Goal: Task Accomplishment & Management: Manage account settings

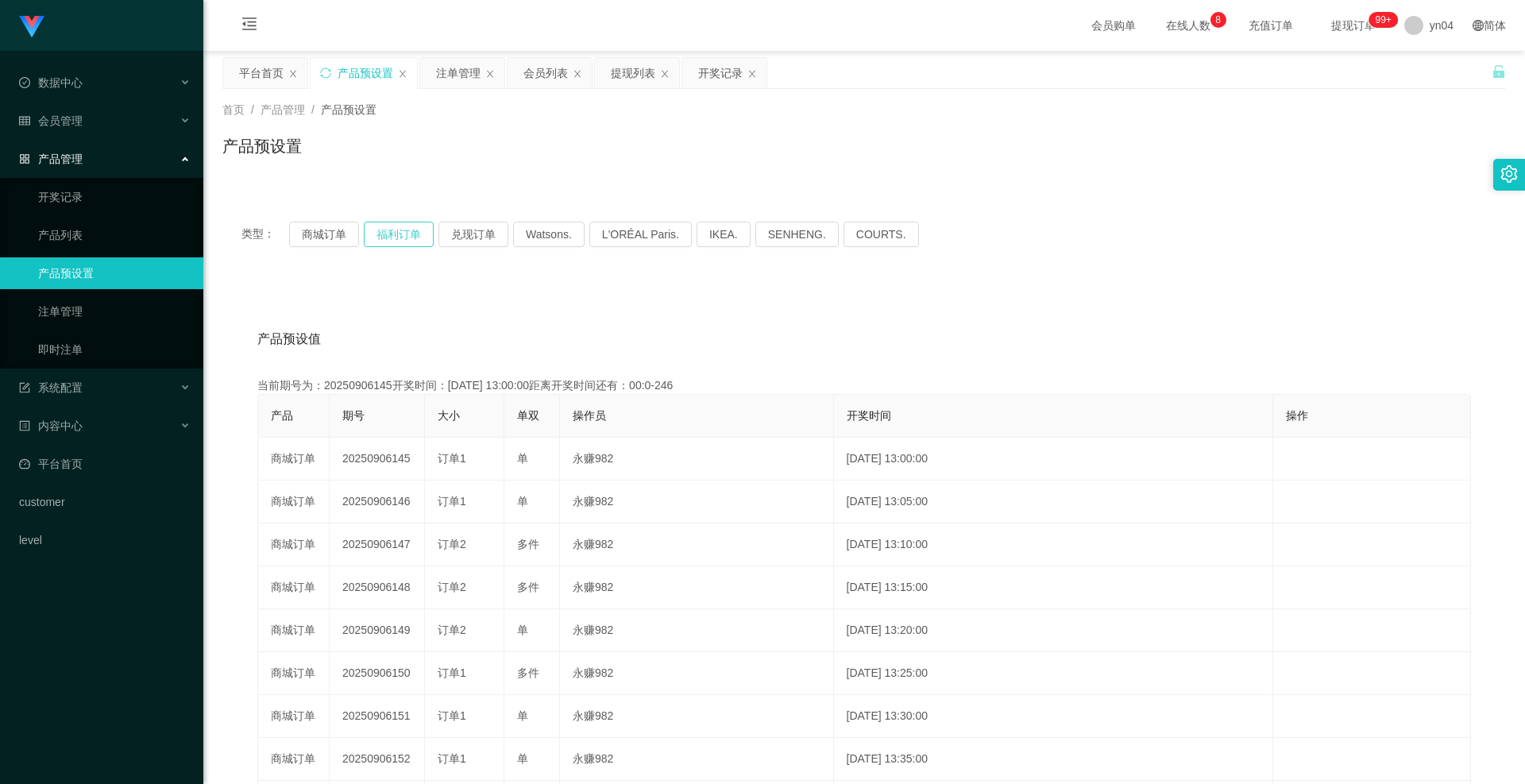
click at [389, 236] on button "福利订单" at bounding box center [398, 235] width 70 height 26
click at [403, 235] on button "福利订单" at bounding box center [398, 235] width 70 height 26
click at [120, 304] on link "注单管理" at bounding box center [115, 312] width 152 height 32
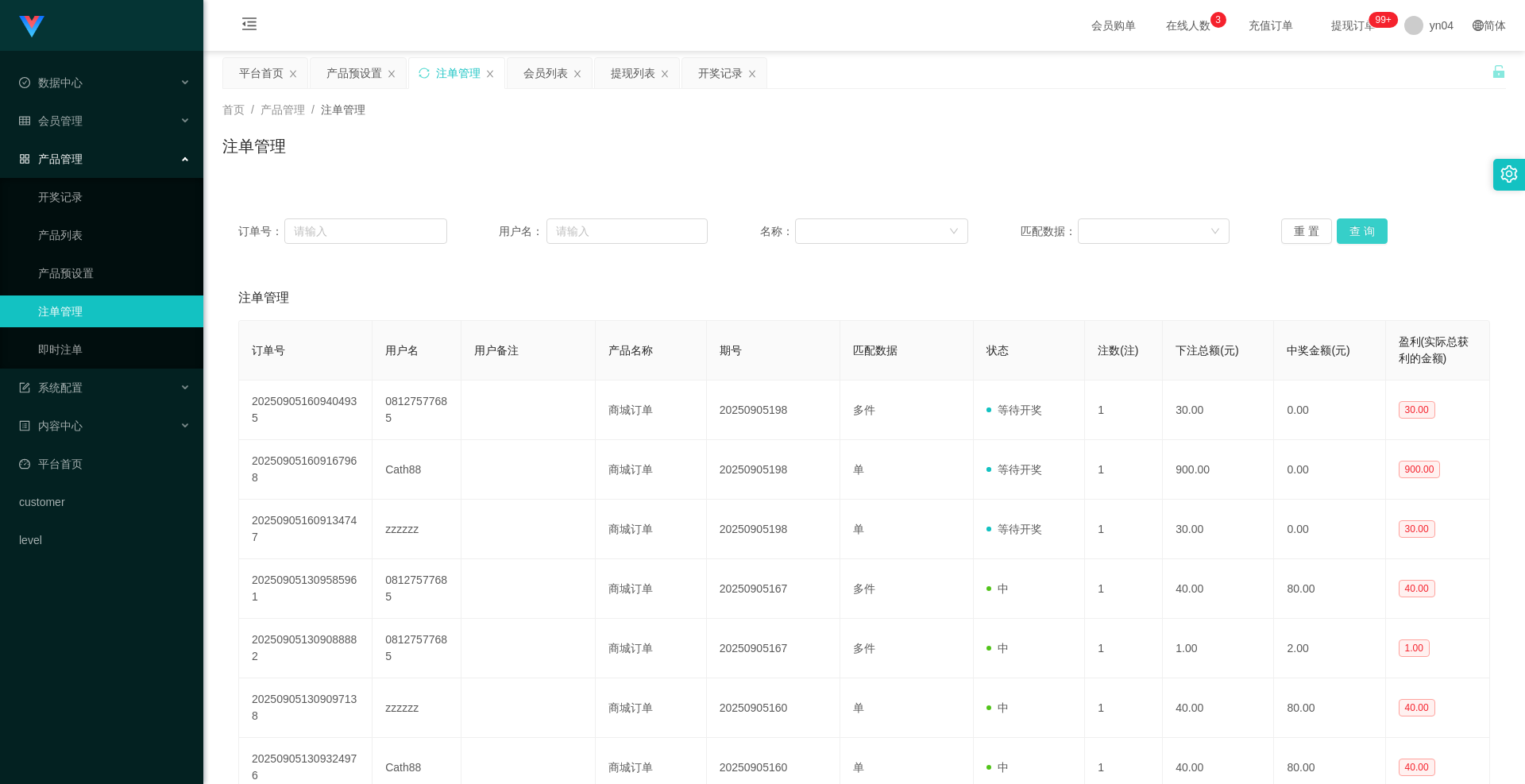
click at [1350, 233] on button "查 询" at bounding box center [1362, 231] width 50 height 26
click at [1350, 233] on div "重 置 查 询" at bounding box center [1386, 231] width 209 height 26
click at [1350, 233] on button "查 询" at bounding box center [1362, 231] width 50 height 26
click at [1350, 233] on div "重 置 查 询" at bounding box center [1386, 231] width 209 height 26
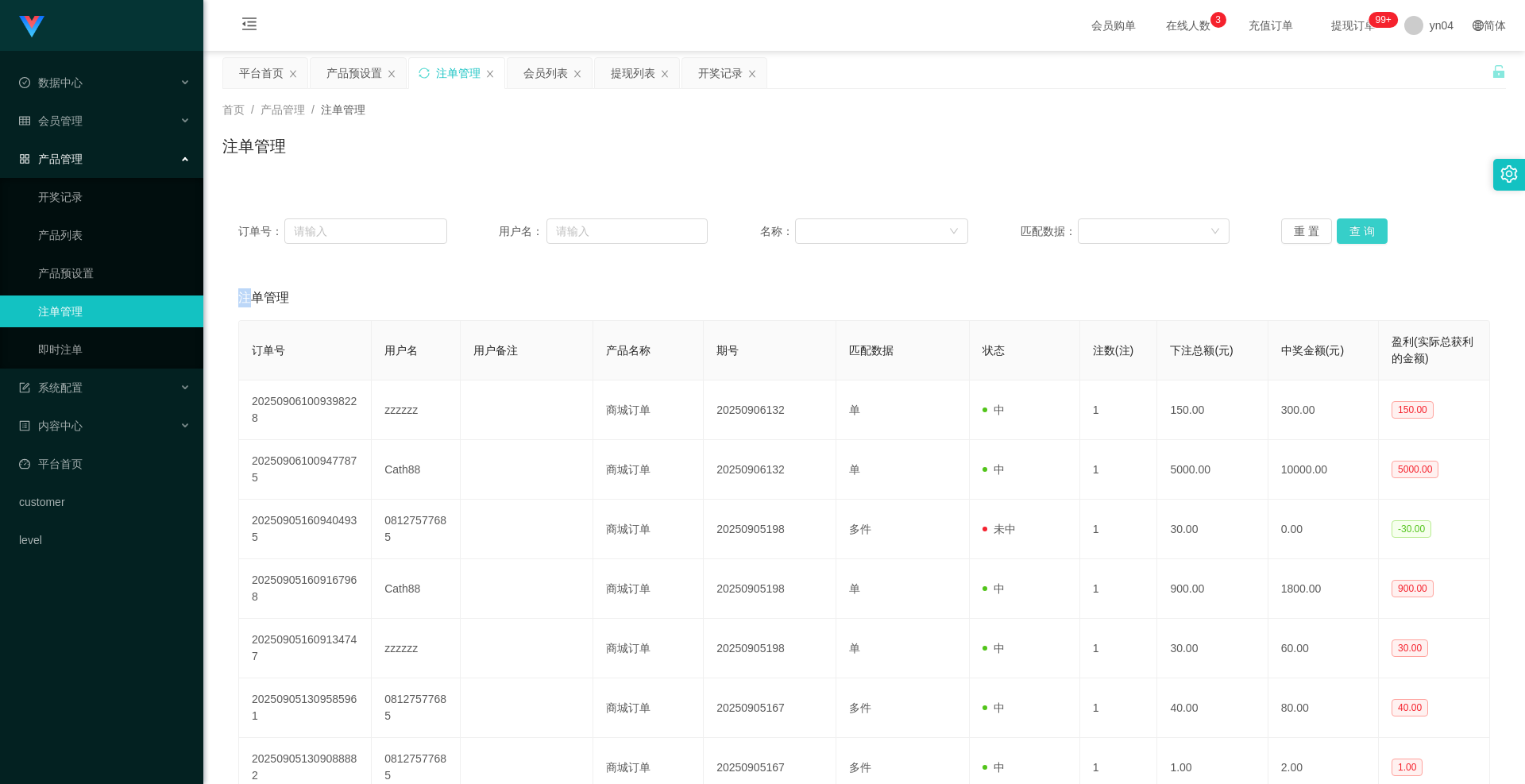
click at [1350, 233] on button "查 询" at bounding box center [1362, 231] width 50 height 26
click at [1350, 233] on div "重 置 查 询" at bounding box center [1386, 231] width 209 height 26
click at [1350, 233] on button "查 询" at bounding box center [1362, 231] width 50 height 26
click at [1350, 233] on div "重 置 查 询" at bounding box center [1386, 231] width 209 height 26
click at [1350, 233] on button "查 询" at bounding box center [1362, 231] width 50 height 26
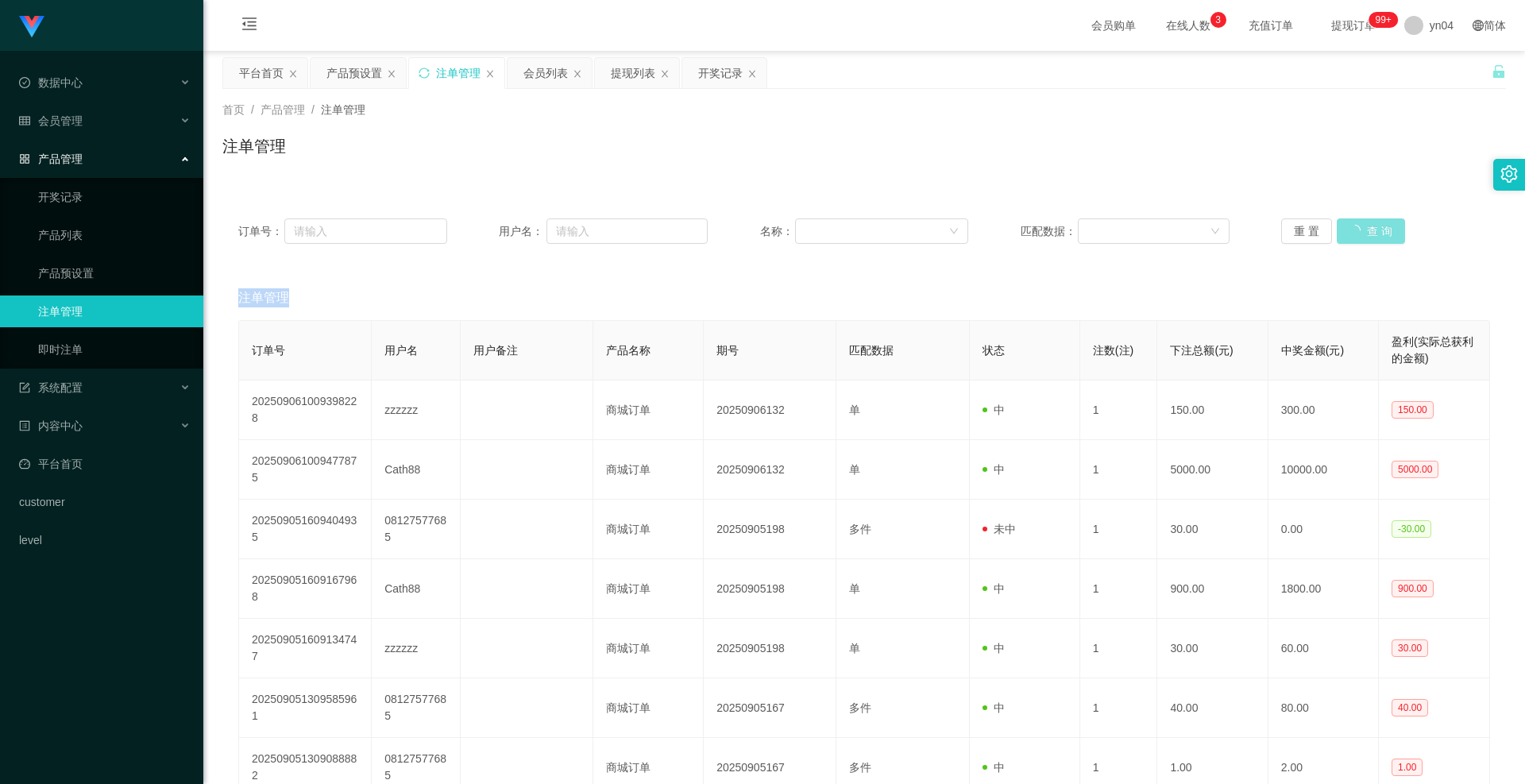
click at [1350, 233] on div "重 置 查 询" at bounding box center [1386, 231] width 209 height 26
click at [1350, 233] on button "查 询" at bounding box center [1362, 231] width 50 height 26
click at [1350, 233] on div "重 置 查 询" at bounding box center [1386, 231] width 209 height 26
click at [1350, 233] on button "查 询" at bounding box center [1362, 231] width 50 height 26
click at [1350, 233] on button "查 询" at bounding box center [1370, 231] width 68 height 26
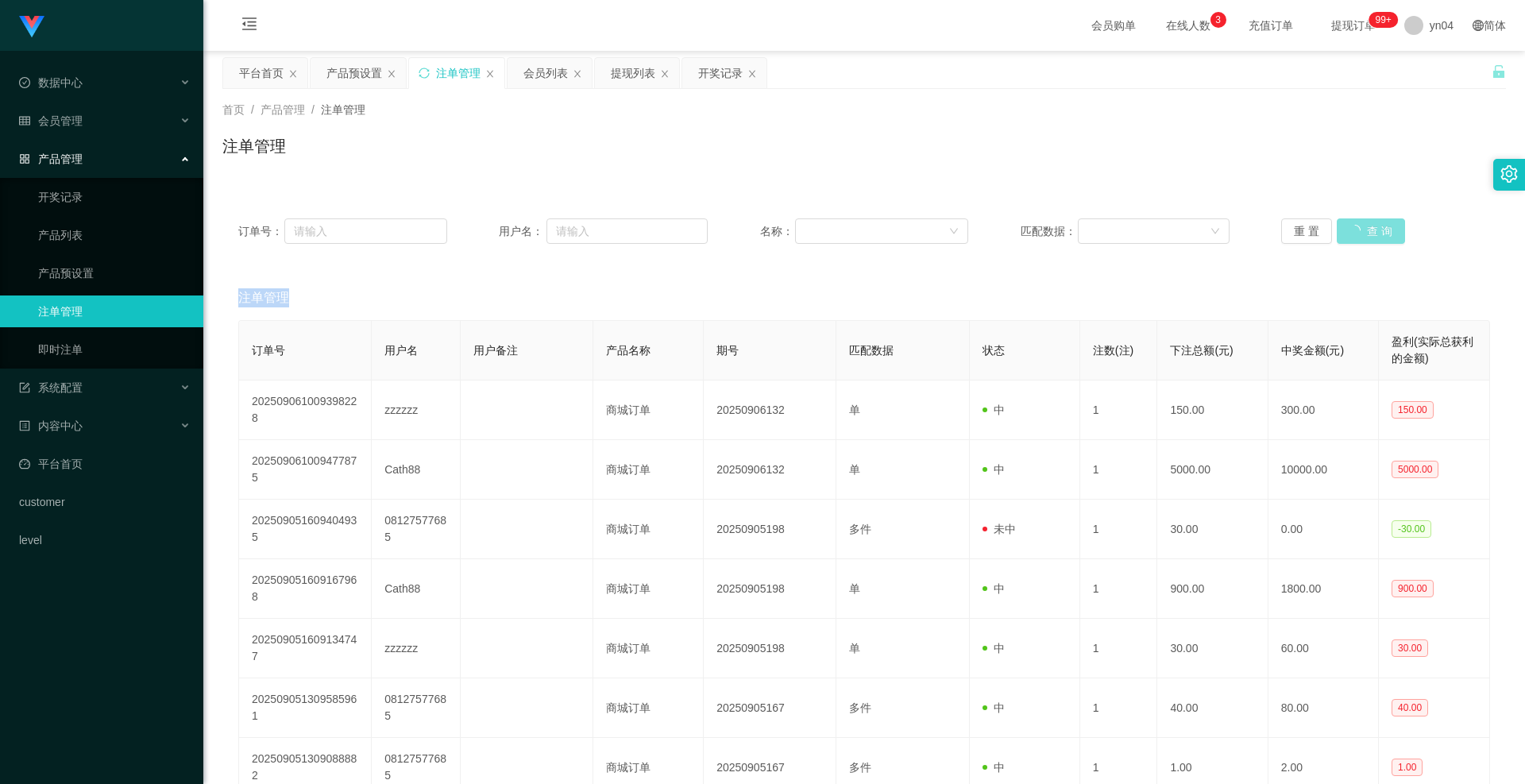
click at [1350, 233] on div "重 置 查 询" at bounding box center [1386, 231] width 209 height 26
click at [1350, 233] on button "查 询" at bounding box center [1362, 231] width 50 height 26
click at [1350, 233] on div "重 置 查 询" at bounding box center [1386, 231] width 209 height 26
click at [1350, 233] on button "查 询" at bounding box center [1362, 231] width 50 height 26
click at [1350, 233] on div "重 置 查 询" at bounding box center [1386, 231] width 209 height 26
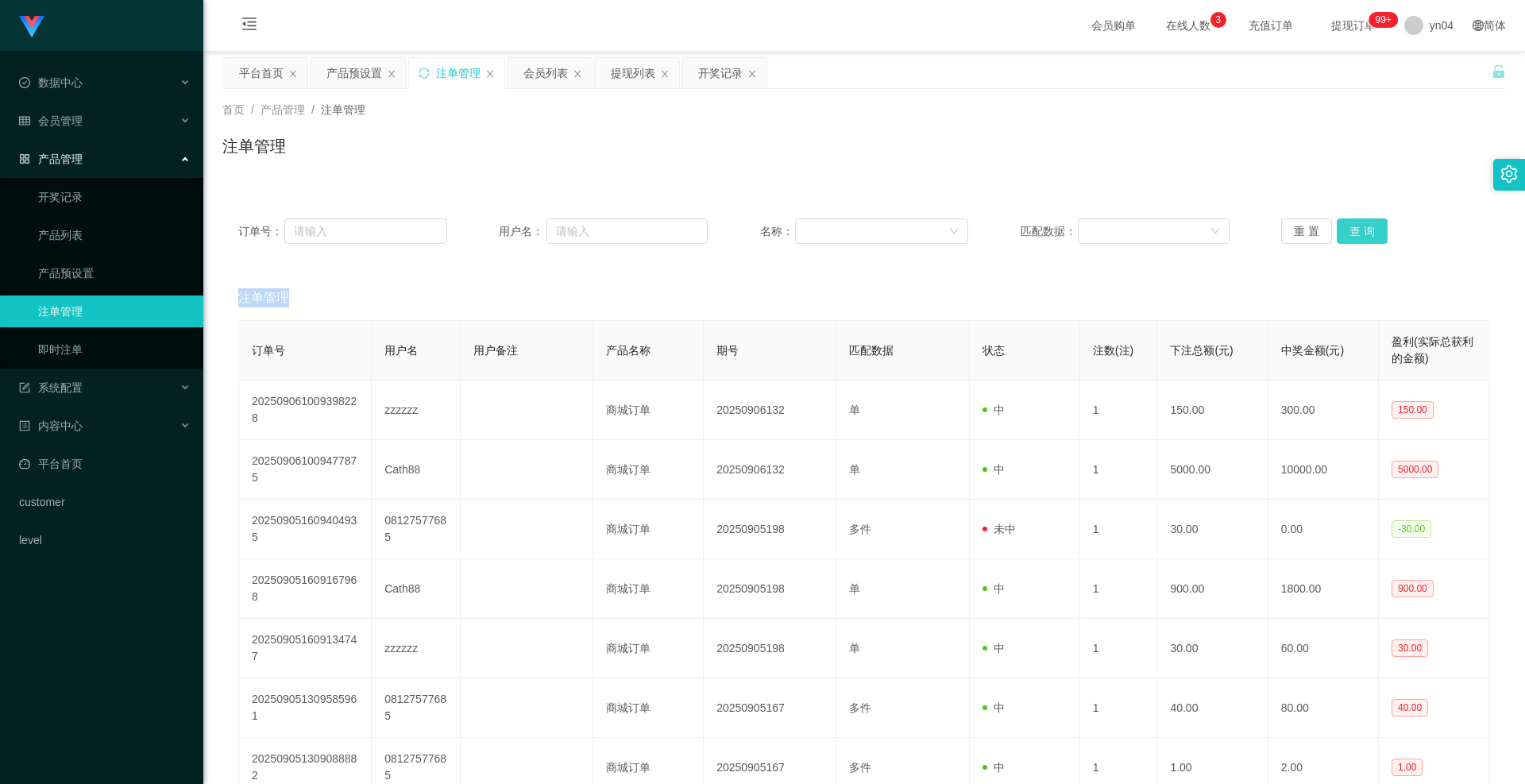
click at [1350, 233] on button "查 询" at bounding box center [1362, 231] width 50 height 26
click at [1350, 233] on button "查 询" at bounding box center [1370, 231] width 68 height 26
click at [1350, 233] on div "重 置 查 询" at bounding box center [1386, 231] width 209 height 26
click at [1350, 233] on button "查 询" at bounding box center [1362, 231] width 50 height 26
click at [1350, 233] on div "重 置 查 询" at bounding box center [1386, 231] width 209 height 26
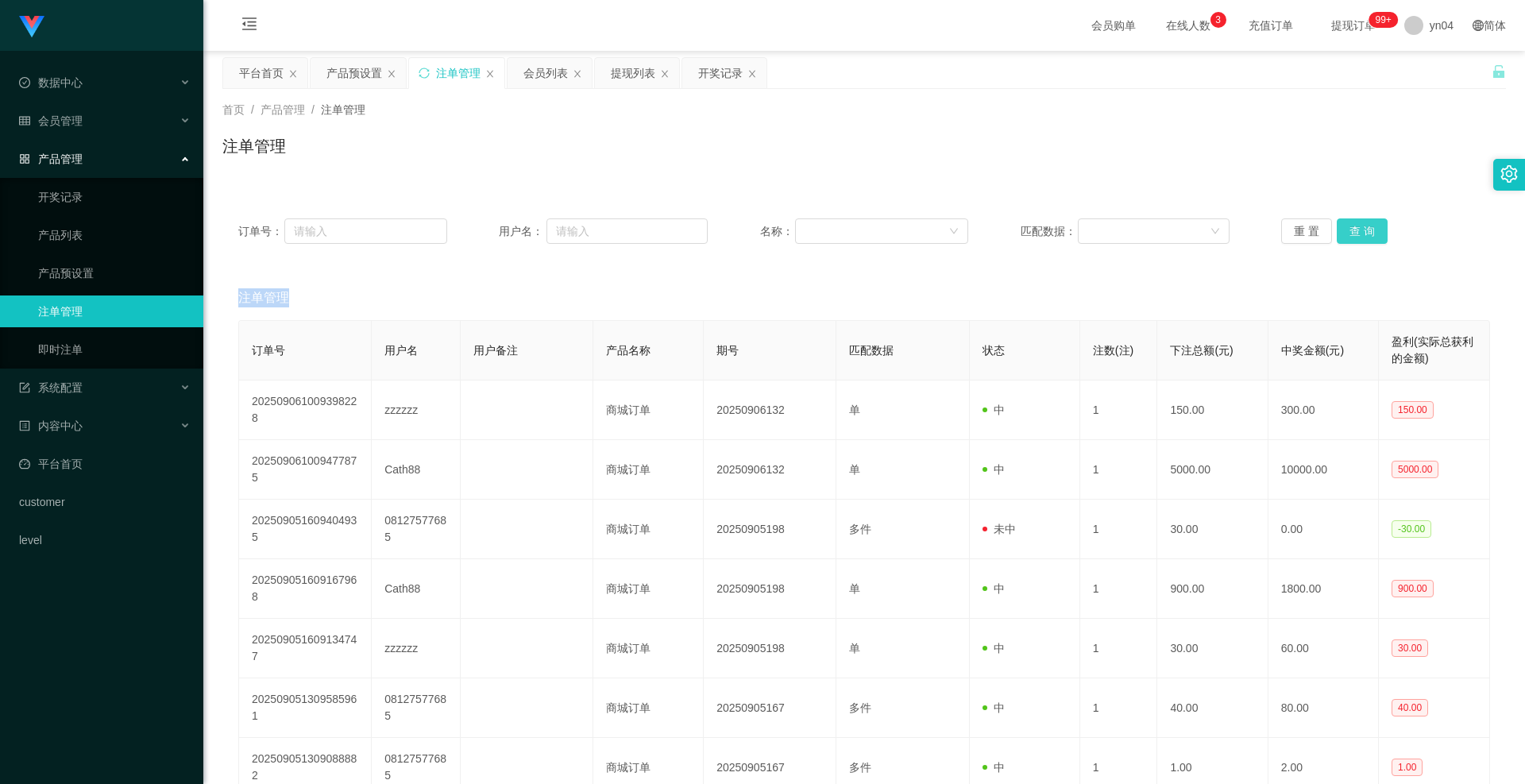
click at [1350, 233] on button "查 询" at bounding box center [1362, 231] width 50 height 26
click at [1350, 233] on button "查 询" at bounding box center [1370, 231] width 68 height 26
click at [1350, 233] on div "重 置 查 询" at bounding box center [1386, 231] width 209 height 26
click at [1350, 233] on button "查 询" at bounding box center [1362, 231] width 50 height 26
click at [1350, 233] on div "重 置 查 询" at bounding box center [1386, 231] width 209 height 26
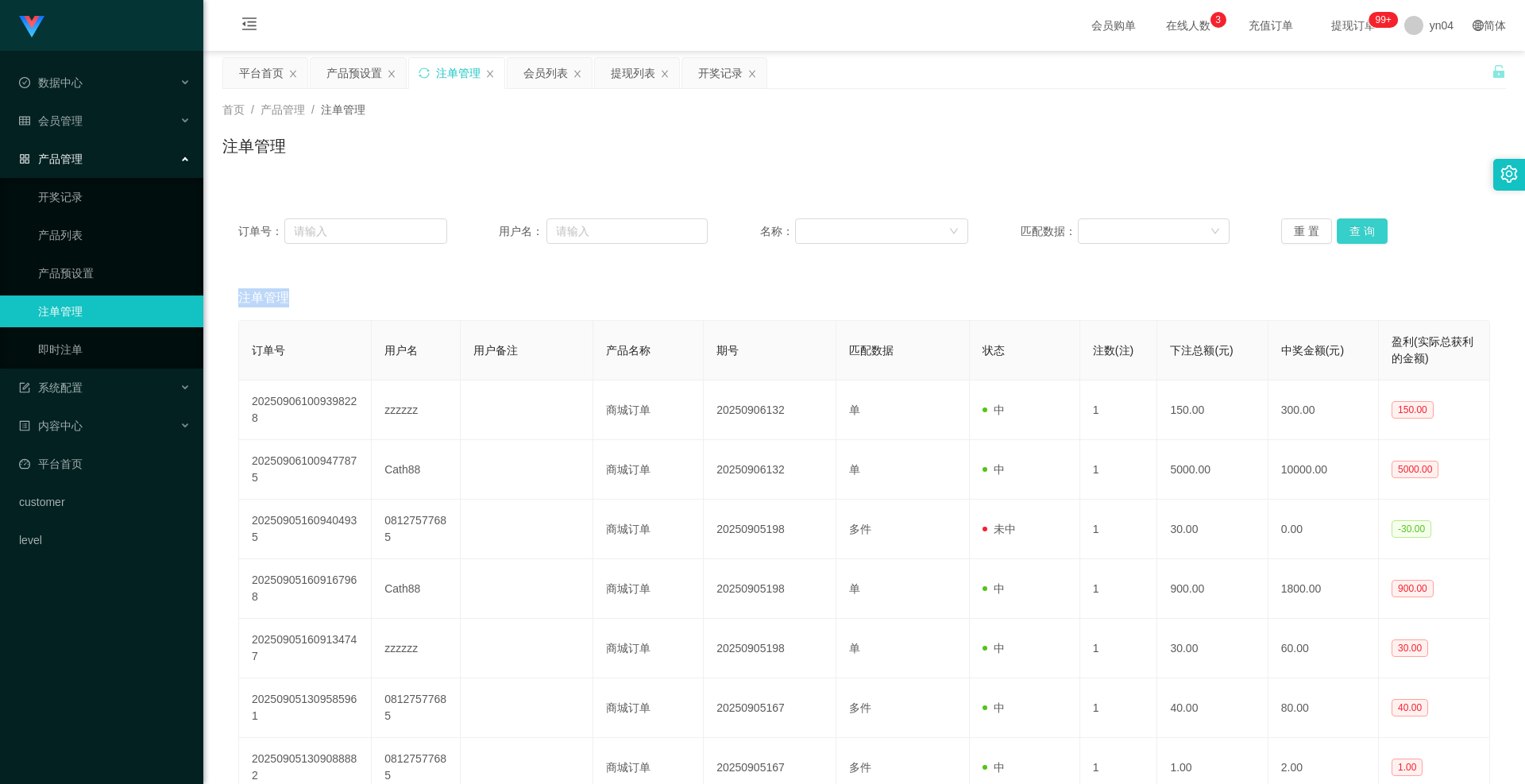
click at [1350, 233] on button "查 询" at bounding box center [1362, 231] width 50 height 26
click at [1350, 233] on div "重 置 查 询" at bounding box center [1386, 231] width 209 height 26
click at [1350, 233] on button "查 询" at bounding box center [1362, 231] width 50 height 26
click at [1350, 233] on div "重 置 查 询" at bounding box center [1386, 231] width 209 height 26
click at [1350, 233] on button "查 询" at bounding box center [1362, 231] width 50 height 26
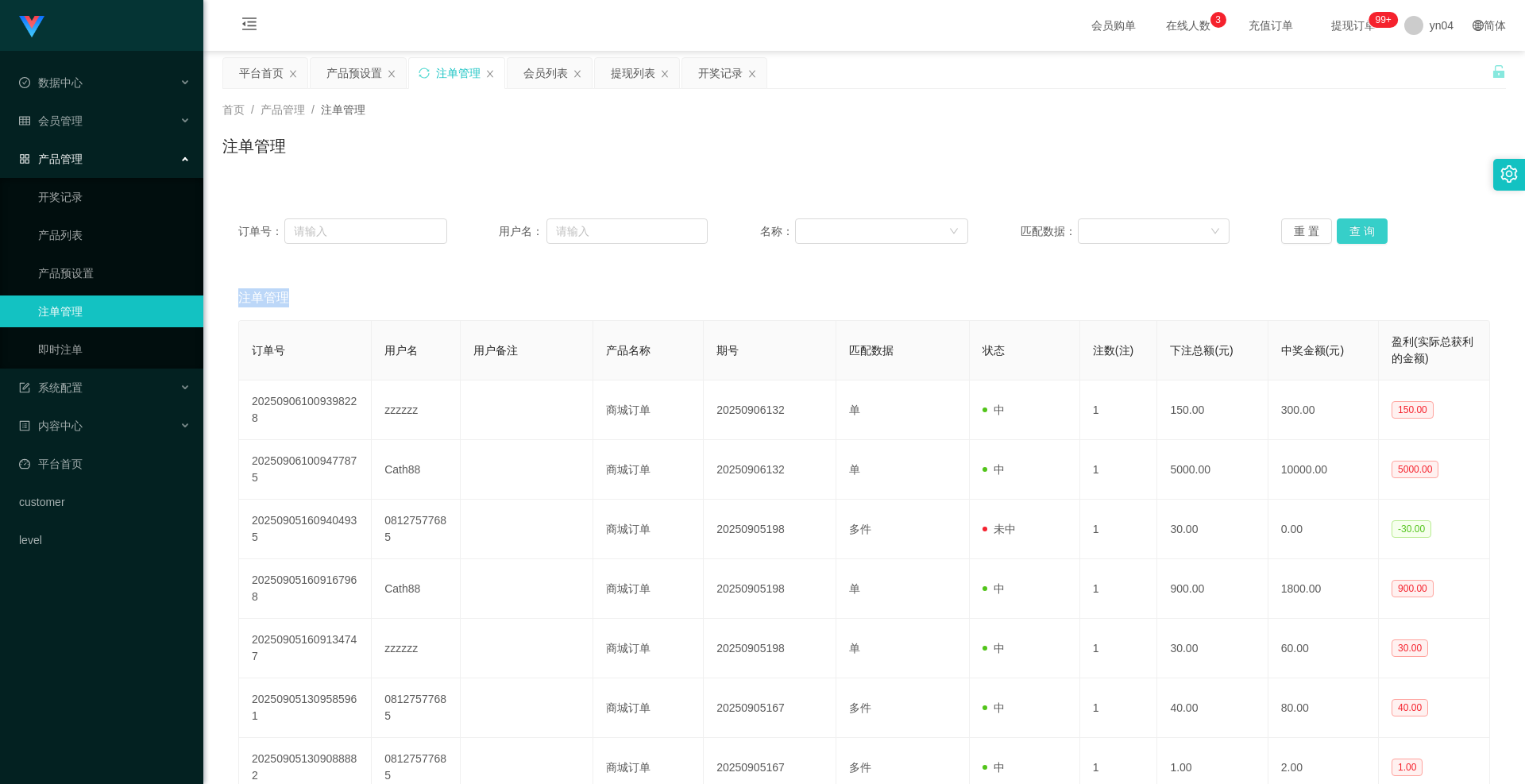
click at [1350, 233] on div "重 置 查 询" at bounding box center [1386, 231] width 209 height 26
click at [1350, 233] on button "查 询" at bounding box center [1362, 231] width 50 height 26
click at [1350, 233] on div "重 置 查 询" at bounding box center [1386, 231] width 209 height 26
click at [1350, 228] on button "查 询" at bounding box center [1362, 231] width 50 height 26
click at [1350, 228] on div "重 置 查 询" at bounding box center [1386, 231] width 209 height 26
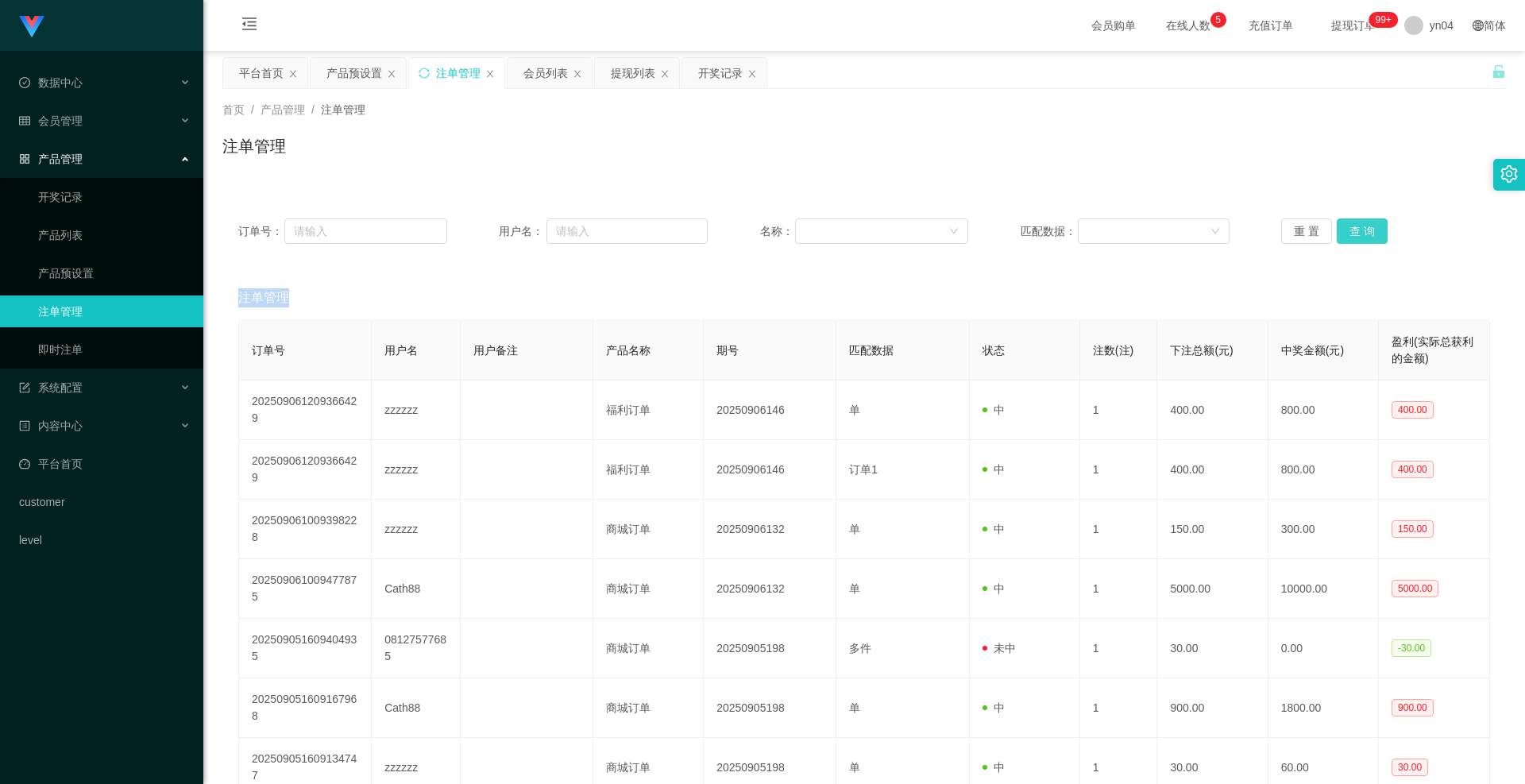
click at [1350, 228] on button "查 询" at bounding box center [1362, 231] width 50 height 26
click at [1350, 228] on div "重 置 查 询" at bounding box center [1386, 231] width 209 height 26
click at [103, 272] on link "产品预设置" at bounding box center [115, 273] width 152 height 32
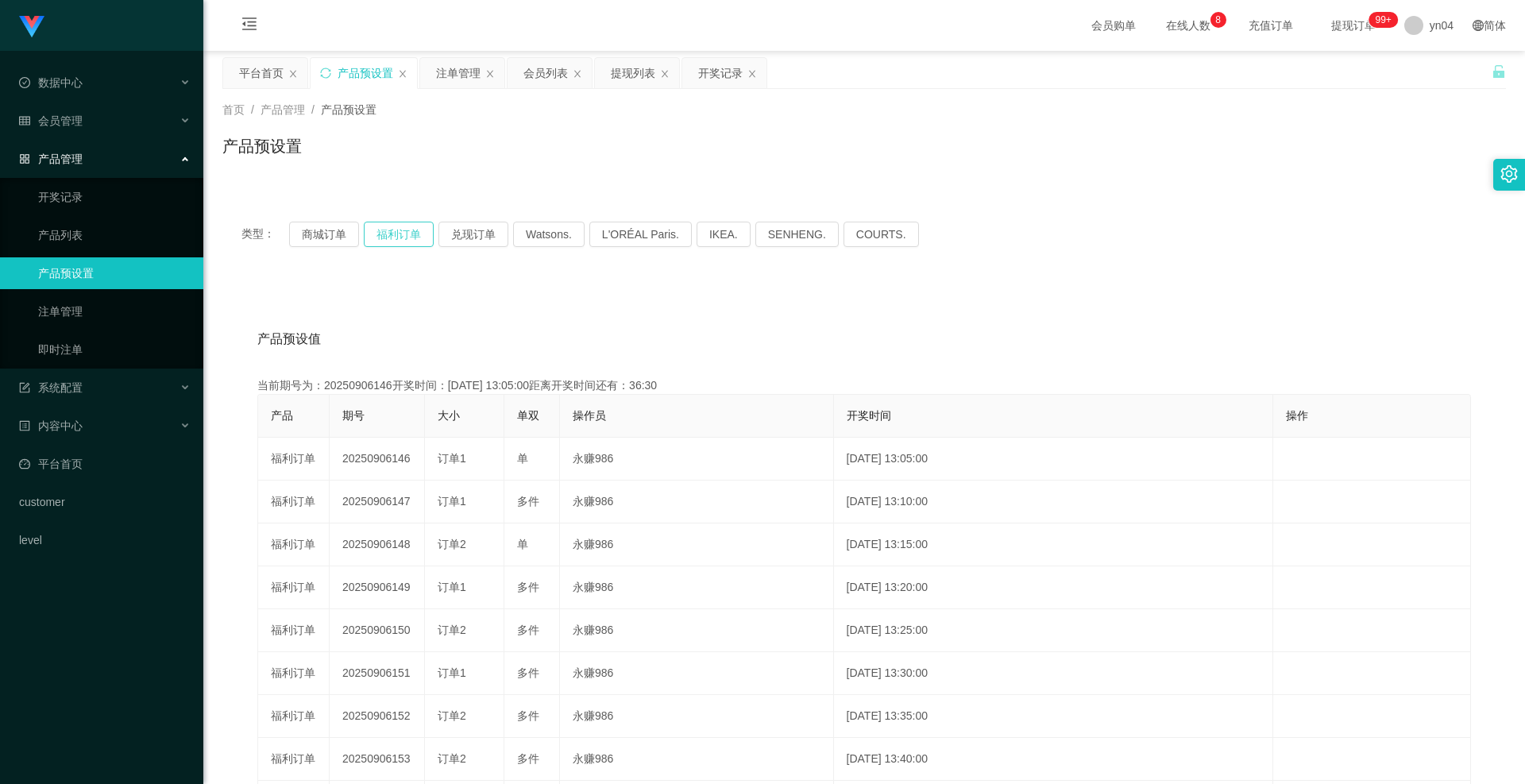
click at [392, 236] on button "福利订单" at bounding box center [398, 235] width 70 height 26
click at [380, 239] on button "福利订单" at bounding box center [398, 235] width 70 height 26
click at [81, 311] on link "注单管理" at bounding box center [115, 312] width 152 height 32
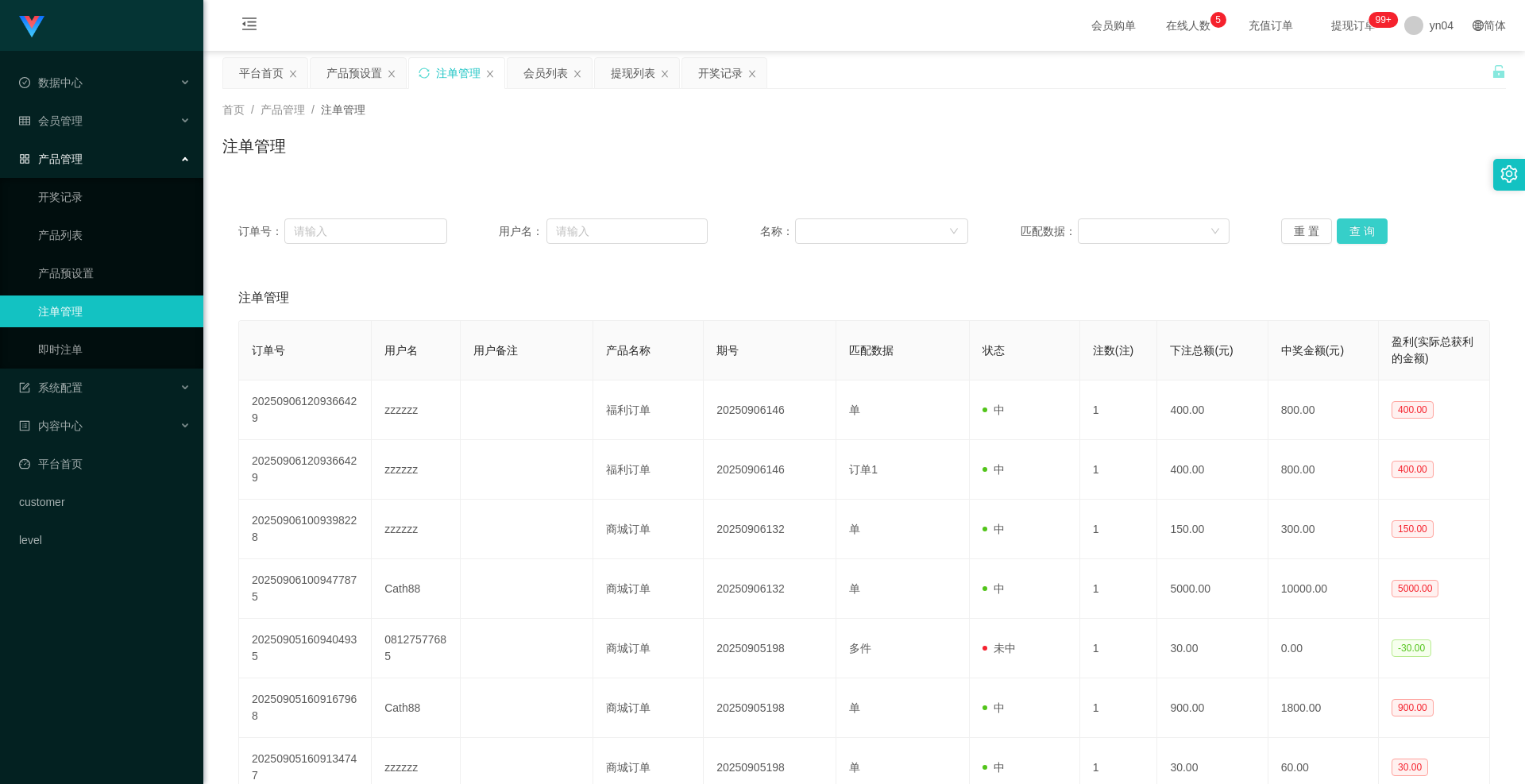
click at [1347, 235] on button "查 询" at bounding box center [1362, 231] width 50 height 26
click at [1347, 235] on div "重 置 查 询" at bounding box center [1386, 231] width 209 height 26
click at [1363, 229] on button "查 询" at bounding box center [1362, 231] width 50 height 26
click at [1363, 229] on div "重 置 查 询" at bounding box center [1386, 231] width 209 height 26
click at [1363, 229] on button "查 询" at bounding box center [1362, 231] width 50 height 26
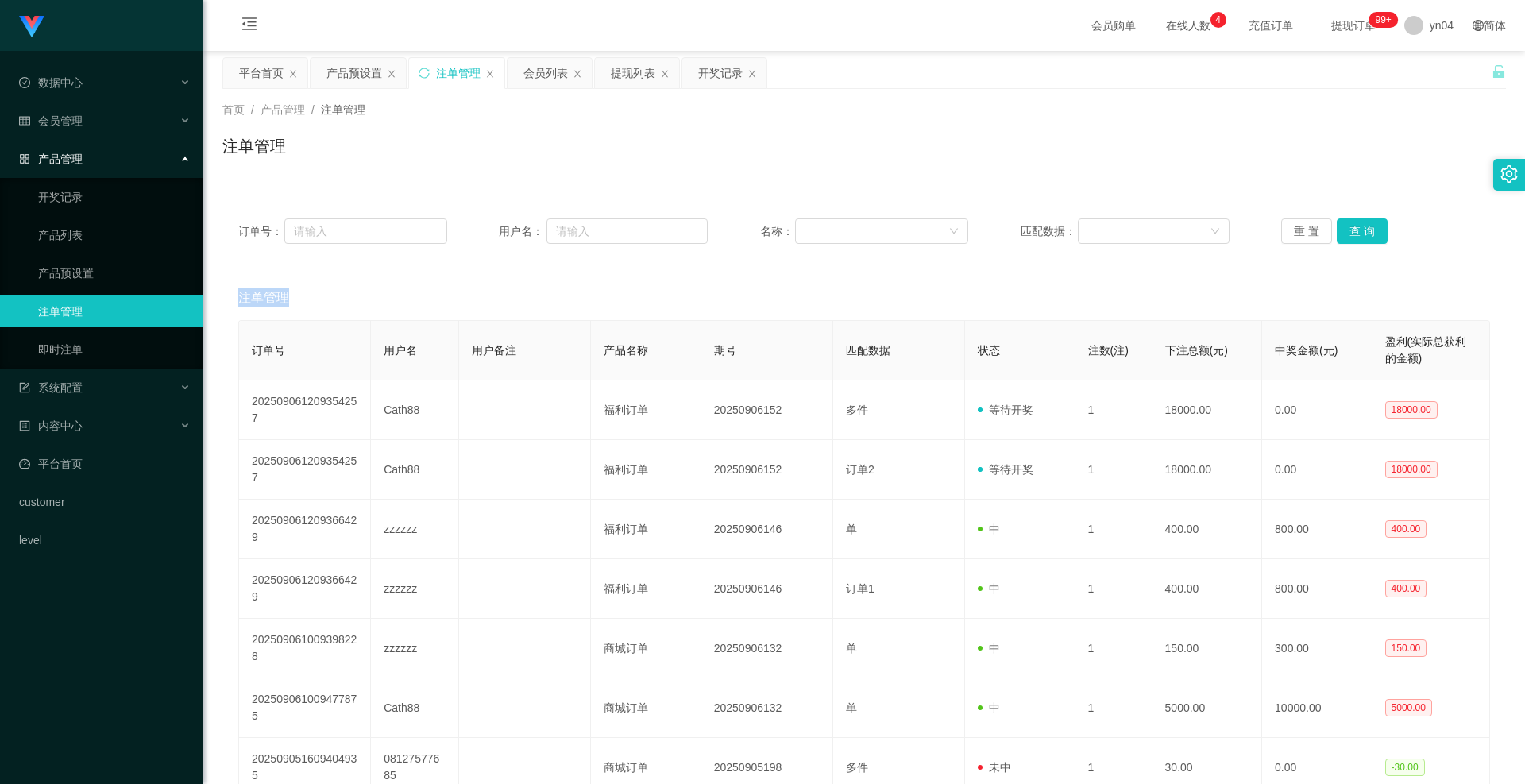
click at [1363, 229] on div "重 置 查 询" at bounding box center [1386, 231] width 209 height 26
click at [1363, 229] on button "查 询" at bounding box center [1362, 231] width 50 height 26
click at [1363, 229] on div "重 置 查 询" at bounding box center [1386, 231] width 209 height 26
click at [1363, 229] on button "查 询" at bounding box center [1362, 231] width 50 height 26
click at [1363, 229] on div "重 置 查 询" at bounding box center [1386, 231] width 209 height 26
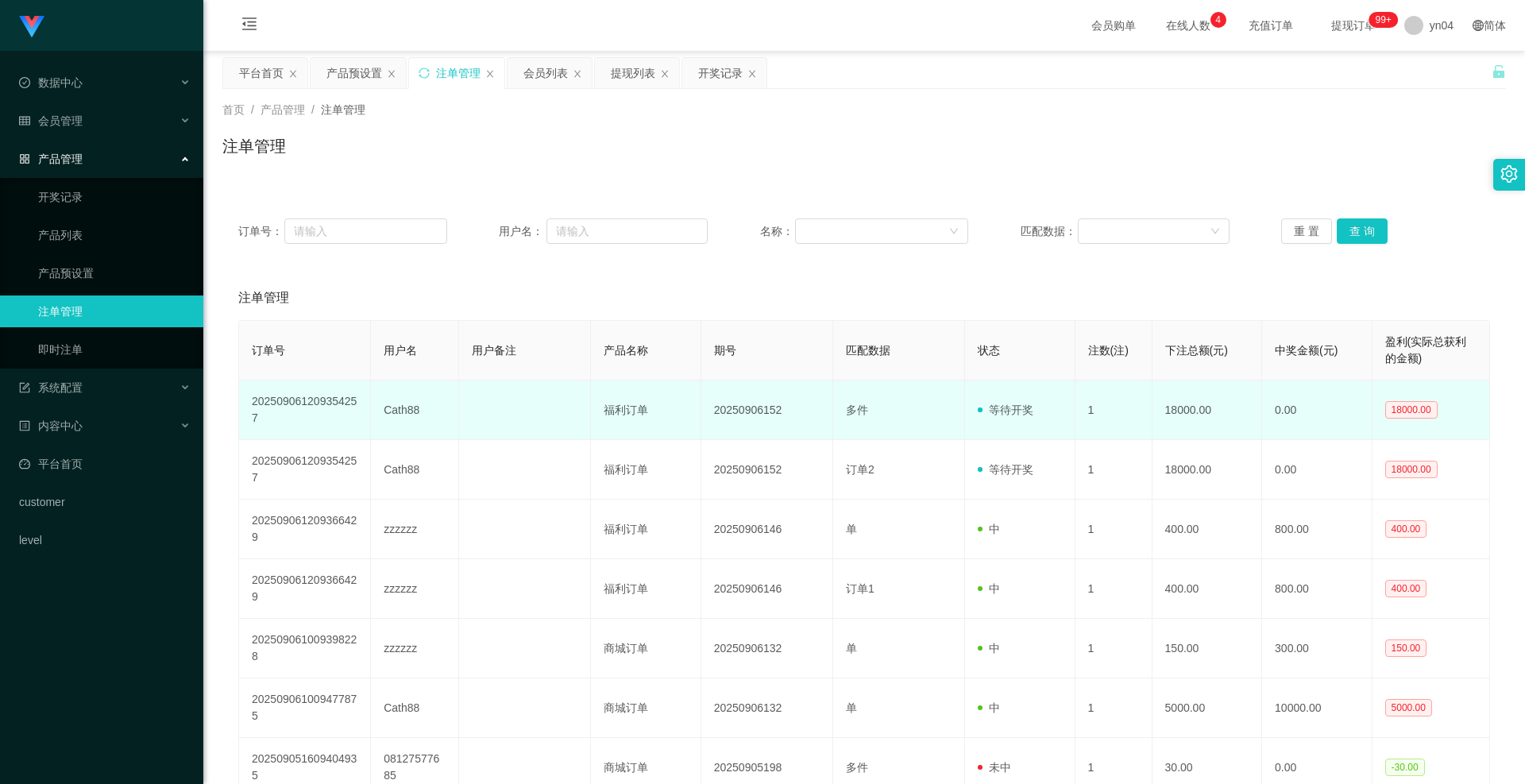
click at [400, 411] on td "Cath88" at bounding box center [415, 410] width 88 height 59
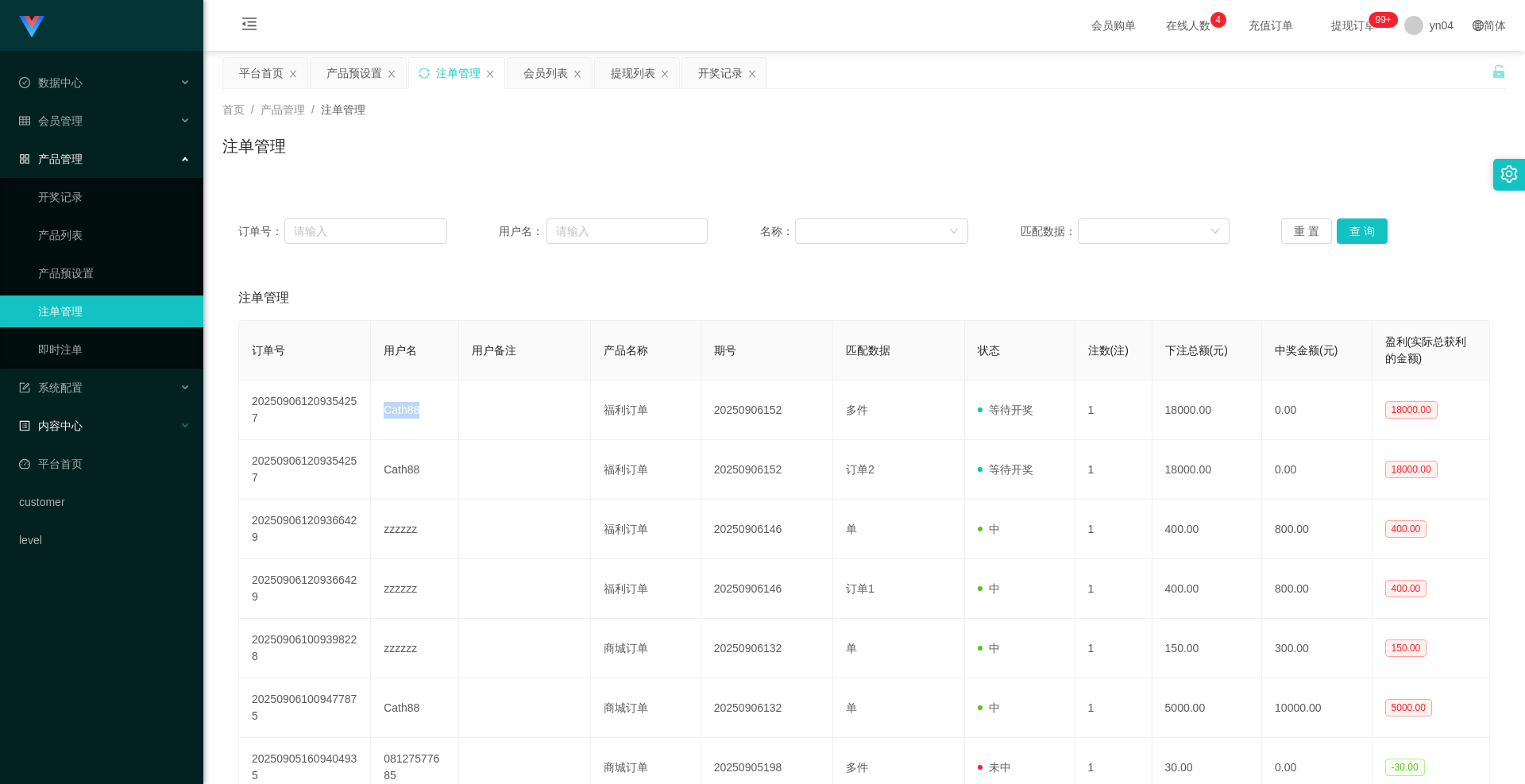
copy td "Cath88"
click at [1337, 232] on button "查 询" at bounding box center [1362, 231] width 50 height 26
click at [1334, 232] on div "重 置 查 询" at bounding box center [1386, 231] width 209 height 26
click at [1337, 232] on button "查 询" at bounding box center [1362, 231] width 50 height 26
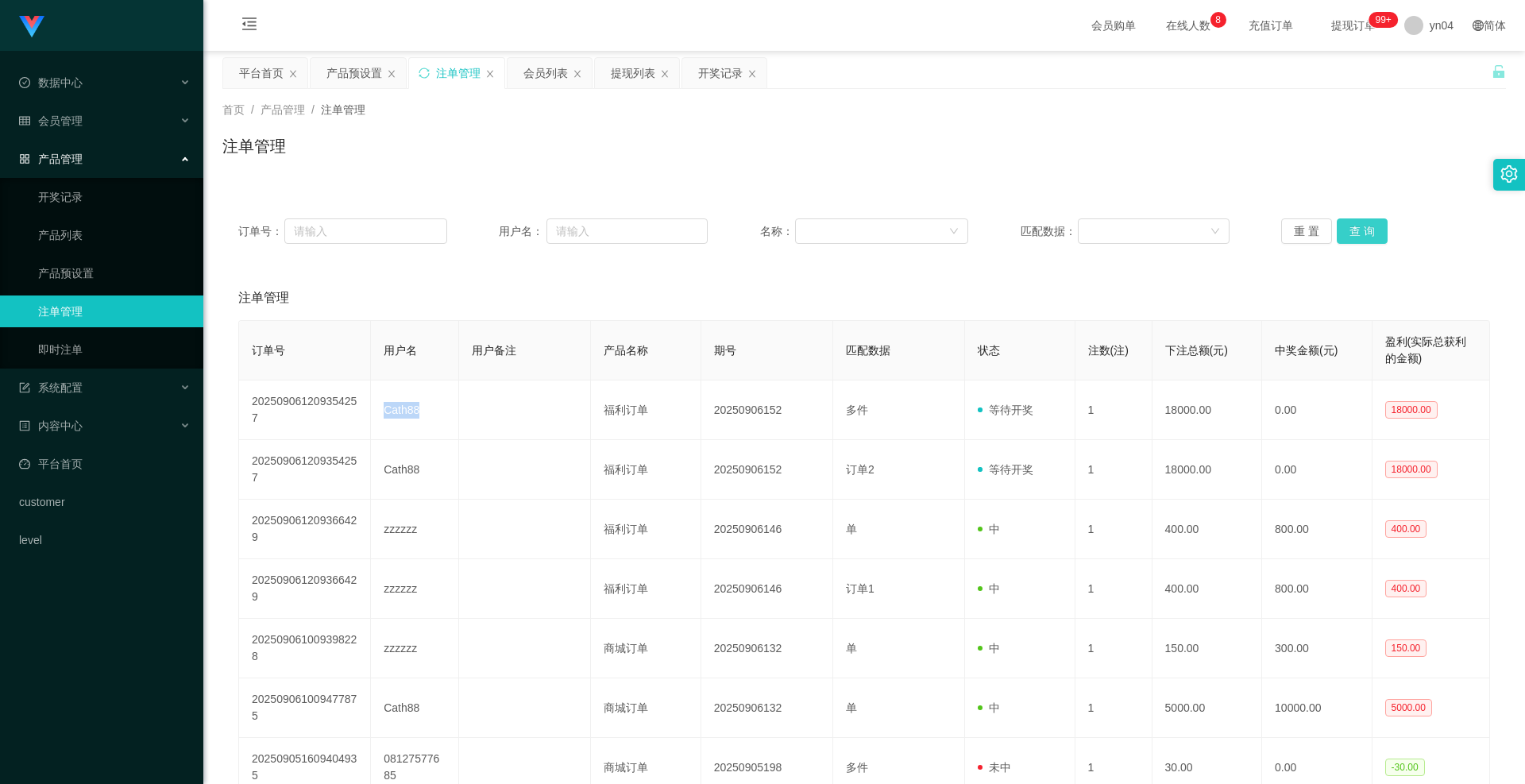
click at [1366, 222] on button "查 询" at bounding box center [1362, 231] width 50 height 26
click at [1365, 222] on div "重 置 查 询" at bounding box center [1386, 231] width 209 height 26
click at [1365, 222] on button "查 询" at bounding box center [1362, 231] width 50 height 26
click at [106, 131] on div "会员管理" at bounding box center [102, 121] width 203 height 32
click at [103, 155] on link "会员列表" at bounding box center [115, 159] width 152 height 32
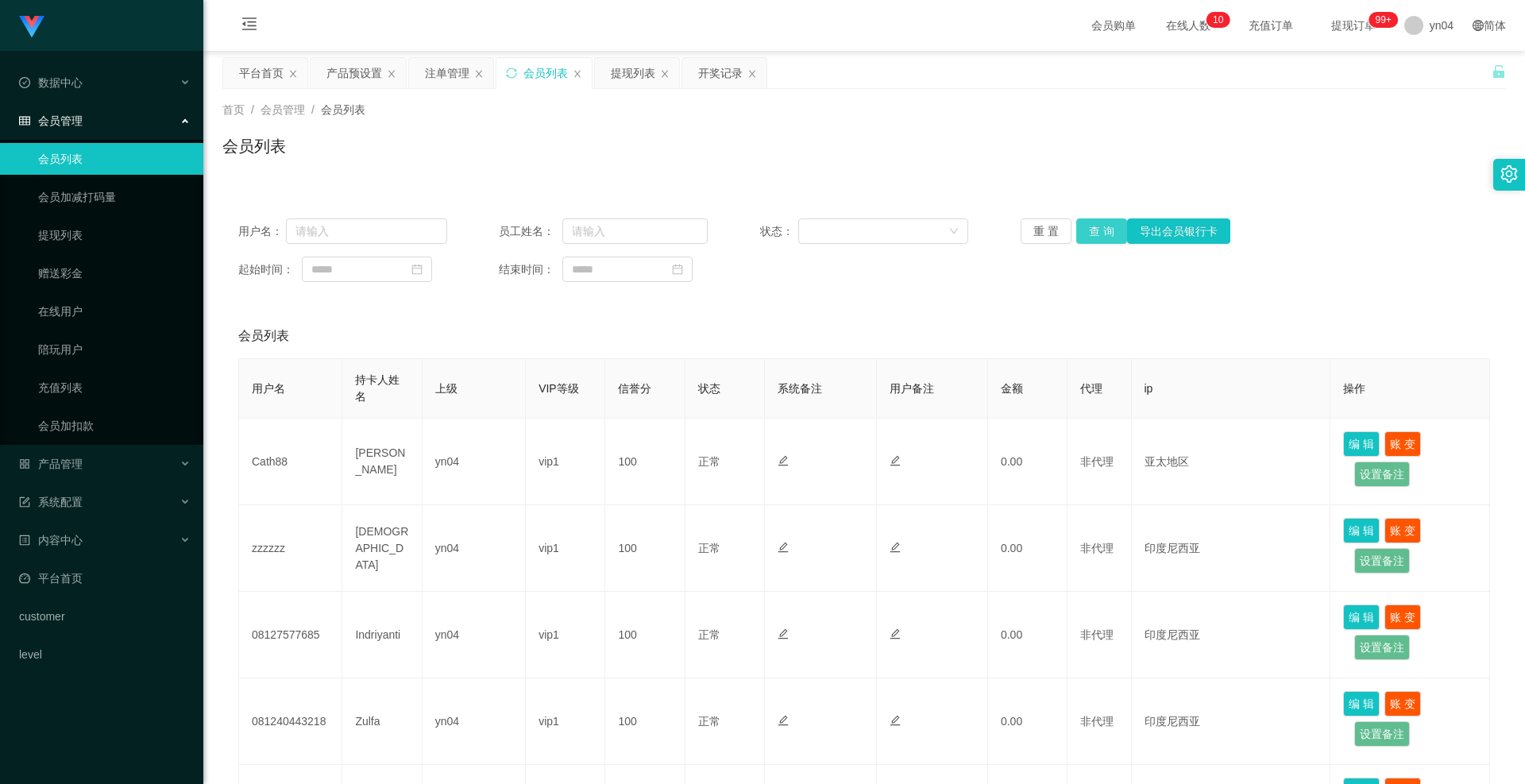
click at [1105, 235] on button "查 询" at bounding box center [1101, 231] width 50 height 26
click at [1105, 235] on div "重 置 查 询 导出会员银行卡" at bounding box center [1125, 231] width 209 height 26
click at [1105, 235] on button "查 询" at bounding box center [1101, 231] width 50 height 26
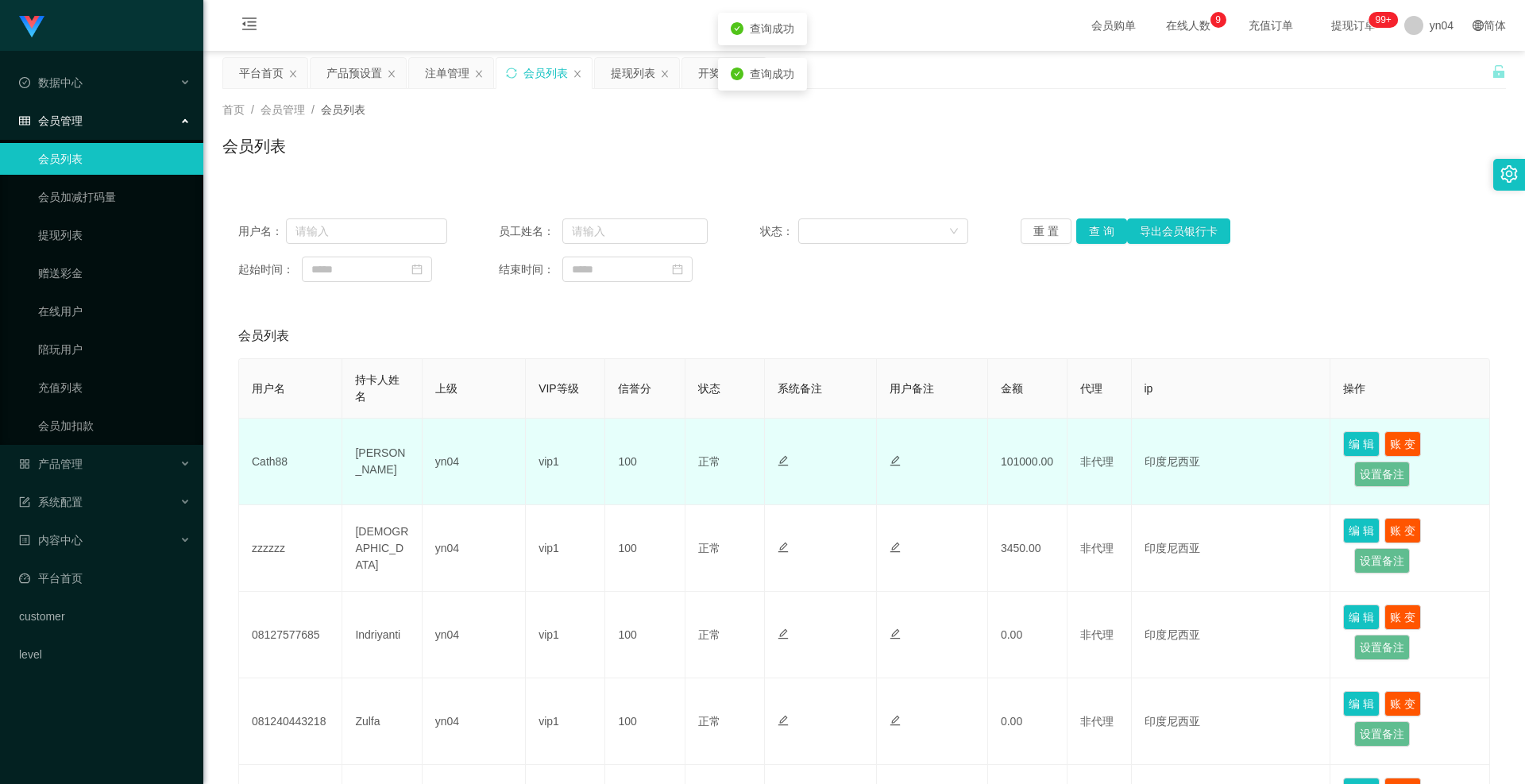
click at [377, 454] on td "[PERSON_NAME]" at bounding box center [382, 462] width 79 height 86
copy td "Catherine"
click at [375, 466] on td "[PERSON_NAME]" at bounding box center [382, 462] width 79 height 86
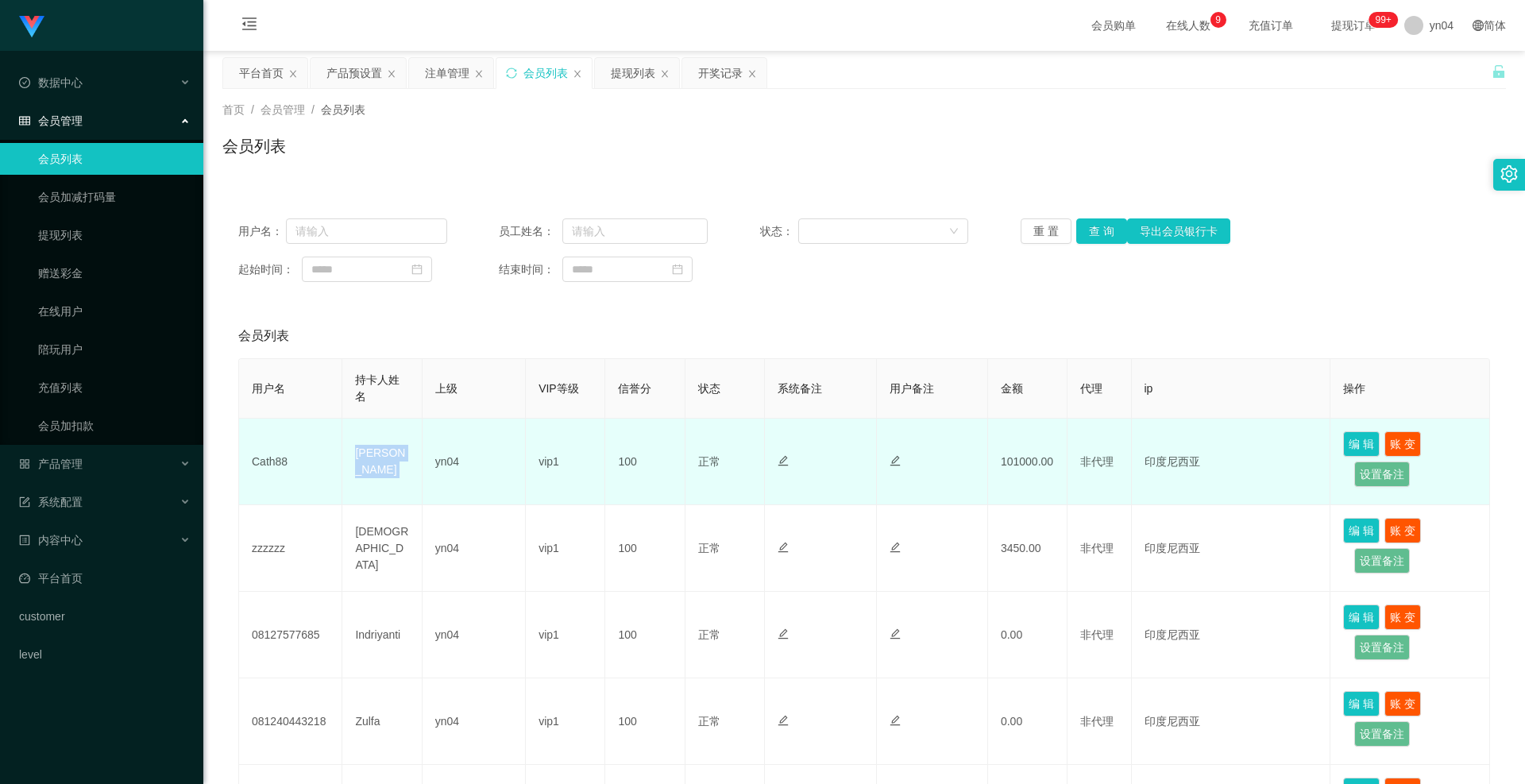
click at [375, 466] on td "[PERSON_NAME]" at bounding box center [382, 462] width 79 height 86
copy td "[PERSON_NAME]"
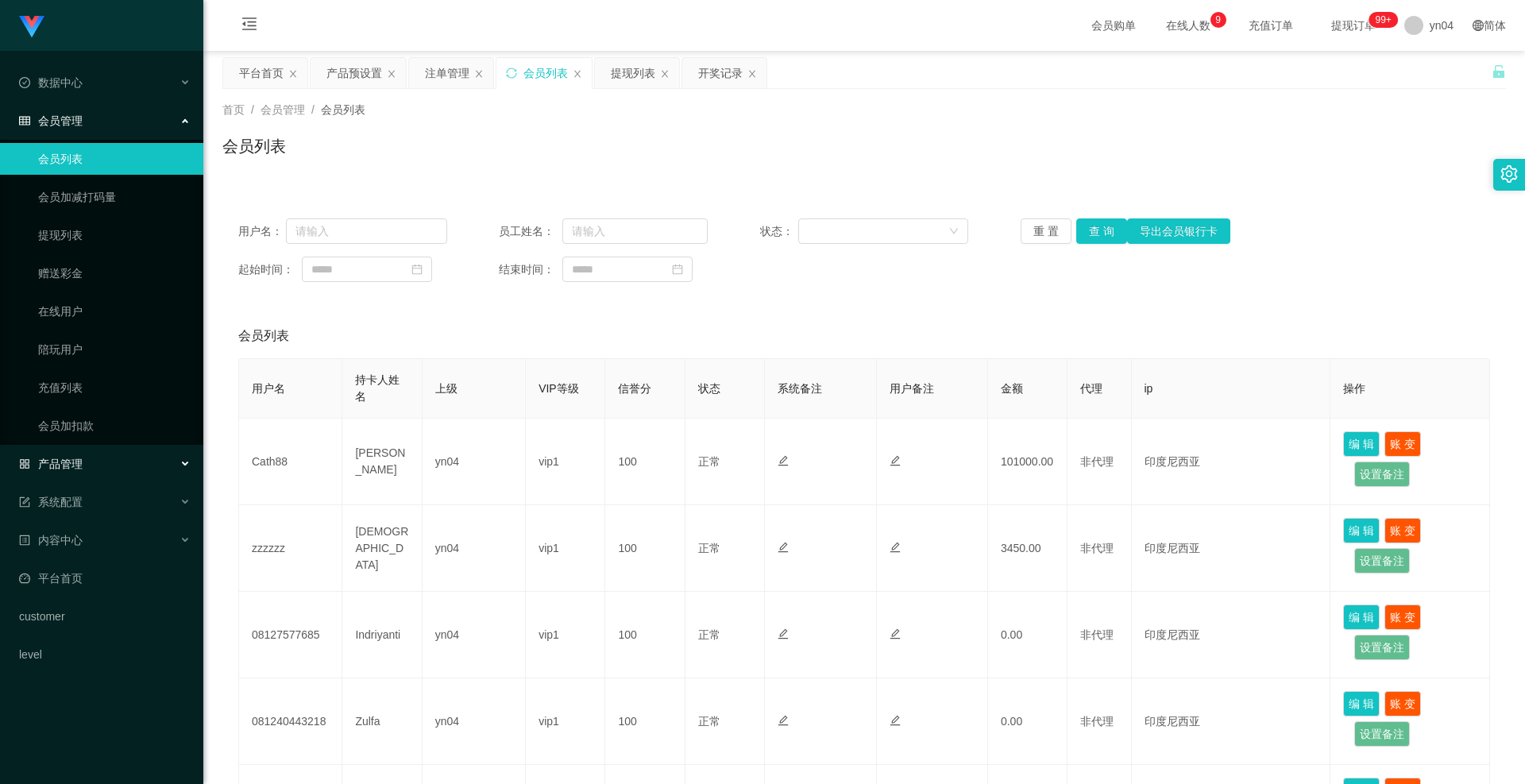
click at [85, 464] on div "产品管理" at bounding box center [102, 464] width 203 height 32
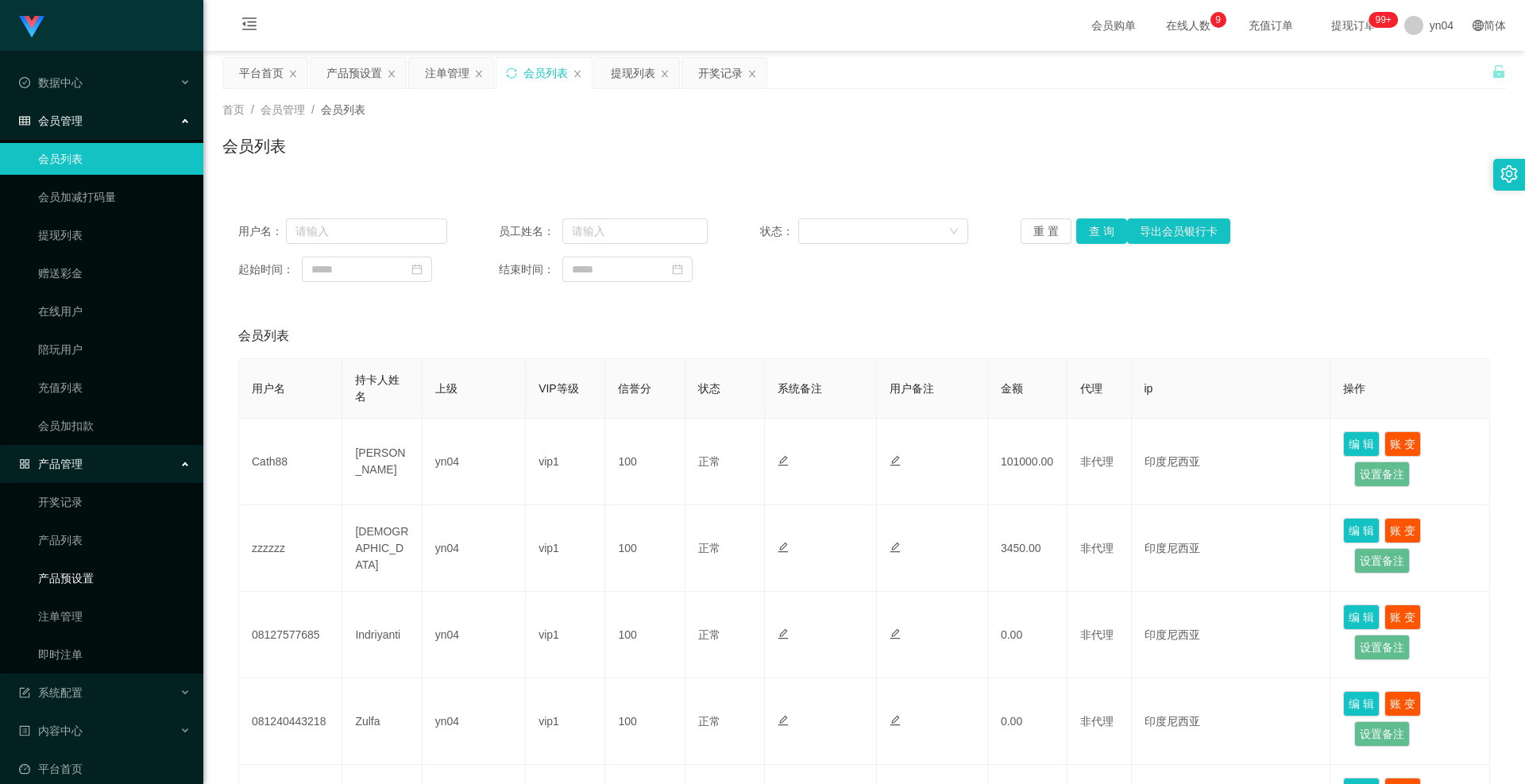
click at [94, 577] on link "产品预设置" at bounding box center [115, 578] width 152 height 32
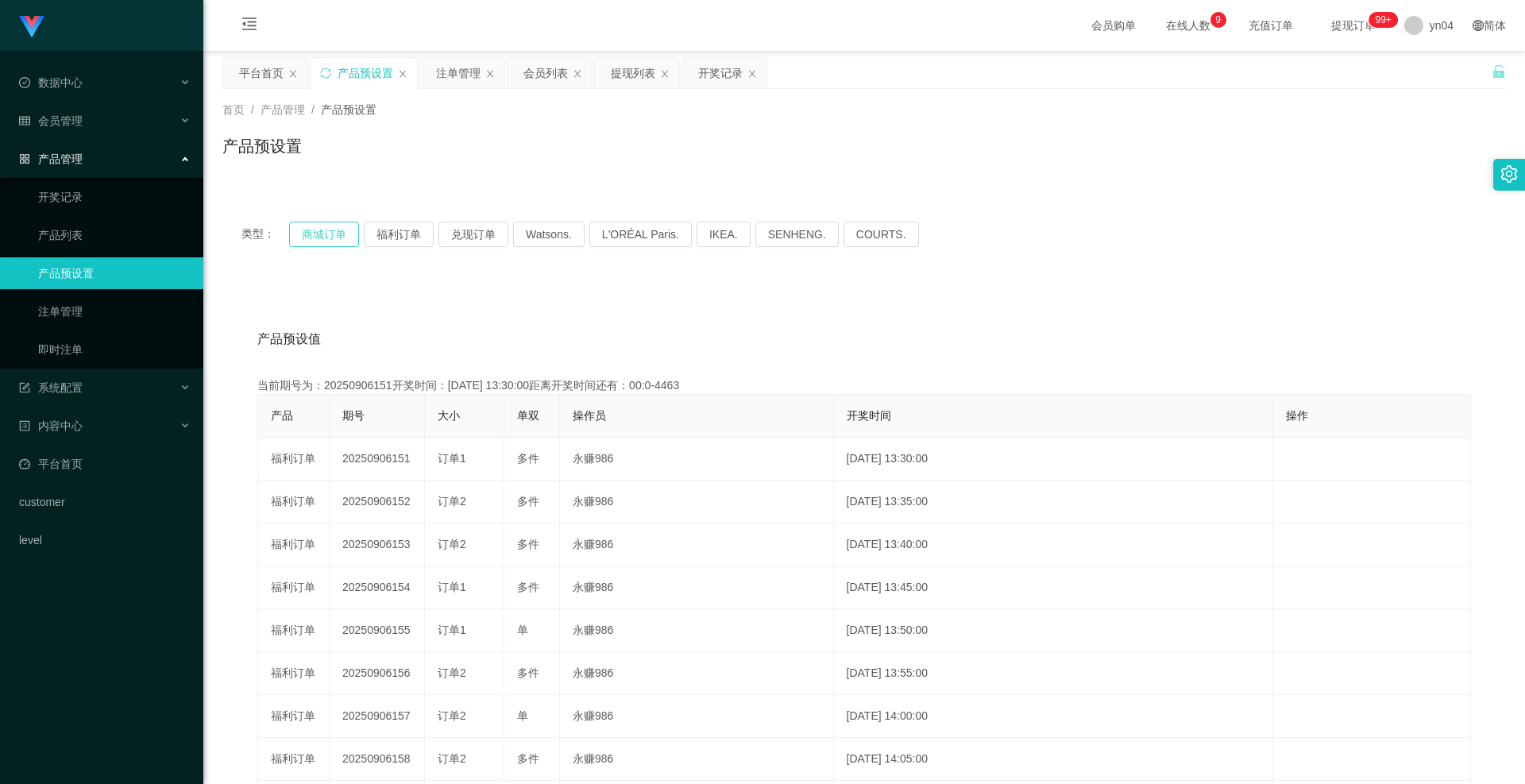
click at [336, 223] on div "类型： 商城订单 福利订单 兑现订单 Watsons. L'ORÉAL Paris. IKEA. SENHENG. COURTS." at bounding box center [864, 234] width 1284 height 63
click at [336, 223] on button "商城订单" at bounding box center [324, 235] width 70 height 26
click at [335, 231] on button "商城订单" at bounding box center [324, 235] width 70 height 26
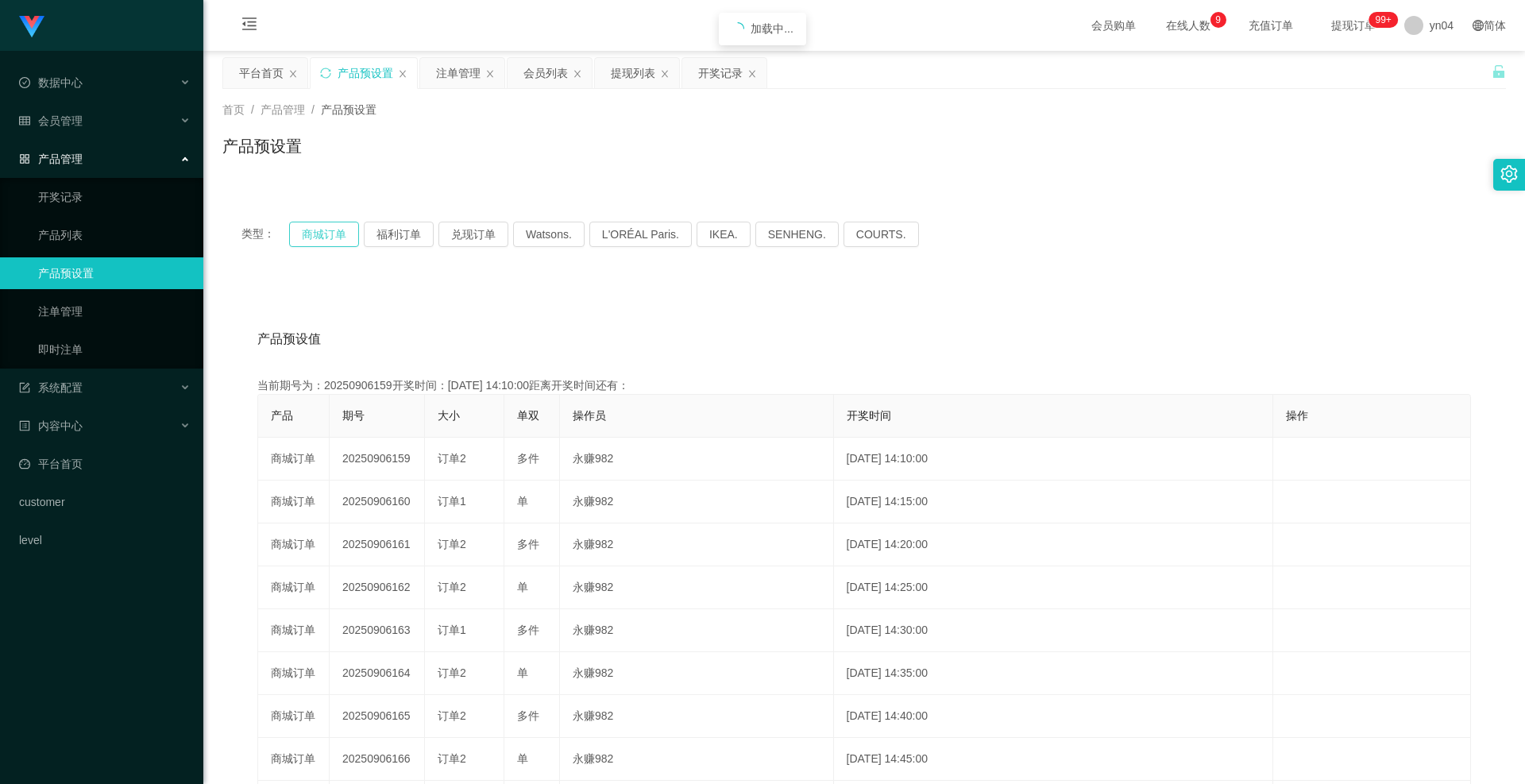
click at [335, 231] on button "商城订单" at bounding box center [324, 235] width 70 height 26
click at [105, 308] on link "注单管理" at bounding box center [115, 312] width 152 height 32
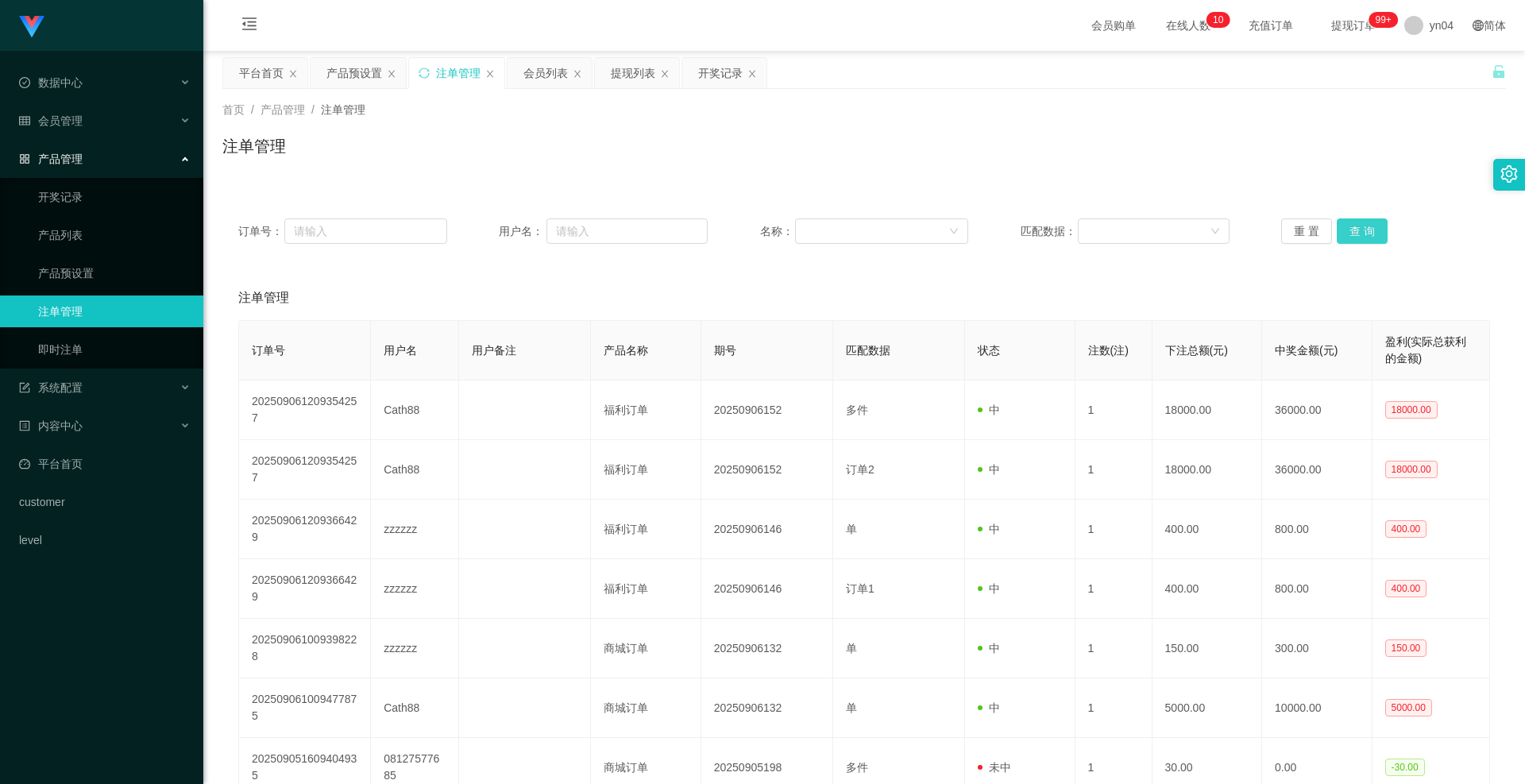
click at [1338, 235] on button "查 询" at bounding box center [1362, 231] width 50 height 26
click at [1338, 235] on div "重 置 查 询" at bounding box center [1386, 231] width 209 height 26
click at [1338, 235] on button "查 询" at bounding box center [1362, 231] width 50 height 26
click at [1338, 235] on div "重 置 查 询" at bounding box center [1386, 231] width 209 height 26
click at [1338, 235] on button "查 询" at bounding box center [1362, 231] width 50 height 26
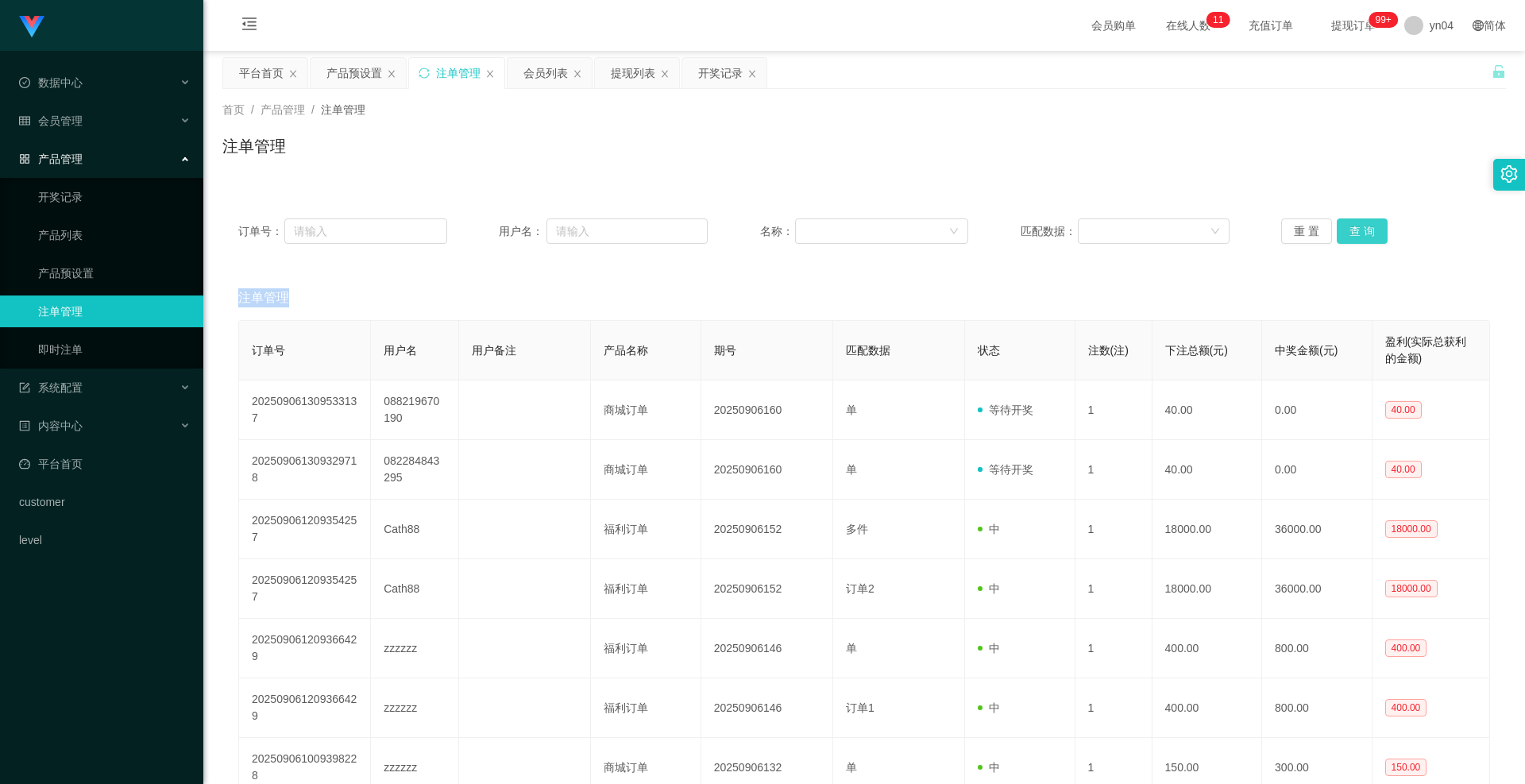
click at [1338, 235] on div "重 置 查 询" at bounding box center [1386, 231] width 209 height 26
click at [1350, 234] on button "查 询" at bounding box center [1362, 231] width 50 height 26
click at [1350, 234] on div "重 置 查 询" at bounding box center [1386, 231] width 209 height 26
click at [1350, 234] on button "查 询" at bounding box center [1362, 231] width 50 height 26
click at [1350, 234] on div "重 置 查 询" at bounding box center [1386, 231] width 209 height 26
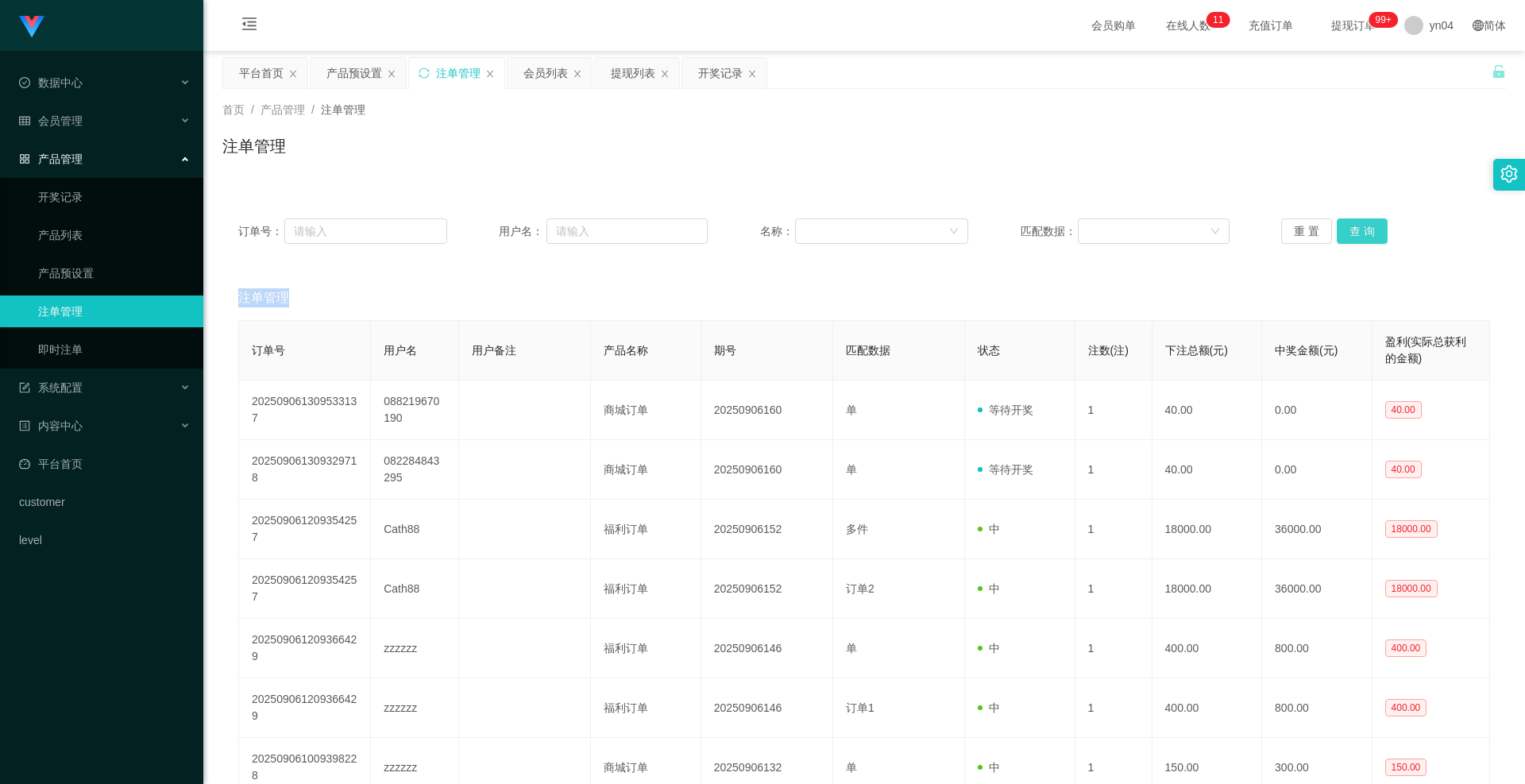
click at [1352, 226] on button "查 询" at bounding box center [1362, 231] width 50 height 26
click at [1352, 226] on div "重 置 查 询" at bounding box center [1386, 231] width 209 height 26
click at [1352, 226] on button "查 询" at bounding box center [1362, 231] width 50 height 26
click at [103, 123] on div "会员管理" at bounding box center [102, 121] width 203 height 32
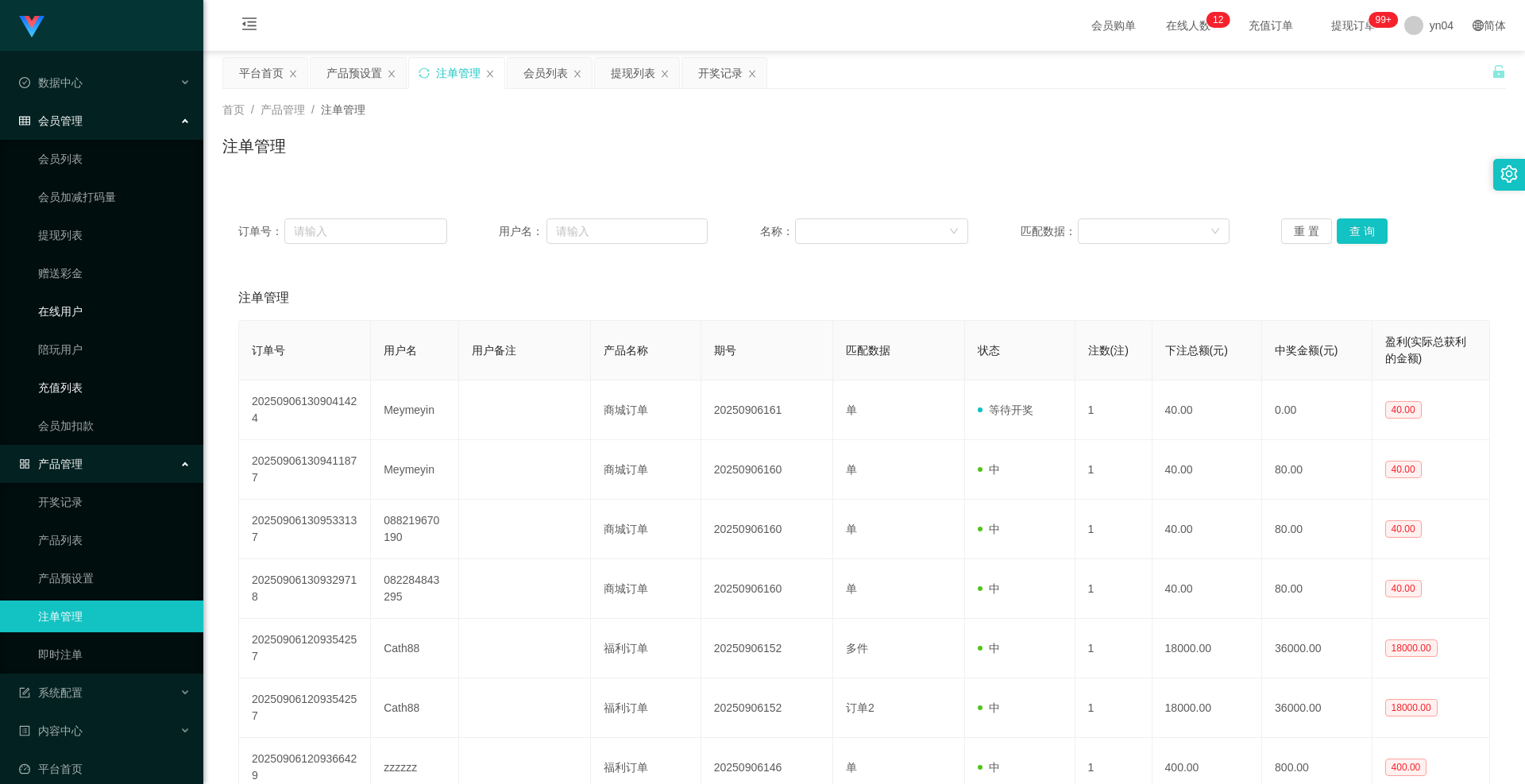
scroll to position [93, 0]
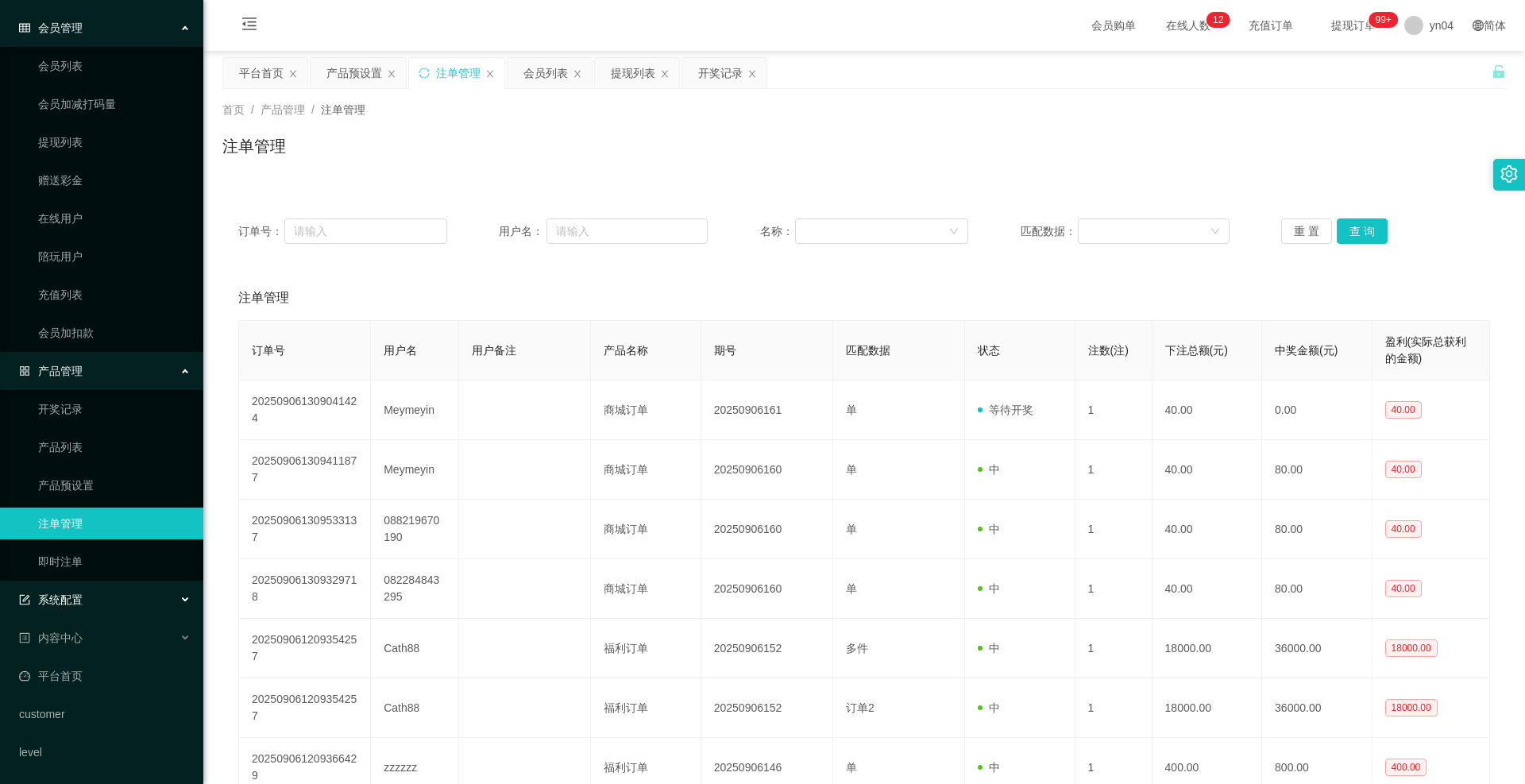
click at [64, 604] on span "系统配置" at bounding box center [50, 600] width 63 height 13
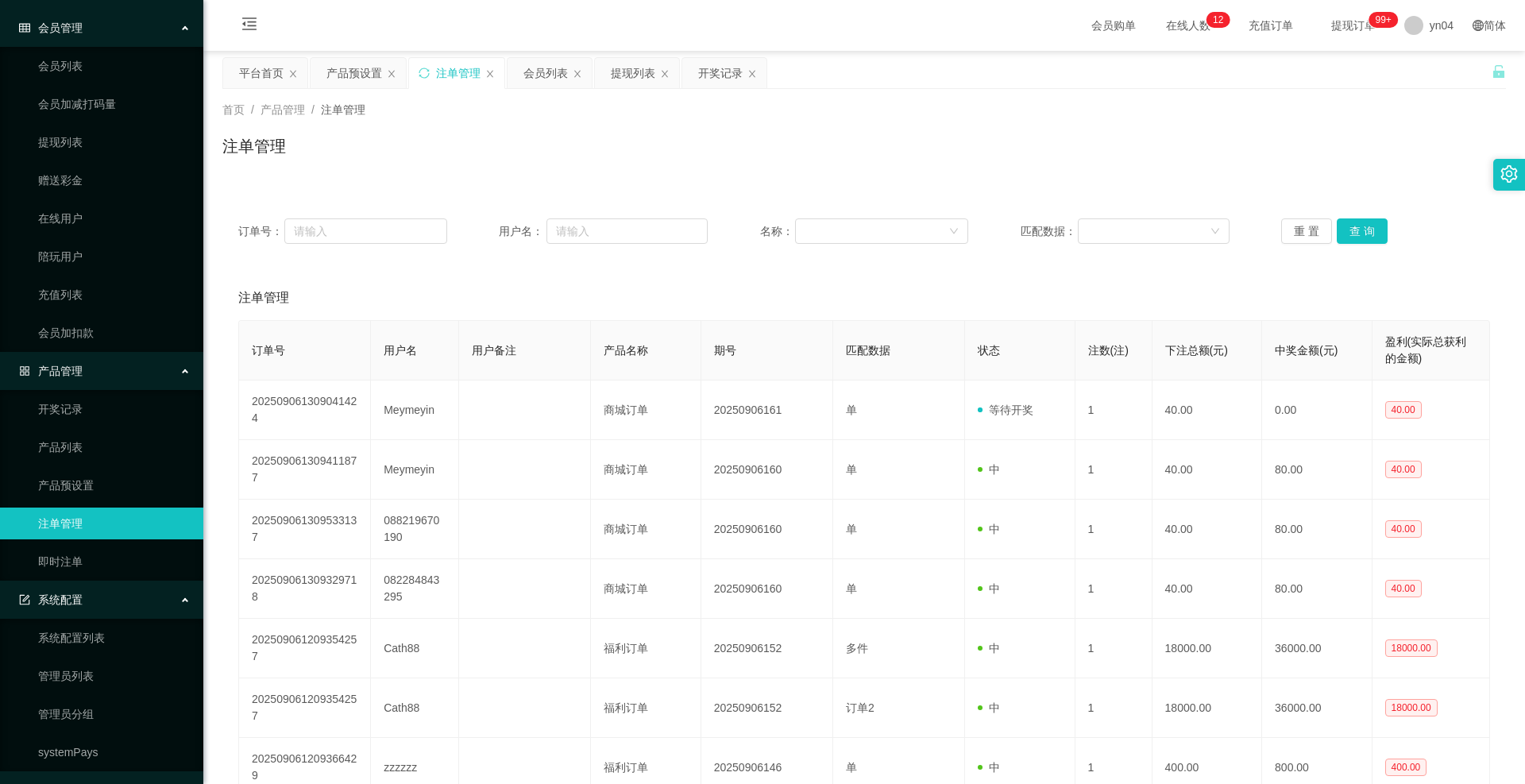
scroll to position [245, 0]
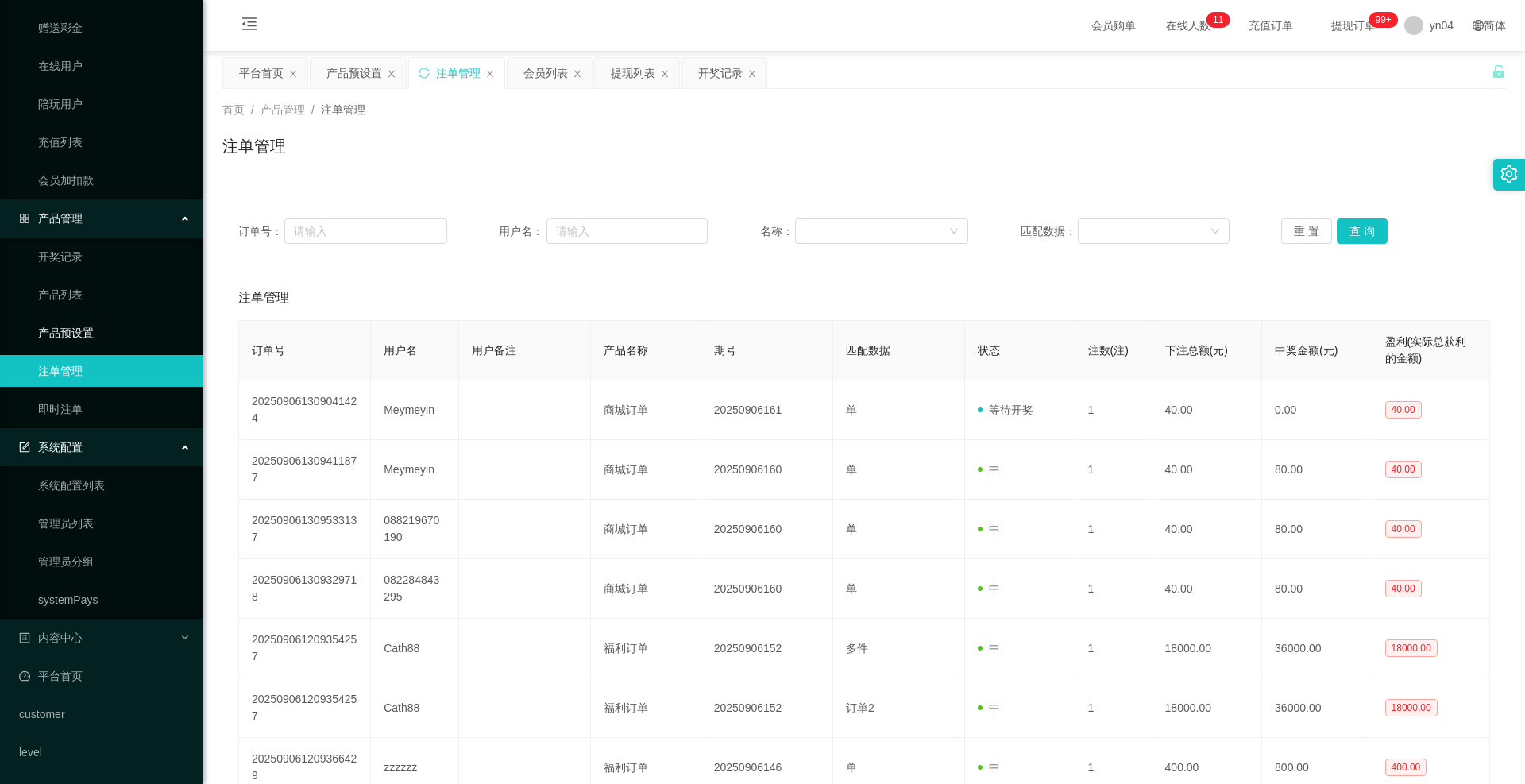
click at [91, 335] on link "产品预设置" at bounding box center [115, 333] width 152 height 32
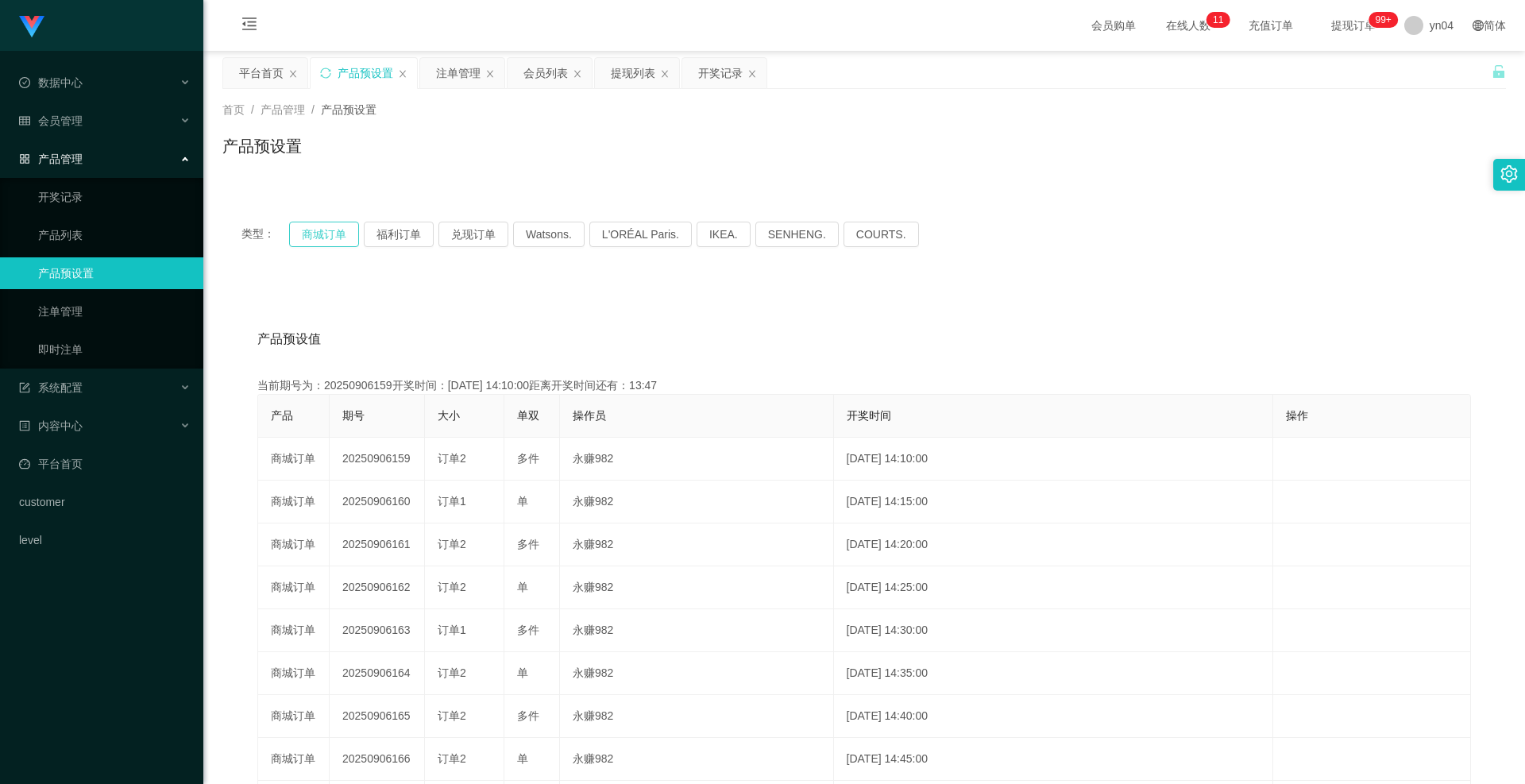
click at [302, 240] on button "商城订单" at bounding box center [324, 235] width 70 height 26
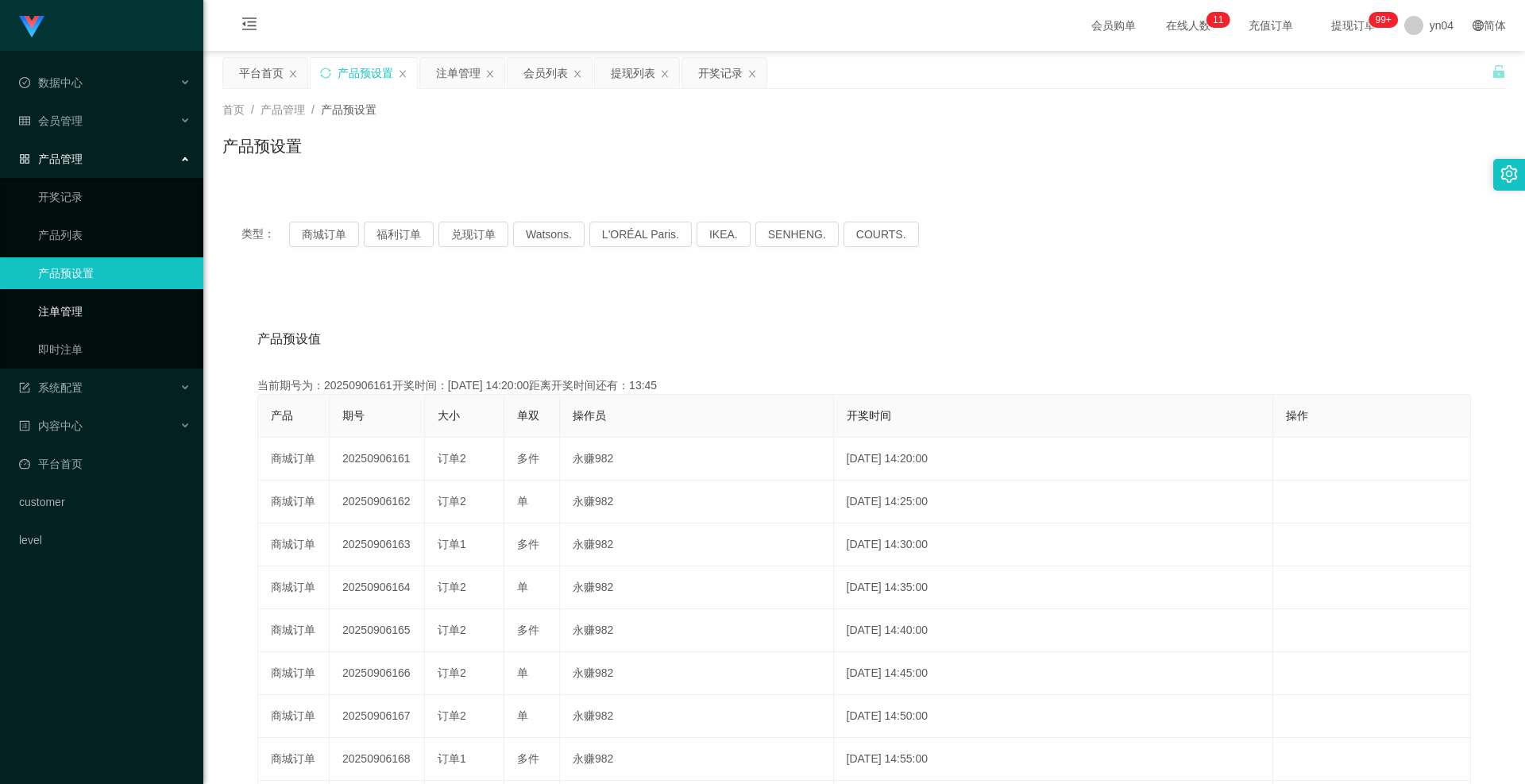
drag, startPoint x: 95, startPoint y: 316, endPoint x: 126, endPoint y: 311, distance: 31.4
click at [95, 316] on link "注单管理" at bounding box center [115, 312] width 152 height 32
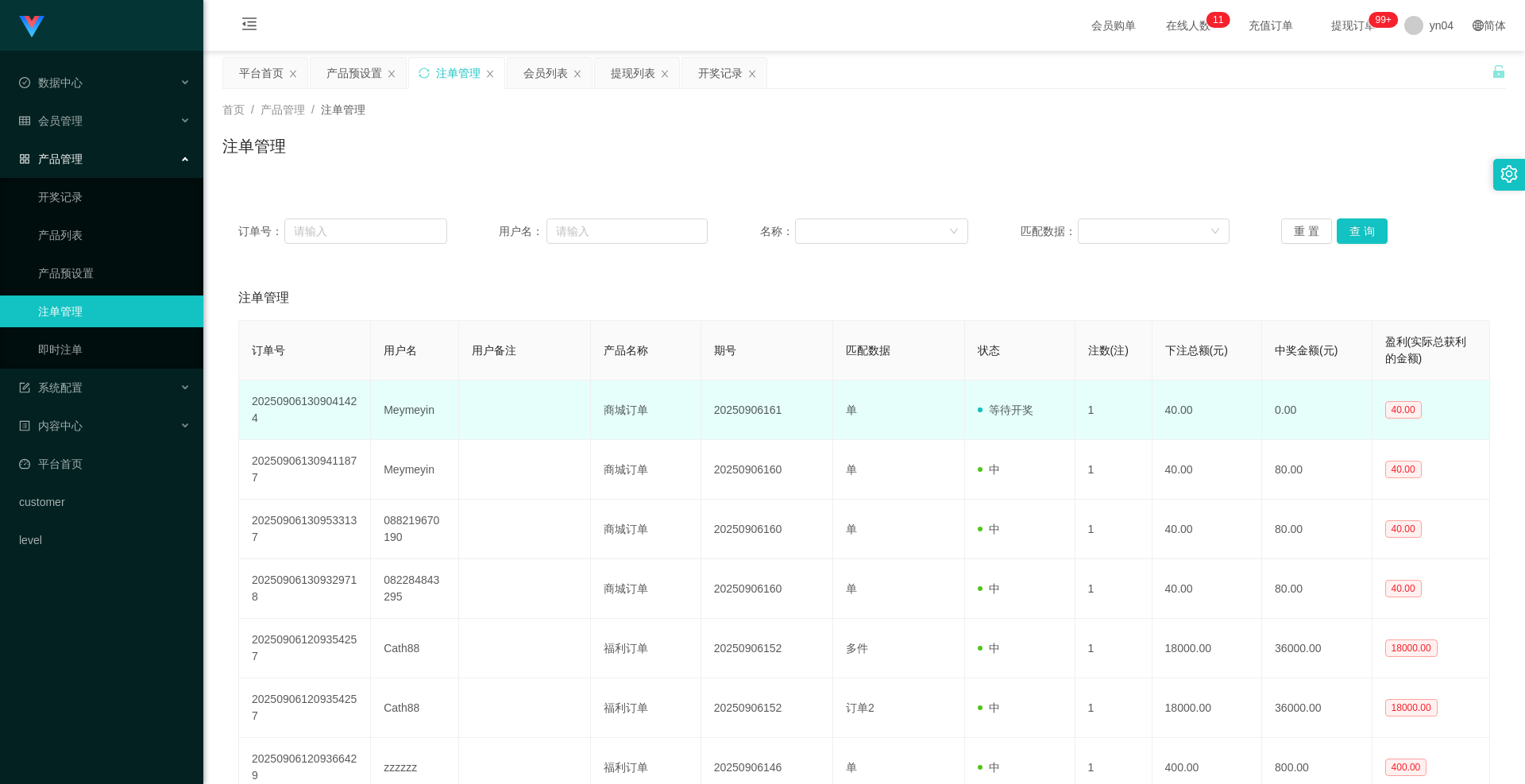
click at [415, 415] on td "Meymeyin" at bounding box center [415, 410] width 88 height 59
copy td "Meymeyin"
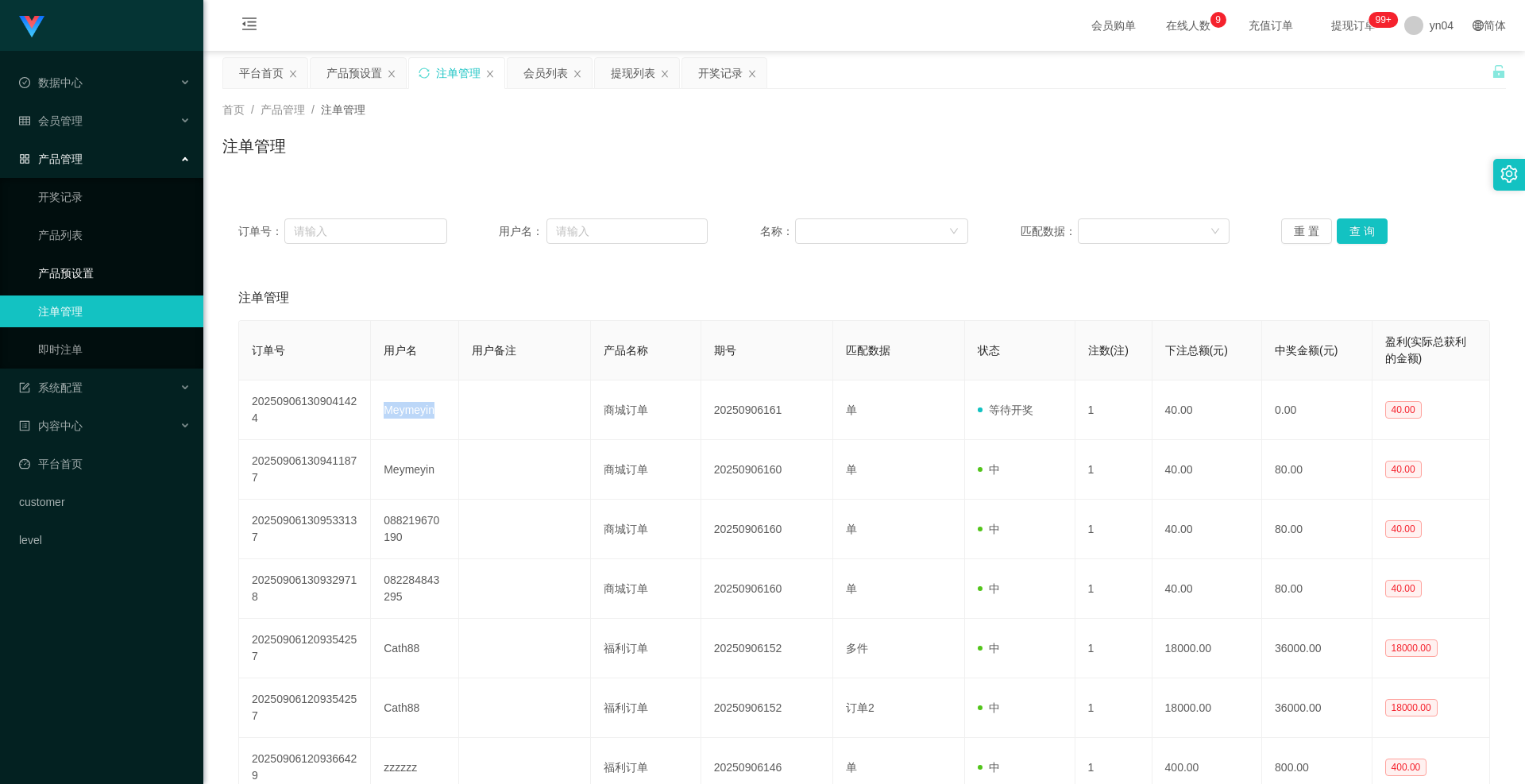
click at [99, 278] on link "产品预设置" at bounding box center [115, 273] width 152 height 32
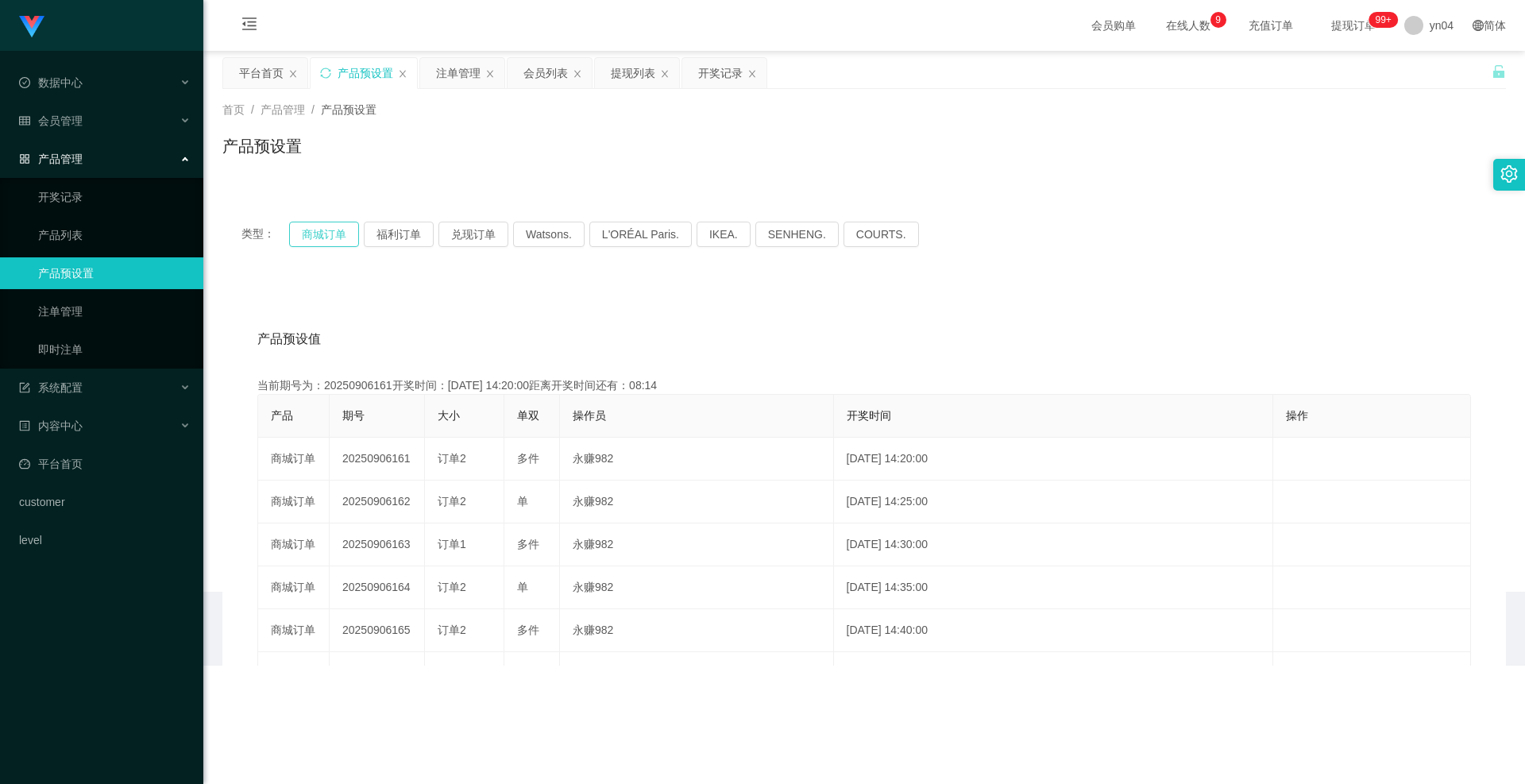
click at [320, 227] on button "商城订单" at bounding box center [324, 235] width 70 height 26
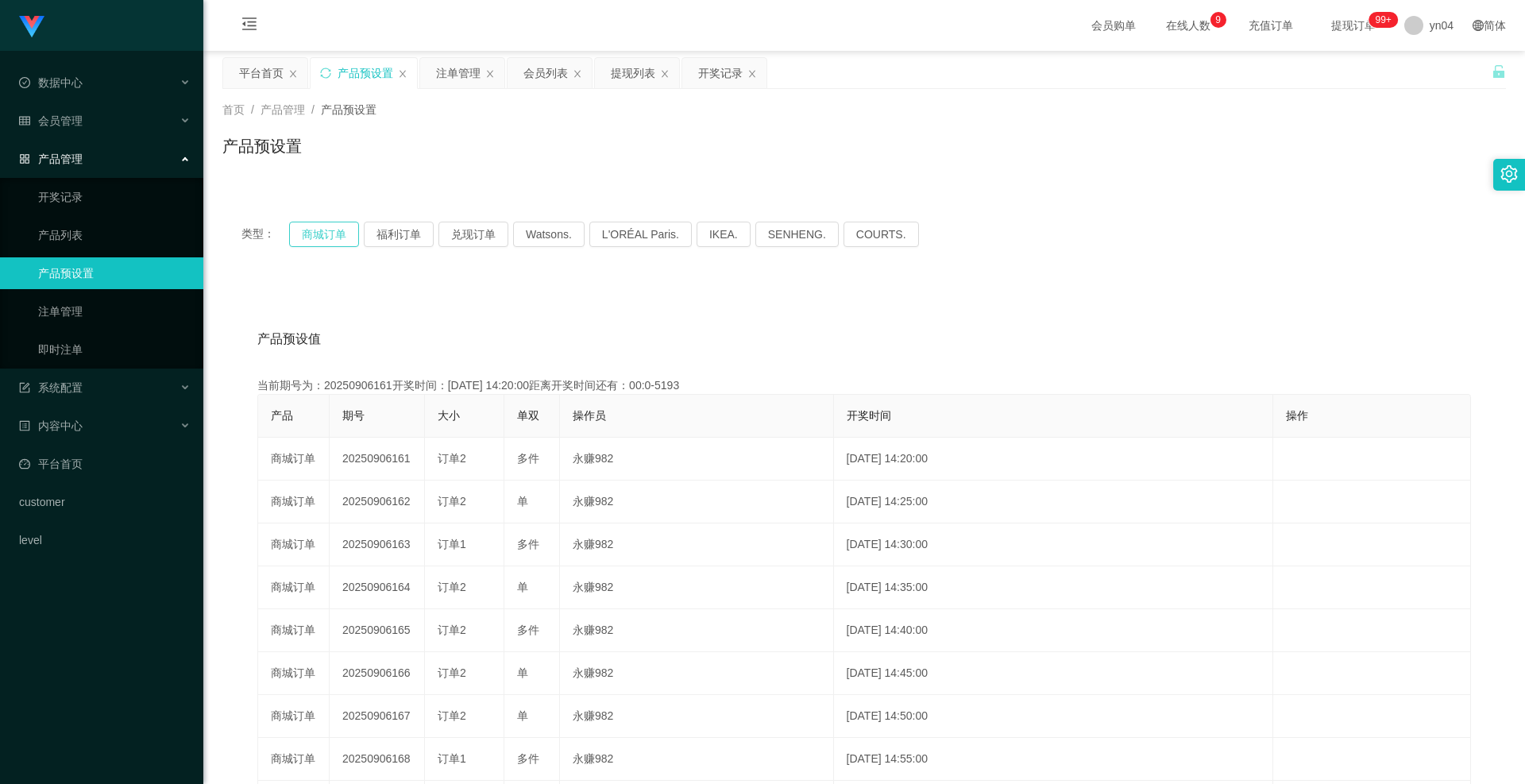
click at [320, 227] on button "商城订单" at bounding box center [324, 235] width 70 height 26
click at [95, 119] on div "会员管理" at bounding box center [102, 121] width 203 height 32
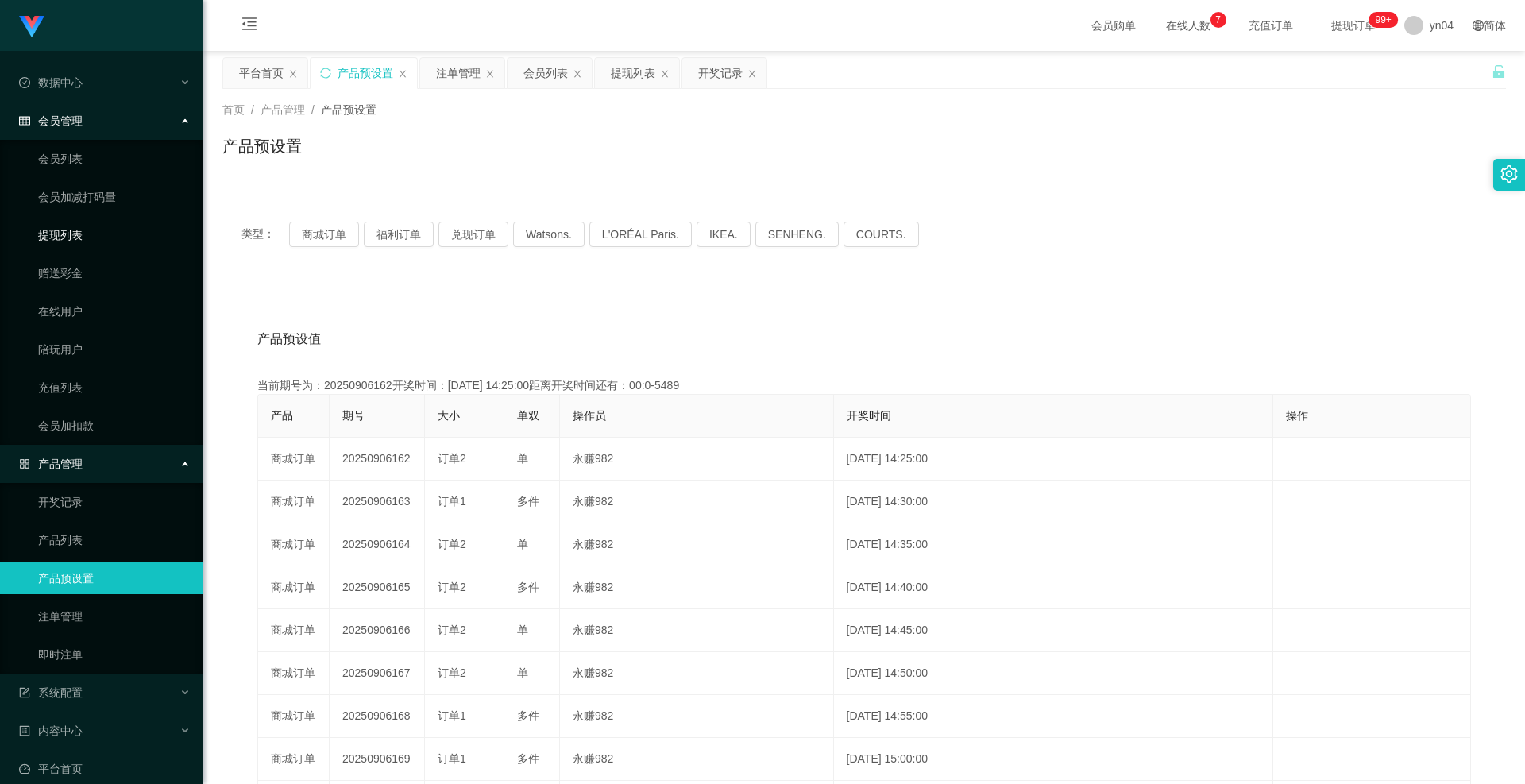
click at [91, 233] on link "提现列表" at bounding box center [115, 235] width 152 height 32
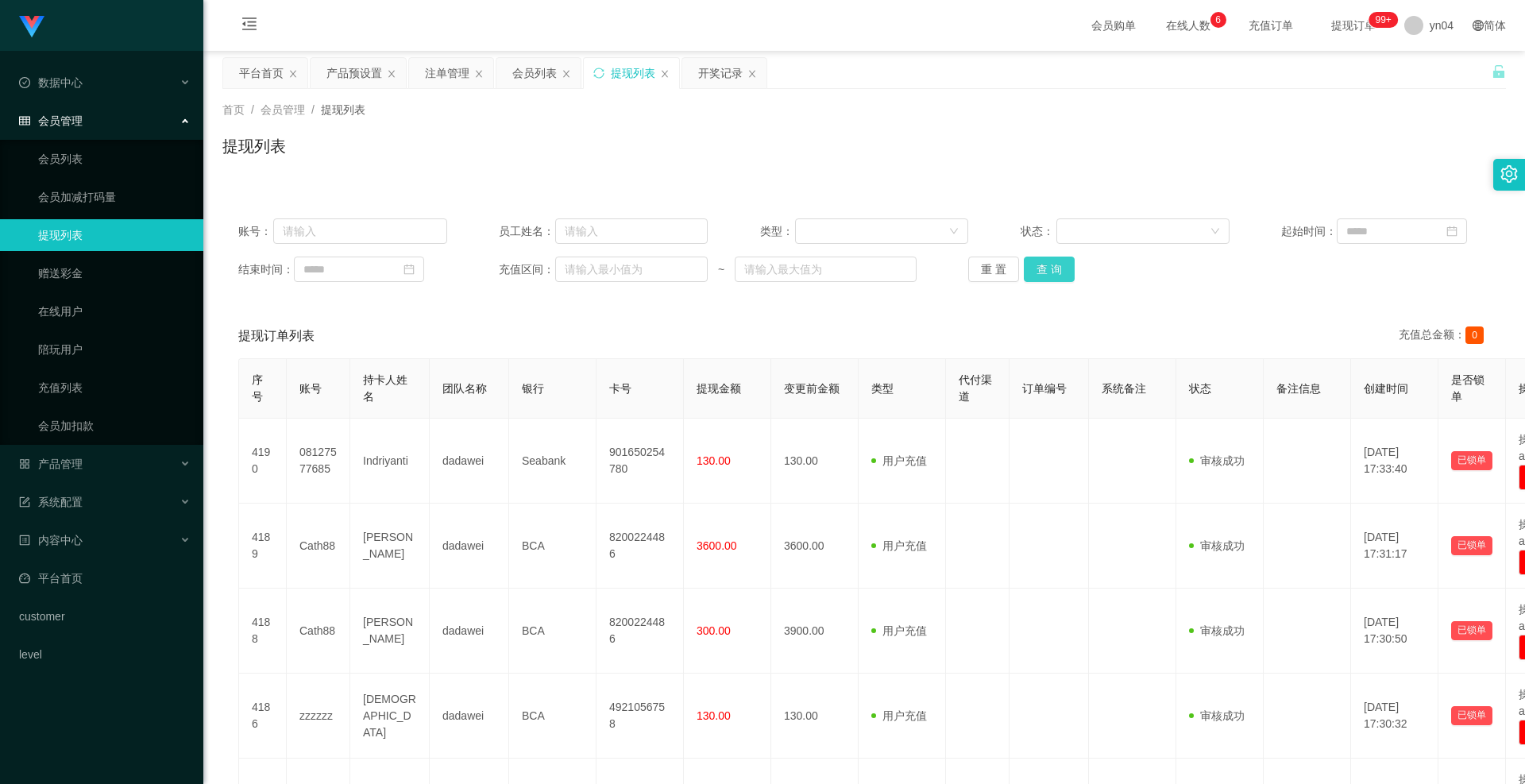
click at [1044, 271] on button "查 询" at bounding box center [1049, 269] width 50 height 26
click at [1044, 271] on div "重 置 查 询" at bounding box center [1072, 269] width 209 height 26
click at [1044, 271] on button "查 询" at bounding box center [1058, 269] width 68 height 26
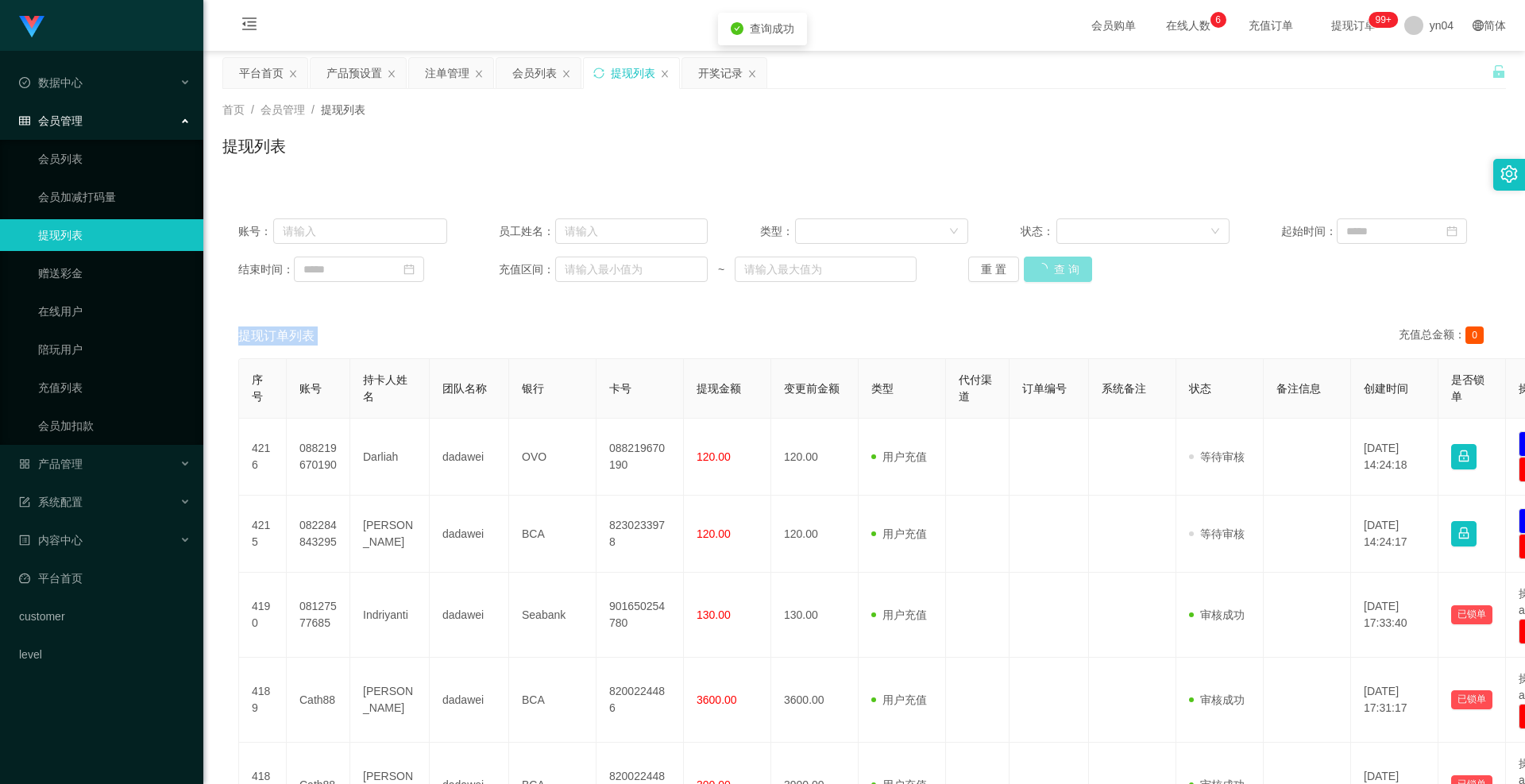
click at [1044, 271] on div "重 置 查 询" at bounding box center [1072, 269] width 209 height 26
click at [1044, 271] on button "查 询" at bounding box center [1049, 269] width 50 height 26
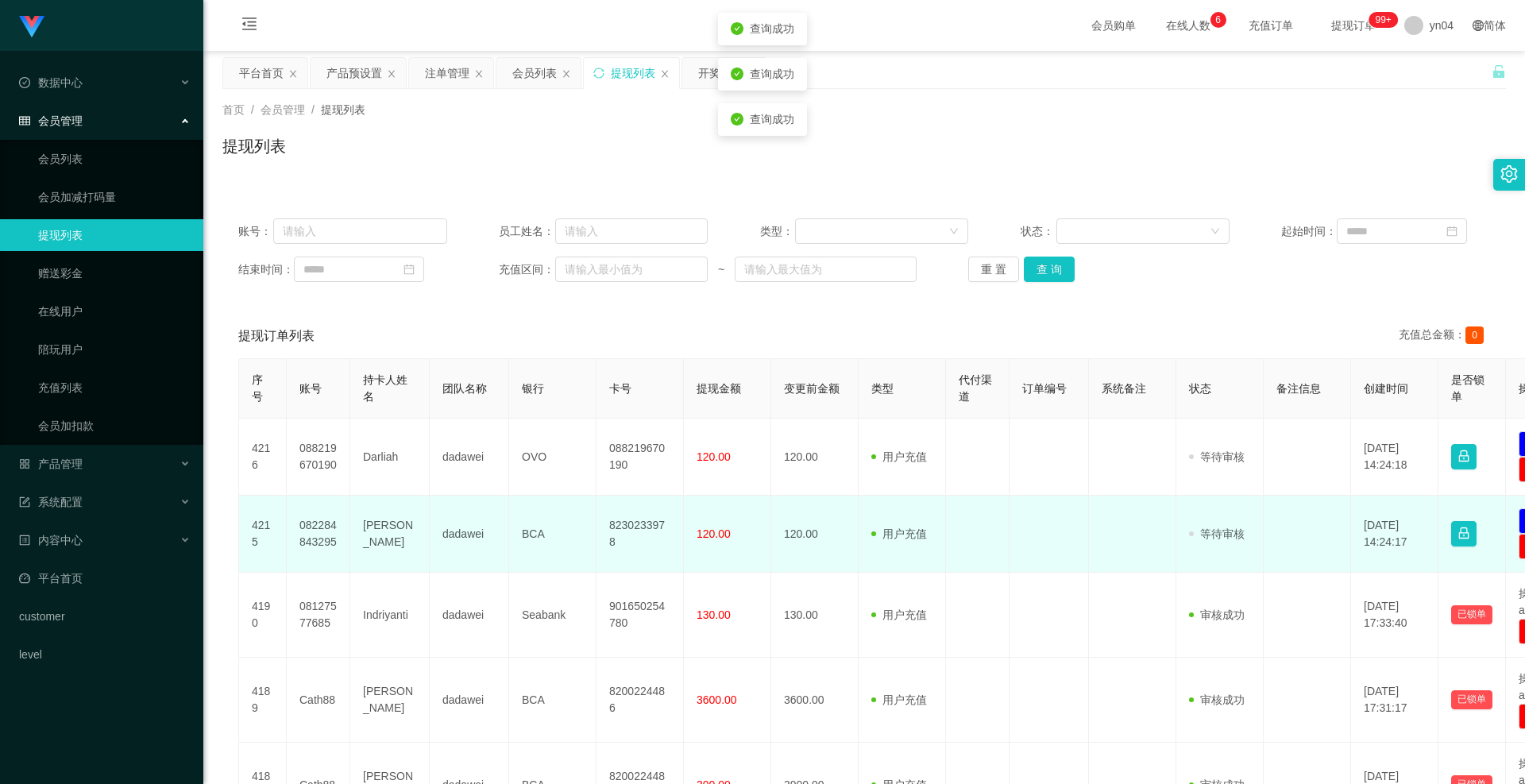
click at [317, 533] on td "082284843295" at bounding box center [318, 534] width 63 height 77
copy td "082284843295"
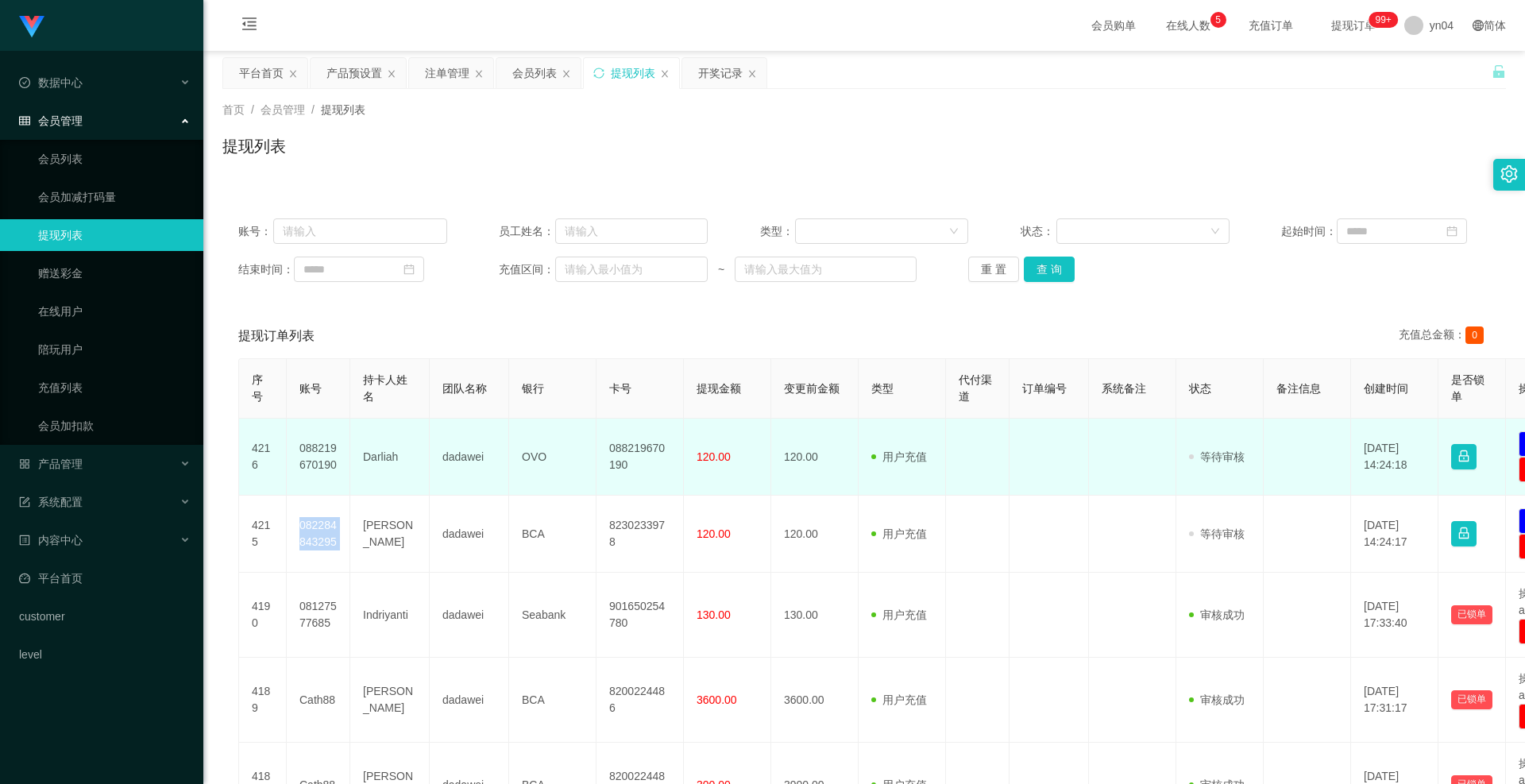
click at [320, 458] on td "088219670190" at bounding box center [318, 457] width 63 height 77
copy td "088219670190"
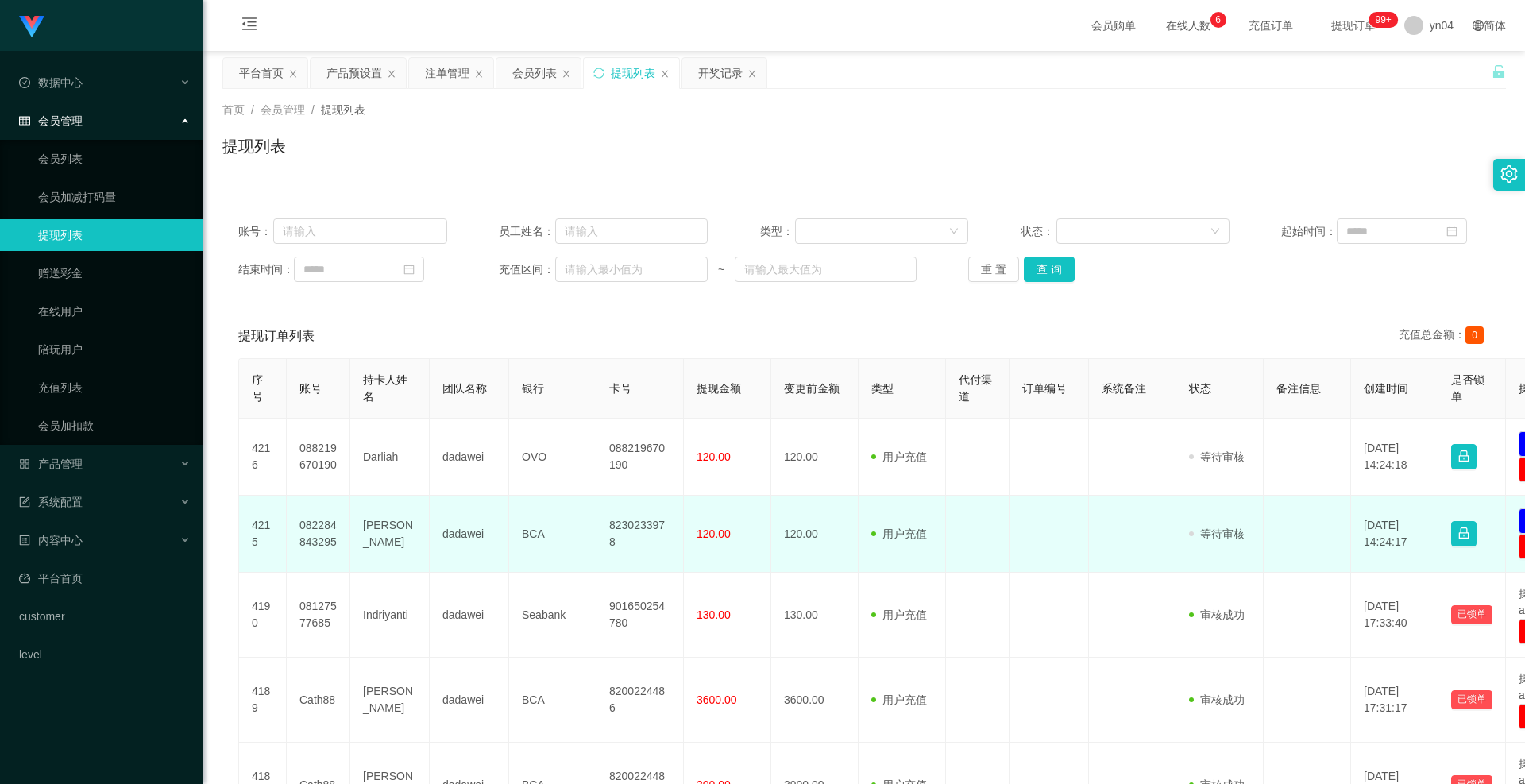
click at [310, 533] on td "082284843295" at bounding box center [318, 534] width 63 height 77
copy td "082284843295"
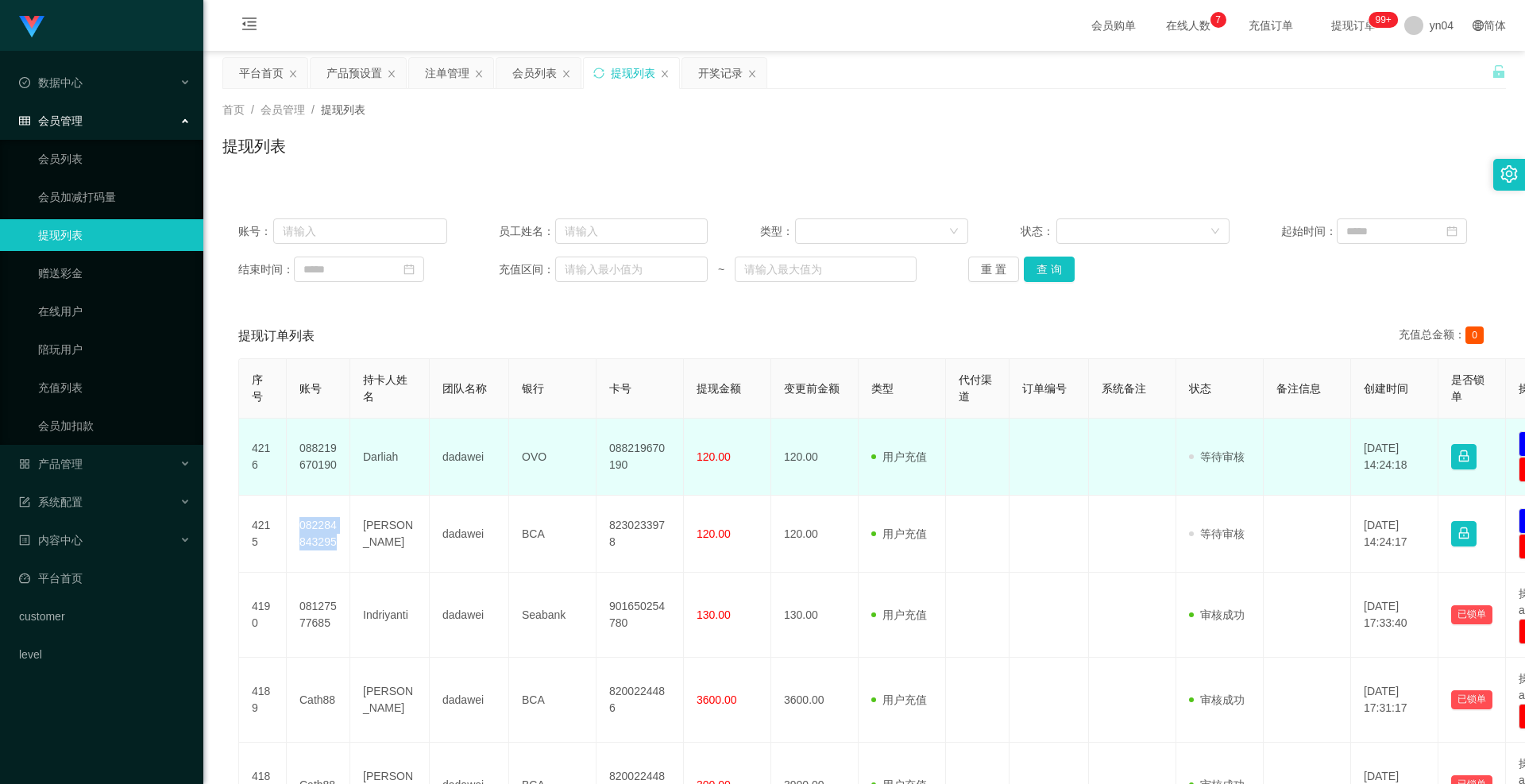
click at [328, 449] on td "088219670190" at bounding box center [318, 457] width 63 height 77
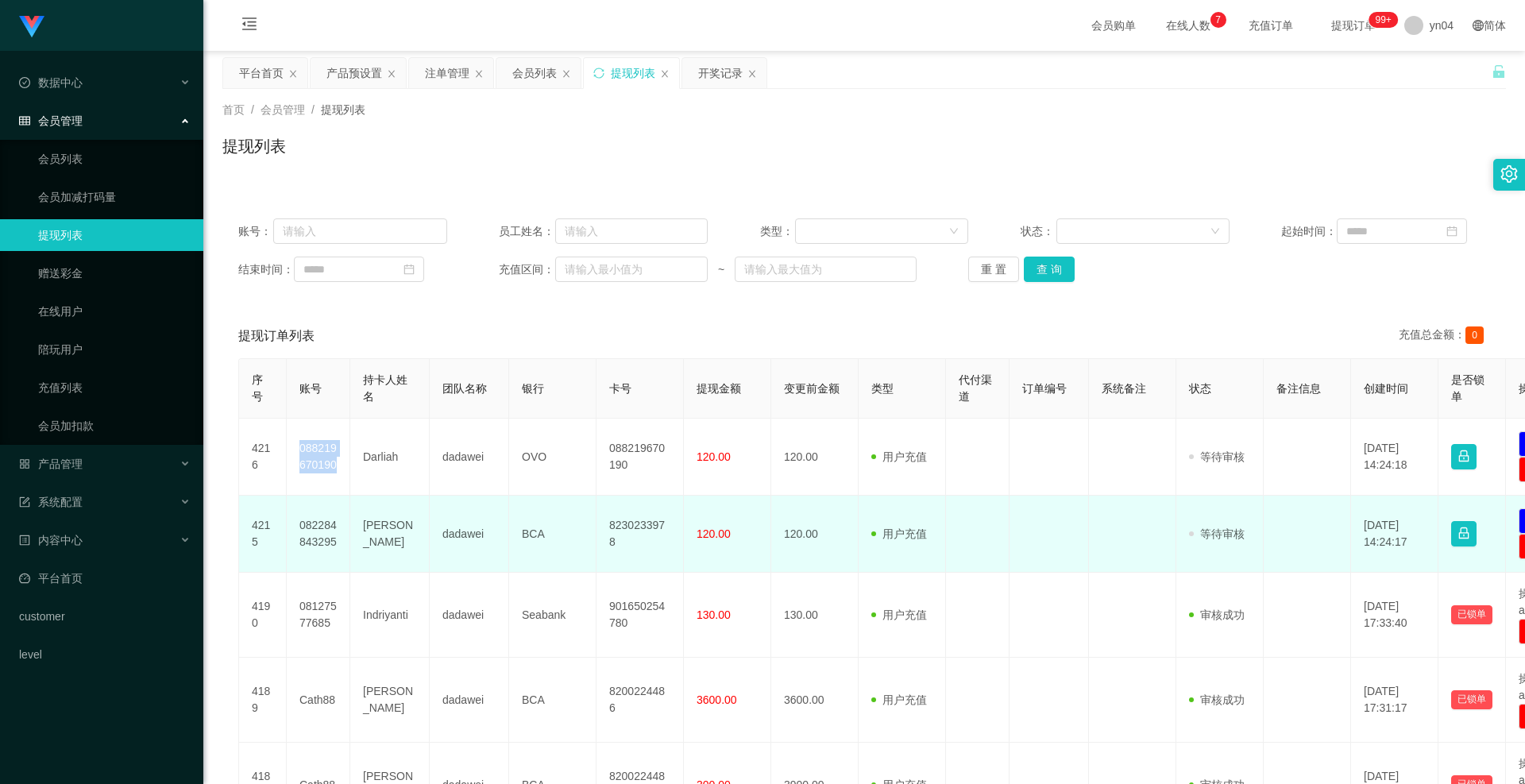
copy td "088219670190"
click at [305, 532] on td "082284843295" at bounding box center [318, 534] width 63 height 77
copy td "082284843295"
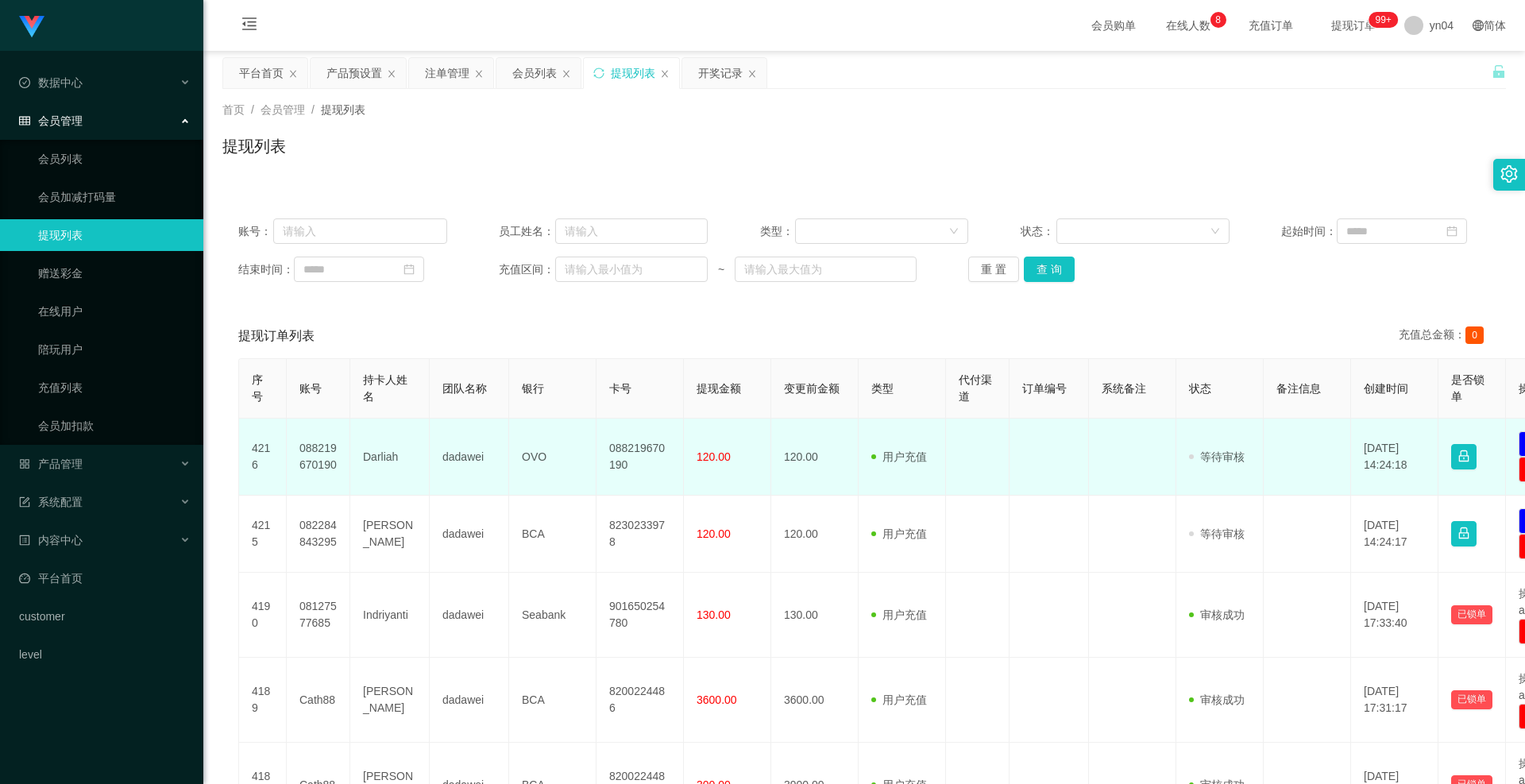
click at [316, 461] on td "088219670190" at bounding box center [318, 457] width 63 height 77
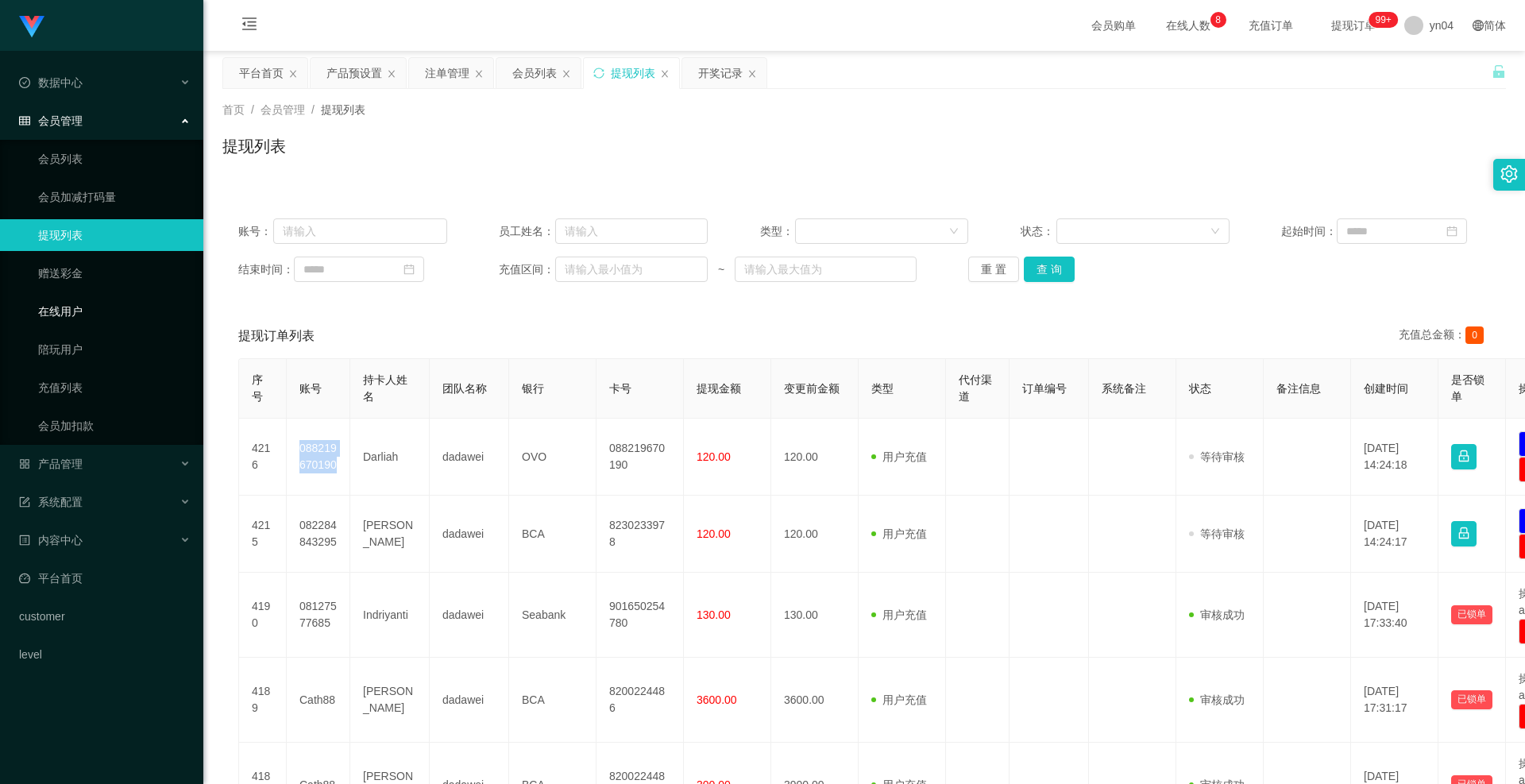
copy td "088219670190"
click at [70, 162] on link "会员列表" at bounding box center [115, 159] width 152 height 32
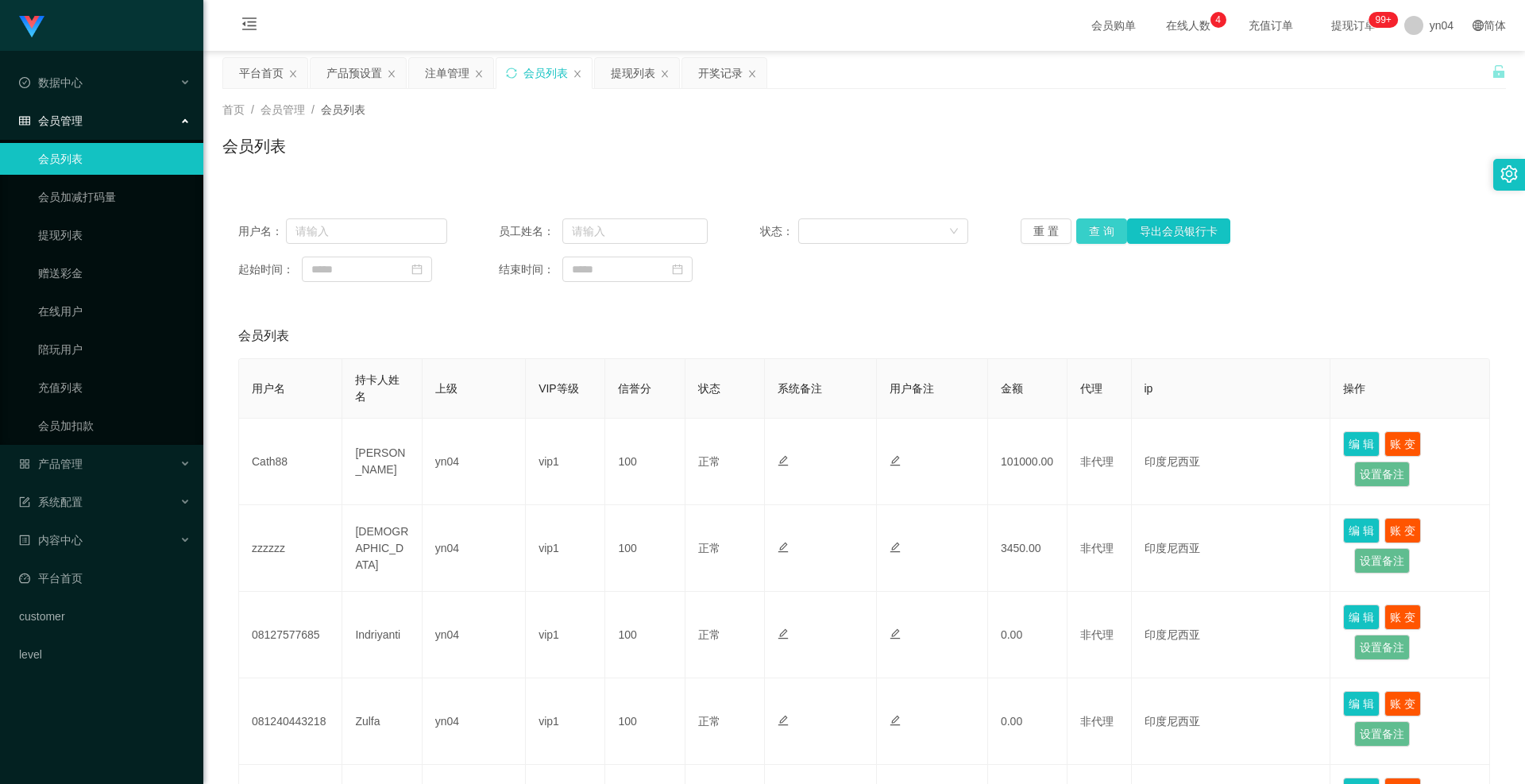
click at [1101, 222] on button "查 询" at bounding box center [1101, 231] width 50 height 26
click at [1101, 222] on div "重 置 查 询 导出会员银行卡" at bounding box center [1125, 231] width 209 height 26
click at [1101, 222] on button "查 询" at bounding box center [1101, 231] width 50 height 26
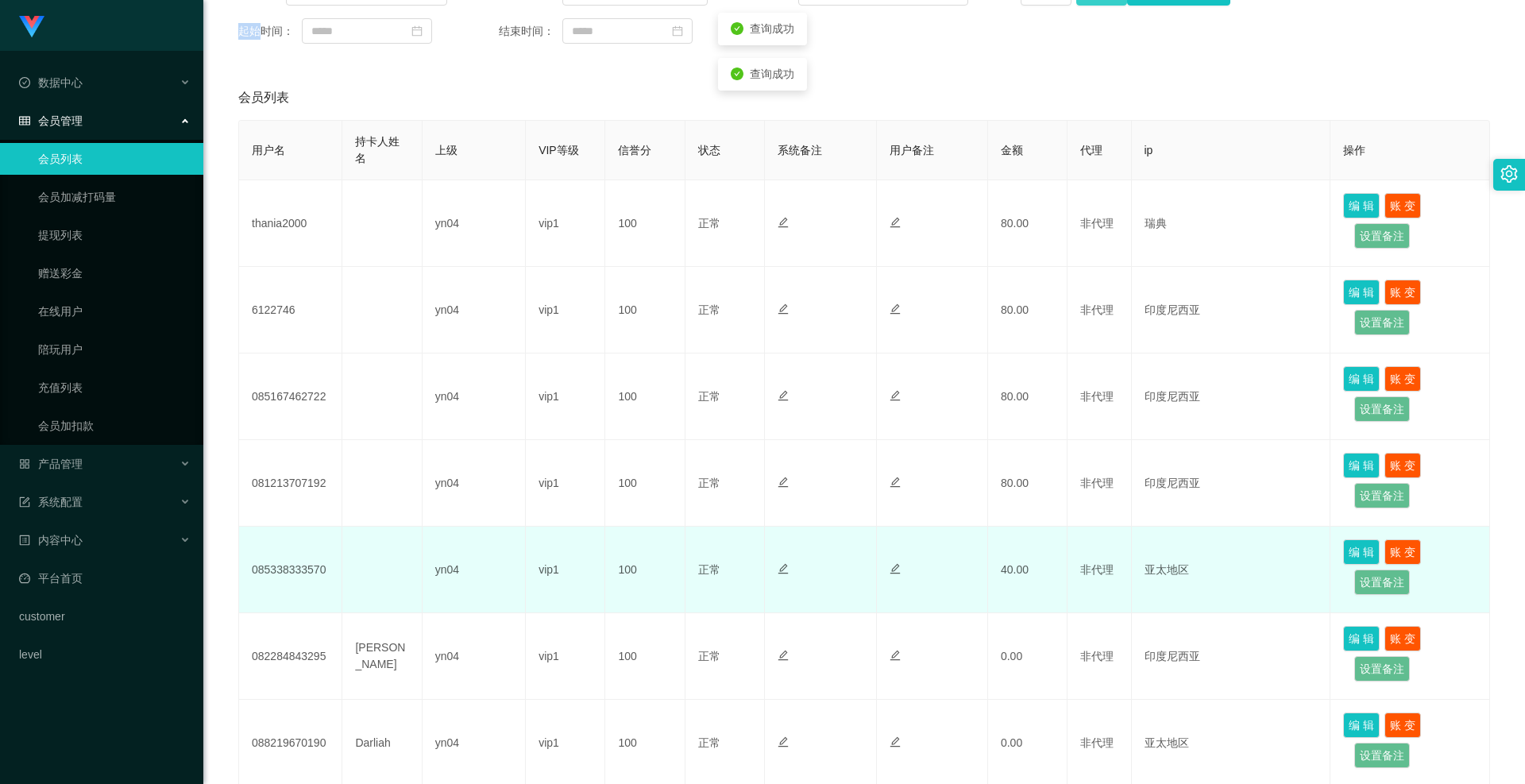
scroll to position [476, 0]
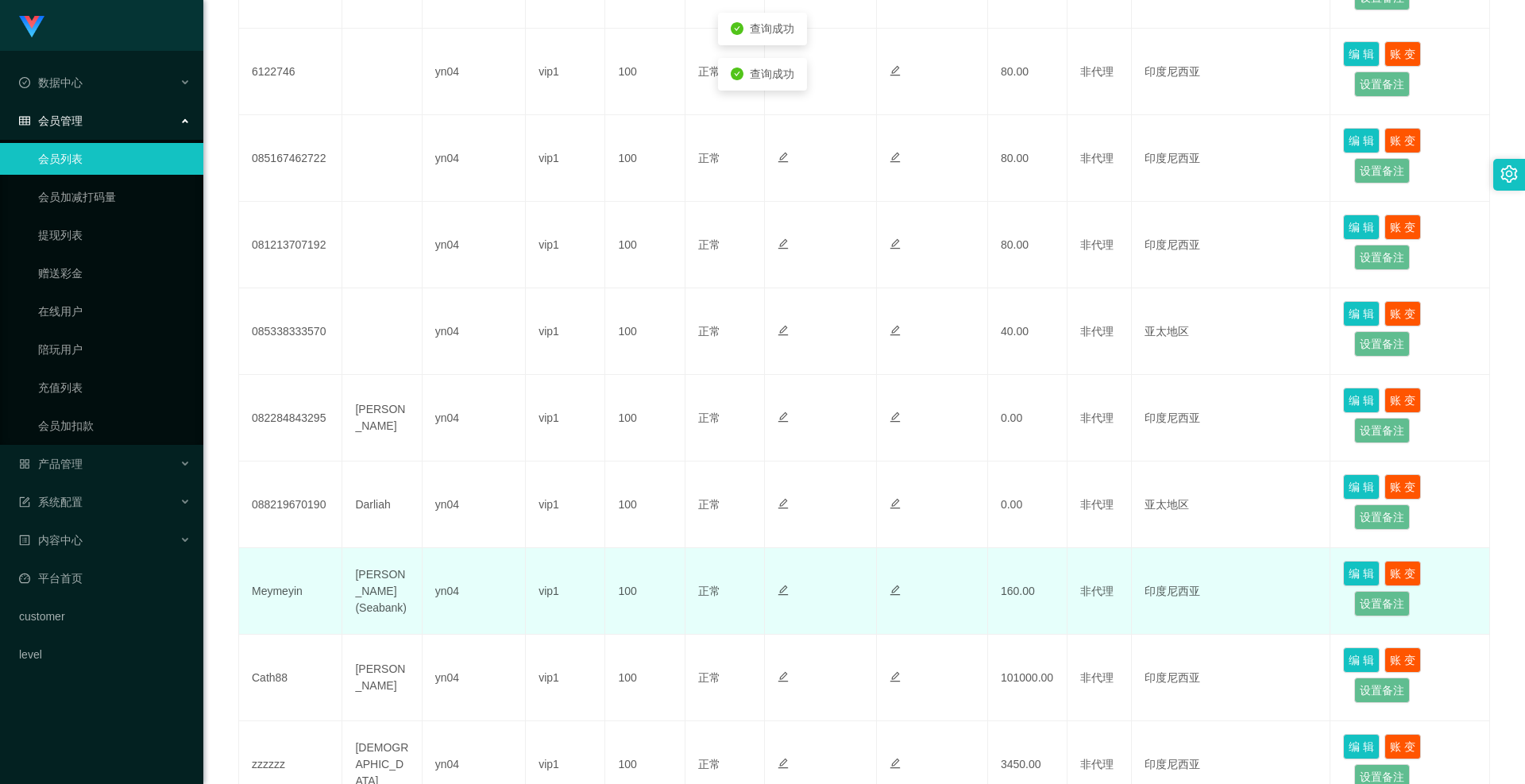
click at [391, 589] on td "[PERSON_NAME] (Seabank)" at bounding box center [382, 591] width 79 height 86
click at [278, 597] on td "Meymeyin" at bounding box center [291, 591] width 103 height 86
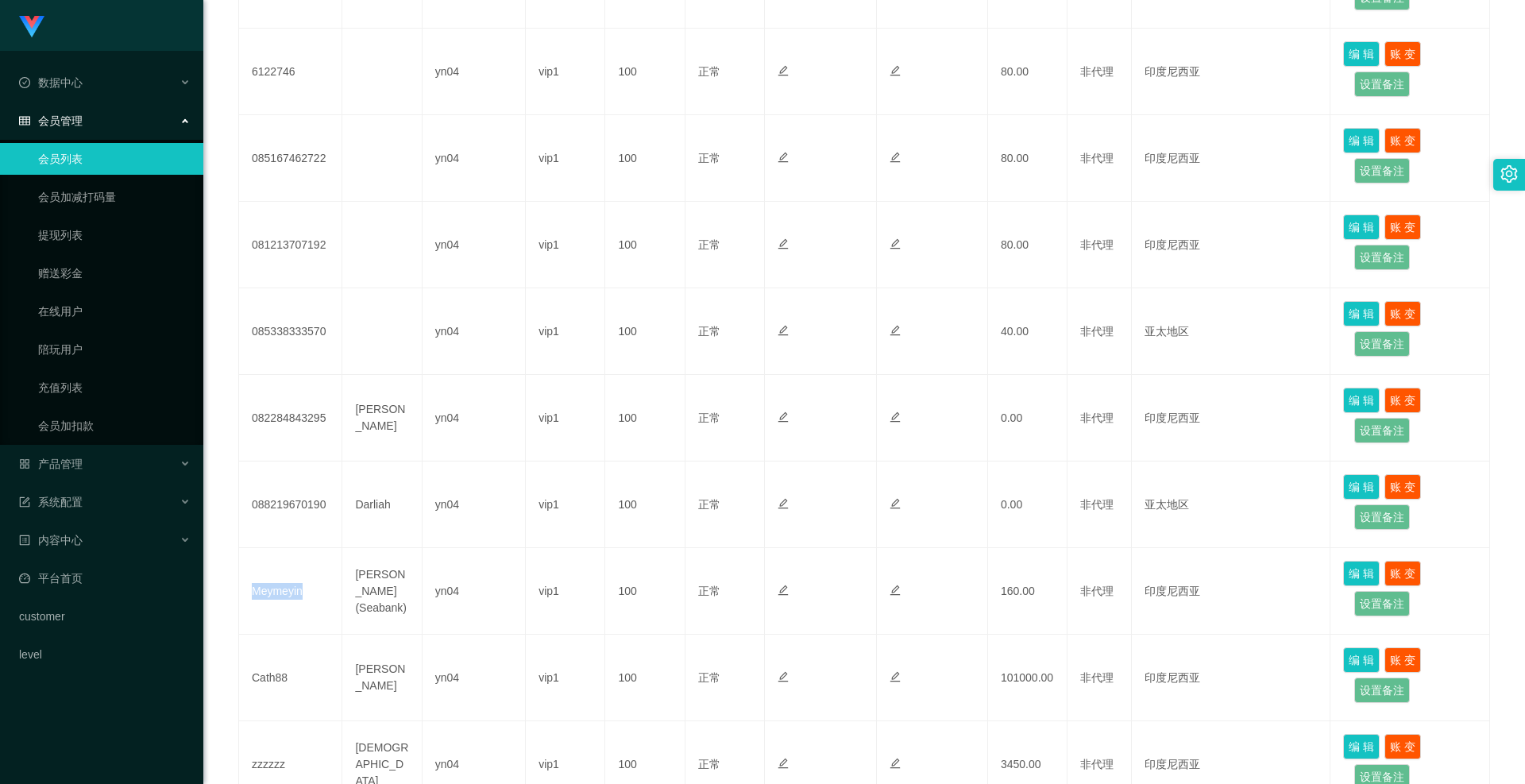
click at [91, 154] on link "会员列表" at bounding box center [115, 159] width 152 height 32
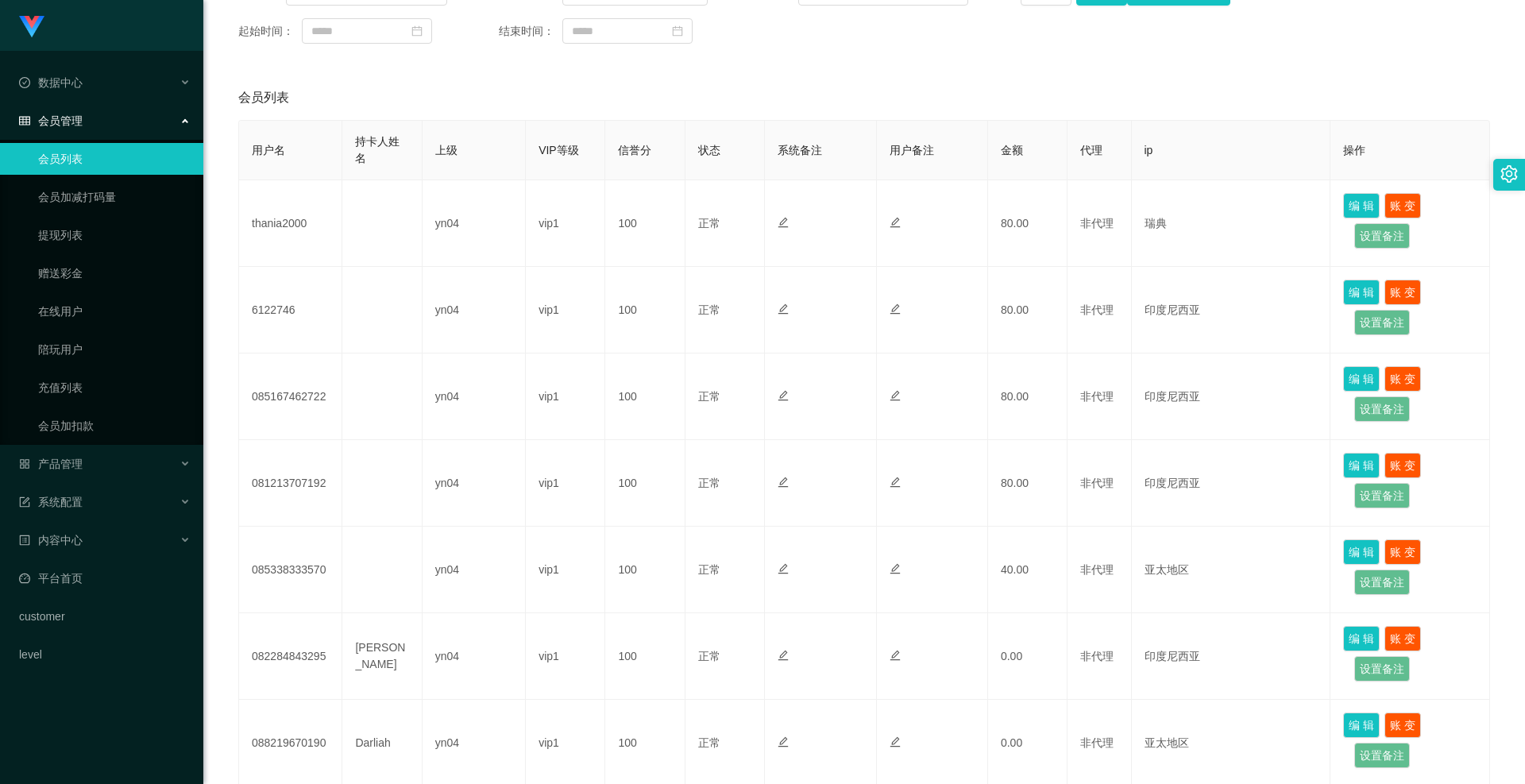
scroll to position [159, 0]
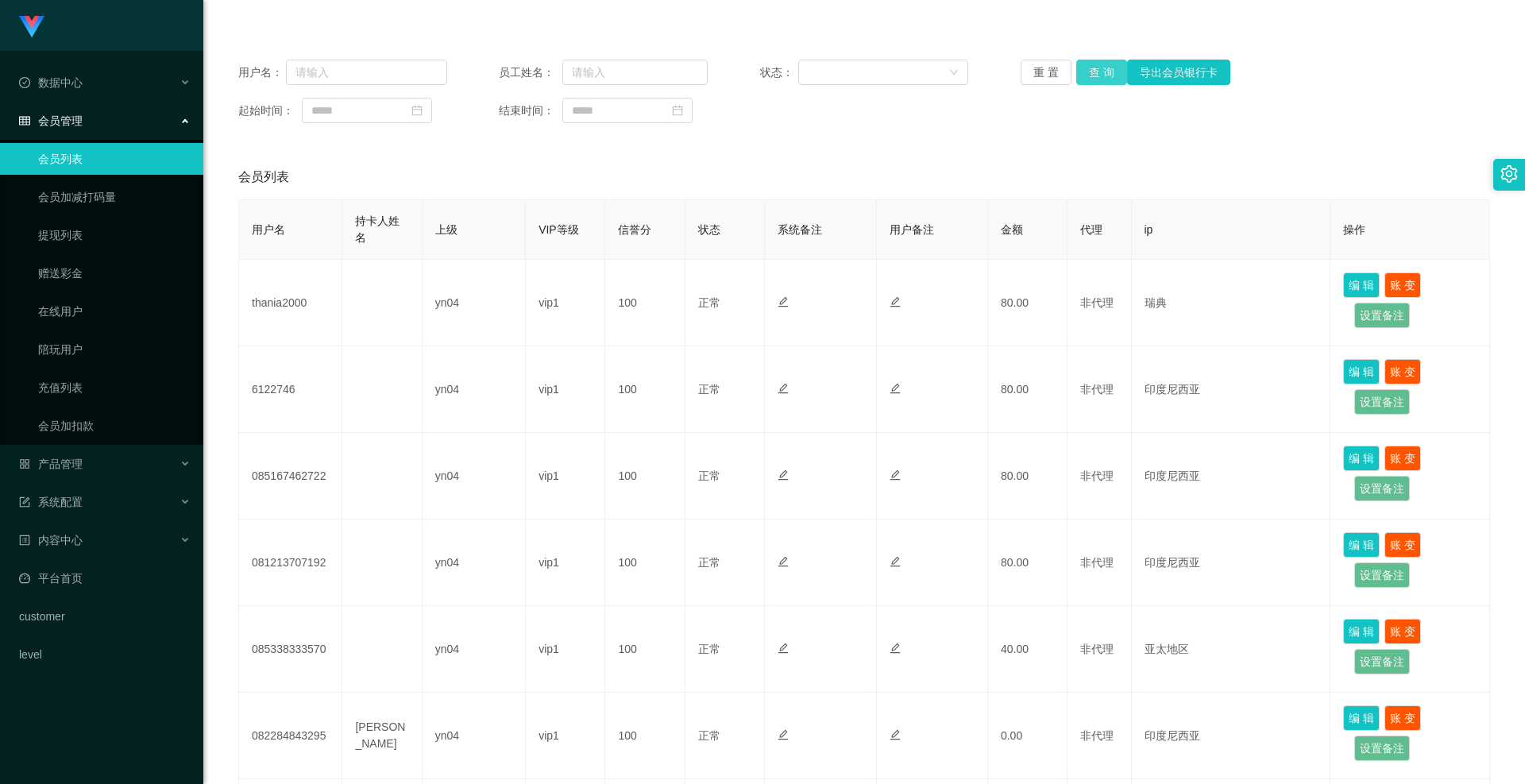
click at [1097, 72] on button "查 询" at bounding box center [1101, 72] width 50 height 26
click at [1097, 72] on div "重 置 查 询 导出会员银行卡" at bounding box center [1125, 72] width 209 height 26
click at [1097, 72] on button "查 询" at bounding box center [1101, 72] width 50 height 26
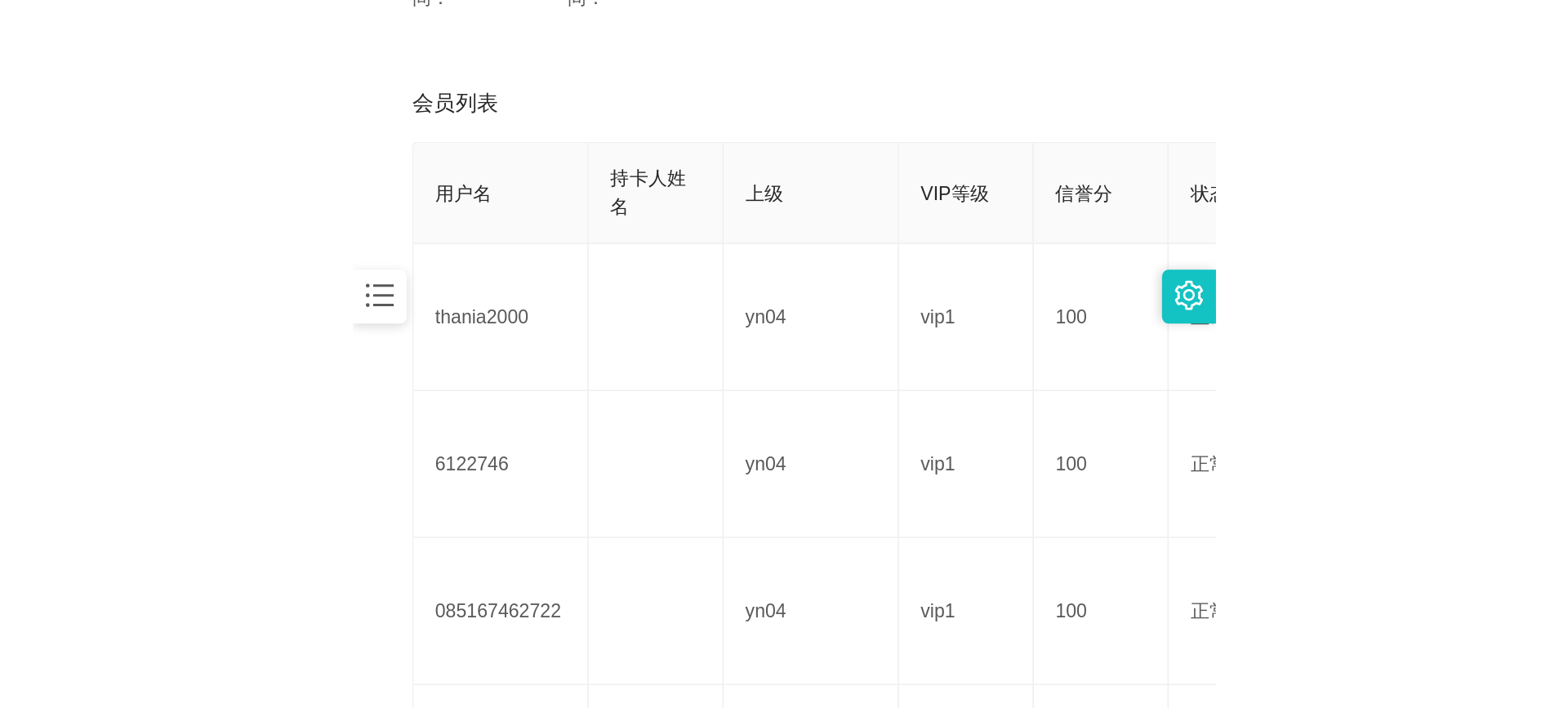
scroll to position [299, 0]
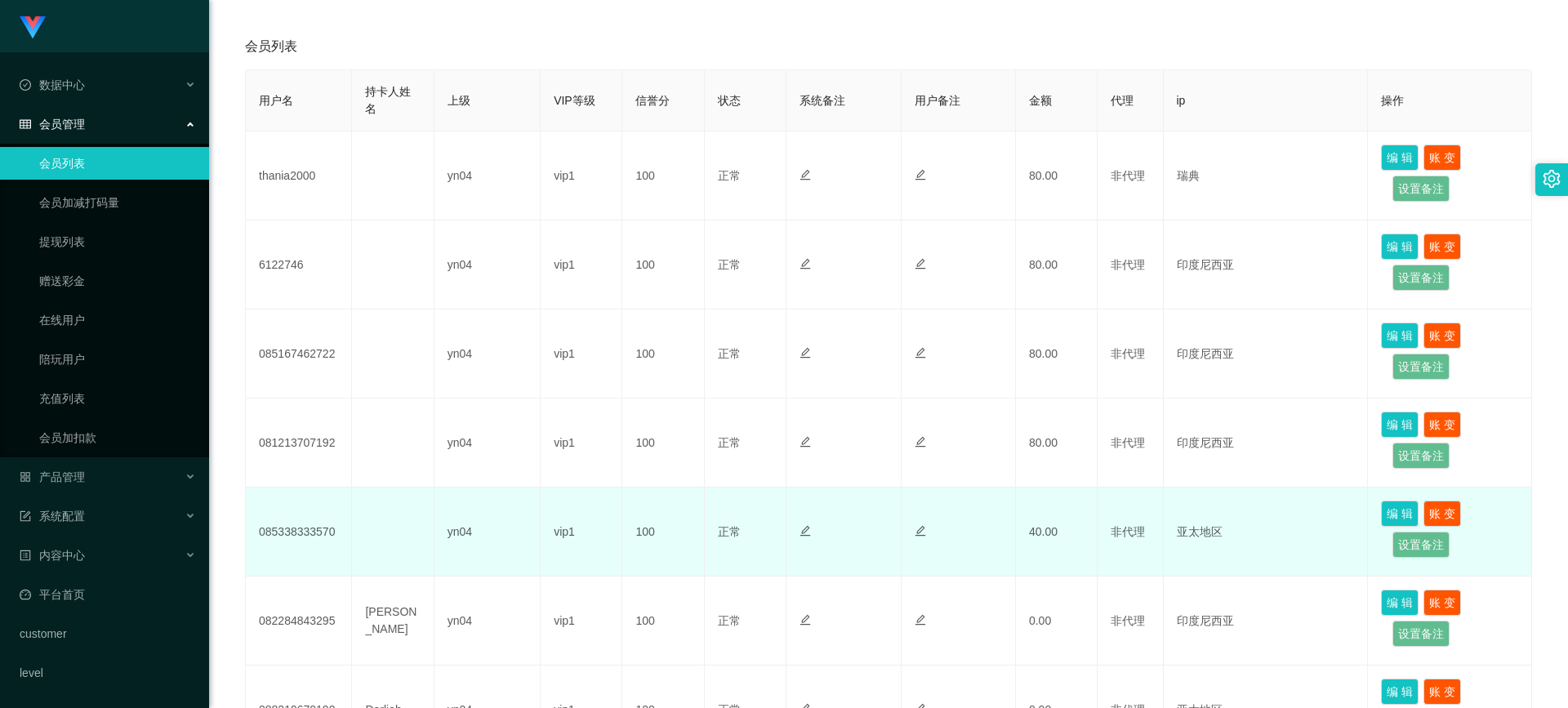
click at [281, 538] on td "085338333570" at bounding box center [299, 532] width 106 height 89
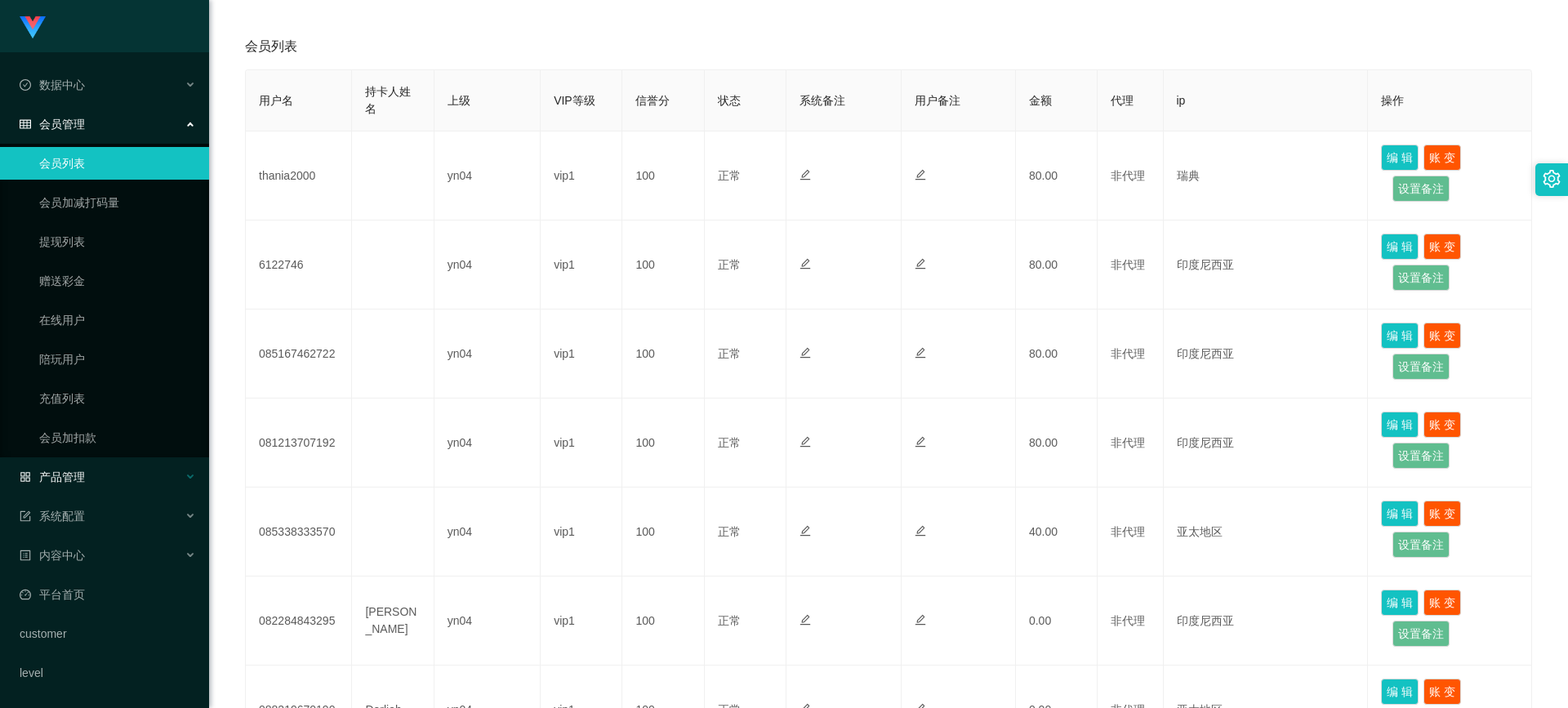
click at [83, 462] on div "产品管理" at bounding box center [105, 477] width 209 height 33
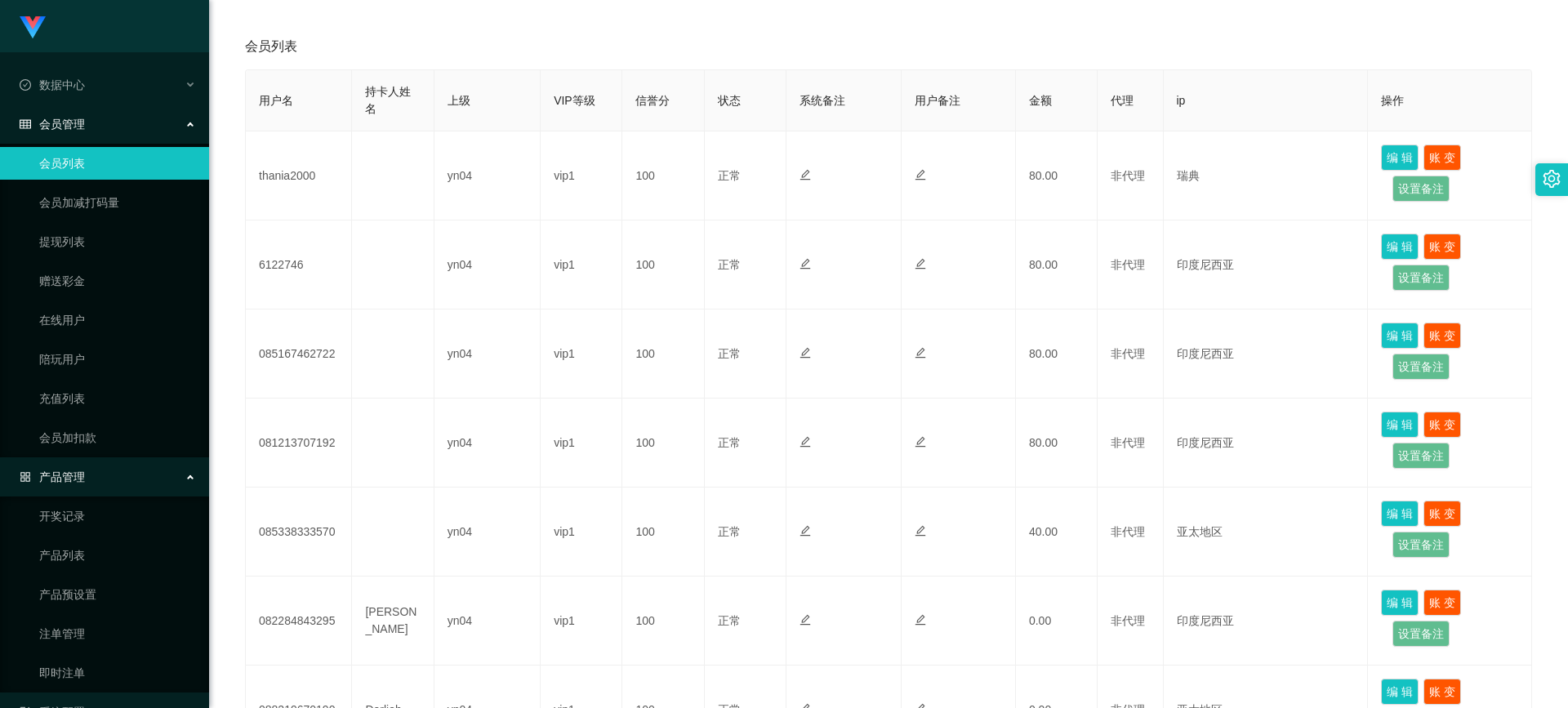
click at [81, 625] on link "注单管理" at bounding box center [118, 634] width 156 height 33
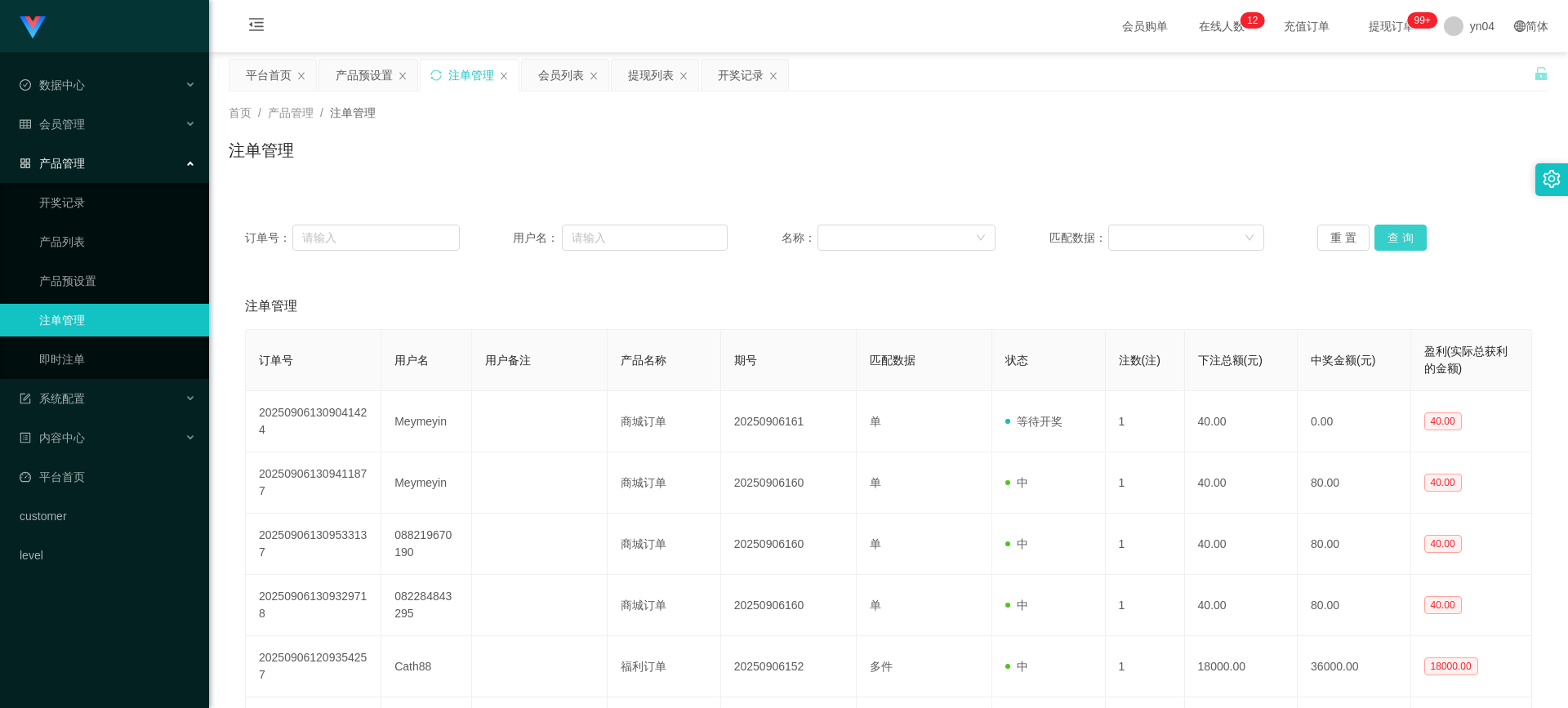
click at [1376, 235] on button "查 询" at bounding box center [1400, 238] width 52 height 26
click at [1376, 235] on div "重 置 查 询" at bounding box center [1425, 238] width 215 height 26
click at [1376, 235] on button "查 询" at bounding box center [1409, 238] width 70 height 26
click at [96, 276] on link "产品预设置" at bounding box center [118, 281] width 156 height 33
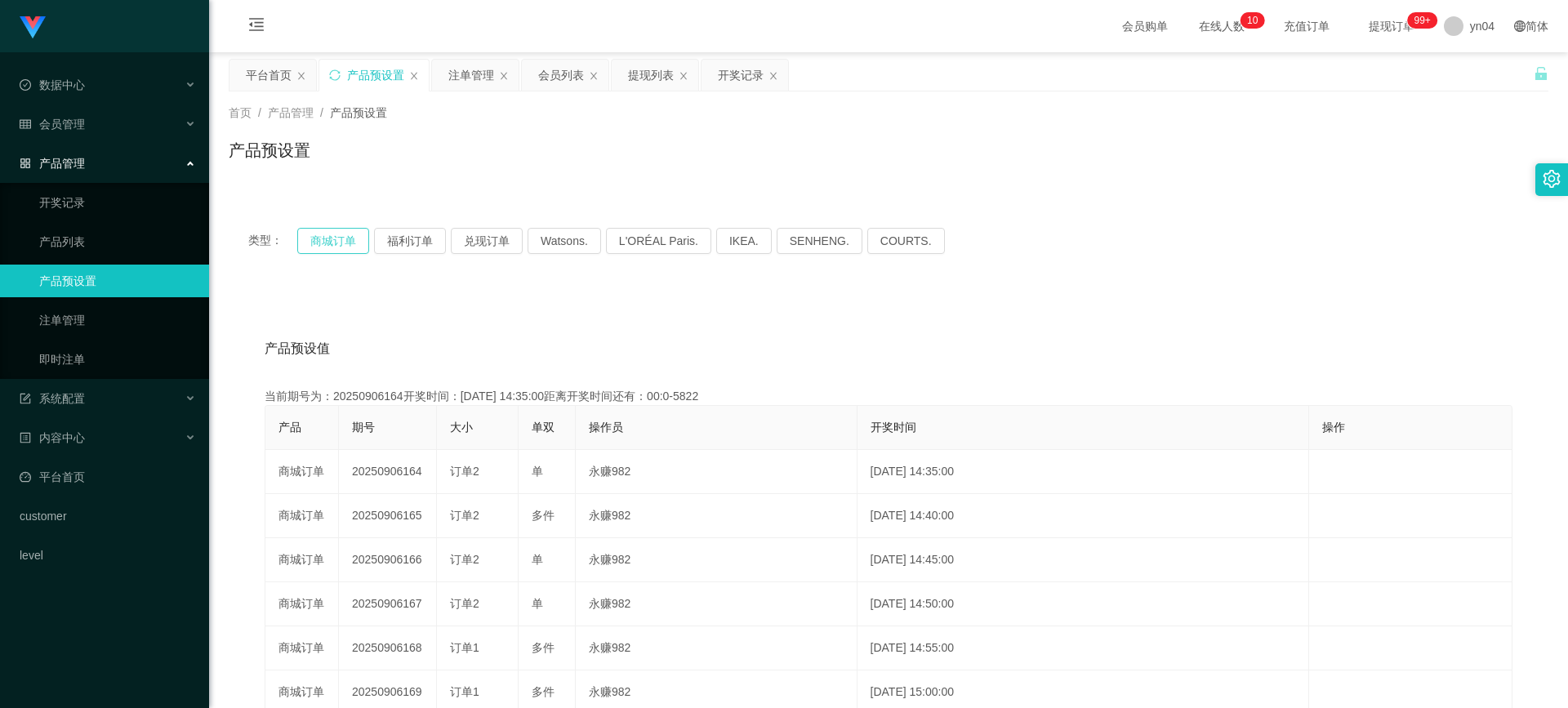
click at [336, 243] on button "商城订单" at bounding box center [333, 241] width 72 height 26
click at [91, 130] on div "会员管理" at bounding box center [105, 124] width 209 height 33
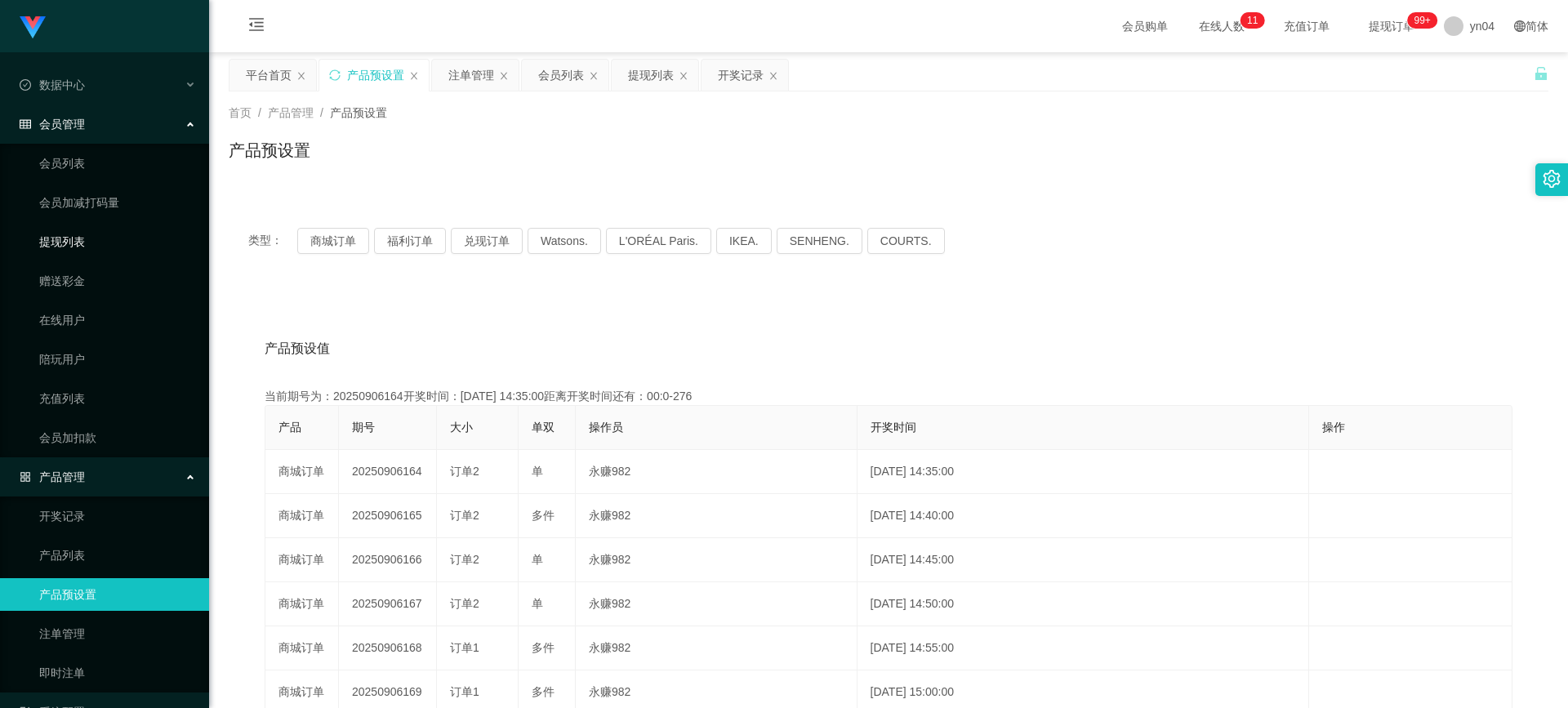
click at [77, 229] on link "提现列表" at bounding box center [118, 242] width 156 height 33
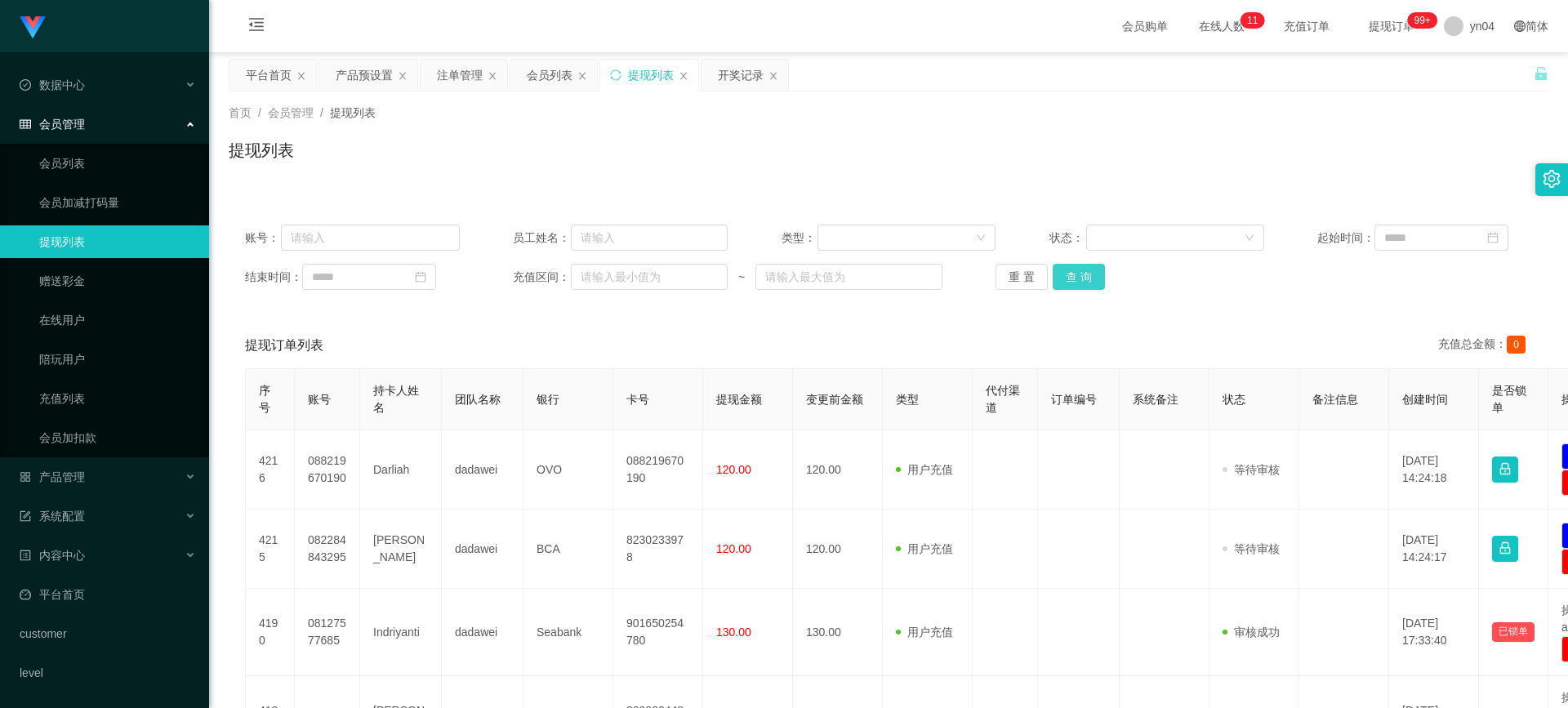
click at [1083, 275] on button "查 询" at bounding box center [1079, 277] width 52 height 26
click at [1083, 275] on div "重 置 查 询" at bounding box center [1103, 277] width 215 height 26
click at [1083, 275] on button "查 询" at bounding box center [1088, 277] width 70 height 26
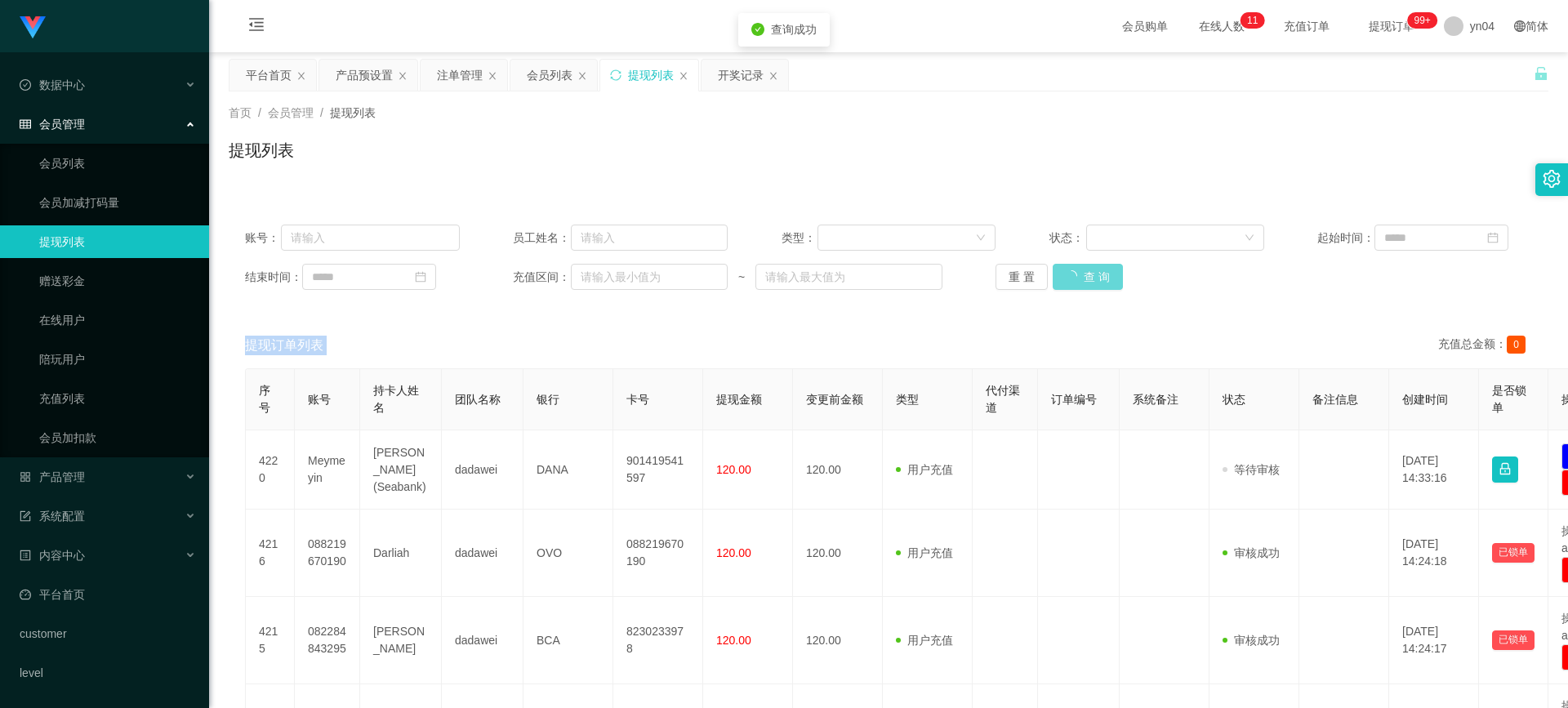
click at [1083, 275] on div "重 置 查 询" at bounding box center [1103, 277] width 215 height 26
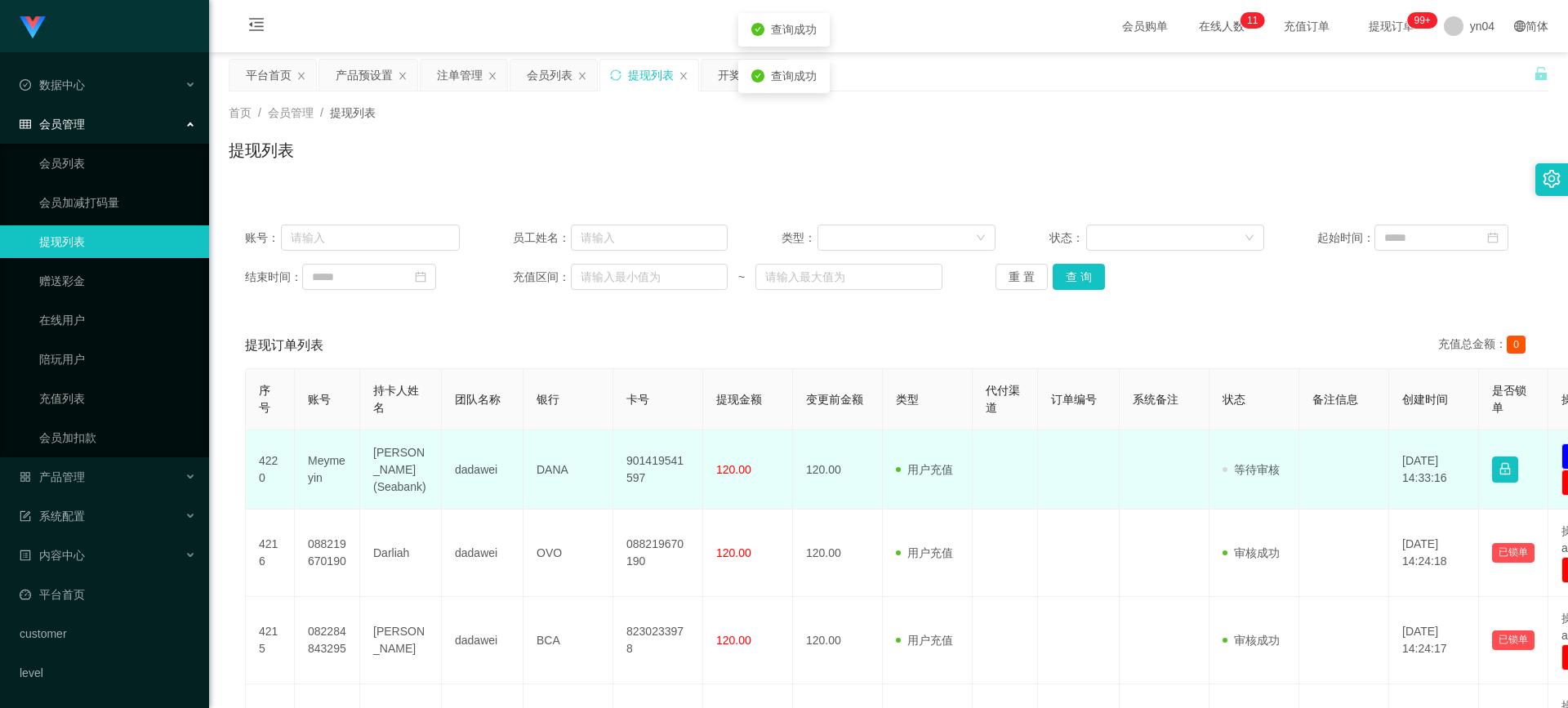
click at [334, 465] on td "Meymeyin" at bounding box center [327, 470] width 65 height 79
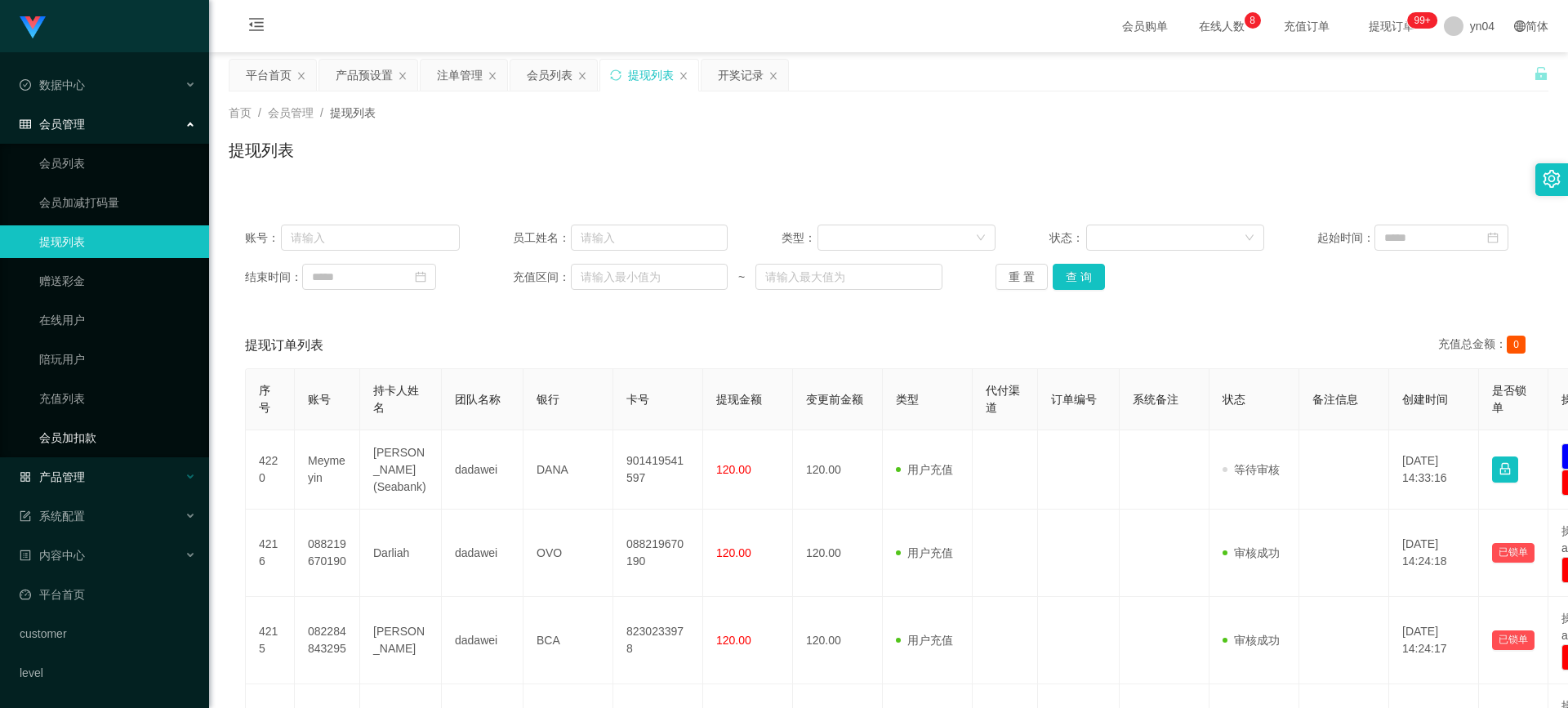
click at [77, 482] on span "产品管理" at bounding box center [52, 477] width 65 height 13
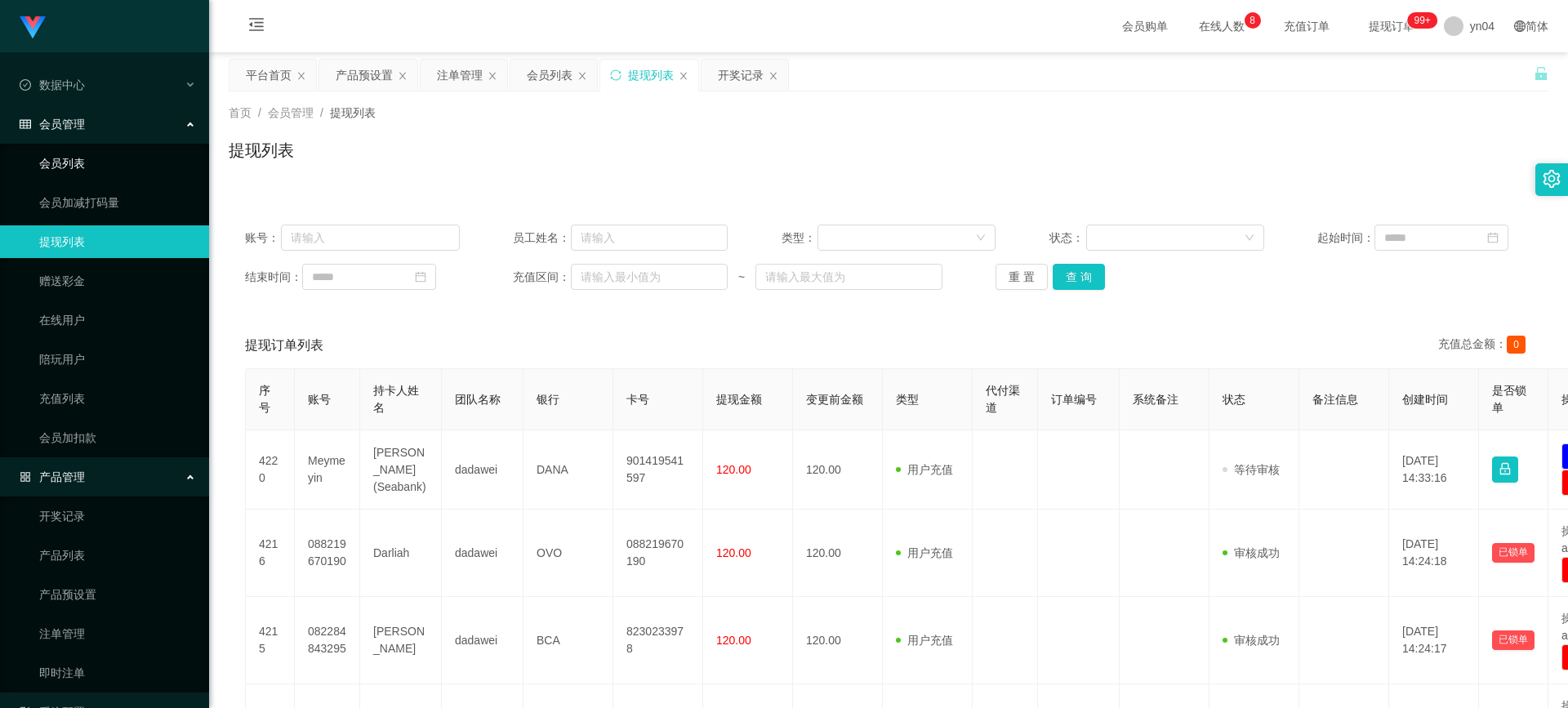
click at [101, 164] on link "会员列表" at bounding box center [118, 164] width 156 height 33
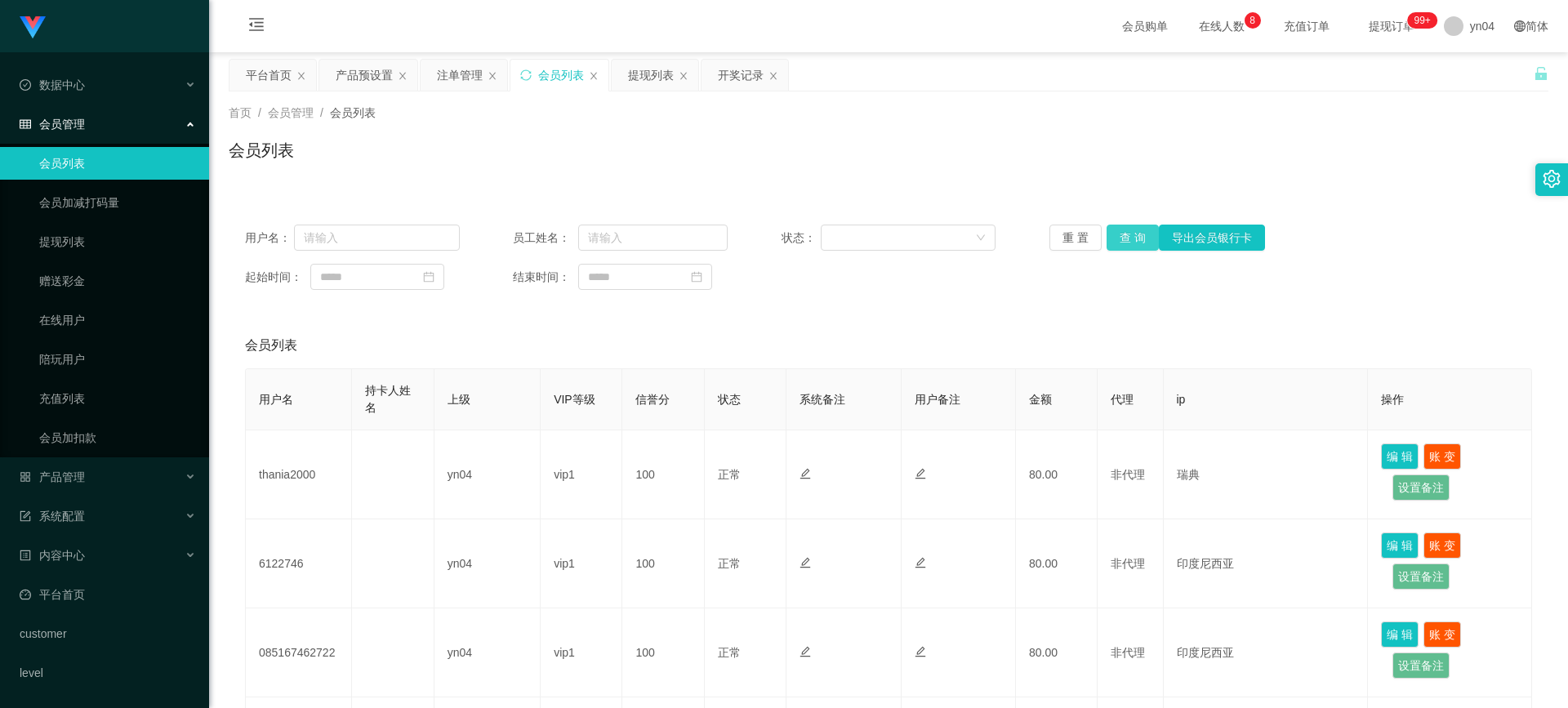
click at [1132, 229] on button "查 询" at bounding box center [1132, 238] width 52 height 26
click at [1132, 229] on div "重 置 查 询 导出会员银行卡" at bounding box center [1157, 238] width 215 height 26
click at [1132, 229] on button "查 询" at bounding box center [1132, 238] width 52 height 26
click at [1132, 229] on div "重 置 查 询 导出会员银行卡" at bounding box center [1157, 238] width 215 height 26
click at [1132, 229] on button "查 询" at bounding box center [1132, 238] width 52 height 26
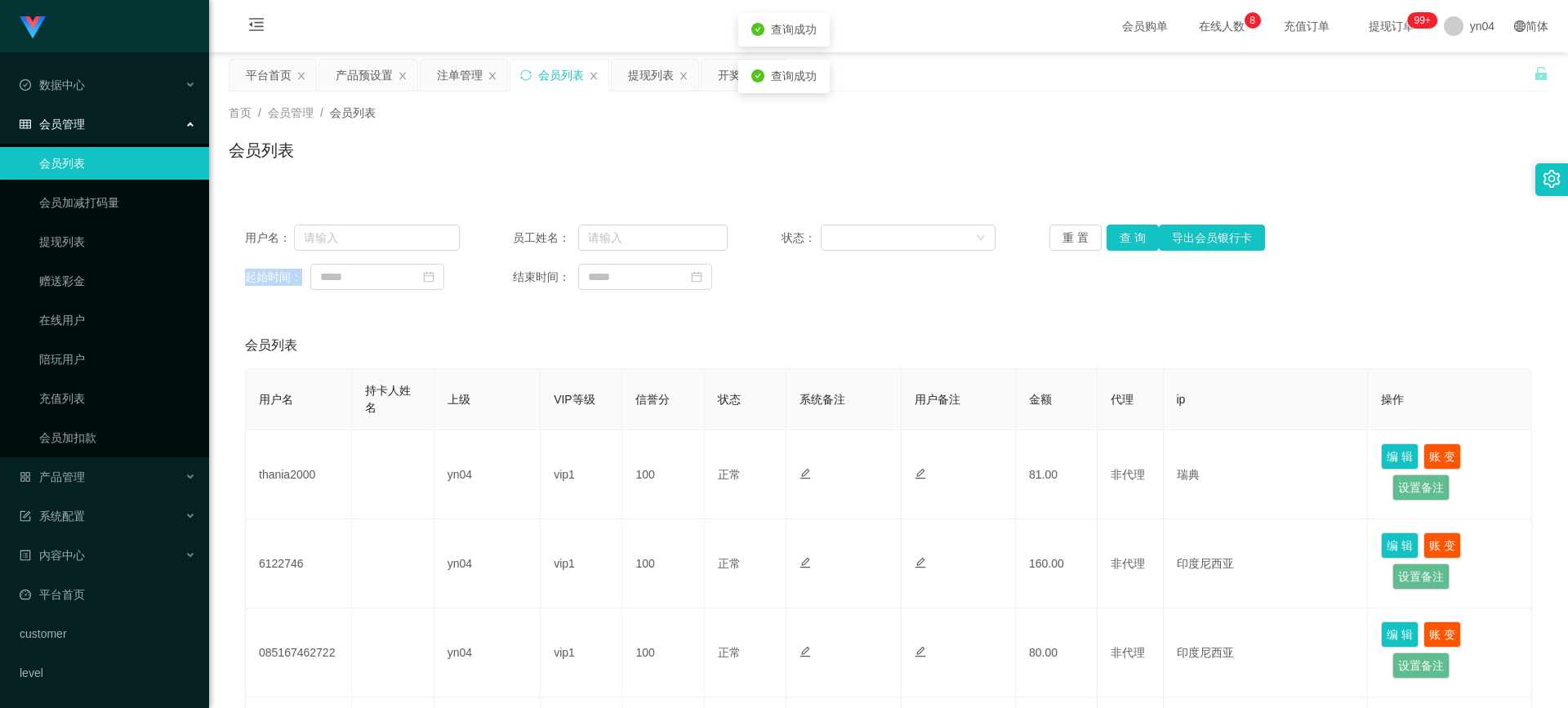
click at [1132, 229] on div "重 置 查 询 导出会员银行卡" at bounding box center [1157, 238] width 215 height 26
click at [1132, 229] on button "查 询" at bounding box center [1132, 238] width 52 height 26
click at [1132, 229] on div "重 置 查 询 导出会员银行卡" at bounding box center [1157, 238] width 215 height 26
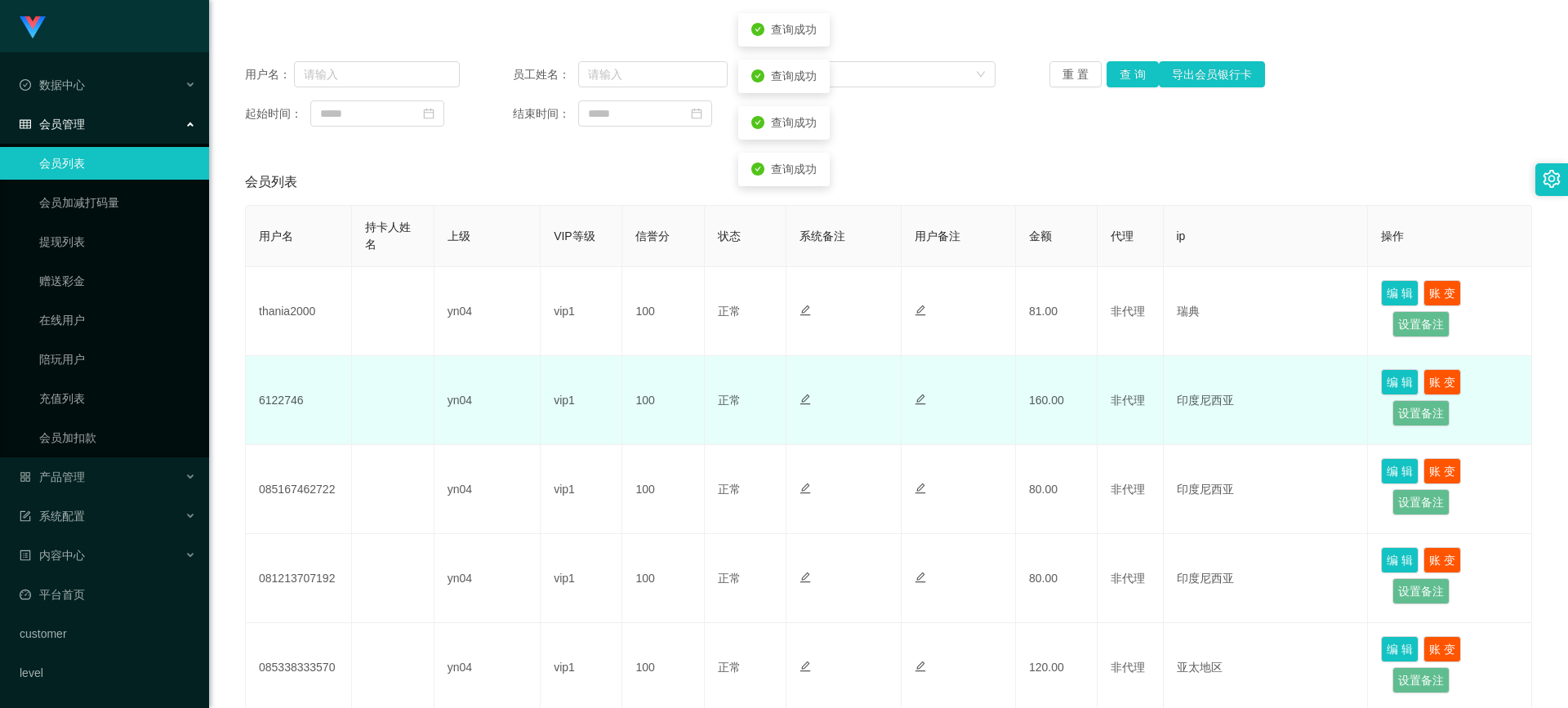
click at [292, 400] on td "6122746" at bounding box center [299, 400] width 106 height 89
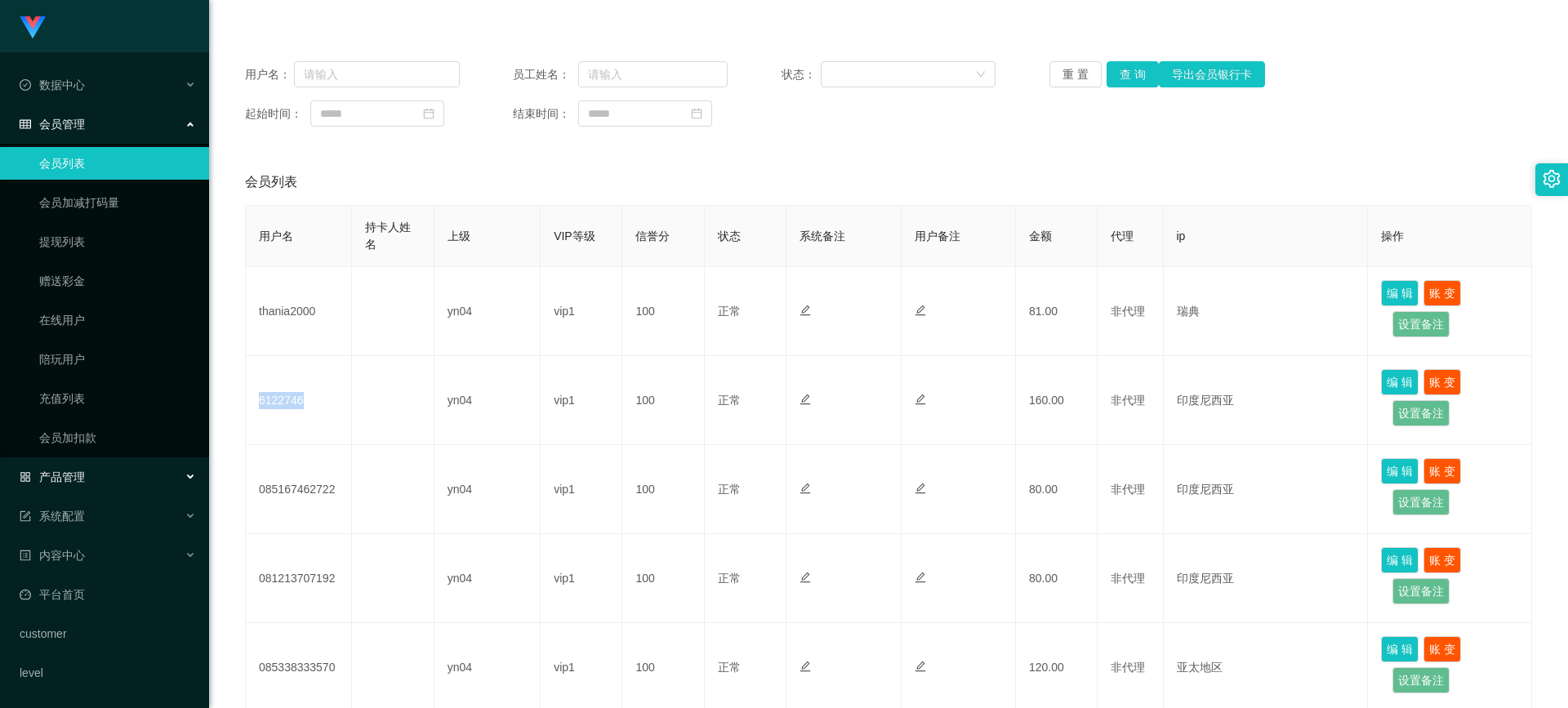
click at [89, 483] on div "产品管理" at bounding box center [105, 477] width 209 height 33
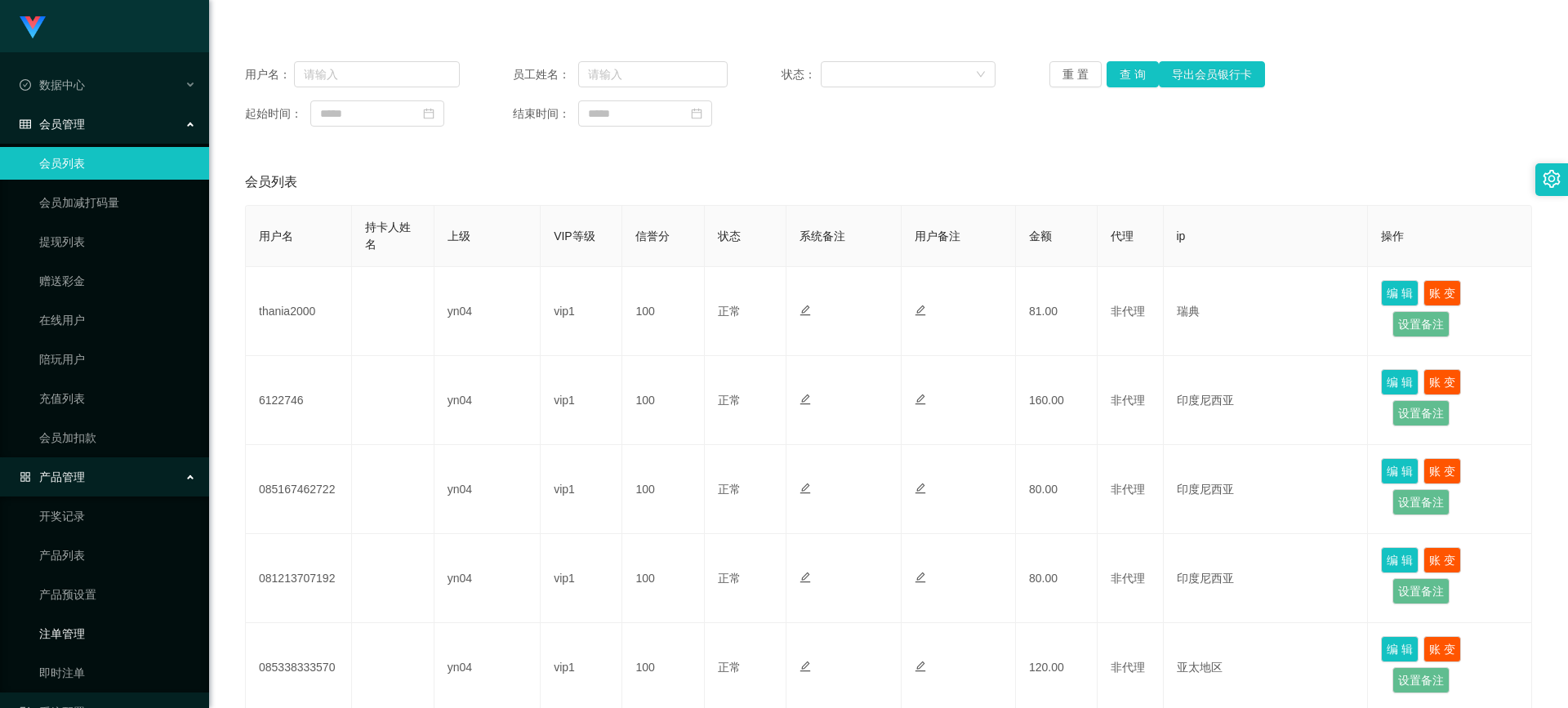
click at [90, 630] on link "注单管理" at bounding box center [118, 634] width 156 height 33
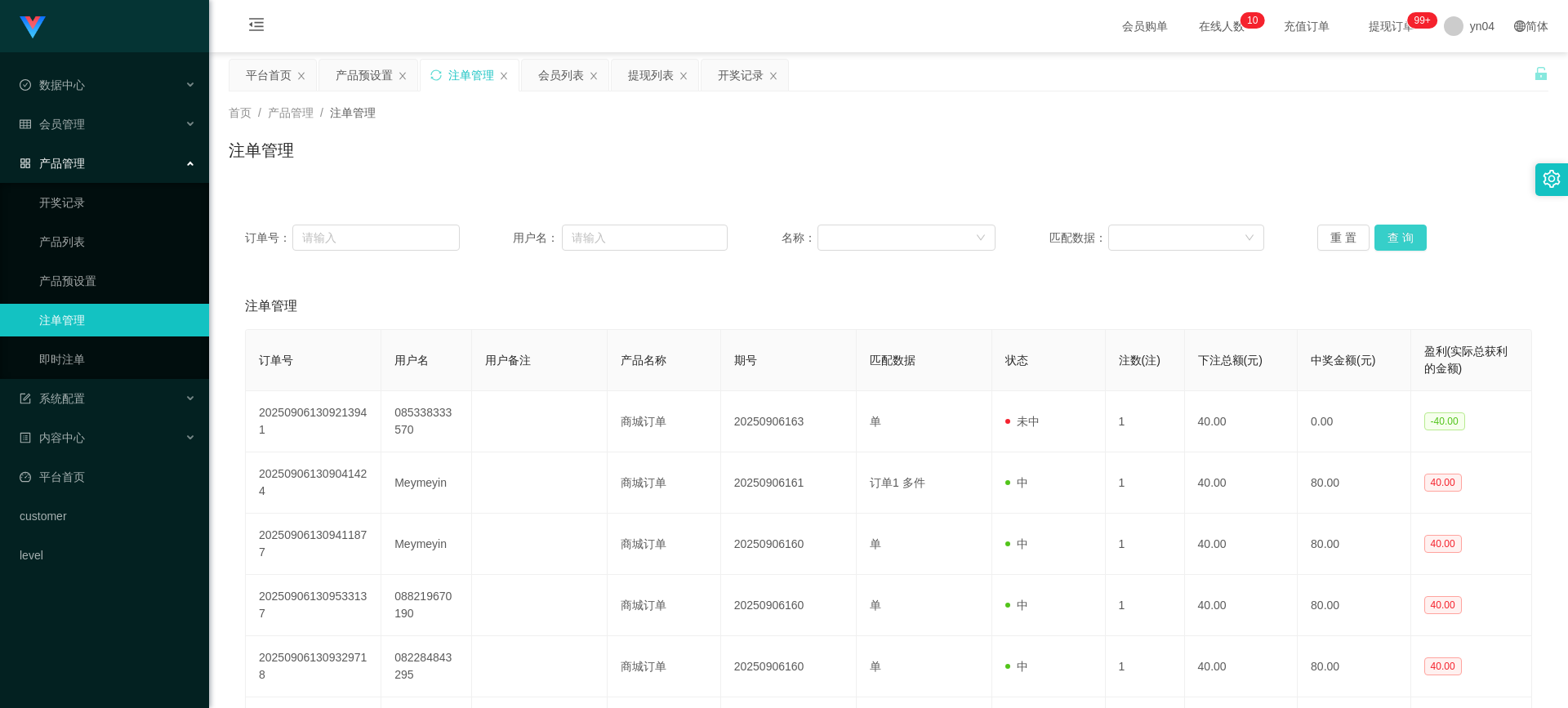
click at [1393, 244] on button "查 询" at bounding box center [1400, 238] width 52 height 26
click at [1393, 244] on div "重 置 查 询" at bounding box center [1425, 238] width 215 height 26
click at [82, 404] on span "系统配置" at bounding box center [52, 398] width 65 height 13
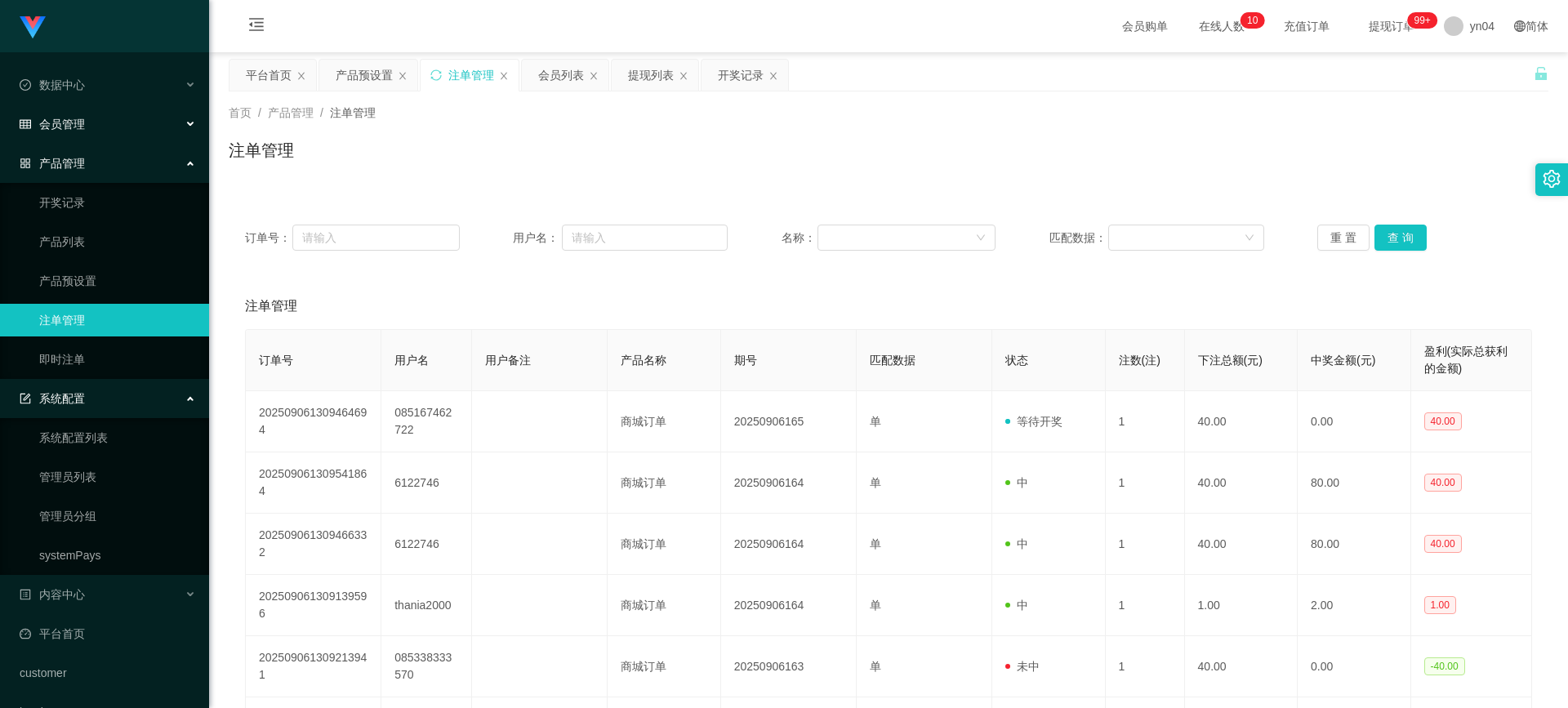
click at [82, 126] on span "会员管理" at bounding box center [52, 124] width 65 height 13
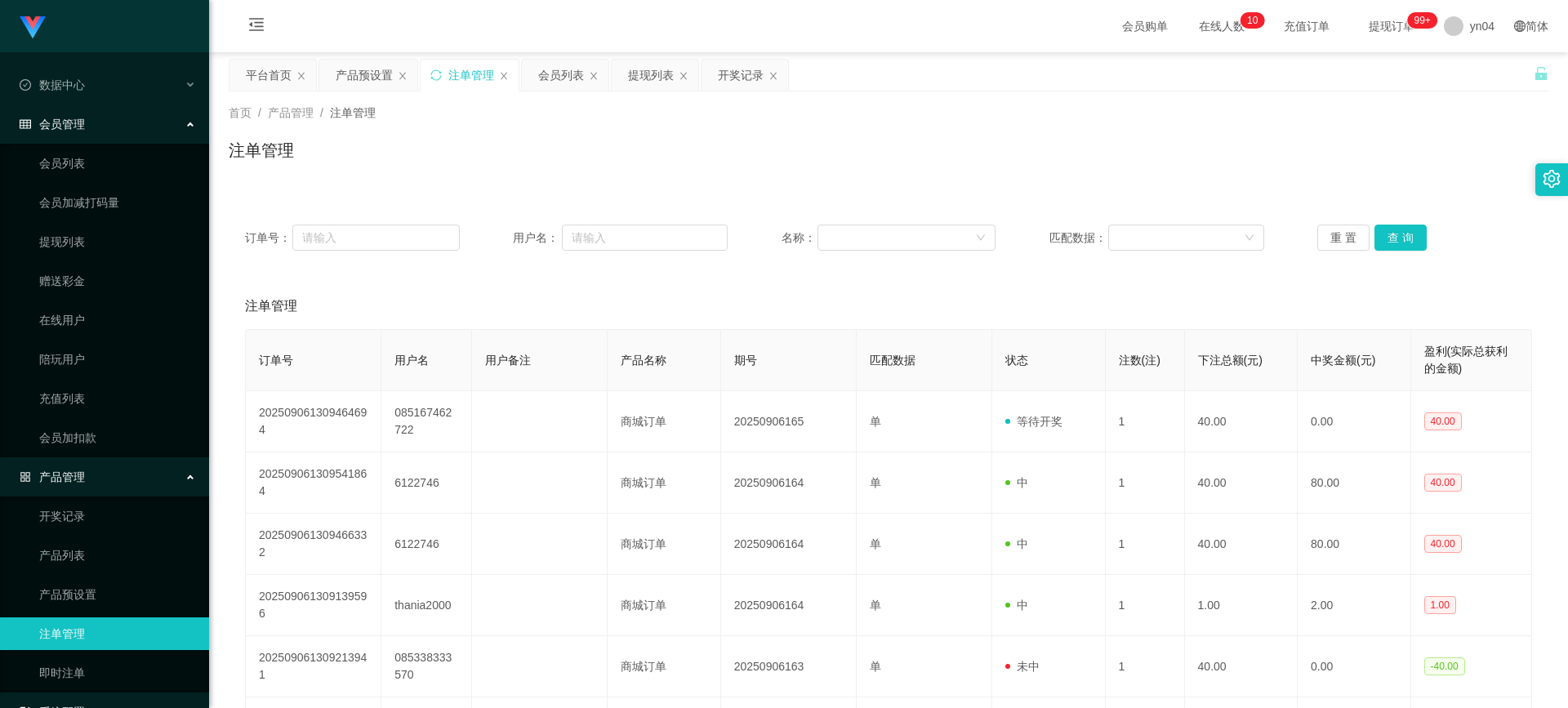
scroll to position [163, 0]
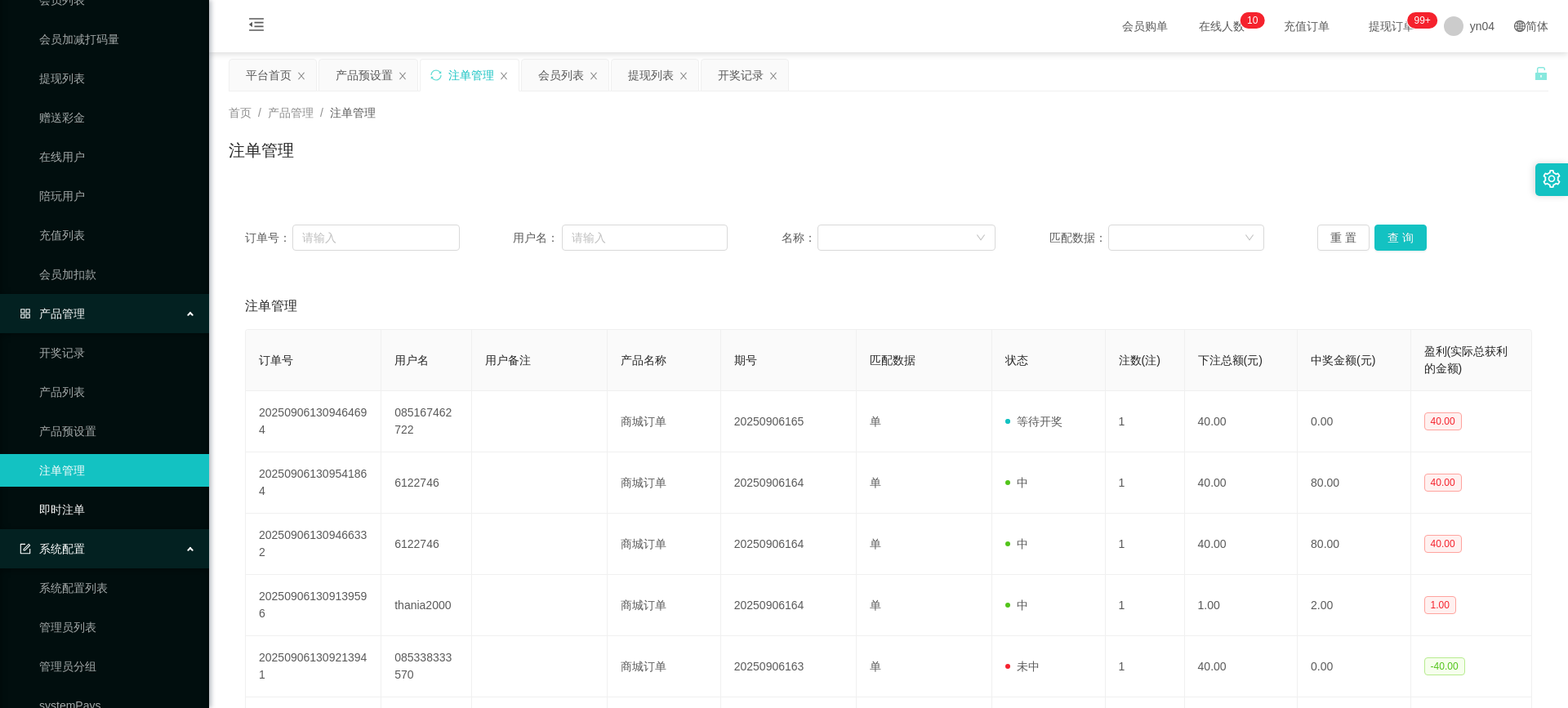
click at [94, 509] on link "即时注单" at bounding box center [118, 510] width 156 height 33
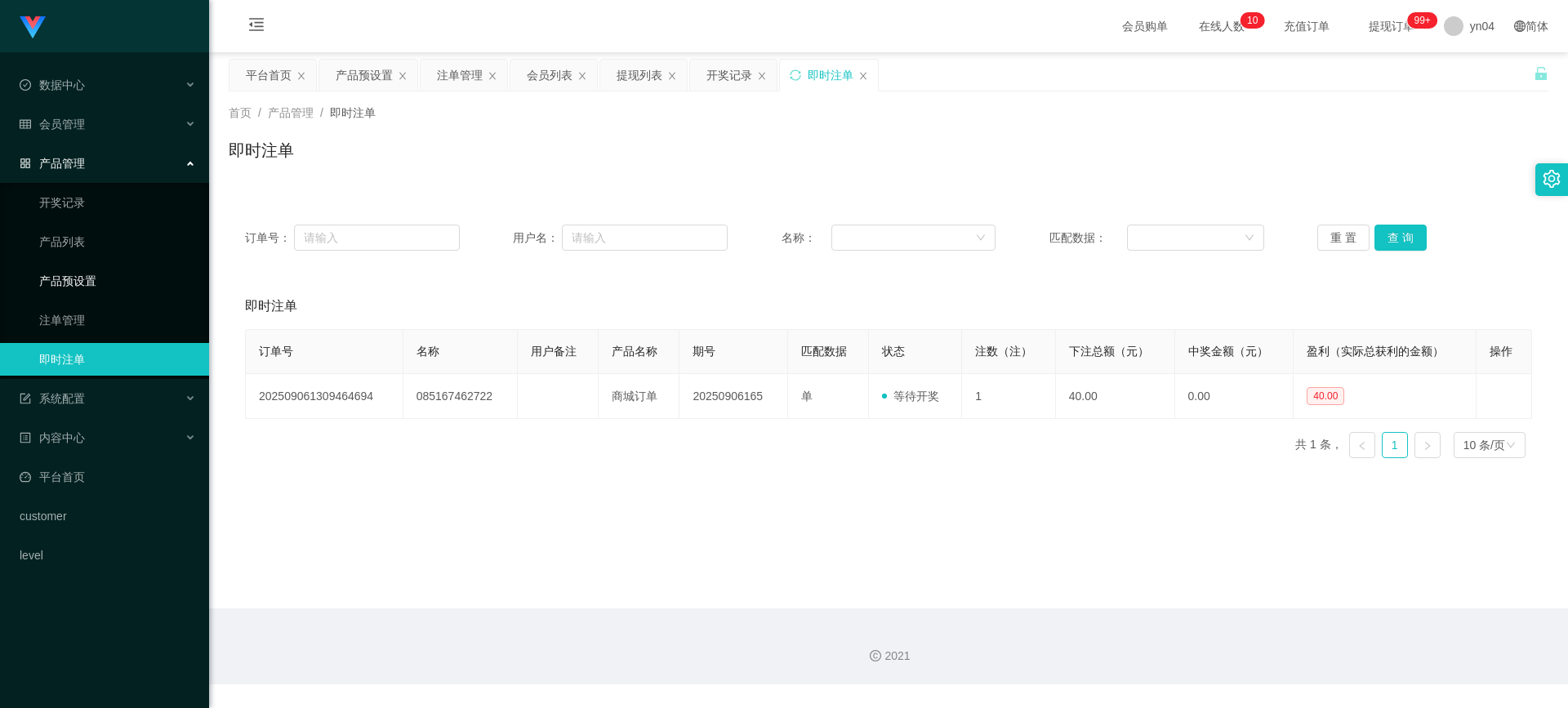
click at [111, 290] on link "产品预设置" at bounding box center [118, 281] width 156 height 33
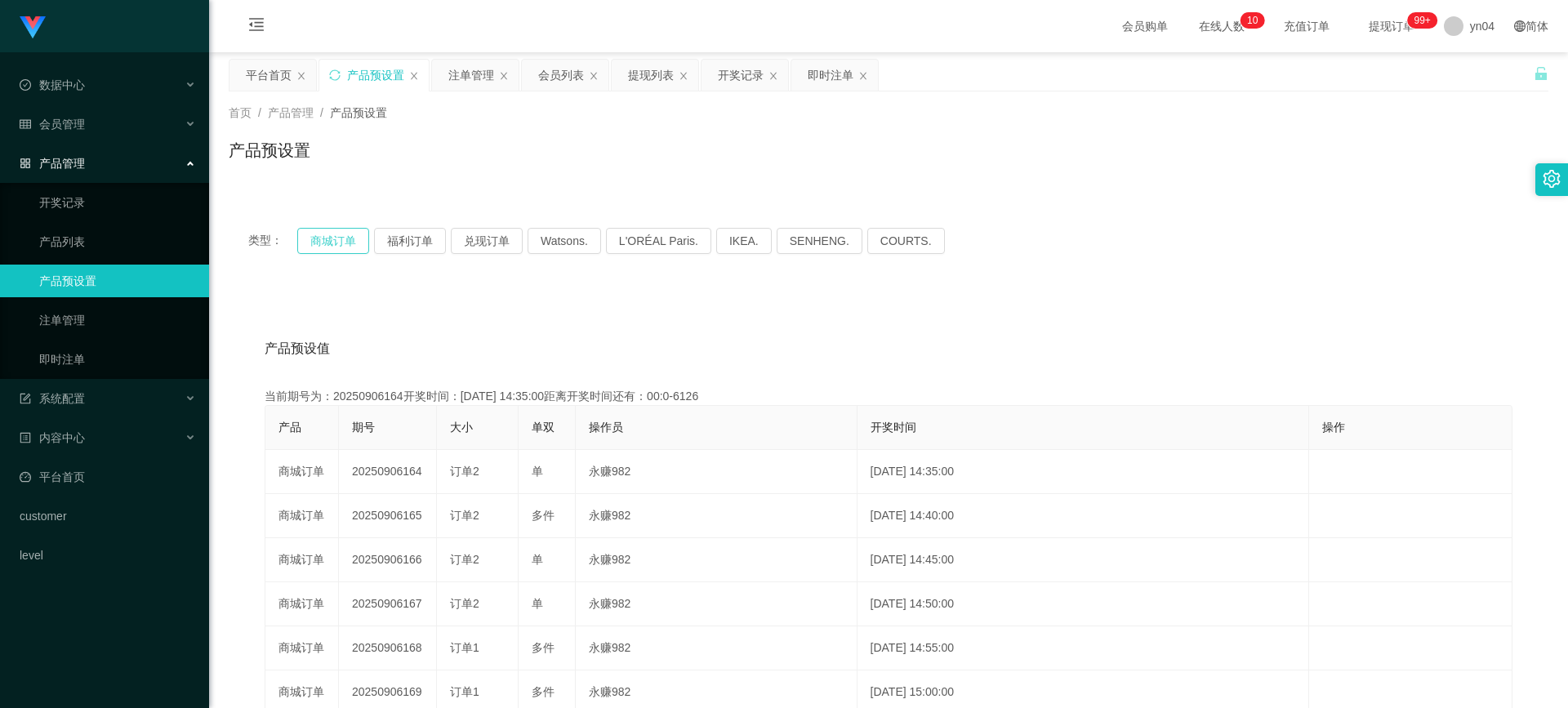
click at [361, 241] on button "商城订单" at bounding box center [333, 241] width 72 height 26
click at [92, 326] on link "注单管理" at bounding box center [118, 320] width 156 height 33
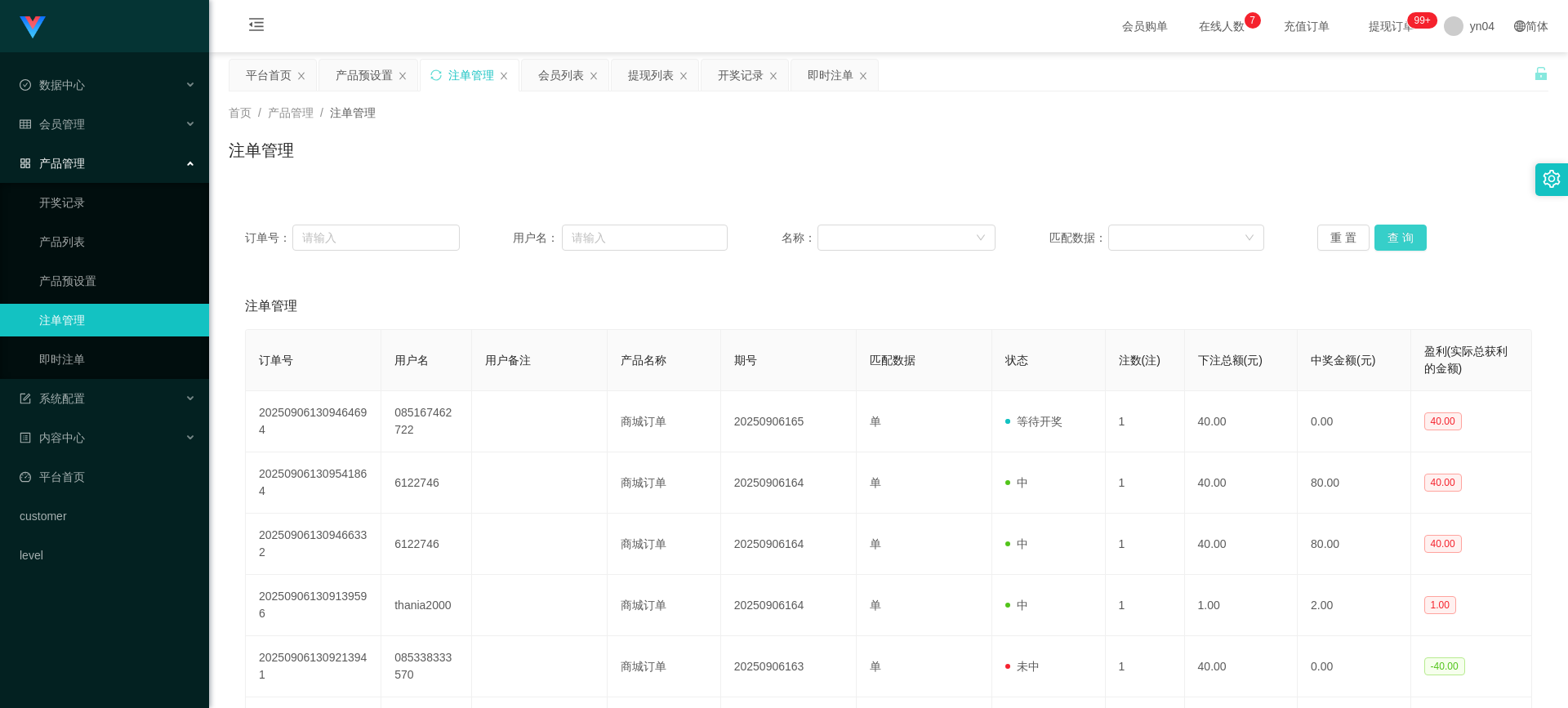
click at [1380, 245] on button "查 询" at bounding box center [1400, 238] width 52 height 26
click at [1380, 245] on div "重 置 查 询" at bounding box center [1425, 238] width 215 height 26
click at [1380, 245] on button "查 询" at bounding box center [1400, 238] width 52 height 26
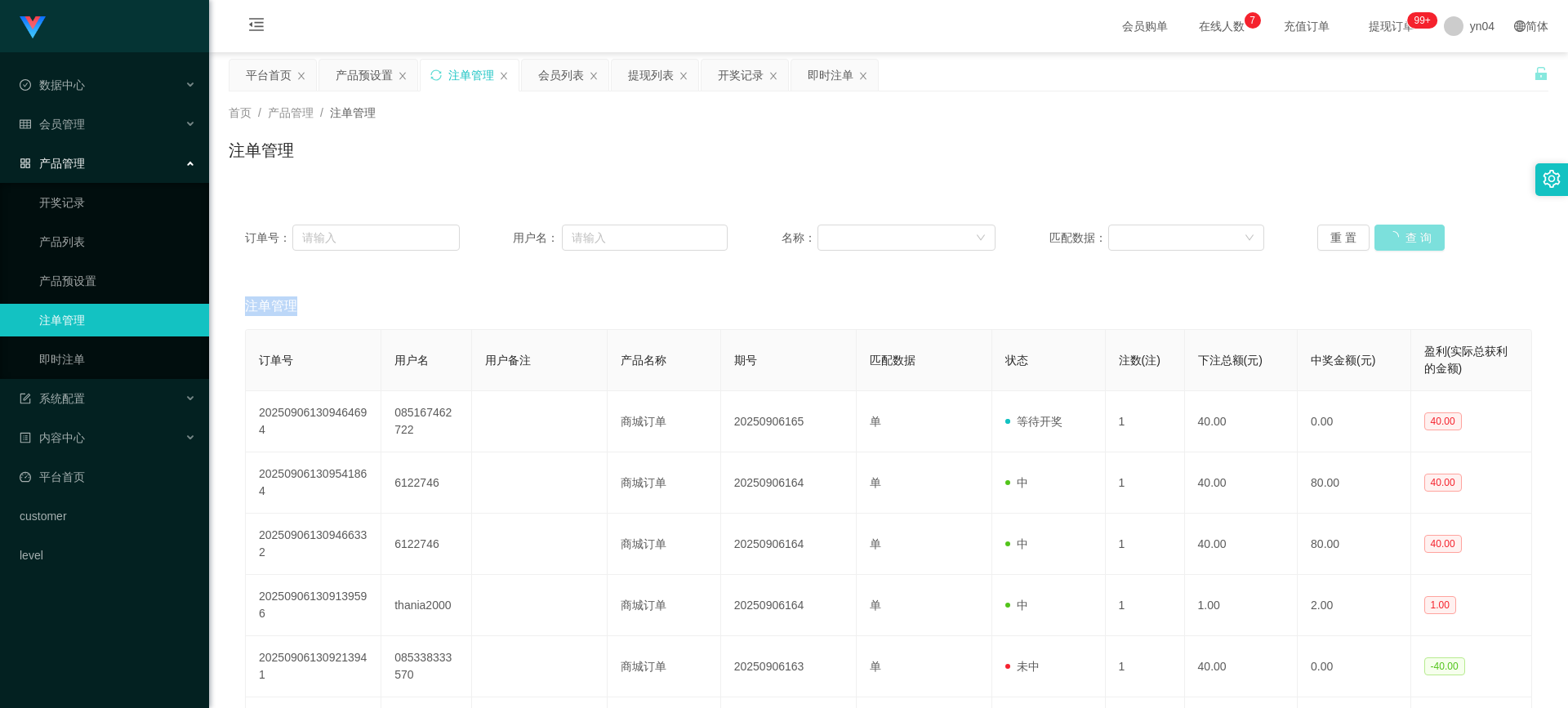
click at [1380, 245] on div "重 置 查 询" at bounding box center [1425, 238] width 215 height 26
click at [1380, 245] on button "查 询" at bounding box center [1400, 238] width 52 height 26
click at [108, 286] on link "产品预设置" at bounding box center [118, 281] width 156 height 33
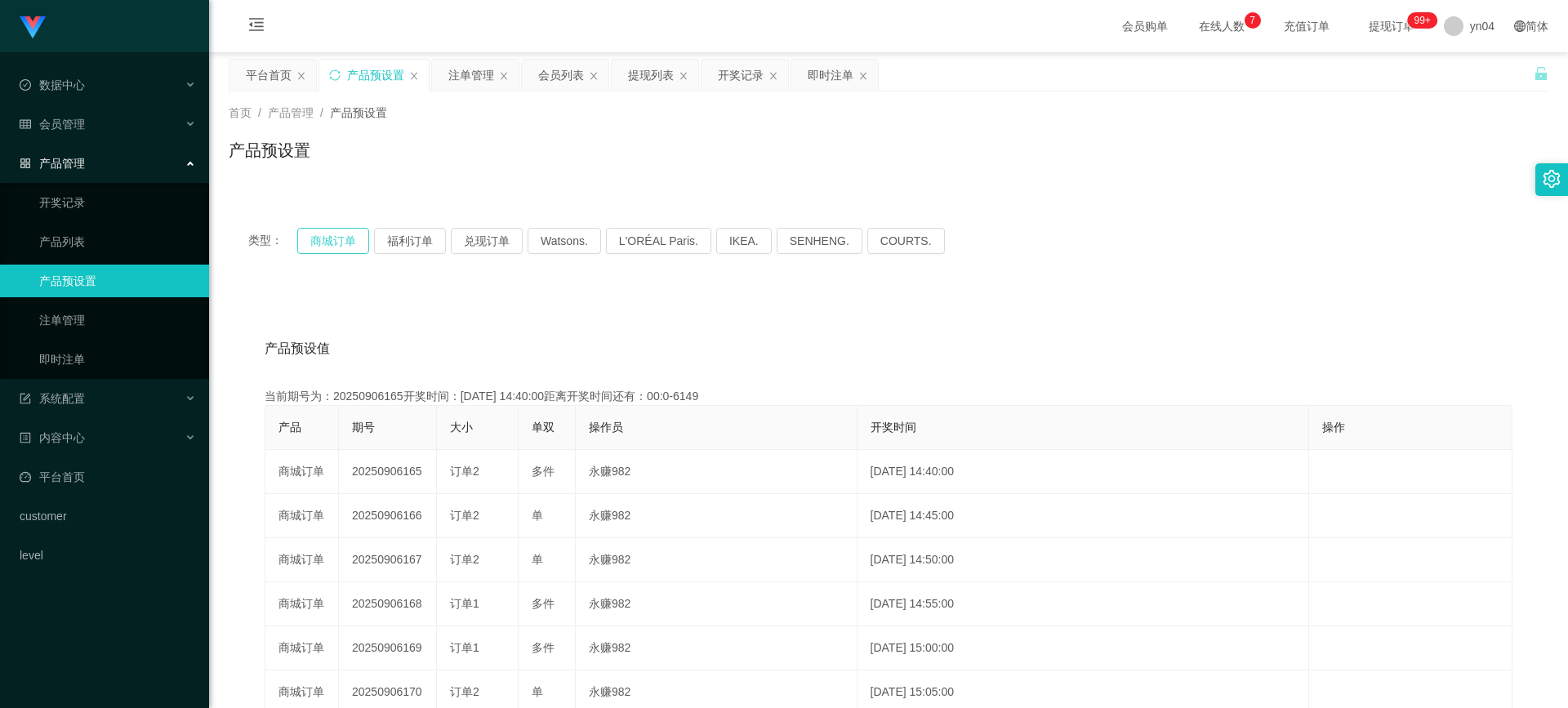
click at [330, 248] on button "商城订单" at bounding box center [333, 241] width 72 height 26
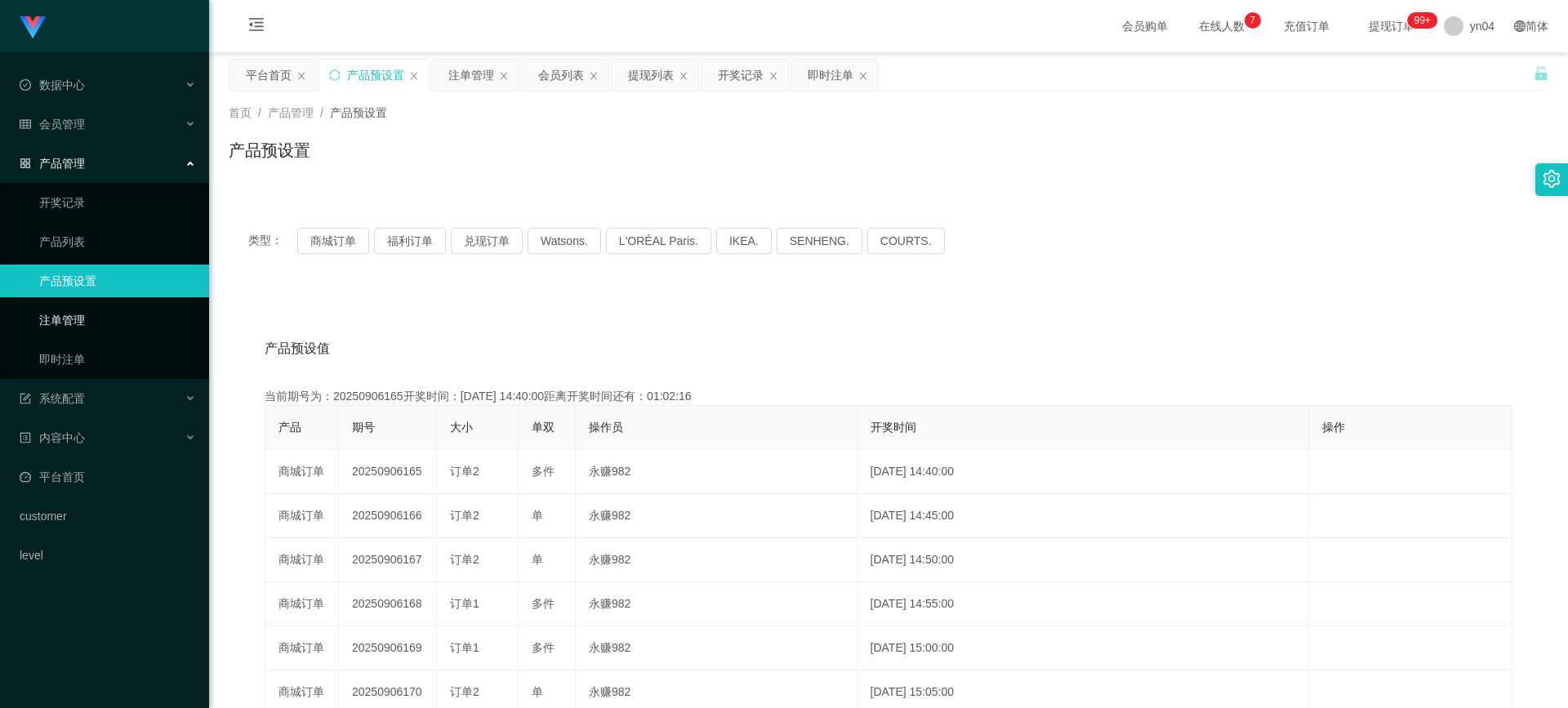
click at [117, 319] on link "注单管理" at bounding box center [118, 320] width 156 height 33
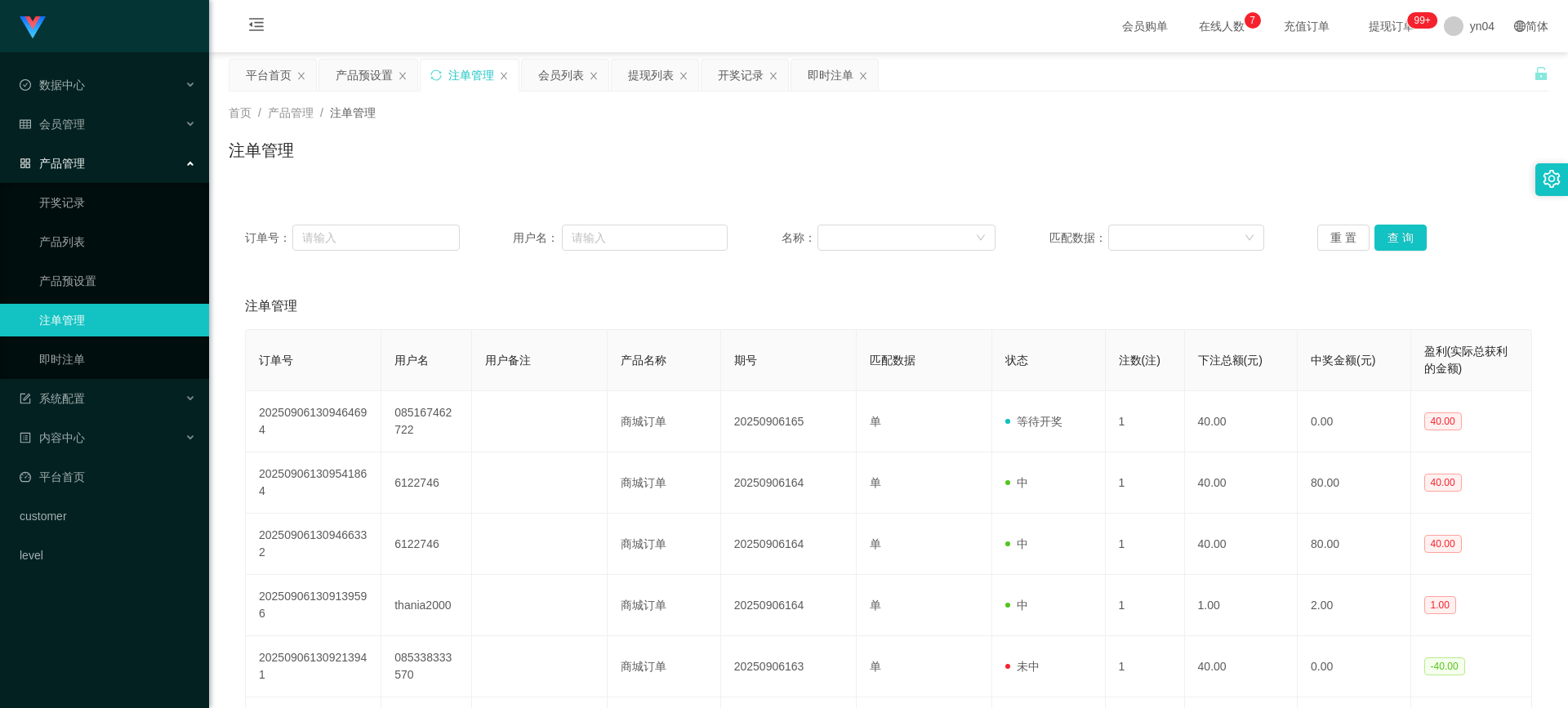
click at [1406, 223] on div "订单号： 用户名： 名称： 匹配数据： 重 置 查 询" at bounding box center [889, 237] width 1320 height 58
click at [1391, 233] on button "查 询" at bounding box center [1400, 238] width 52 height 26
click at [1391, 233] on div "重 置 查 询" at bounding box center [1425, 238] width 215 height 26
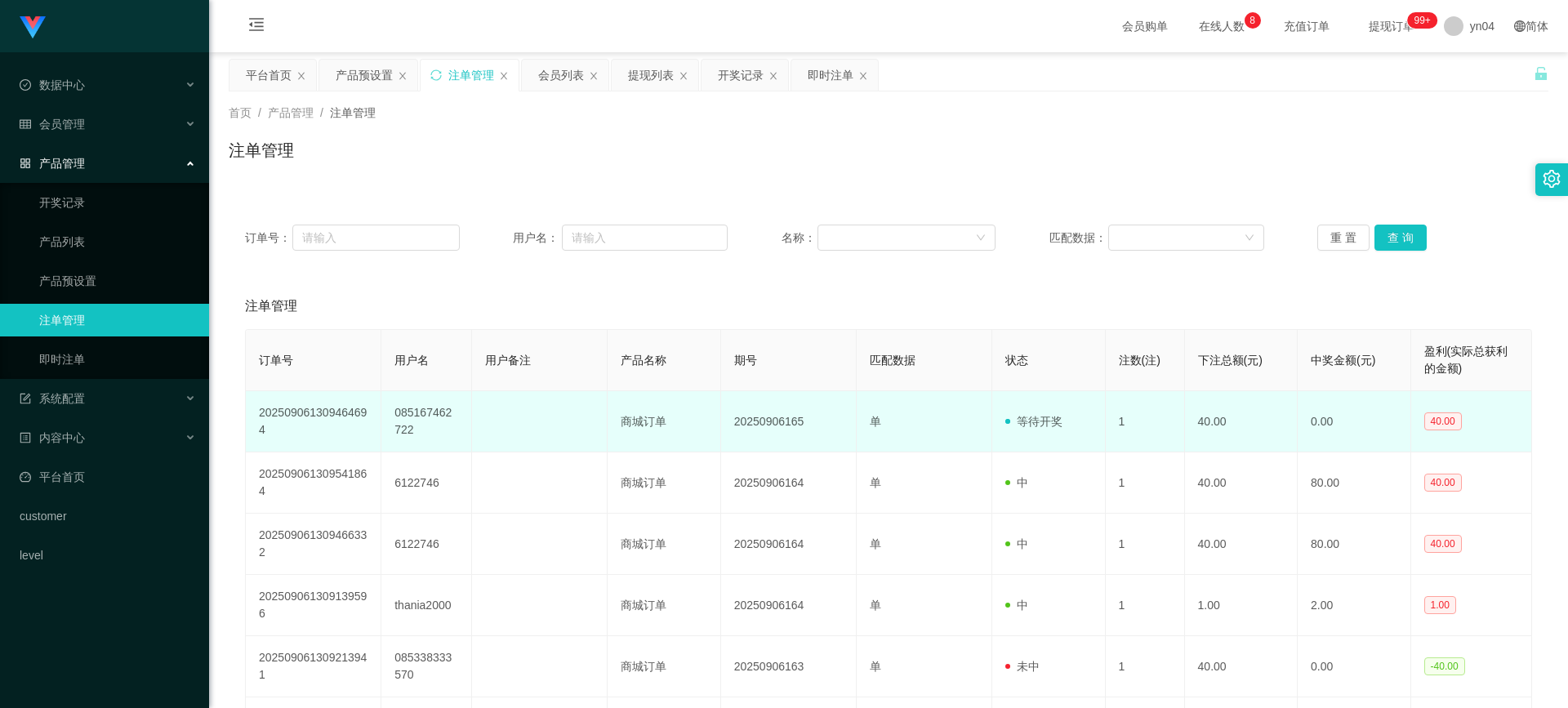
click at [317, 417] on td "202509061309464694" at bounding box center [314, 422] width 136 height 61
click at [393, 416] on td "085167462722" at bounding box center [427, 422] width 91 height 61
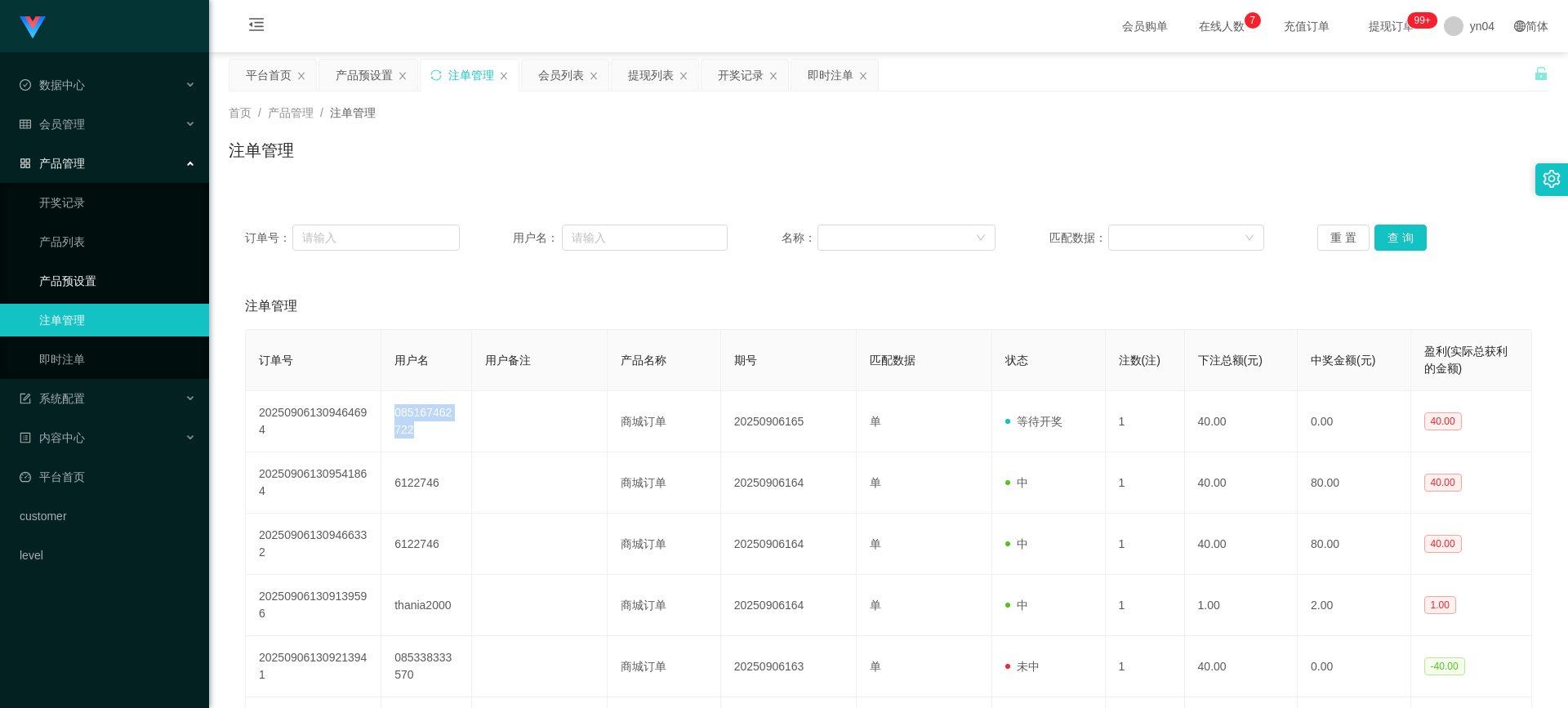
click at [108, 275] on link "产品预设置" at bounding box center [118, 281] width 156 height 33
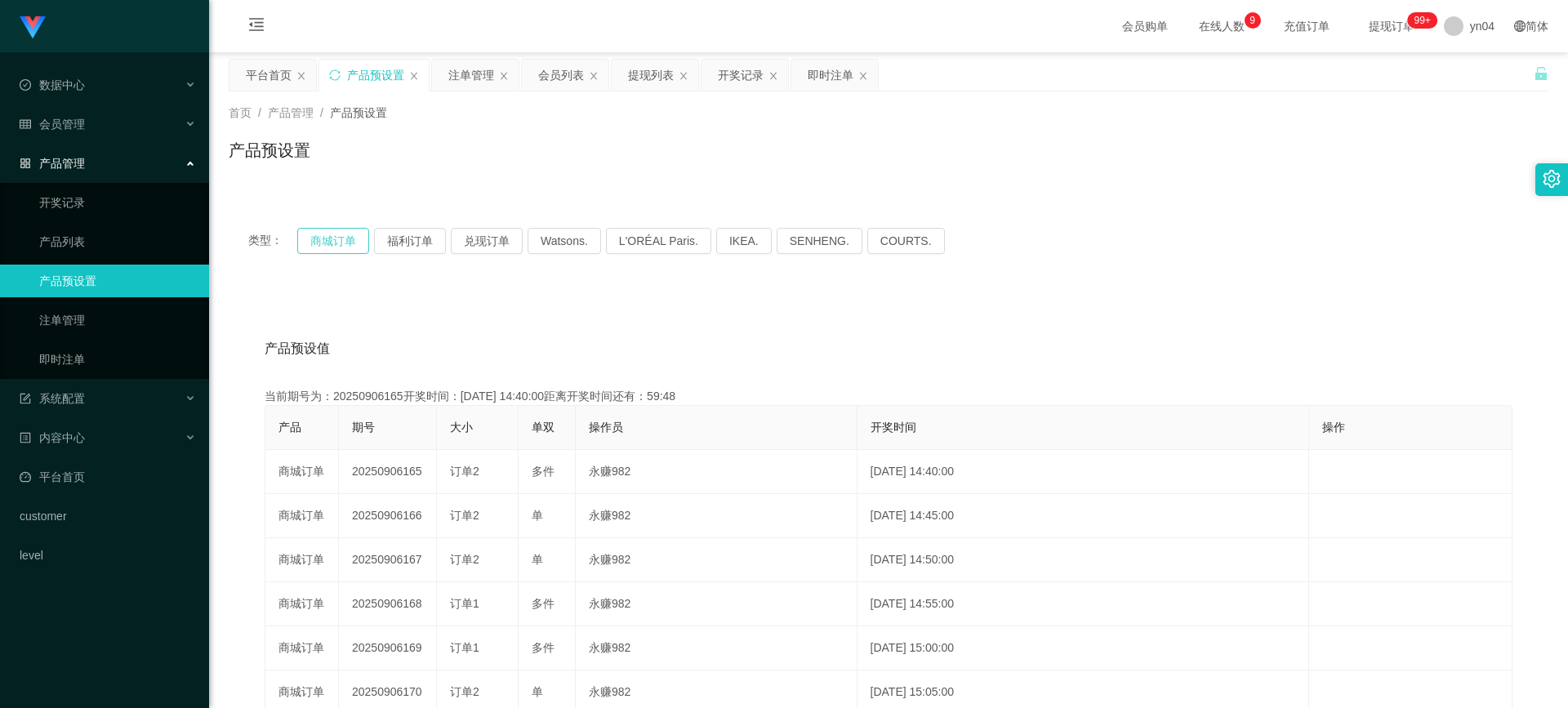
click at [332, 240] on button "商城订单" at bounding box center [333, 241] width 72 height 26
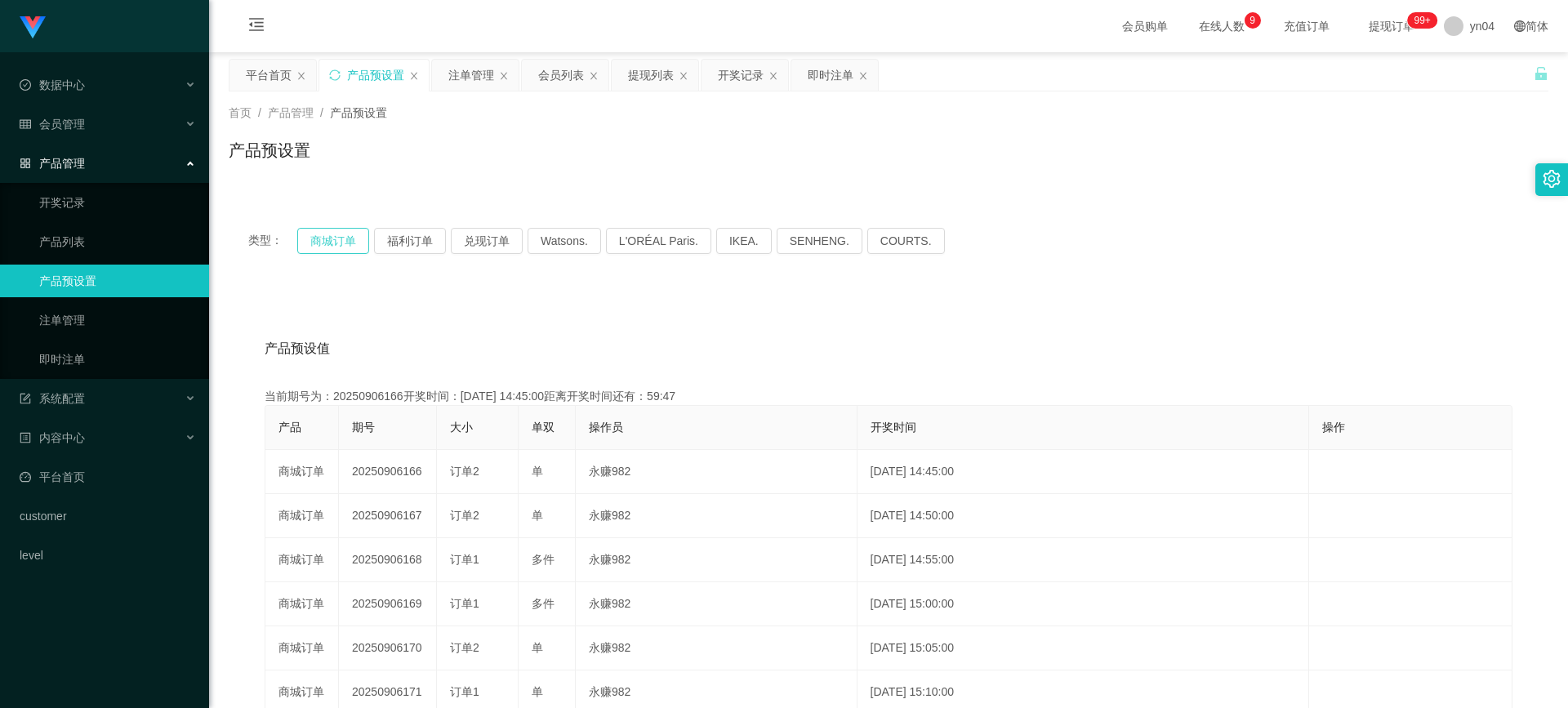
click at [332, 240] on button "商城订单" at bounding box center [333, 241] width 72 height 26
click at [99, 313] on link "注单管理" at bounding box center [118, 320] width 156 height 33
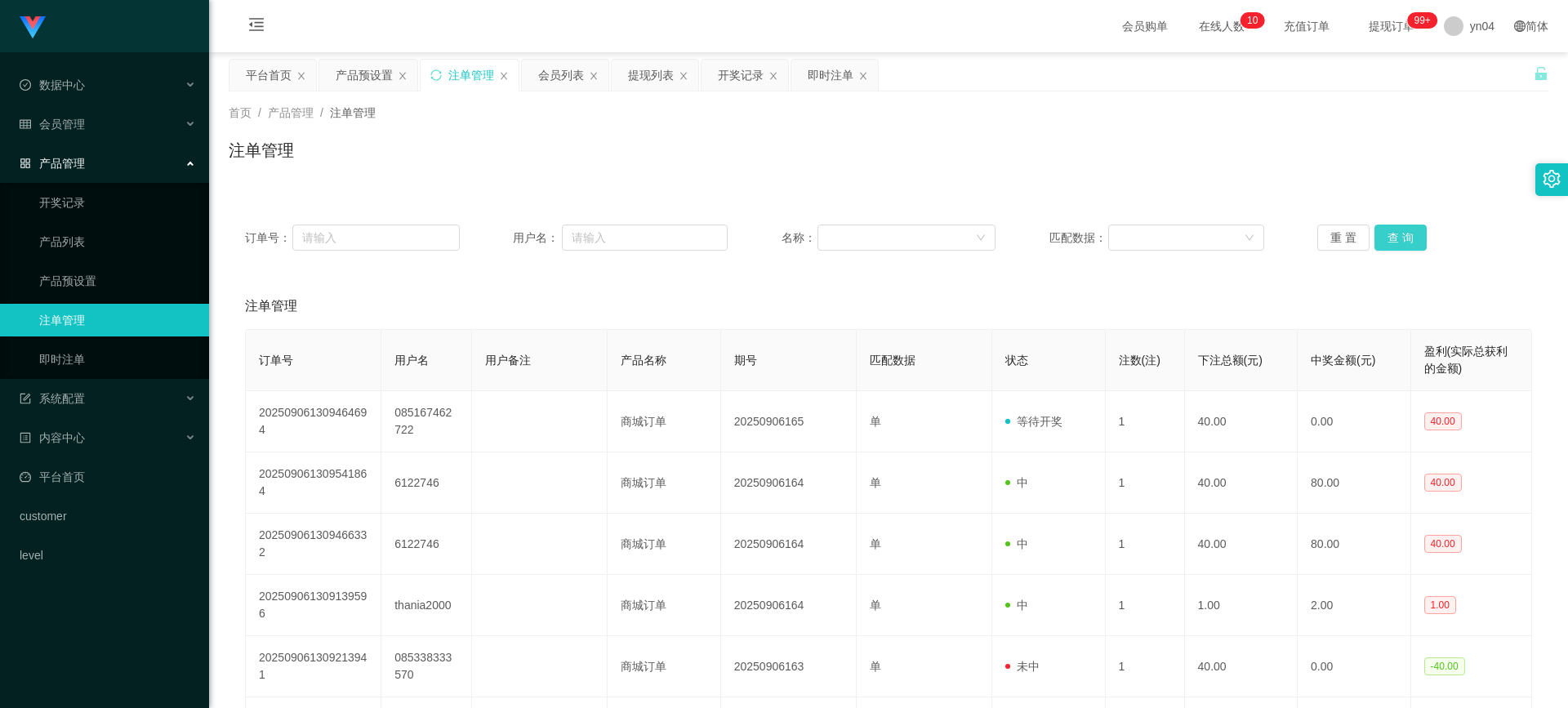
click at [1384, 240] on button "查 询" at bounding box center [1400, 238] width 52 height 26
click at [1384, 240] on div "重 置 查 询" at bounding box center [1425, 238] width 215 height 26
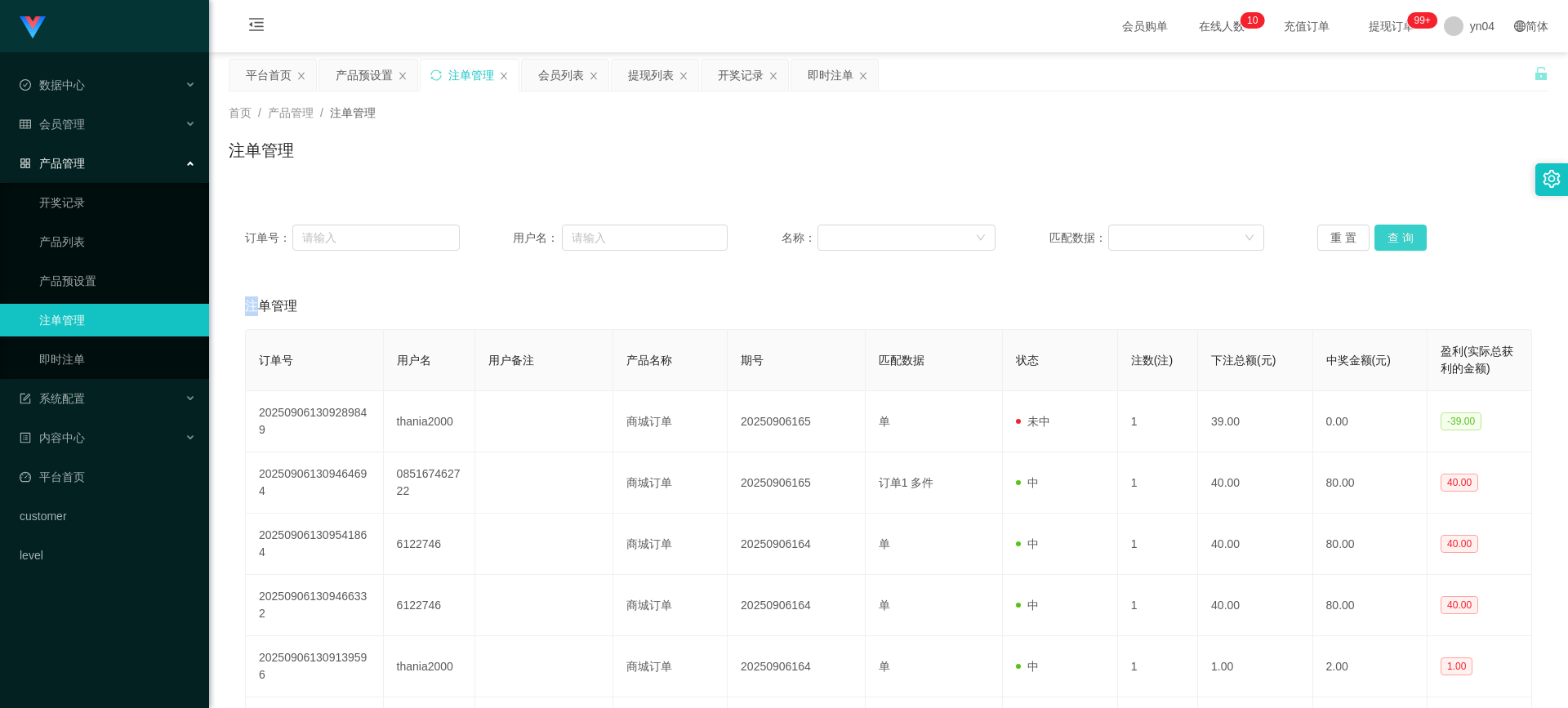
click at [1384, 240] on button "查 询" at bounding box center [1400, 238] width 52 height 26
click at [1384, 240] on div "重 置 查 询" at bounding box center [1425, 238] width 215 height 26
click at [1384, 240] on button "查 询" at bounding box center [1400, 238] width 52 height 26
click at [1384, 240] on div "重 置 查 询" at bounding box center [1425, 238] width 215 height 26
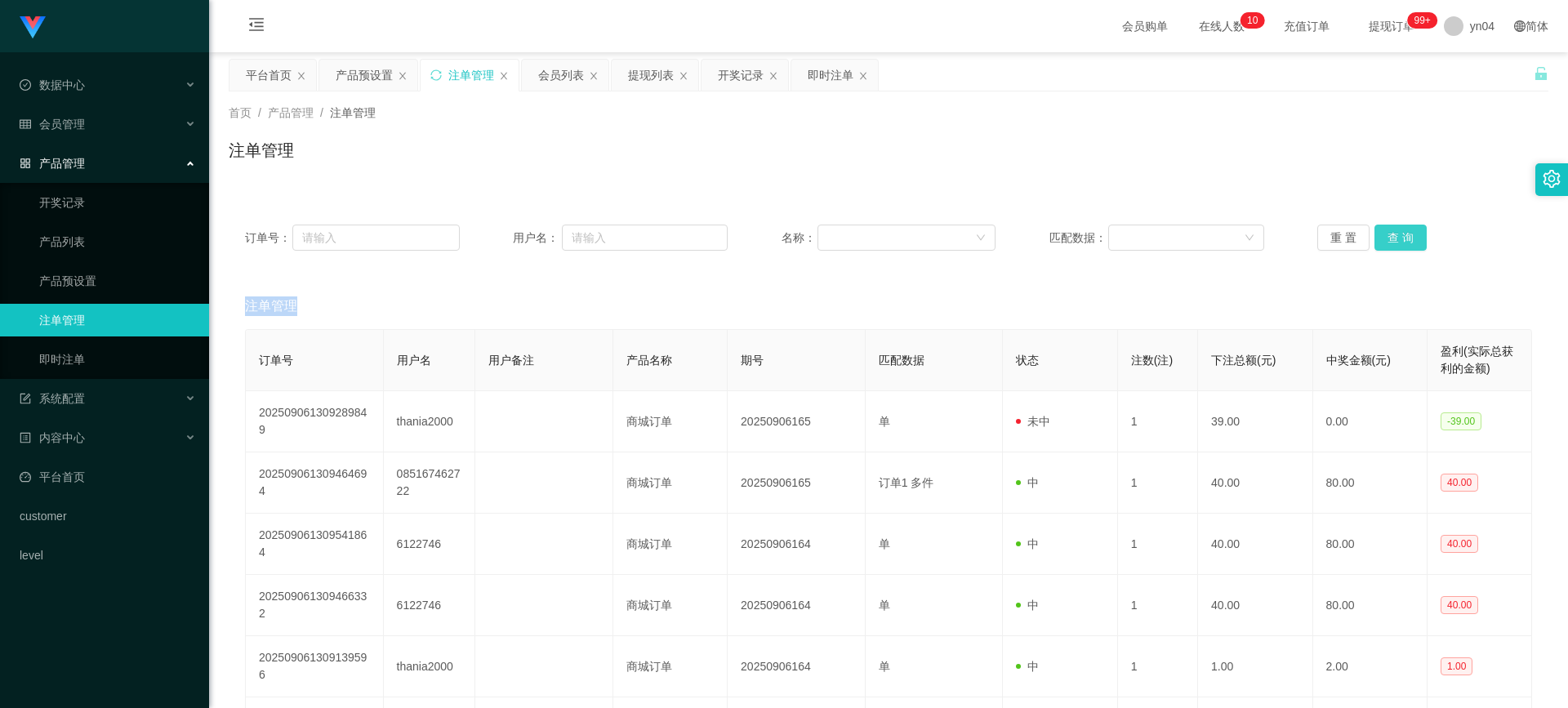
click at [1384, 240] on button "查 询" at bounding box center [1400, 238] width 52 height 26
click at [1384, 240] on div "重 置 查 询" at bounding box center [1425, 238] width 215 height 26
click at [1384, 240] on button "查 询" at bounding box center [1400, 238] width 52 height 26
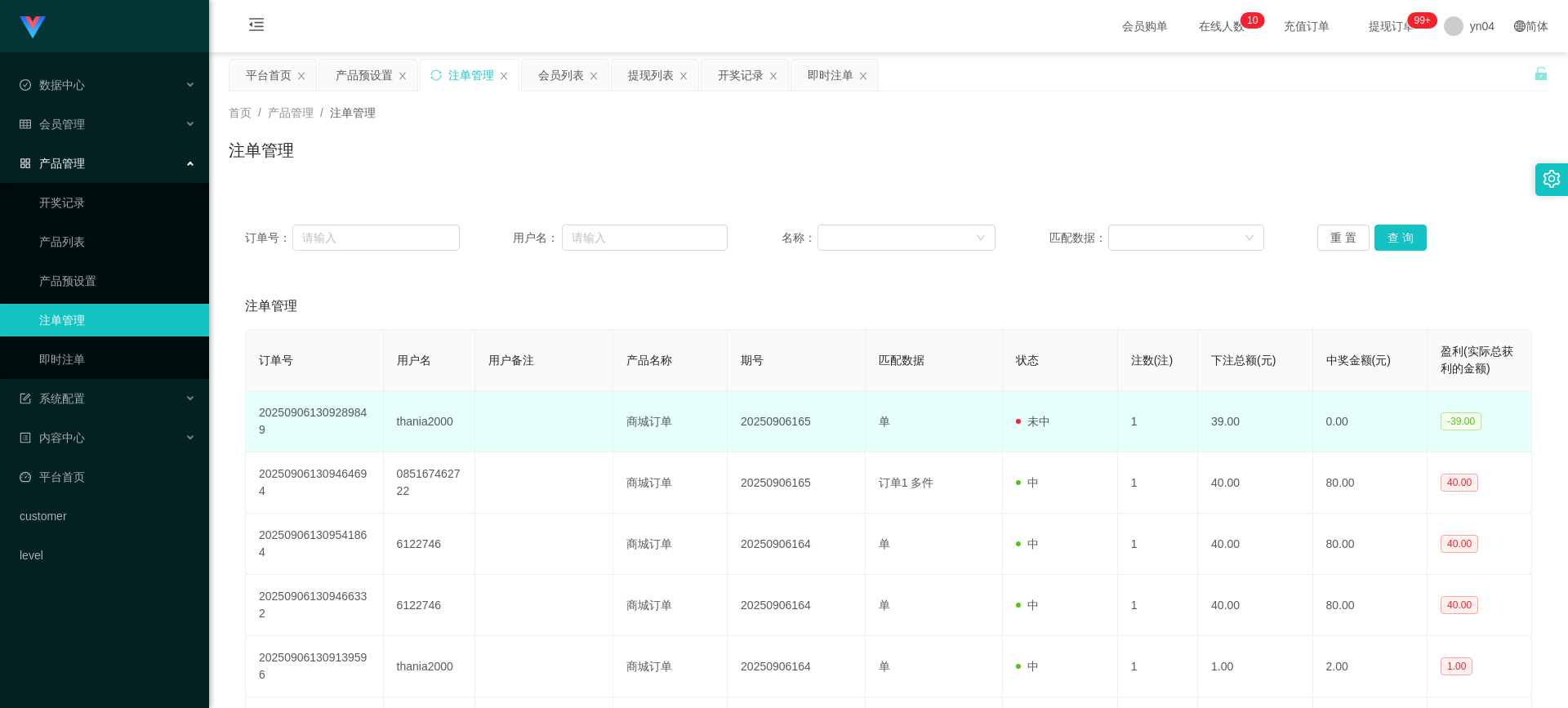
click at [413, 422] on td "thania2000" at bounding box center [429, 422] width 91 height 61
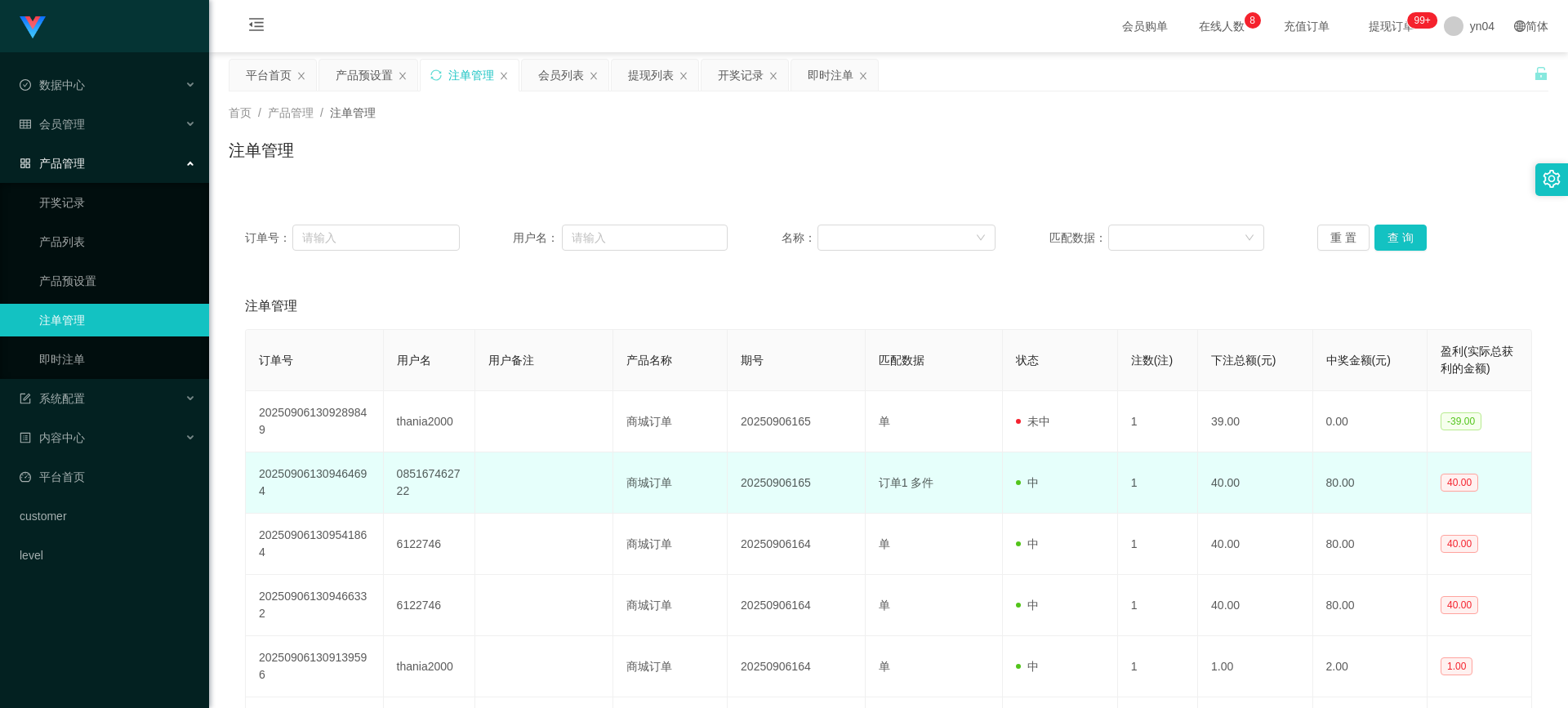
click at [423, 477] on td "085167462722" at bounding box center [429, 483] width 91 height 61
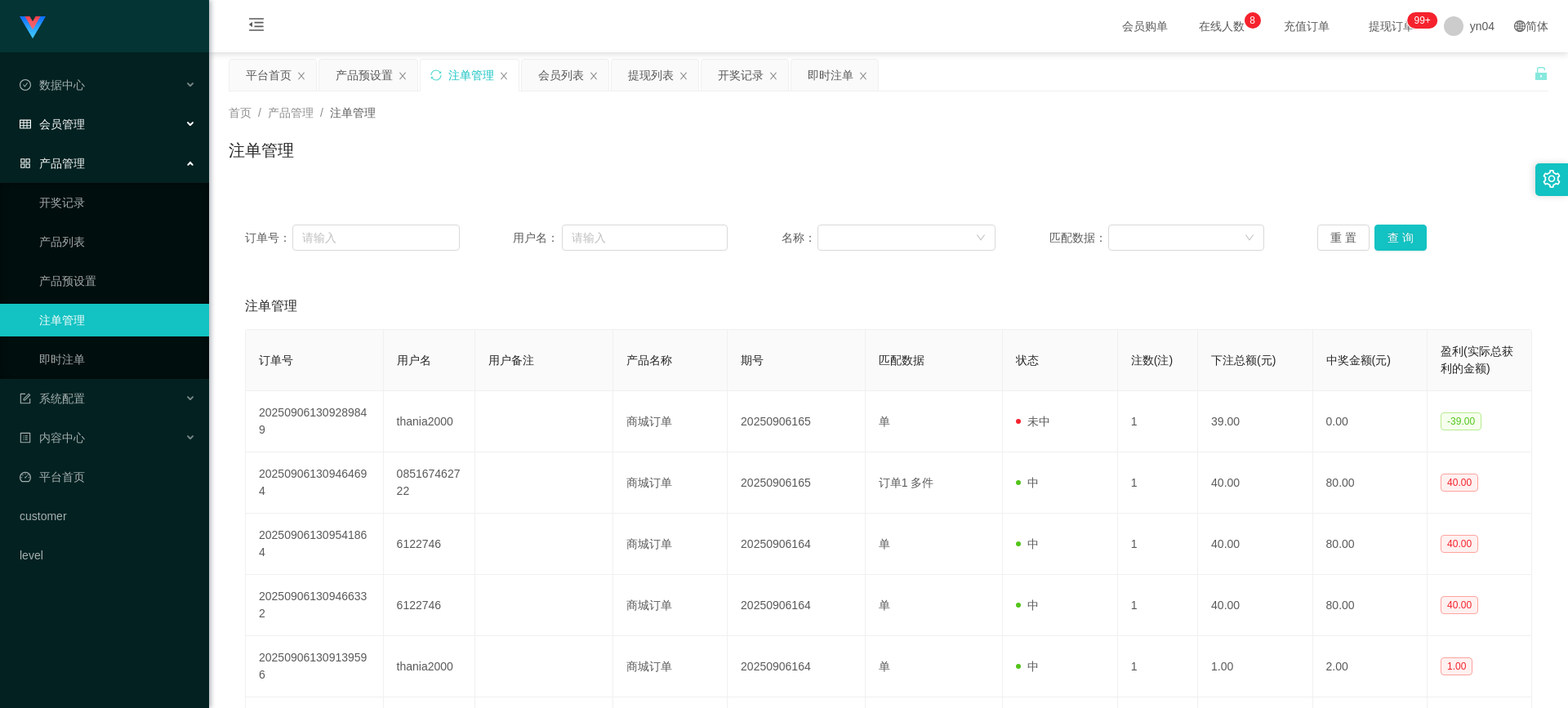
click at [78, 119] on span "会员管理" at bounding box center [52, 124] width 65 height 13
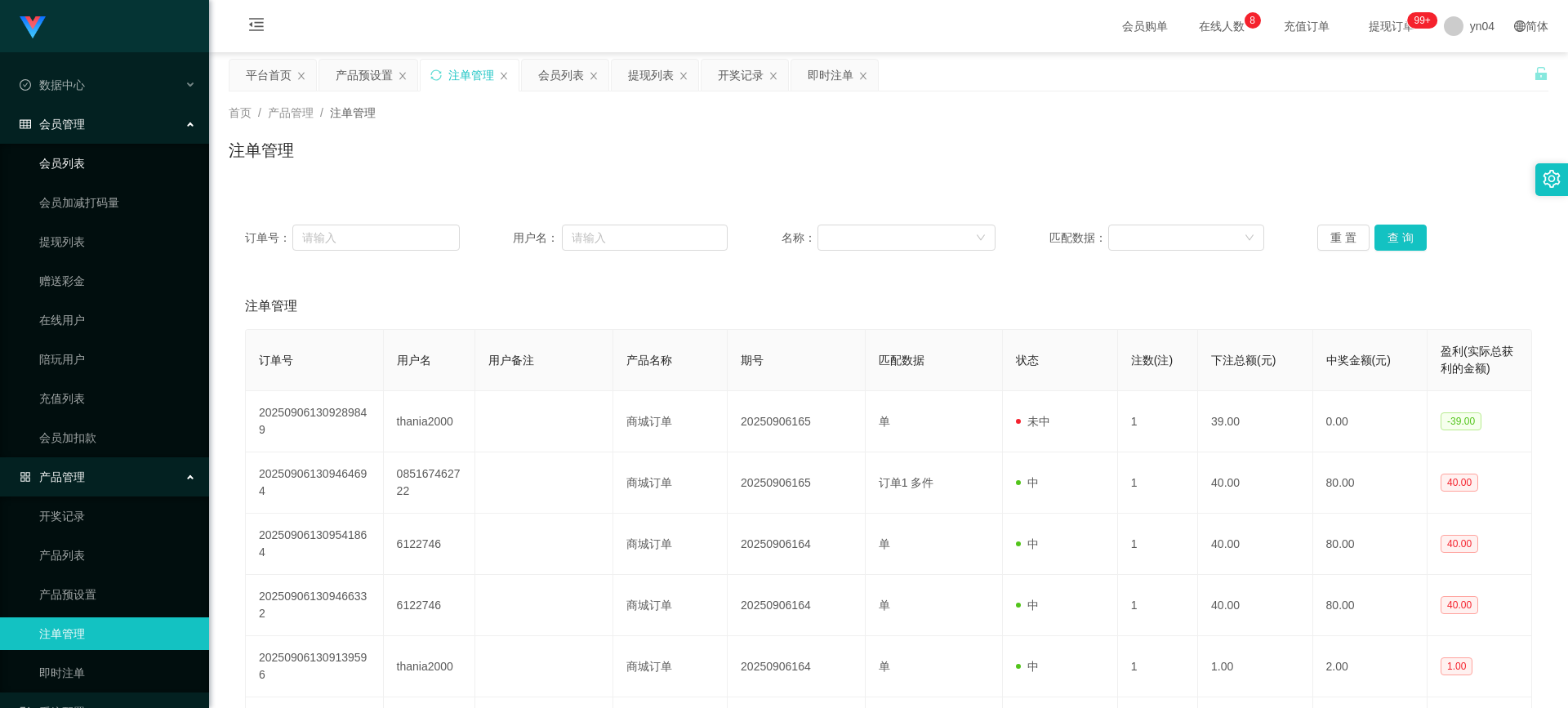
click at [80, 174] on link "会员列表" at bounding box center [118, 164] width 156 height 33
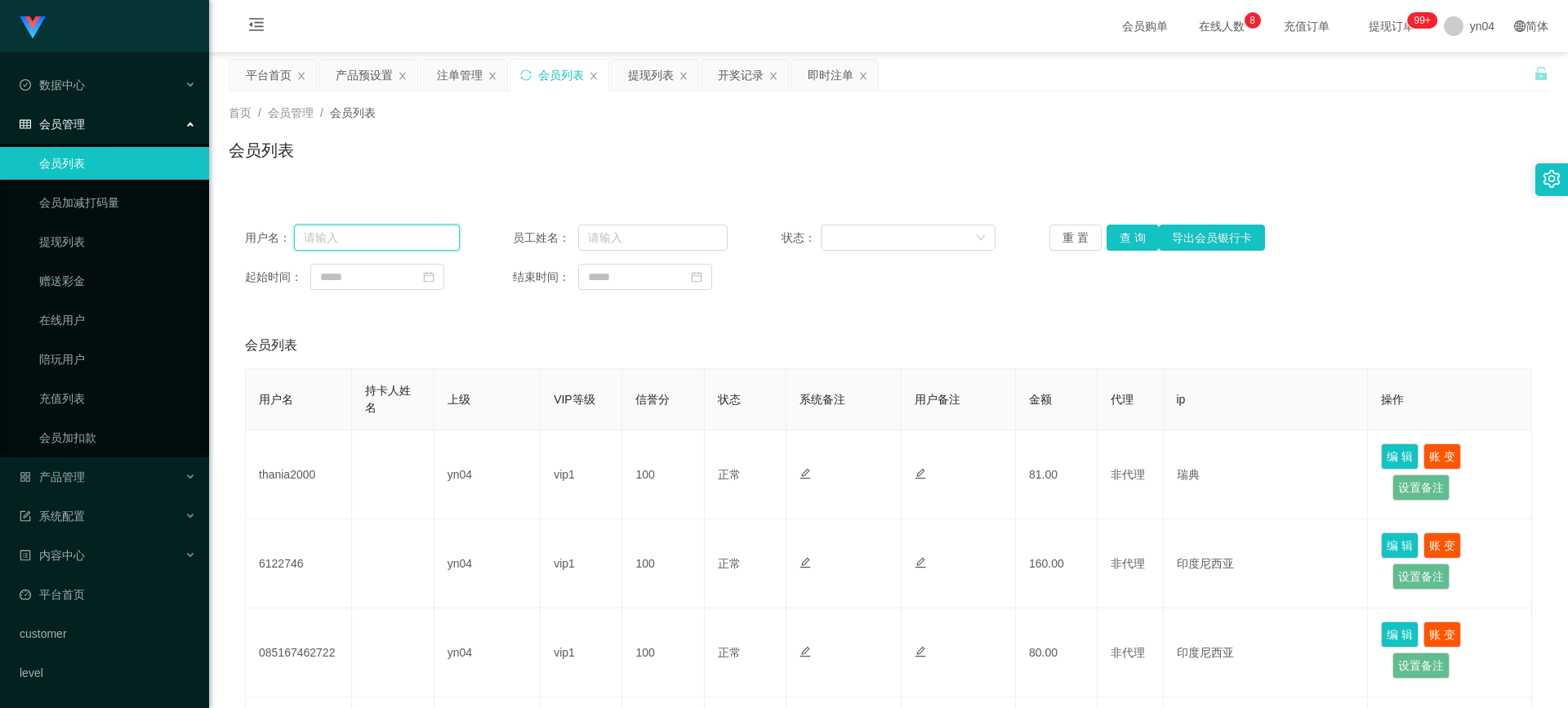
click at [371, 245] on input "text" at bounding box center [376, 238] width 166 height 26
paste input "085167462722"
type input "085167462722"
click at [1132, 233] on button "查 询" at bounding box center [1132, 238] width 52 height 26
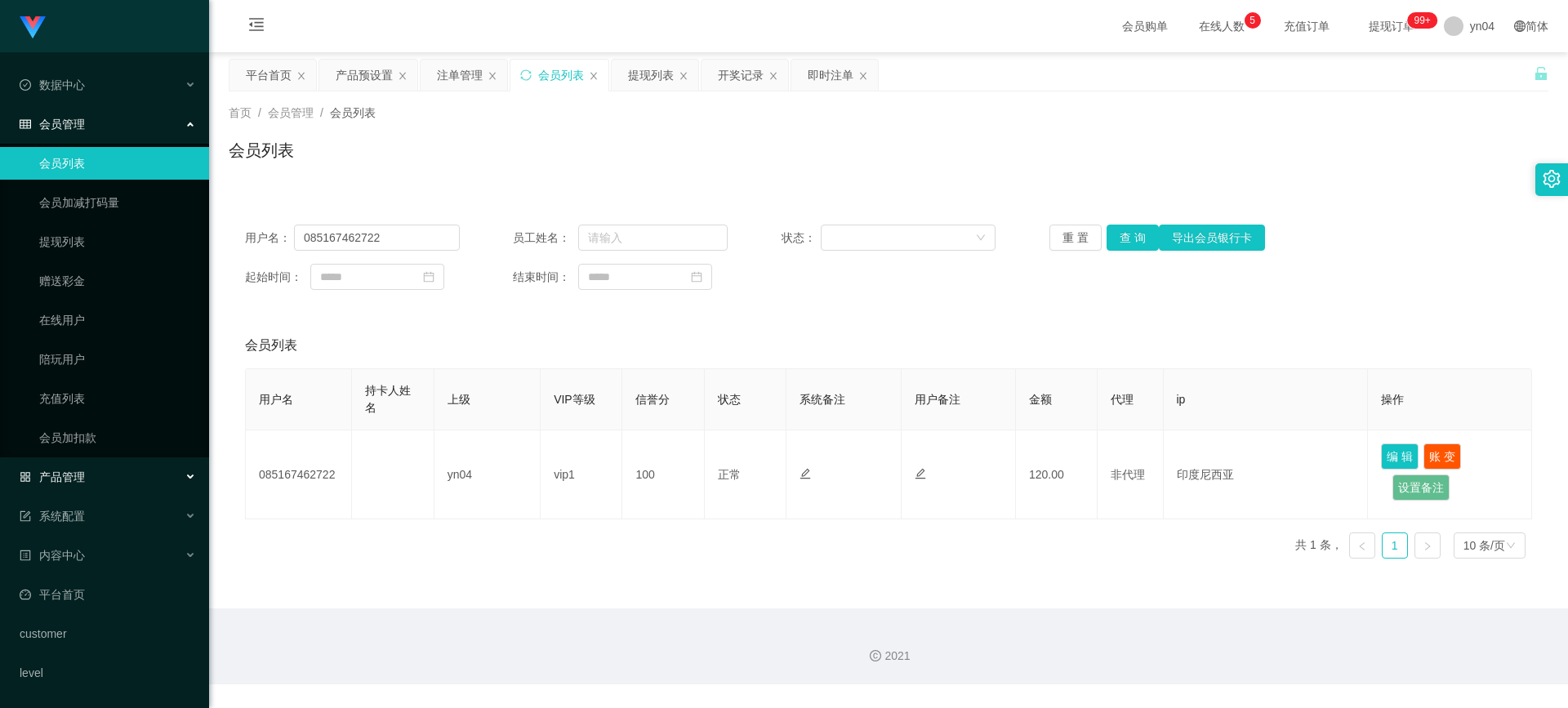
click at [75, 473] on span "产品管理" at bounding box center [52, 477] width 65 height 13
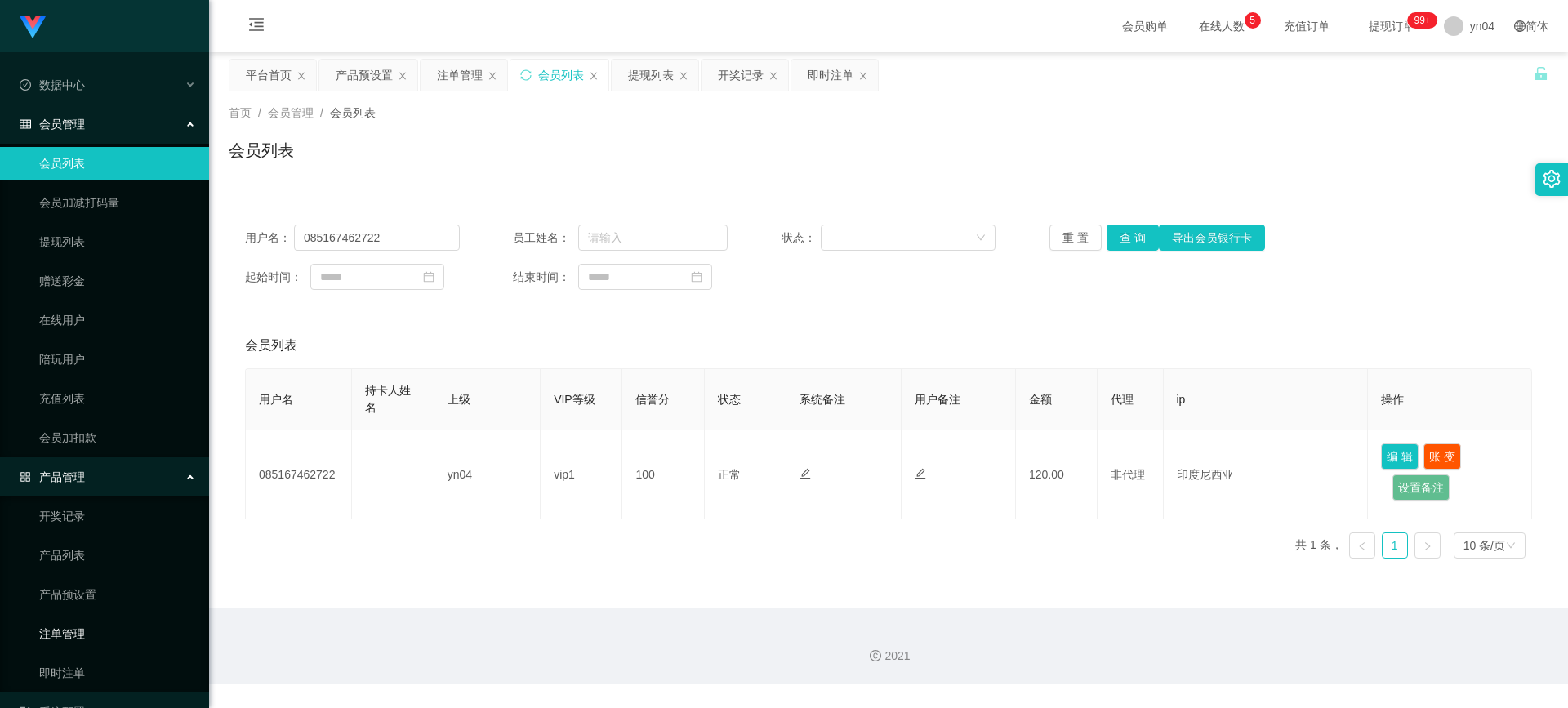
click at [76, 628] on link "注单管理" at bounding box center [118, 634] width 156 height 33
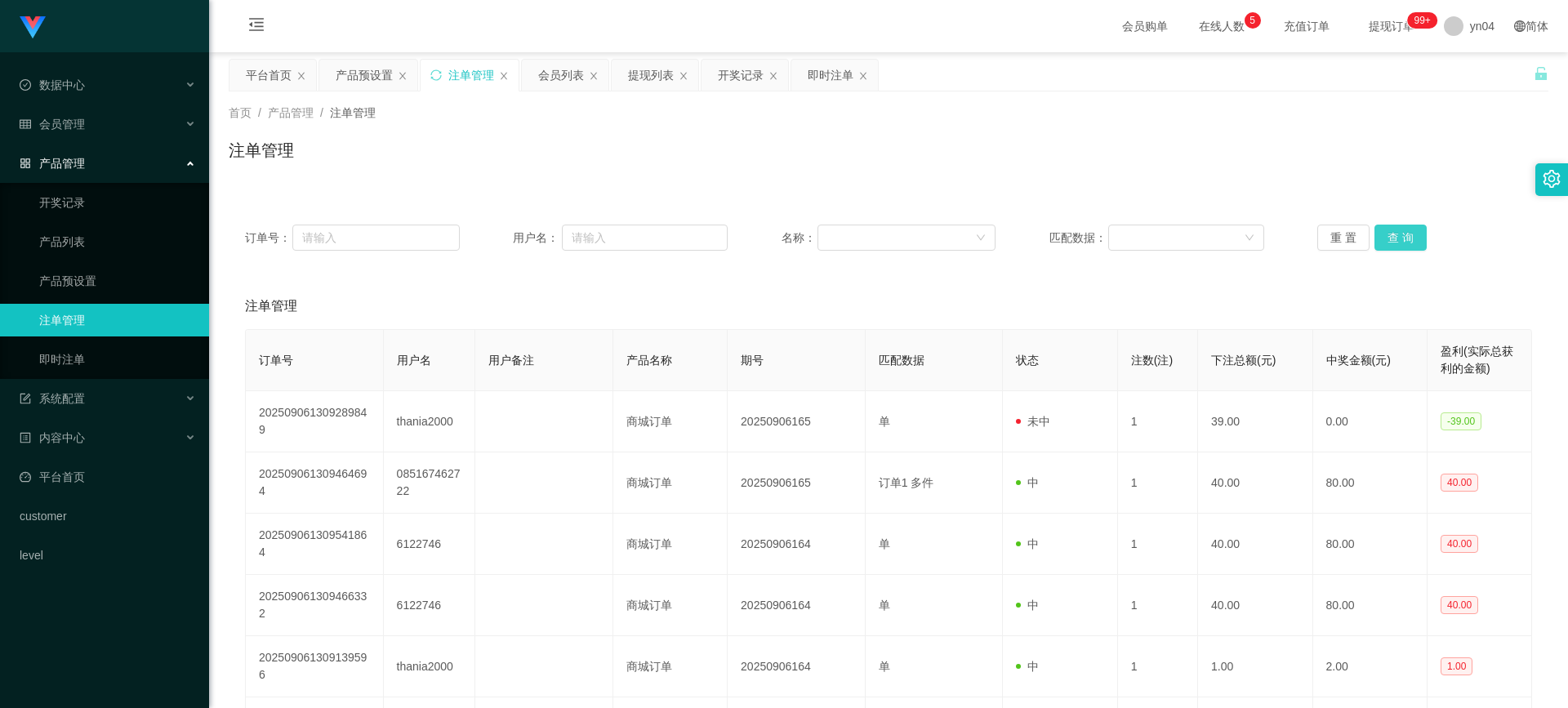
click at [1398, 242] on button "查 询" at bounding box center [1400, 238] width 52 height 26
click at [1398, 242] on div "重 置 查 询" at bounding box center [1425, 238] width 215 height 26
click at [1398, 242] on button "查 询" at bounding box center [1400, 238] width 52 height 26
click at [1398, 242] on div "重 置 查 询" at bounding box center [1425, 238] width 215 height 26
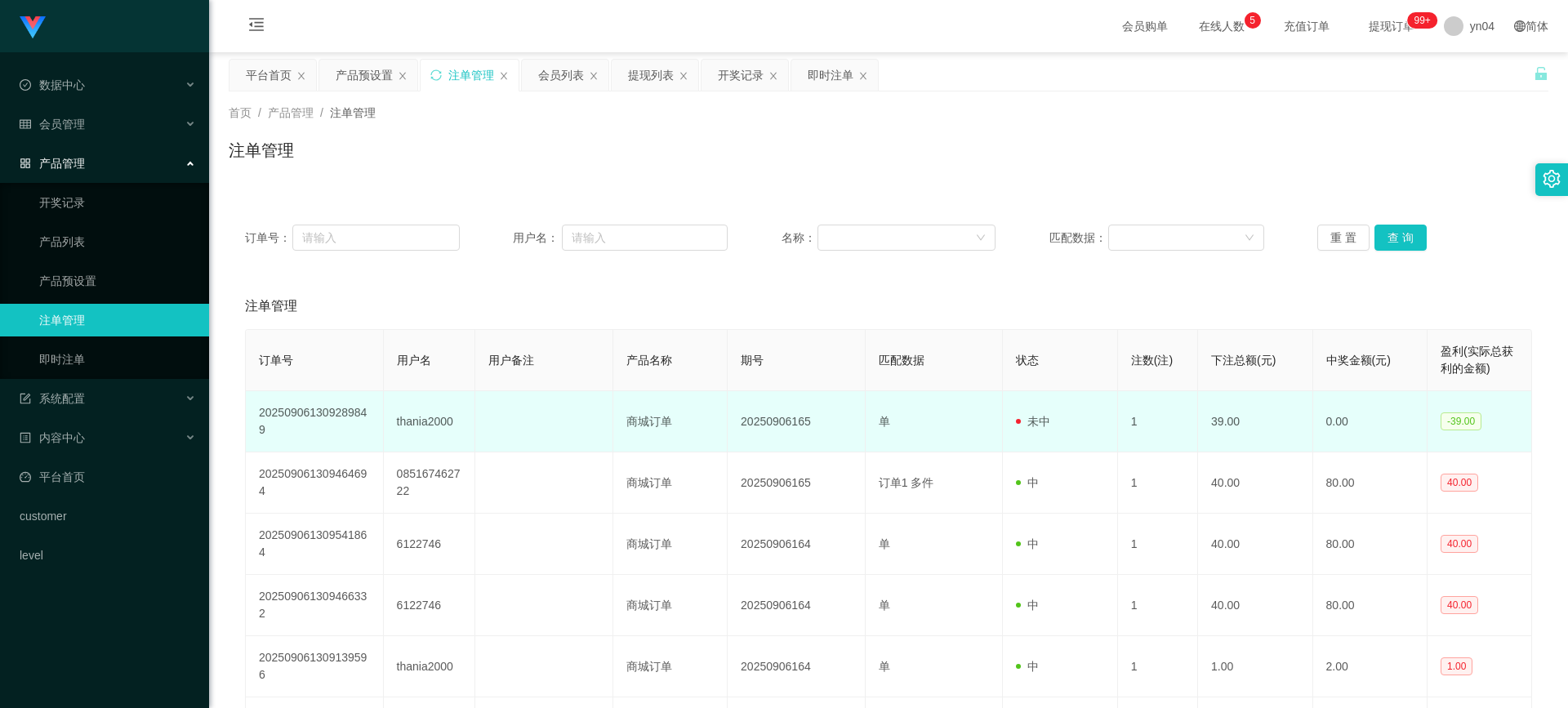
click at [421, 422] on td "thania2000" at bounding box center [429, 422] width 91 height 61
click at [427, 422] on td "thania2000" at bounding box center [429, 422] width 91 height 61
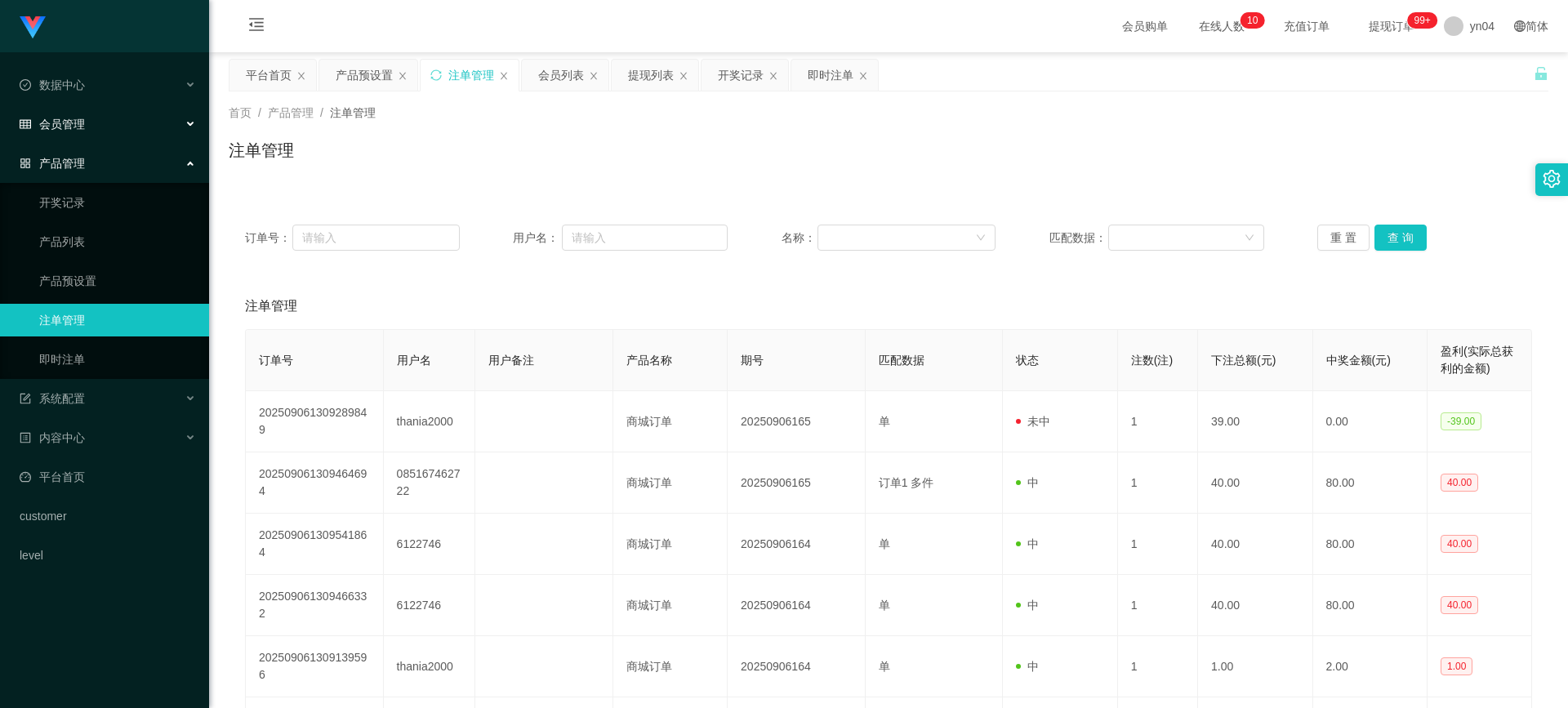
click at [89, 131] on div "会员管理" at bounding box center [105, 124] width 209 height 33
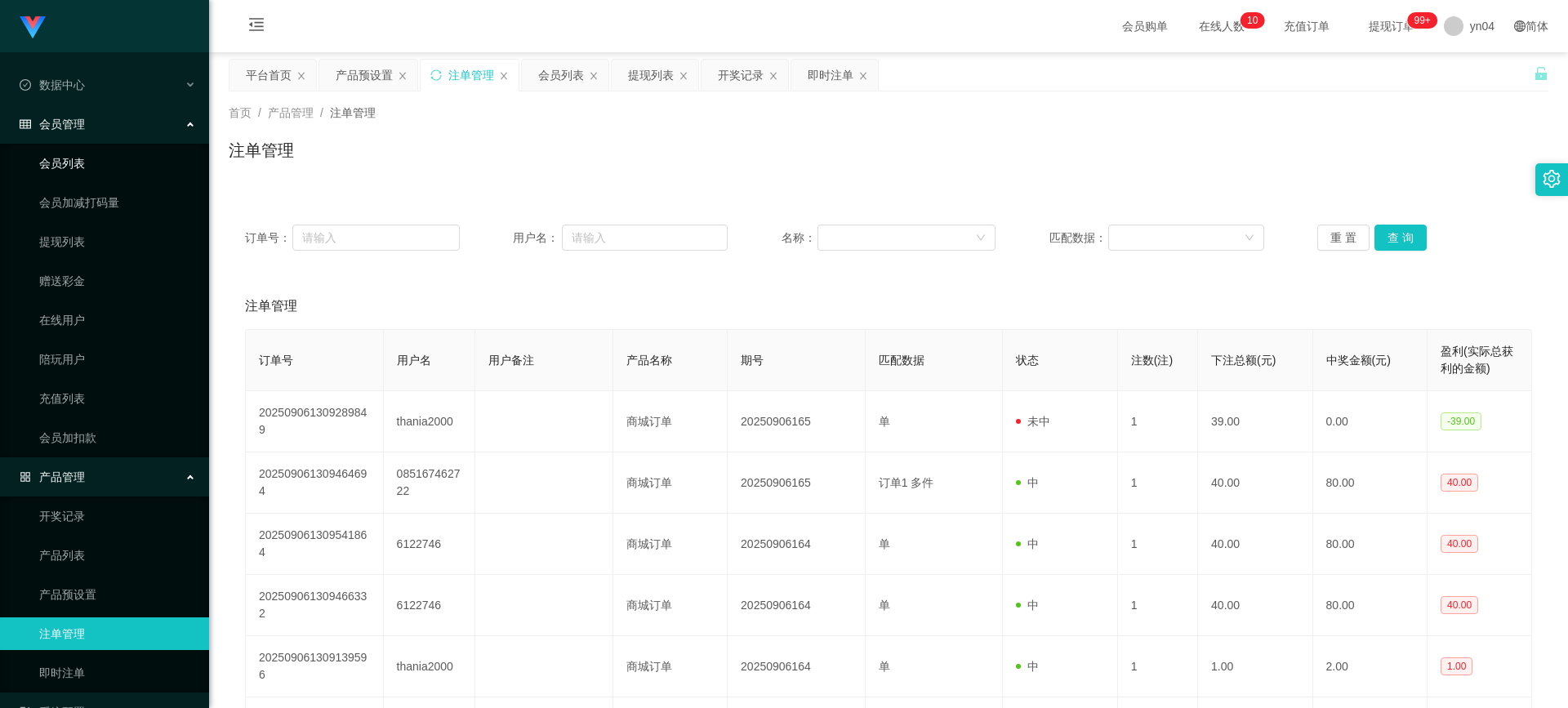
click at [80, 168] on link "会员列表" at bounding box center [118, 164] width 156 height 33
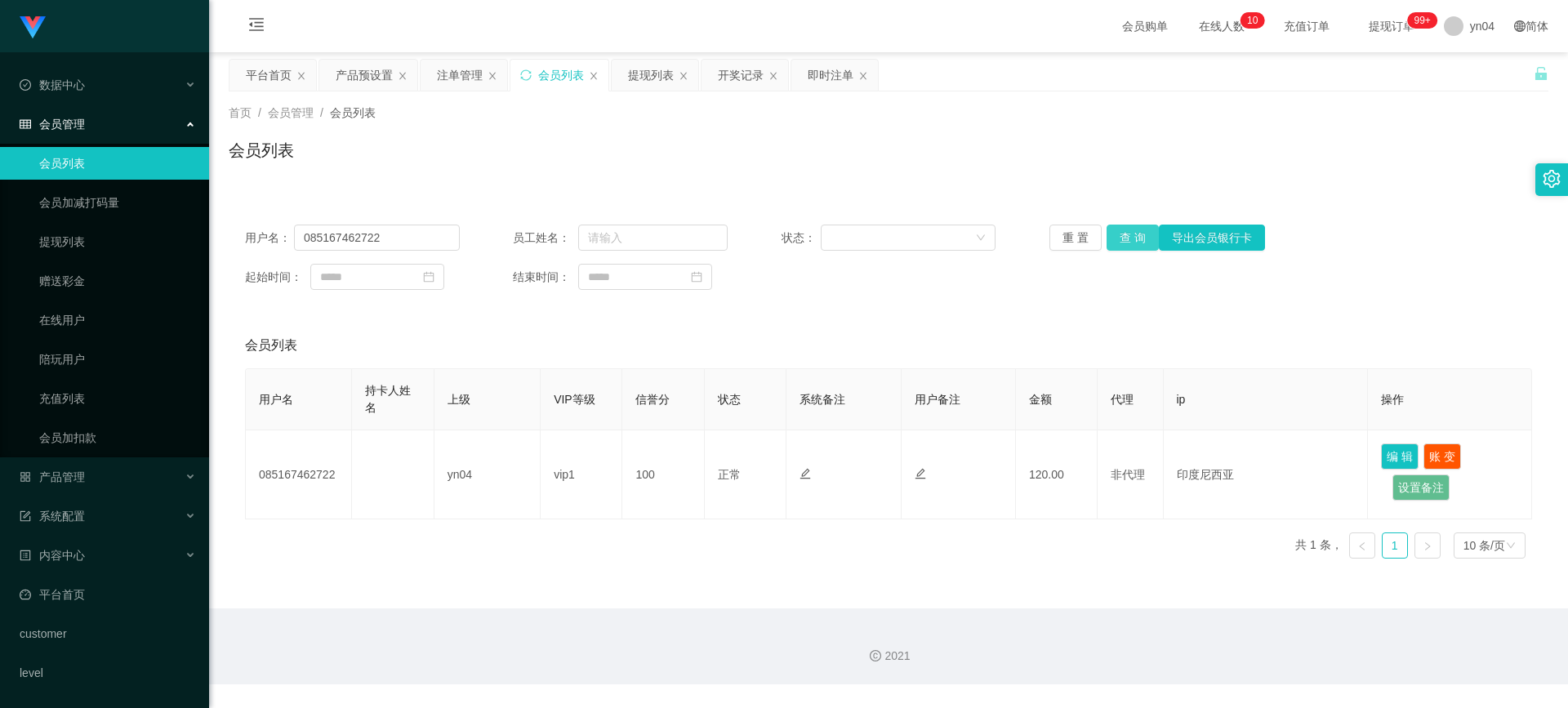
click at [1126, 240] on button "查 询" at bounding box center [1132, 238] width 52 height 26
click at [117, 156] on link "会员列表" at bounding box center [118, 164] width 156 height 33
click at [337, 241] on input "085167462722" at bounding box center [376, 238] width 166 height 26
drag, startPoint x: 1155, startPoint y: 241, endPoint x: 1140, endPoint y: 241, distance: 15.0
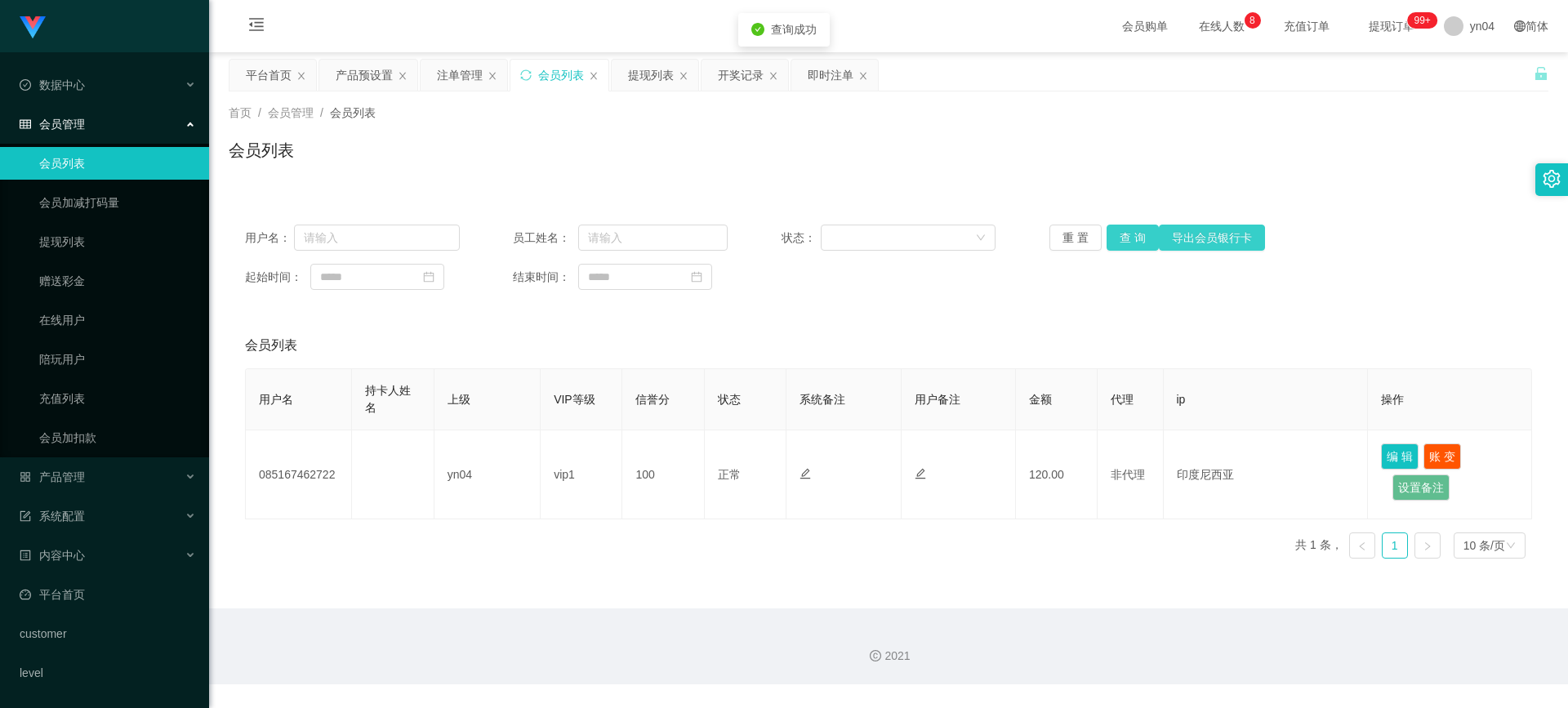
click at [1160, 241] on button "导出会员银行卡" at bounding box center [1212, 238] width 106 height 26
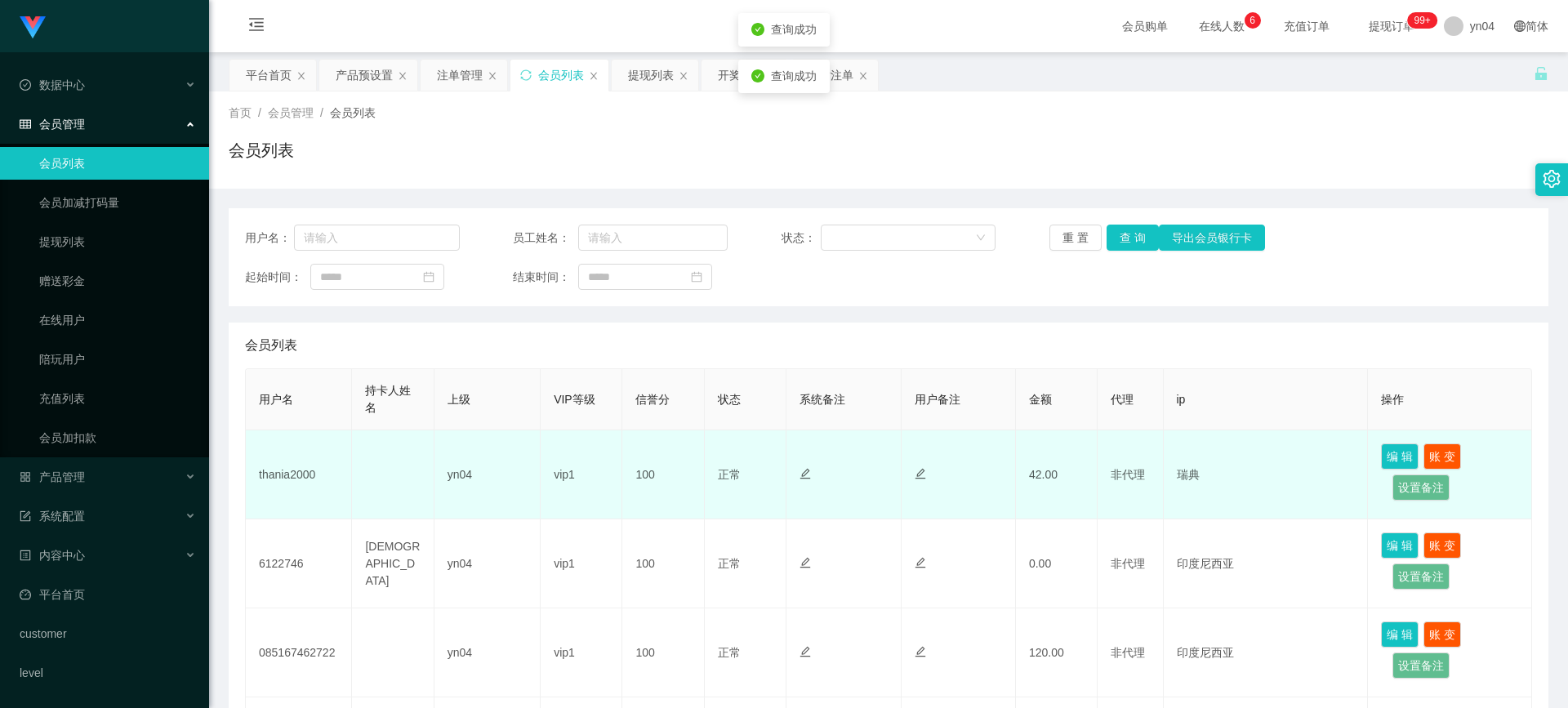
click at [311, 473] on td "thania2000" at bounding box center [299, 475] width 106 height 89
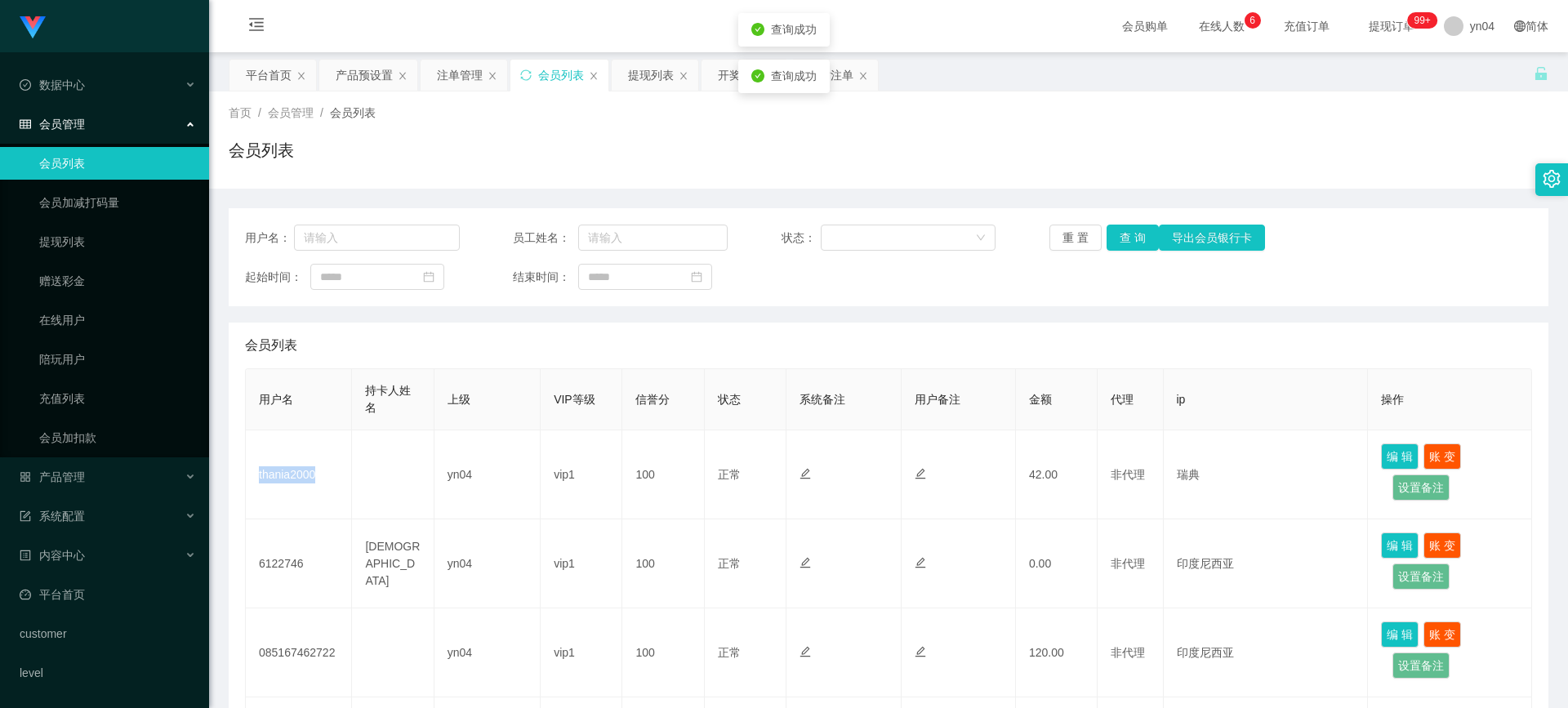
copy td "thania2000"
click at [1136, 228] on button "查 询" at bounding box center [1132, 238] width 52 height 26
click at [1136, 228] on div "重 置 查 询 导出会员银行卡" at bounding box center [1157, 238] width 215 height 26
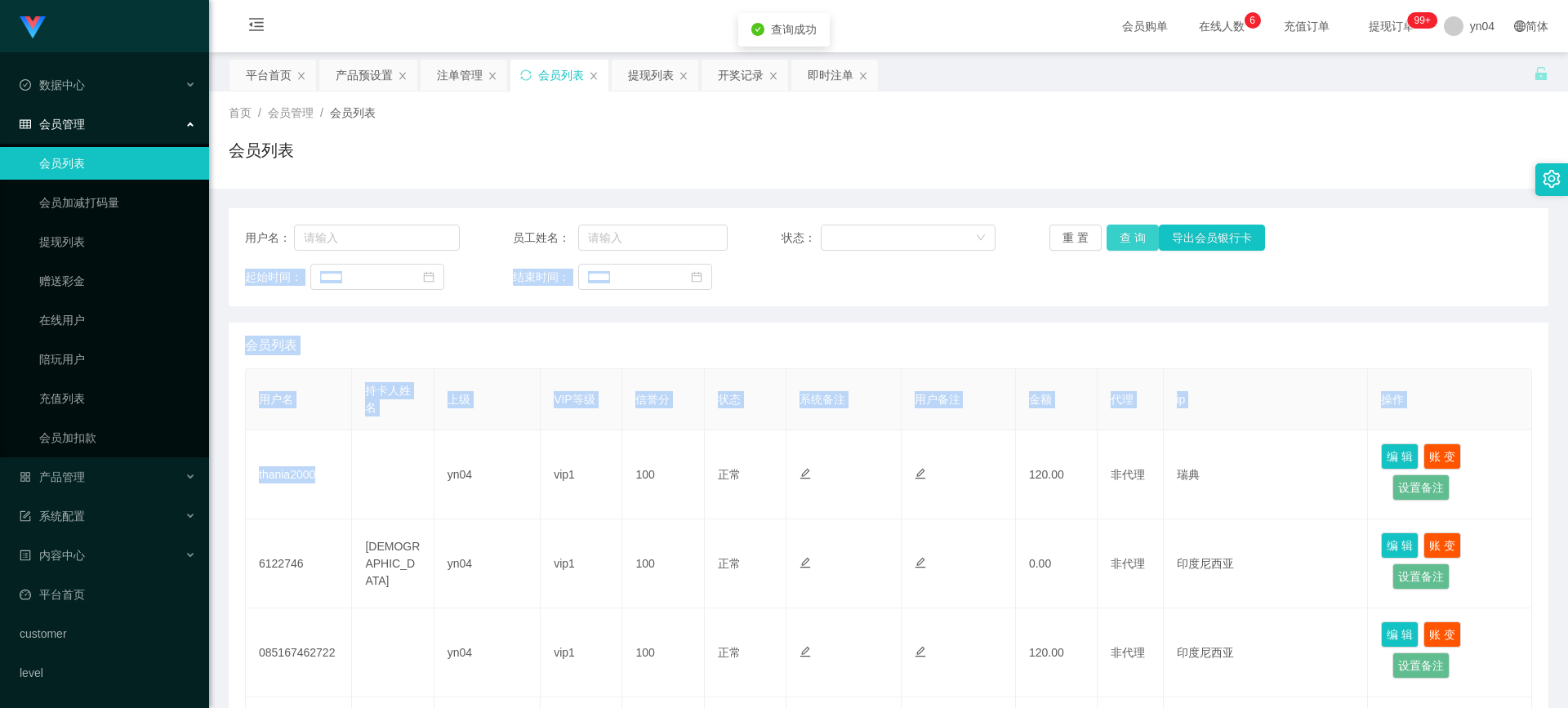
click at [1136, 228] on button "查 询" at bounding box center [1132, 238] width 52 height 26
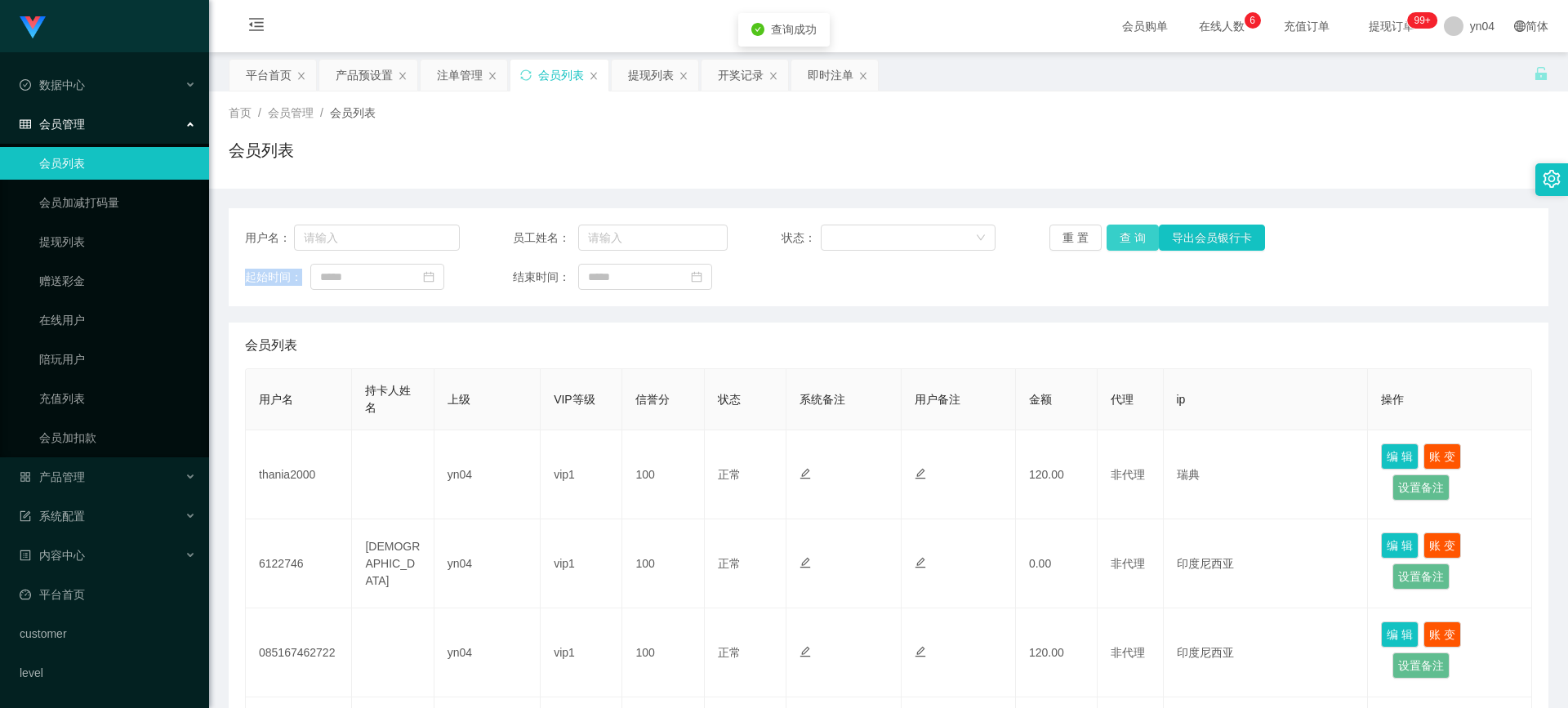
click at [1136, 228] on div "重 置 查 询 导出会员银行卡" at bounding box center [1157, 238] width 215 height 26
click at [67, 245] on link "提现列表" at bounding box center [118, 242] width 156 height 33
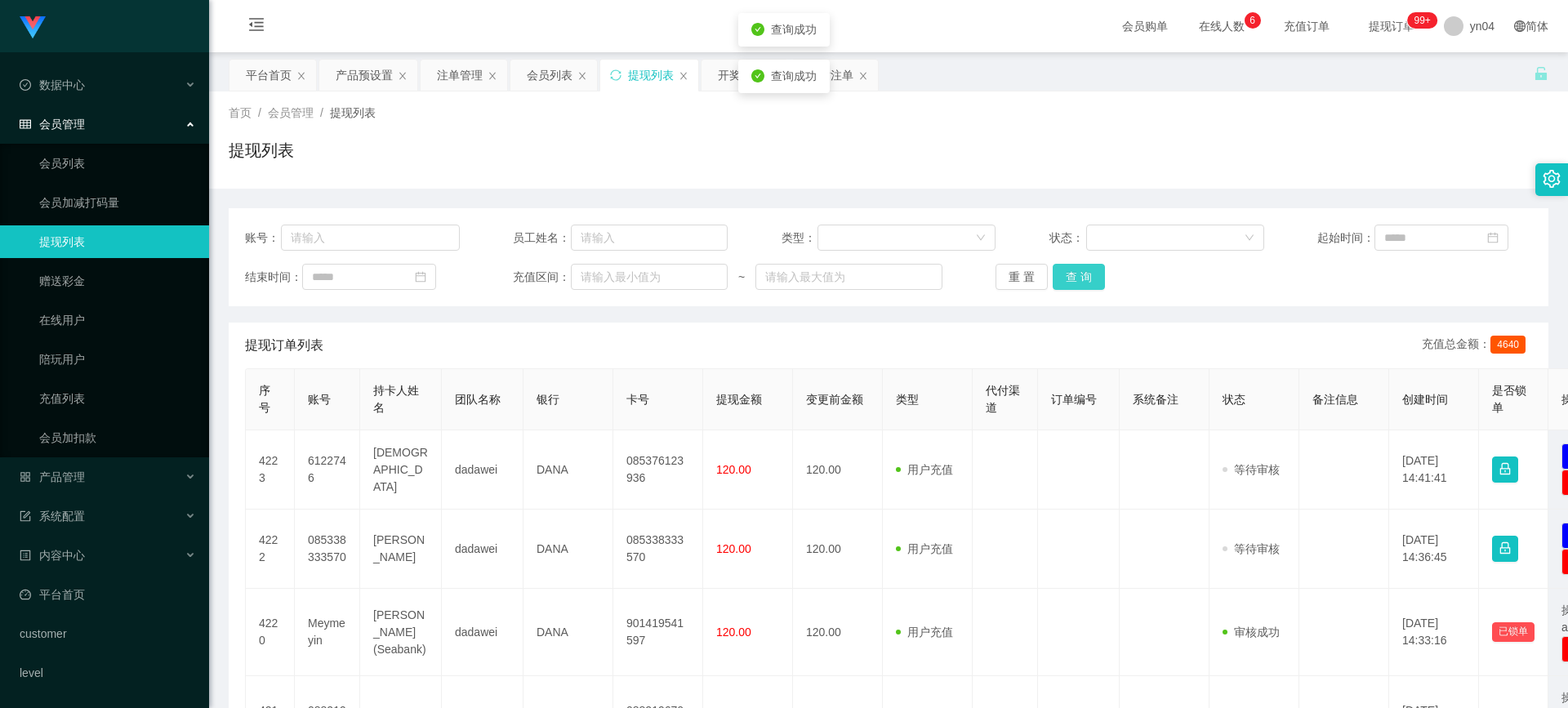
click at [1077, 279] on button "查 询" at bounding box center [1079, 277] width 52 height 26
click at [1077, 279] on div "重 置 查 询" at bounding box center [1103, 277] width 215 height 26
click at [1077, 279] on button "查 询" at bounding box center [1088, 277] width 70 height 26
click at [1077, 279] on div "重 置 查 询" at bounding box center [1103, 277] width 215 height 26
click at [1077, 279] on button "查 询" at bounding box center [1079, 277] width 52 height 26
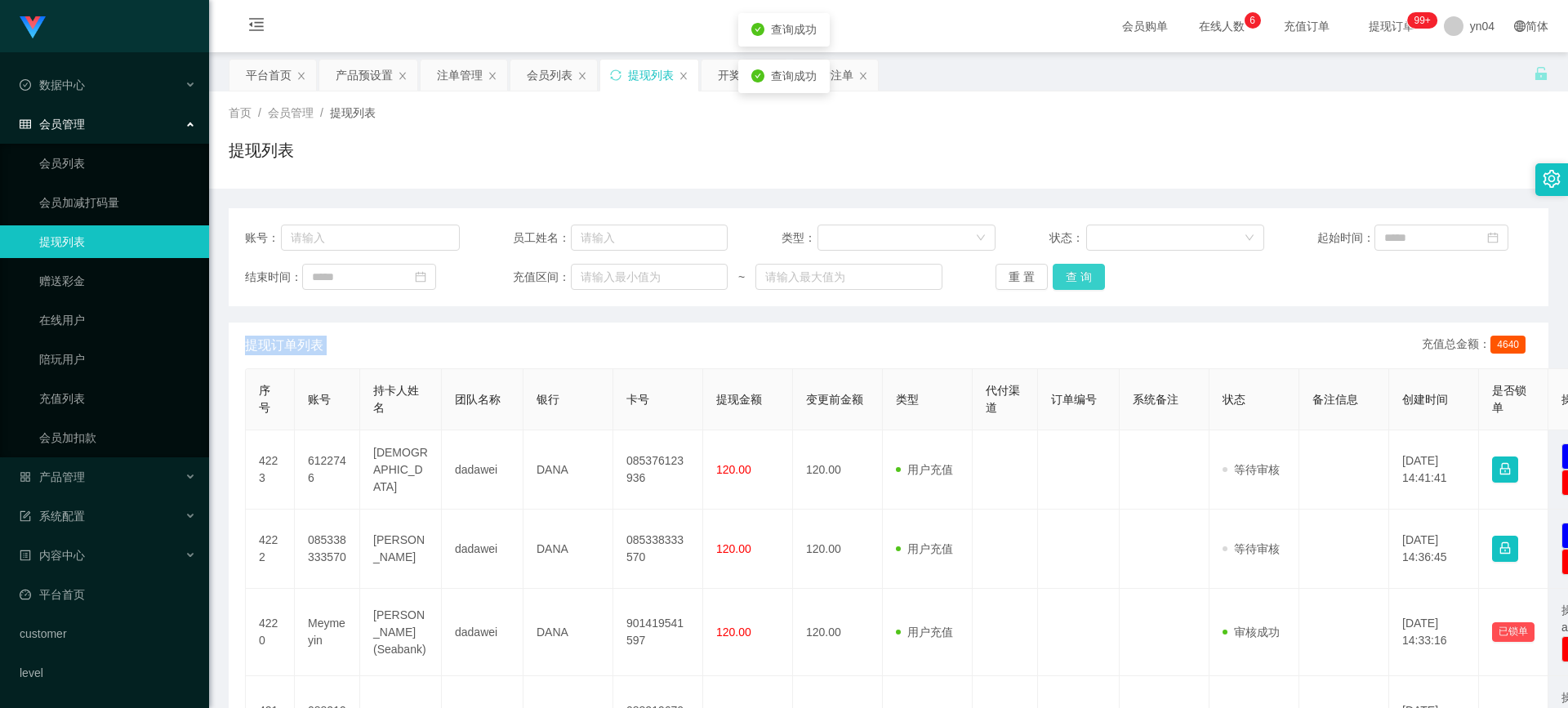
click at [1077, 279] on div "重 置 查 询" at bounding box center [1103, 277] width 215 height 26
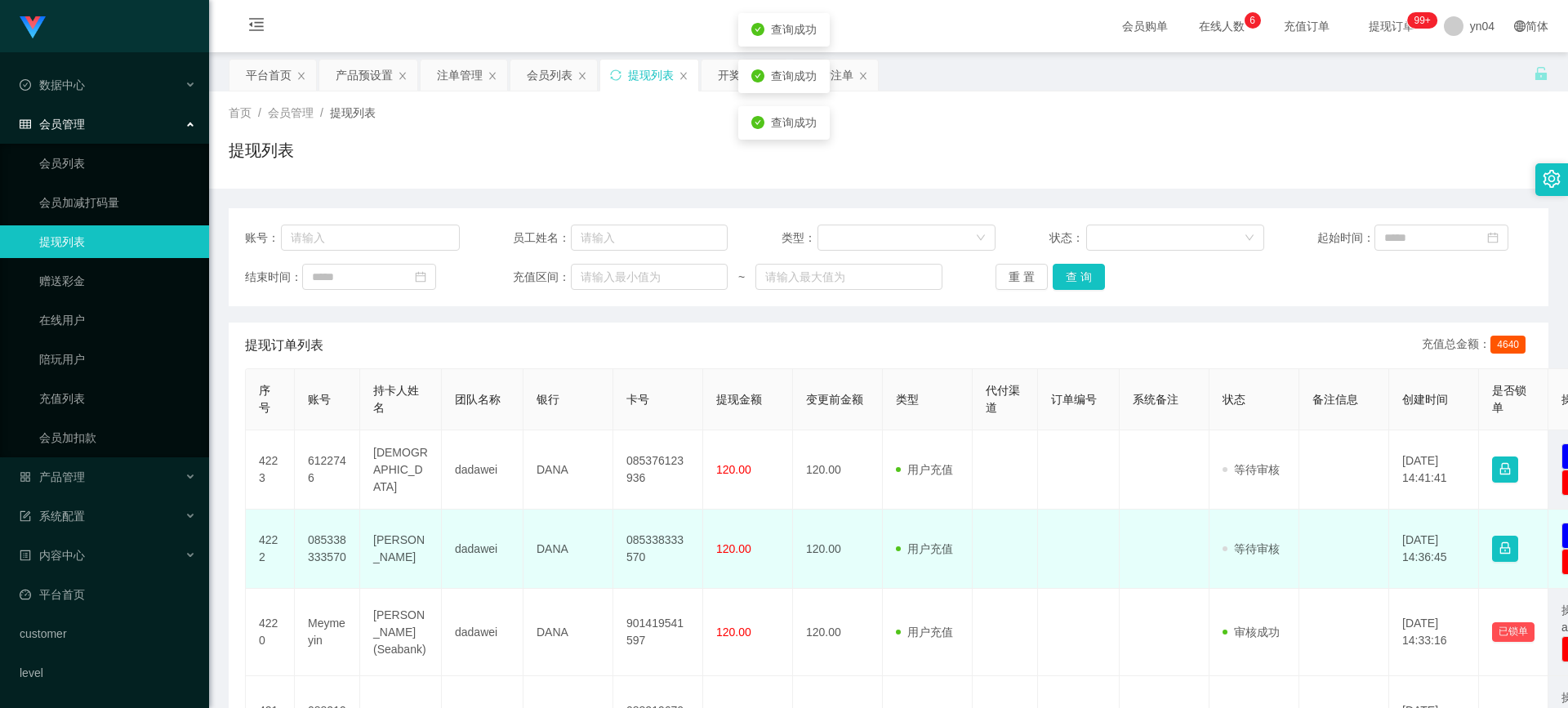
click at [322, 553] on td "085338333570" at bounding box center [327, 549] width 65 height 79
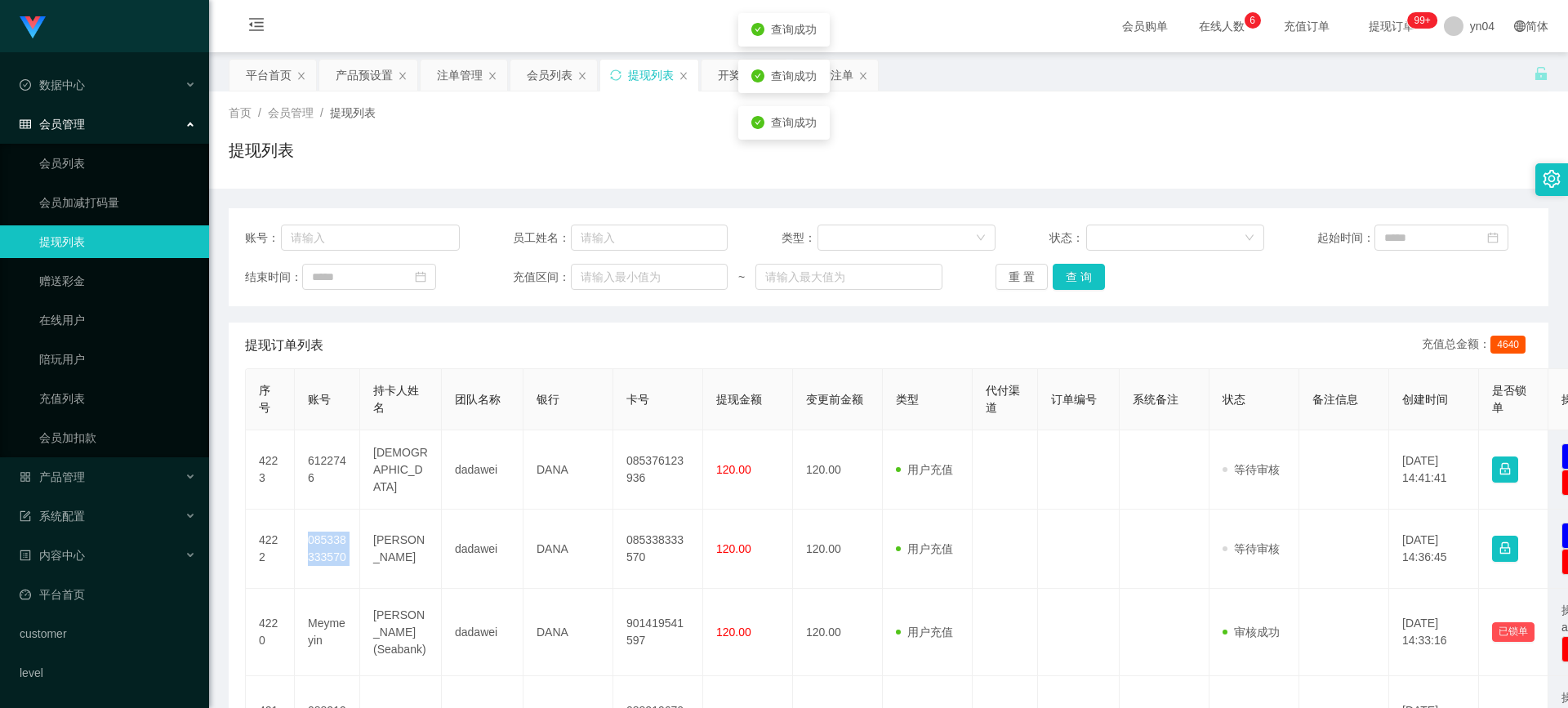
copy td "085338333570"
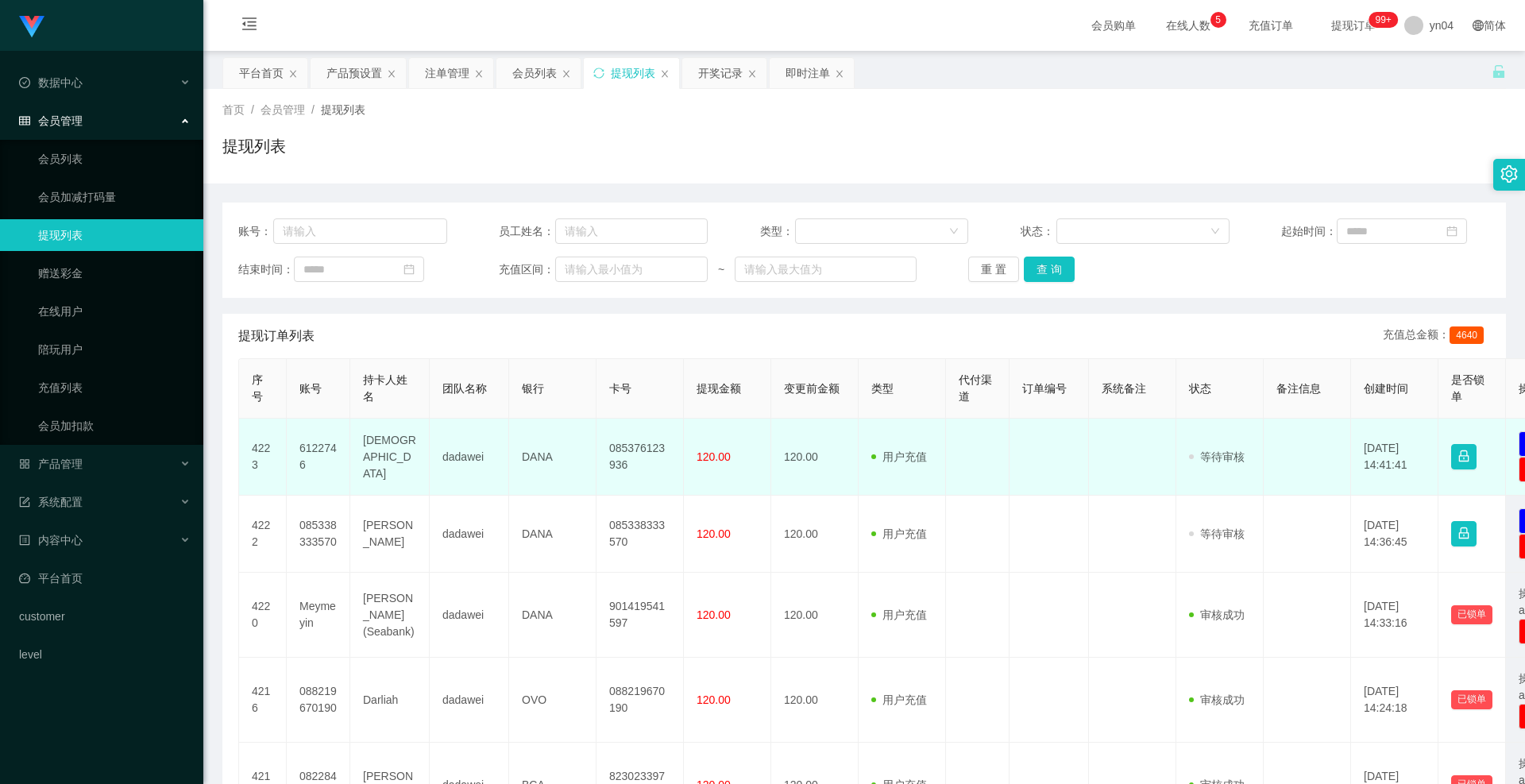
click at [317, 452] on td "6122746" at bounding box center [318, 457] width 63 height 77
copy td "6122746"
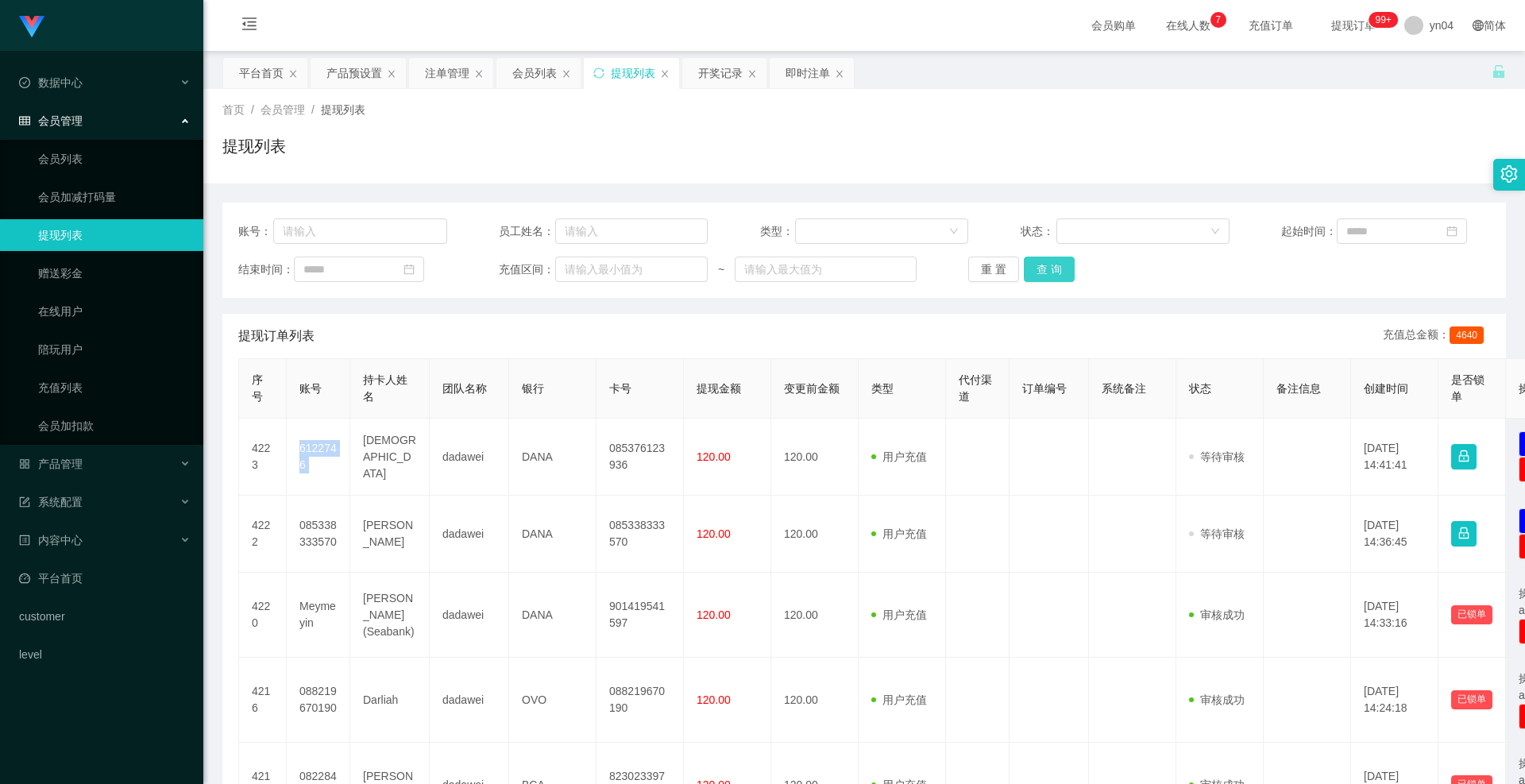
click at [1062, 262] on button "查 询" at bounding box center [1049, 269] width 50 height 26
click at [1062, 262] on div "重 置 查 询" at bounding box center [1072, 269] width 209 height 26
click at [1062, 262] on button "查 询" at bounding box center [1049, 269] width 50 height 26
click at [73, 461] on span "产品管理" at bounding box center [50, 464] width 63 height 13
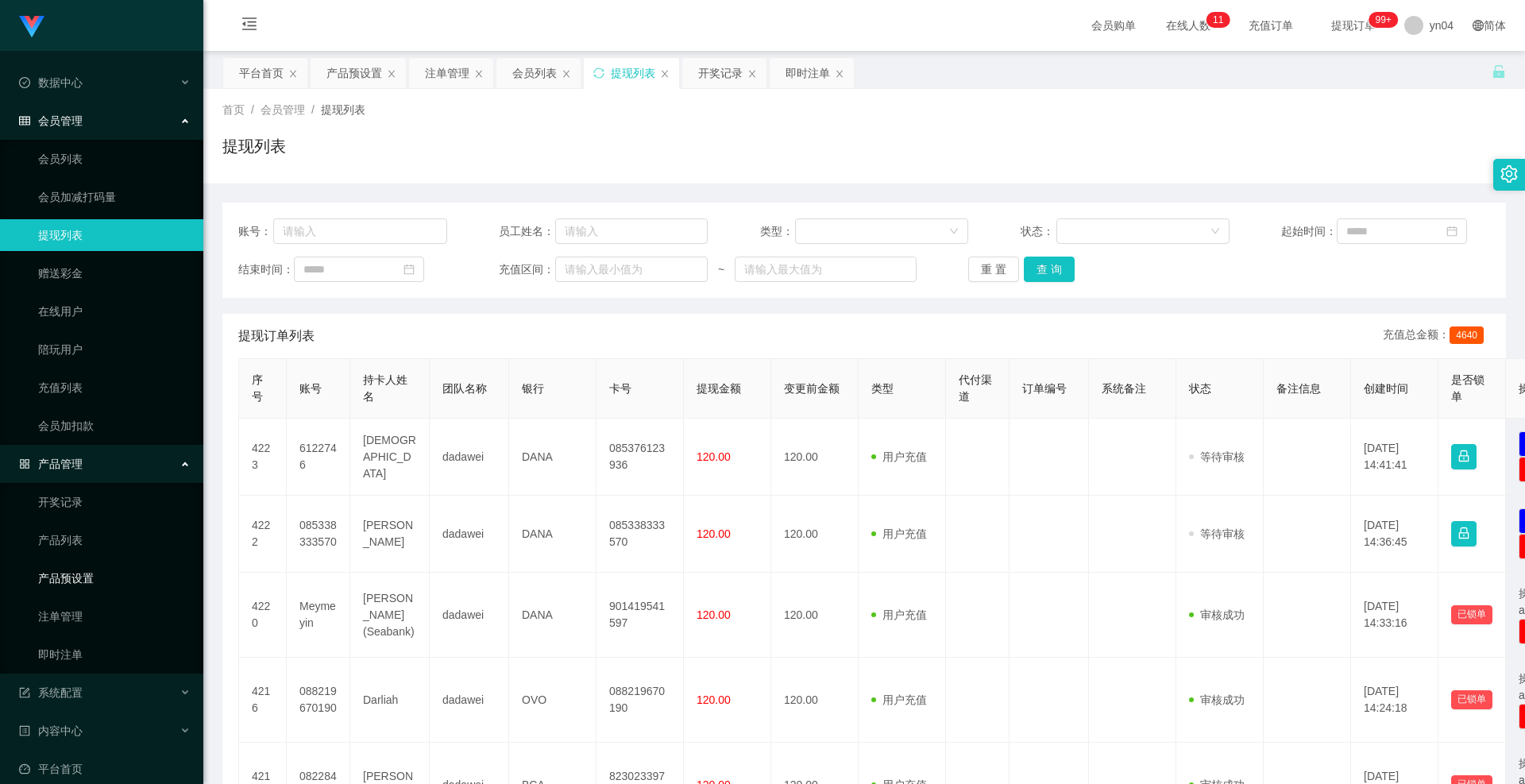
click at [79, 599] on ul "开奖记录 产品列表 产品预设置 注单管理 即时注单" at bounding box center [102, 578] width 203 height 191
click at [78, 606] on link "注单管理" at bounding box center [115, 617] width 152 height 32
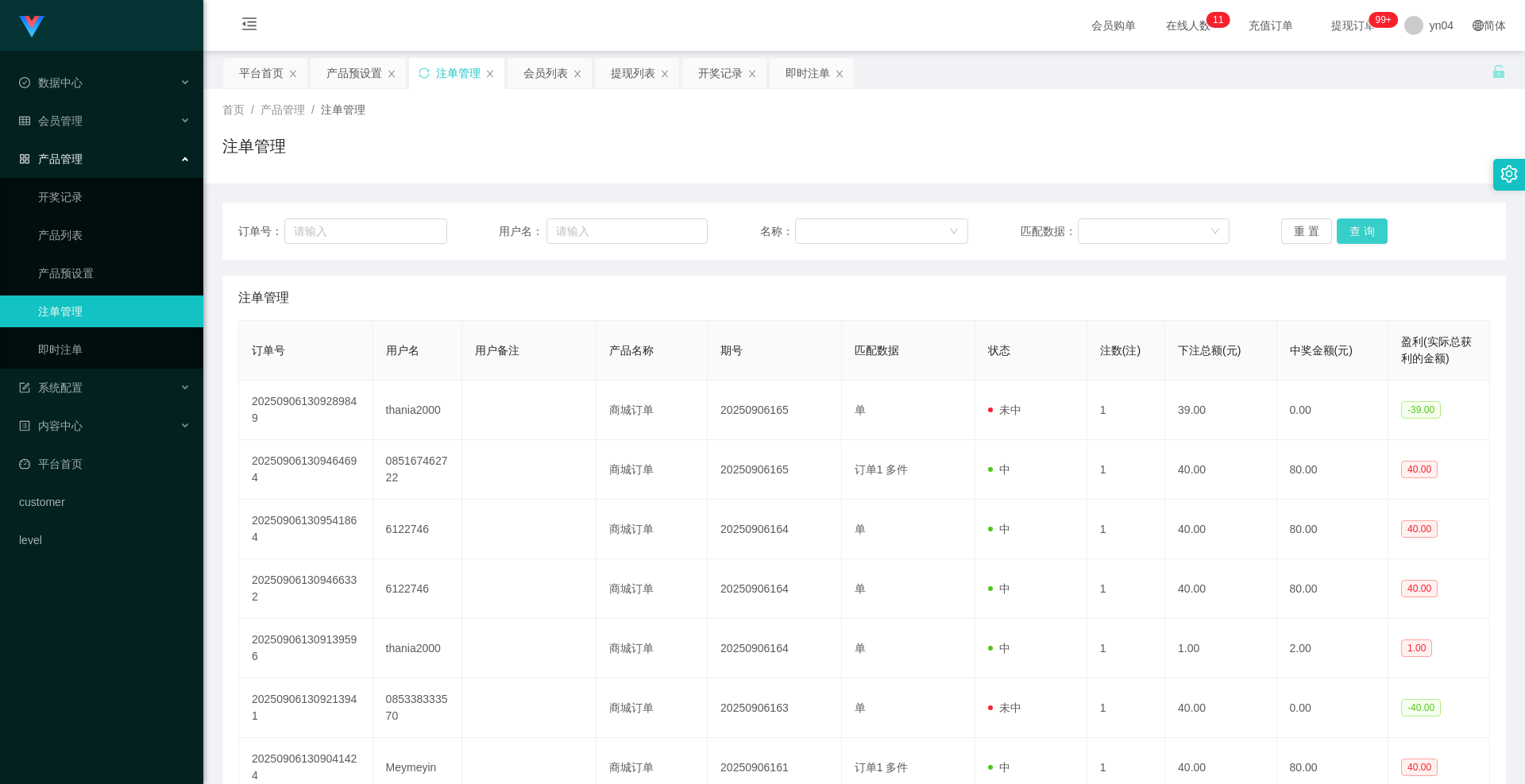
click at [1347, 226] on button "查 询" at bounding box center [1362, 231] width 50 height 26
click at [1347, 226] on div "重 置 查 询" at bounding box center [1386, 231] width 209 height 26
click at [1347, 226] on button "查 询" at bounding box center [1362, 231] width 50 height 26
click at [1347, 226] on div "重 置 查 询" at bounding box center [1386, 231] width 209 height 26
click at [1347, 226] on button "查 询" at bounding box center [1362, 231] width 50 height 26
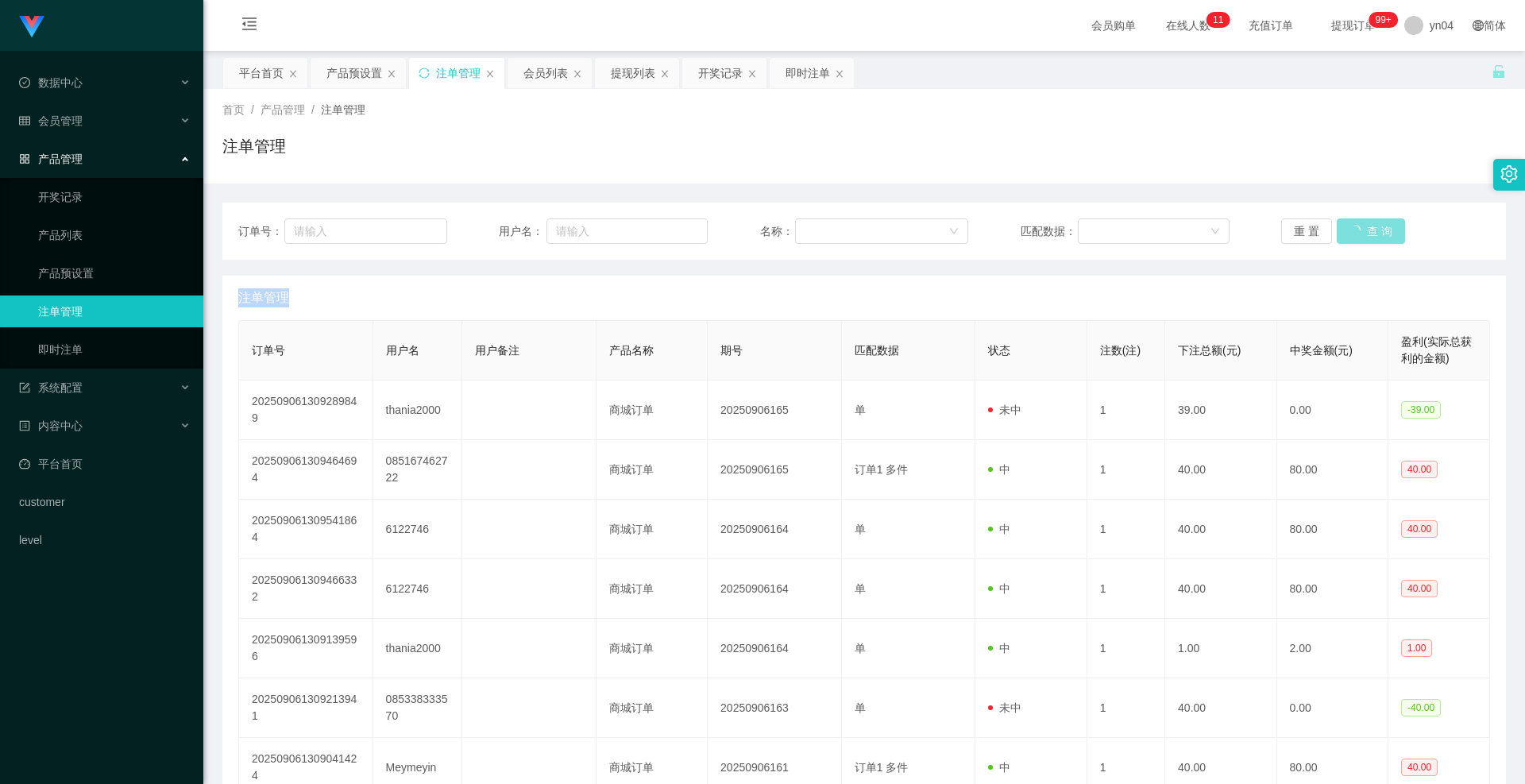
click at [1347, 226] on div "重 置 查 询" at bounding box center [1386, 231] width 209 height 26
click at [67, 388] on span "系统配置" at bounding box center [50, 388] width 63 height 13
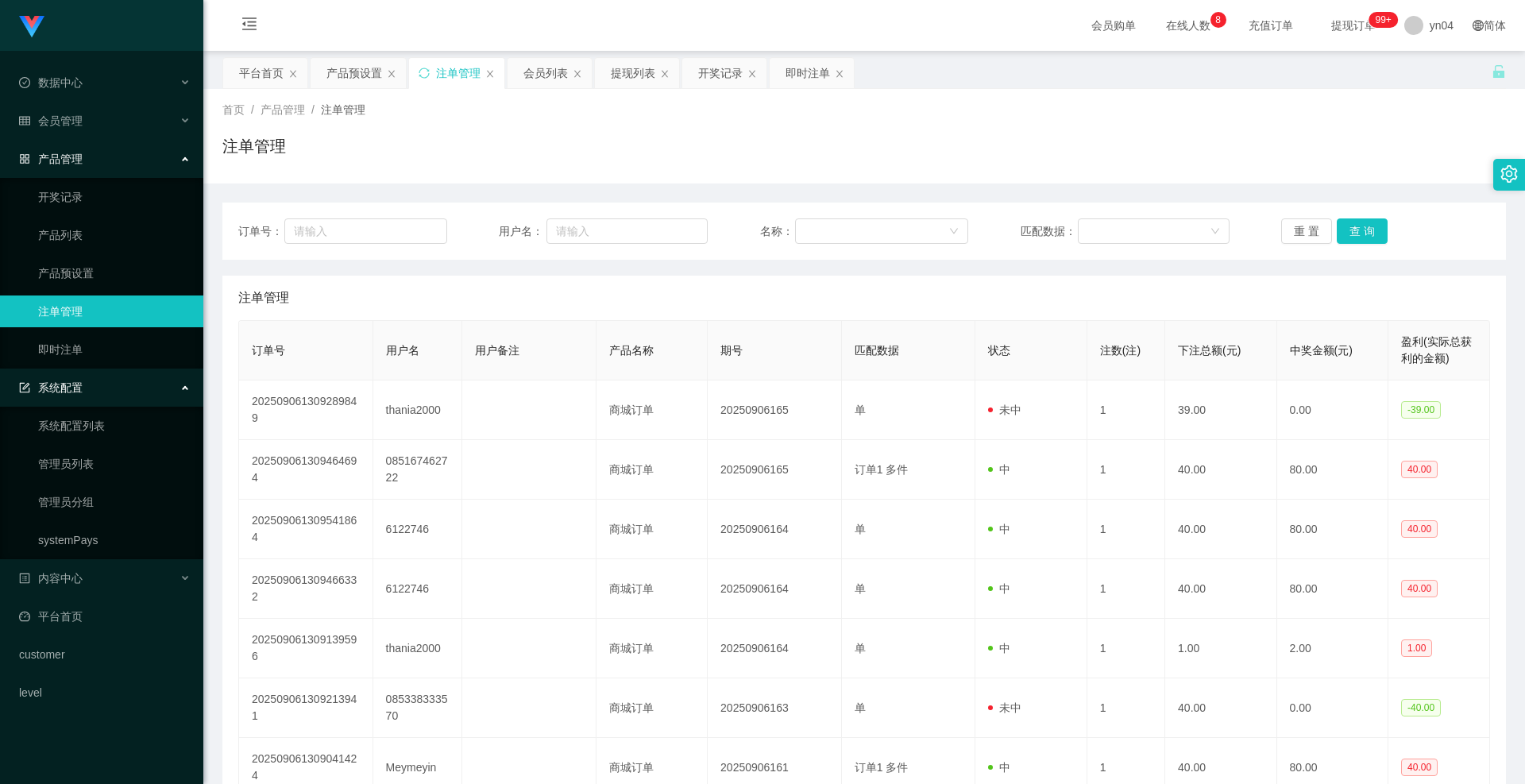
click at [79, 139] on li "会员管理 会员列表 会员加减打码量 提现列表 赠送彩金 在线用户 陪玩用户 充值列表 会员加扣款" at bounding box center [102, 123] width 203 height 35
click at [79, 127] on span "会员管理" at bounding box center [50, 121] width 63 height 13
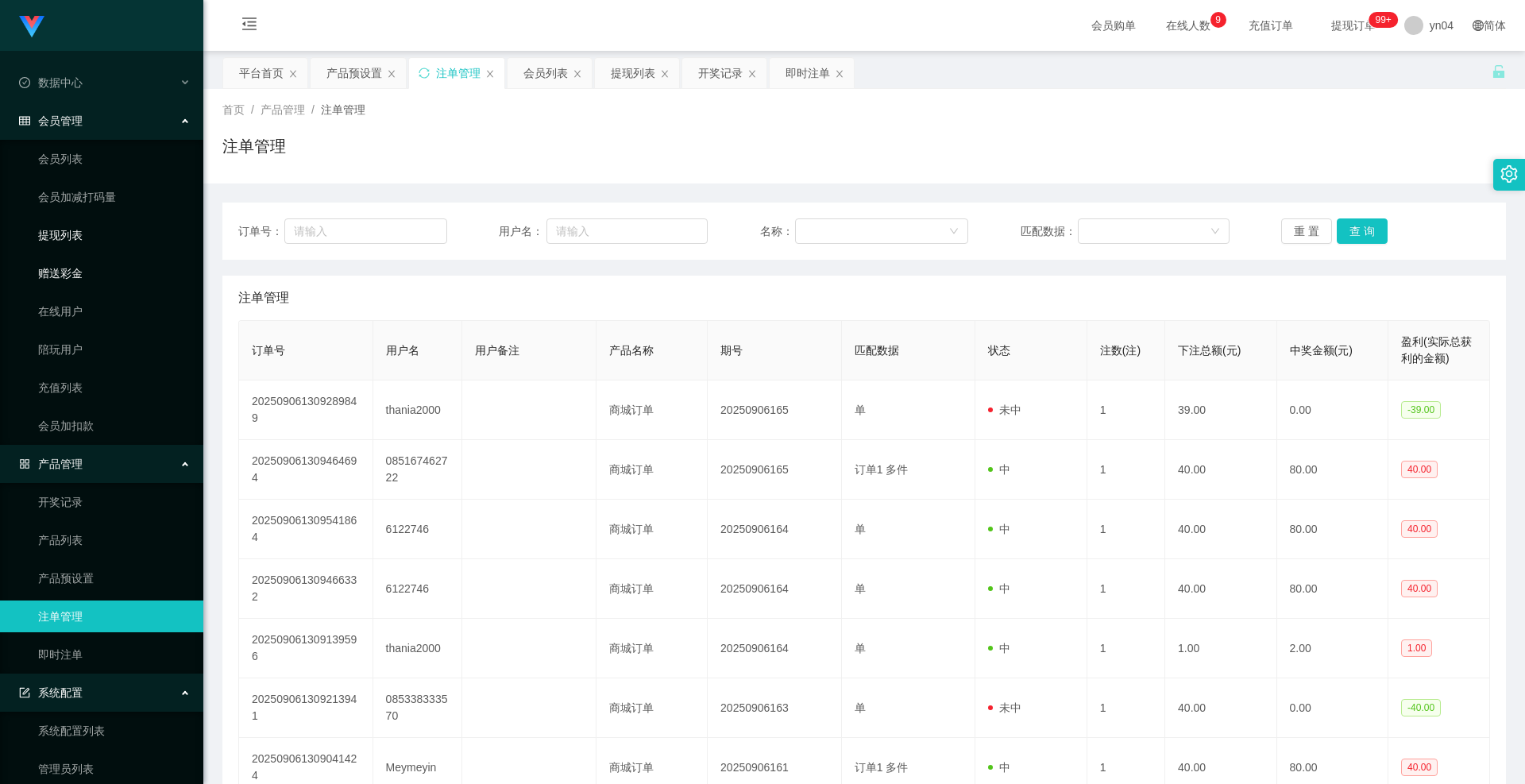
click at [84, 244] on link "提现列表" at bounding box center [115, 235] width 152 height 32
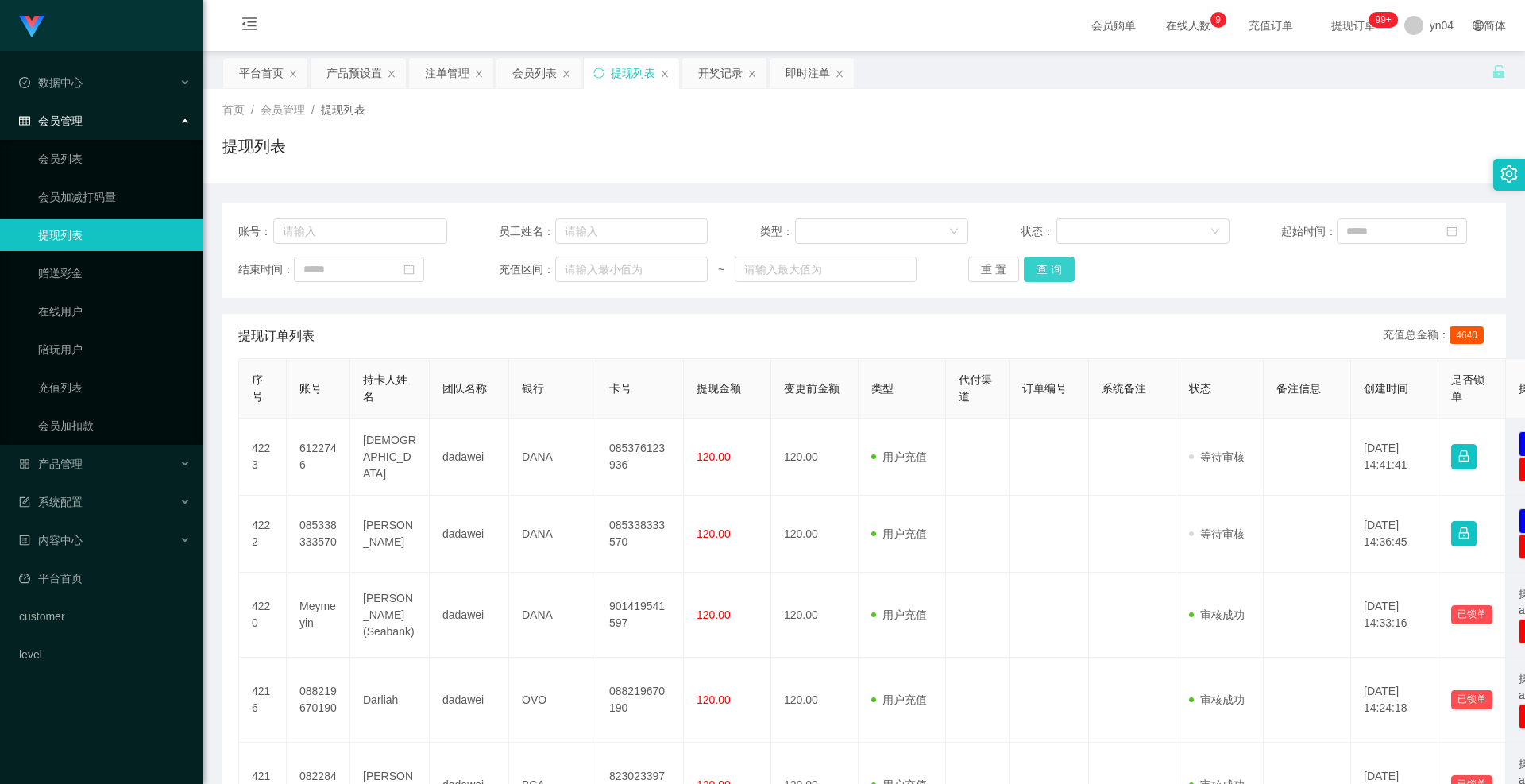
click at [1048, 269] on button "查 询" at bounding box center [1049, 269] width 50 height 26
click at [1048, 269] on div "重 置 查 询" at bounding box center [1072, 269] width 209 height 26
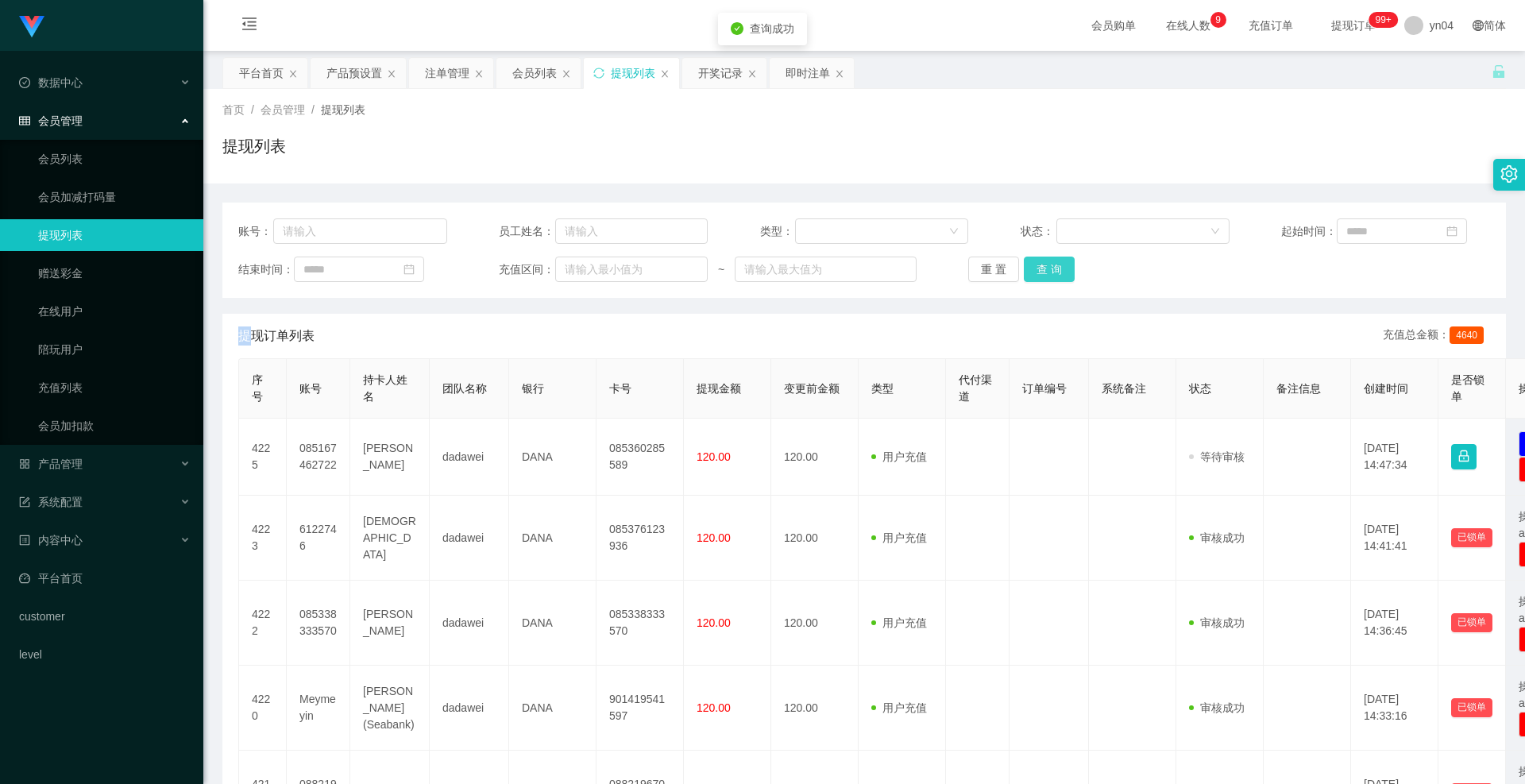
click at [1048, 269] on button "查 询" at bounding box center [1049, 269] width 50 height 26
click at [1048, 269] on div "重 置 查 询" at bounding box center [1072, 269] width 209 height 26
click at [1048, 269] on button "查 询" at bounding box center [1049, 269] width 50 height 26
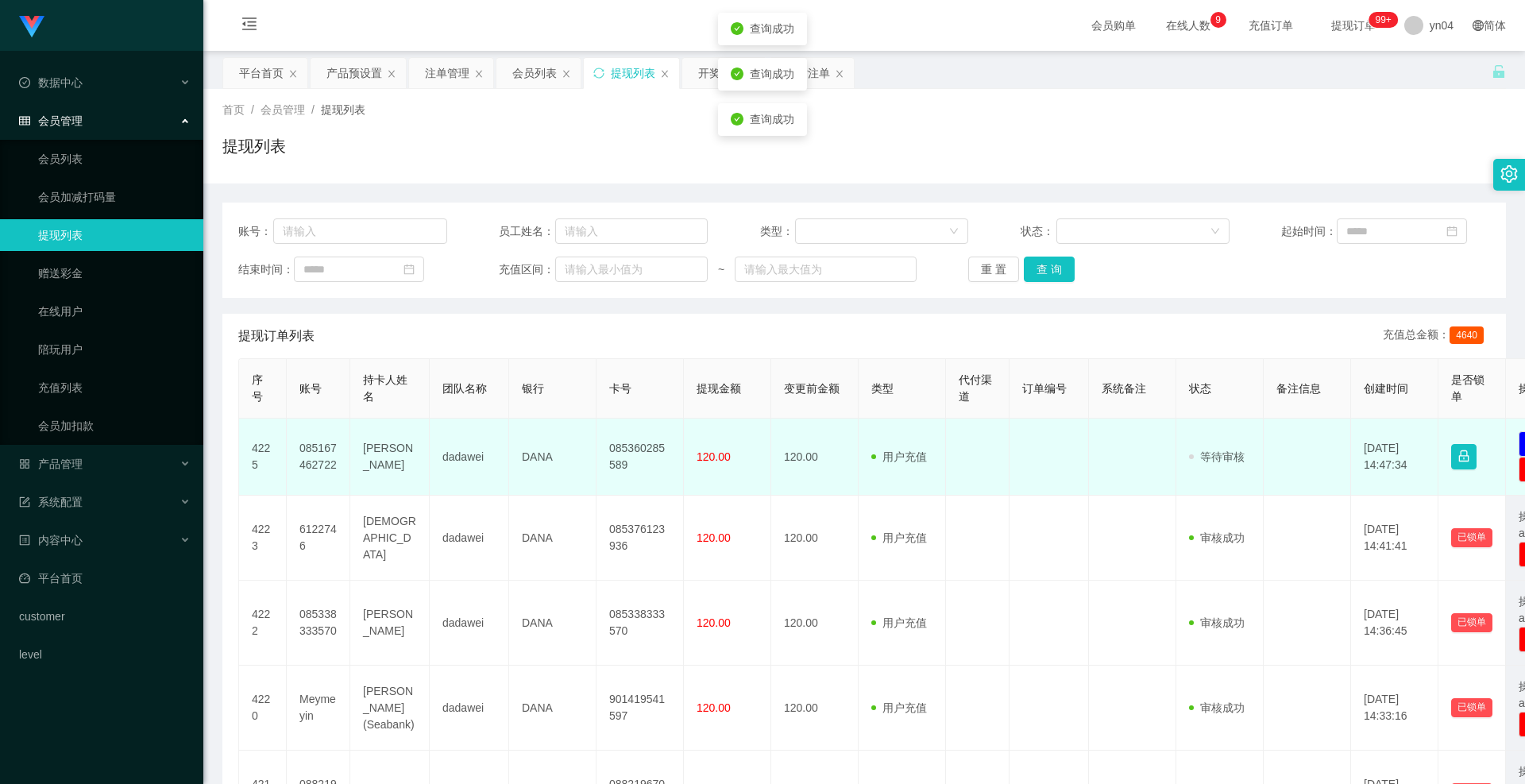
click at [373, 456] on td "[PERSON_NAME]" at bounding box center [389, 457] width 79 height 77
copy td "[PERSON_NAME]"
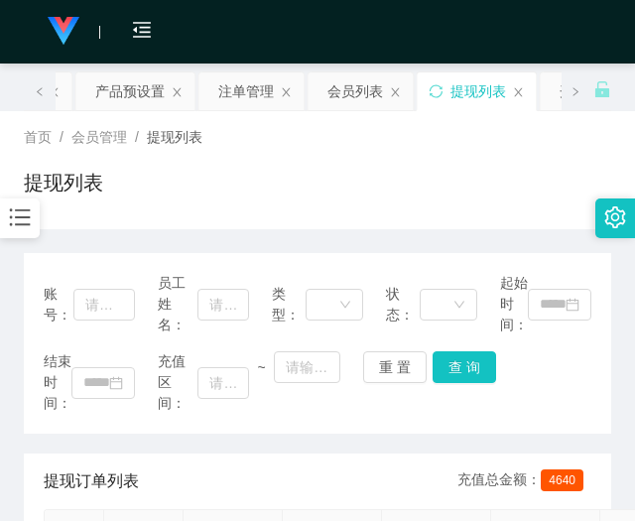
click at [498, 156] on div "首页 / 会员管理 / 提现列表 / 提现列表" at bounding box center [317, 170] width 587 height 86
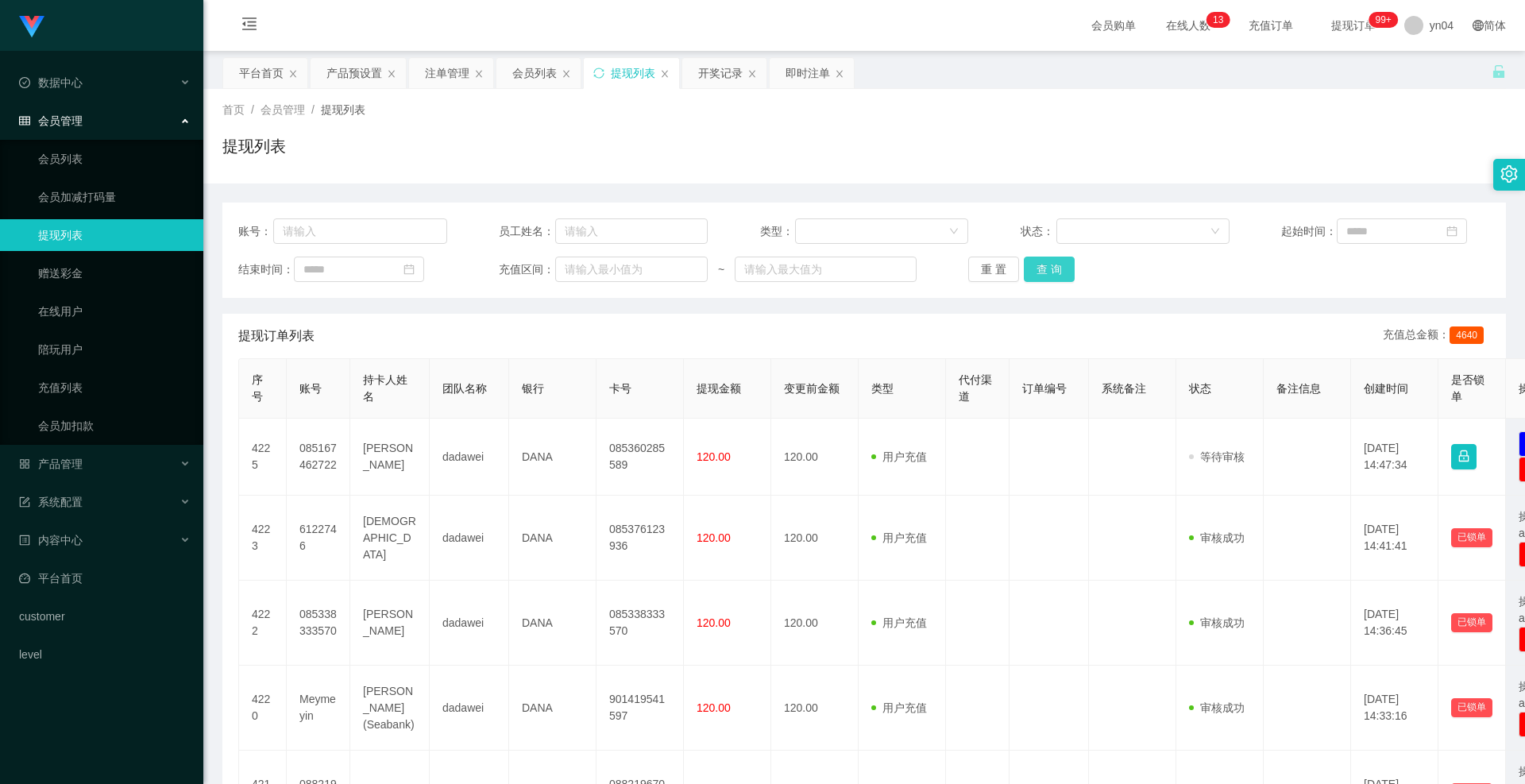
click at [1056, 262] on button "查 询" at bounding box center [1049, 269] width 50 height 26
click at [1056, 262] on div "重 置 查 询" at bounding box center [1072, 269] width 209 height 26
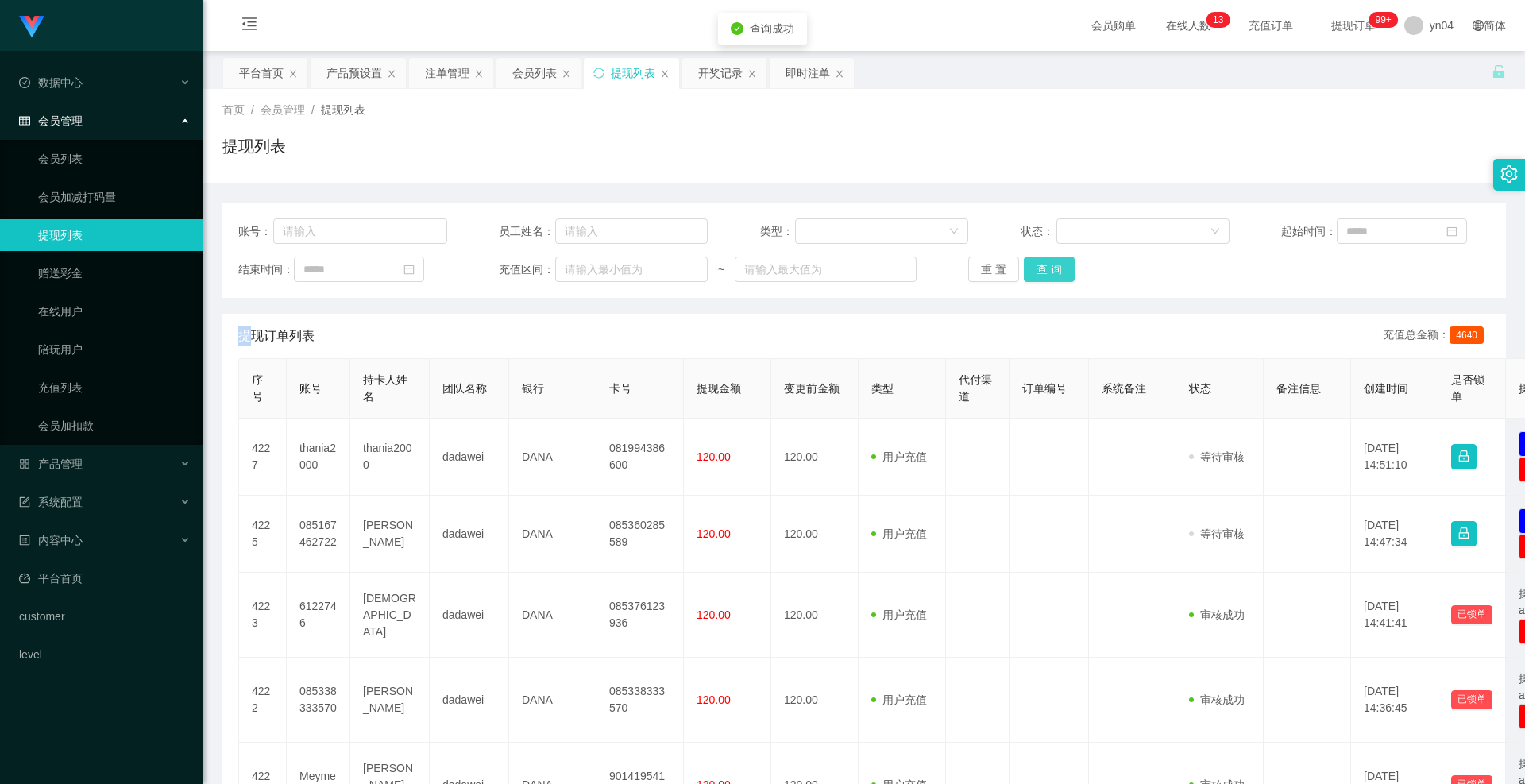
click at [1056, 262] on button "查 询" at bounding box center [1049, 269] width 50 height 26
click at [1056, 262] on div "重 置 查 询" at bounding box center [1072, 269] width 209 height 26
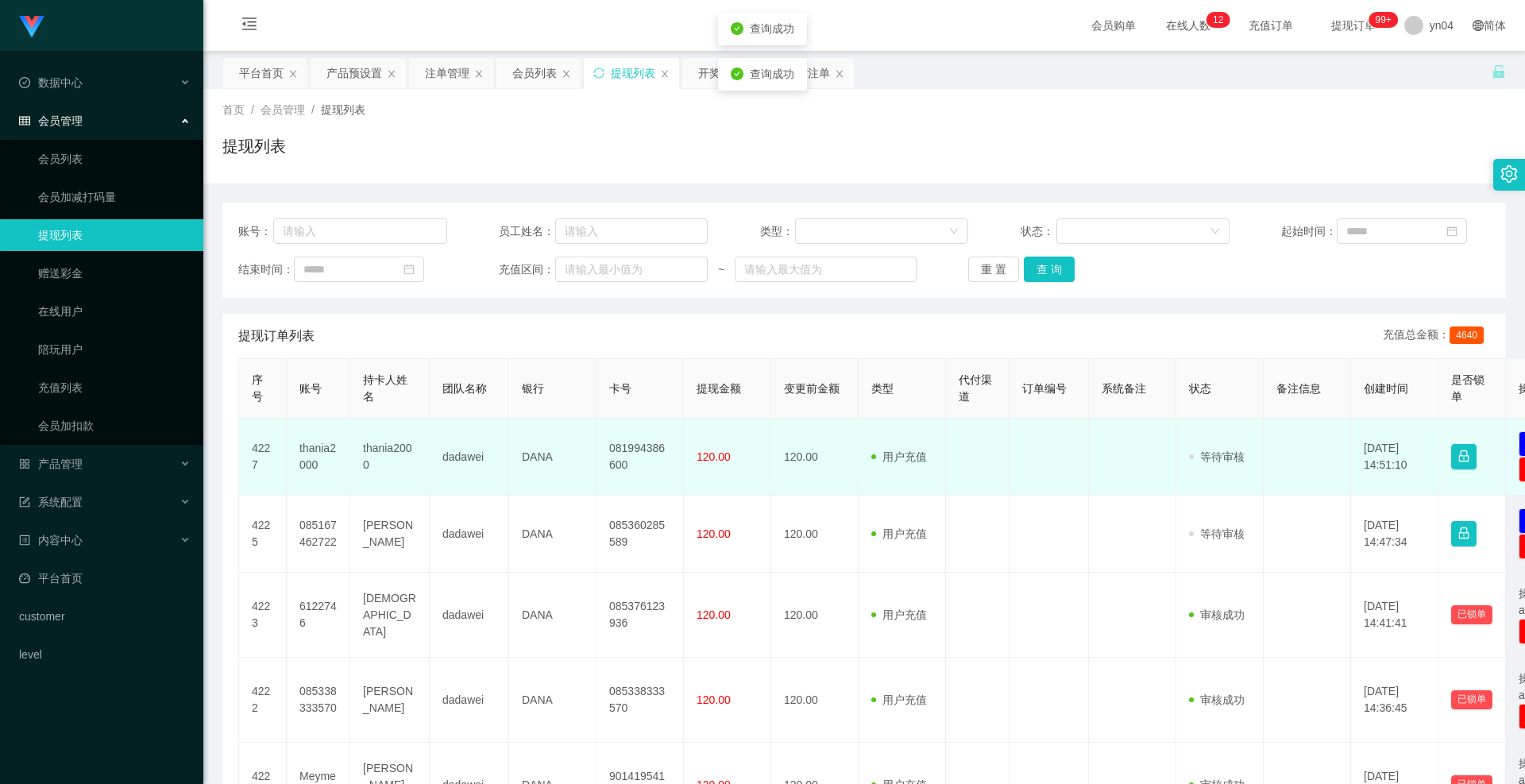
click at [313, 456] on td "thania2000" at bounding box center [318, 457] width 63 height 77
copy td "thania2000"
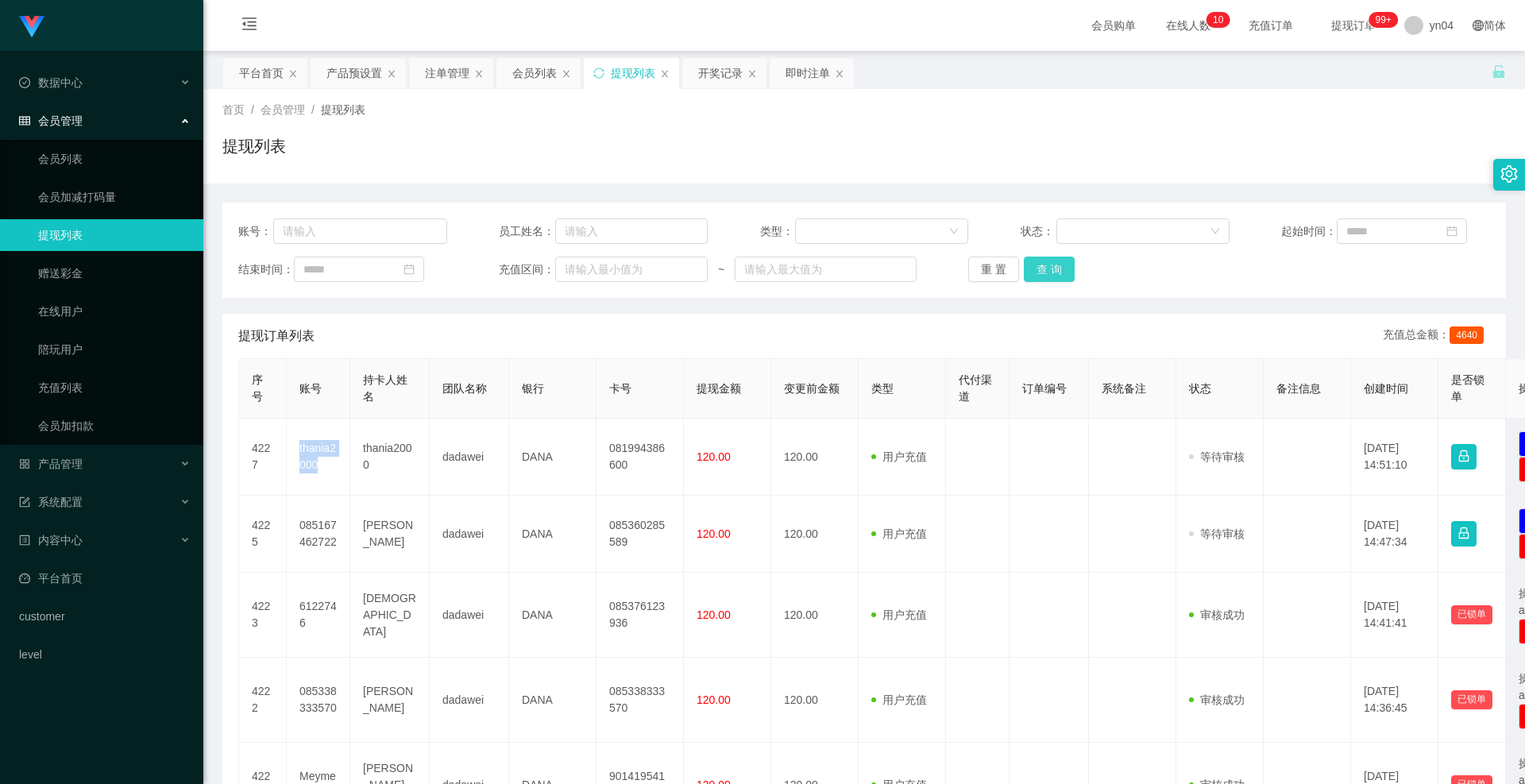
click at [1068, 266] on button "查 询" at bounding box center [1049, 269] width 50 height 26
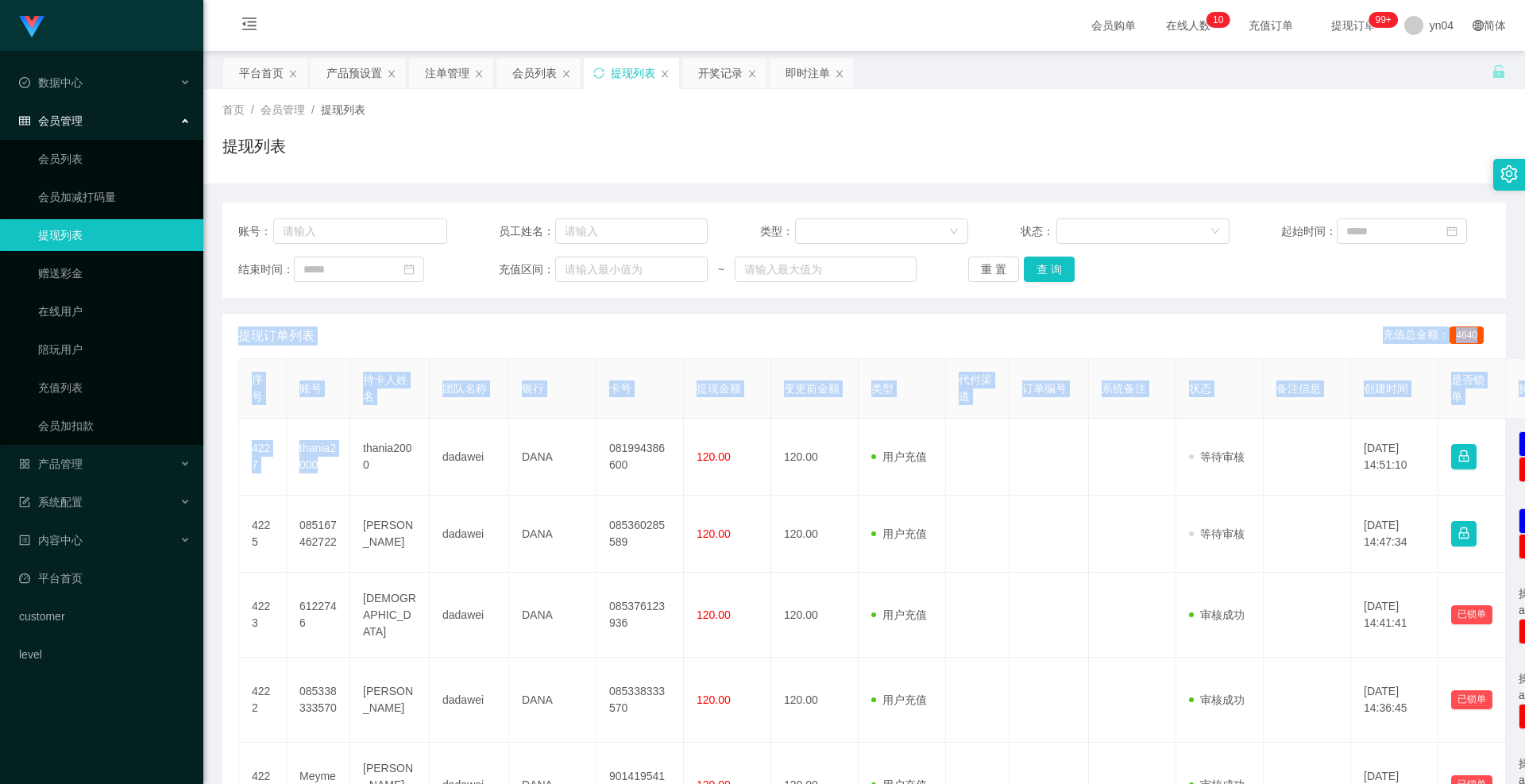
click at [1068, 266] on div "重 置 查 询" at bounding box center [1072, 269] width 209 height 26
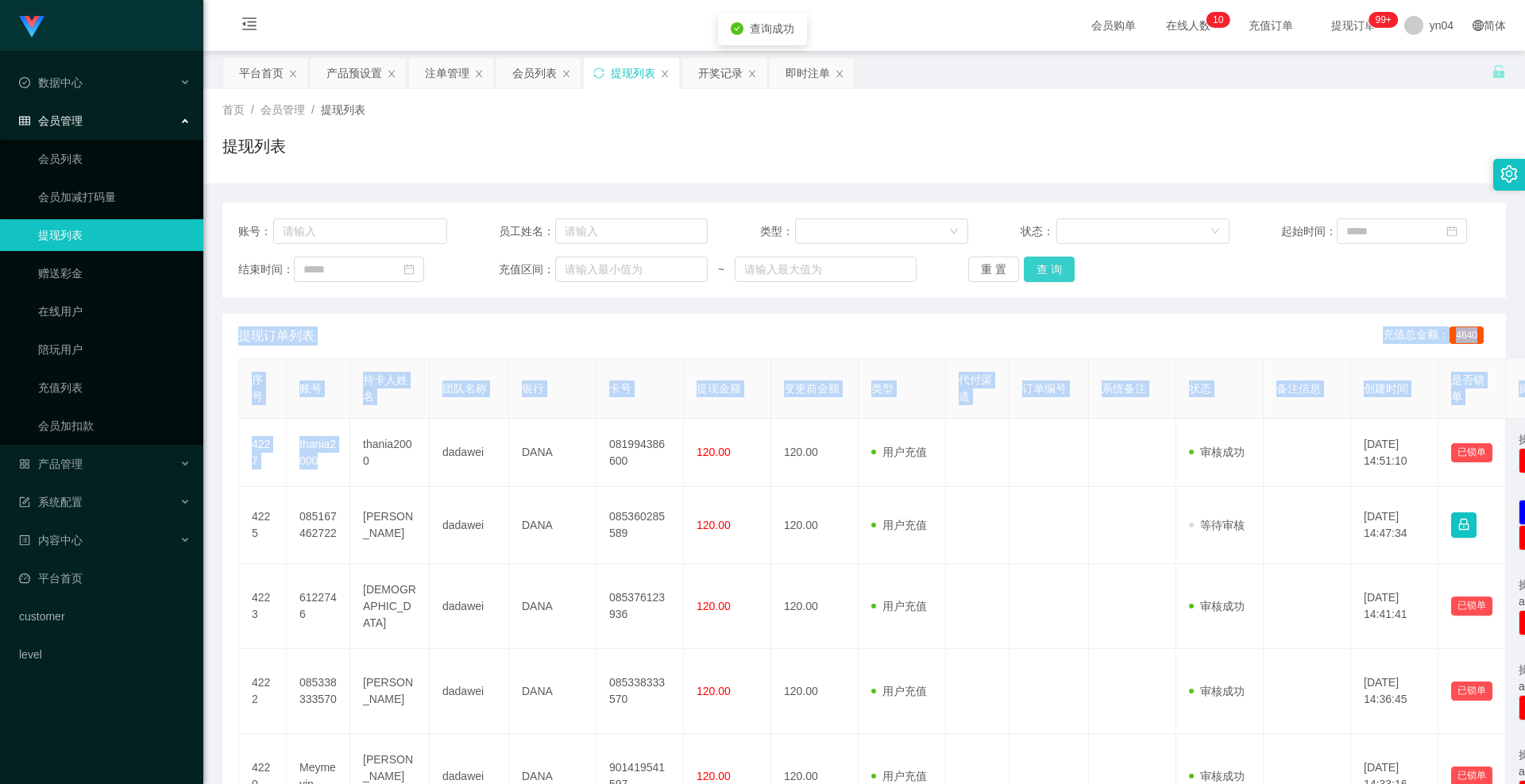
click at [1068, 266] on button "查 询" at bounding box center [1049, 269] width 50 height 26
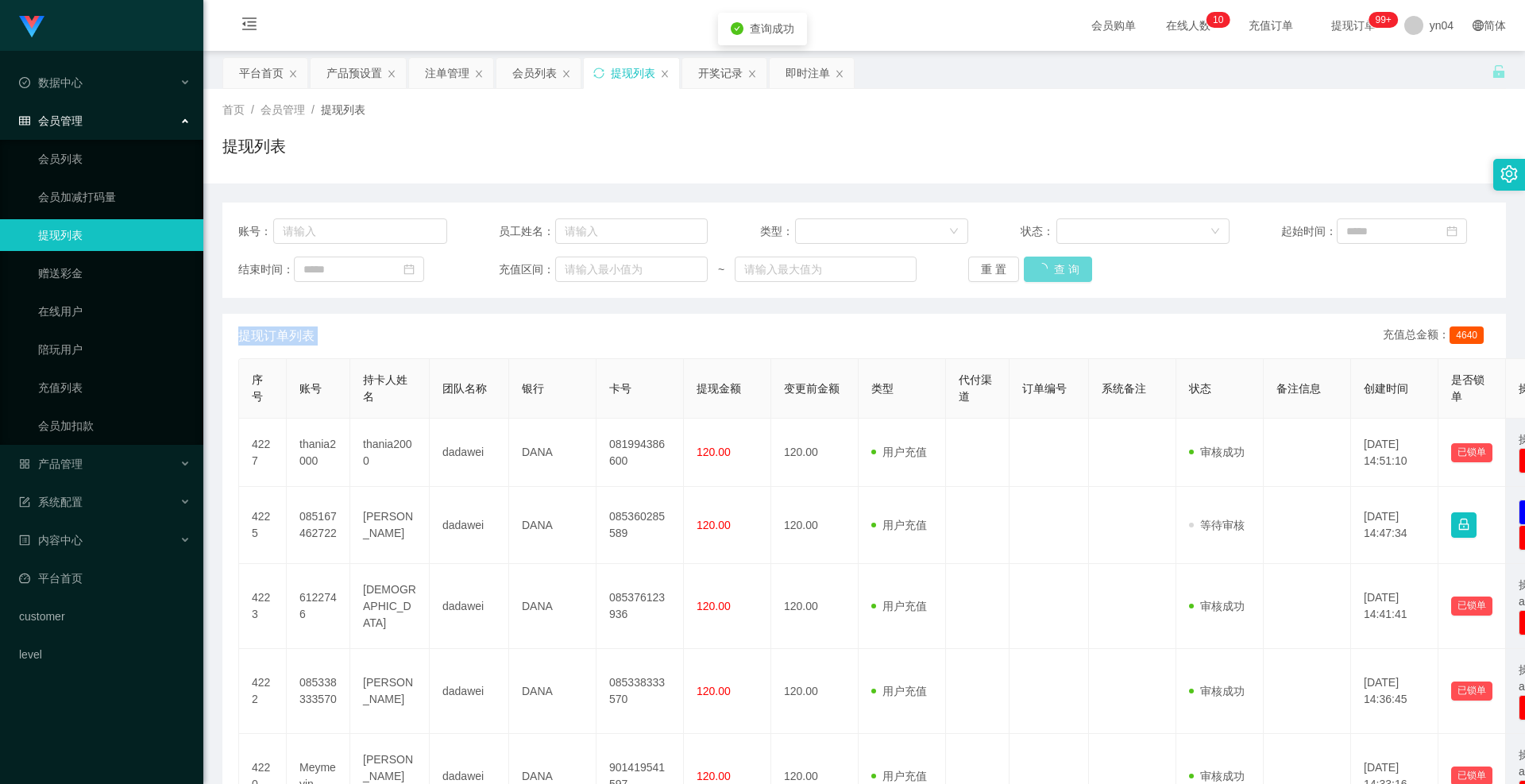
click at [1068, 266] on div "重 置 查 询" at bounding box center [1072, 269] width 209 height 26
click at [1067, 266] on button "查 询" at bounding box center [1049, 269] width 50 height 26
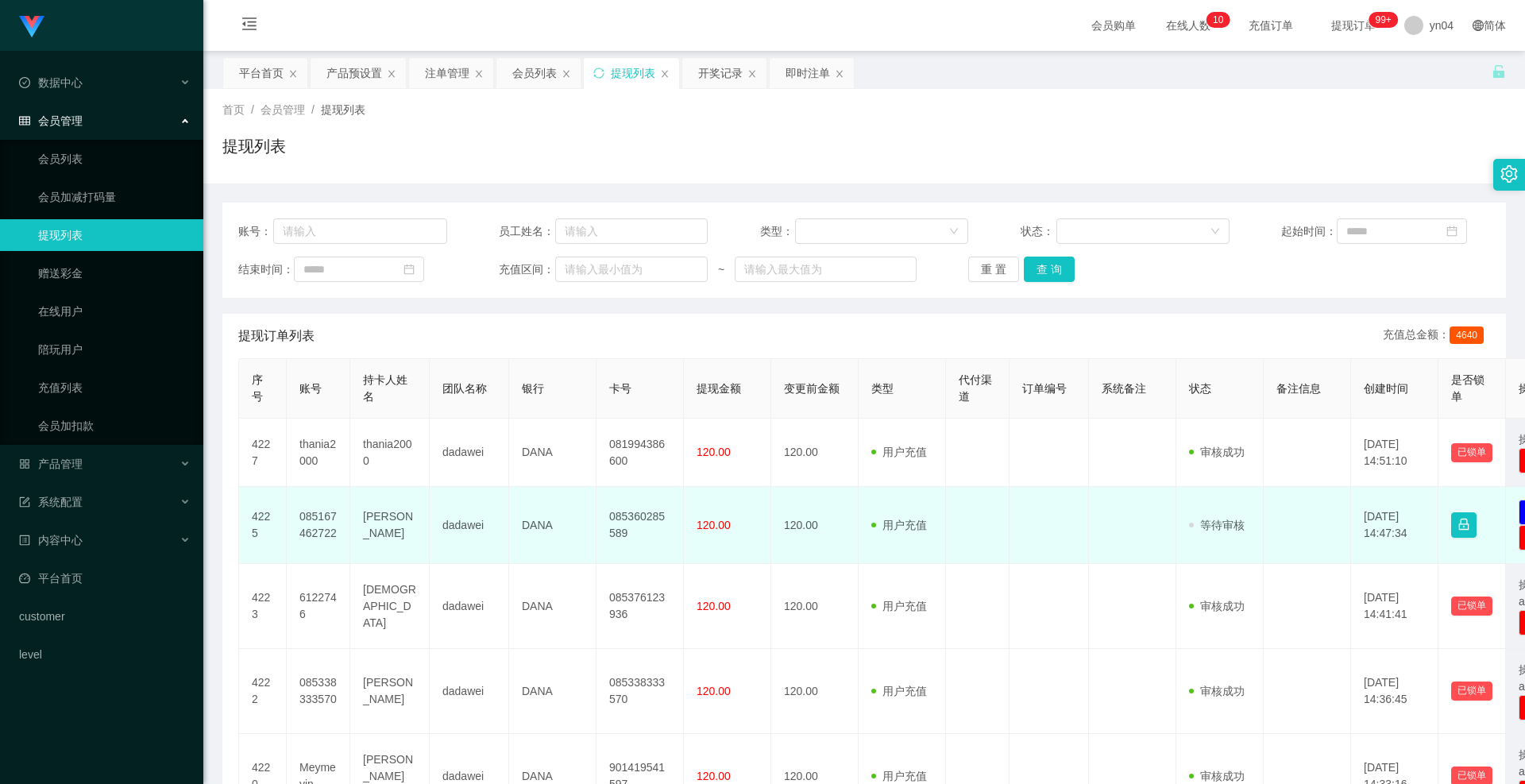
click at [312, 526] on td "085167462722" at bounding box center [318, 525] width 63 height 77
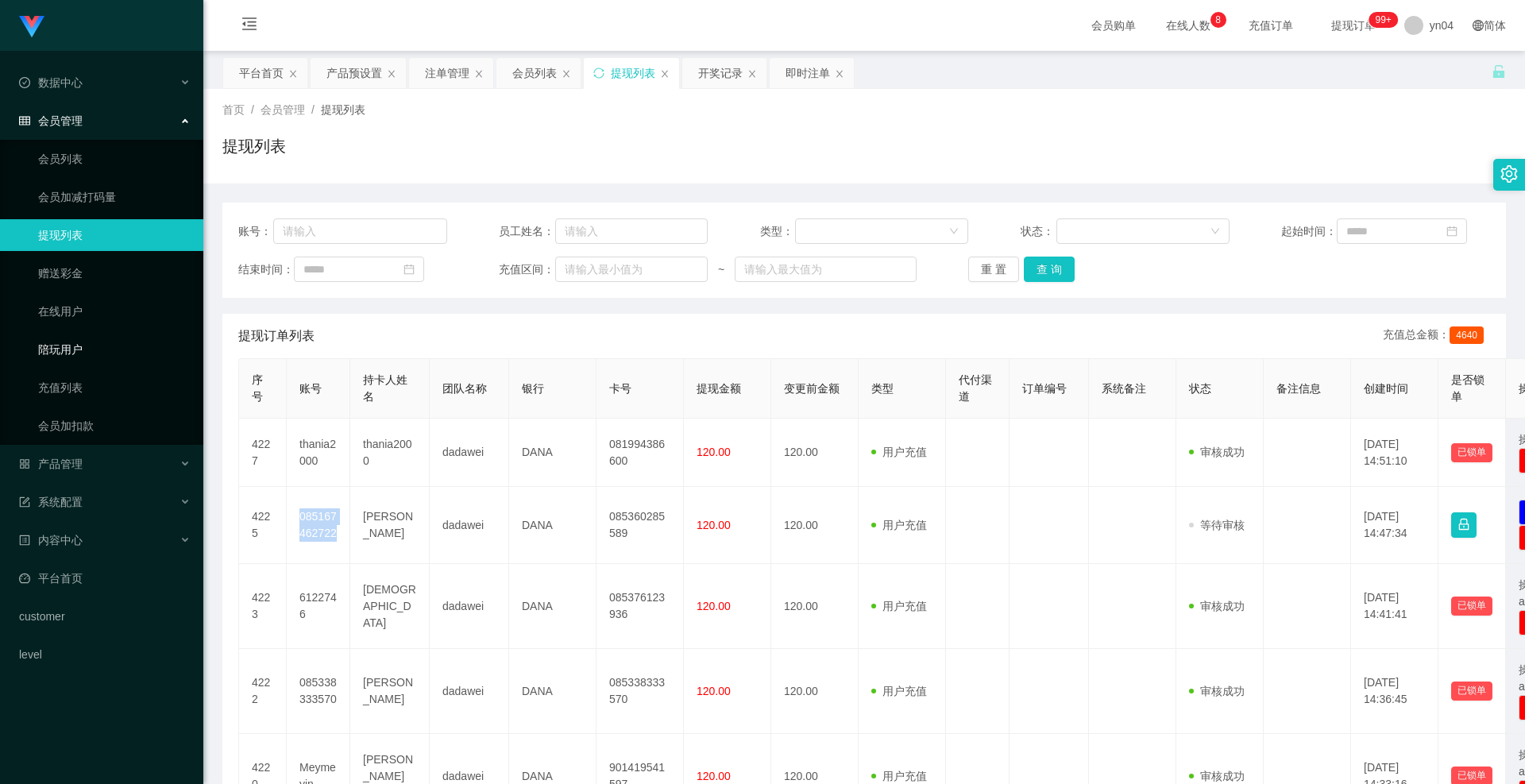
copy td "085167462722"
click at [1041, 267] on button "查 询" at bounding box center [1049, 269] width 50 height 26
click at [1041, 267] on div "重 置 查 询" at bounding box center [1072, 269] width 209 height 26
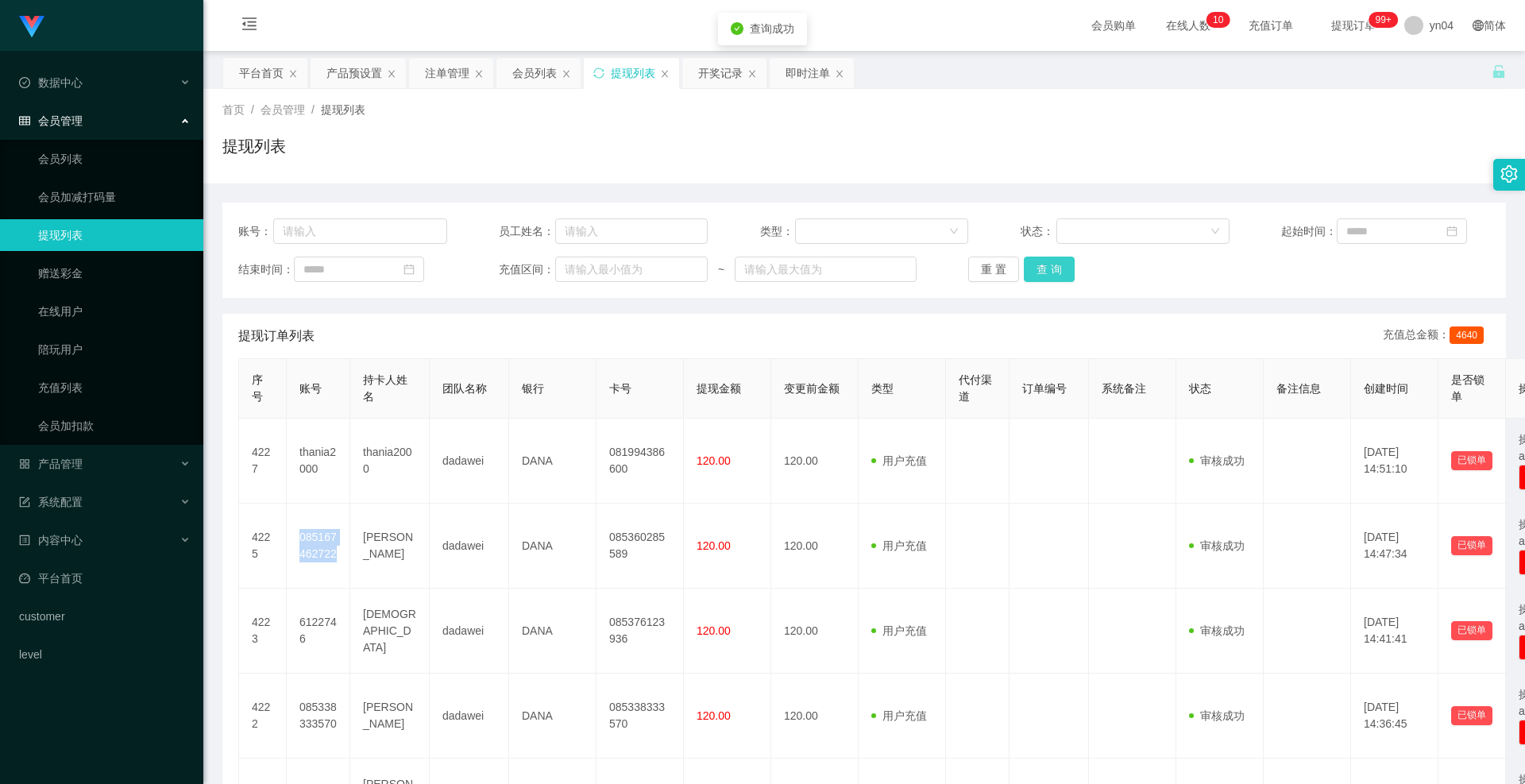
click at [1041, 267] on button "查 询" at bounding box center [1049, 269] width 50 height 26
click at [1041, 267] on div "重 置 查 询" at bounding box center [1072, 269] width 209 height 26
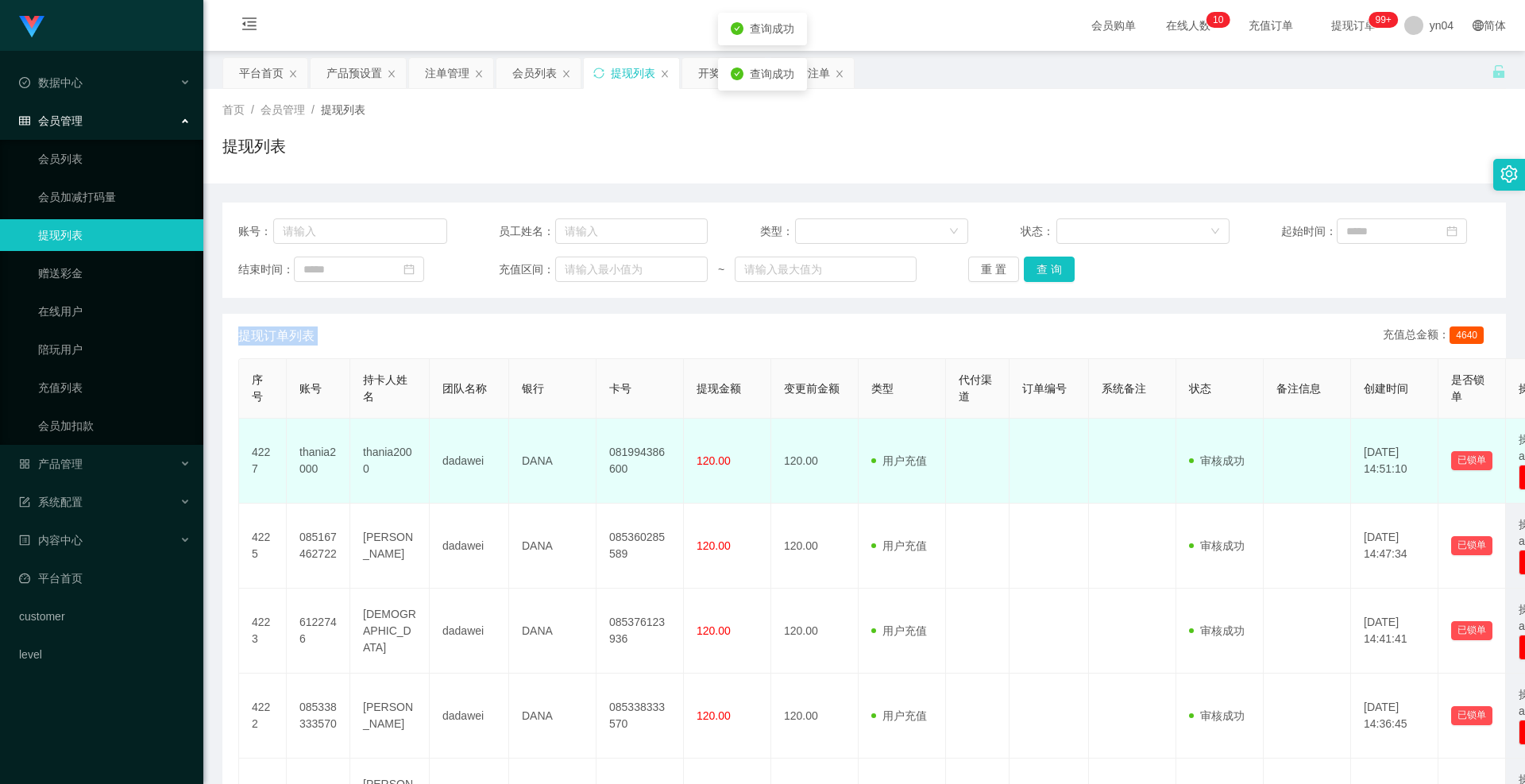
scroll to position [159, 0]
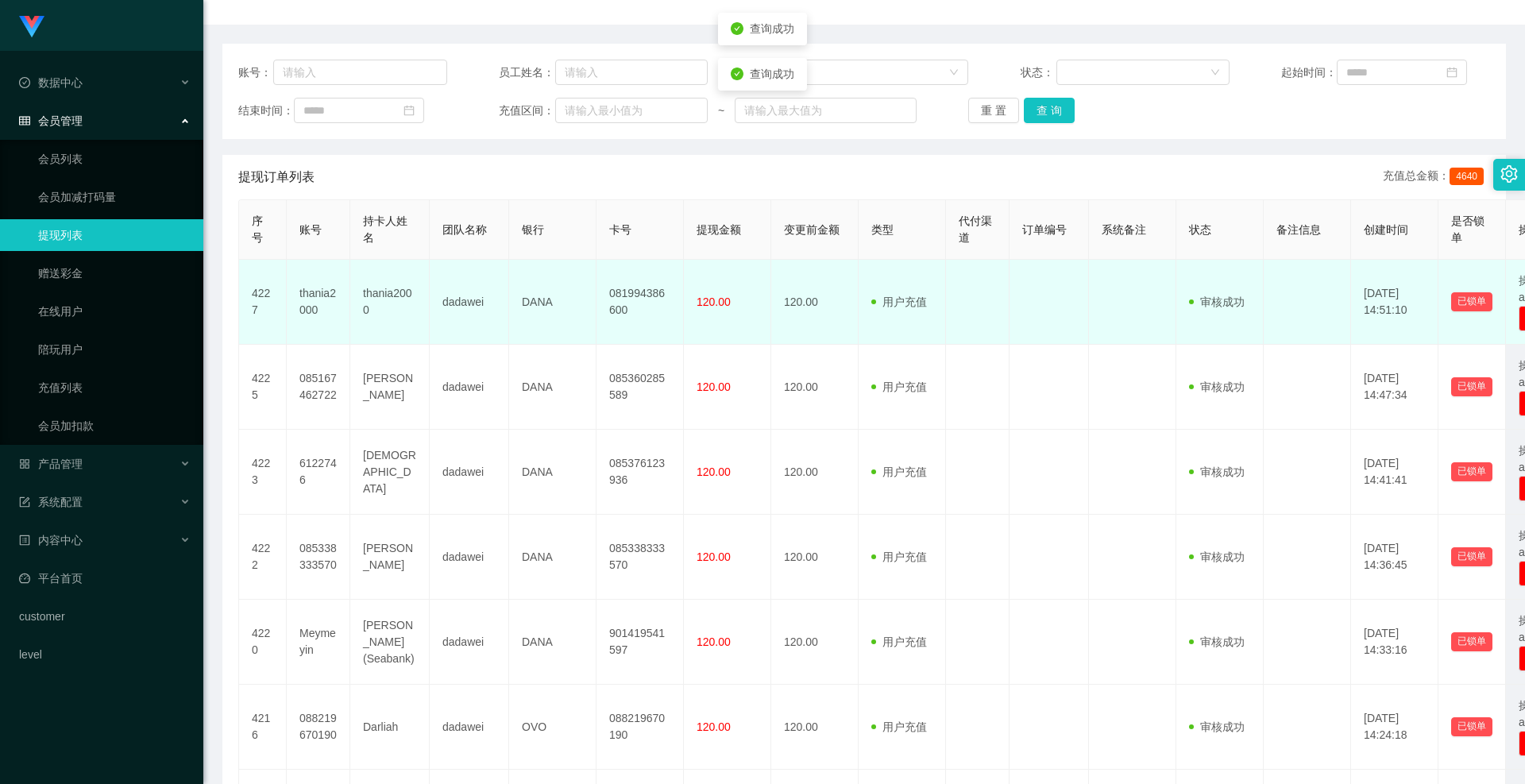
click at [725, 321] on td "120.00" at bounding box center [727, 302] width 87 height 85
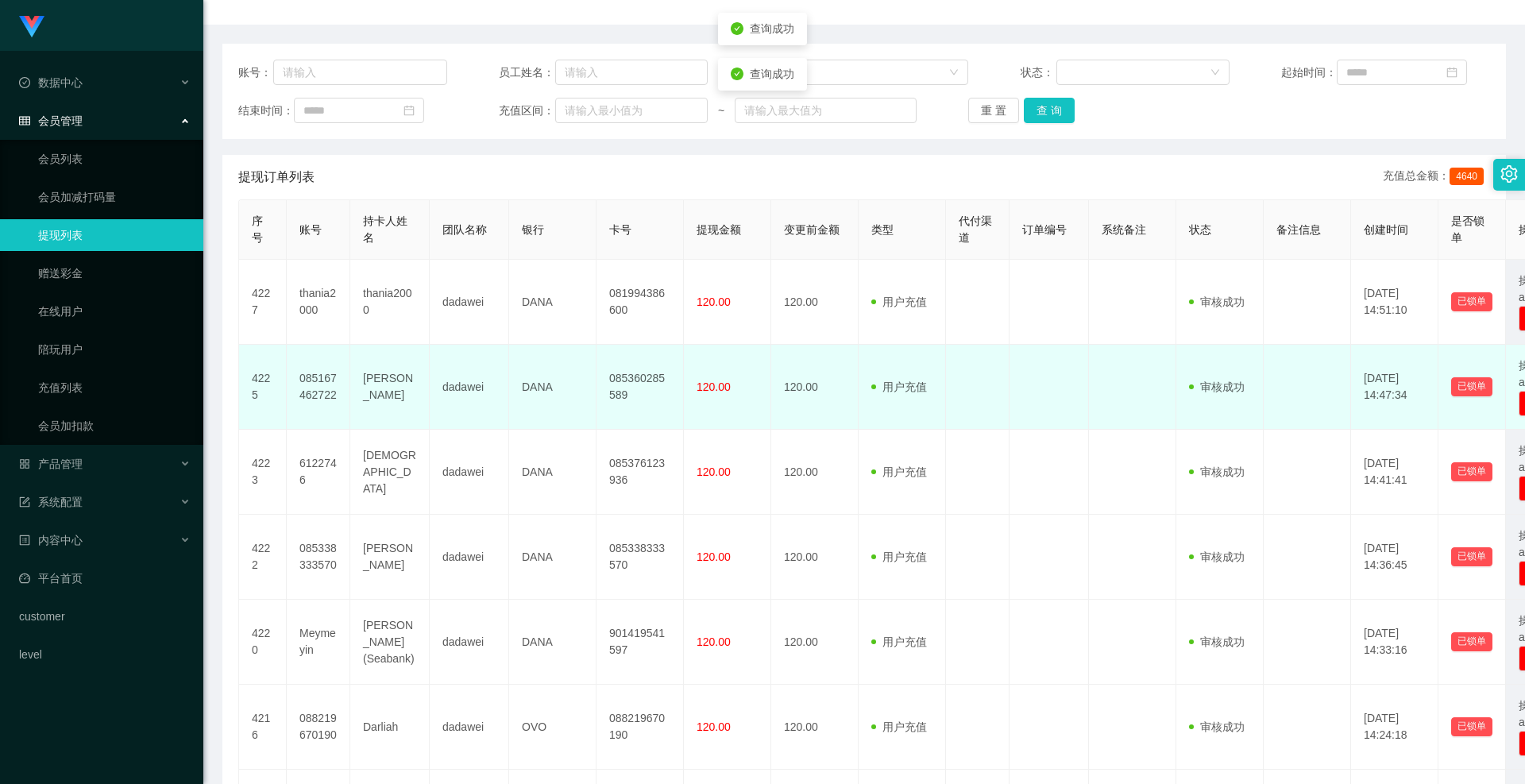
click at [713, 398] on td "120.00" at bounding box center [727, 387] width 87 height 85
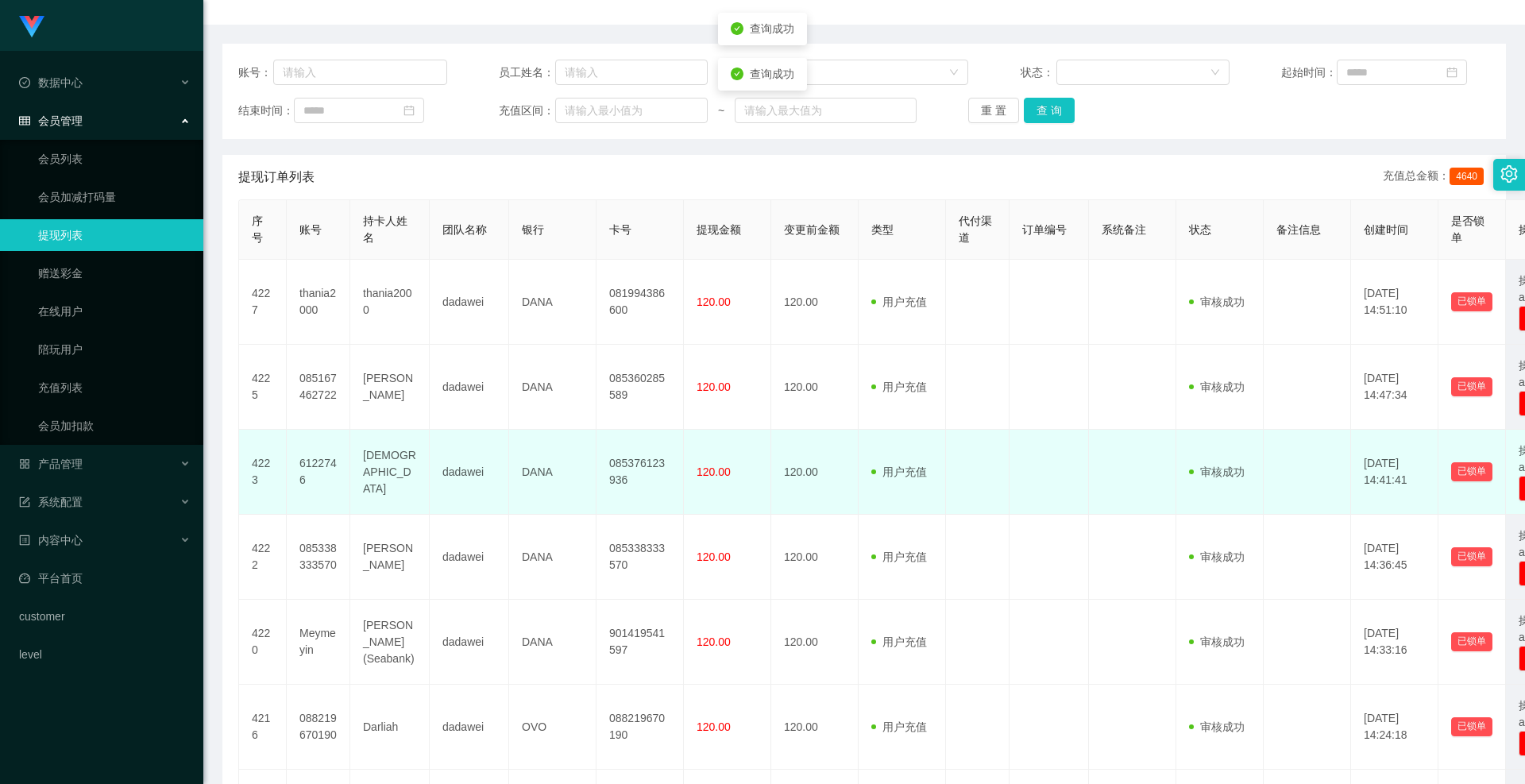
drag, startPoint x: 725, startPoint y: 458, endPoint x: 723, endPoint y: 481, distance: 23.1
click at [725, 460] on td "120.00" at bounding box center [727, 472] width 87 height 85
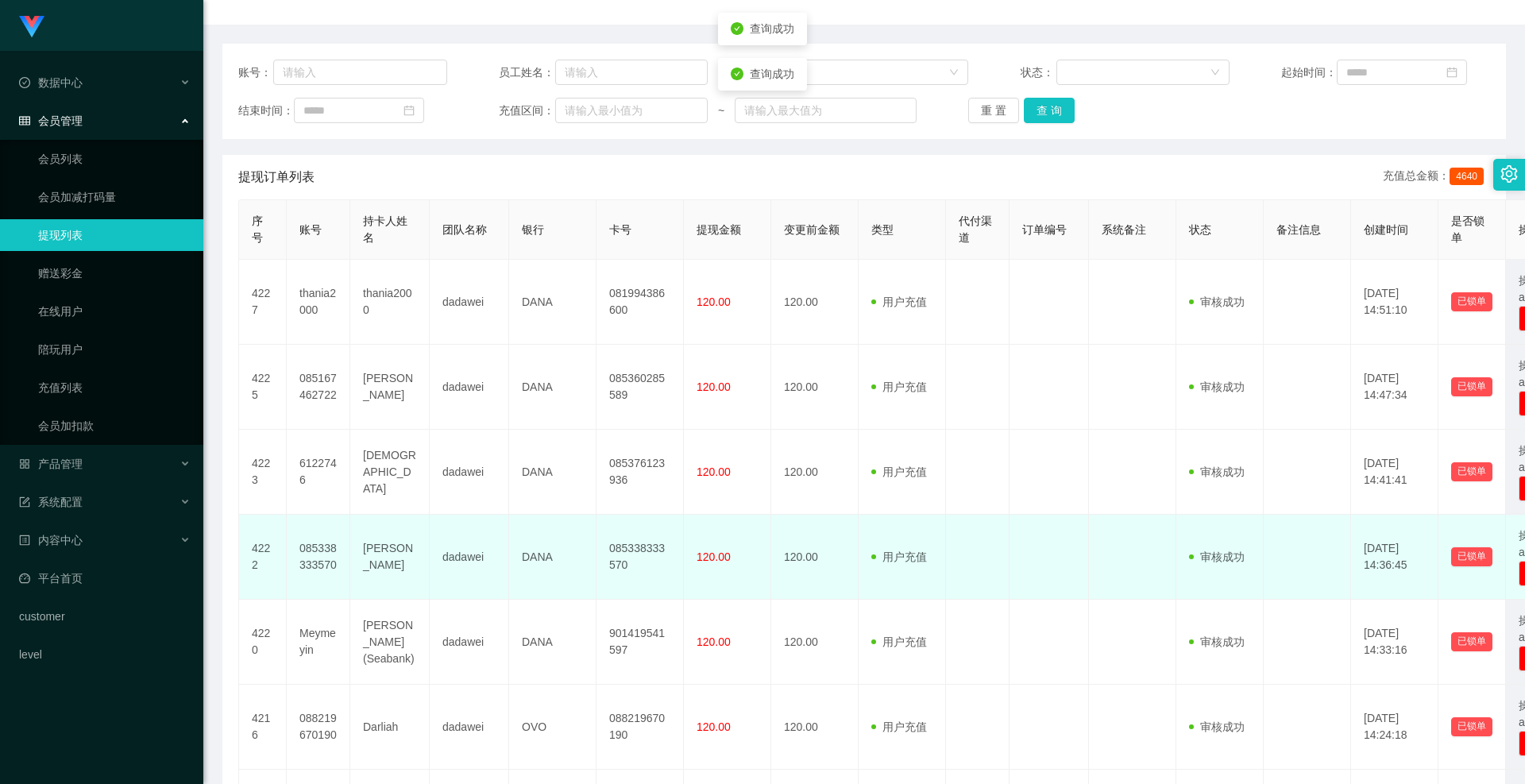
click at [718, 548] on td "120.00" at bounding box center [727, 557] width 87 height 85
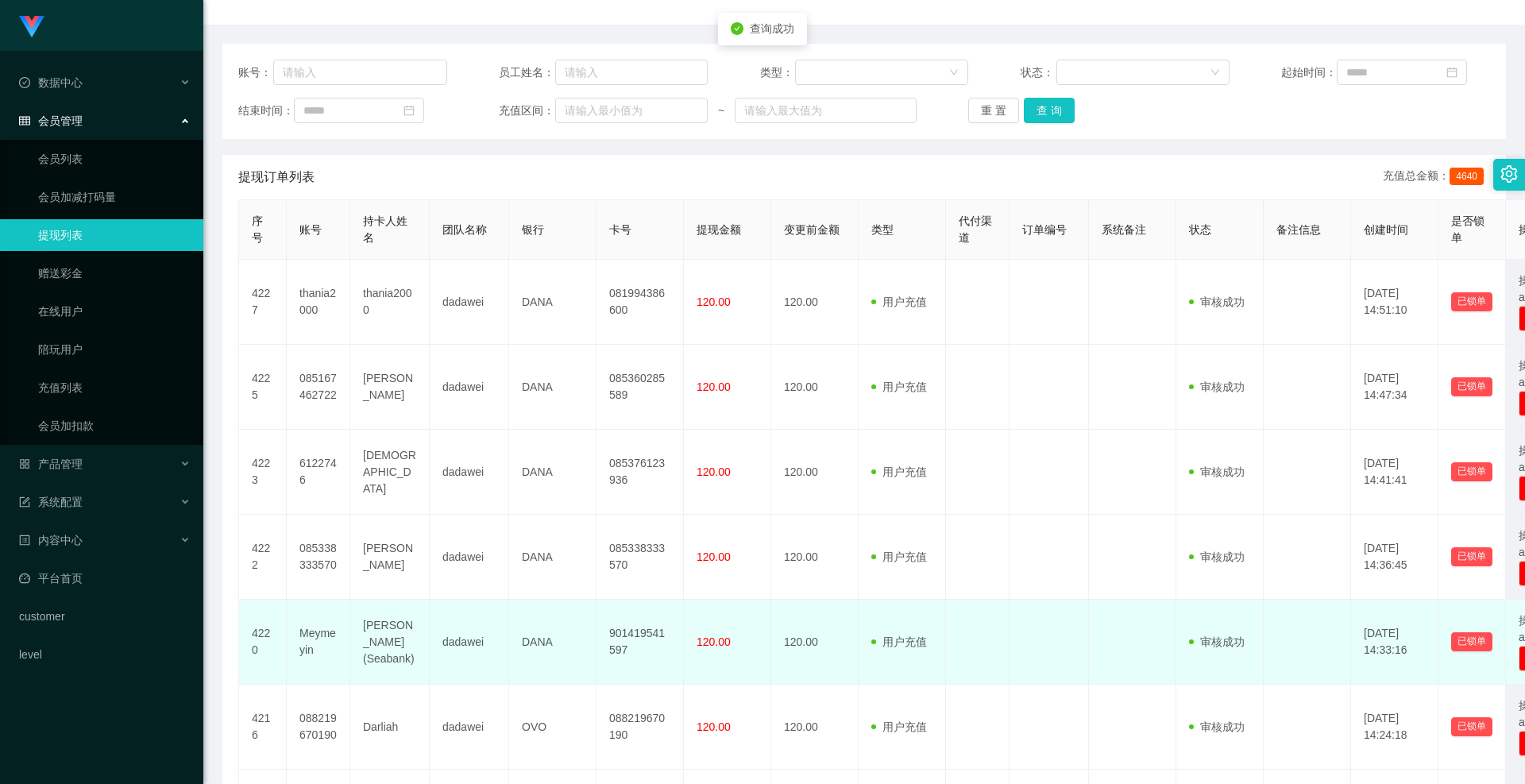
click at [722, 617] on td "120.00" at bounding box center [727, 642] width 87 height 85
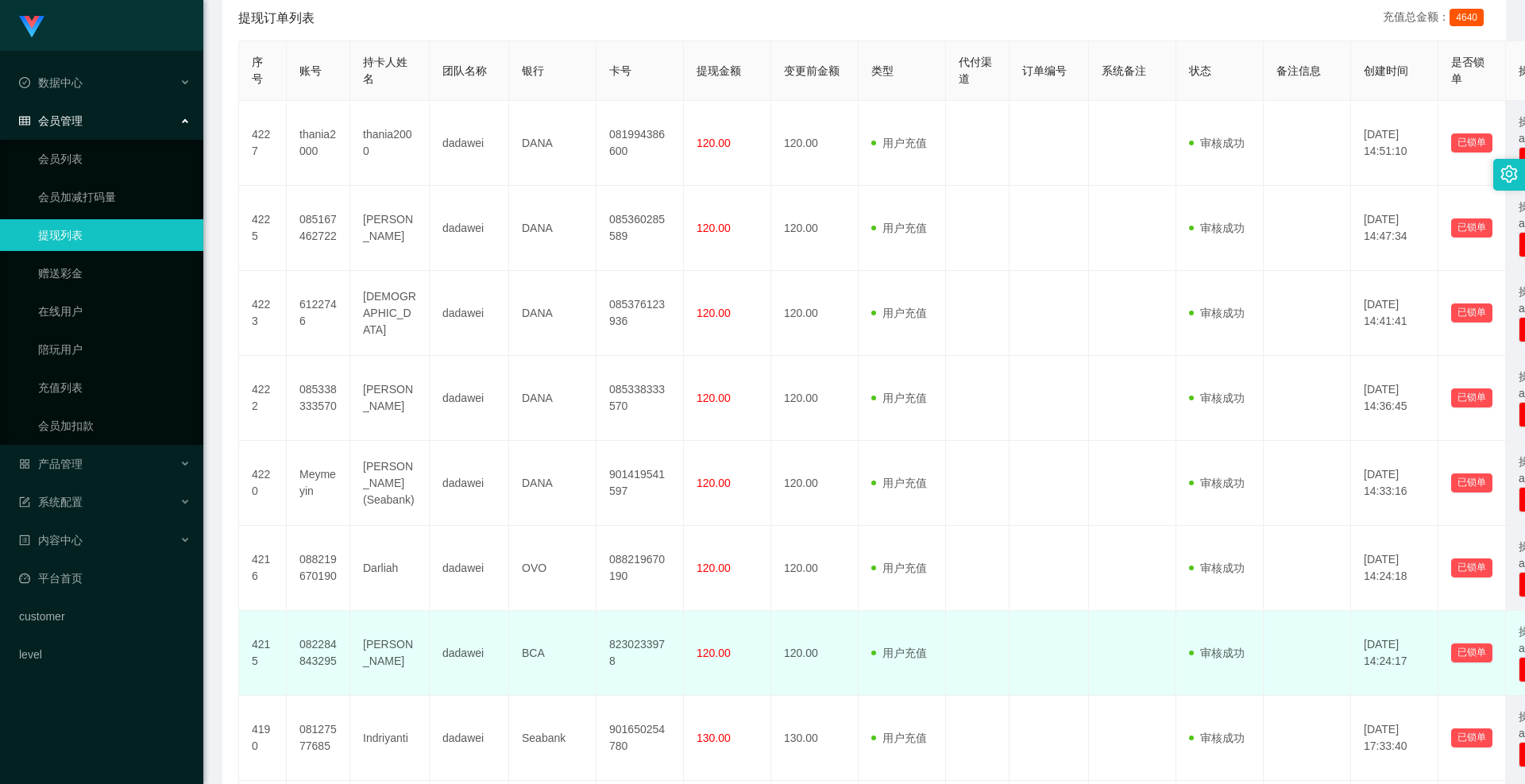
click at [725, 644] on td "120.00" at bounding box center [727, 653] width 87 height 85
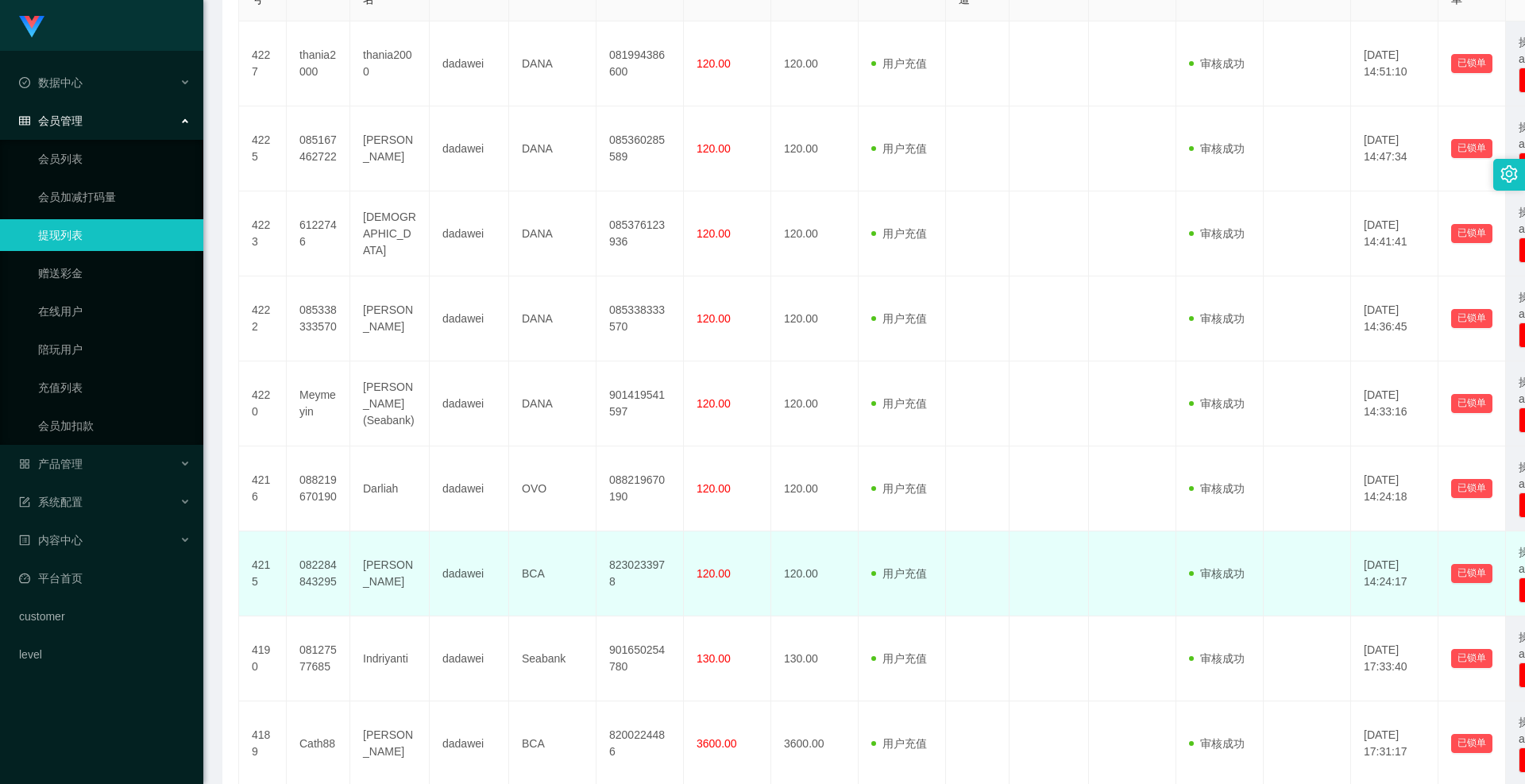
click at [720, 569] on span "120.00" at bounding box center [714, 573] width 34 height 13
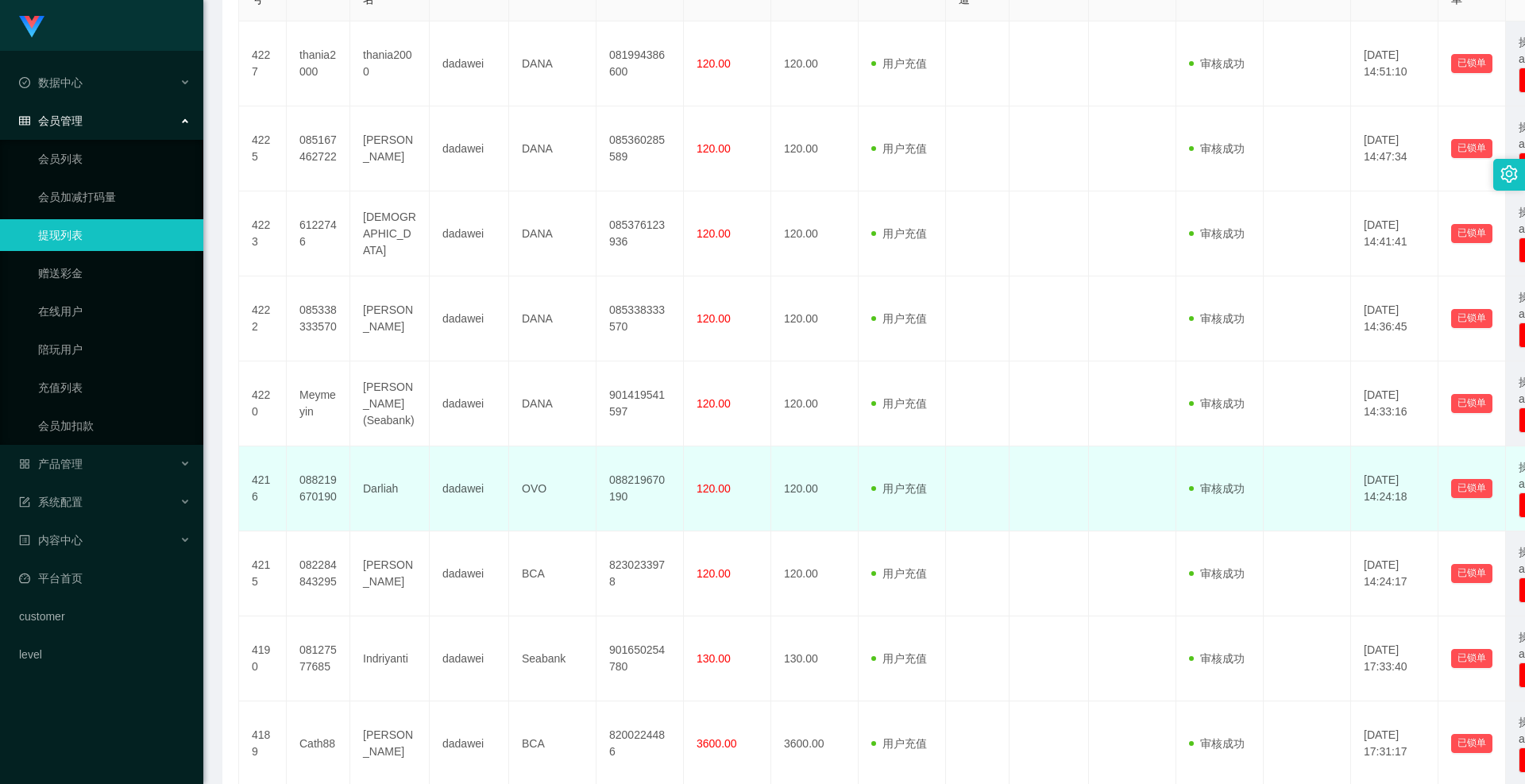
click at [710, 485] on span "120.00" at bounding box center [714, 488] width 34 height 13
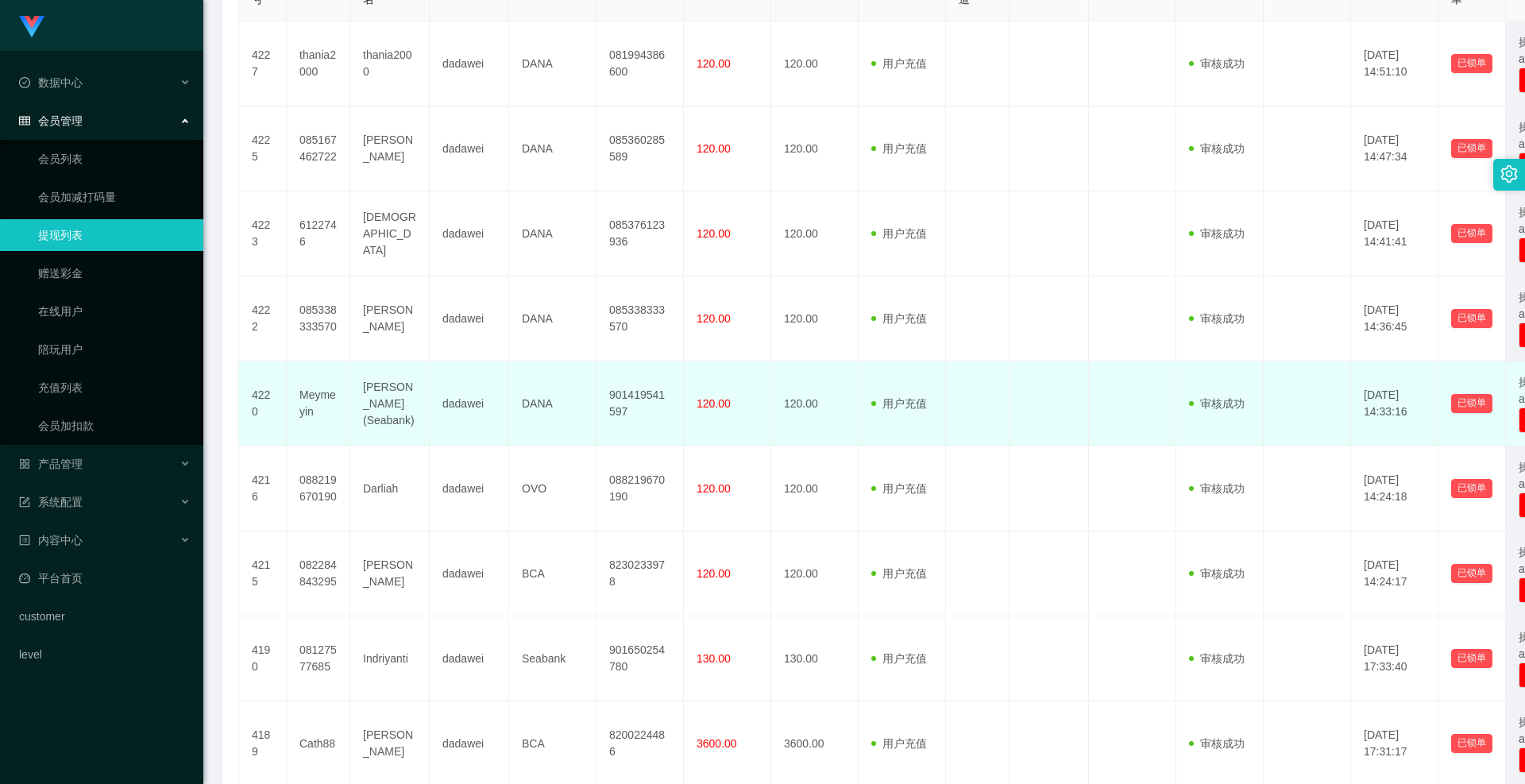
click at [712, 412] on td "120.00" at bounding box center [727, 404] width 87 height 85
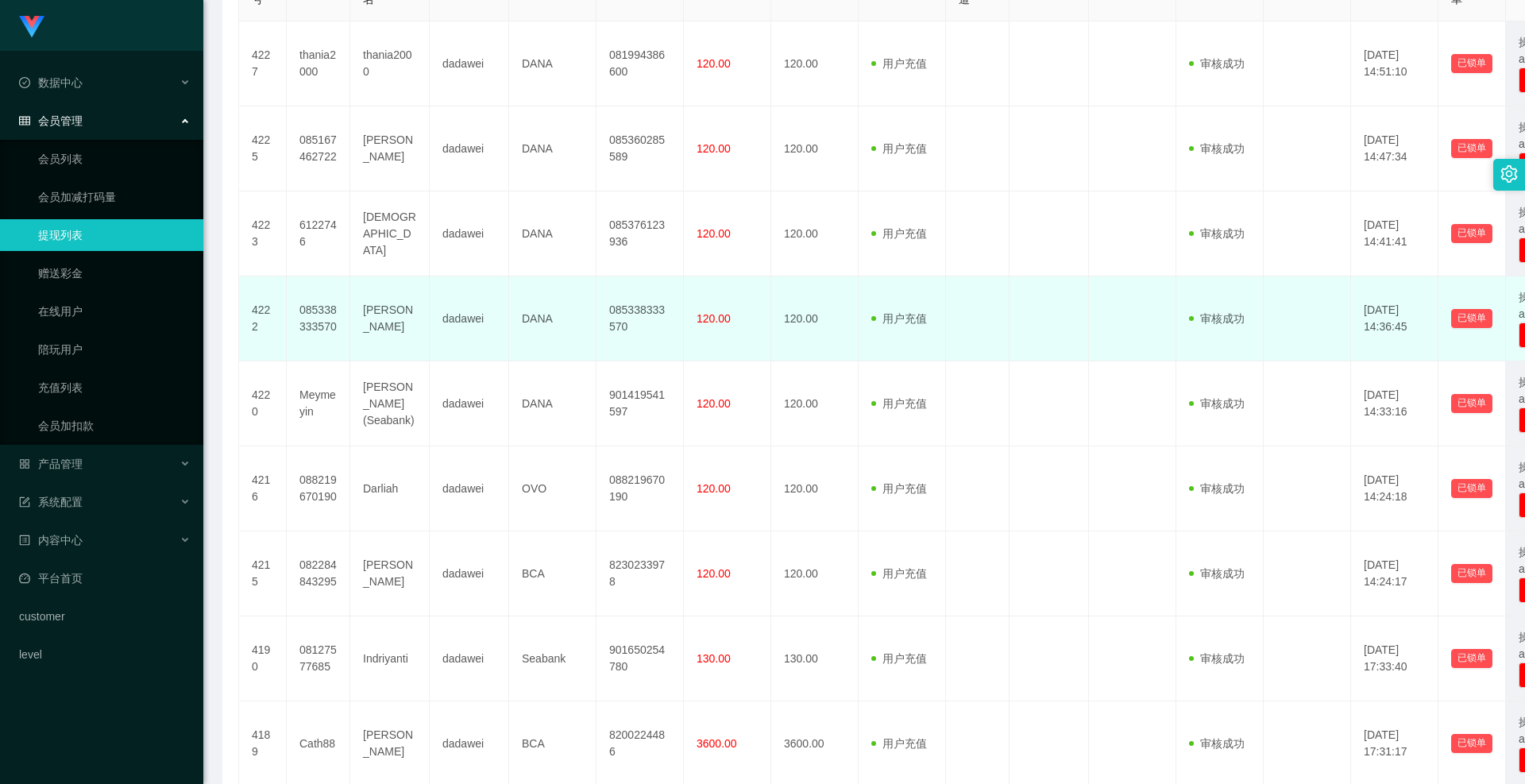
click at [704, 319] on span "120.00" at bounding box center [714, 319] width 34 height 13
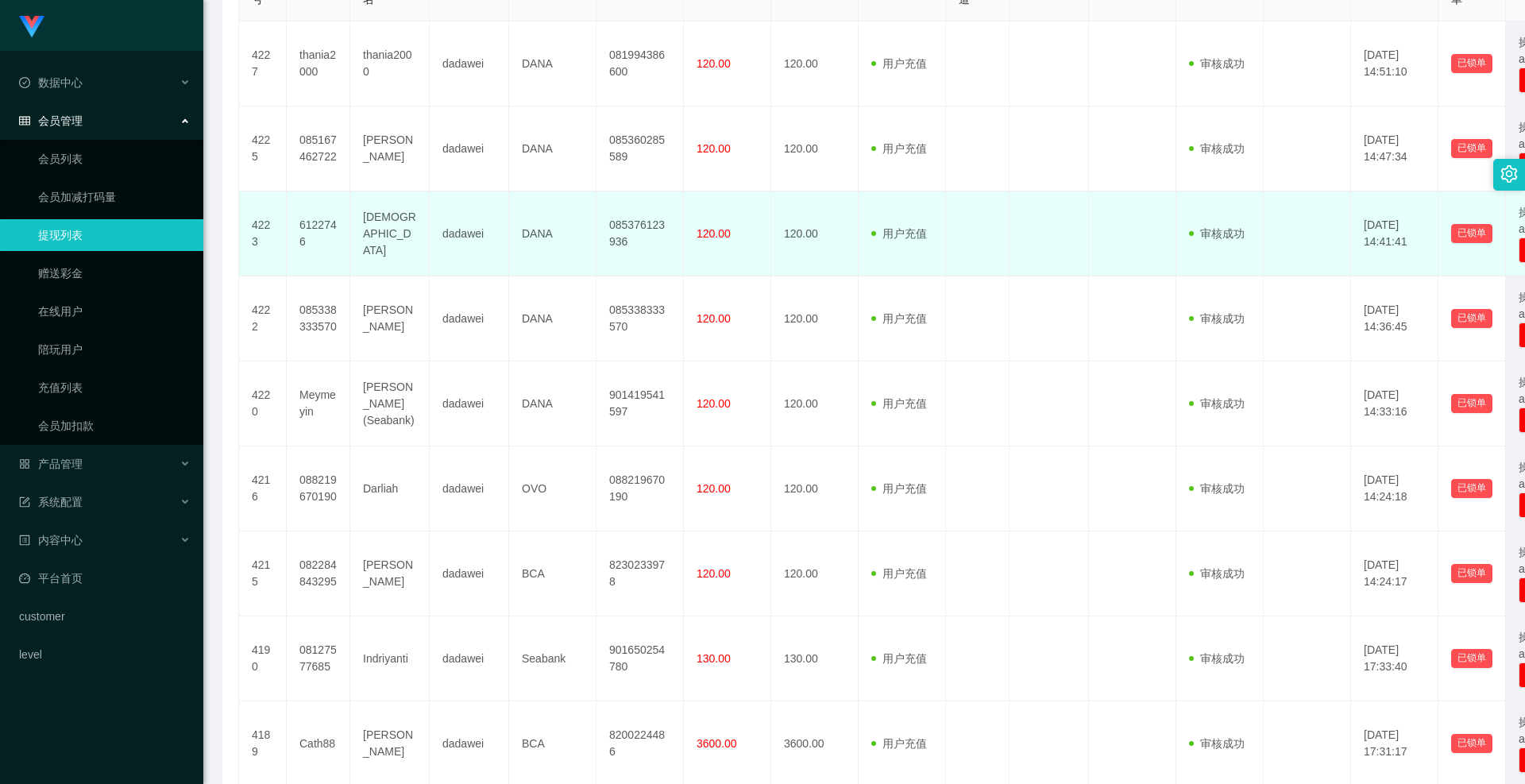
click at [718, 242] on td "120.00" at bounding box center [727, 234] width 87 height 85
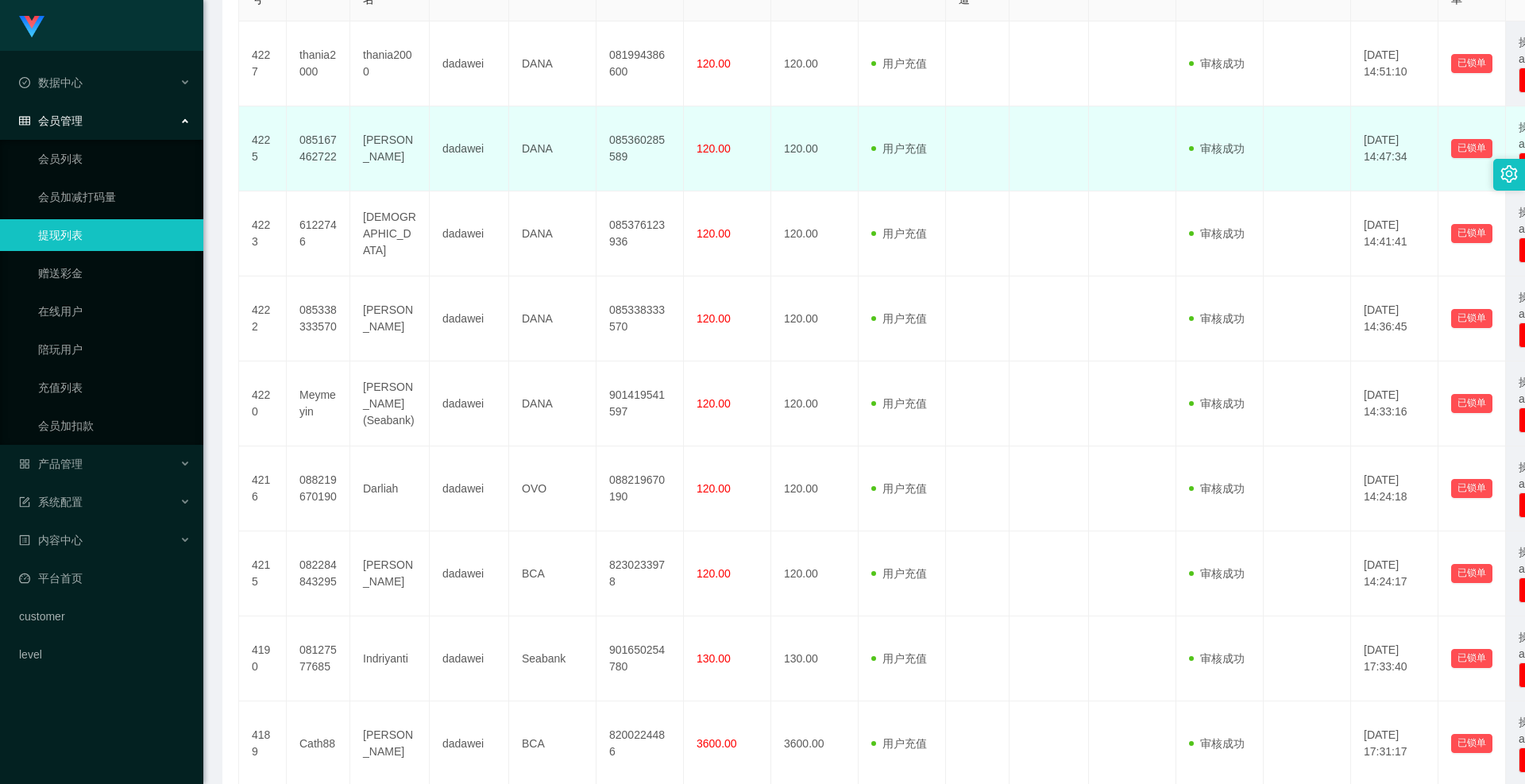
click at [713, 163] on td "120.00" at bounding box center [727, 149] width 87 height 85
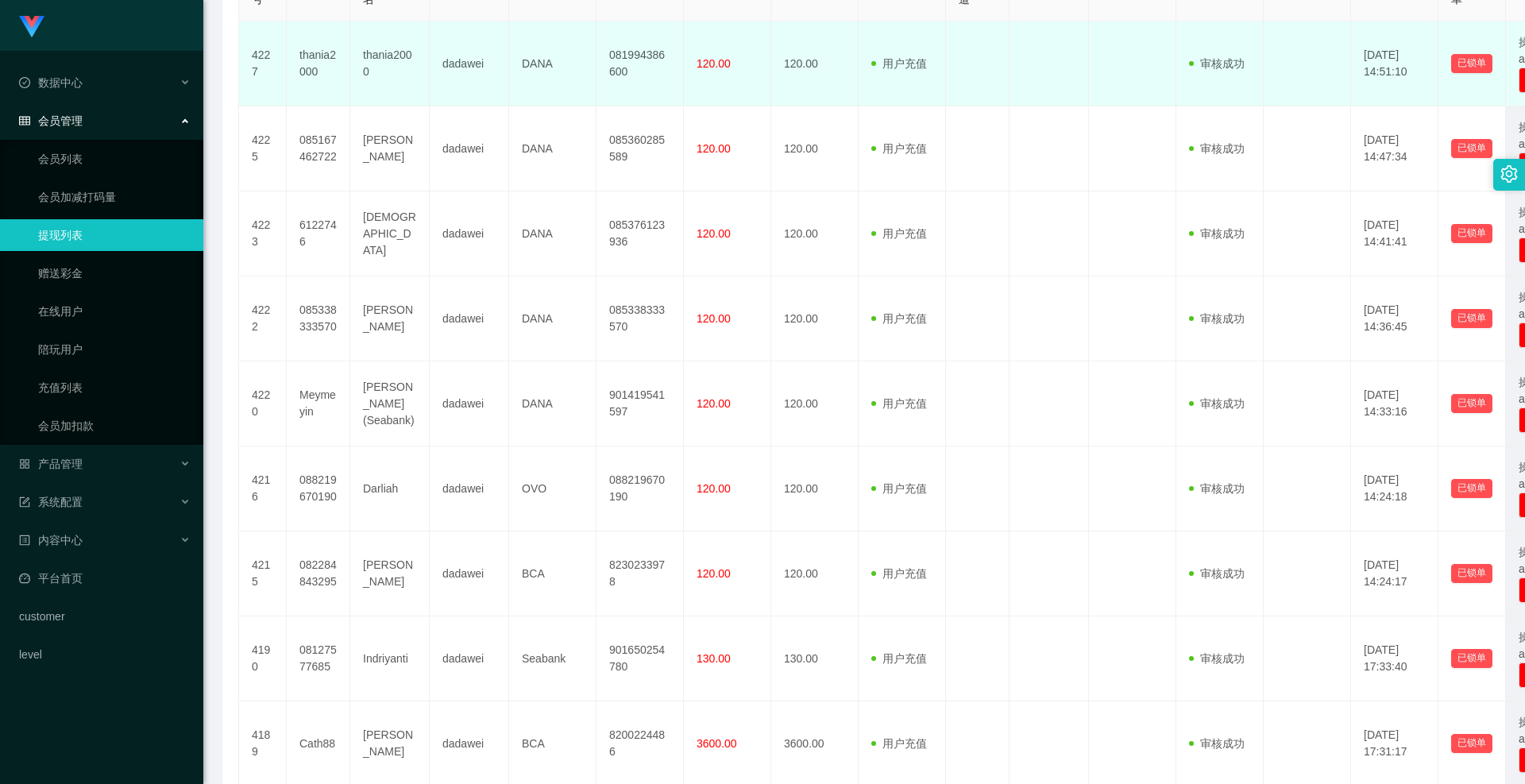
click at [706, 86] on td "120.00" at bounding box center [727, 64] width 87 height 85
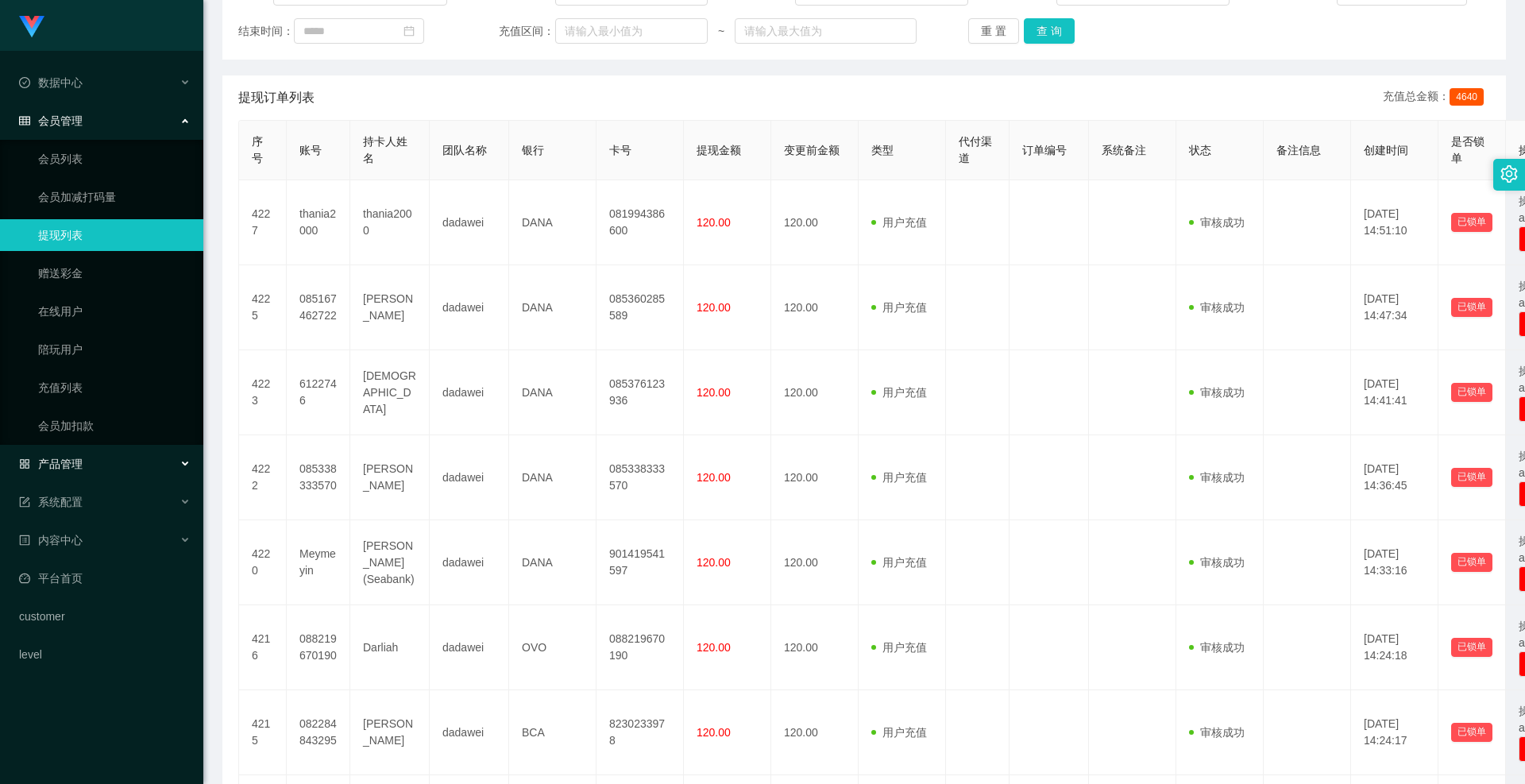
click at [81, 457] on span "产品管理" at bounding box center [50, 464] width 63 height 13
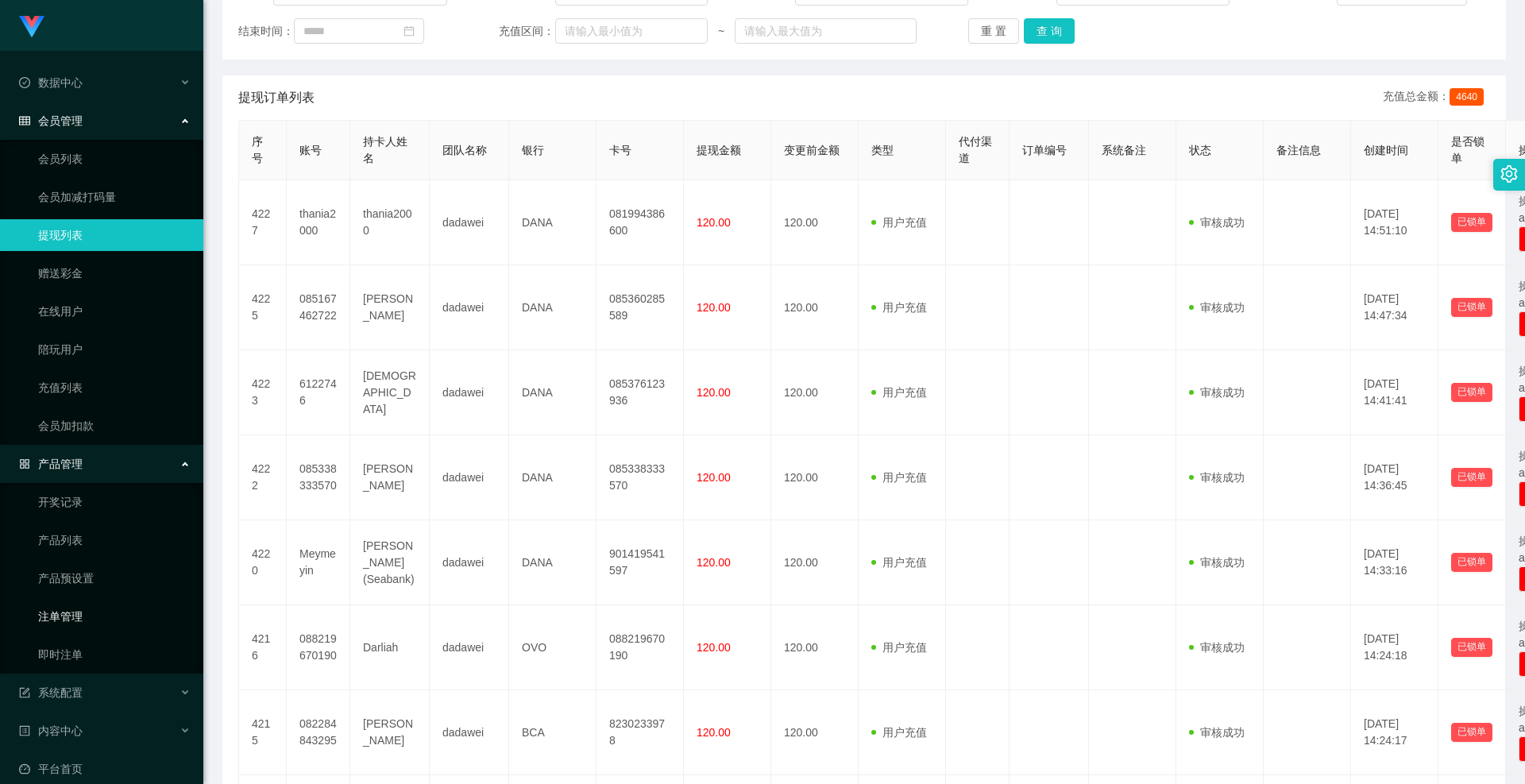
click at [78, 611] on link "注单管理" at bounding box center [115, 617] width 152 height 32
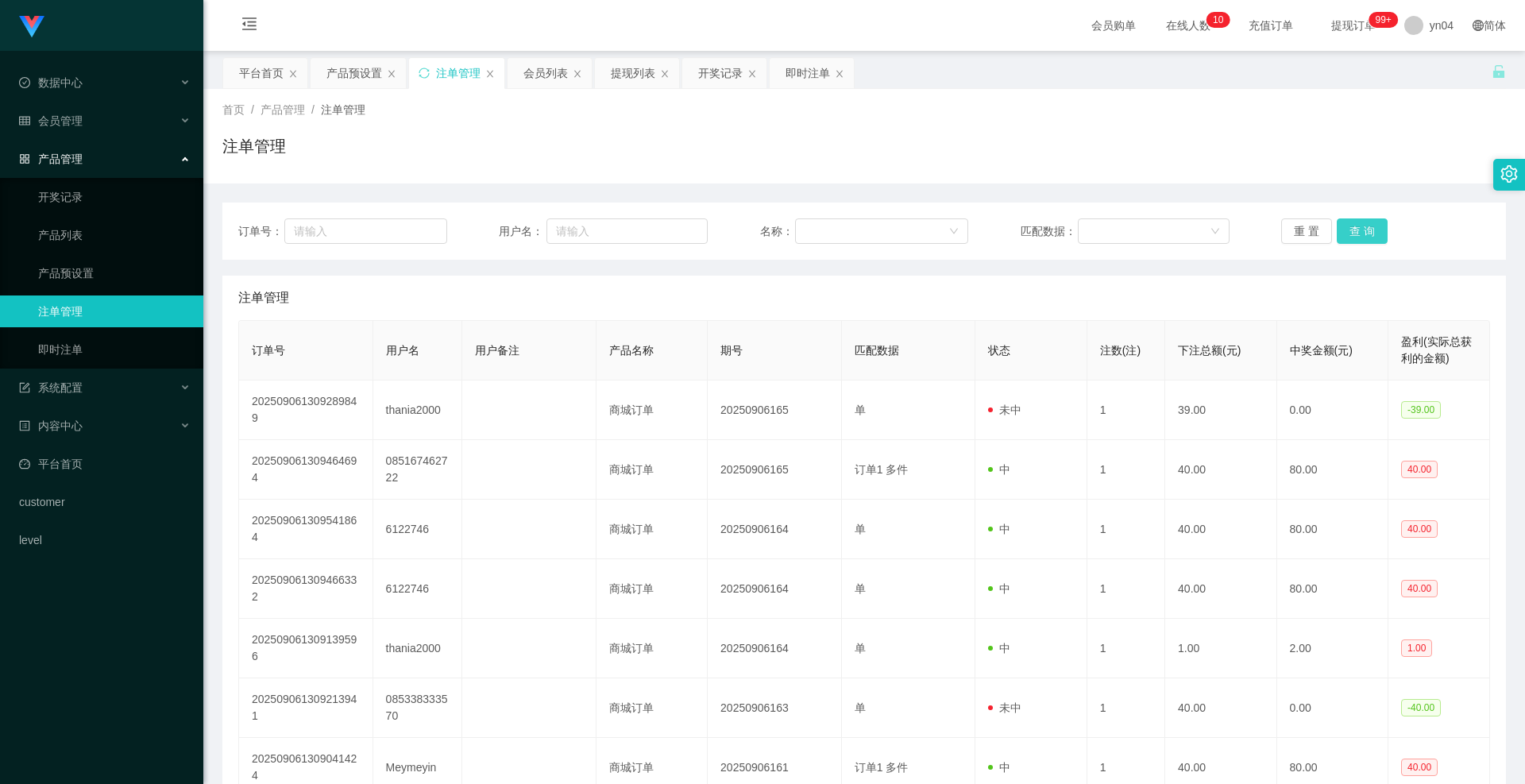
click at [1349, 234] on button "查 询" at bounding box center [1362, 231] width 50 height 26
click at [1349, 234] on div "重 置 查 询" at bounding box center [1386, 231] width 209 height 26
click at [1349, 234] on button "查 询" at bounding box center [1370, 231] width 68 height 26
click at [1349, 234] on div "重 置 查 询" at bounding box center [1386, 231] width 209 height 26
click at [1349, 234] on button "查 询" at bounding box center [1362, 231] width 50 height 26
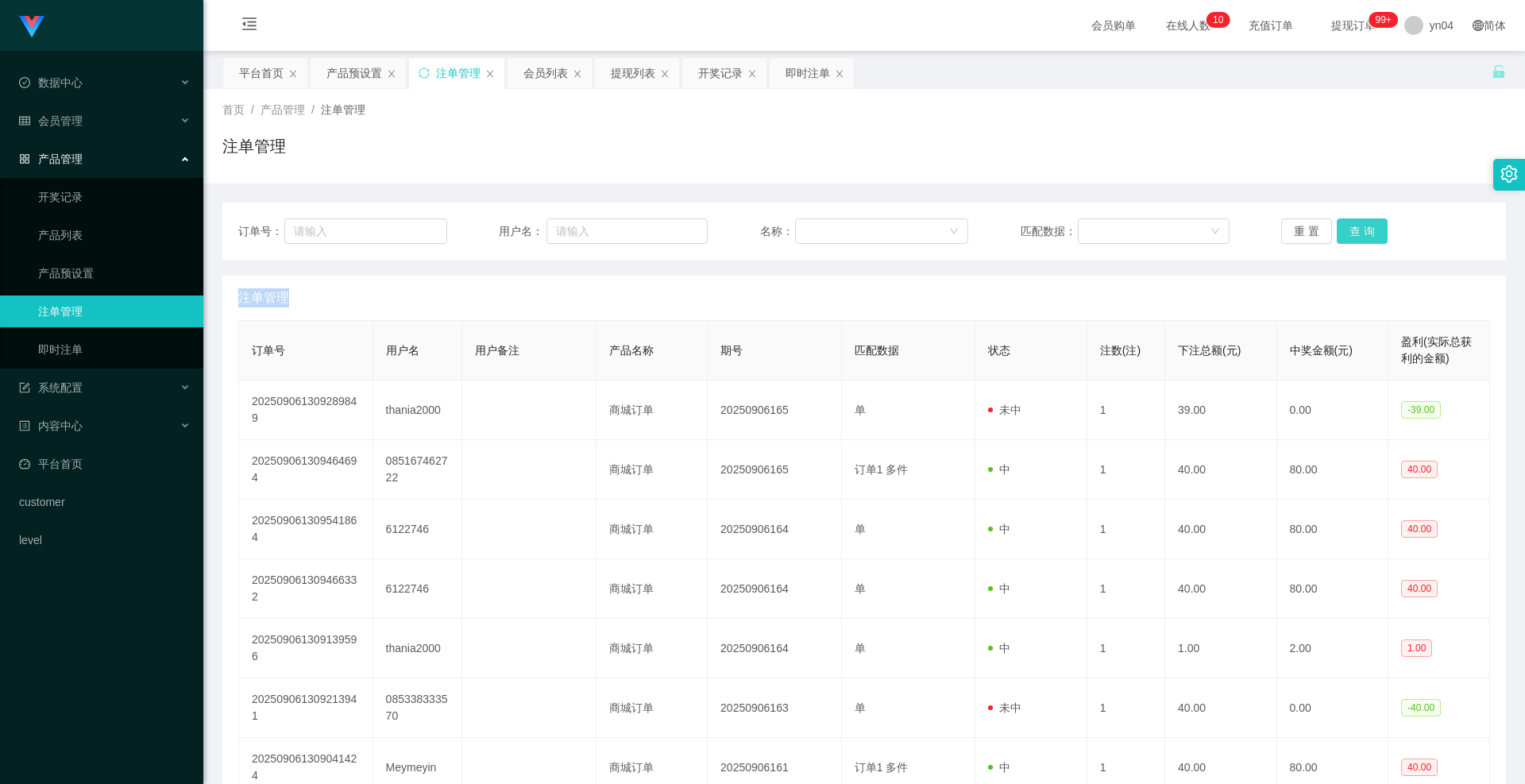
click at [1349, 234] on div "重 置 查 询" at bounding box center [1386, 231] width 209 height 26
click at [1349, 234] on button "查 询" at bounding box center [1362, 231] width 50 height 26
click at [1349, 234] on div "重 置 查 询" at bounding box center [1386, 231] width 209 height 26
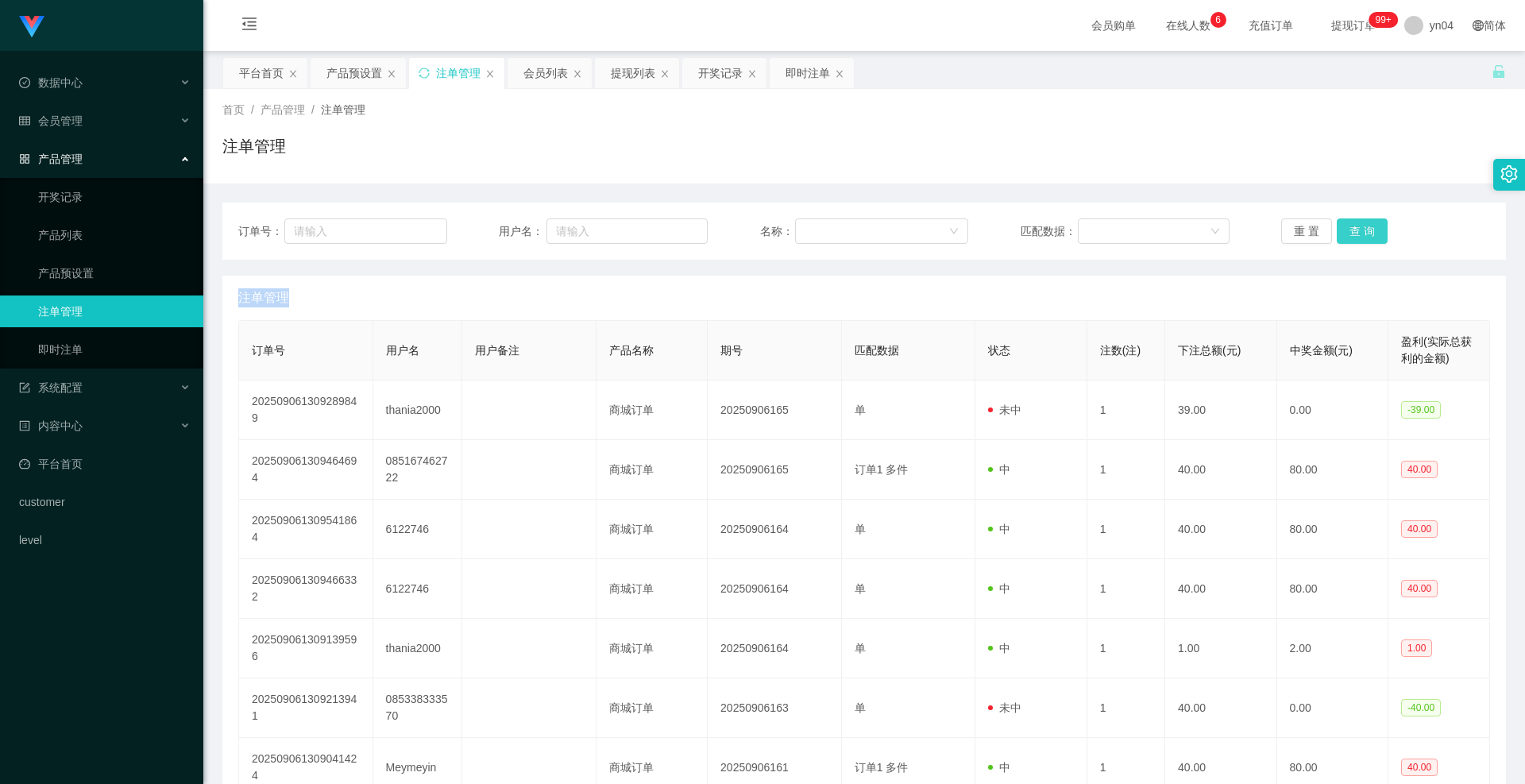
click at [1369, 233] on button "查 询" at bounding box center [1362, 231] width 50 height 26
click at [1369, 233] on div "重 置 查 询" at bounding box center [1386, 231] width 209 height 26
click at [1369, 233] on button "查 询" at bounding box center [1362, 231] width 50 height 26
click at [1369, 233] on div "重 置 查 询" at bounding box center [1386, 231] width 209 height 26
click at [1369, 233] on button "查 询" at bounding box center [1362, 231] width 50 height 26
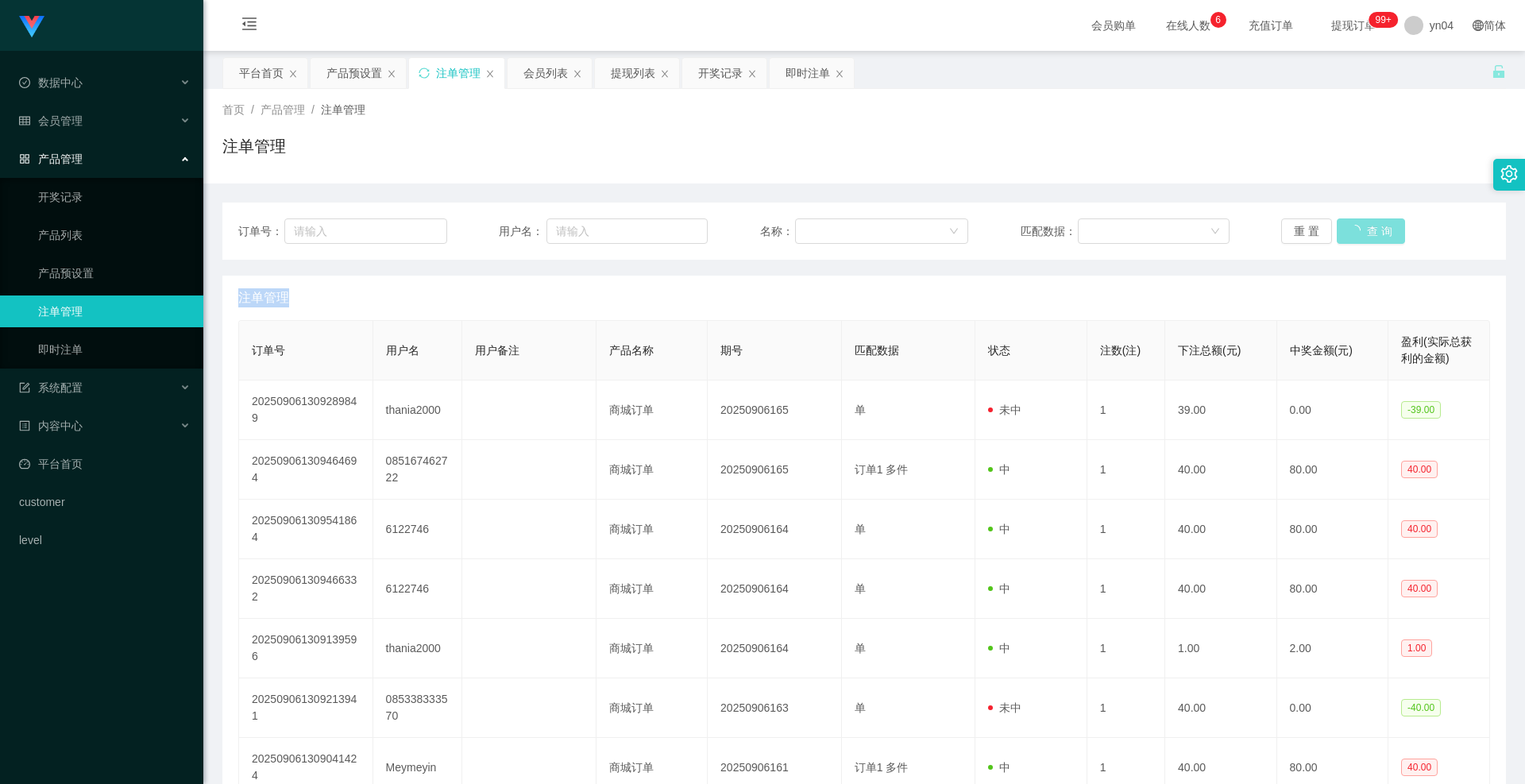
click at [1369, 233] on div "重 置 查 询" at bounding box center [1386, 231] width 209 height 26
click at [1369, 233] on button "查 询" at bounding box center [1370, 231] width 68 height 26
click at [1369, 233] on div "重 置 查 询" at bounding box center [1386, 231] width 209 height 26
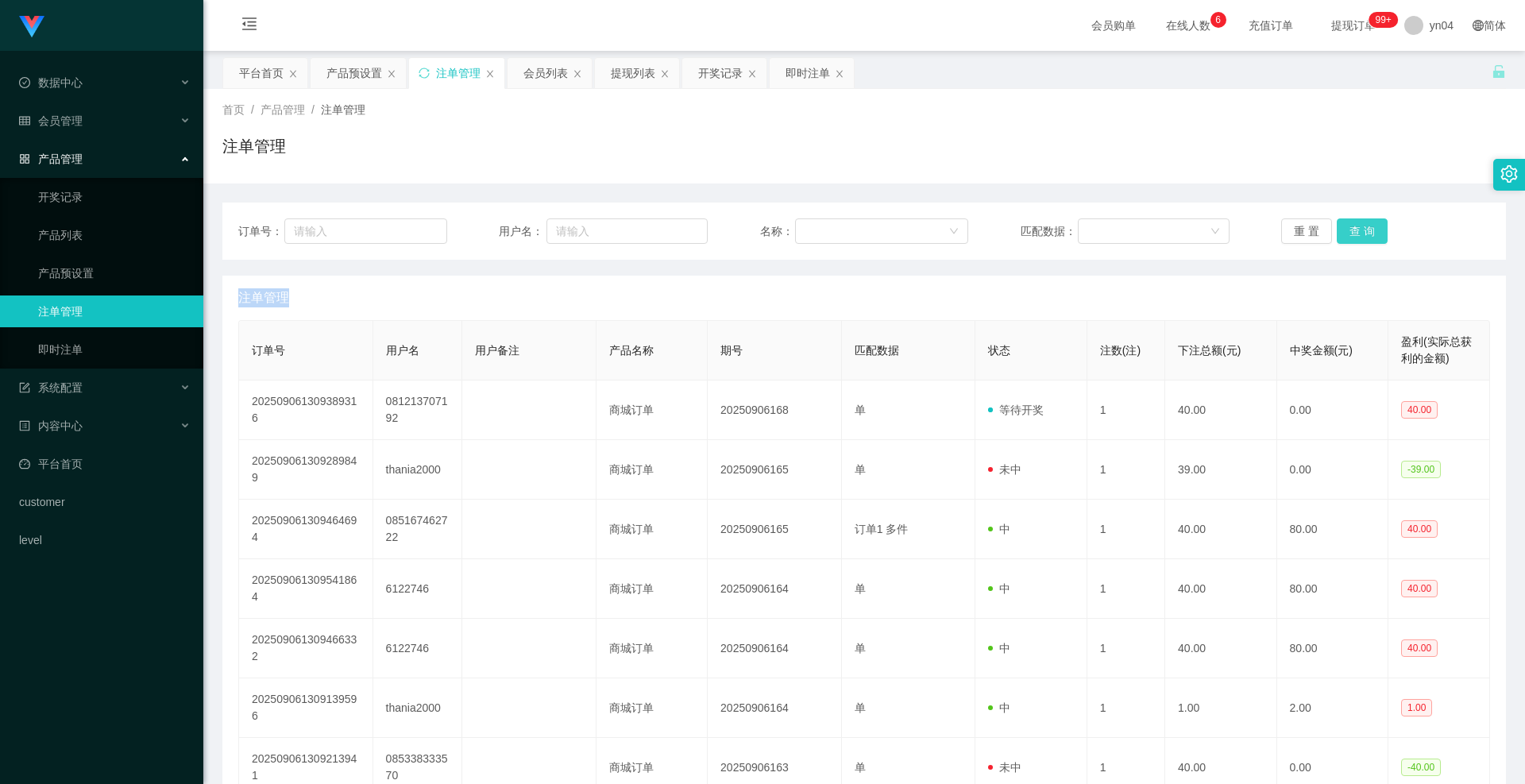
click at [1369, 233] on button "查 询" at bounding box center [1362, 231] width 50 height 26
click at [1369, 233] on div "重 置 查 询" at bounding box center [1386, 231] width 209 height 26
click at [1369, 233] on button "查 询" at bounding box center [1362, 231] width 50 height 26
click at [1369, 233] on div "重 置 查 询" at bounding box center [1386, 231] width 209 height 26
click at [1369, 233] on button "查 询" at bounding box center [1362, 231] width 50 height 26
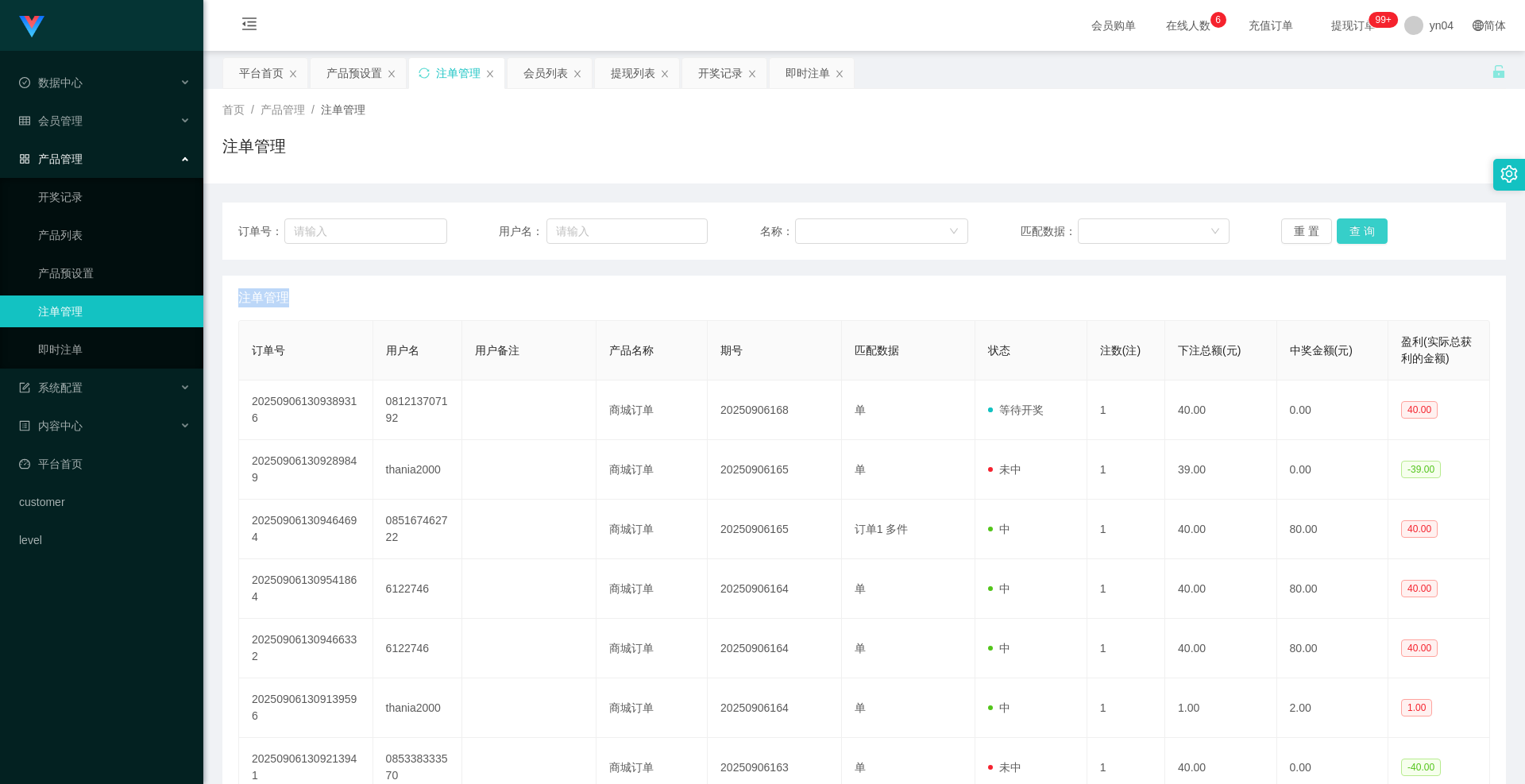
click at [1369, 233] on div "重 置 查 询" at bounding box center [1386, 231] width 209 height 26
click at [1369, 233] on button "查 询" at bounding box center [1362, 231] width 50 height 26
click at [1369, 233] on div "重 置 查 询" at bounding box center [1386, 231] width 209 height 26
click at [94, 277] on link "产品预设置" at bounding box center [115, 273] width 152 height 32
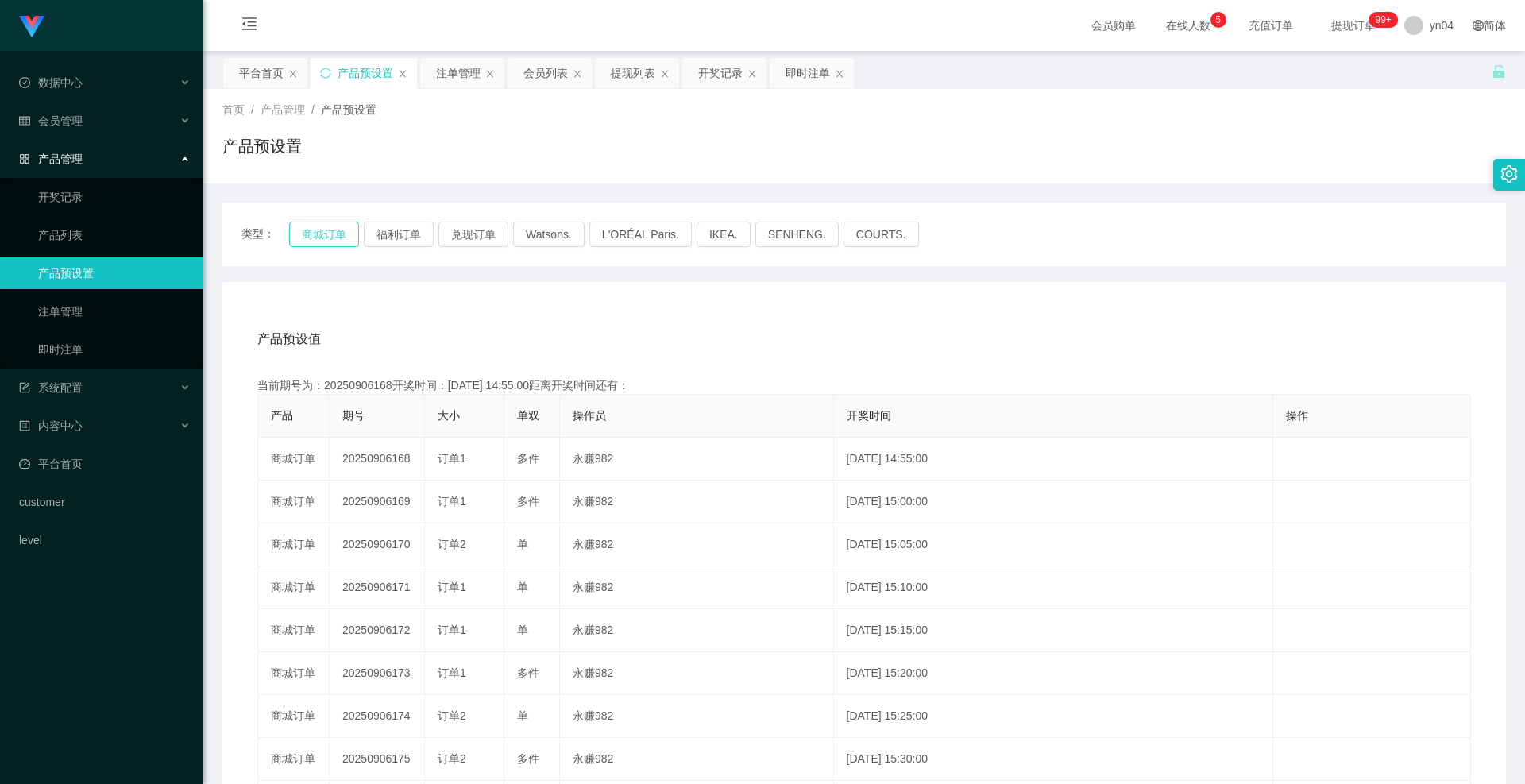
click at [315, 230] on button "商城订单" at bounding box center [324, 235] width 70 height 26
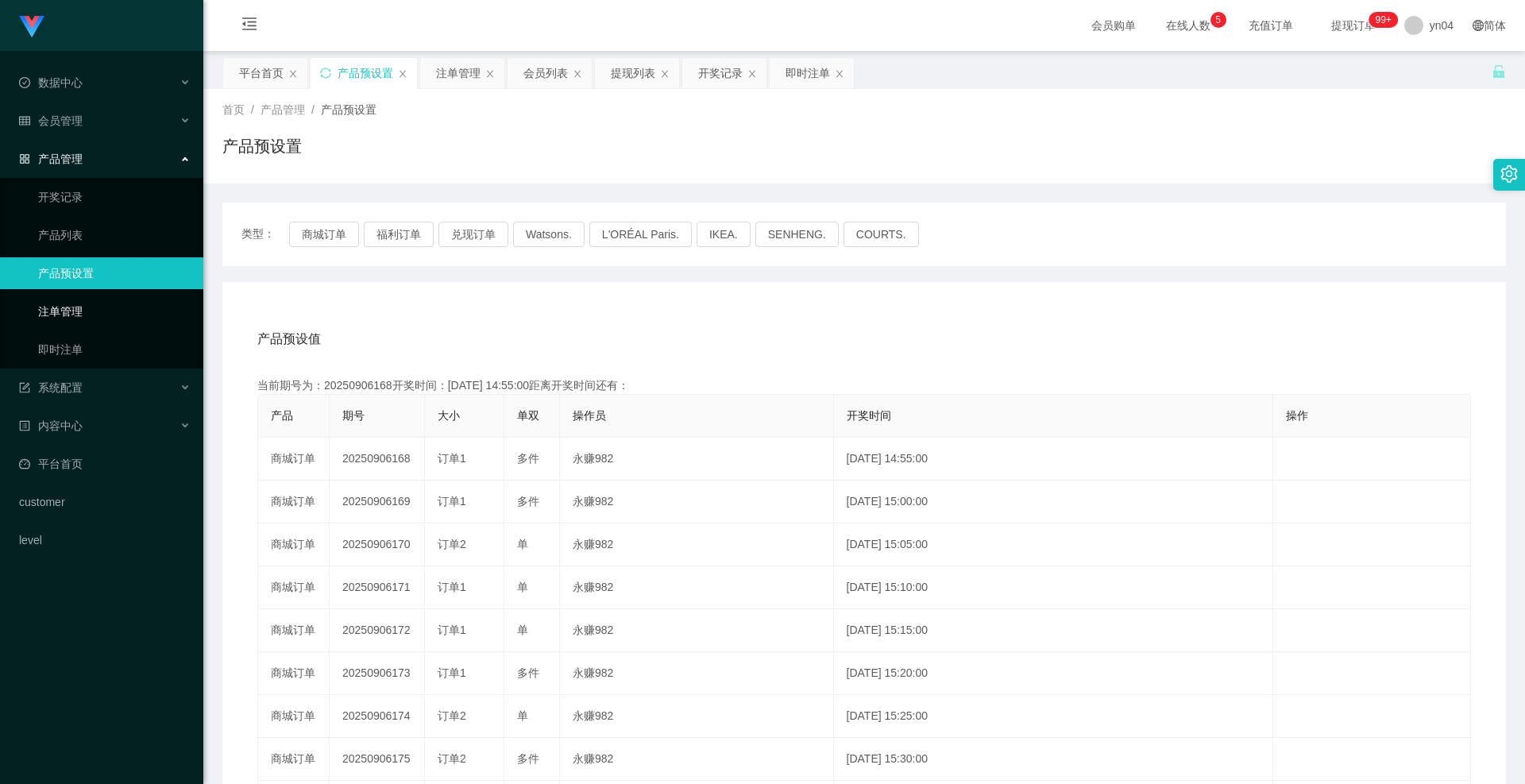
click at [90, 311] on link "注单管理" at bounding box center [115, 312] width 152 height 32
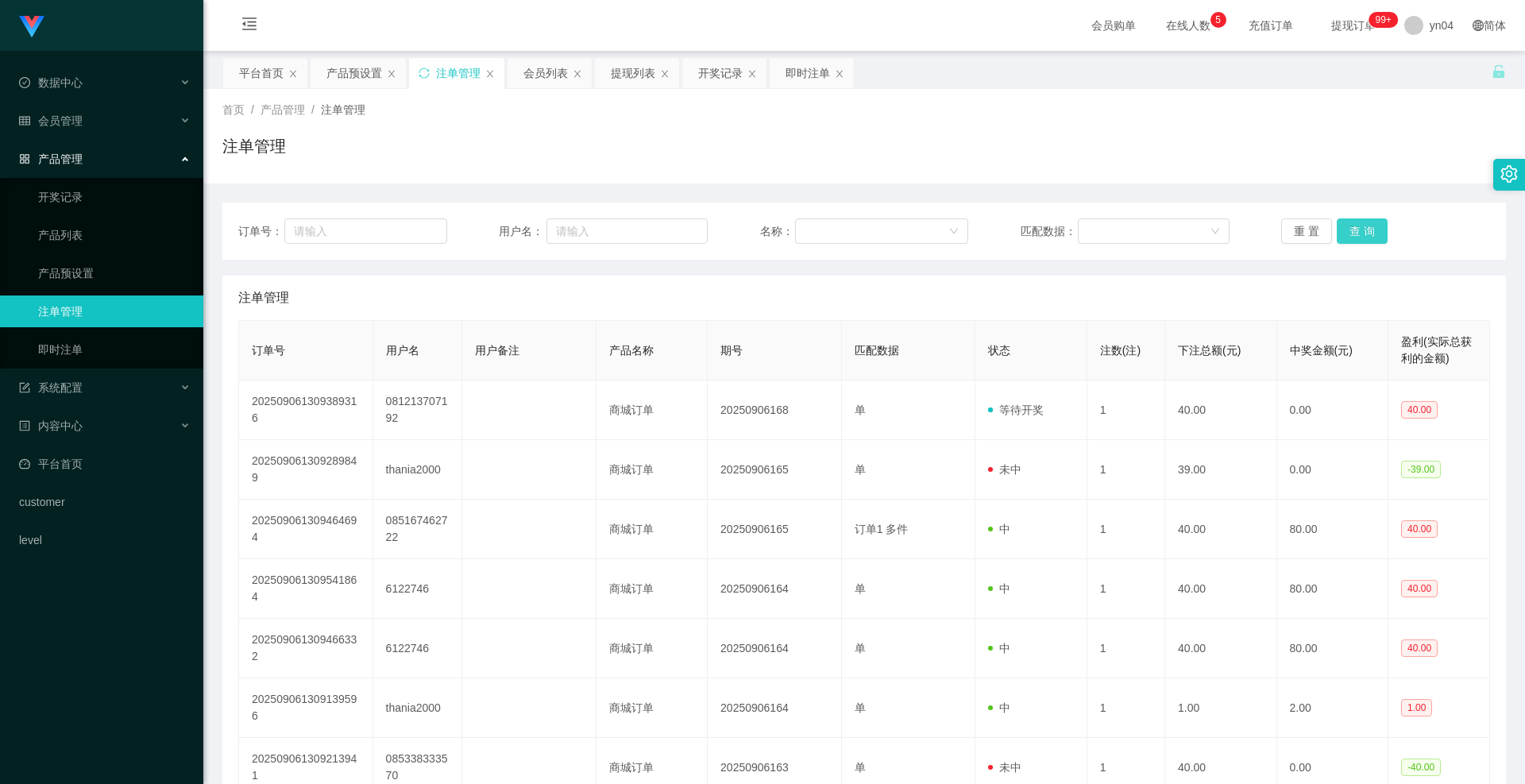
click at [1364, 234] on button "查 询" at bounding box center [1362, 231] width 50 height 26
click at [1364, 234] on div "重 置 查 询" at bounding box center [1386, 231] width 209 height 26
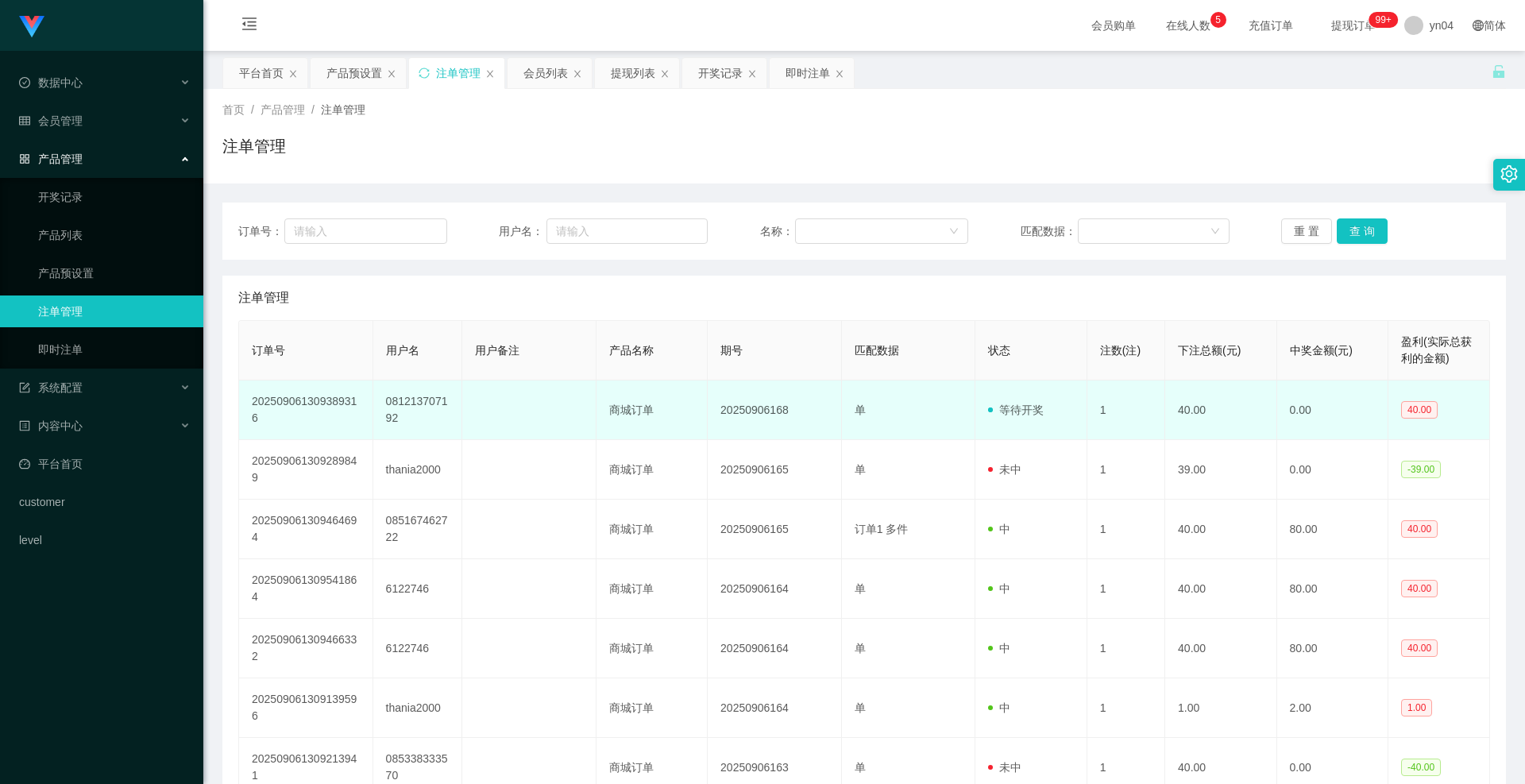
click at [391, 410] on td "081213707192" at bounding box center [417, 410] width 89 height 59
copy td "081213707192"
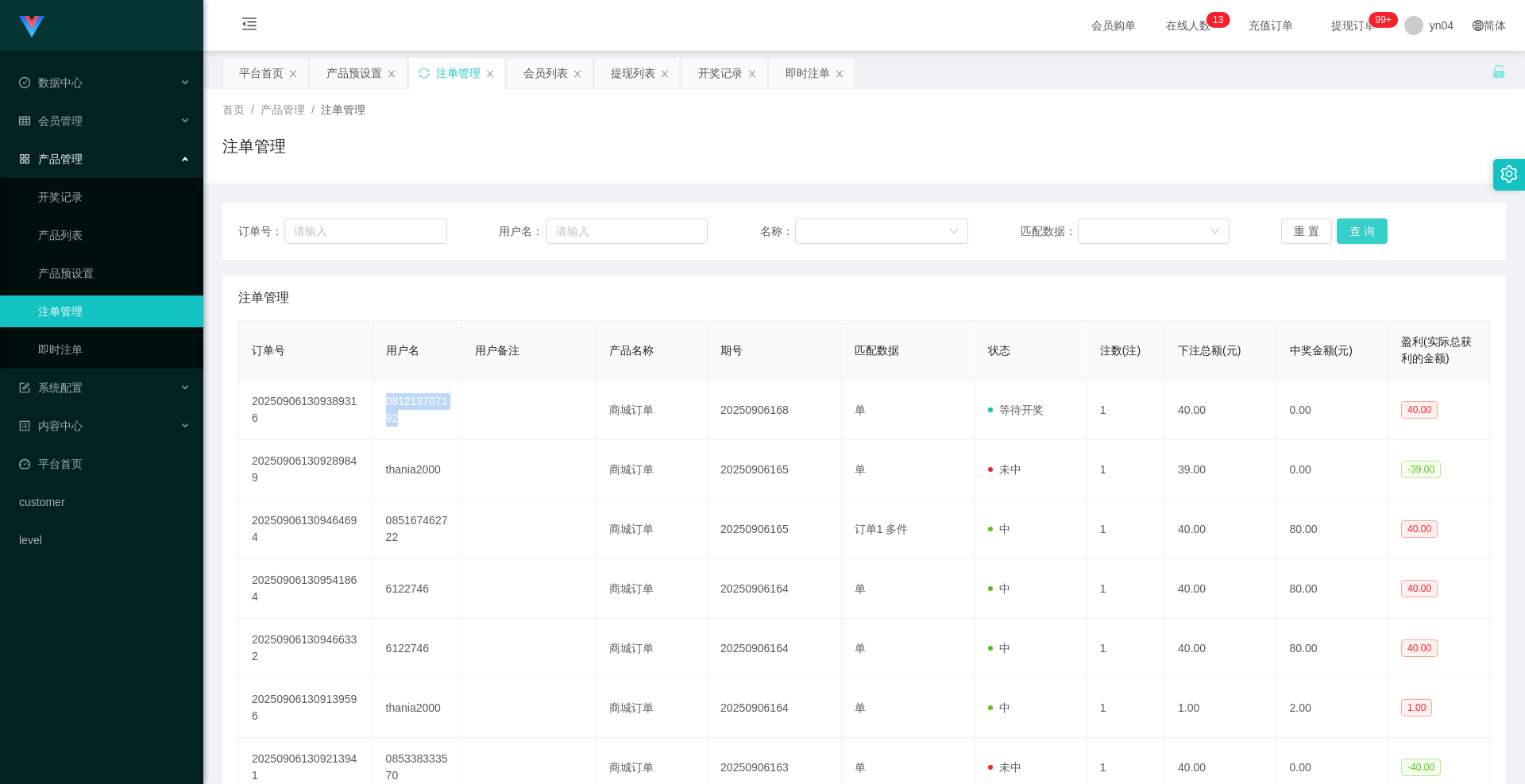
click at [1340, 229] on button "查 询" at bounding box center [1362, 231] width 50 height 26
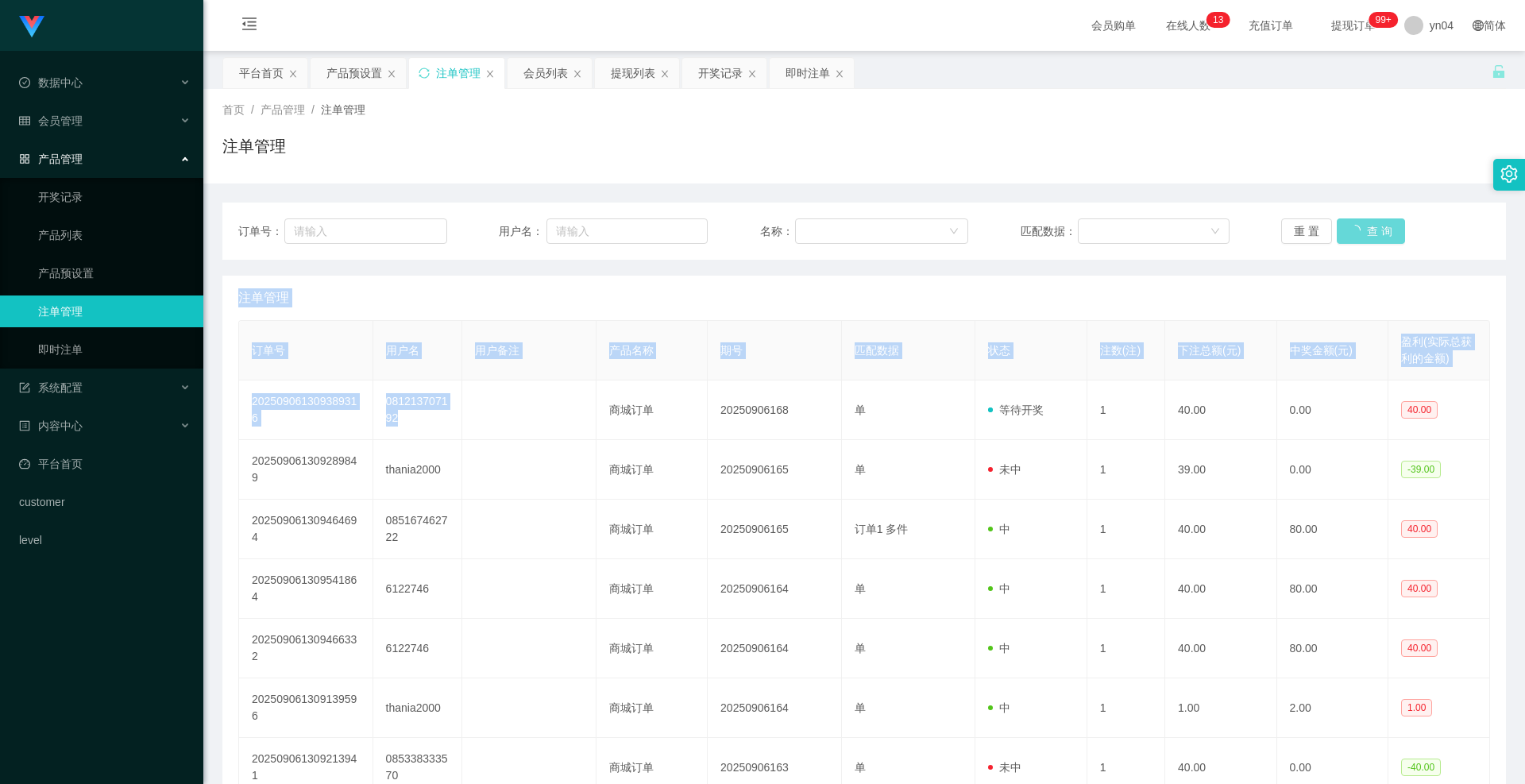
click at [1340, 229] on div "重 置 查 询" at bounding box center [1386, 231] width 209 height 26
click at [1340, 229] on button "查 询" at bounding box center [1362, 231] width 50 height 26
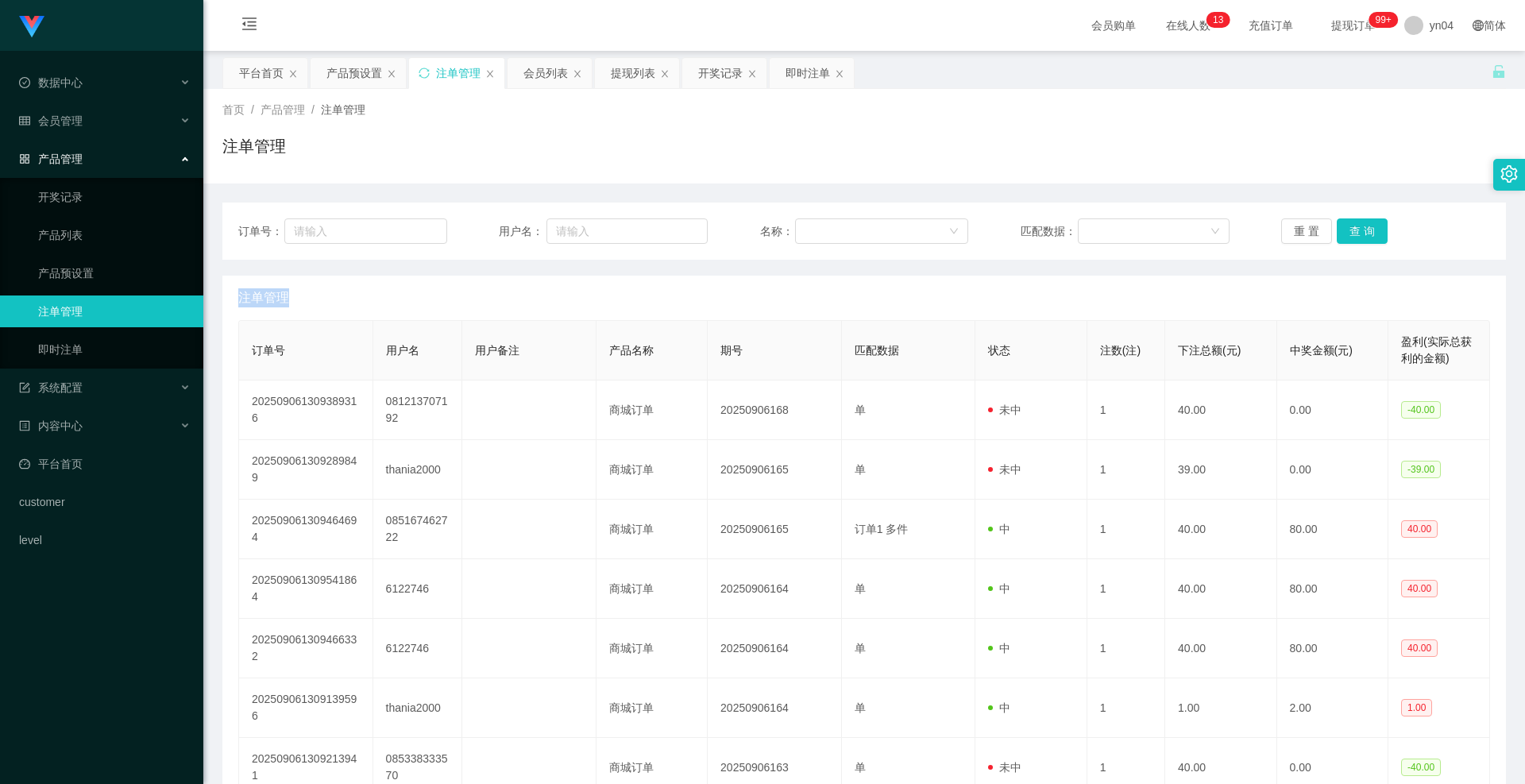
click at [1340, 229] on div "重 置 查 询" at bounding box center [1386, 231] width 209 height 26
click at [1340, 229] on button "查 询" at bounding box center [1362, 231] width 50 height 26
click at [1340, 229] on div "重 置 查 询" at bounding box center [1386, 231] width 209 height 26
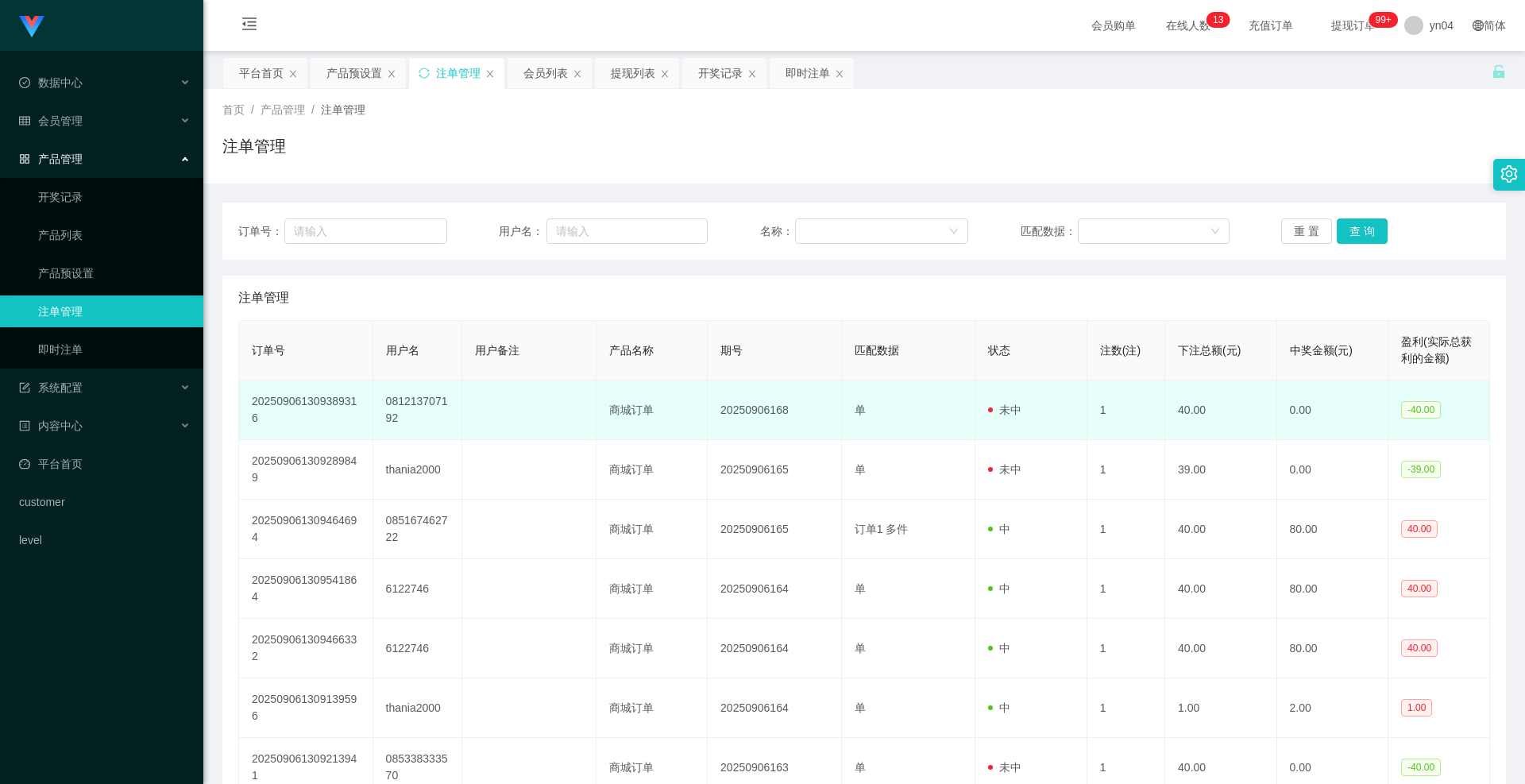
click at [400, 413] on td "081213707192" at bounding box center [417, 410] width 89 height 59
copy td "081213707192"
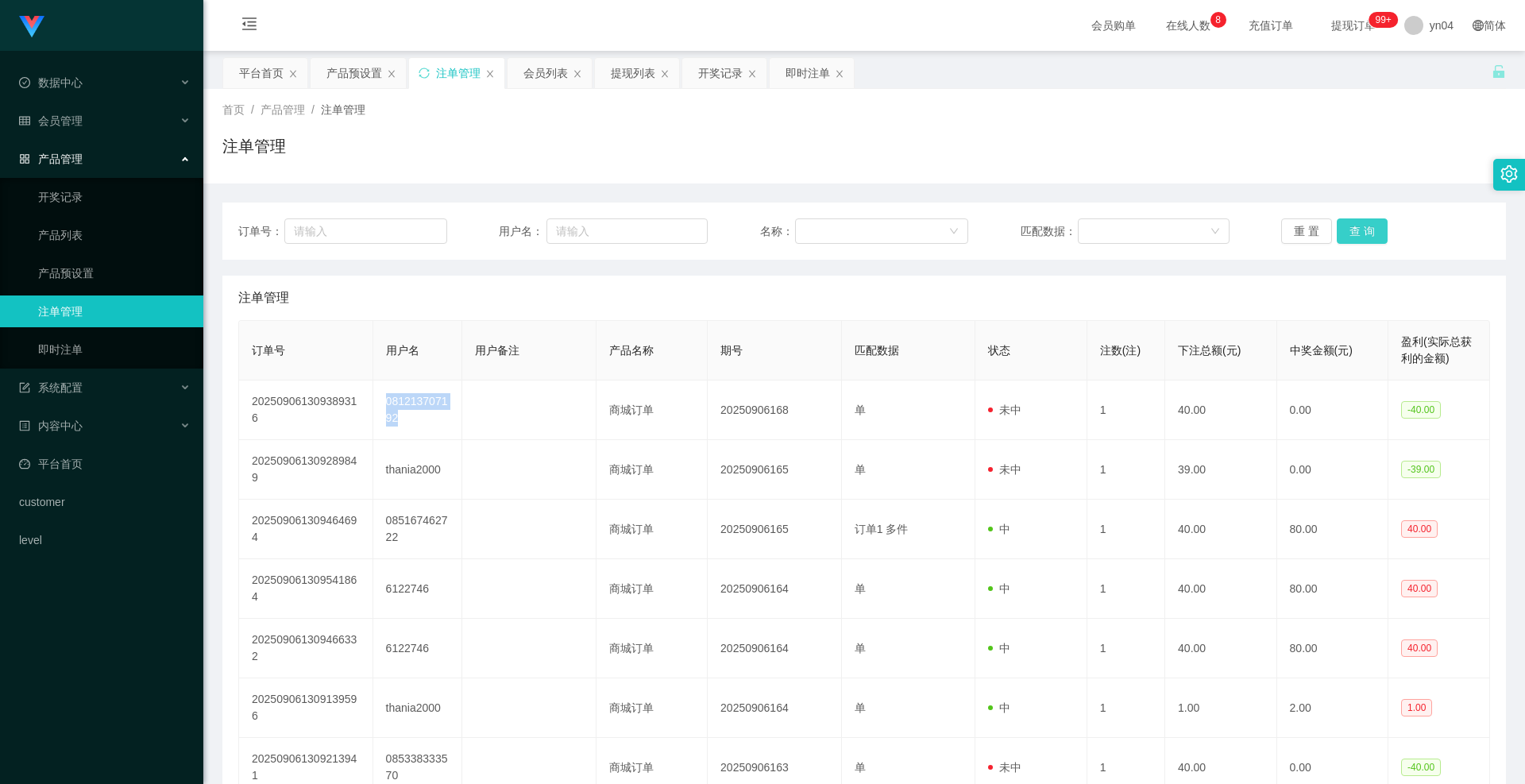
click at [1346, 225] on button "查 询" at bounding box center [1362, 231] width 50 height 26
click at [1346, 225] on div "重 置 查 询" at bounding box center [1386, 231] width 209 height 26
click at [1346, 225] on button "查 询" at bounding box center [1362, 231] width 50 height 26
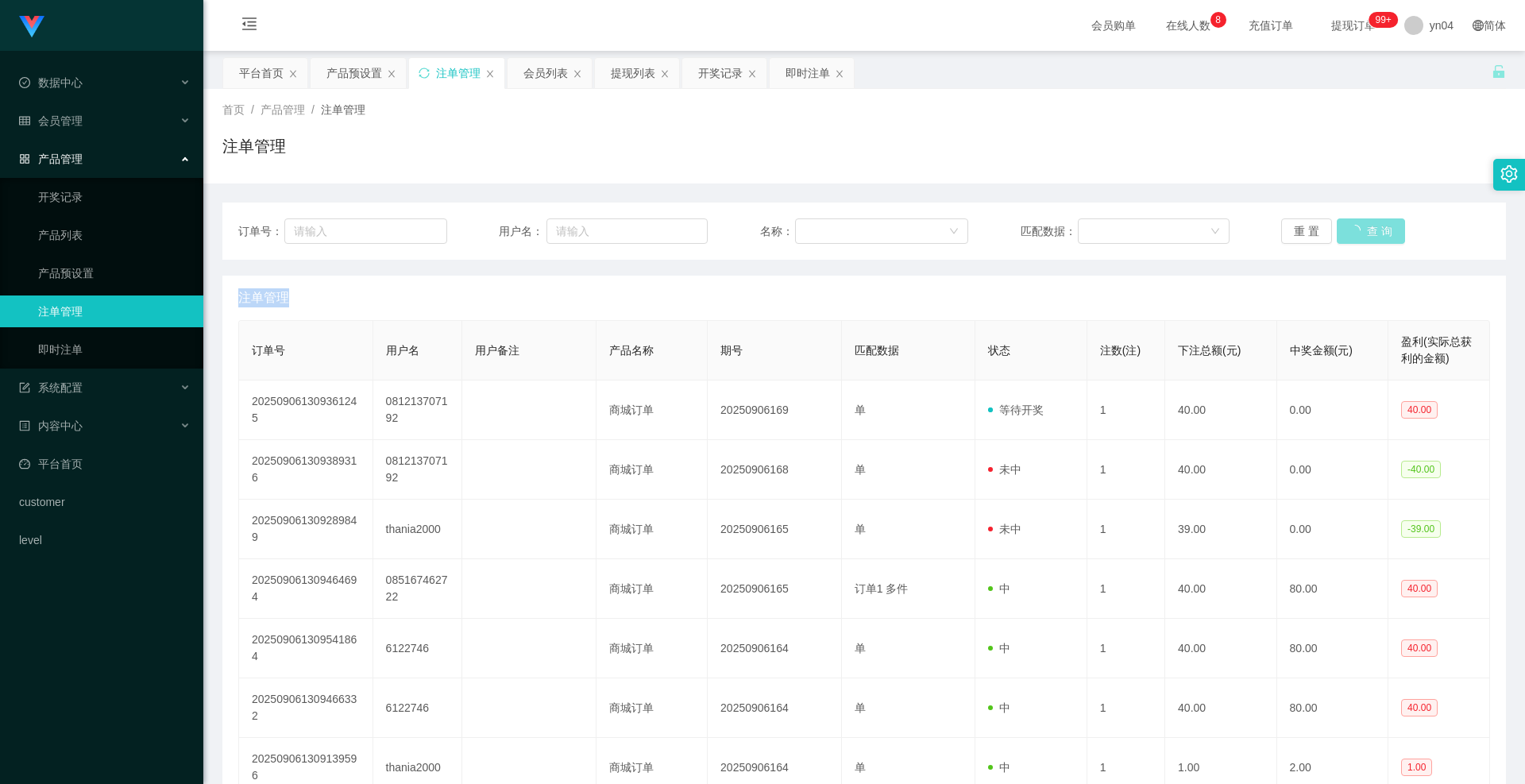
click at [1346, 225] on div "重 置 查 询" at bounding box center [1386, 231] width 209 height 26
click at [1346, 225] on button "查 询" at bounding box center [1362, 231] width 50 height 26
click at [1346, 225] on div "重 置 查 询" at bounding box center [1386, 231] width 209 height 26
click at [1346, 225] on button "查 询" at bounding box center [1362, 231] width 50 height 26
click at [1344, 232] on button "查 询" at bounding box center [1362, 231] width 50 height 26
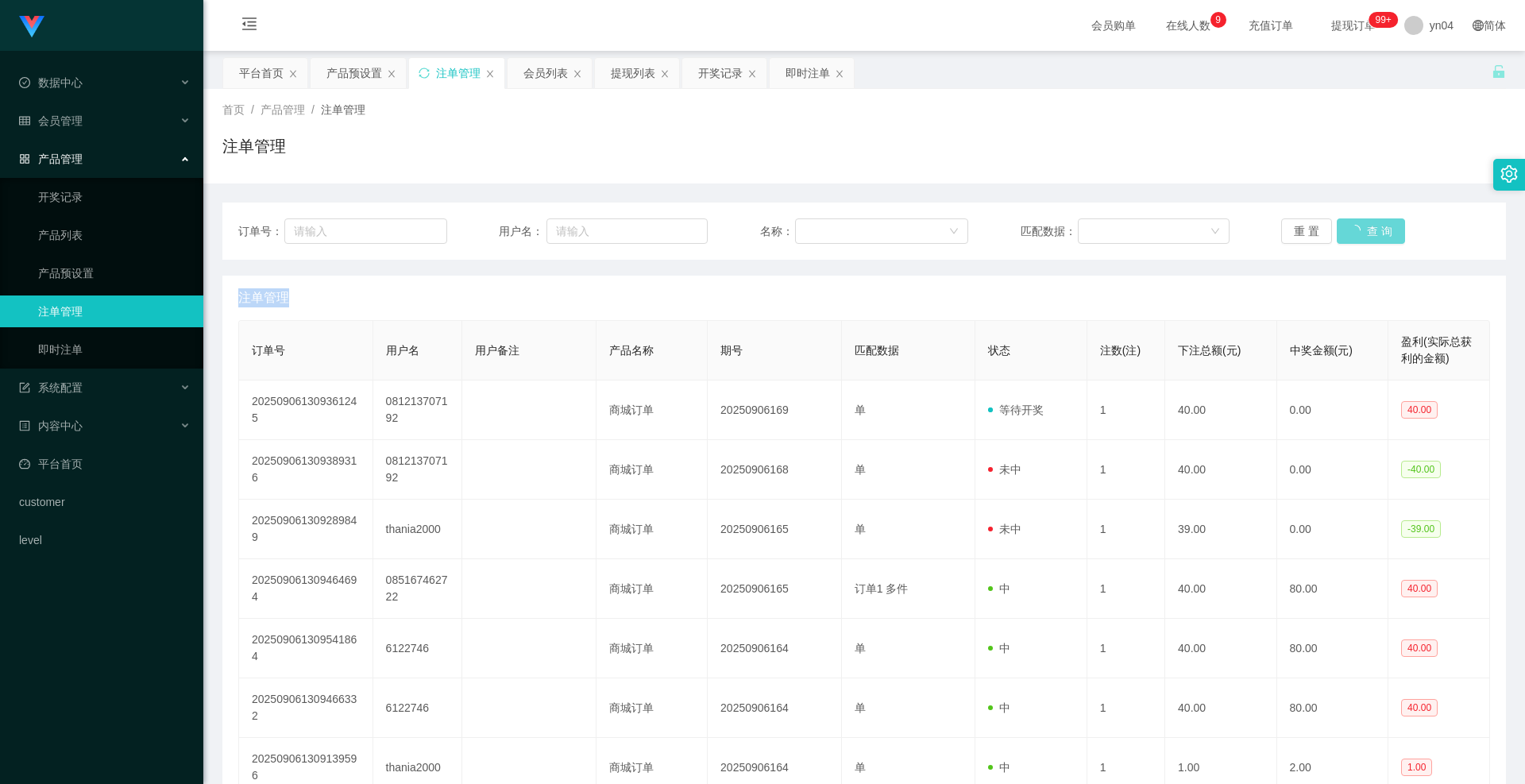
click at [1342, 232] on div "重 置 查 询" at bounding box center [1386, 231] width 209 height 26
click at [1342, 232] on button "查 询" at bounding box center [1370, 231] width 68 height 26
click at [1342, 232] on div "重 置 查 询" at bounding box center [1386, 231] width 209 height 26
click at [1342, 232] on button "查 询" at bounding box center [1362, 231] width 50 height 26
click at [1342, 232] on div "重 置 查 询" at bounding box center [1386, 231] width 209 height 26
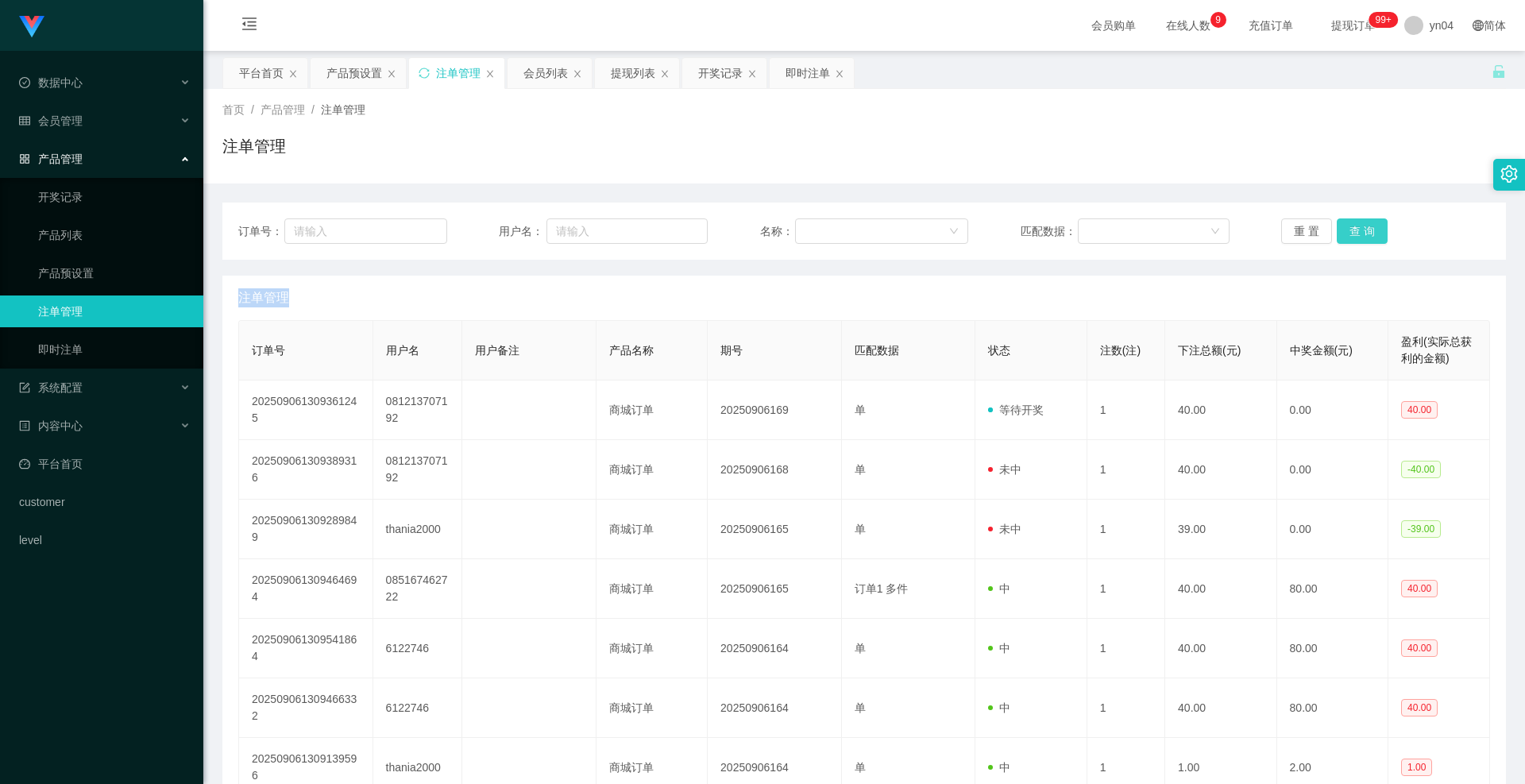
click at [1342, 232] on button "查 询" at bounding box center [1362, 231] width 50 height 26
click at [1342, 232] on div "重 置 查 询" at bounding box center [1386, 231] width 209 height 26
click at [1342, 232] on button "查 询" at bounding box center [1362, 231] width 50 height 26
click at [1342, 232] on div "重 置 查 询" at bounding box center [1386, 231] width 209 height 26
click at [1342, 232] on button "查 询" at bounding box center [1362, 231] width 50 height 26
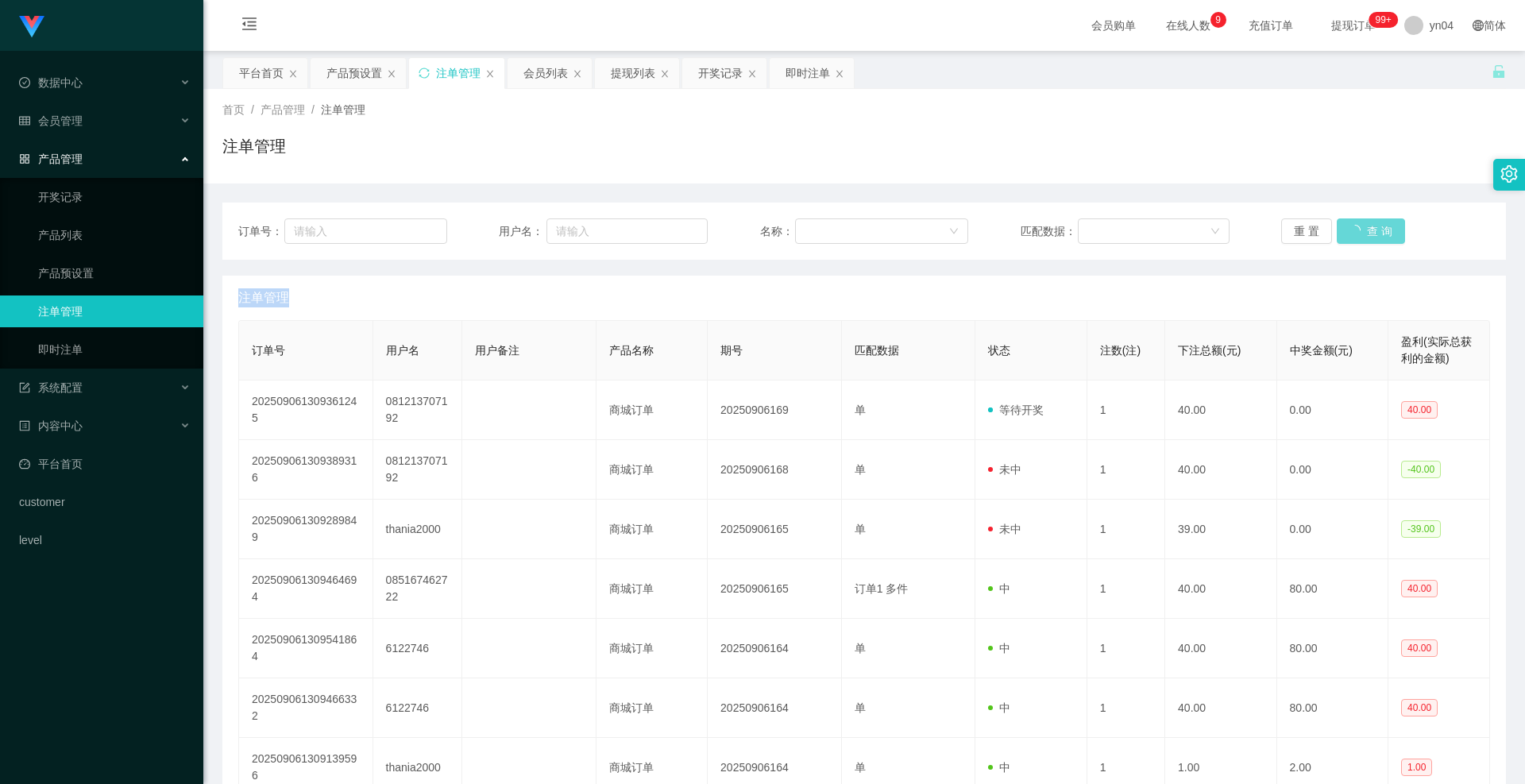
click at [1342, 232] on div "重 置 查 询" at bounding box center [1386, 231] width 209 height 26
click at [1342, 232] on button "查 询" at bounding box center [1362, 231] width 50 height 26
click at [1342, 232] on div "重 置 查 询" at bounding box center [1386, 231] width 209 height 26
click at [1342, 232] on button "查 询" at bounding box center [1370, 231] width 68 height 26
click at [1342, 232] on div "重 置 查 询" at bounding box center [1386, 231] width 209 height 26
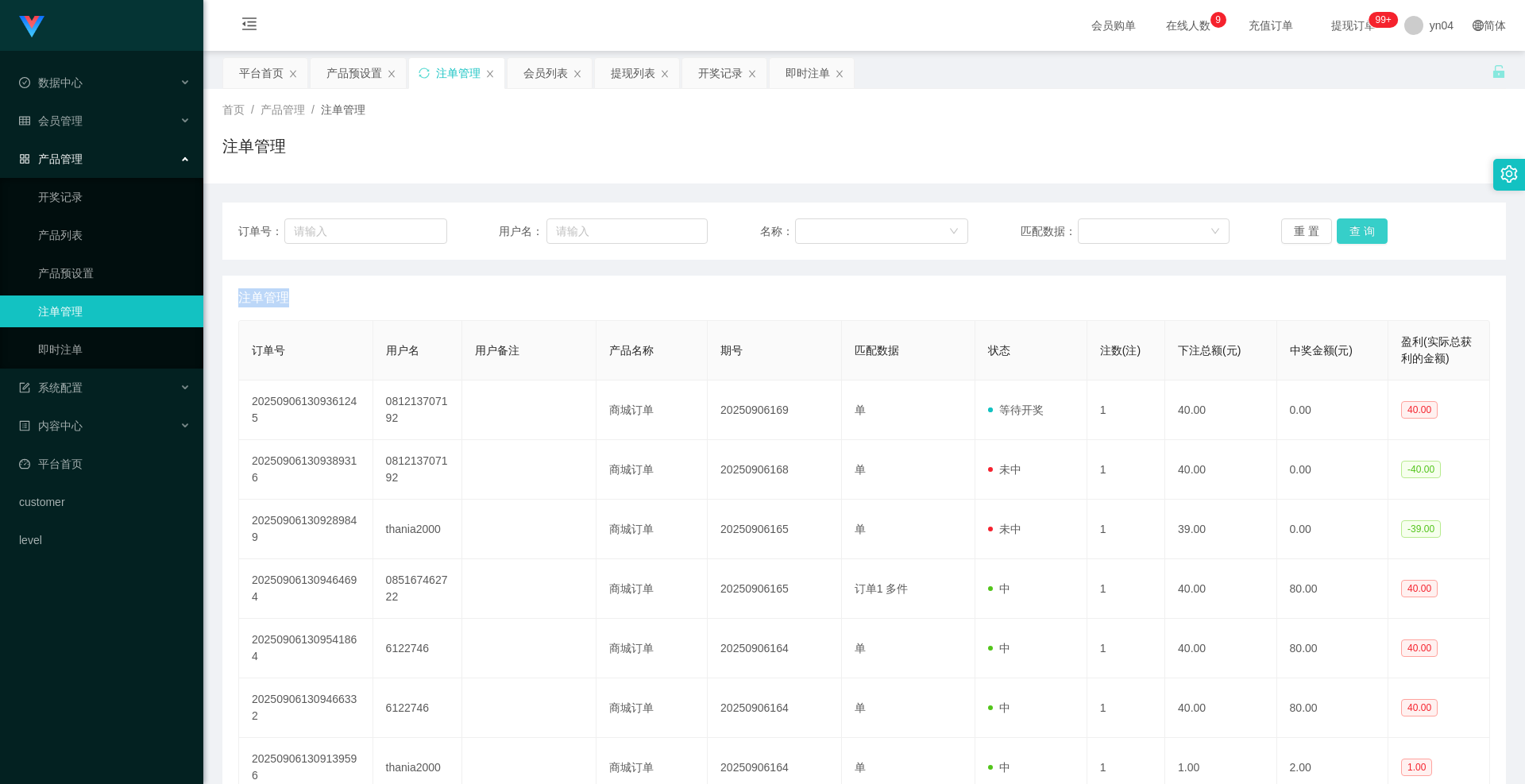
click at [1342, 232] on button "查 询" at bounding box center [1362, 231] width 50 height 26
click at [1342, 232] on div "重 置 查 询" at bounding box center [1386, 231] width 209 height 26
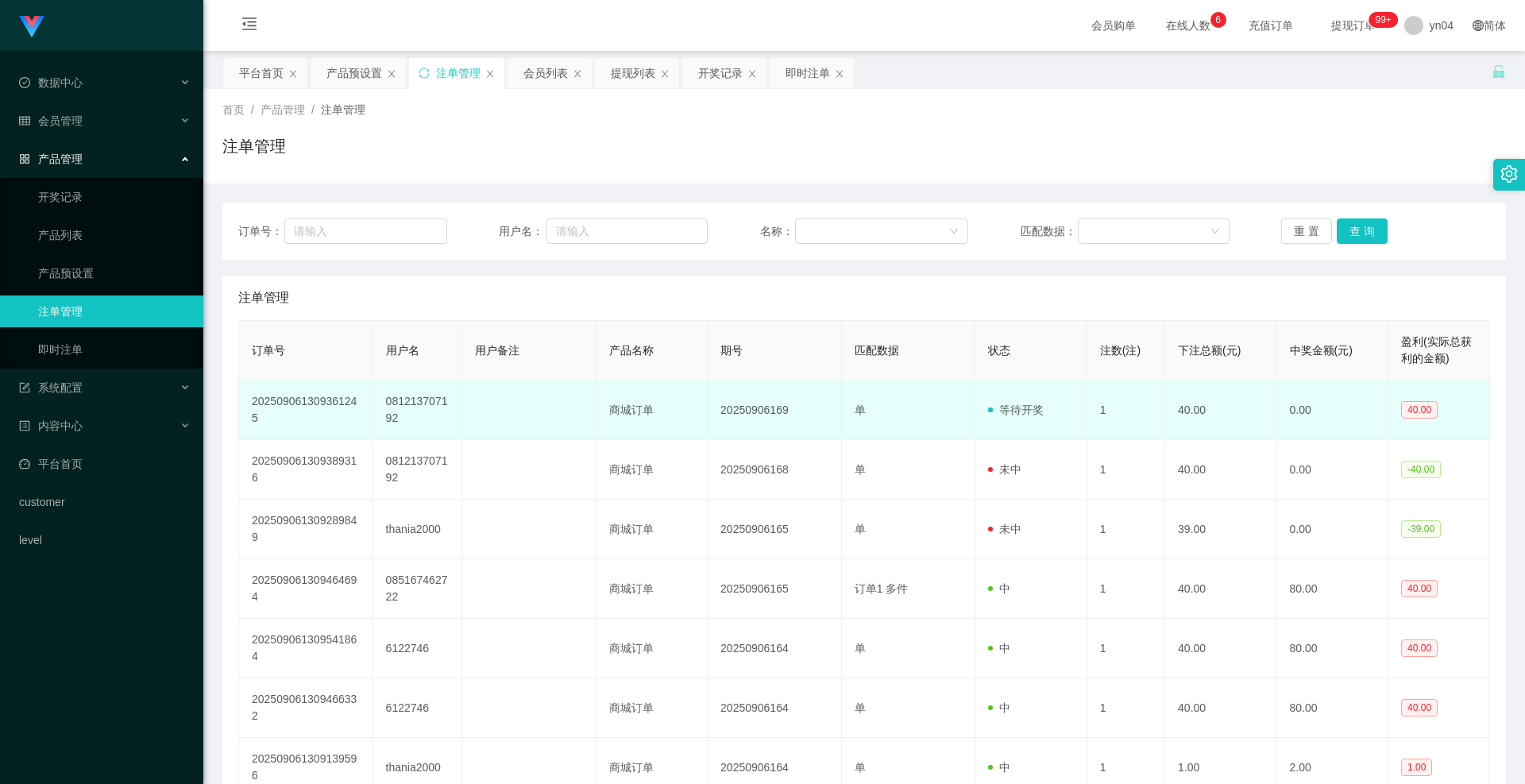
click at [406, 401] on td "081213707192" at bounding box center [417, 410] width 89 height 59
copy td "081213707192"
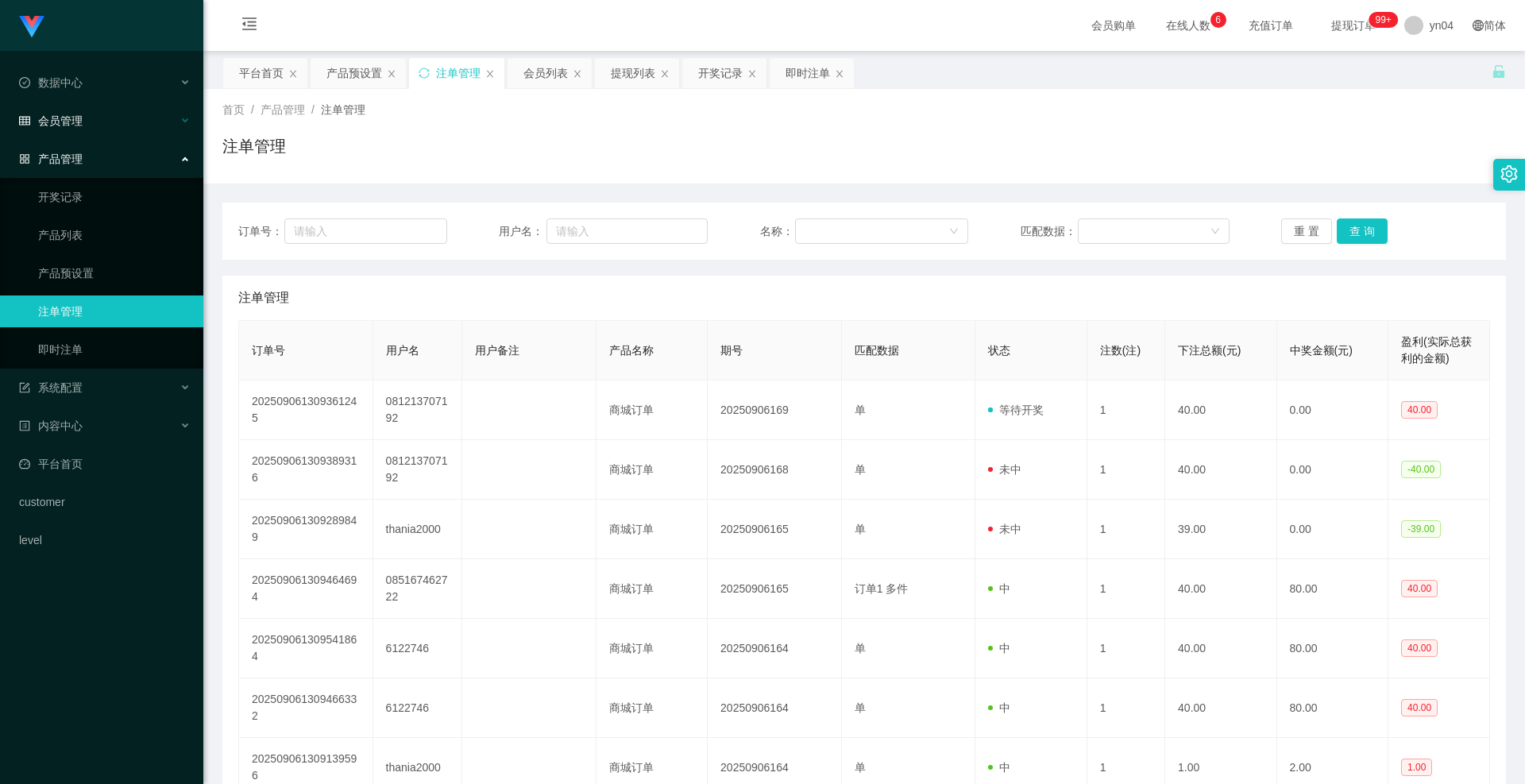
click at [92, 130] on div "会员管理" at bounding box center [102, 121] width 203 height 32
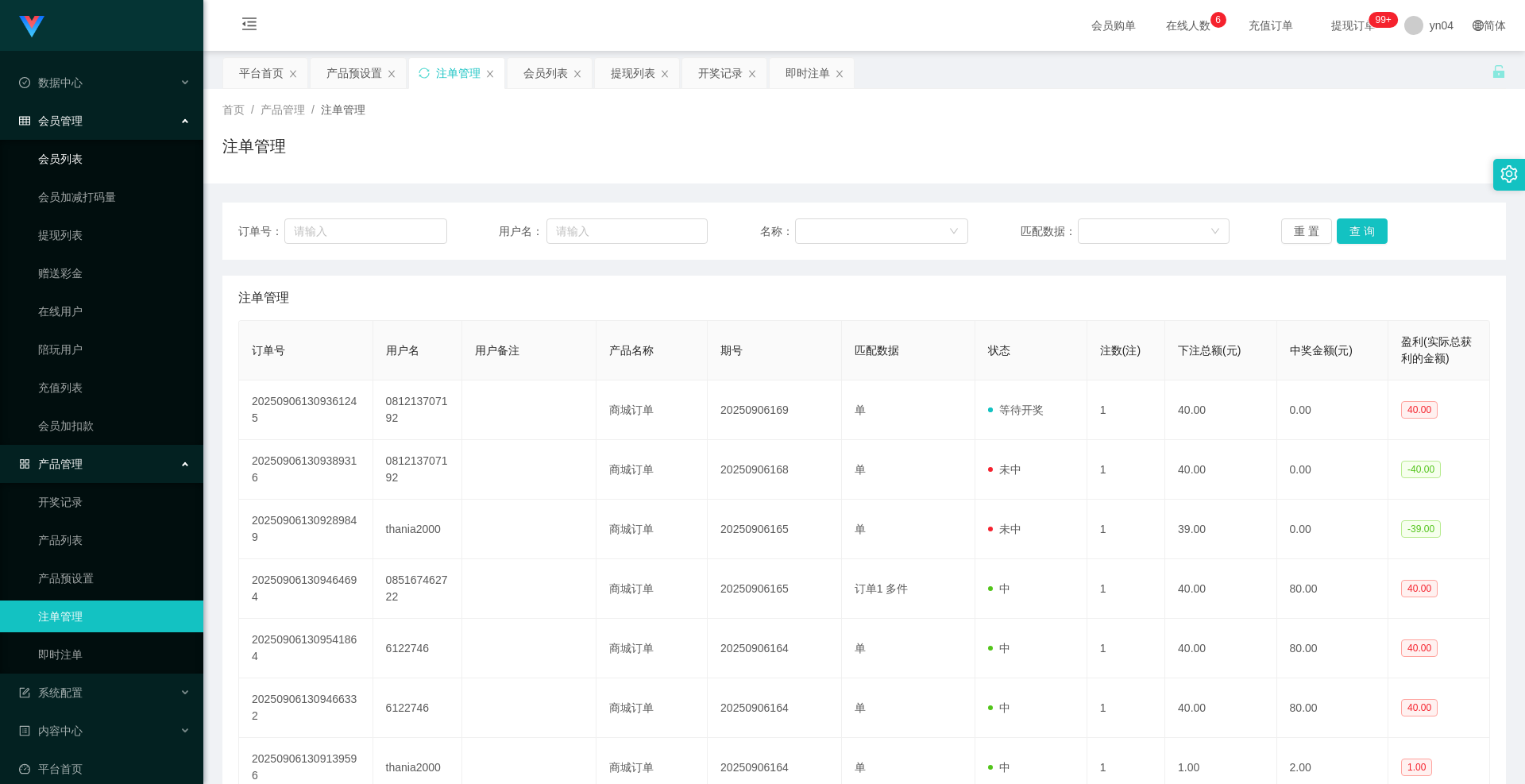
click at [94, 153] on link "会员列表" at bounding box center [115, 159] width 152 height 32
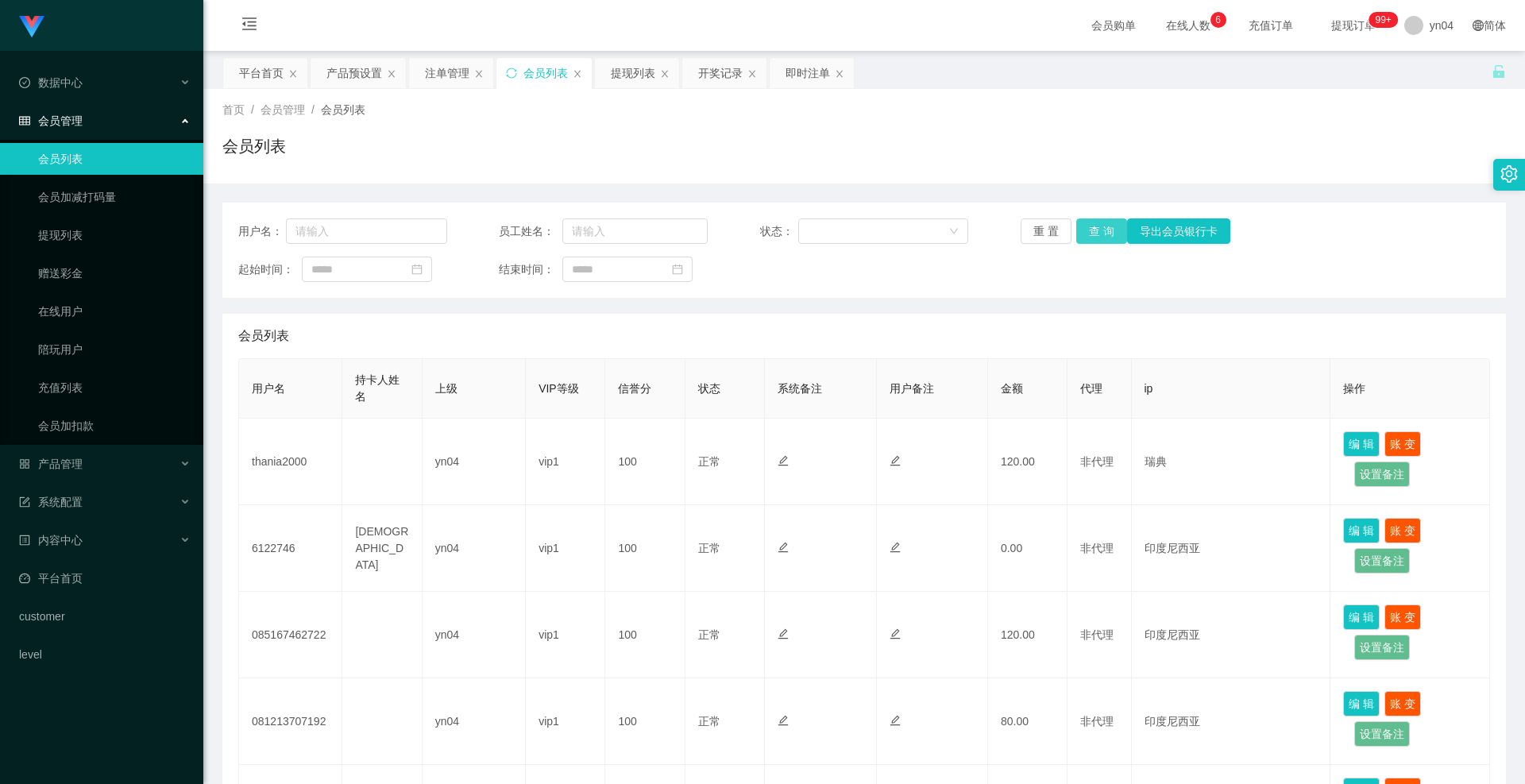
click at [1106, 227] on button "查 询" at bounding box center [1101, 231] width 50 height 26
click at [1106, 227] on div "重 置 查 询 导出会员银行卡" at bounding box center [1125, 231] width 209 height 26
click at [1106, 227] on button "查 询" at bounding box center [1101, 231] width 50 height 26
click at [1106, 227] on div "重 置 查 询 导出会员银行卡" at bounding box center [1125, 231] width 209 height 26
click at [1096, 233] on button "查 询" at bounding box center [1101, 231] width 50 height 26
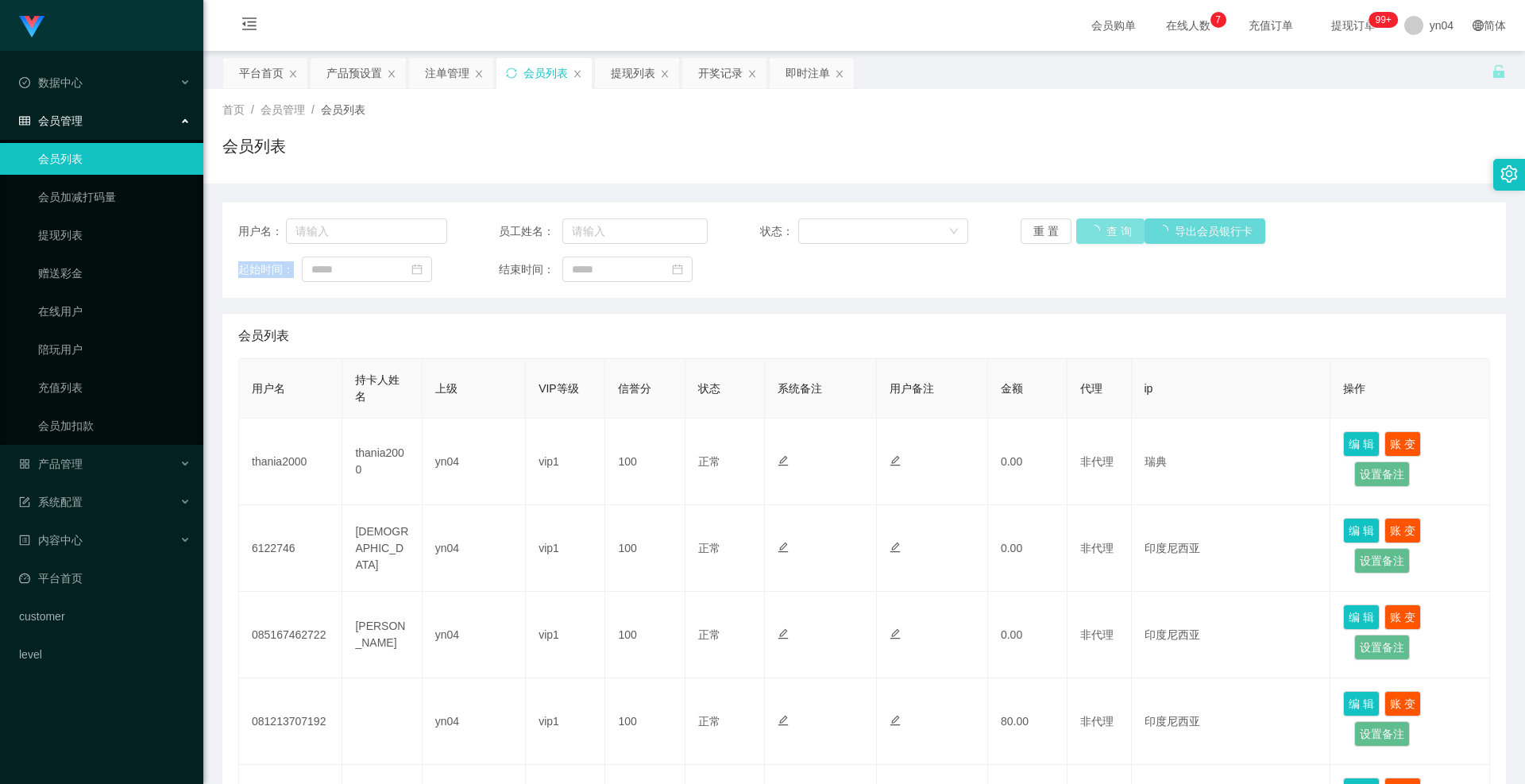
click at [1096, 233] on div "重 置 查 询 导出会员银行卡" at bounding box center [1125, 231] width 209 height 26
click at [1096, 233] on button "查 询" at bounding box center [1101, 231] width 50 height 26
click at [1096, 233] on div "重 置 查 询 导出会员银行卡" at bounding box center [1125, 231] width 209 height 26
click at [1096, 233] on button "查 询" at bounding box center [1101, 231] width 50 height 26
click at [1096, 233] on div "重 置 查 询 导出会员银行卡" at bounding box center [1125, 231] width 209 height 26
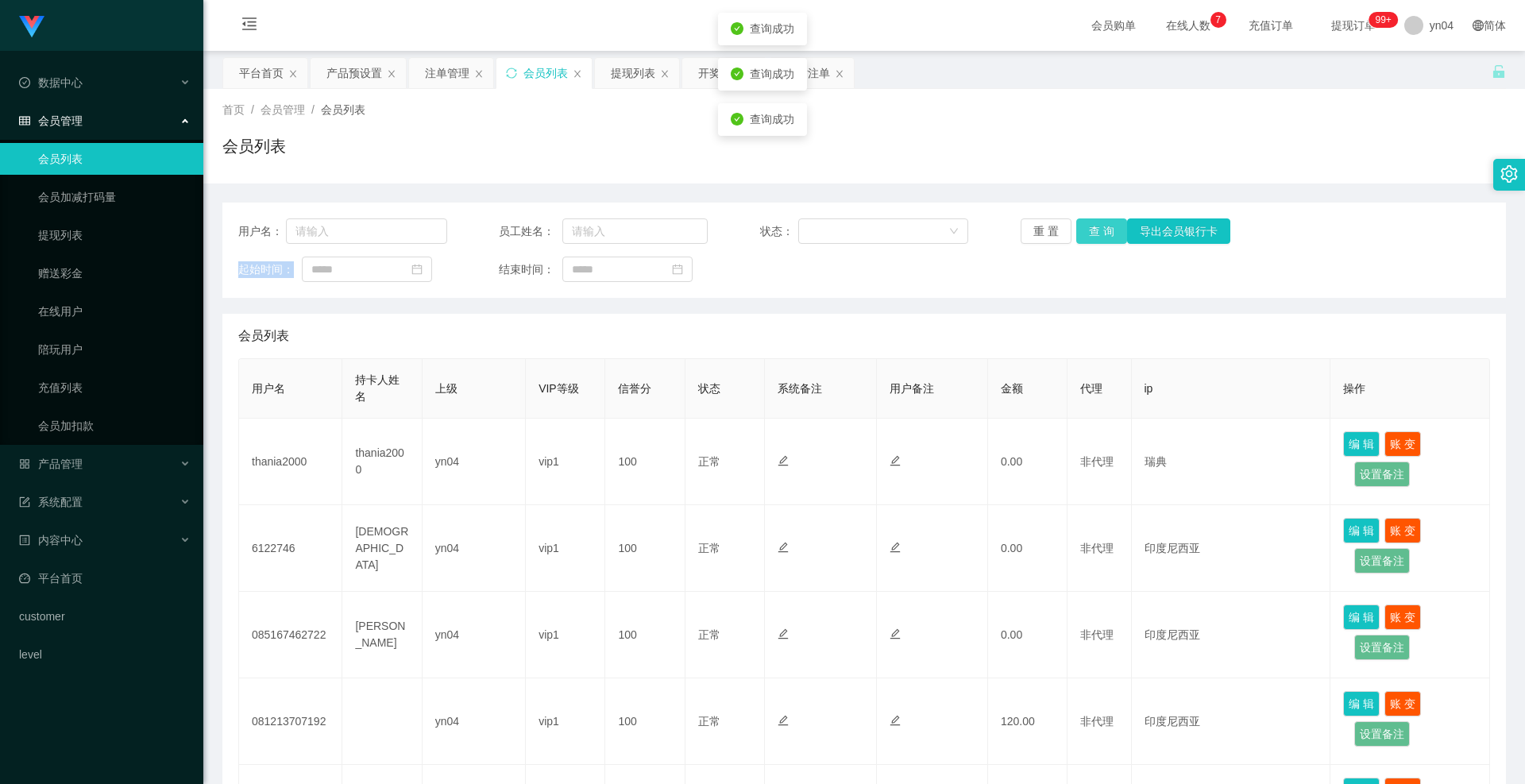
click at [1096, 233] on button "查 询" at bounding box center [1101, 231] width 50 height 26
click at [1096, 233] on div "重 置 查 询 导出会员银行卡" at bounding box center [1125, 231] width 209 height 26
click at [1096, 233] on button "查 询" at bounding box center [1101, 231] width 50 height 26
click at [86, 582] on link "平台首页" at bounding box center [105, 578] width 171 height 32
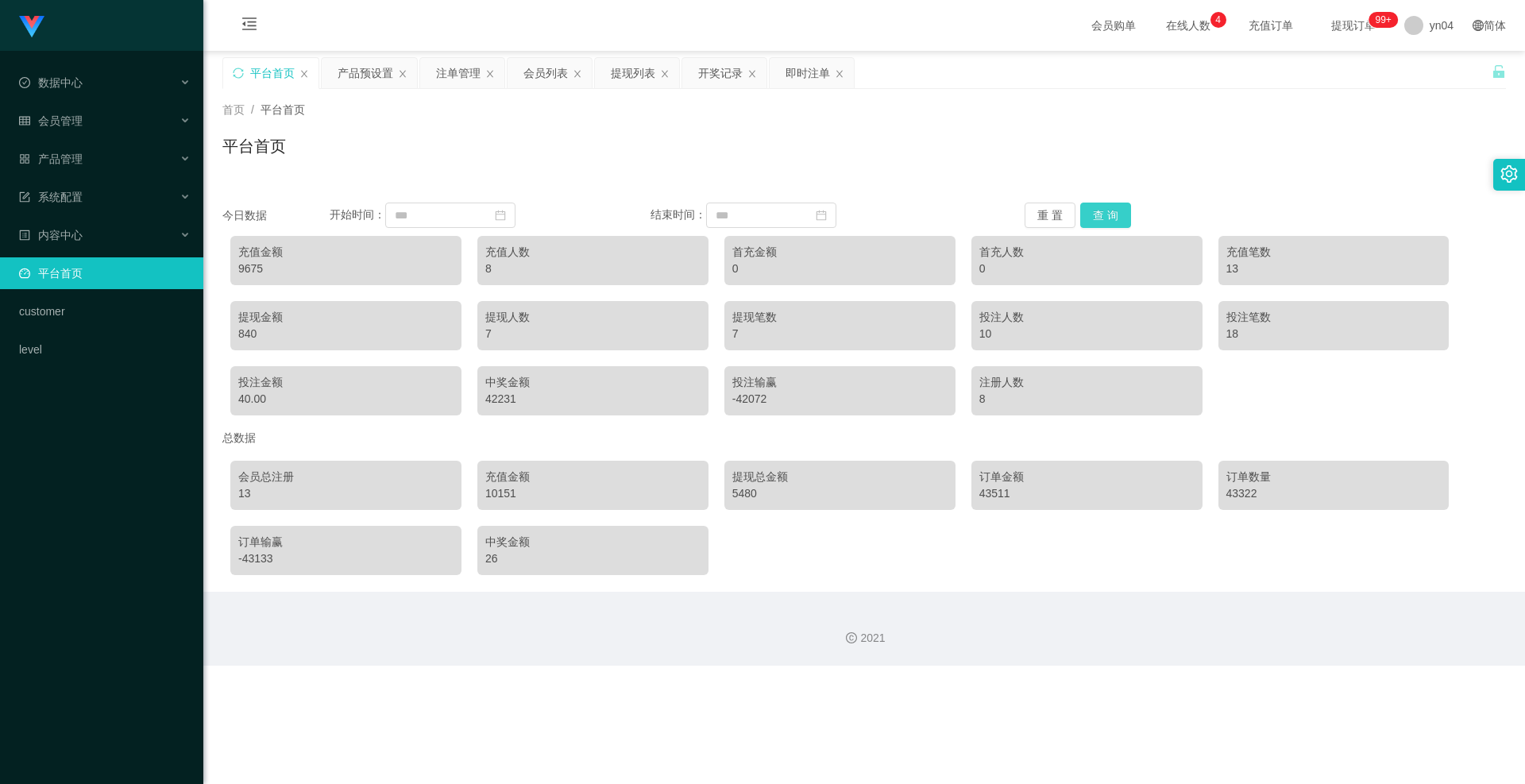
click at [1112, 215] on button "查 询" at bounding box center [1105, 215] width 50 height 26
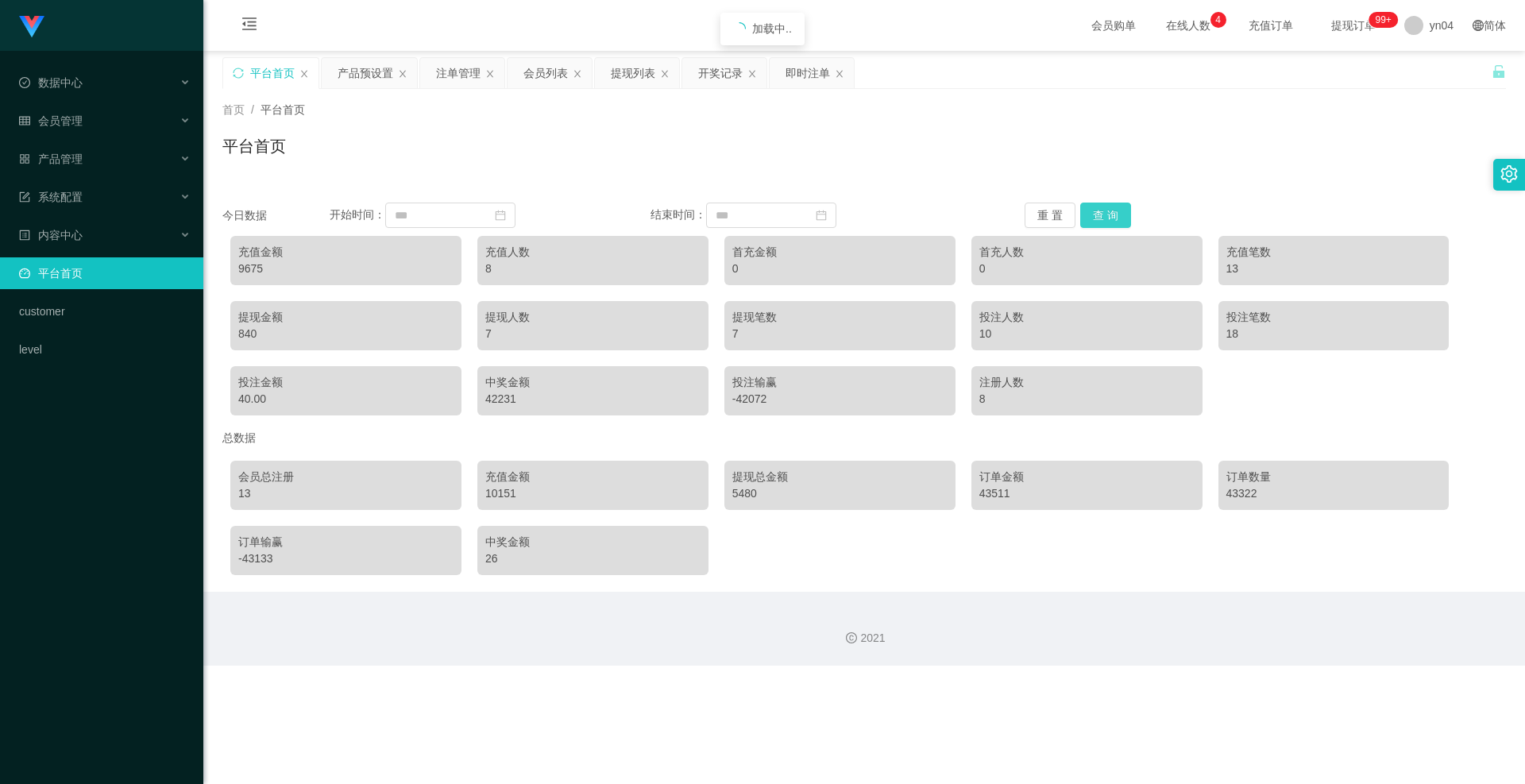
click at [1112, 215] on button "查 询" at bounding box center [1105, 215] width 50 height 26
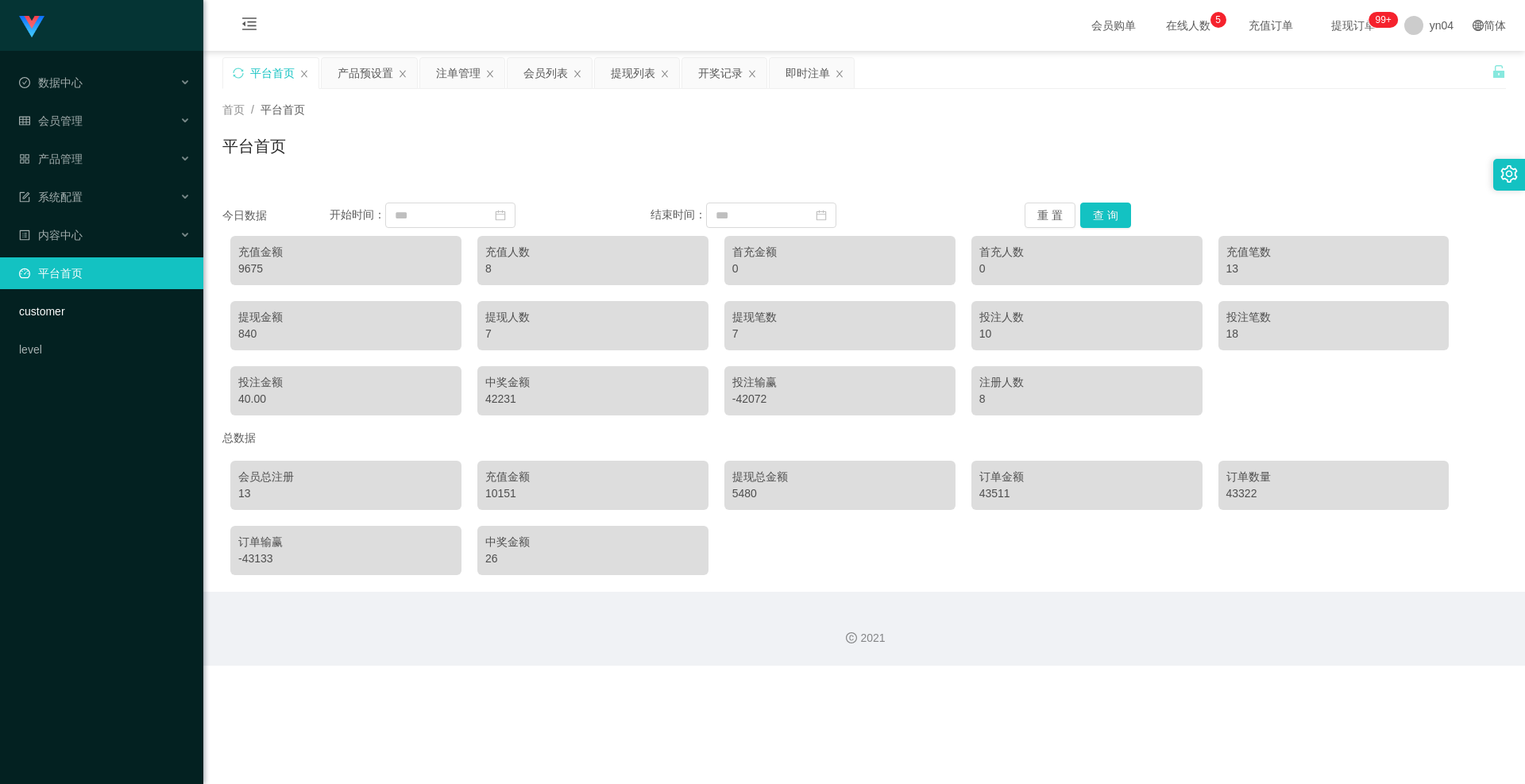
click at [92, 273] on link "平台首页" at bounding box center [105, 273] width 171 height 32
click at [1106, 219] on button "查 询" at bounding box center [1105, 215] width 50 height 26
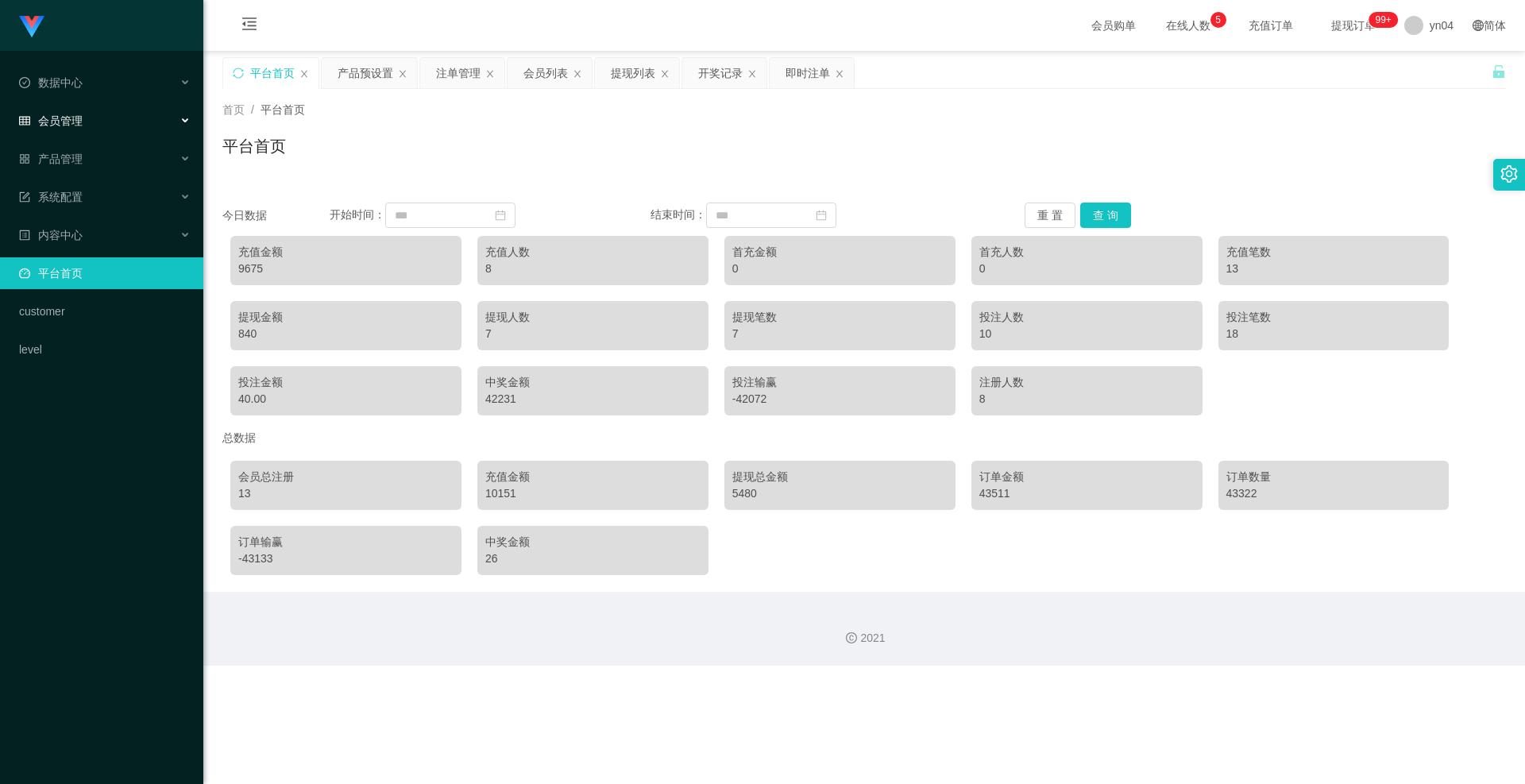
click at [115, 118] on div "会员管理" at bounding box center [102, 121] width 203 height 32
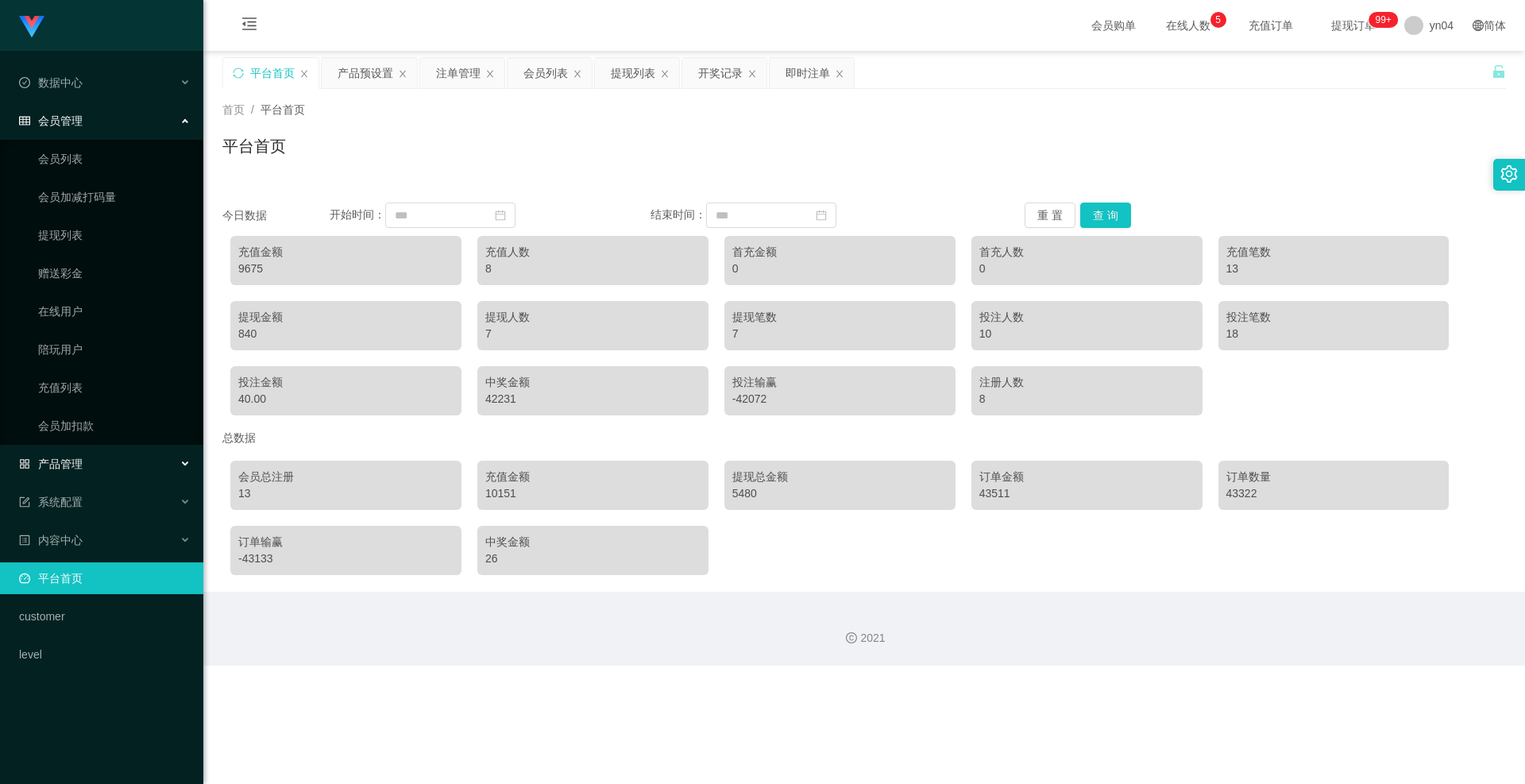
click at [82, 456] on div "产品管理" at bounding box center [102, 464] width 203 height 32
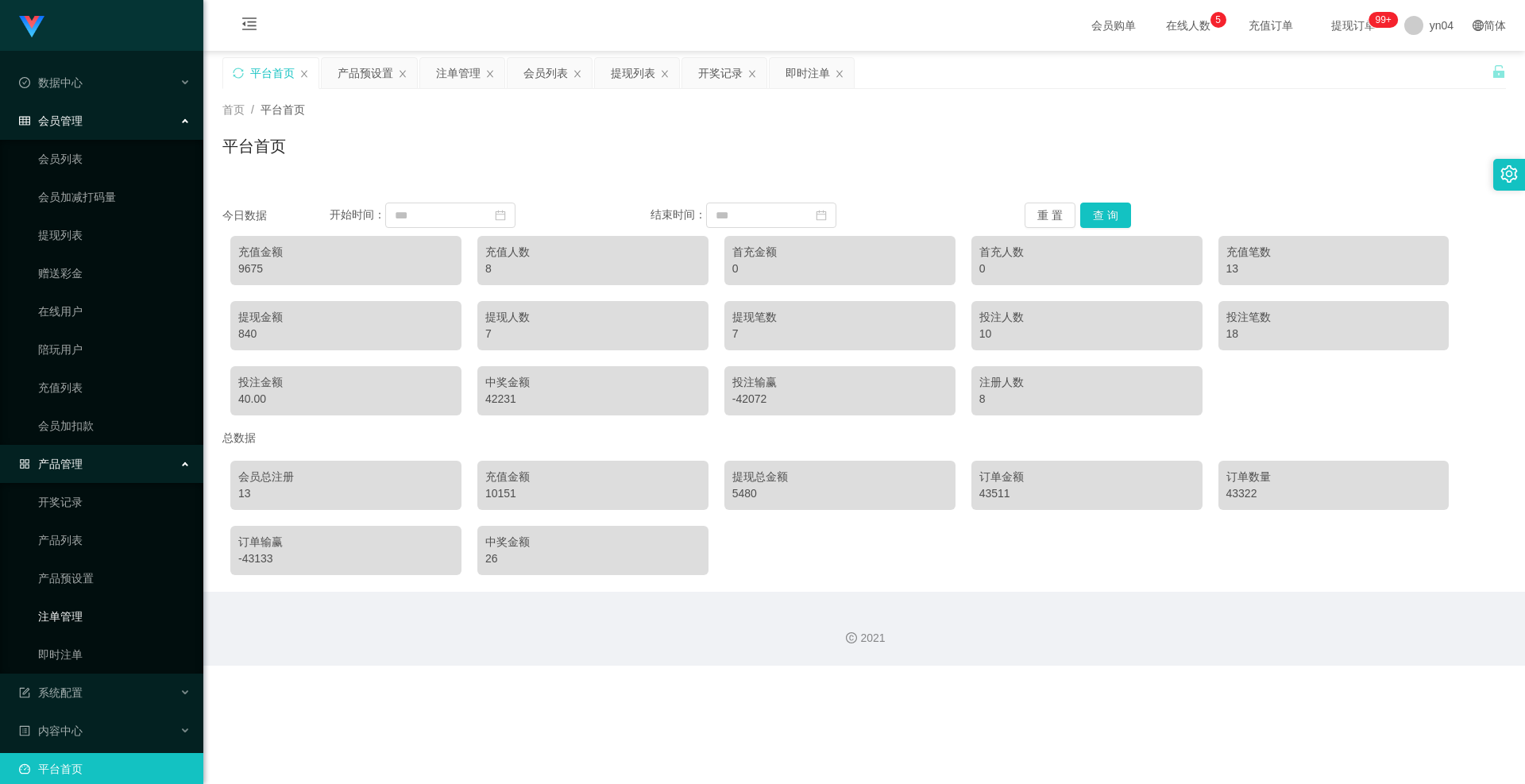
click at [73, 610] on link "注单管理" at bounding box center [115, 617] width 152 height 32
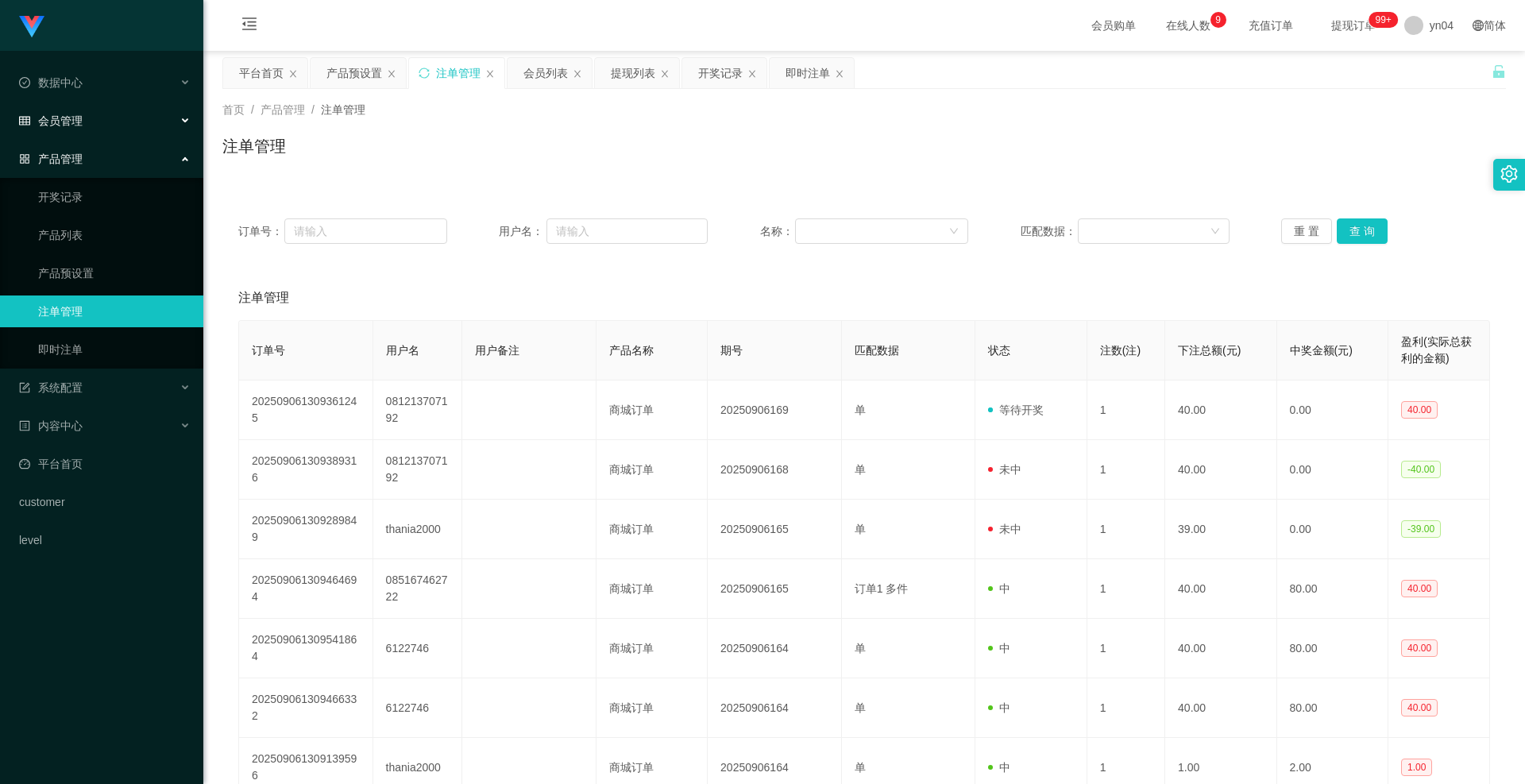
click at [82, 129] on div "会员管理" at bounding box center [102, 121] width 203 height 32
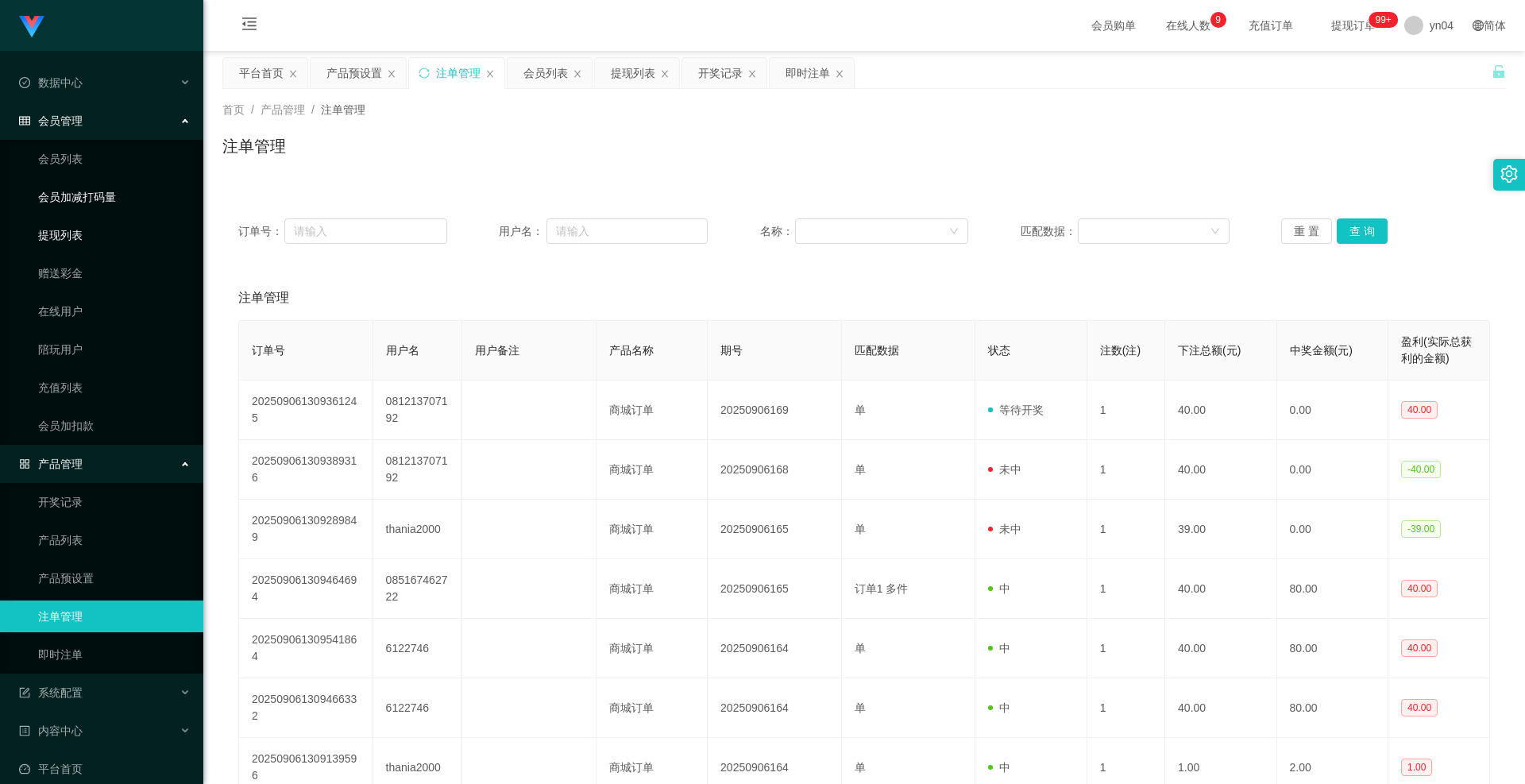
click at [86, 235] on link "提现列表" at bounding box center [115, 235] width 152 height 32
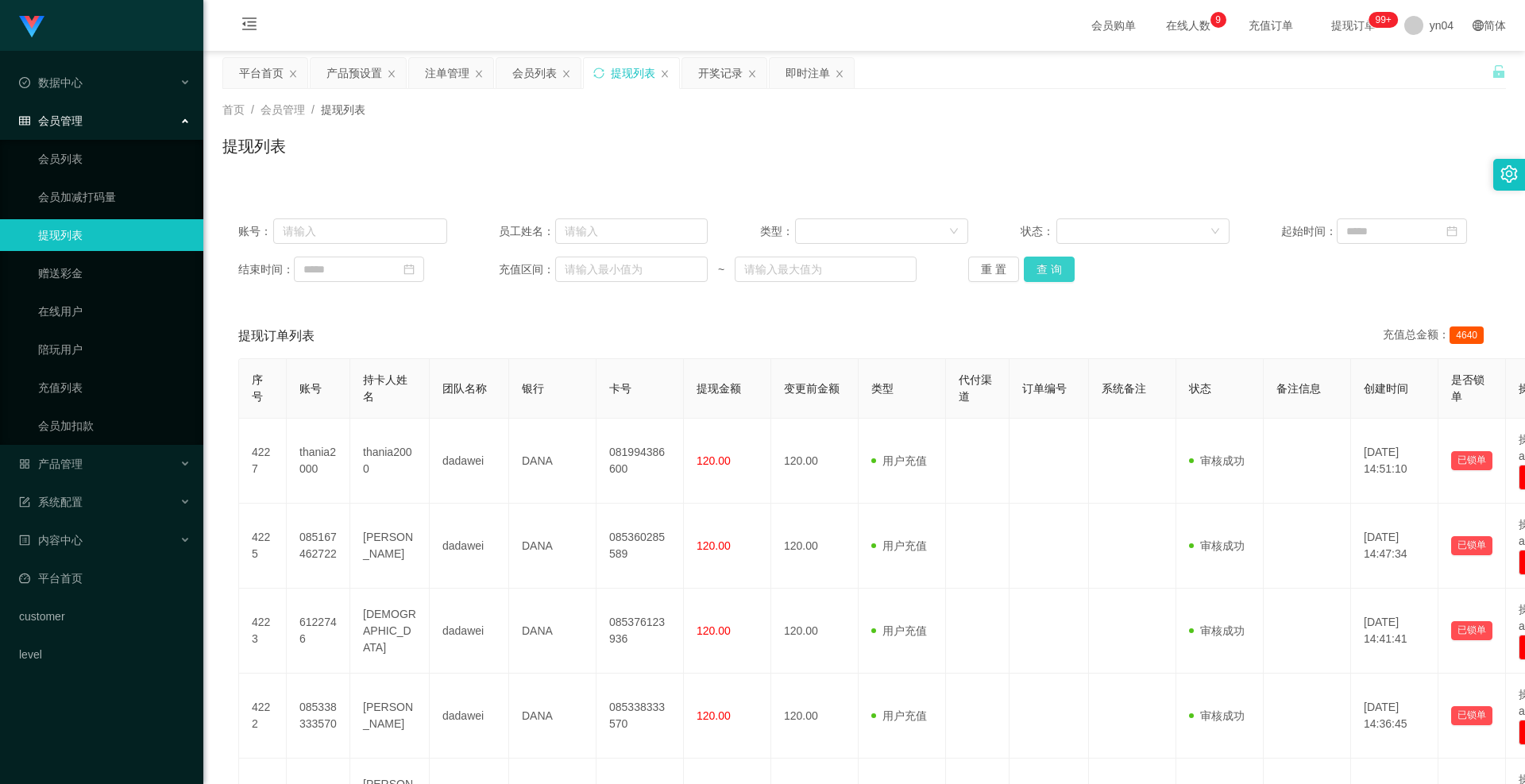
click at [1063, 273] on button "查 询" at bounding box center [1049, 269] width 50 height 26
click at [1063, 273] on div "重 置 查 询" at bounding box center [1072, 269] width 209 height 26
click at [1063, 273] on button "查 询" at bounding box center [1049, 269] width 50 height 26
click at [1063, 273] on div "重 置 查 询" at bounding box center [1072, 269] width 209 height 26
click at [1063, 273] on button "查 询" at bounding box center [1049, 269] width 50 height 26
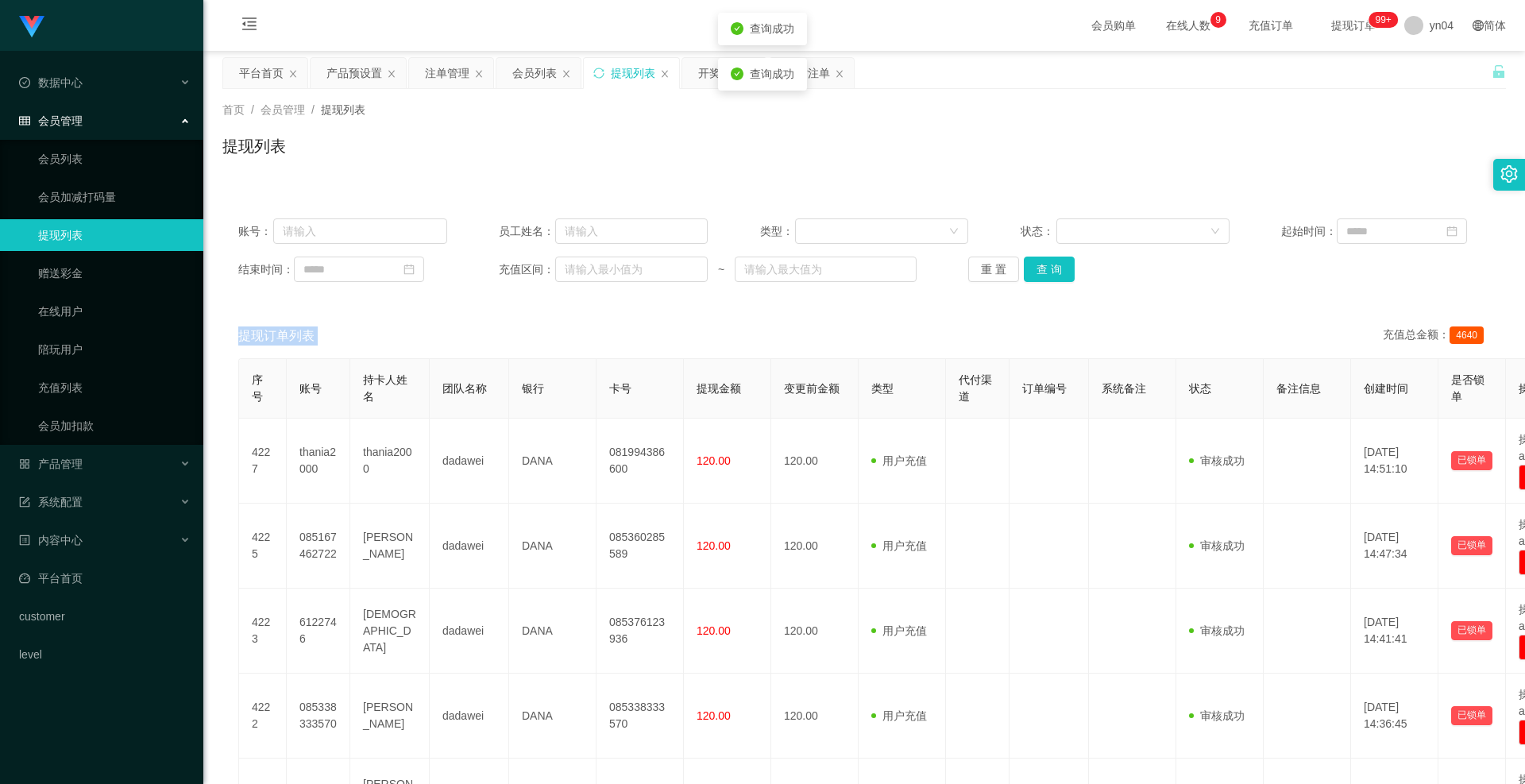
click at [1063, 273] on div "重 置 查 询" at bounding box center [1072, 269] width 209 height 26
click at [1063, 273] on button "查 询" at bounding box center [1049, 269] width 50 height 26
click at [1063, 273] on div "重 置 查 询" at bounding box center [1072, 269] width 209 height 26
click at [1063, 273] on button "查 询" at bounding box center [1049, 269] width 50 height 26
click at [1063, 273] on div "重 置 查 询" at bounding box center [1072, 269] width 209 height 26
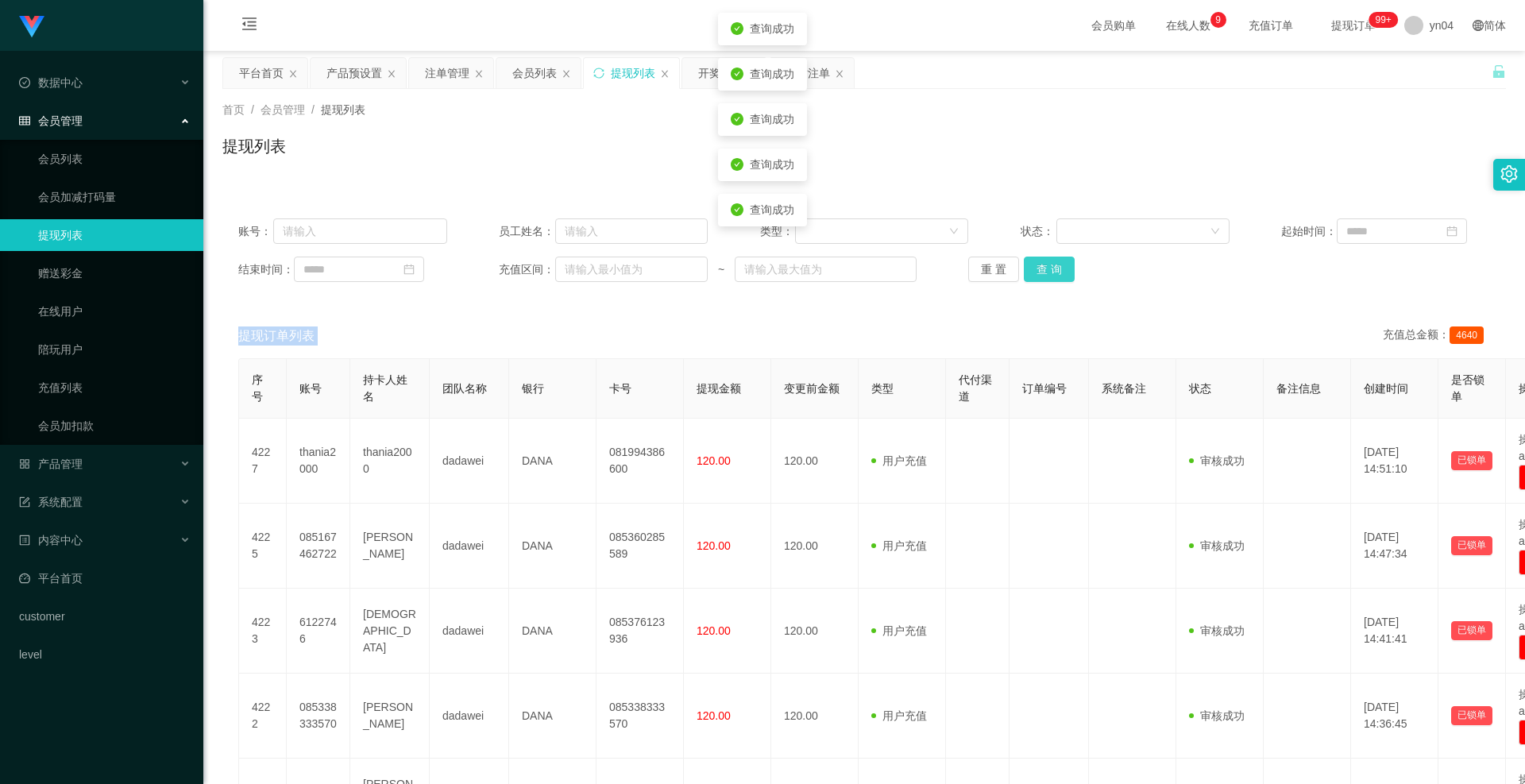
click at [1063, 273] on button "查 询" at bounding box center [1049, 269] width 50 height 26
click at [1063, 273] on div "重 置 查 询" at bounding box center [1072, 269] width 209 height 26
click at [1063, 273] on button "查 询" at bounding box center [1049, 269] width 50 height 26
click at [1063, 273] on div "重 置 查 询" at bounding box center [1072, 269] width 209 height 26
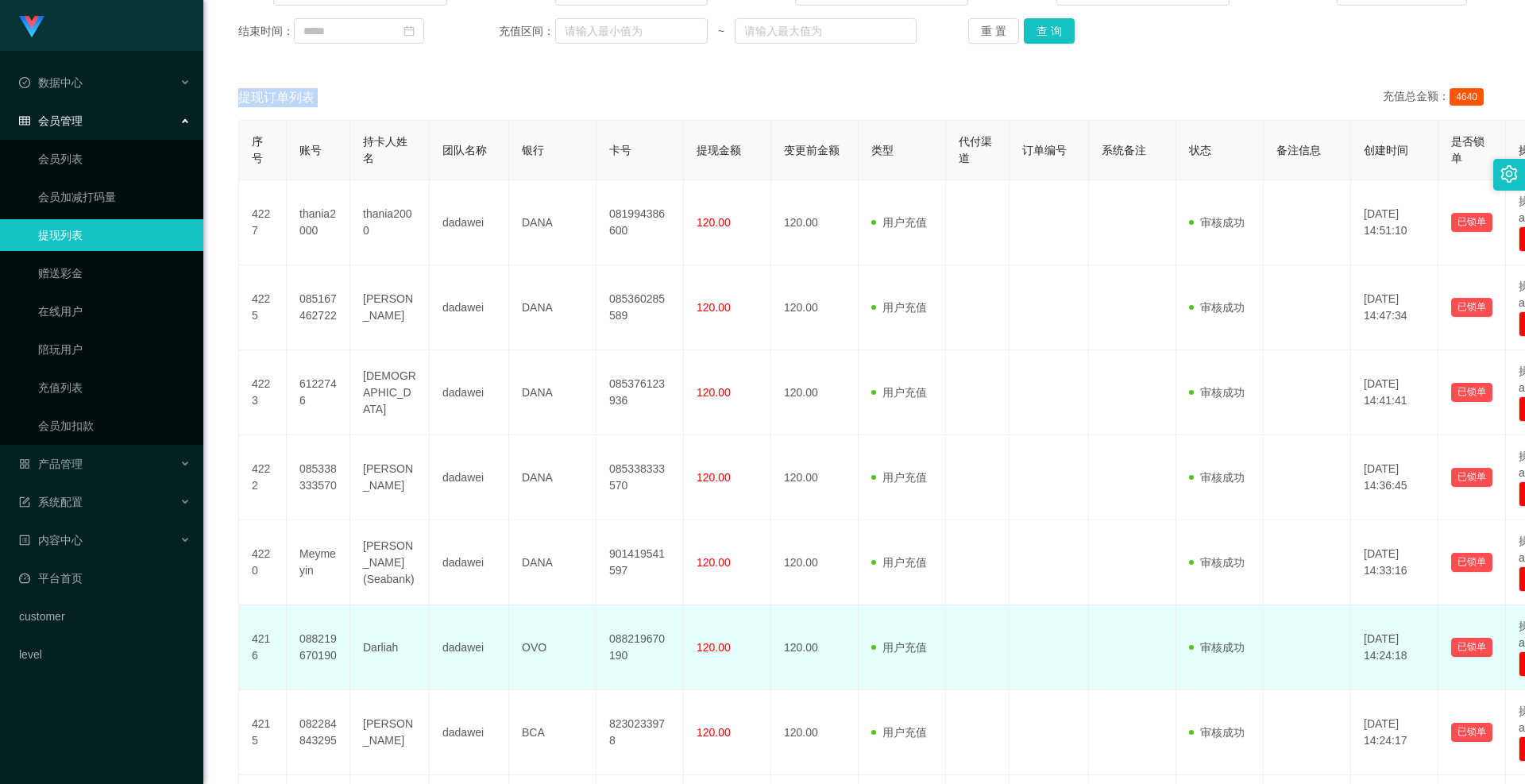
scroll to position [318, 0]
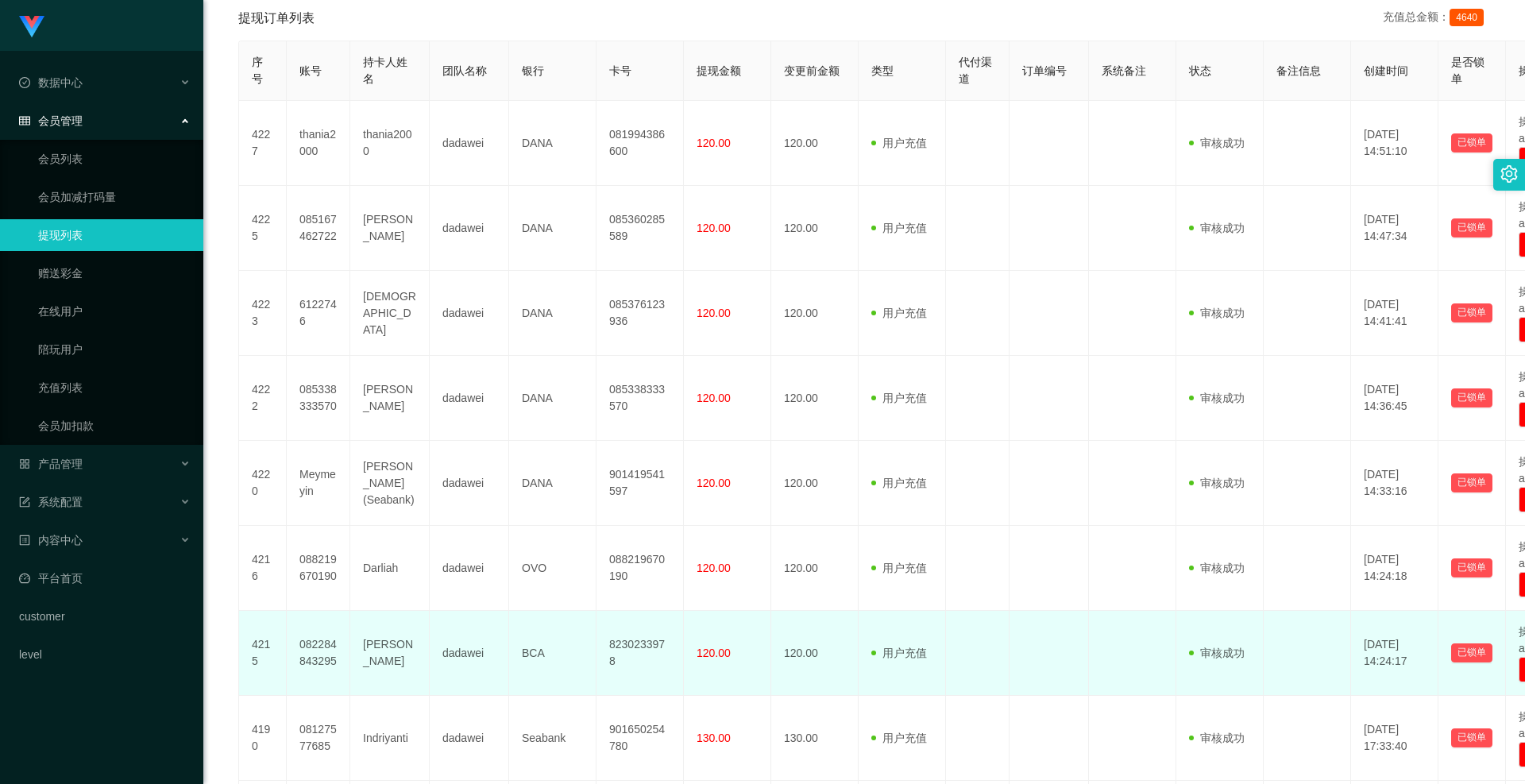
click at [805, 654] on td "120.00" at bounding box center [815, 653] width 87 height 85
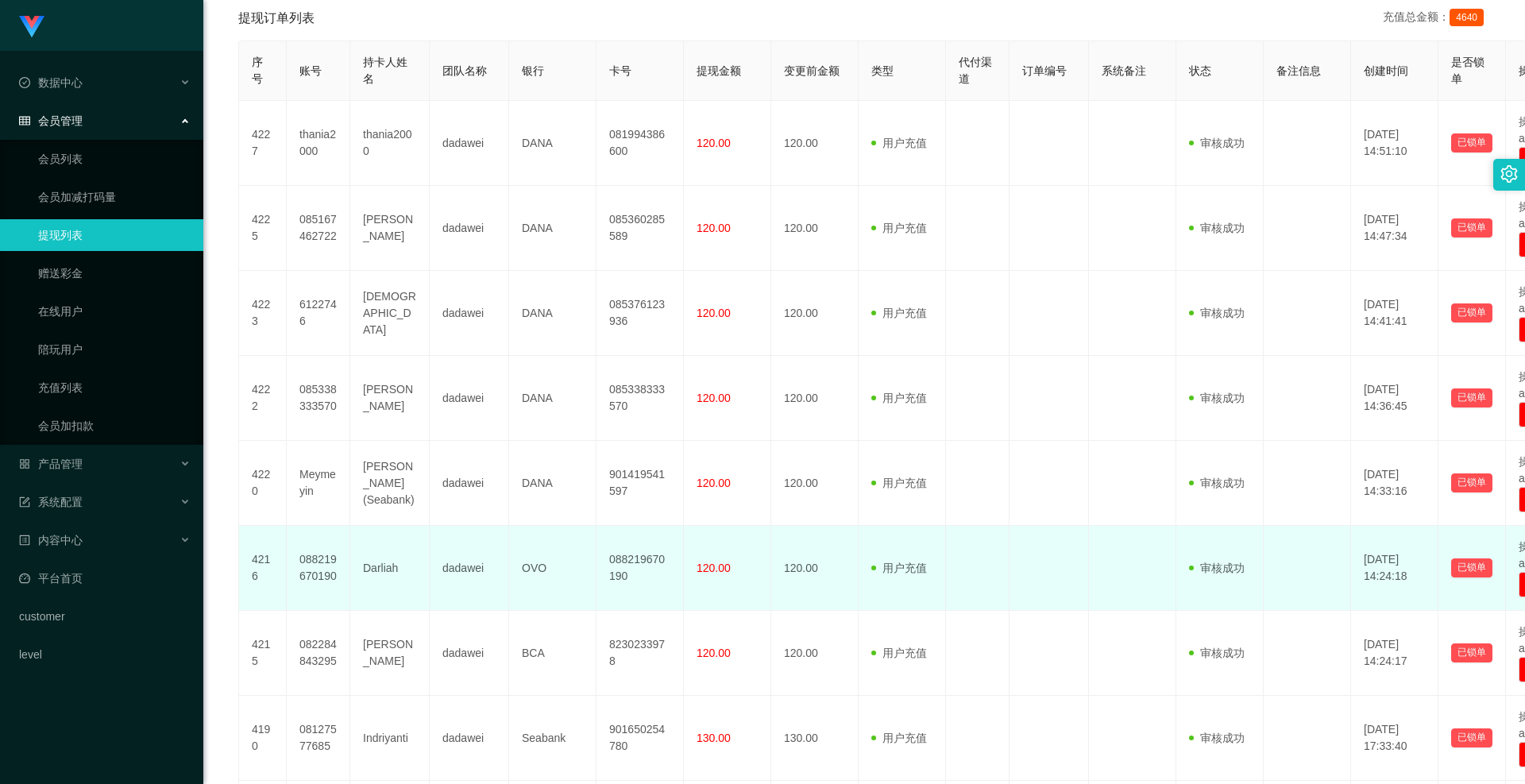
click at [796, 567] on td "120.00" at bounding box center [815, 569] width 87 height 85
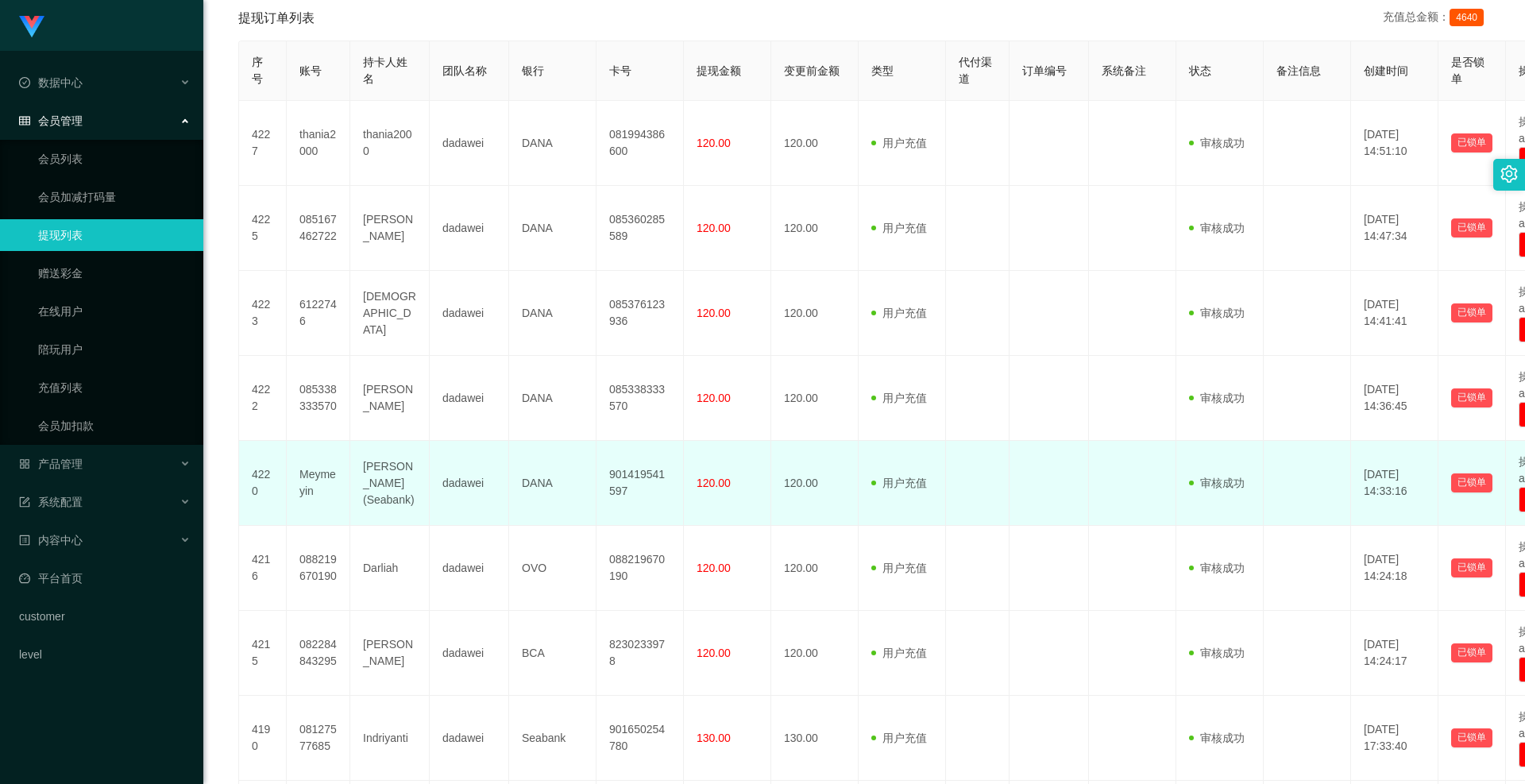
click at [807, 497] on td "120.00" at bounding box center [815, 484] width 87 height 85
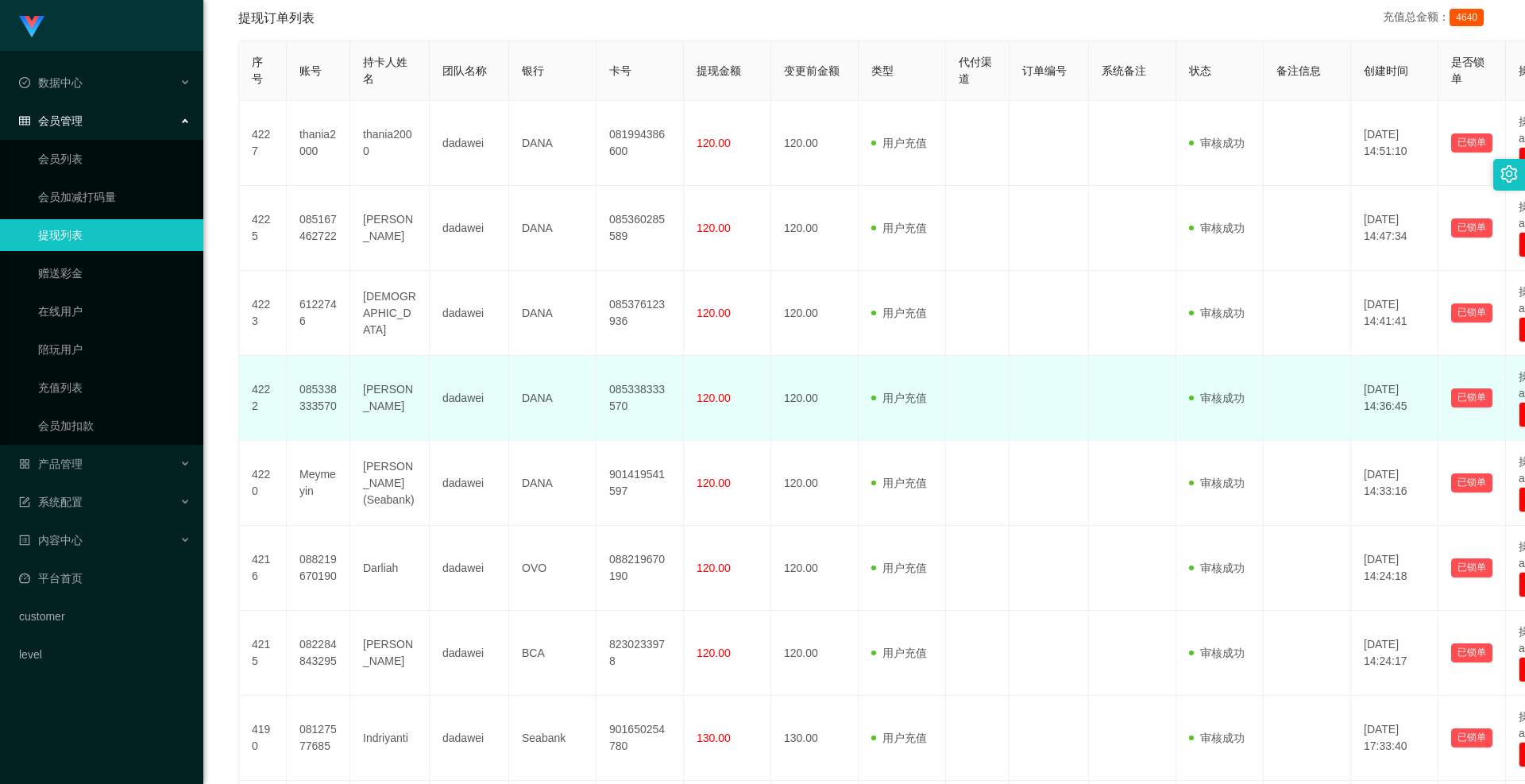
click at [803, 422] on td "120.00" at bounding box center [815, 398] width 87 height 85
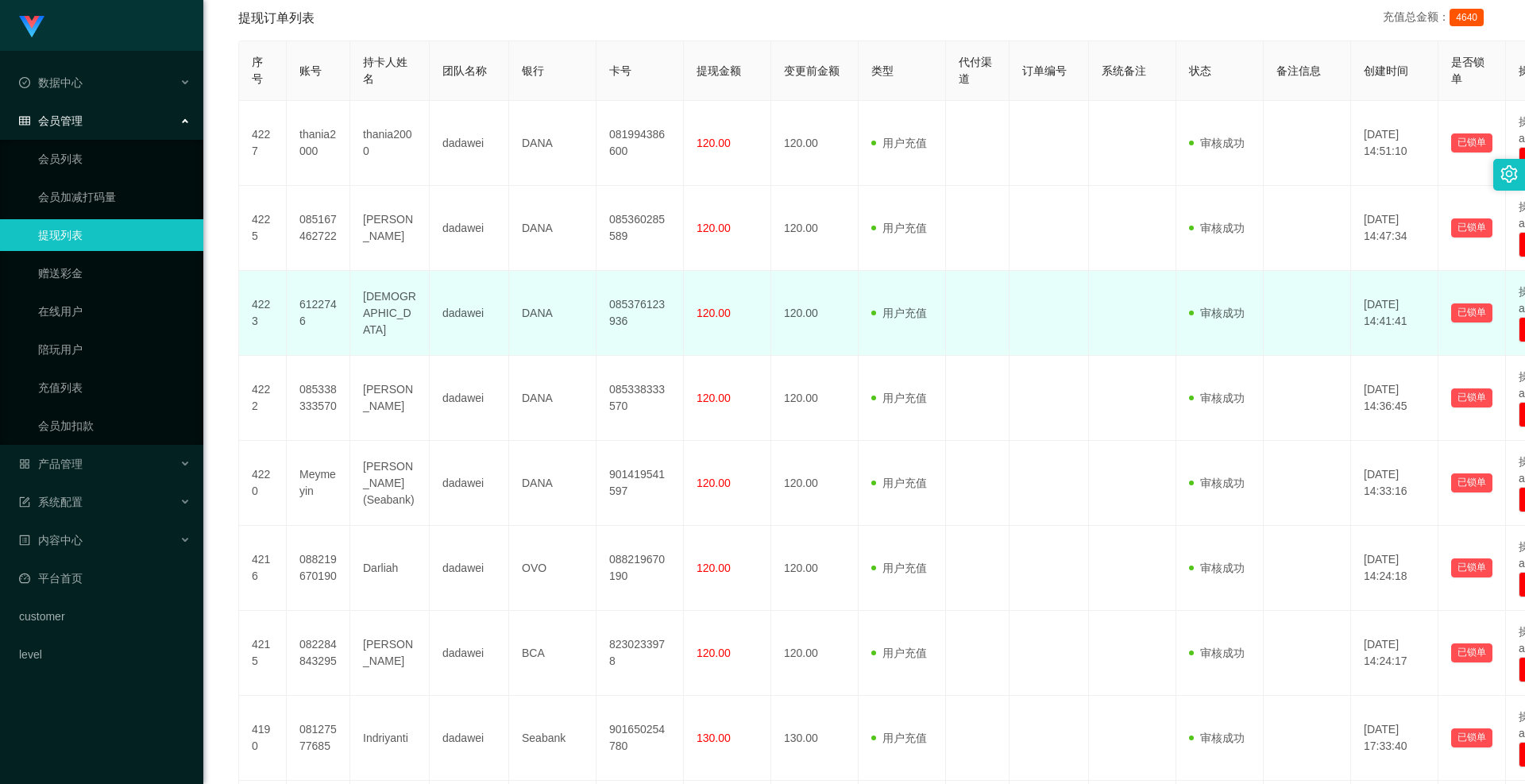
click at [804, 333] on td "120.00" at bounding box center [815, 313] width 87 height 85
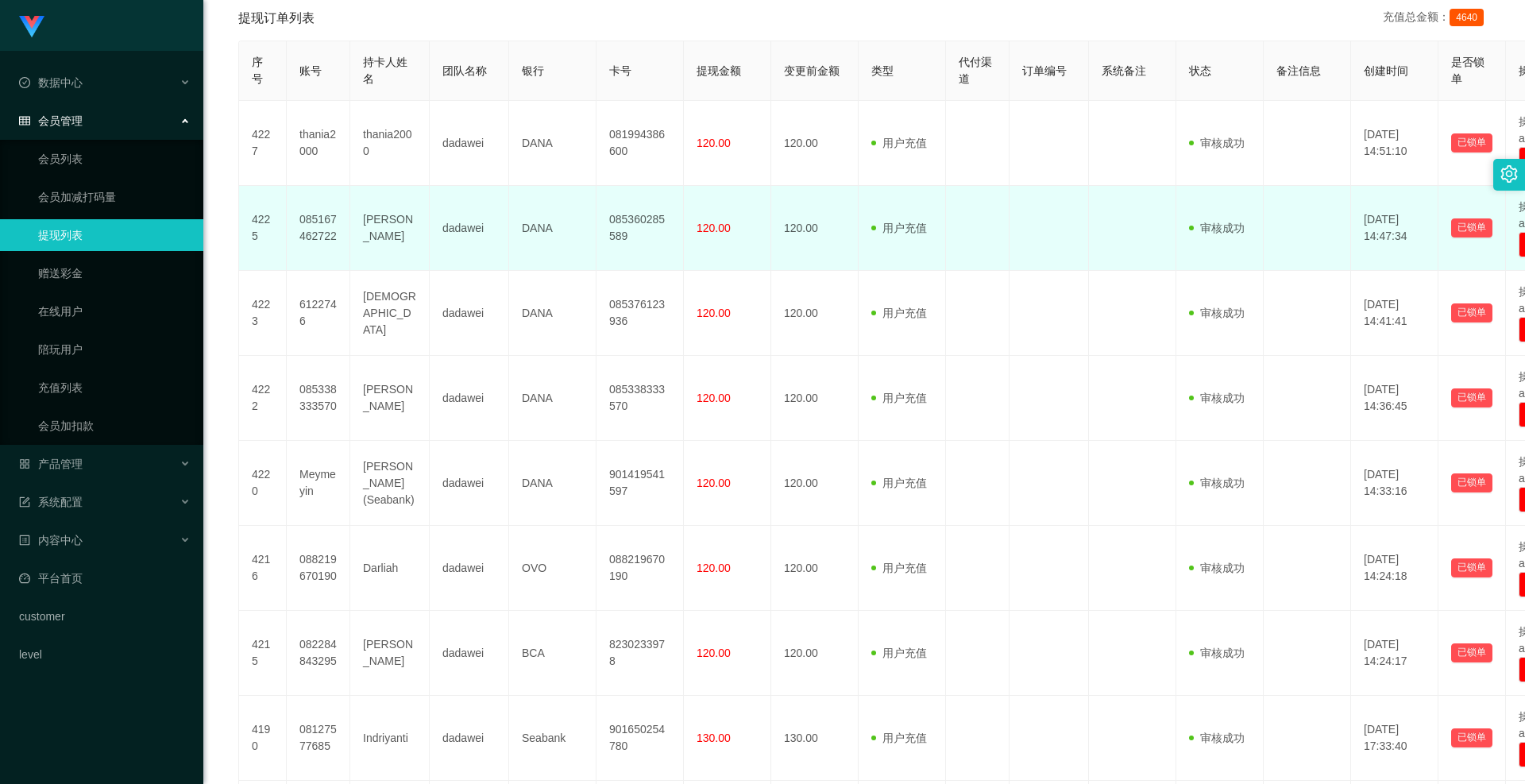
click at [810, 234] on td "120.00" at bounding box center [815, 228] width 87 height 85
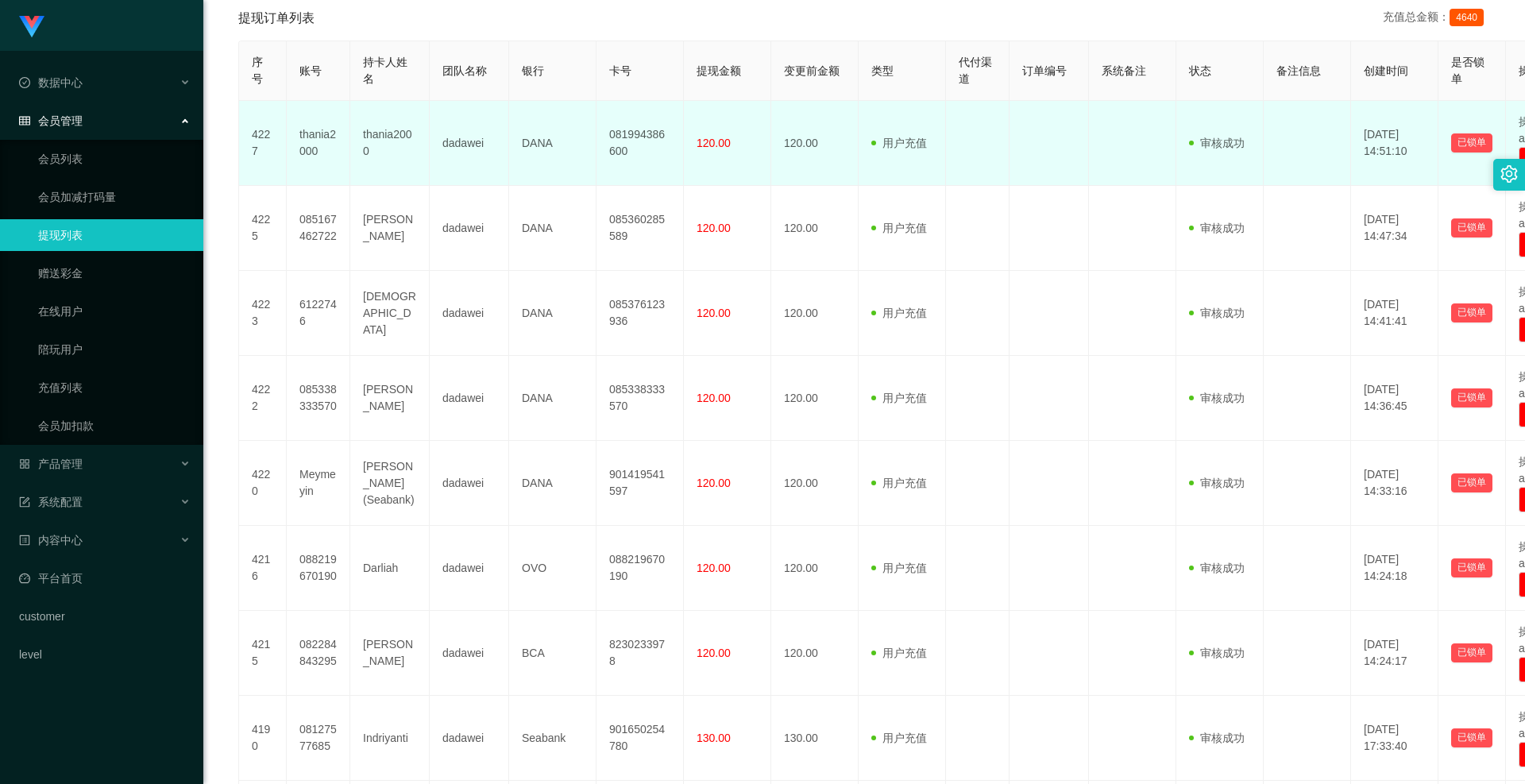
click at [821, 123] on td "120.00" at bounding box center [815, 143] width 87 height 85
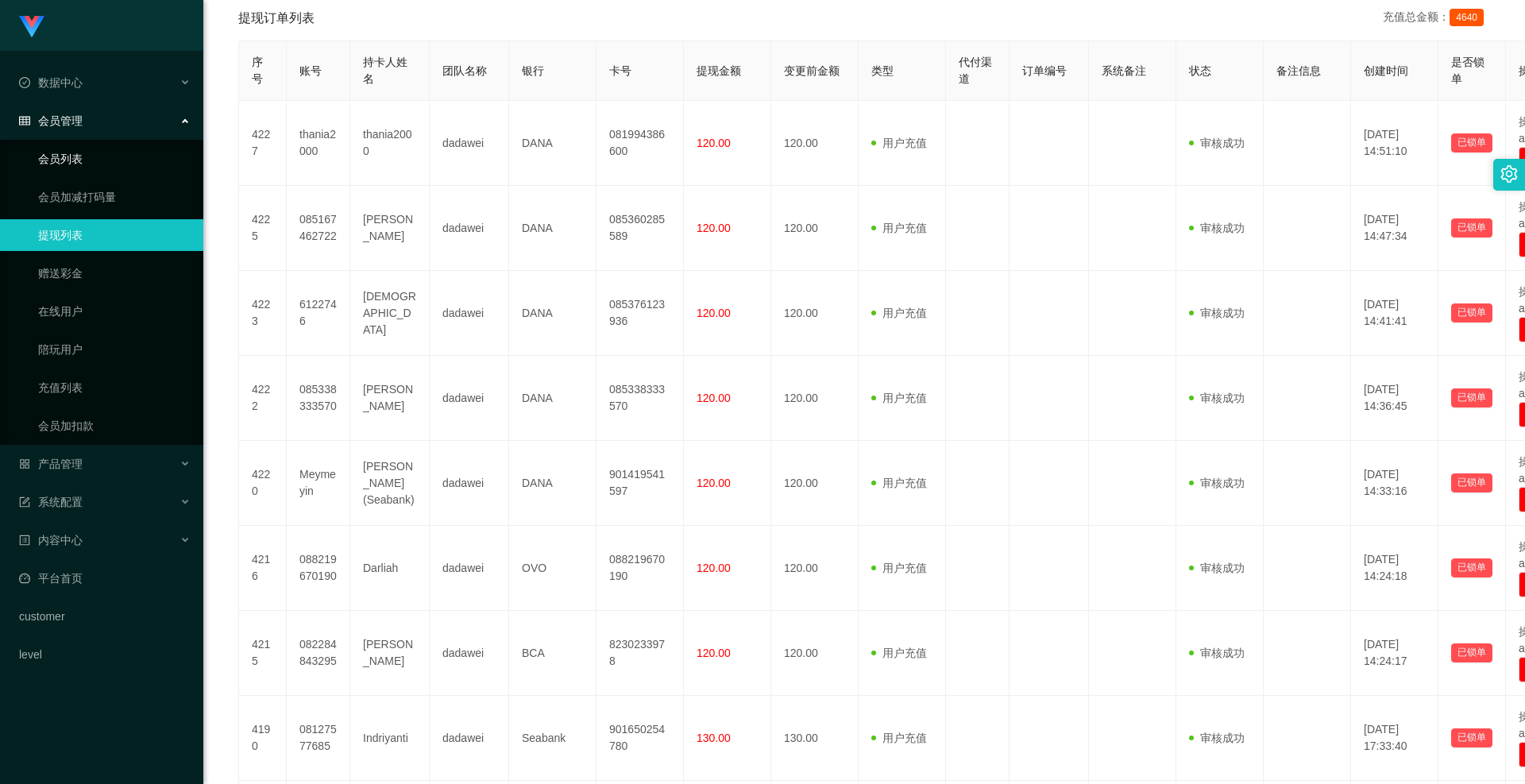
click at [54, 152] on link "会员列表" at bounding box center [115, 159] width 152 height 32
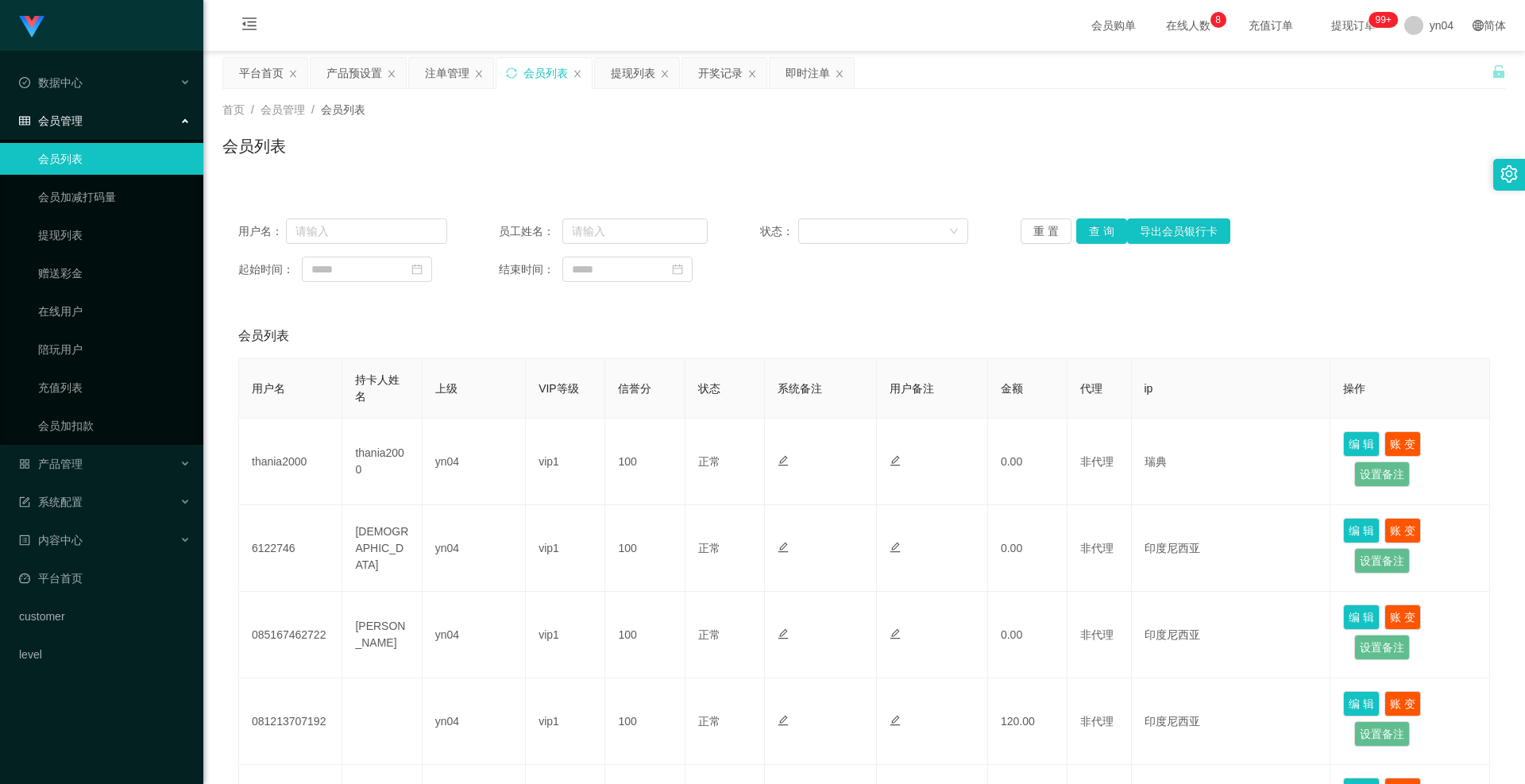
click at [1094, 218] on div "用户名： 员工姓名： 状态： 重 置 查 询 导出会员银行卡 起始时间： 结束时间：" at bounding box center [864, 250] width 1284 height 95
click at [1097, 233] on button "查 询" at bounding box center [1101, 231] width 50 height 26
click at [1097, 233] on div "重 置 查 询 导出会员银行卡" at bounding box center [1125, 231] width 209 height 26
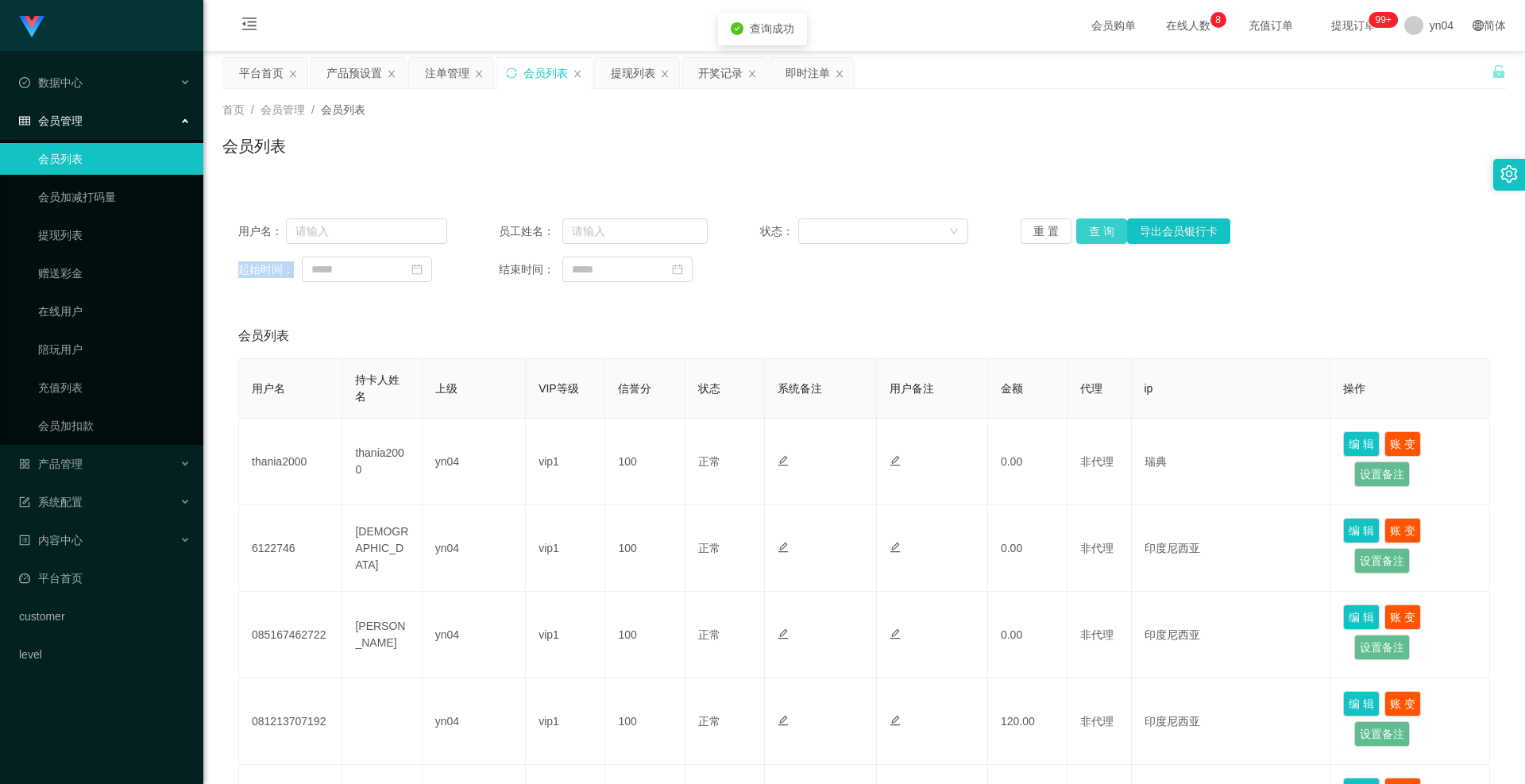
click at [1097, 233] on button "查 询" at bounding box center [1101, 231] width 50 height 26
click at [1097, 233] on div "重 置 查 询 导出会员银行卡" at bounding box center [1125, 231] width 209 height 26
click at [1097, 233] on button "查 询" at bounding box center [1101, 231] width 50 height 26
click at [1104, 238] on button "查 询" at bounding box center [1101, 231] width 50 height 26
click at [1104, 238] on div "重 置 查 询 导出会员银行卡" at bounding box center [1125, 231] width 209 height 26
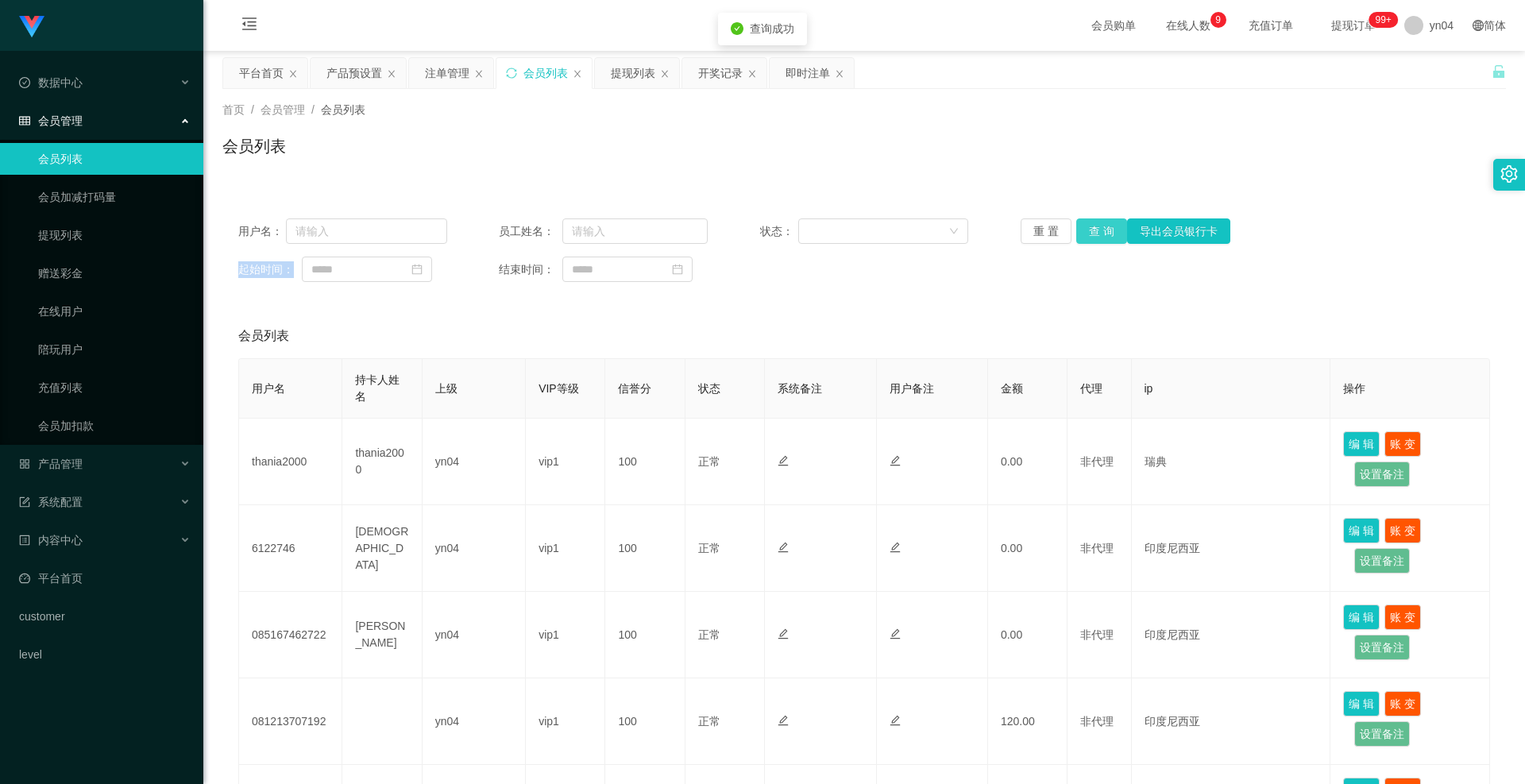
click at [1104, 238] on button "查 询" at bounding box center [1101, 231] width 50 height 26
click at [1104, 238] on div "重 置 查 询 导出会员银行卡" at bounding box center [1125, 231] width 209 height 26
click at [1104, 238] on button "查 询" at bounding box center [1101, 231] width 50 height 26
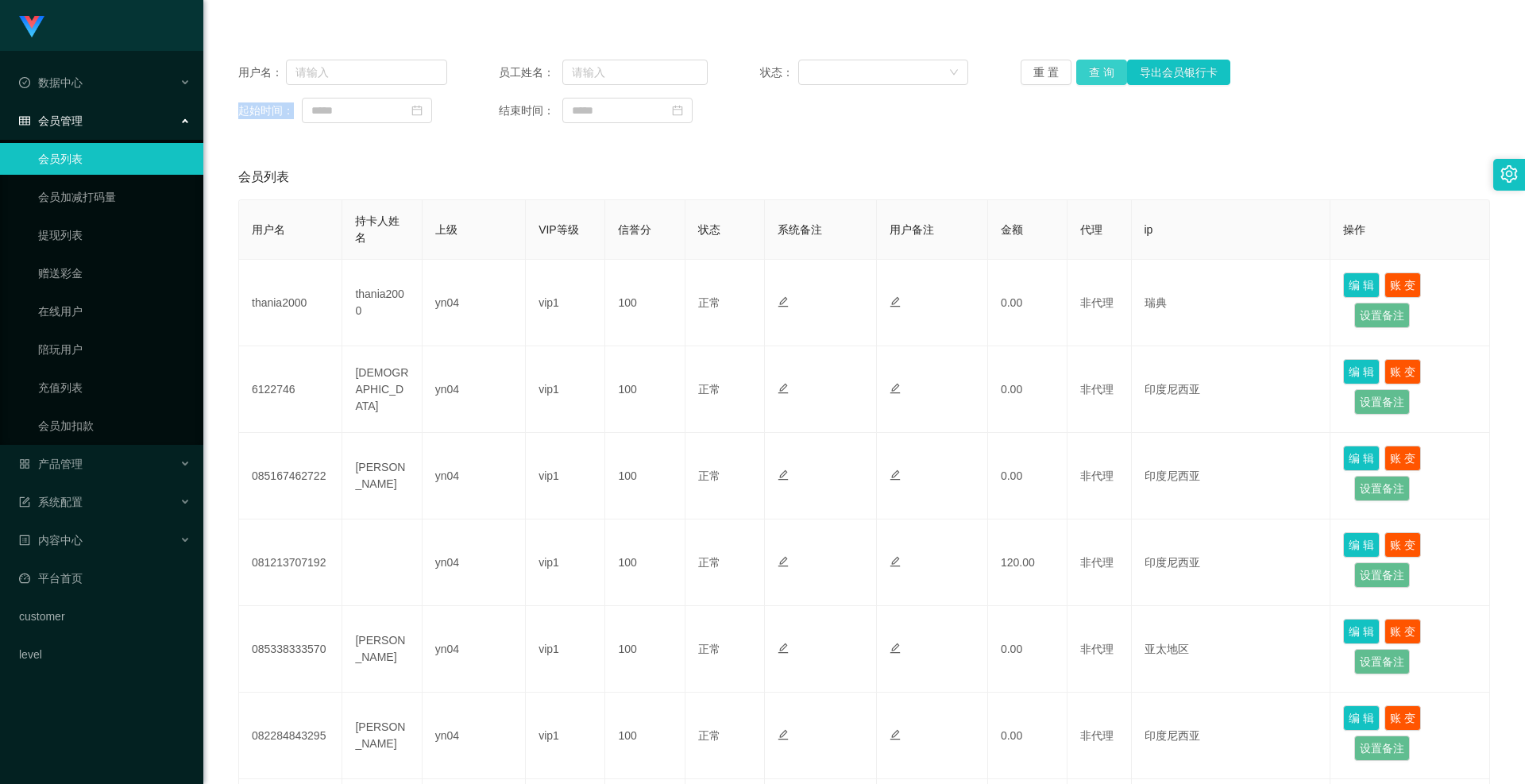
click at [1093, 78] on button "查 询" at bounding box center [1101, 72] width 50 height 26
click at [1093, 78] on div "重 置 查 询 导出会员银行卡" at bounding box center [1125, 72] width 209 height 26
click at [1093, 78] on button "查 询" at bounding box center [1101, 72] width 50 height 26
click at [1093, 78] on div "重 置 查 询 导出会员银行卡" at bounding box center [1125, 72] width 209 height 26
click at [1101, 70] on button "查 询" at bounding box center [1101, 72] width 50 height 26
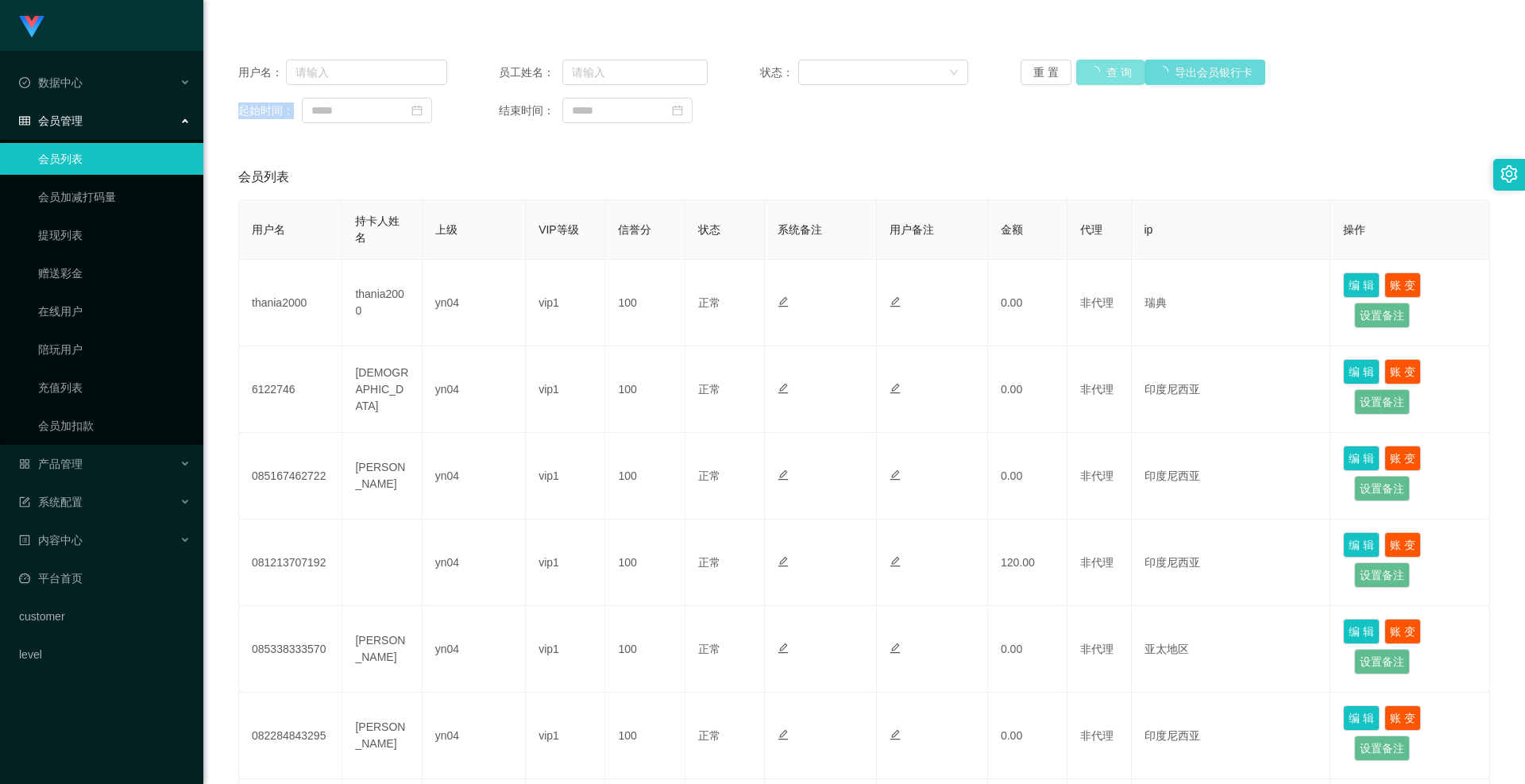
click at [1101, 70] on div "重 置 查 询 导出会员银行卡" at bounding box center [1125, 72] width 209 height 26
click at [1101, 70] on button "查 询" at bounding box center [1101, 72] width 50 height 26
click at [1101, 70] on div "重 置 查 询 导出会员银行卡" at bounding box center [1125, 72] width 209 height 26
click at [1101, 70] on button "查 询" at bounding box center [1101, 72] width 50 height 26
click at [1101, 70] on div "重 置 查 询 导出会员银行卡" at bounding box center [1125, 72] width 209 height 26
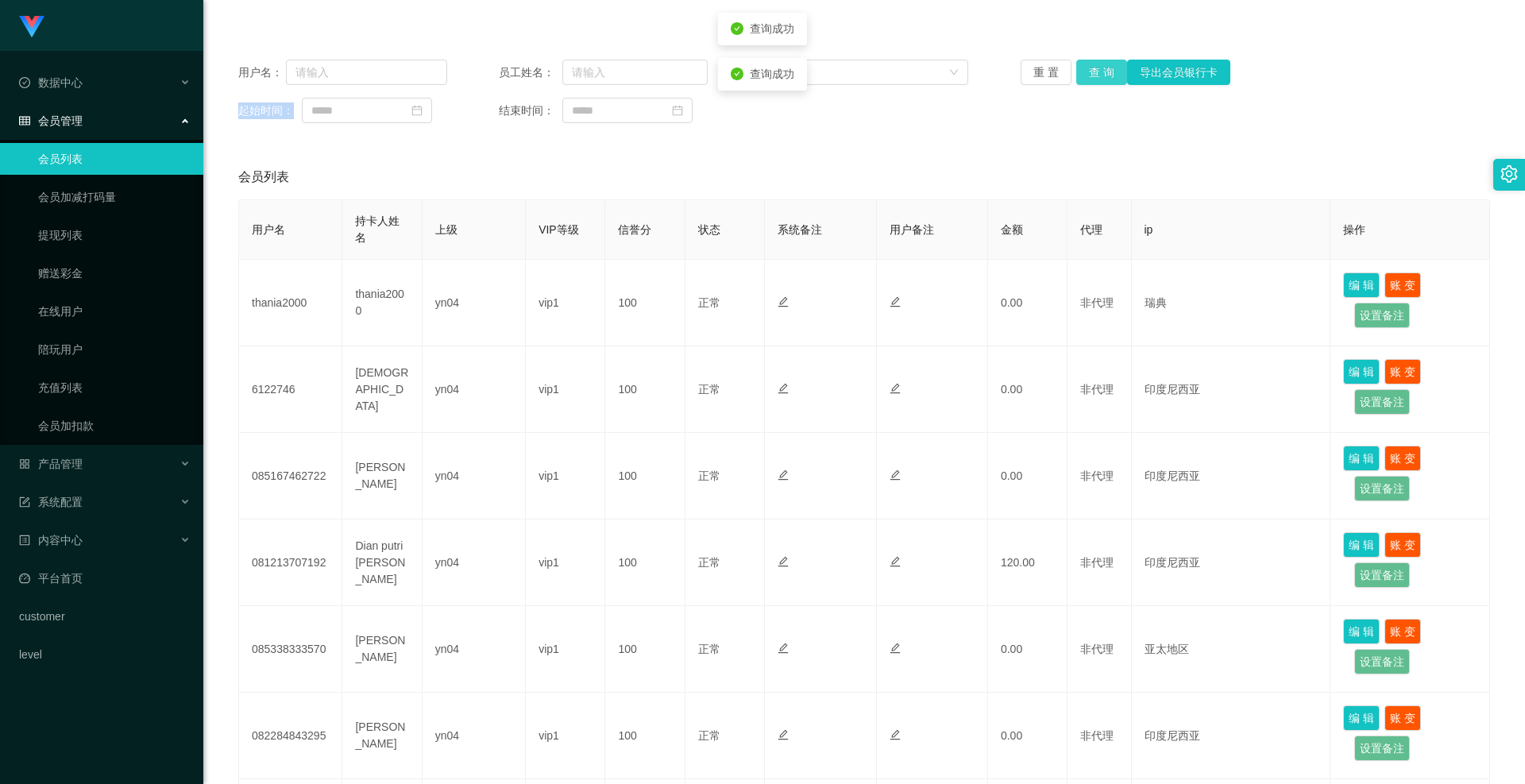
click at [1101, 70] on button "查 询" at bounding box center [1101, 72] width 50 height 26
click at [1101, 70] on div "重 置 查 询 导出会员银行卡" at bounding box center [1125, 72] width 209 height 26
click at [1101, 70] on button "查 询" at bounding box center [1101, 72] width 50 height 26
click at [1101, 70] on div "重 置 查 询 导出会员银行卡" at bounding box center [1125, 72] width 209 height 26
click at [1101, 70] on button "查 询" at bounding box center [1101, 72] width 50 height 26
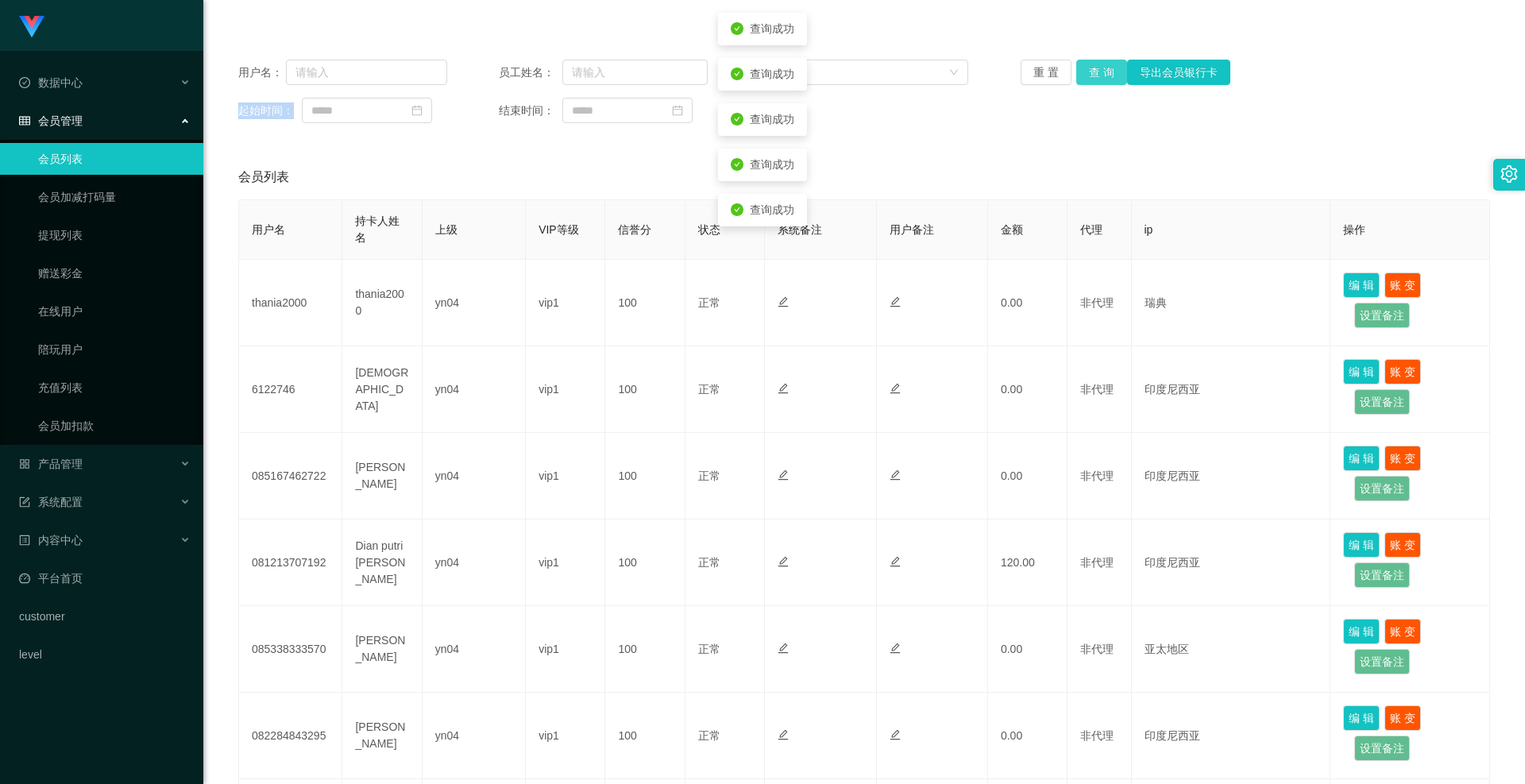
click at [1101, 70] on div "重 置 查 询 导出会员银行卡" at bounding box center [1125, 72] width 209 height 26
click at [1101, 70] on button "查 询" at bounding box center [1101, 72] width 50 height 26
click at [1101, 70] on div "重 置 查 询 导出会员银行卡" at bounding box center [1125, 72] width 209 height 26
click at [1101, 70] on button "查 询" at bounding box center [1101, 72] width 50 height 26
click at [1101, 70] on div "重 置 查 询 导出会员银行卡" at bounding box center [1125, 72] width 209 height 26
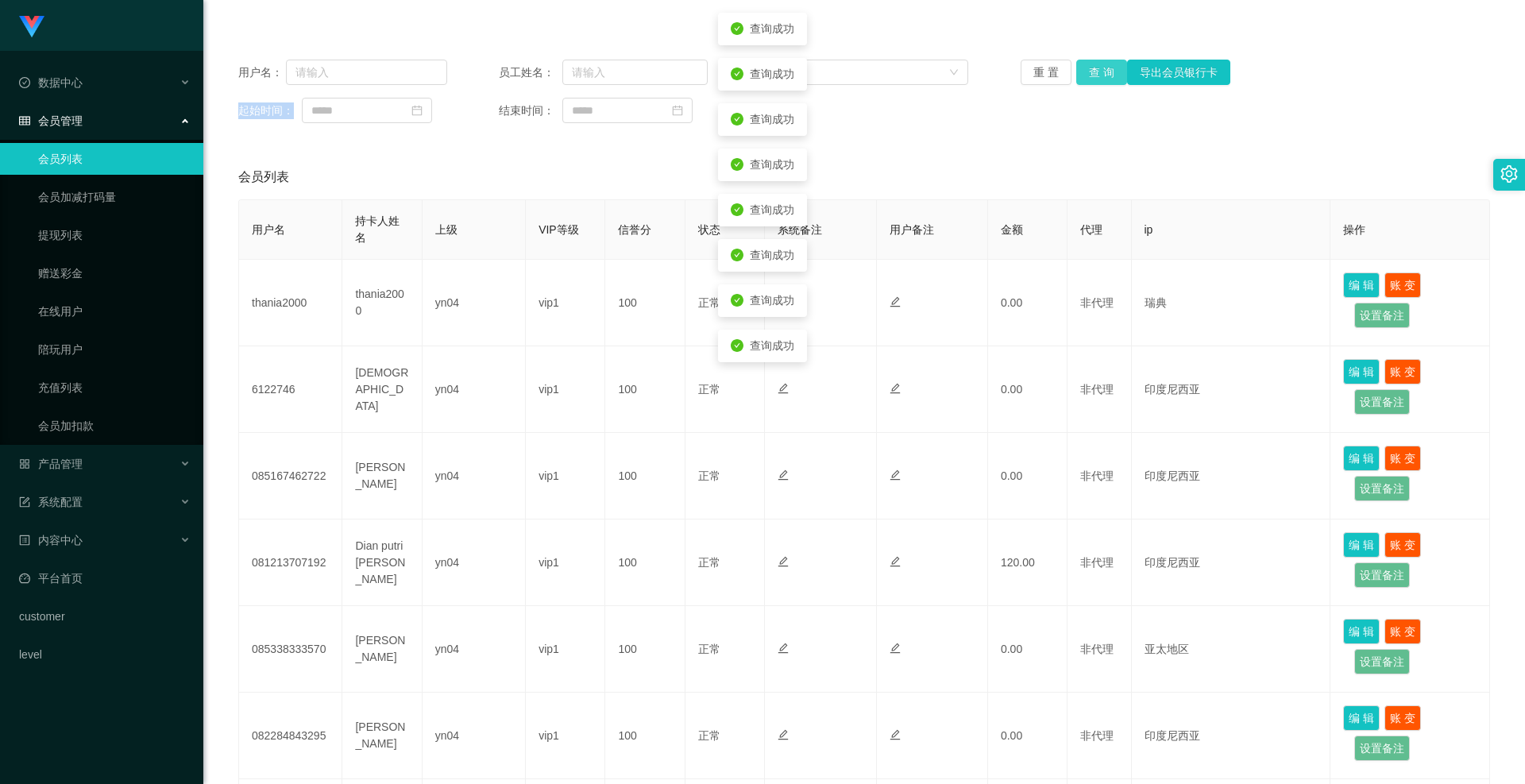
click at [1101, 70] on button "查 询" at bounding box center [1101, 72] width 50 height 26
click at [1101, 70] on div "重 置 查 询 导出会员银行卡" at bounding box center [1125, 72] width 209 height 26
click at [1101, 70] on button "查 询" at bounding box center [1101, 72] width 50 height 26
click at [1101, 70] on div "重 置 查 询 导出会员银行卡" at bounding box center [1125, 72] width 209 height 26
click at [1101, 70] on button "查 询" at bounding box center [1101, 72] width 50 height 26
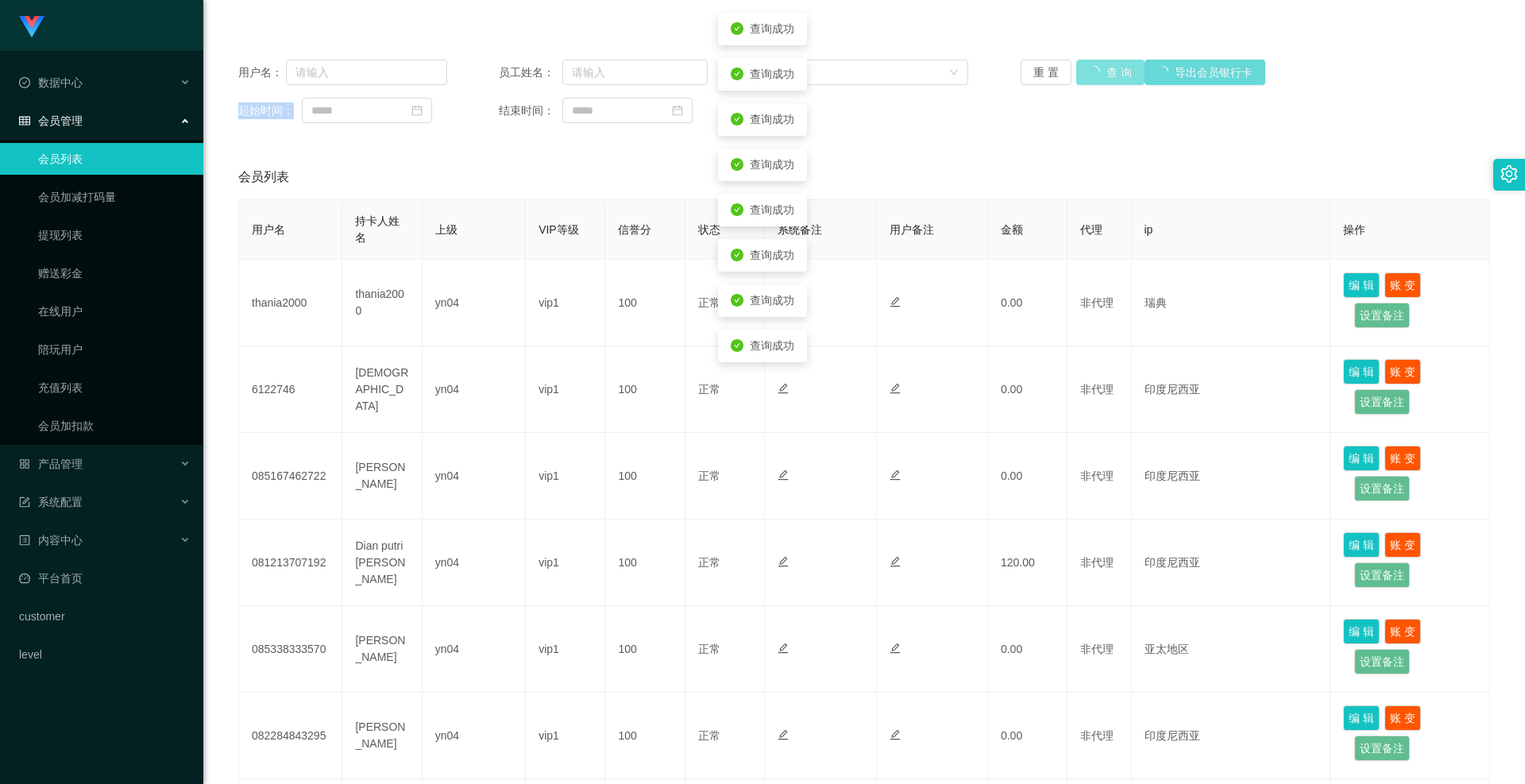
click at [1101, 70] on div "重 置 查 询 导出会员银行卡" at bounding box center [1125, 72] width 209 height 26
click at [1101, 70] on button "查 询" at bounding box center [1101, 72] width 50 height 26
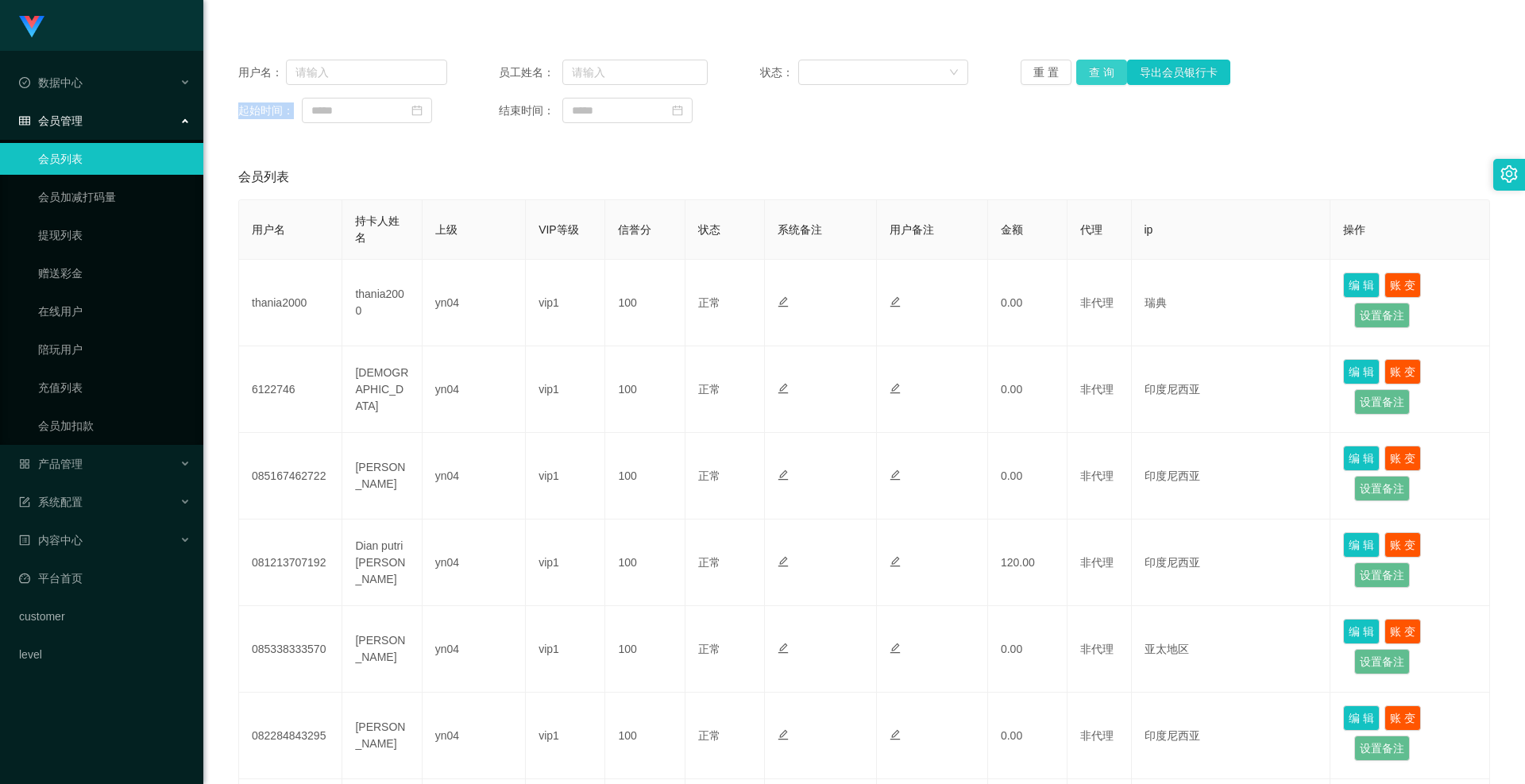
click at [1108, 70] on button "查 询" at bounding box center [1101, 72] width 50 height 26
click at [1108, 70] on div "重 置 查 询 导出会员银行卡" at bounding box center [1125, 72] width 209 height 26
click at [1108, 70] on button "查 询" at bounding box center [1101, 72] width 50 height 26
click at [1108, 70] on div "重 置 查 询 导出会员银行卡" at bounding box center [1125, 72] width 209 height 26
click at [1108, 70] on button "查 询" at bounding box center [1101, 72] width 50 height 26
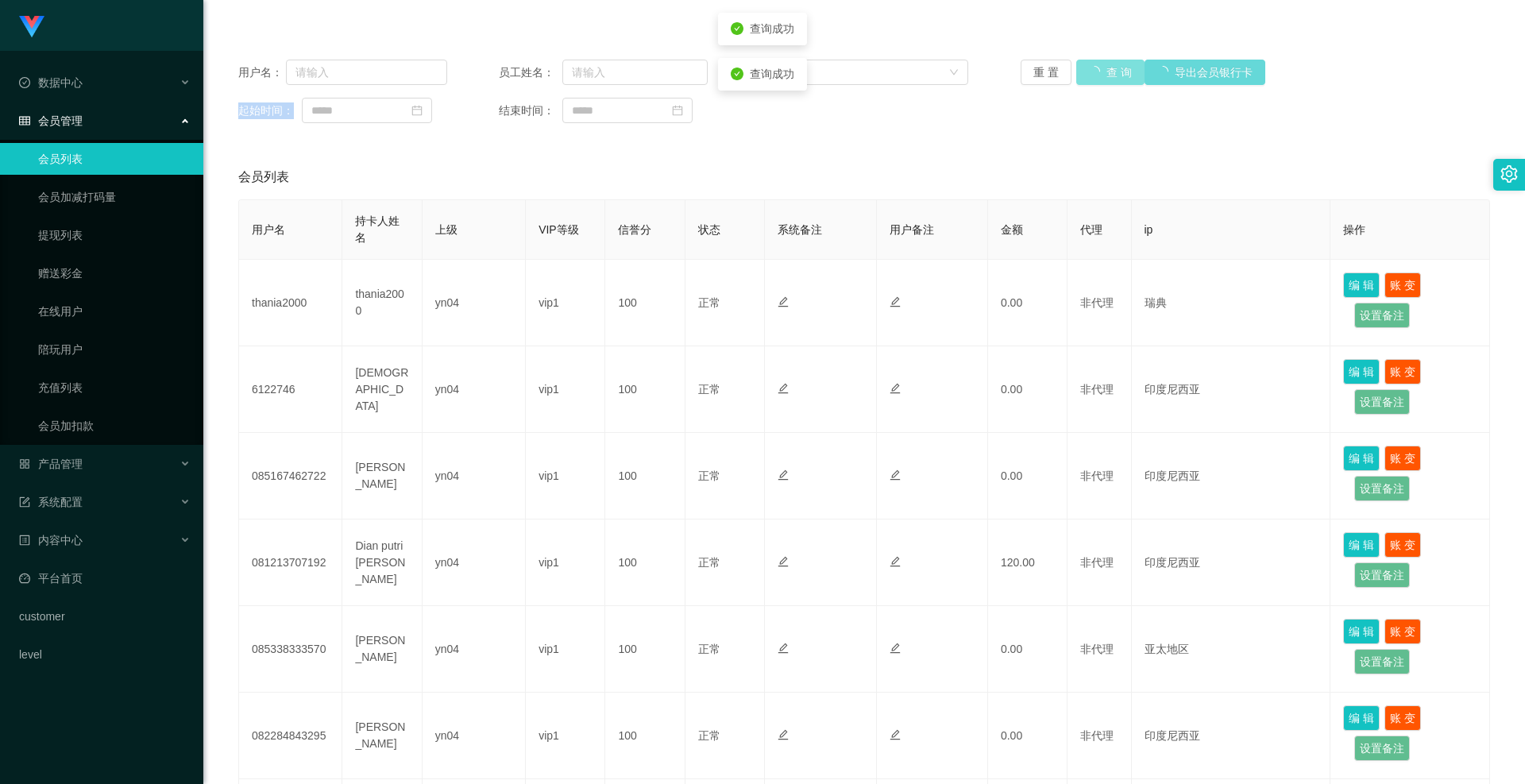
click at [1108, 70] on div "重 置 查 询 导出会员银行卡" at bounding box center [1125, 72] width 209 height 26
click at [1108, 70] on button "查 询" at bounding box center [1101, 72] width 50 height 26
click at [1095, 65] on button "查 询" at bounding box center [1101, 72] width 50 height 26
click at [1095, 65] on div "重 置 查 询 导出会员银行卡" at bounding box center [1125, 72] width 209 height 26
click at [1095, 65] on button "查 询" at bounding box center [1101, 72] width 50 height 26
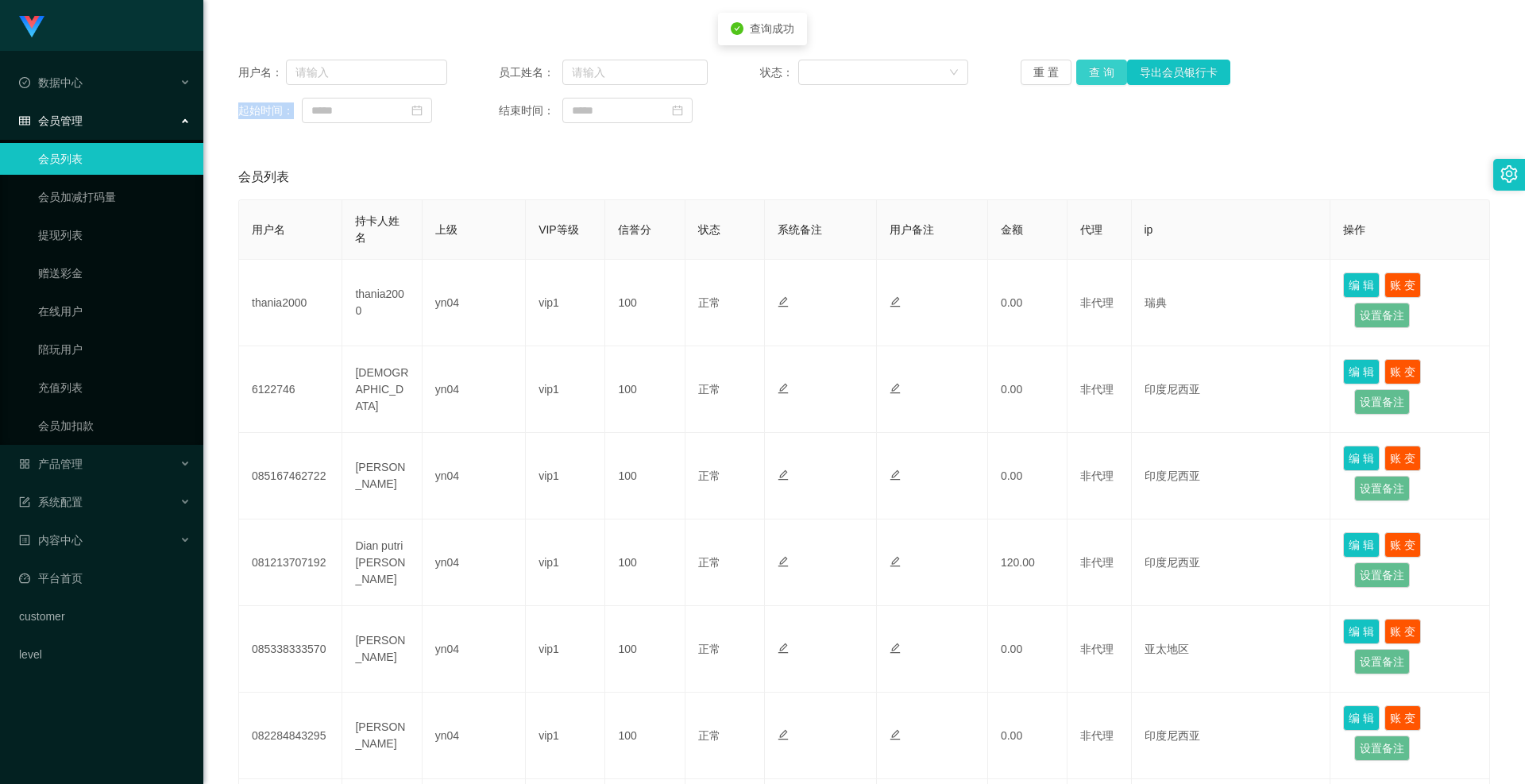
click at [1095, 65] on div "重 置 查 询 导出会员银行卡" at bounding box center [1125, 72] width 209 height 26
click at [1095, 65] on button "查 询" at bounding box center [1101, 72] width 50 height 26
click at [1102, 78] on button "查 询" at bounding box center [1101, 72] width 50 height 26
click at [1102, 78] on div "重 置 查 询 导出会员银行卡" at bounding box center [1125, 72] width 209 height 26
click at [1102, 78] on button "查 询" at bounding box center [1101, 72] width 50 height 26
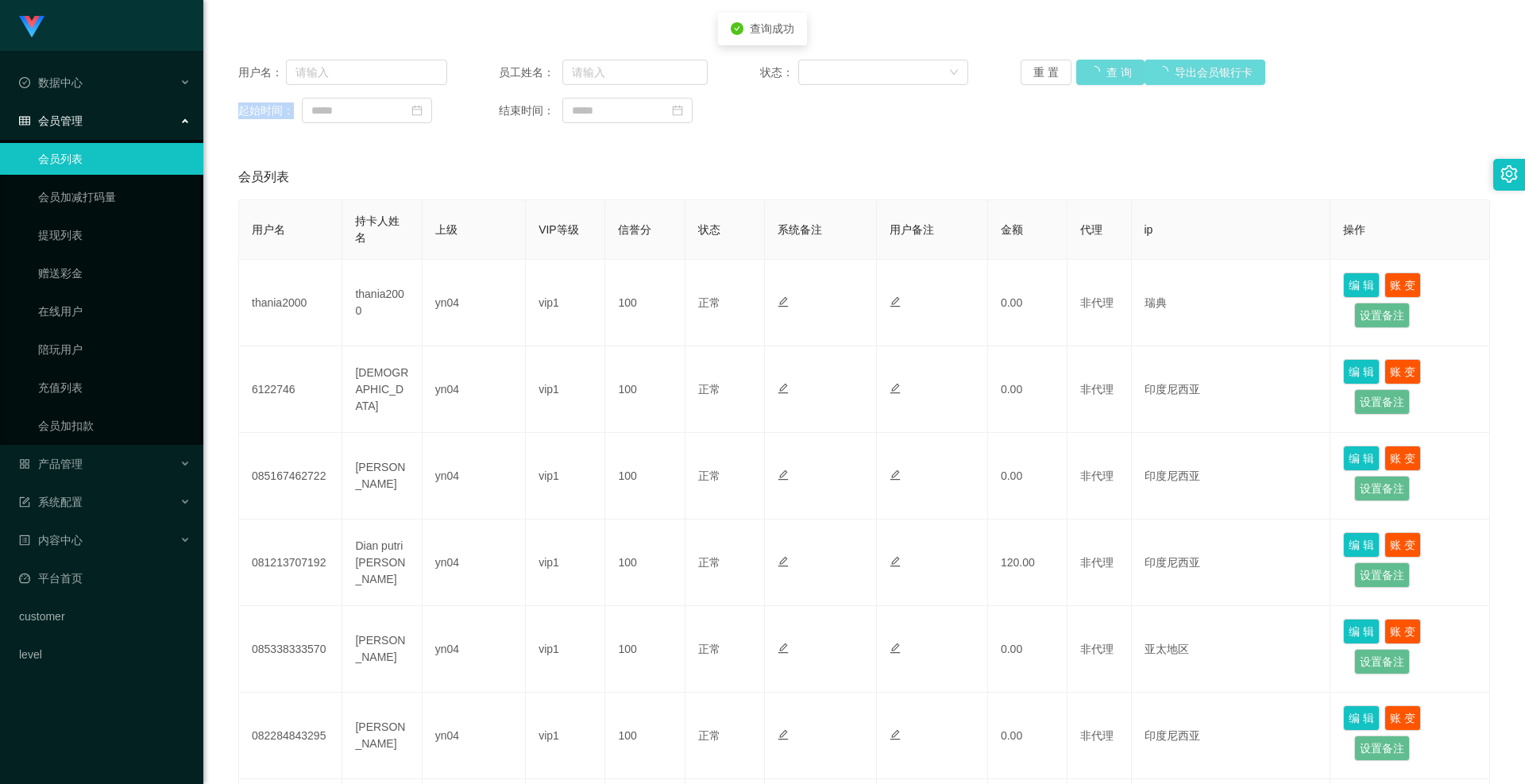
click at [1102, 78] on div "重 置 查 询 导出会员银行卡" at bounding box center [1125, 72] width 209 height 26
click at [1102, 78] on button "查 询" at bounding box center [1101, 72] width 50 height 26
click at [1102, 78] on div "重 置 查 询 导出会员银行卡" at bounding box center [1125, 72] width 209 height 26
click at [1102, 78] on button "查 询" at bounding box center [1101, 72] width 50 height 26
click at [1097, 72] on button "查 询" at bounding box center [1101, 72] width 50 height 26
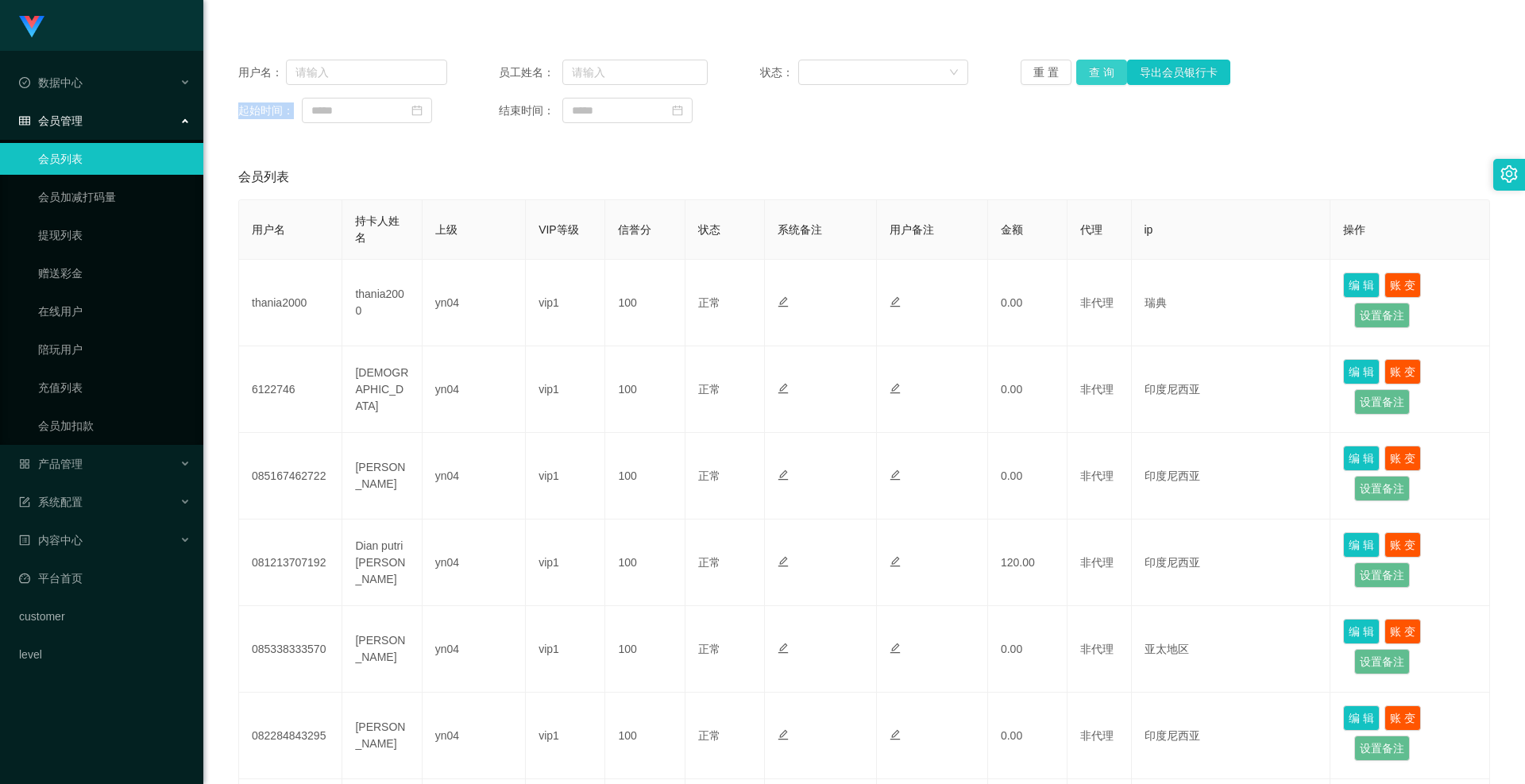
click at [1097, 72] on div "重 置 查 询 导出会员银行卡" at bounding box center [1125, 72] width 209 height 26
click at [1097, 72] on button "查 询" at bounding box center [1101, 72] width 50 height 26
click at [1097, 72] on div "重 置 查 询 导出会员银行卡" at bounding box center [1125, 72] width 209 height 26
click at [90, 240] on link "提现列表" at bounding box center [115, 235] width 152 height 32
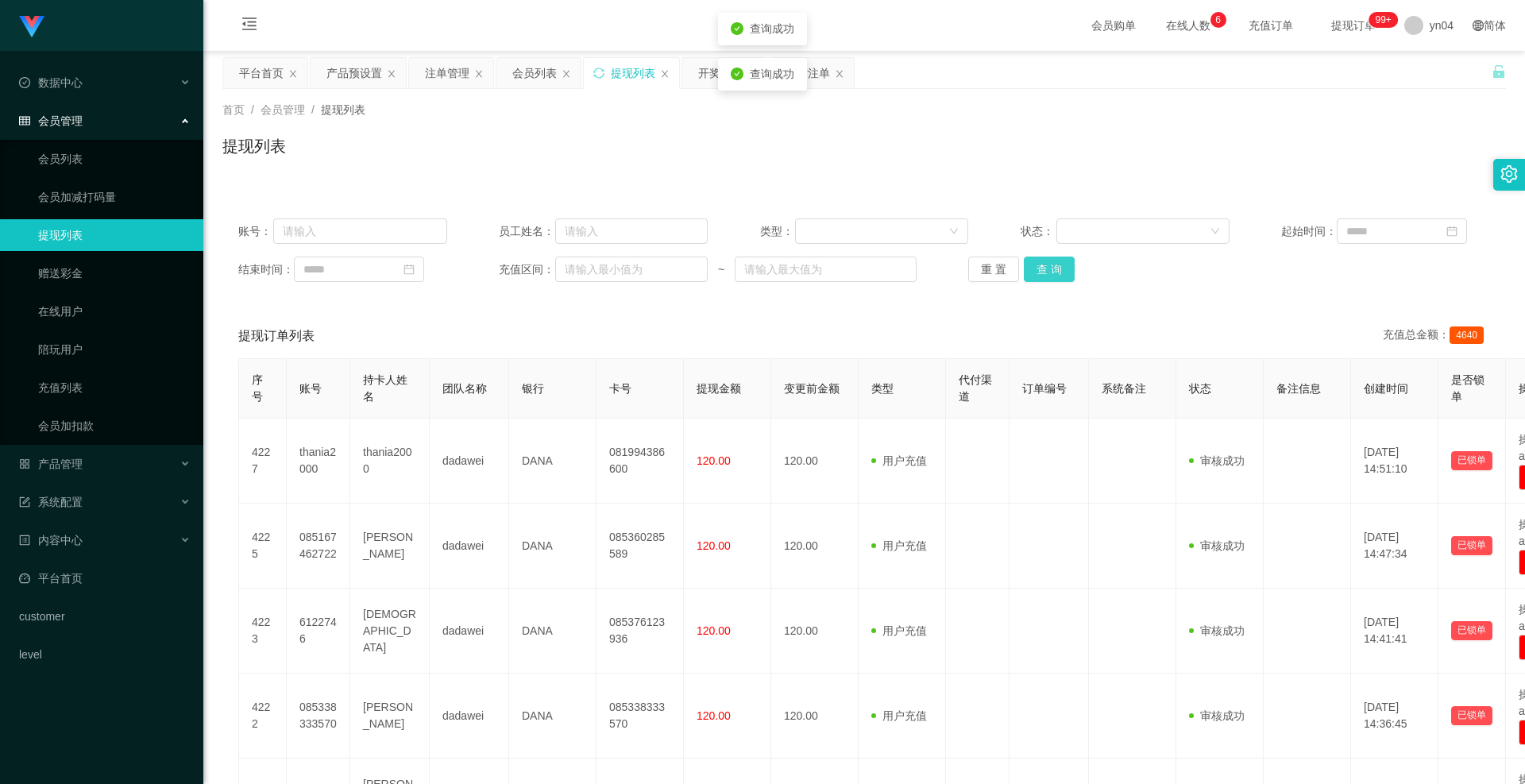
click at [1052, 259] on button "查 询" at bounding box center [1049, 269] width 50 height 26
click at [1052, 259] on div "重 置 查 询" at bounding box center [1072, 269] width 209 height 26
click at [1052, 259] on button "查 询" at bounding box center [1049, 269] width 50 height 26
click at [1052, 259] on div "重 置 查 询" at bounding box center [1072, 269] width 209 height 26
click at [1052, 259] on button "查 询" at bounding box center [1049, 269] width 50 height 26
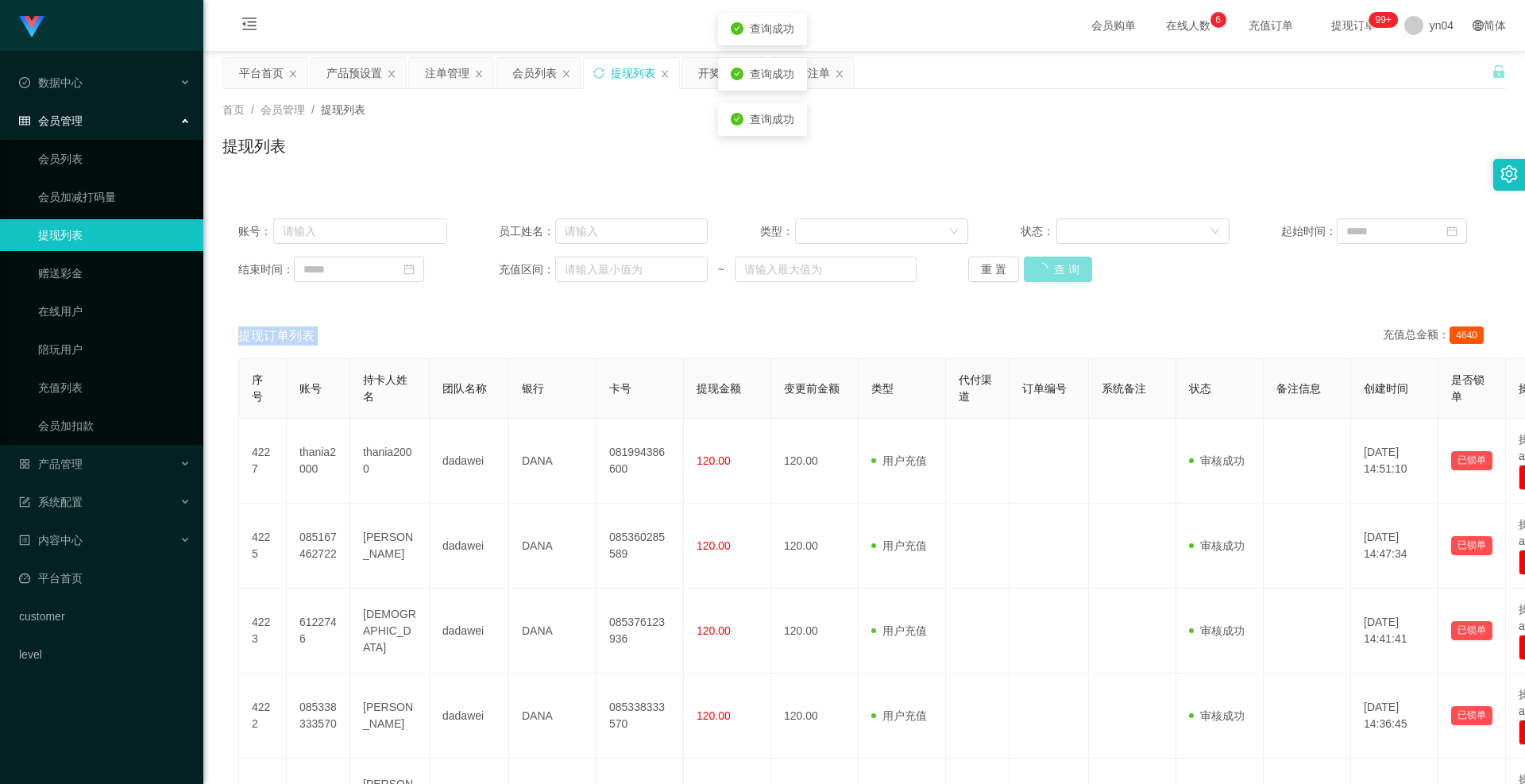
click at [1052, 259] on div "重 置 查 询" at bounding box center [1072, 269] width 209 height 26
click at [1052, 259] on button "查 询" at bounding box center [1049, 269] width 50 height 26
click at [1052, 259] on div "重 置 查 询" at bounding box center [1072, 269] width 209 height 26
click at [1052, 259] on button "查 询" at bounding box center [1049, 269] width 50 height 26
click at [1052, 259] on div "重 置 查 询" at bounding box center [1072, 269] width 209 height 26
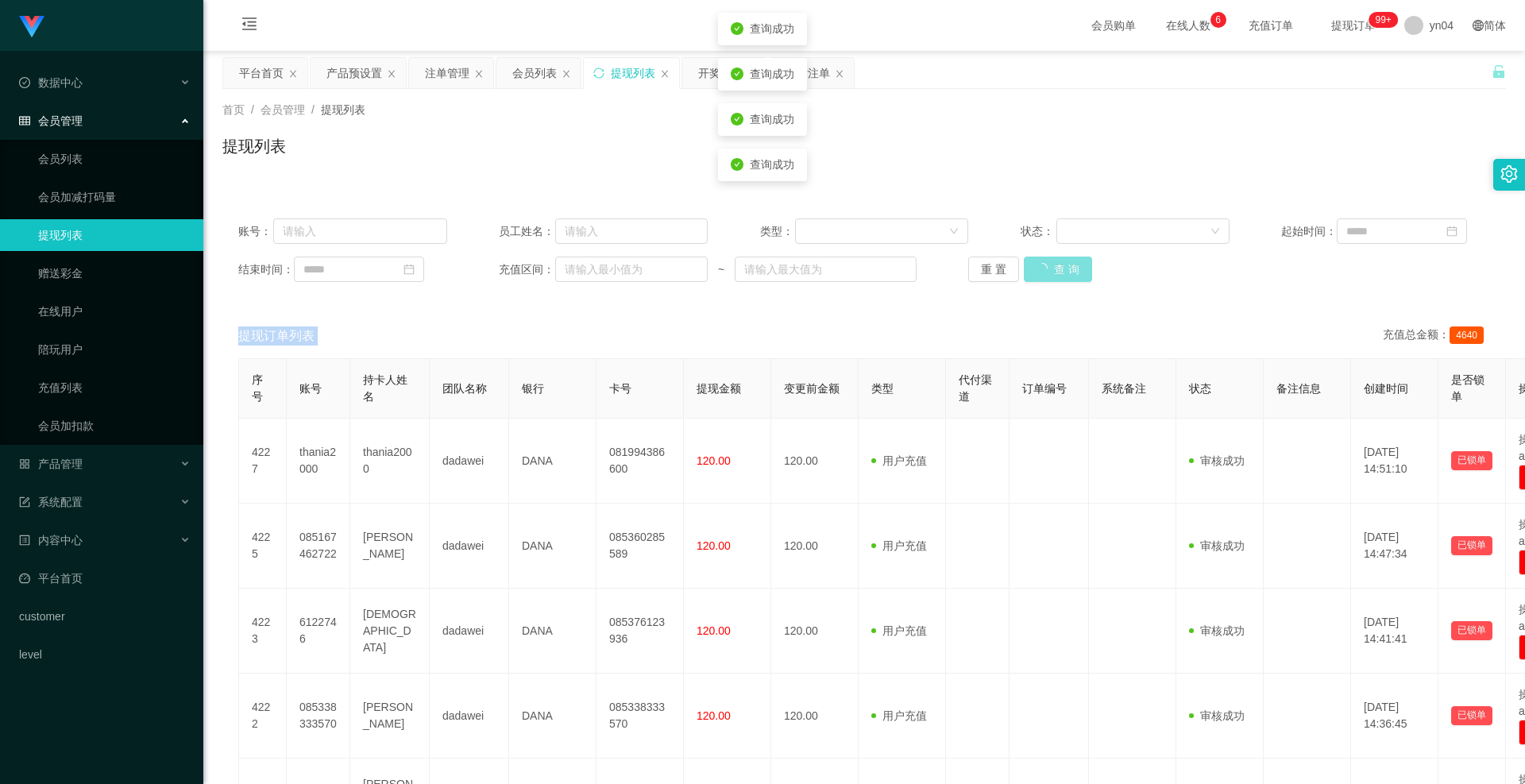
click at [1052, 259] on button "查 询" at bounding box center [1058, 269] width 68 height 26
click at [1052, 259] on div "重 置 查 询" at bounding box center [1072, 269] width 209 height 26
click at [1052, 259] on button "查 询" at bounding box center [1049, 269] width 50 height 26
click at [1038, 271] on button "查 询" at bounding box center [1049, 269] width 50 height 26
click at [1038, 271] on div "重 置 查 询" at bounding box center [1072, 269] width 209 height 26
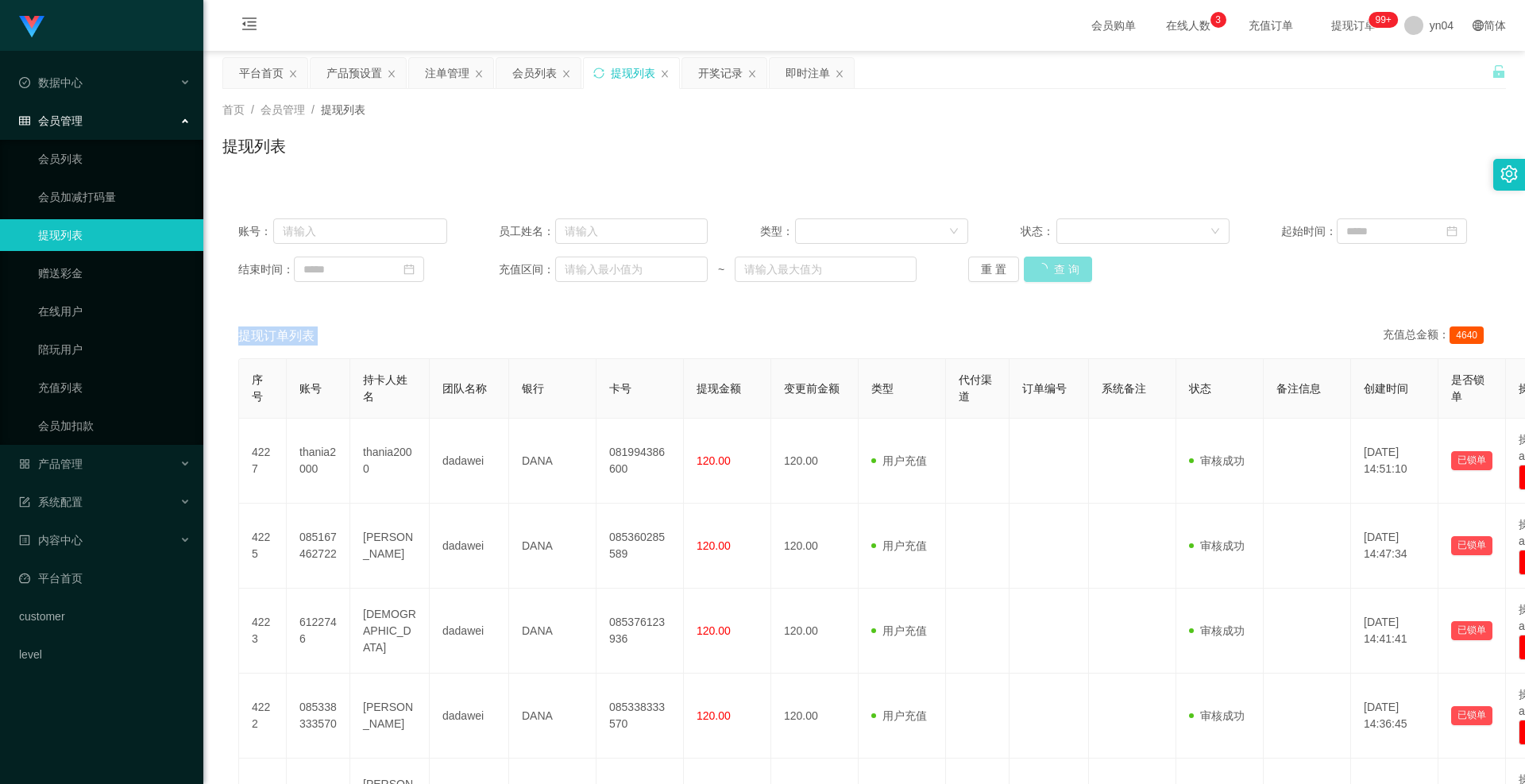
click at [1038, 271] on button "查 询" at bounding box center [1058, 269] width 68 height 26
click at [1038, 271] on div "重 置 查 询" at bounding box center [1072, 269] width 209 height 26
click at [1038, 271] on button "查 询" at bounding box center [1049, 269] width 50 height 26
click at [1035, 267] on button "查 询" at bounding box center [1049, 269] width 50 height 26
click at [1035, 267] on div "重 置 查 询" at bounding box center [1072, 269] width 209 height 26
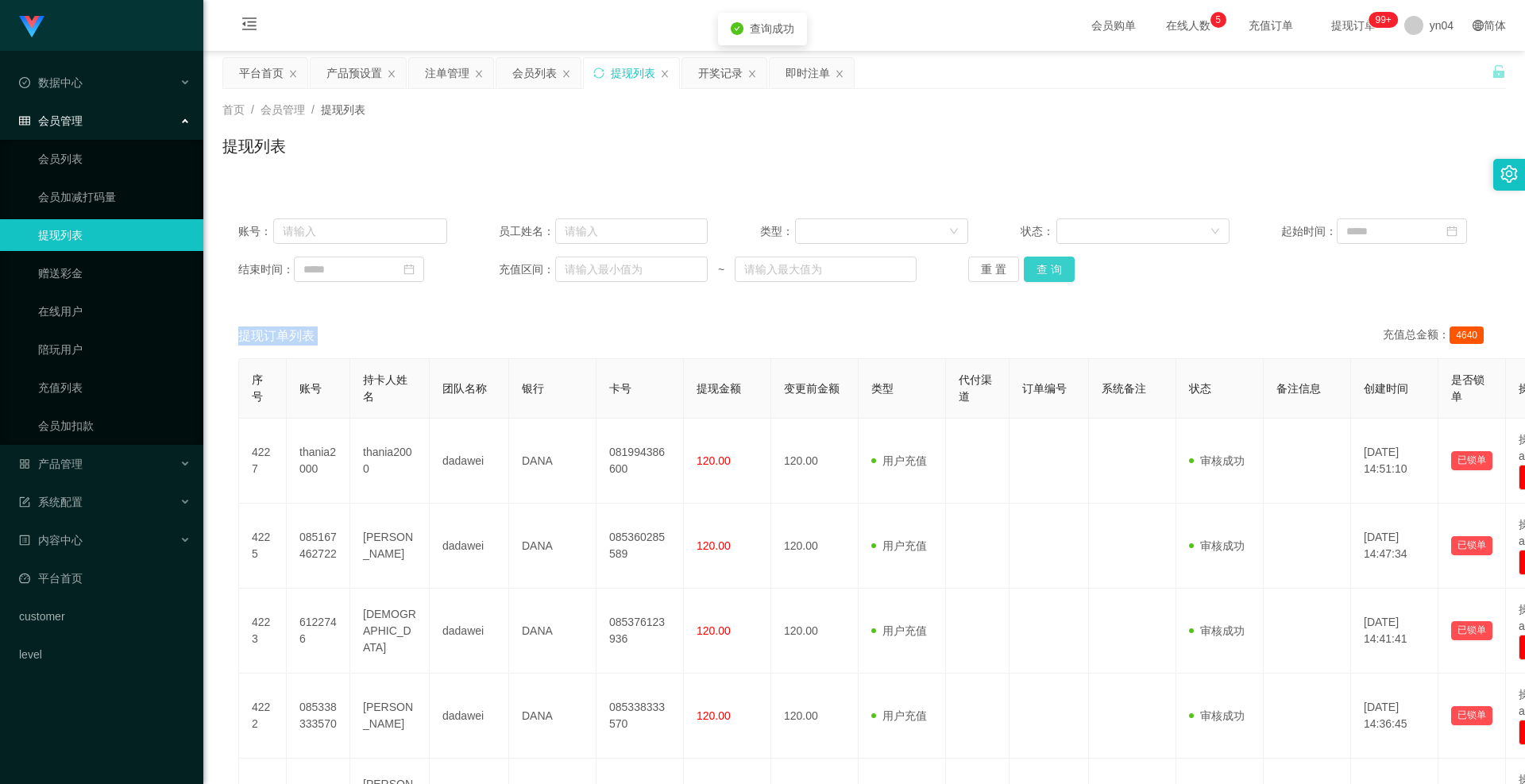
click at [1035, 267] on button "查 询" at bounding box center [1049, 269] width 50 height 26
click at [1035, 267] on div "重 置 查 询" at bounding box center [1072, 269] width 209 height 26
click at [1035, 267] on button "查 询" at bounding box center [1049, 269] width 50 height 26
click at [1035, 267] on div "重 置 查 询" at bounding box center [1072, 269] width 209 height 26
click at [1035, 267] on button "查 询" at bounding box center [1049, 269] width 50 height 26
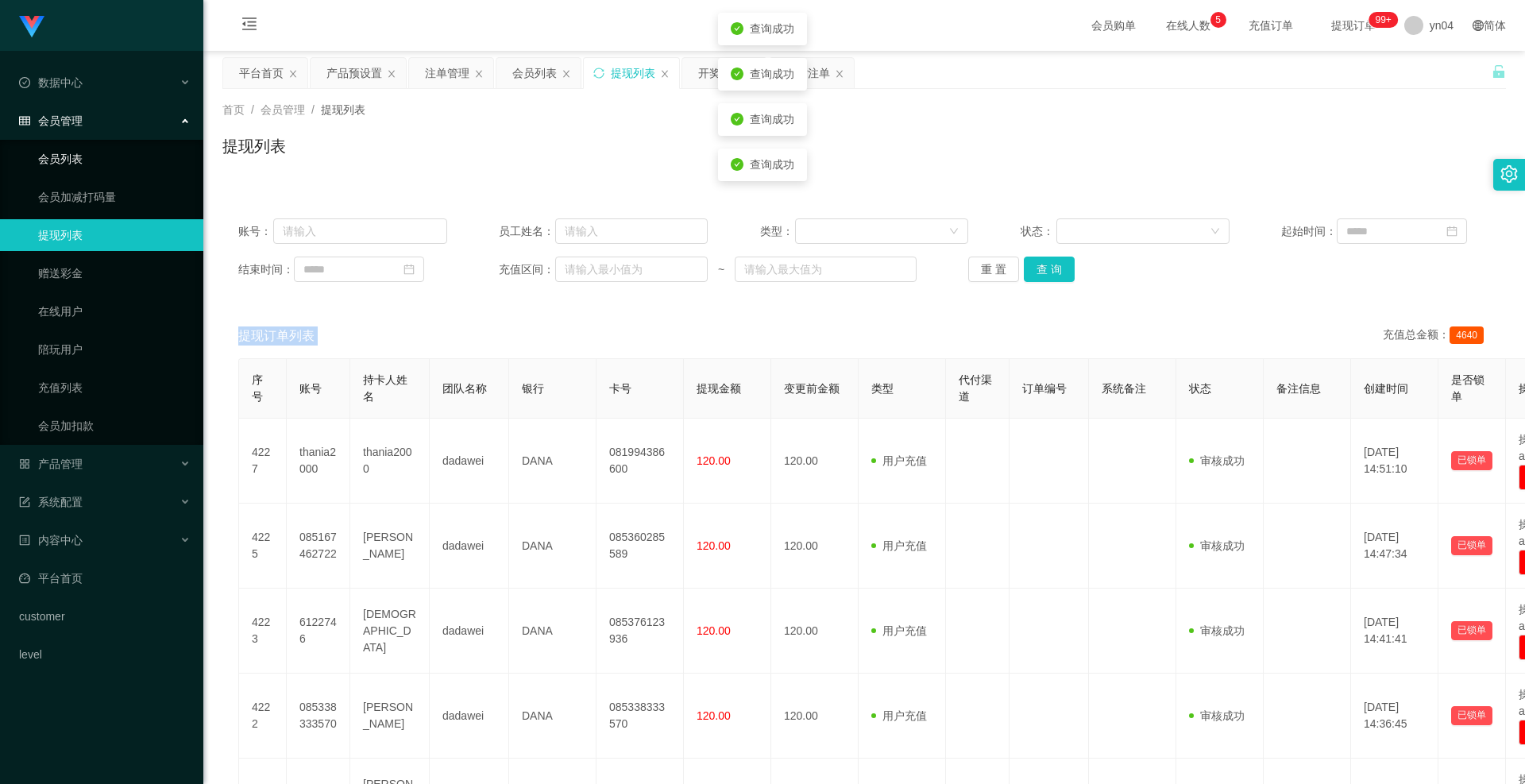
click at [63, 151] on link "会员列表" at bounding box center [115, 159] width 152 height 32
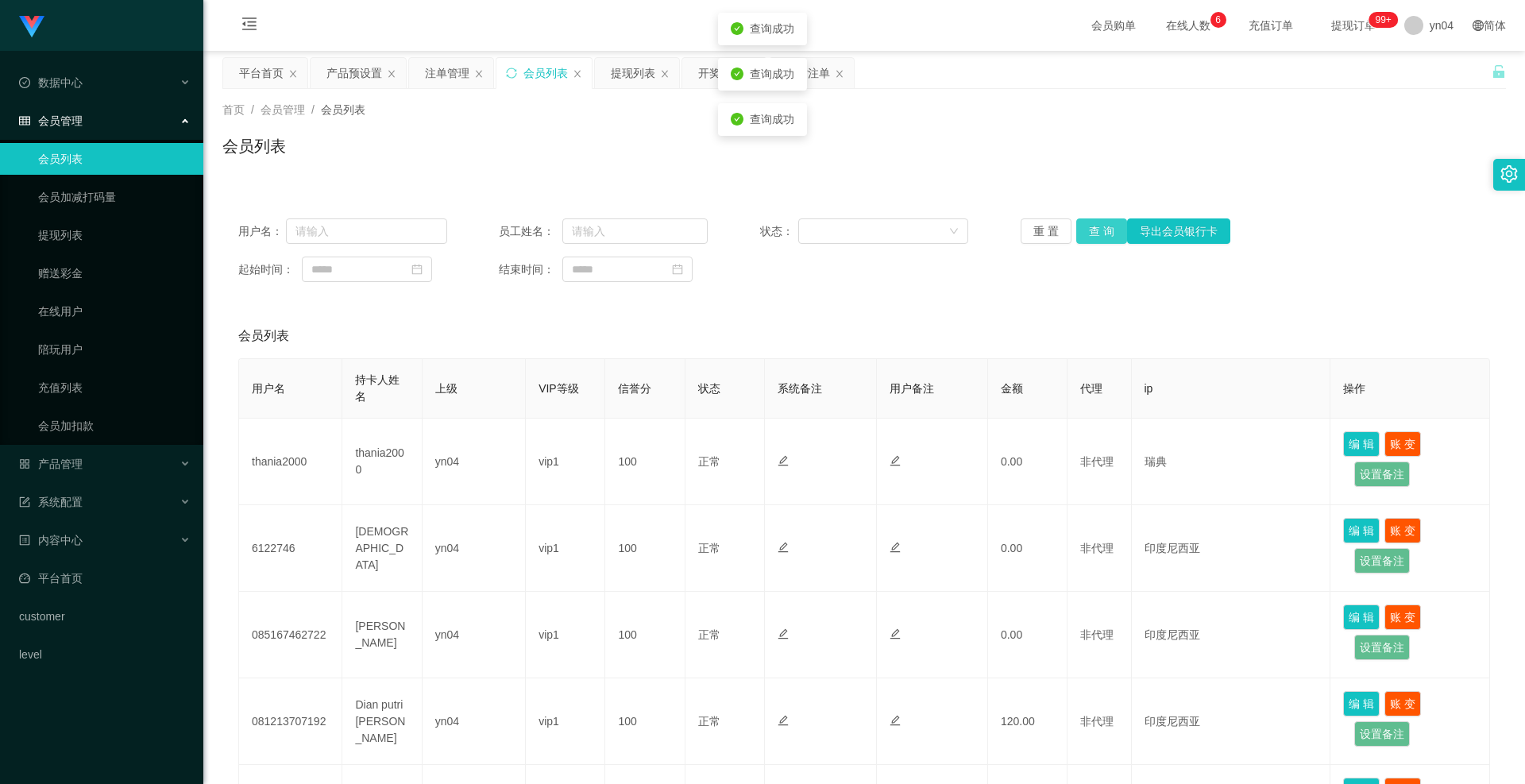
click at [1093, 223] on button "查 询" at bounding box center [1101, 231] width 50 height 26
click at [1093, 223] on div "重 置 查 询 导出会员银行卡" at bounding box center [1125, 231] width 209 height 26
click at [1093, 223] on button "查 询" at bounding box center [1101, 231] width 50 height 26
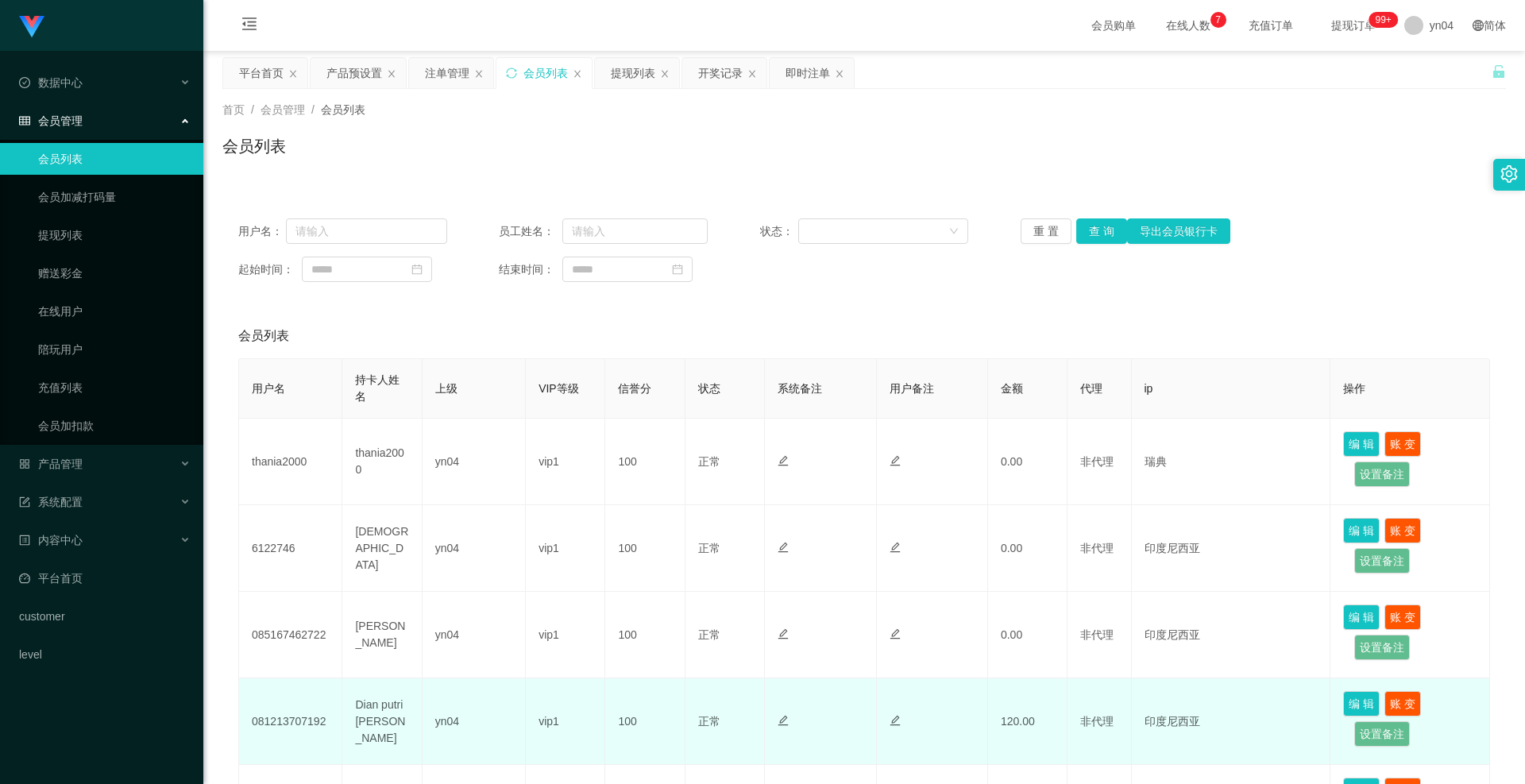
click at [274, 688] on td "081213707192" at bounding box center [291, 722] width 103 height 86
copy td "081213707192"
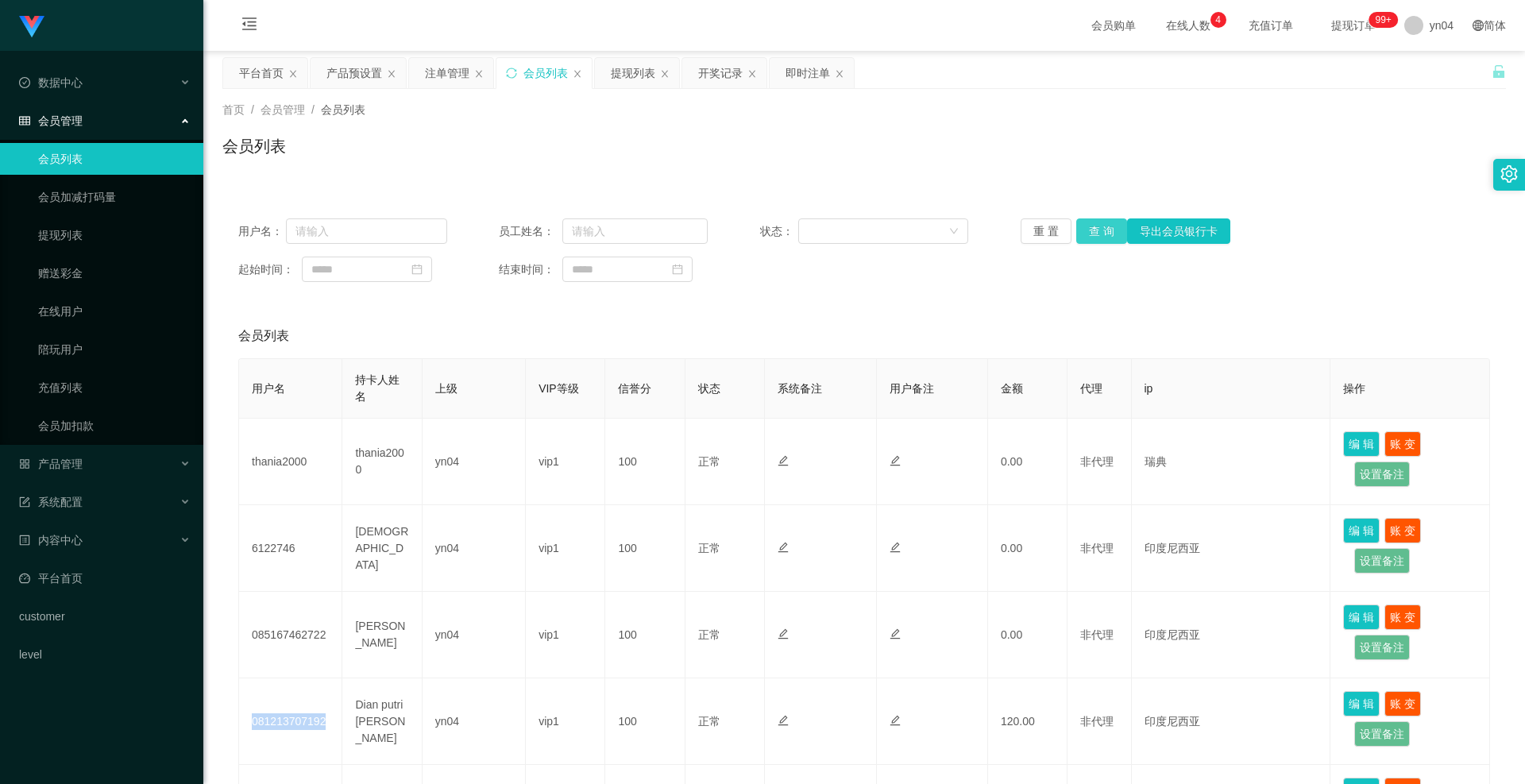
click at [1100, 231] on button "查 询" at bounding box center [1101, 231] width 50 height 26
click at [1100, 231] on div "重 置 查 询 导出会员银行卡" at bounding box center [1125, 231] width 209 height 26
click at [1100, 231] on button "查 询" at bounding box center [1101, 231] width 50 height 26
click at [1100, 231] on div "重 置 查 询 导出会员银行卡" at bounding box center [1125, 231] width 209 height 26
click at [1100, 231] on button "查 询" at bounding box center [1101, 231] width 50 height 26
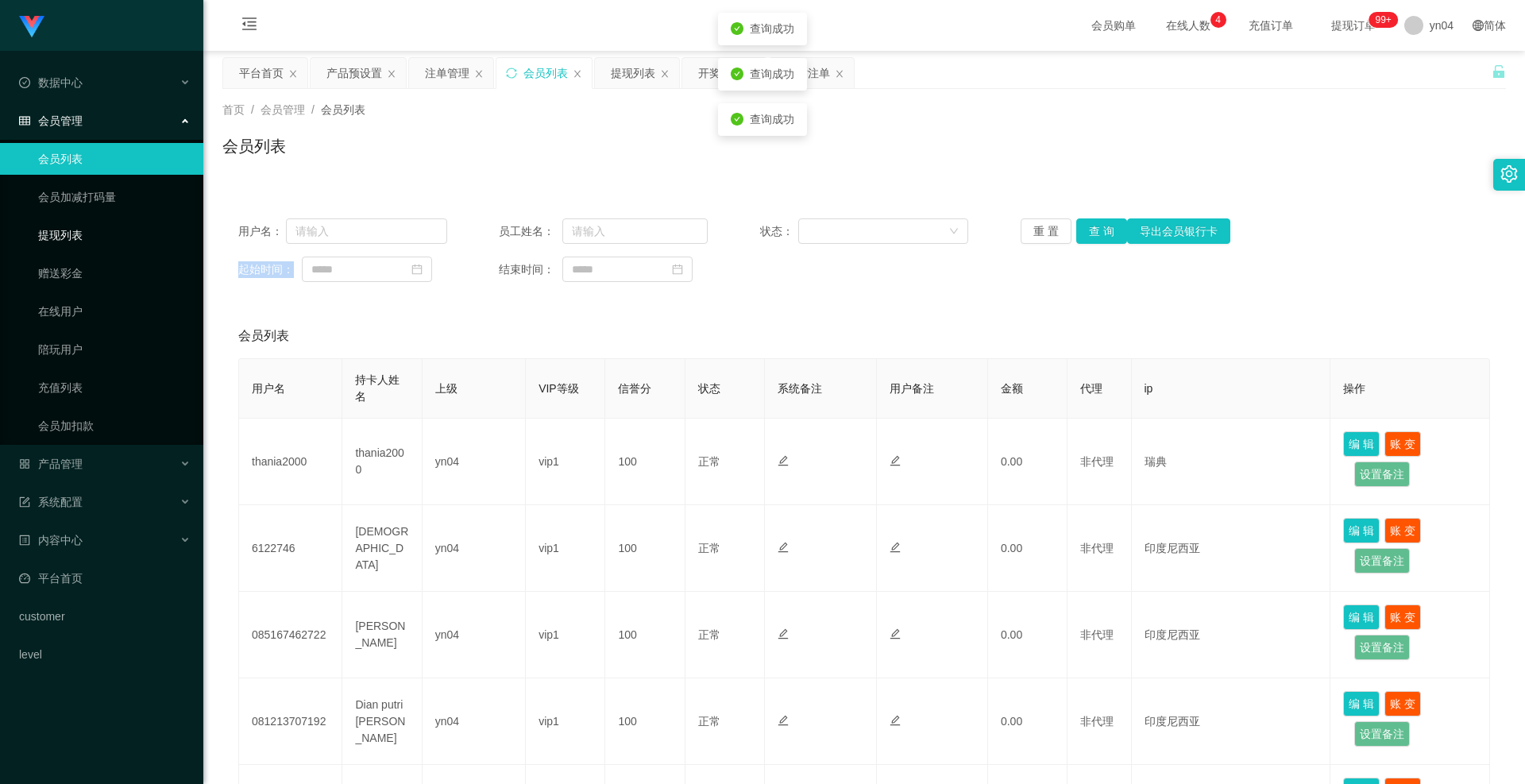
click at [91, 235] on link "提现列表" at bounding box center [115, 235] width 152 height 32
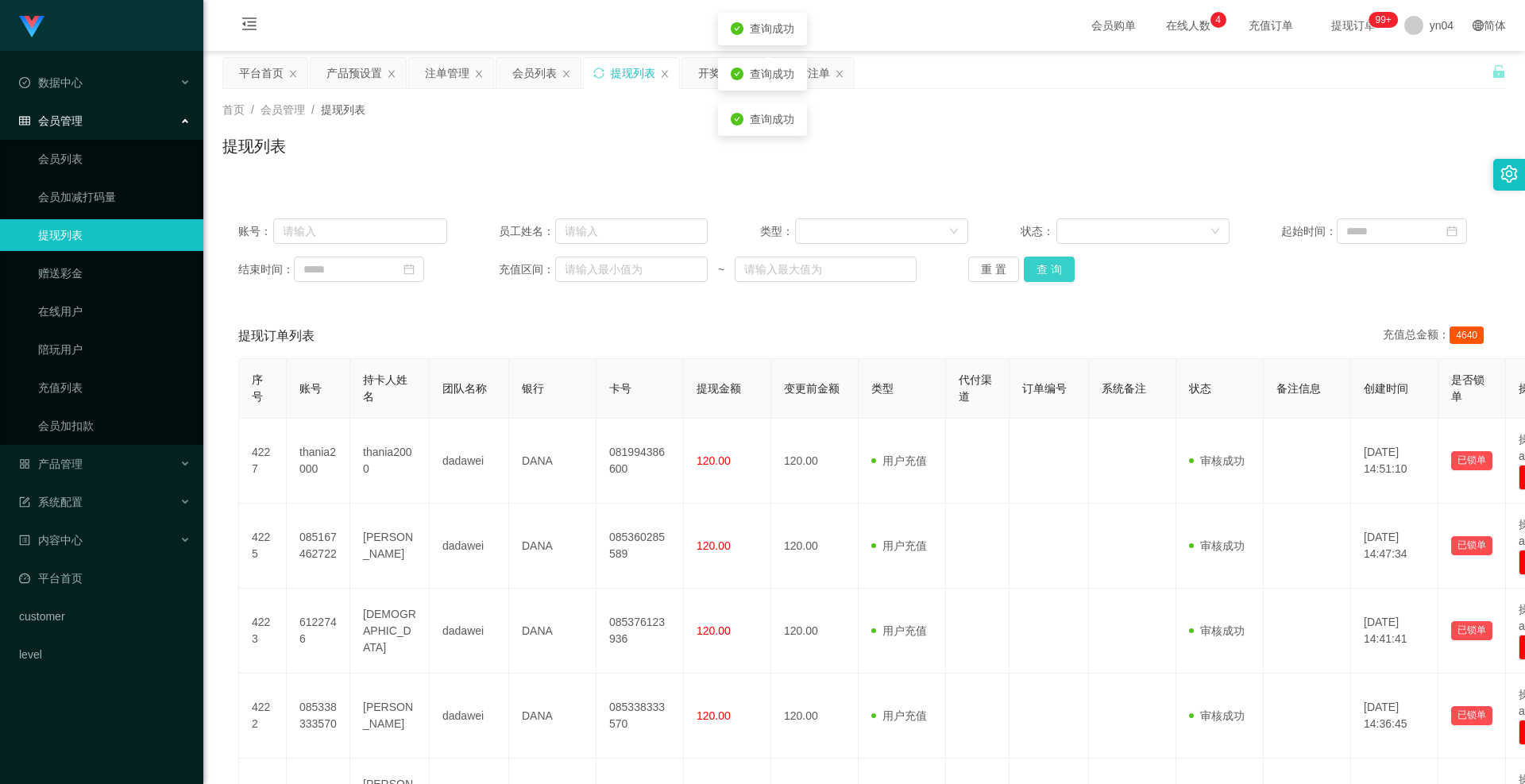
click at [1052, 270] on button "查 询" at bounding box center [1049, 269] width 50 height 26
click at [1052, 270] on div "重 置 查 询" at bounding box center [1072, 269] width 209 height 26
click at [1052, 270] on button "查 询" at bounding box center [1058, 269] width 68 height 26
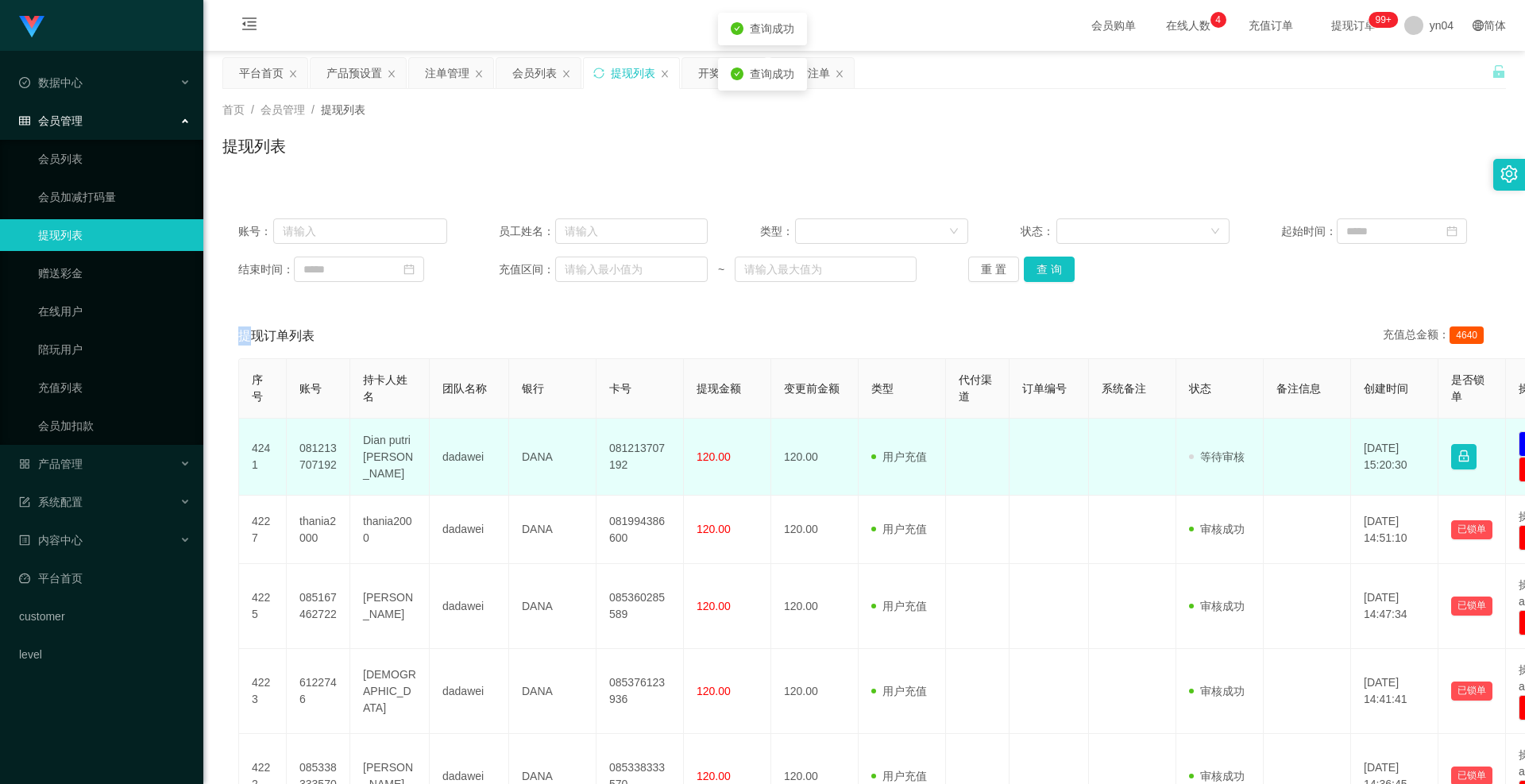
click at [332, 450] on td "081213707192" at bounding box center [318, 457] width 63 height 77
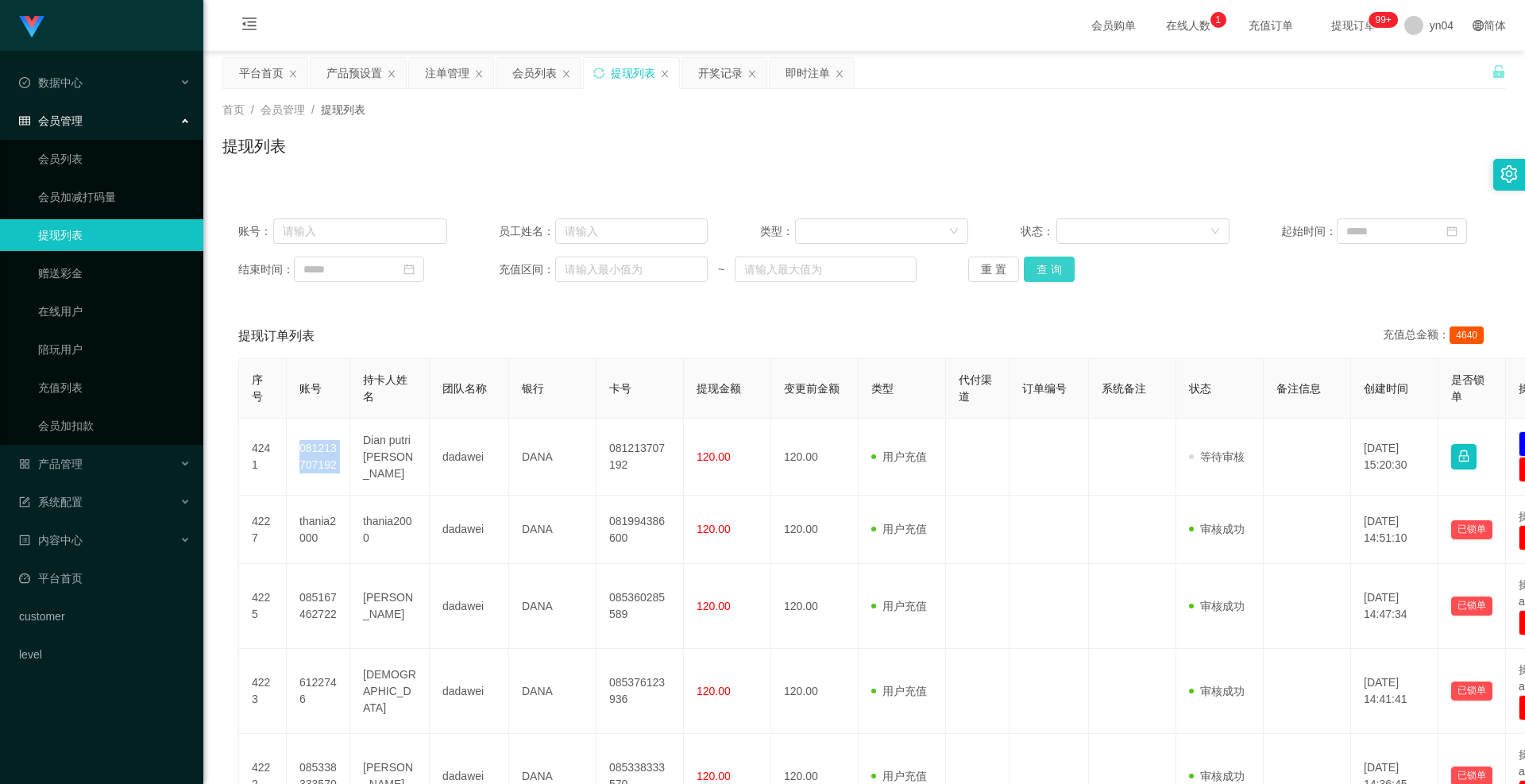
click at [1040, 273] on button "查 询" at bounding box center [1049, 269] width 50 height 26
click at [1040, 273] on div "重 置 查 询" at bounding box center [1072, 269] width 209 height 26
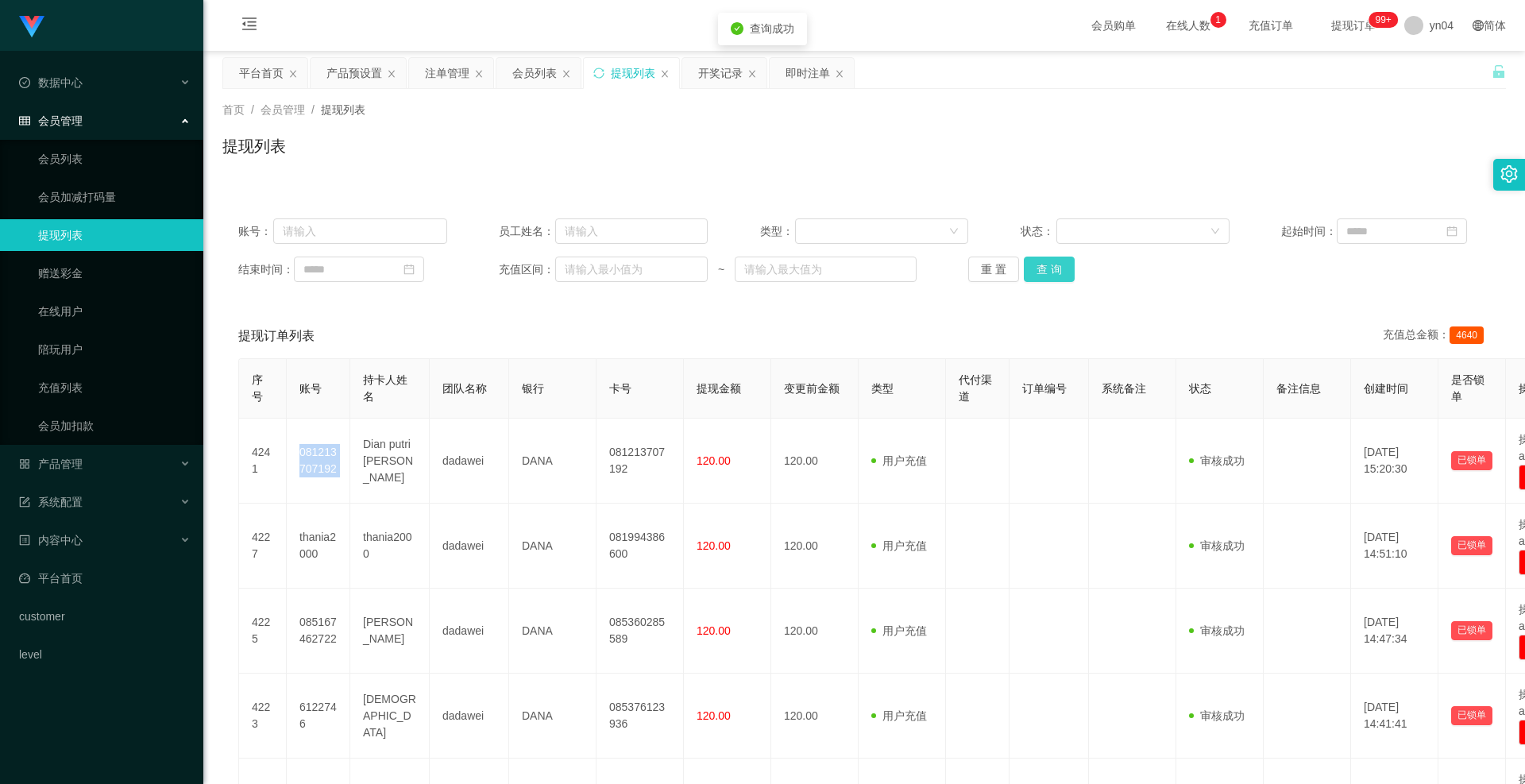
click at [1040, 273] on button "查 询" at bounding box center [1049, 269] width 50 height 26
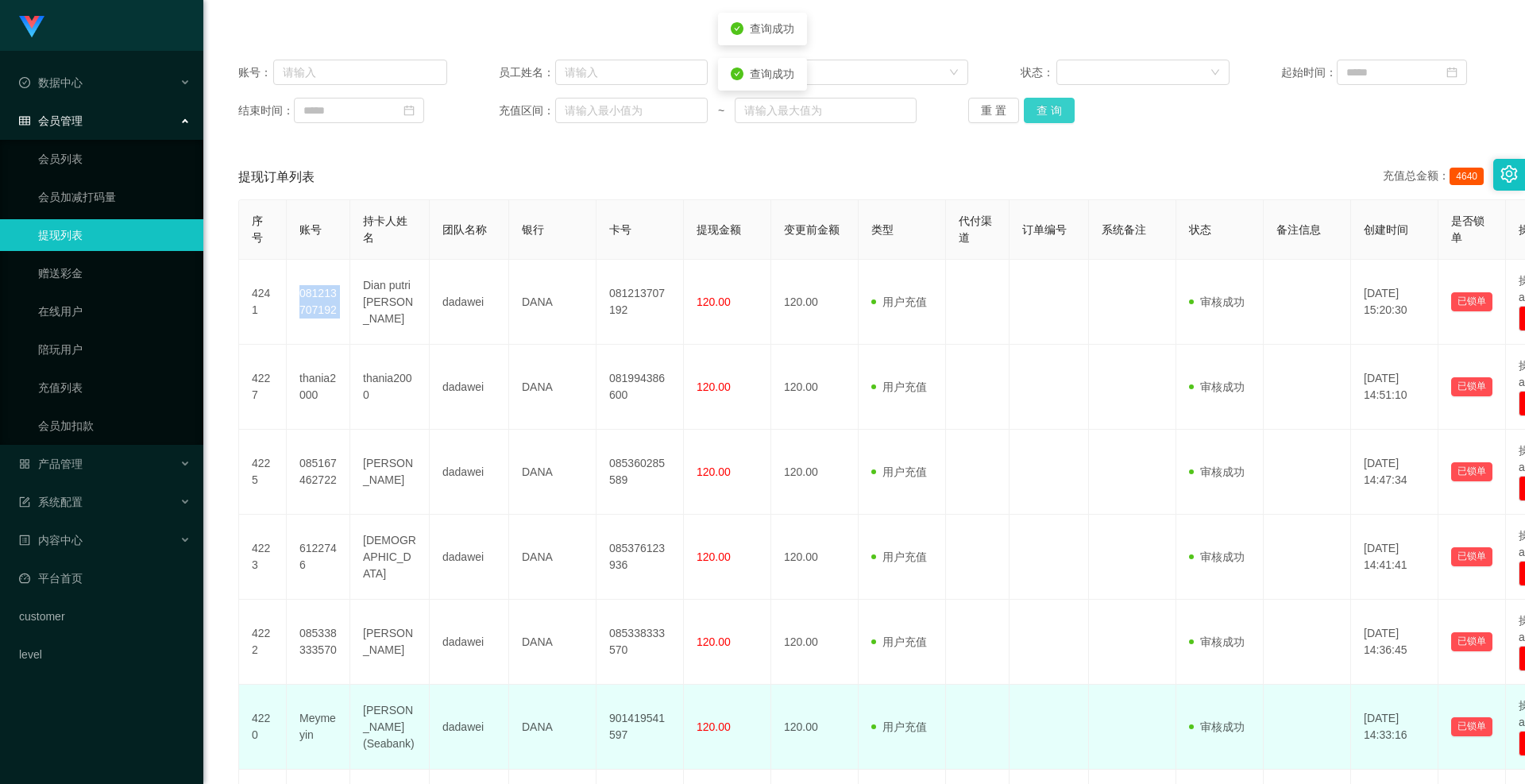
scroll to position [609, 0]
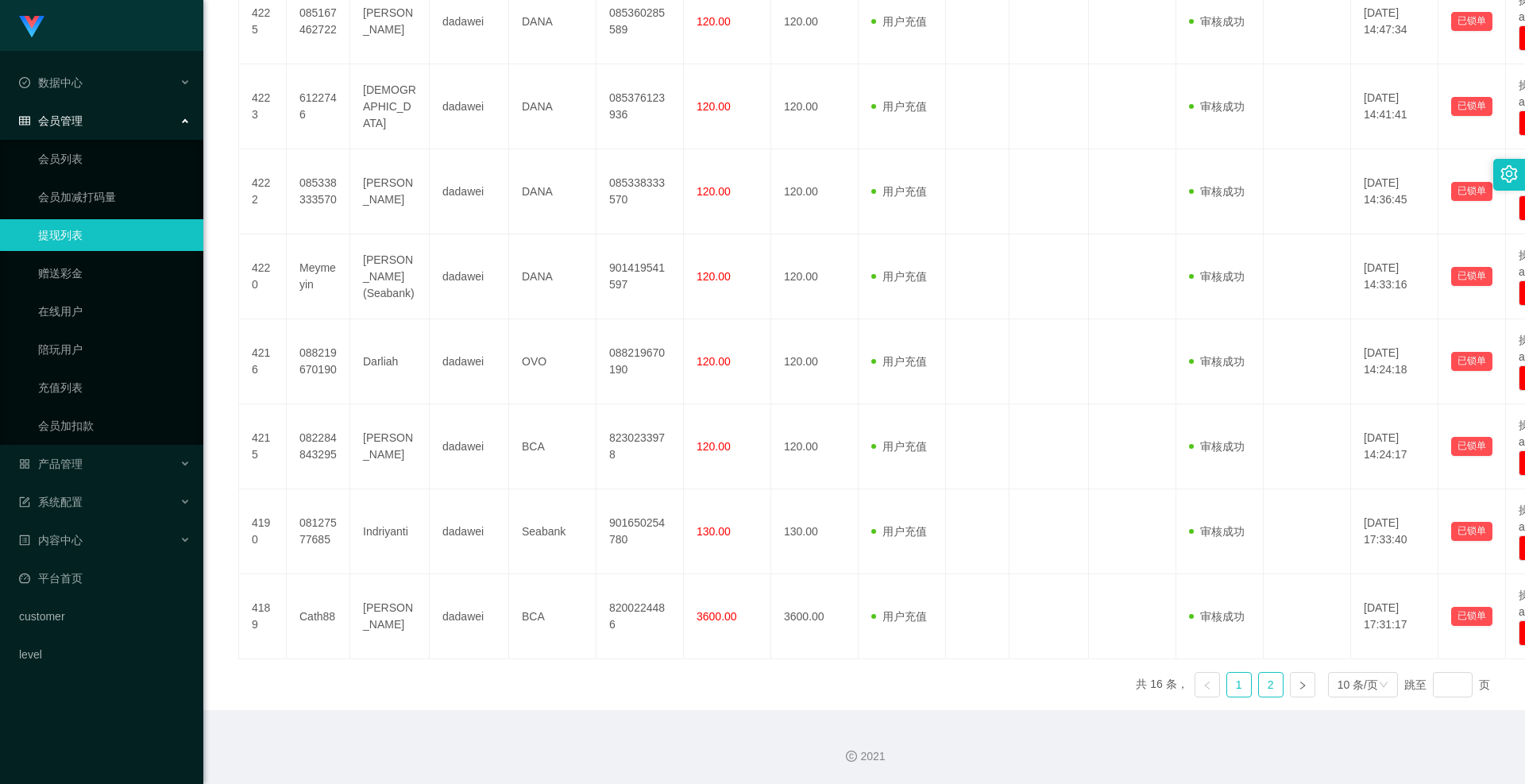
click at [1259, 682] on link "2" at bounding box center [1271, 685] width 24 height 24
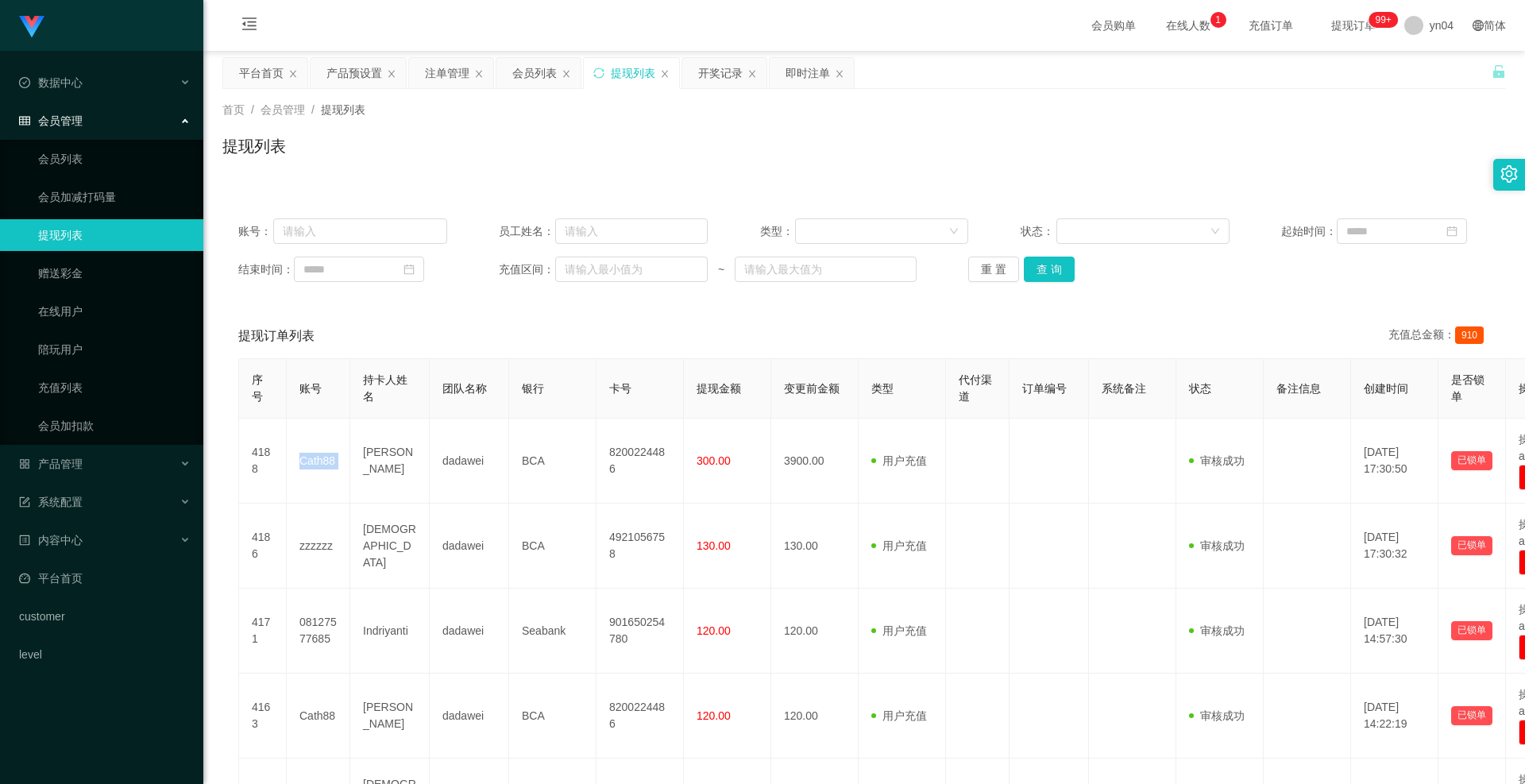
scroll to position [269, 0]
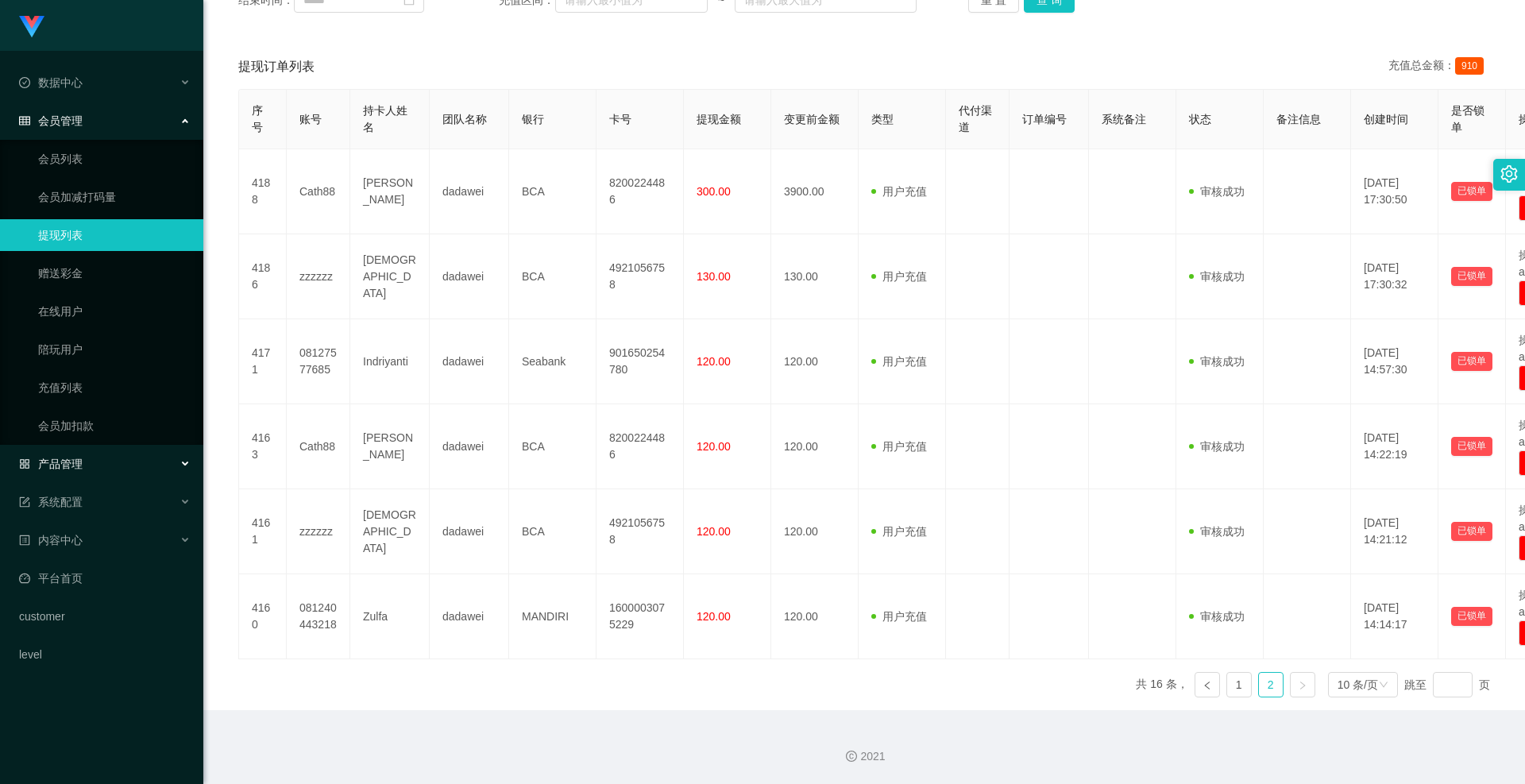
click at [78, 449] on div "产品管理" at bounding box center [102, 464] width 203 height 32
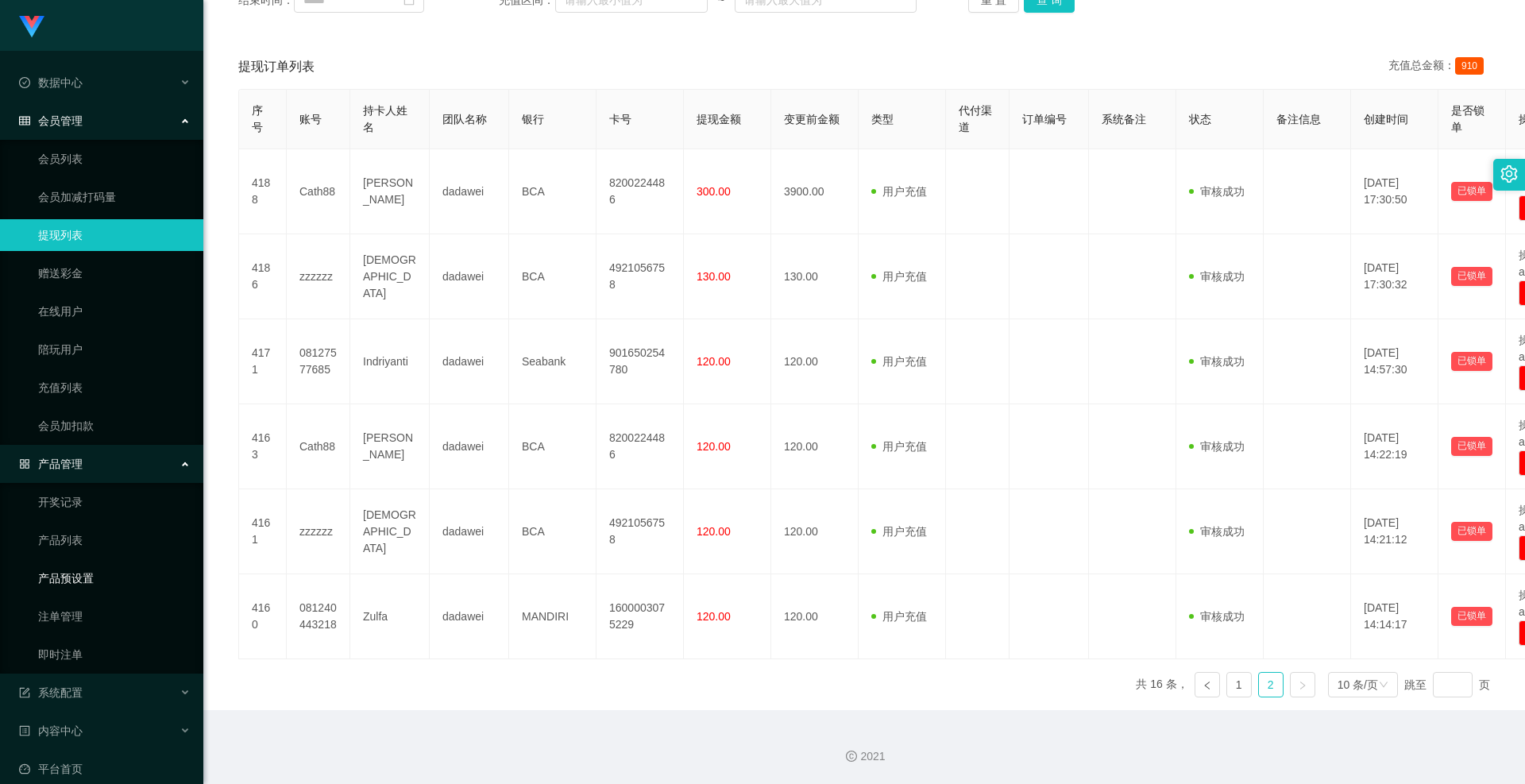
click at [88, 578] on link "产品预设置" at bounding box center [115, 578] width 152 height 32
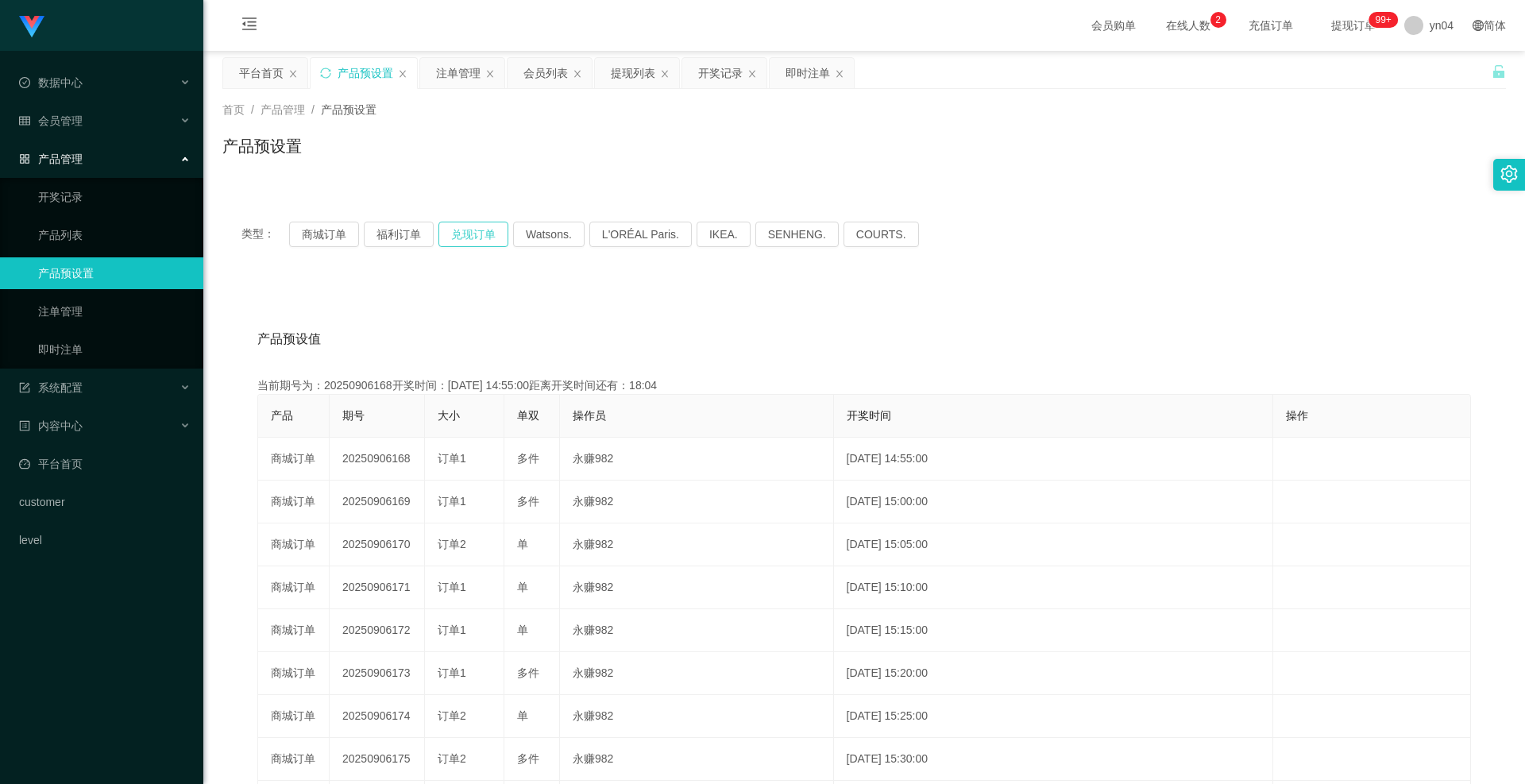
click at [478, 235] on button "兑现订单" at bounding box center [473, 235] width 70 height 26
click at [68, 476] on link "平台首页" at bounding box center [105, 464] width 171 height 32
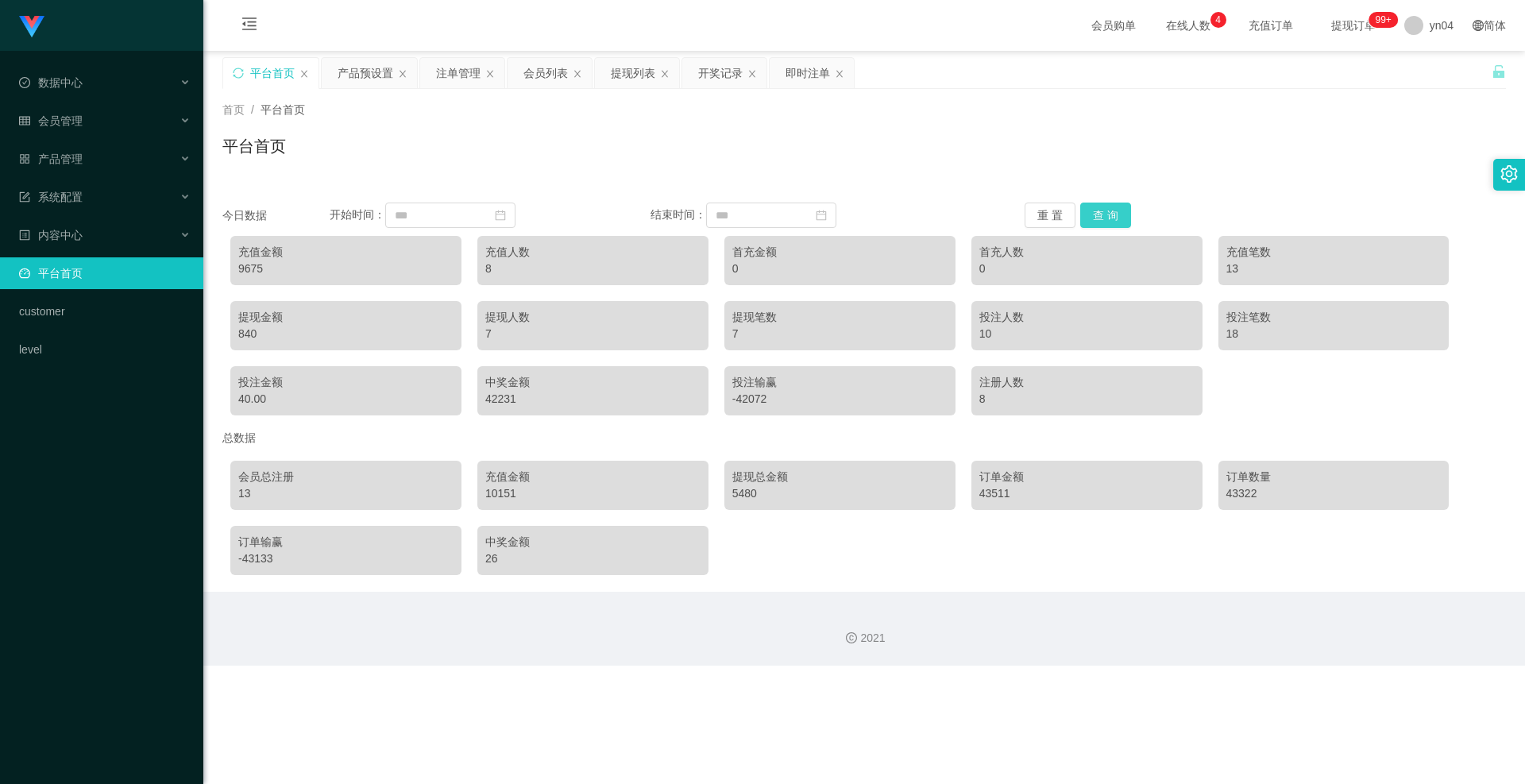
click at [1091, 210] on button "查 询" at bounding box center [1105, 215] width 50 height 26
click at [62, 170] on div "产品管理" at bounding box center [102, 159] width 203 height 32
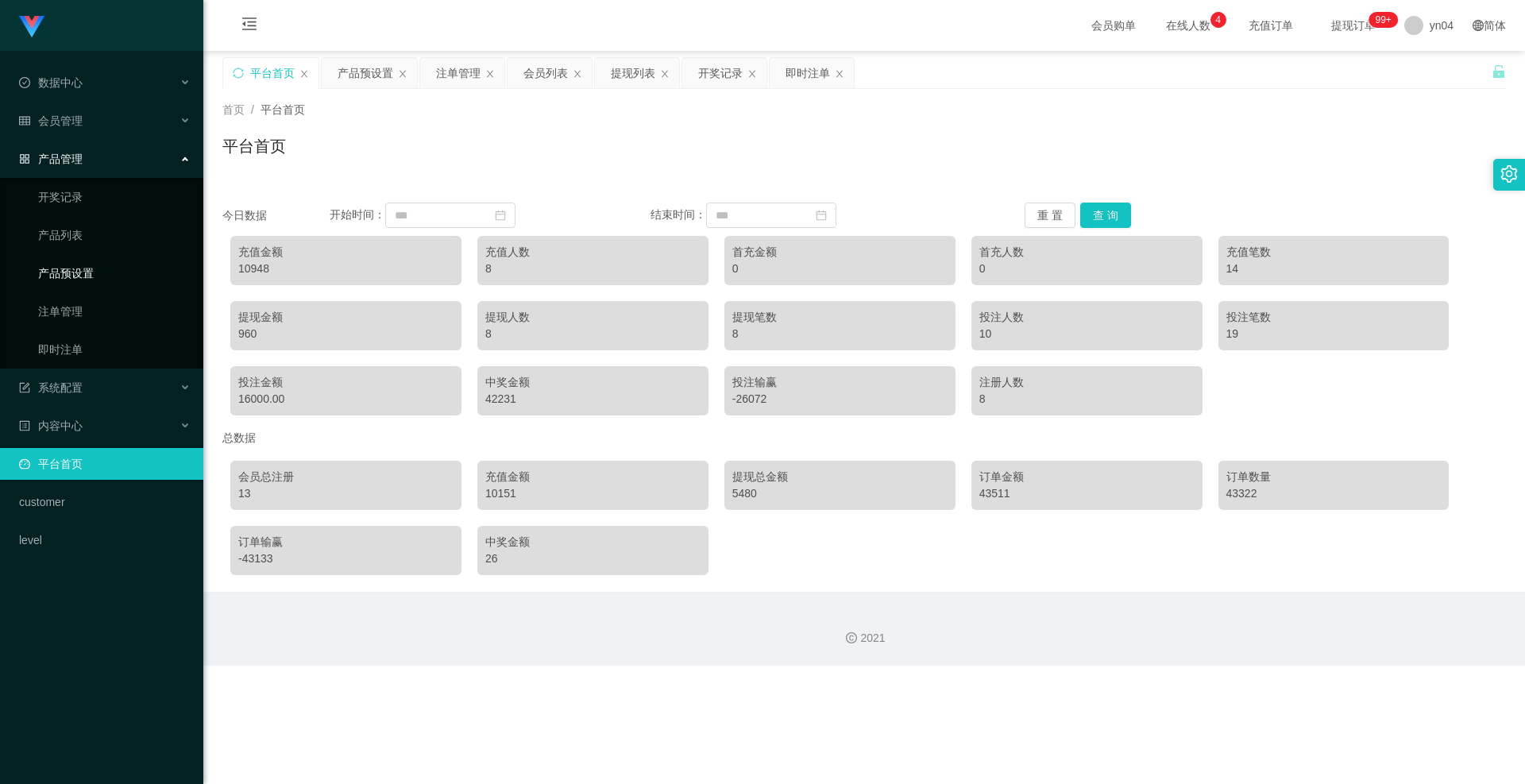
click at [75, 273] on link "产品预设置" at bounding box center [115, 273] width 152 height 32
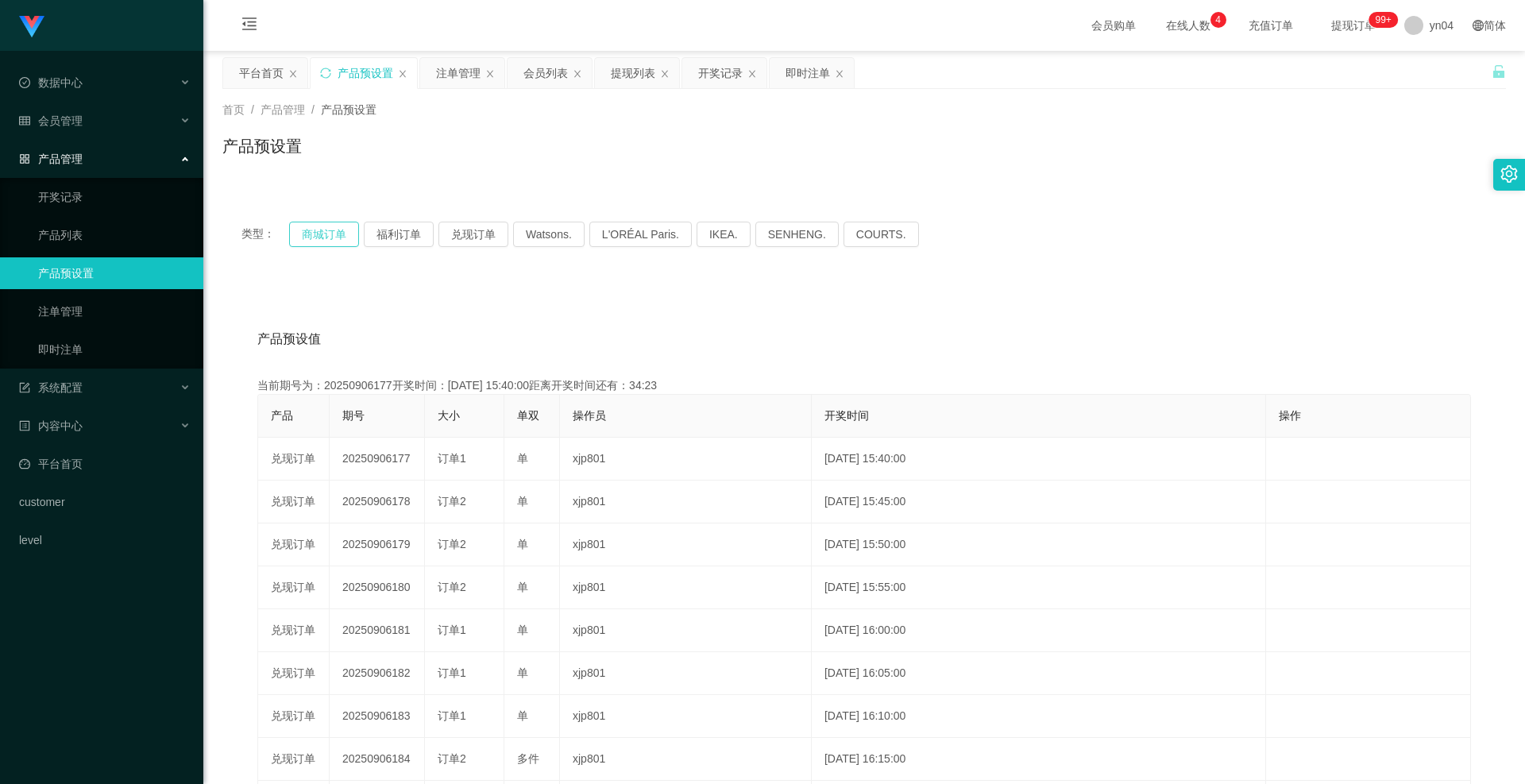
click at [320, 231] on button "商城订单" at bounding box center [324, 235] width 70 height 26
click at [93, 126] on div "会员管理" at bounding box center [102, 121] width 203 height 32
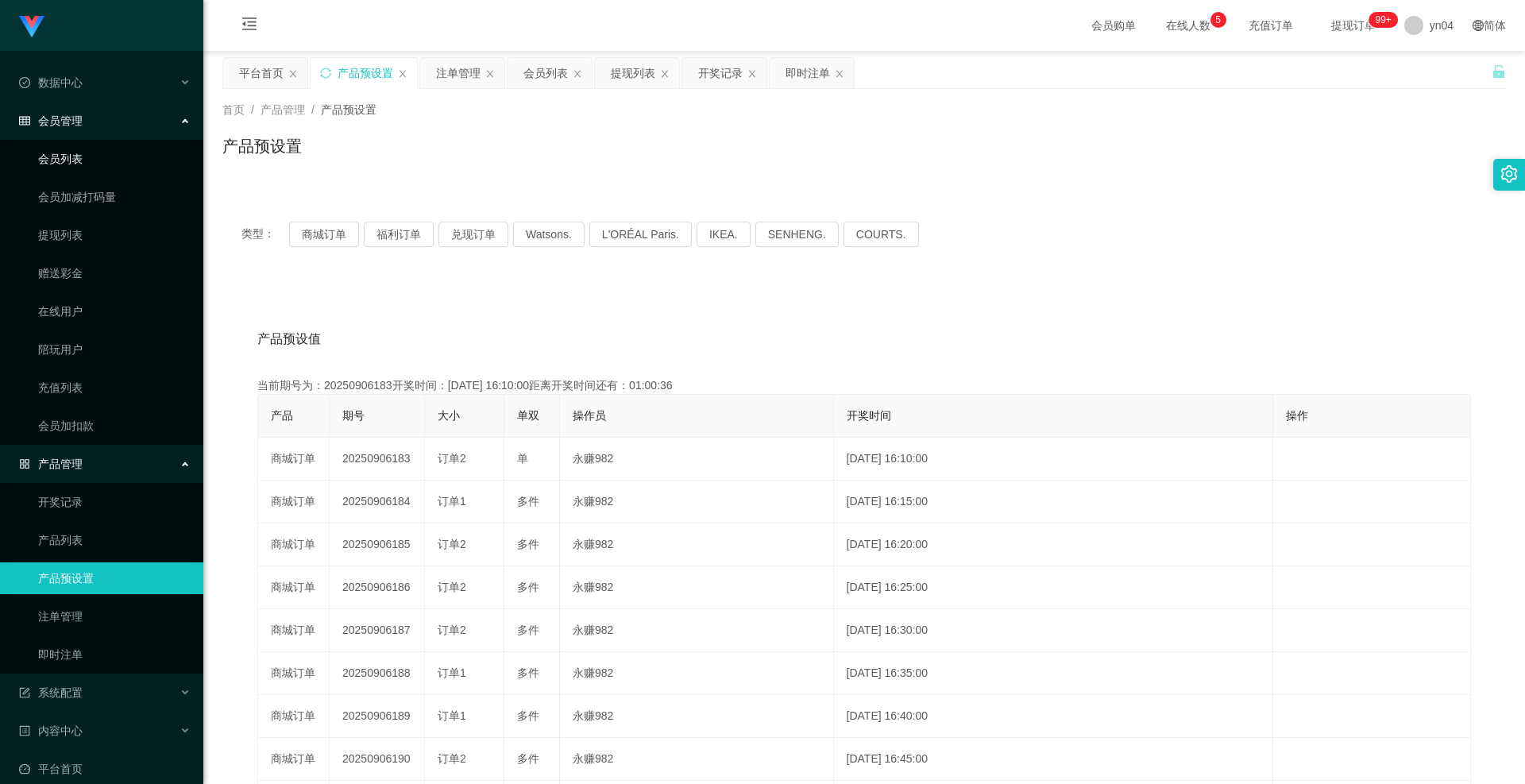
click at [87, 163] on link "会员列表" at bounding box center [115, 159] width 152 height 32
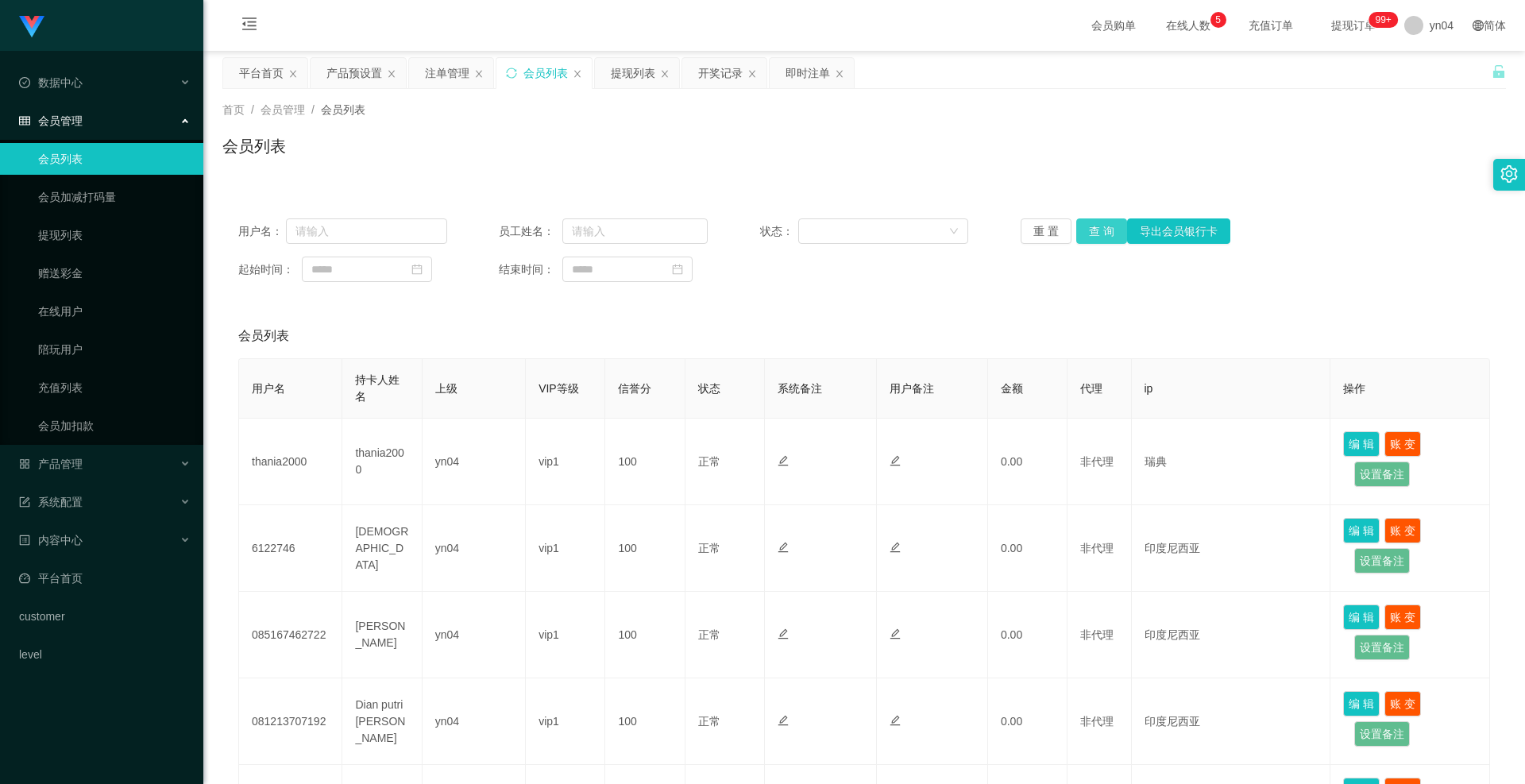
click at [1100, 239] on button "查 询" at bounding box center [1101, 231] width 50 height 26
click at [1100, 239] on div "重 置 查 询 导出会员银行卡" at bounding box center [1125, 231] width 209 height 26
click at [1099, 239] on button "查 询" at bounding box center [1101, 231] width 50 height 26
click at [1099, 239] on div "重 置 查 询 导出会员银行卡" at bounding box center [1125, 231] width 209 height 26
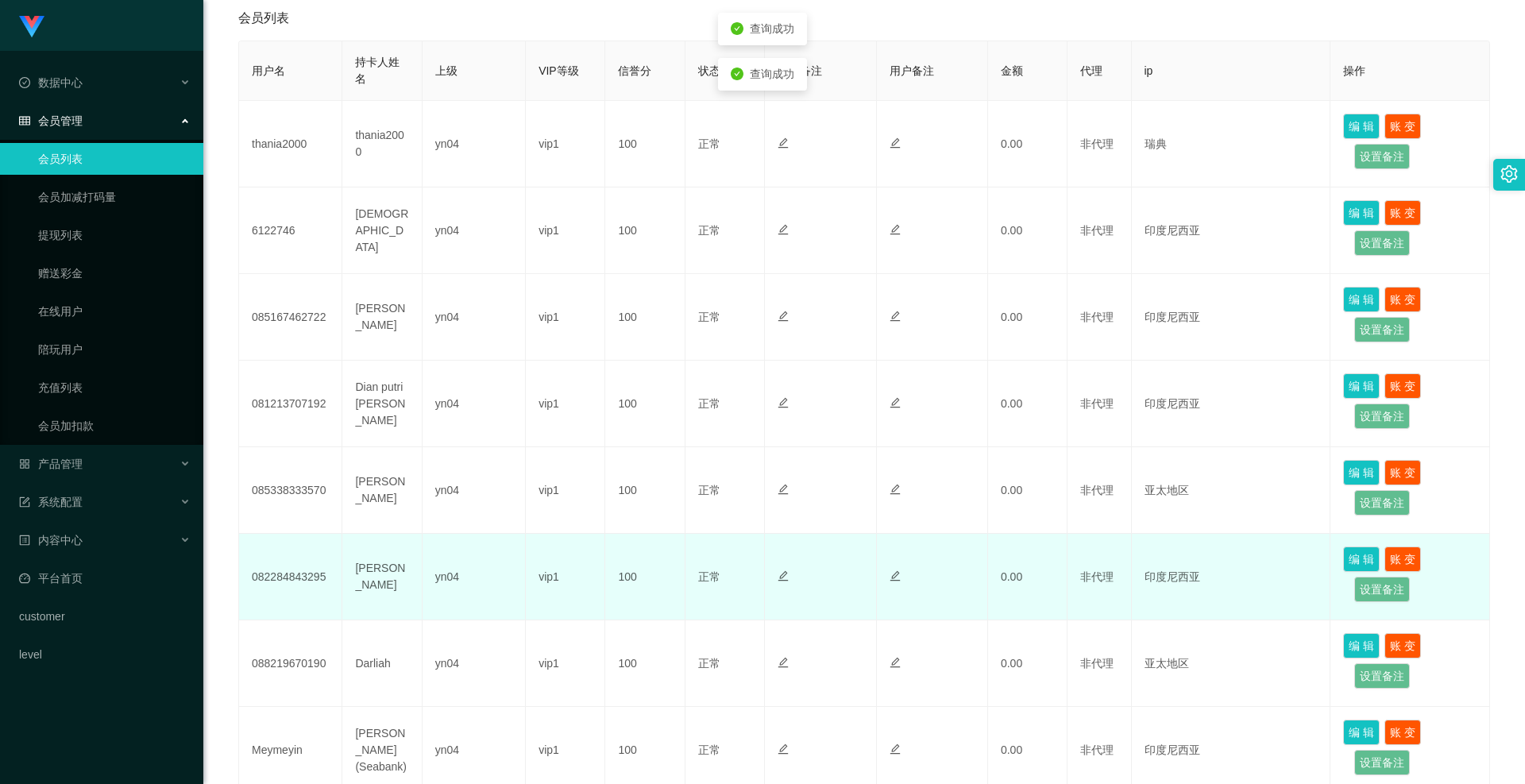
scroll to position [625, 0]
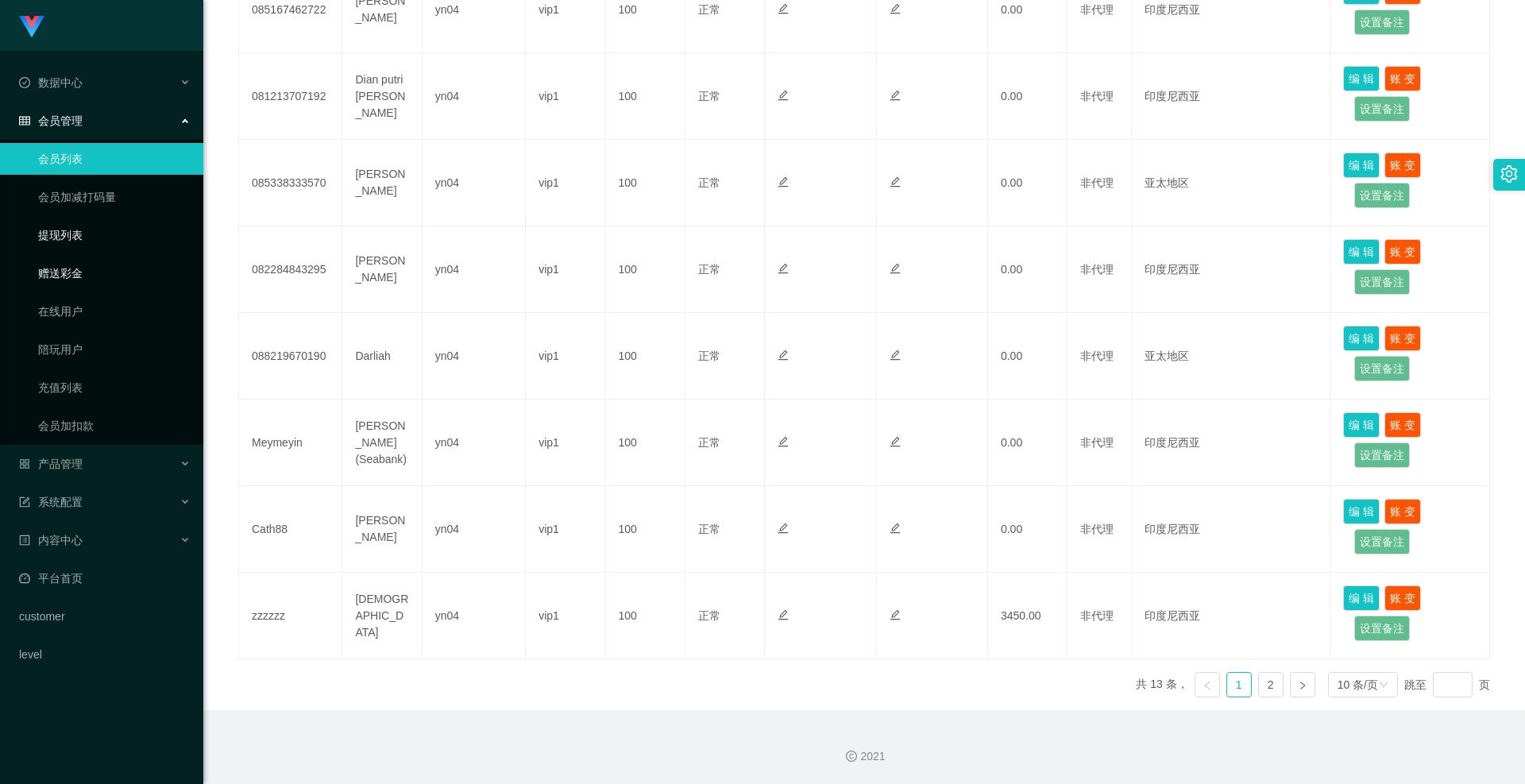
click at [91, 243] on link "提现列表" at bounding box center [115, 235] width 152 height 32
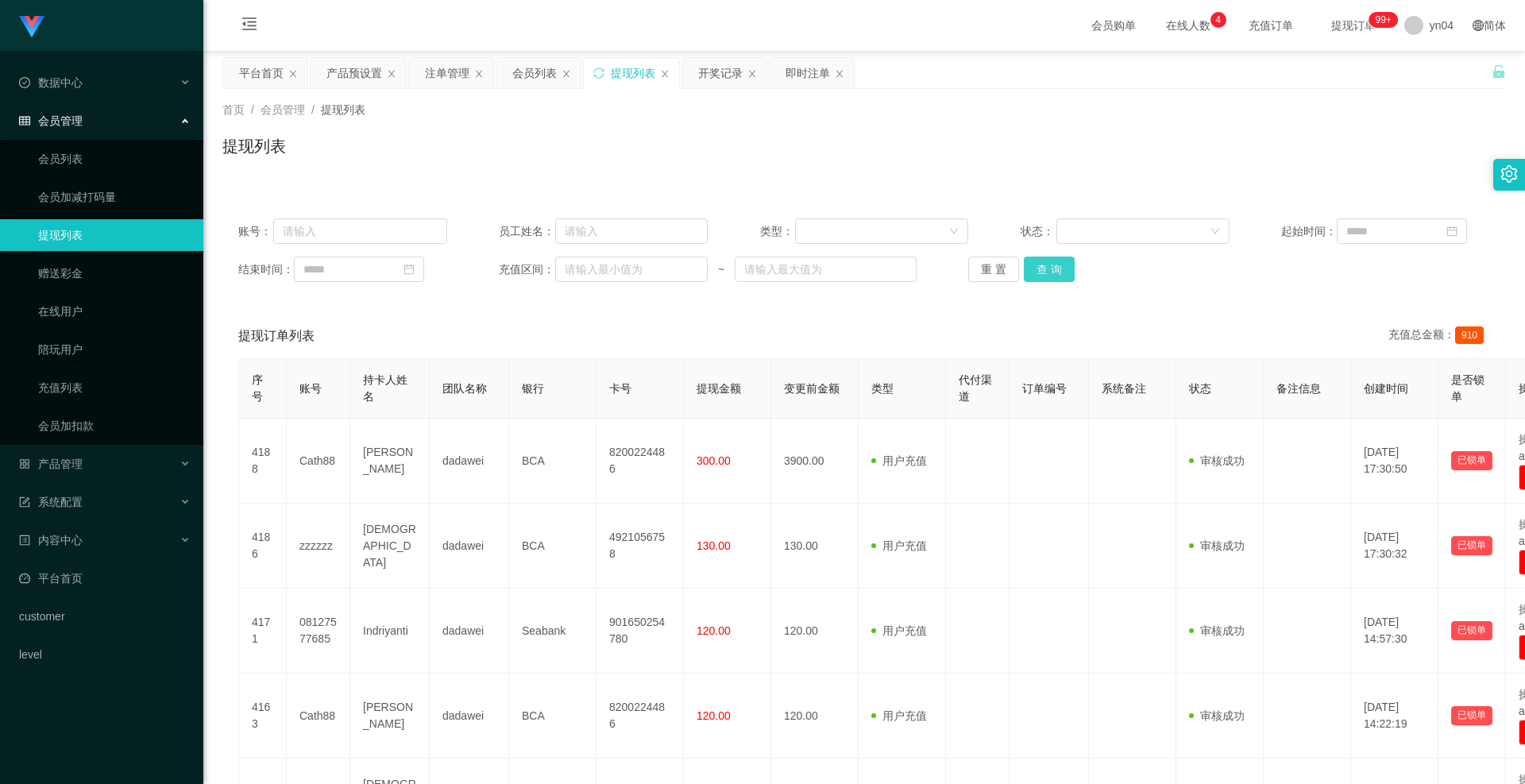
click at [1040, 270] on button "查 询" at bounding box center [1049, 269] width 50 height 26
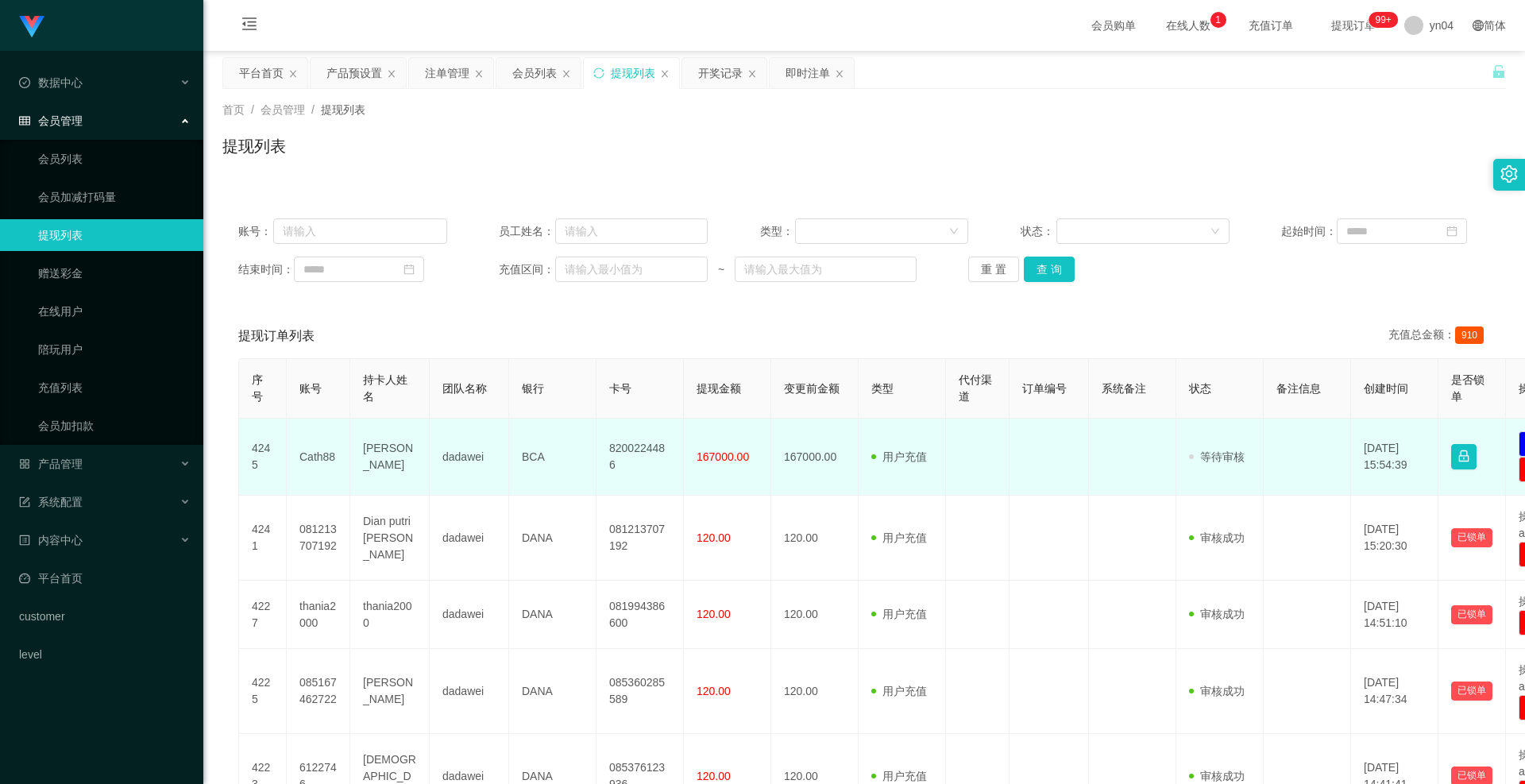
click at [320, 464] on td "Cath88" at bounding box center [318, 457] width 63 height 77
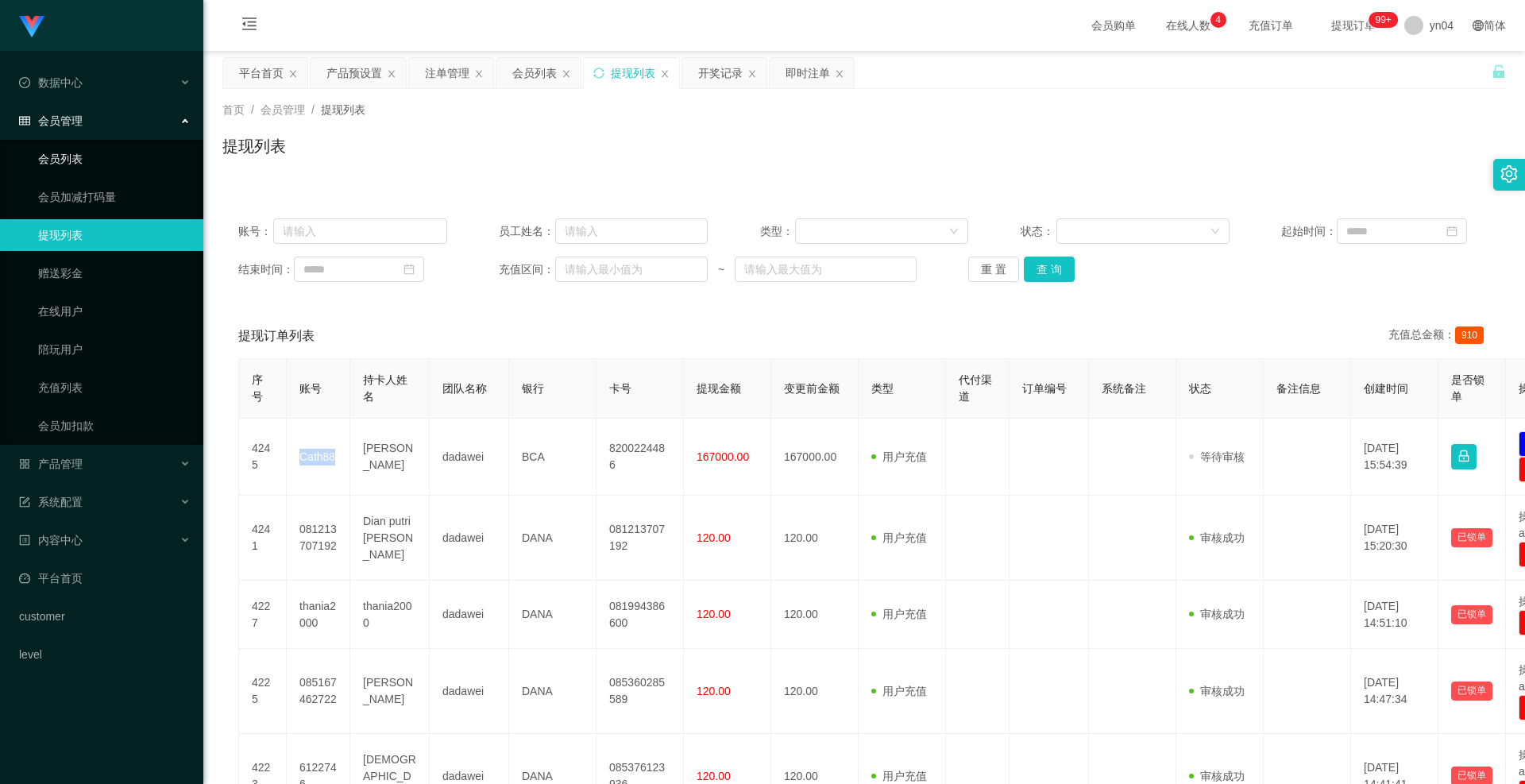
click at [120, 152] on link "会员列表" at bounding box center [115, 159] width 152 height 32
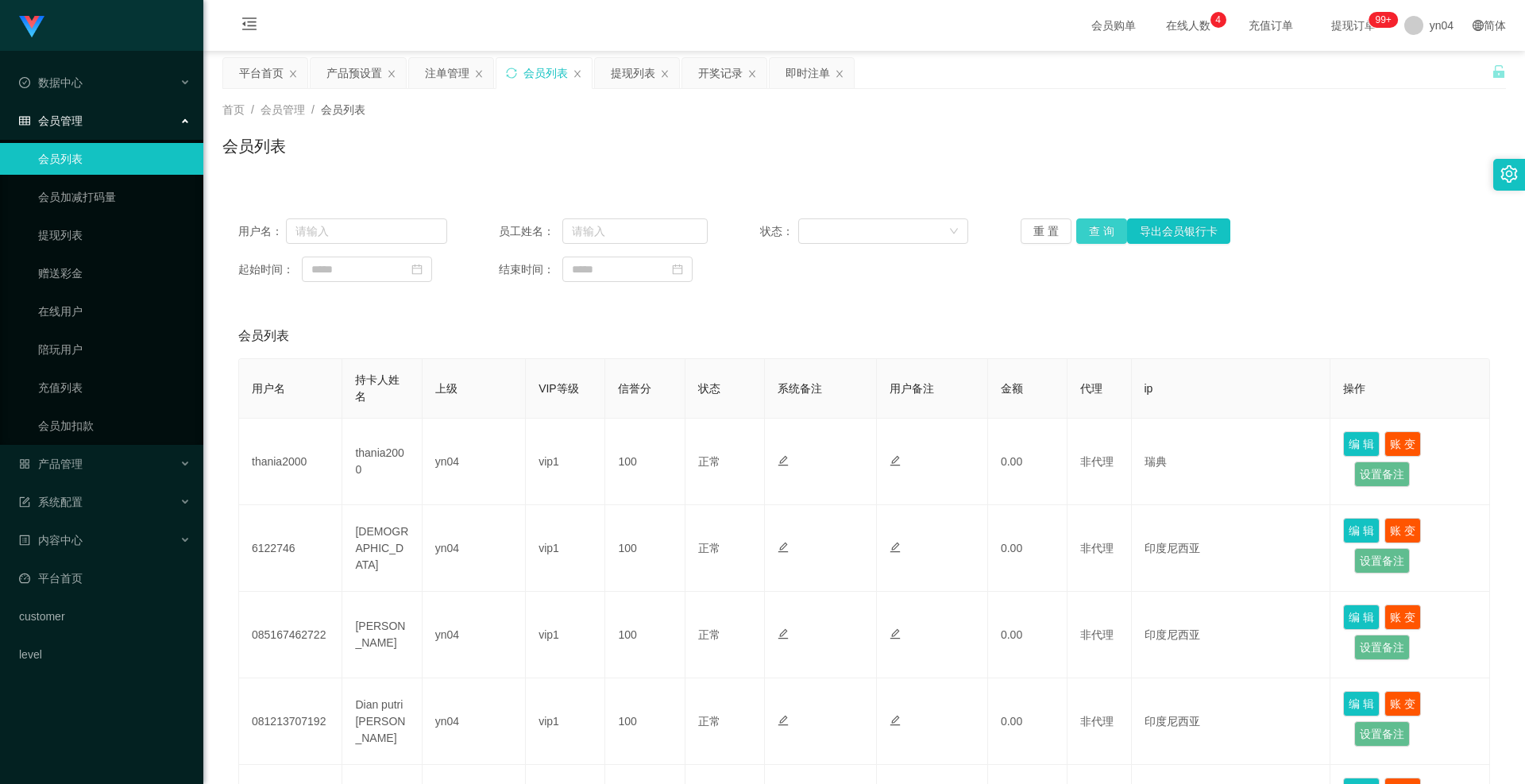
click at [1110, 238] on button "查 询" at bounding box center [1101, 231] width 50 height 26
click at [1096, 219] on button "查 询" at bounding box center [1101, 231] width 50 height 26
click at [1096, 219] on div "重 置 查 询 导出会员银行卡" at bounding box center [1125, 231] width 209 height 26
click at [1096, 219] on button "查 询" at bounding box center [1101, 231] width 50 height 26
click at [1105, 232] on button "查 询" at bounding box center [1101, 231] width 50 height 26
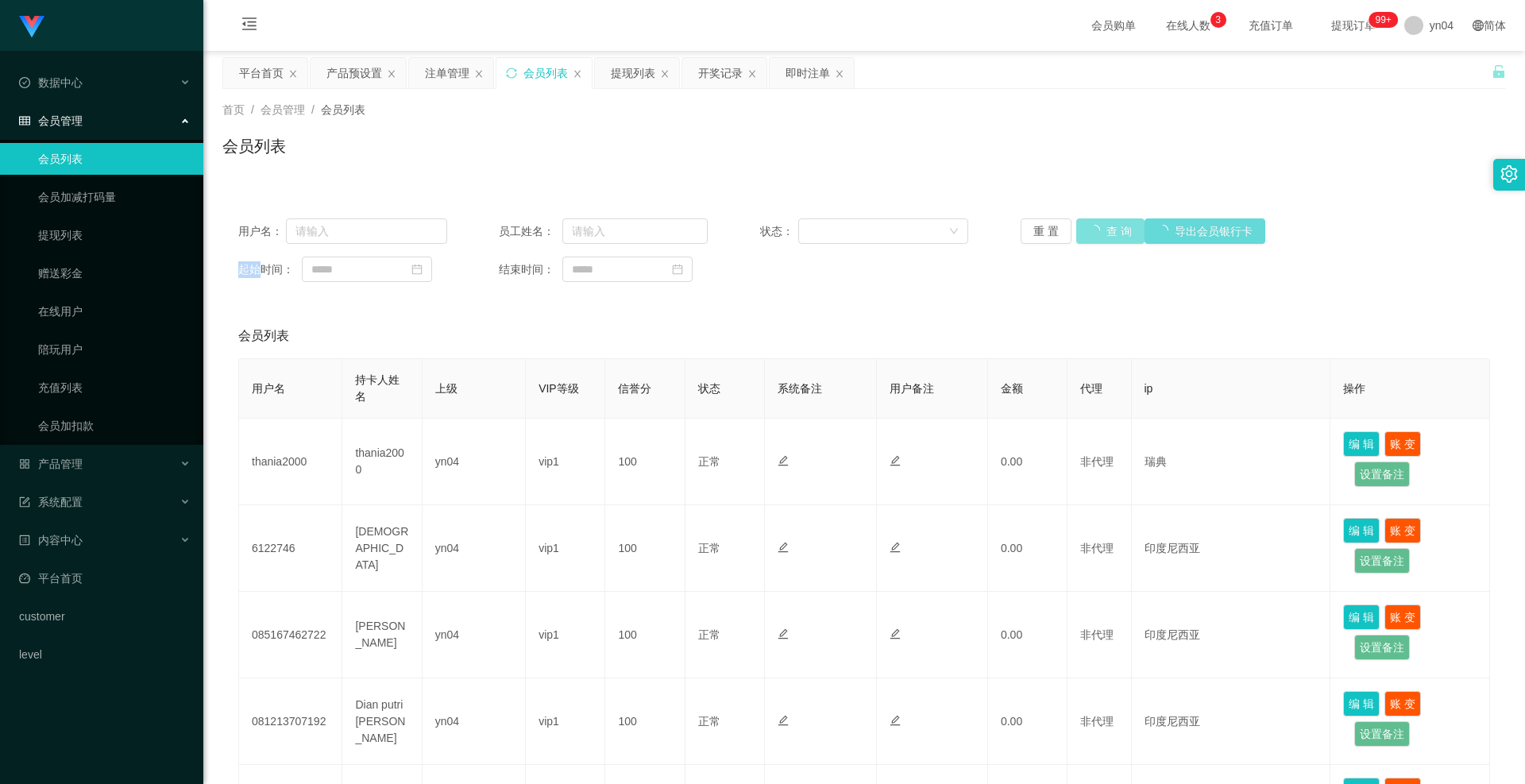
click at [1105, 232] on div "重 置 查 询 导出会员银行卡" at bounding box center [1125, 231] width 209 height 26
click at [1105, 232] on button "查 询" at bounding box center [1110, 231] width 68 height 26
click at [1104, 232] on div "重 置 查 询 导出会员银行卡" at bounding box center [1125, 231] width 209 height 26
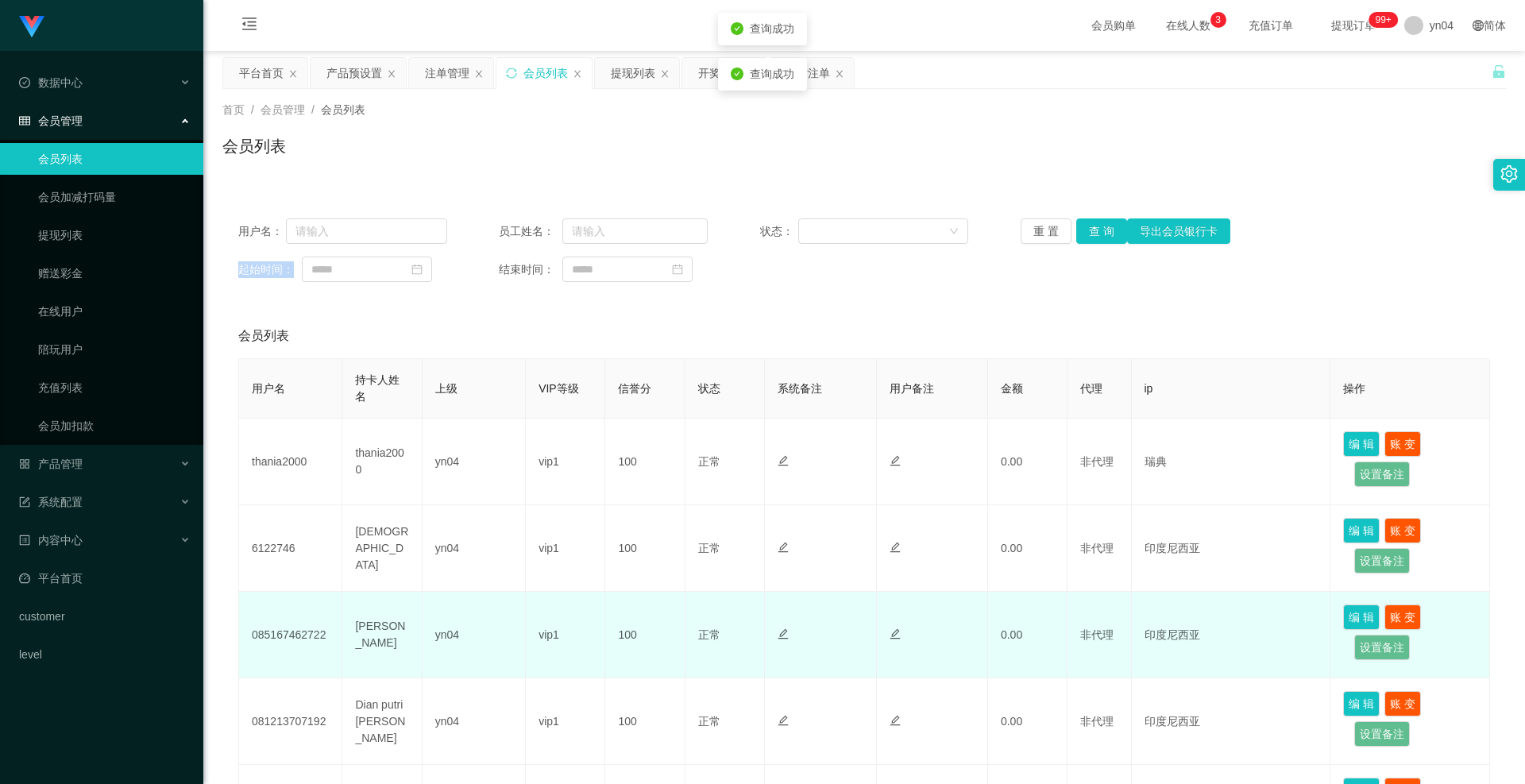
scroll to position [318, 0]
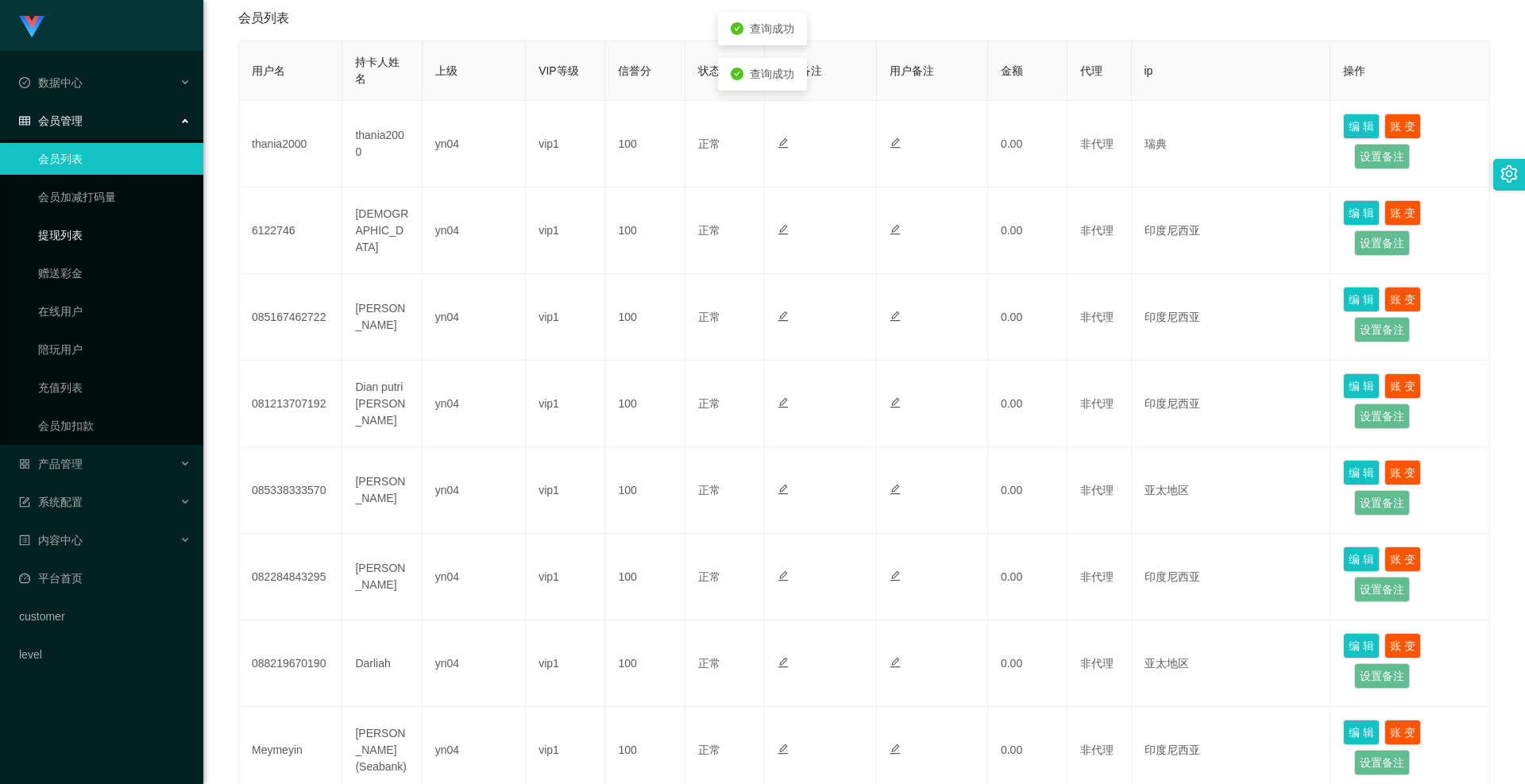
click at [86, 239] on link "提现列表" at bounding box center [115, 235] width 152 height 32
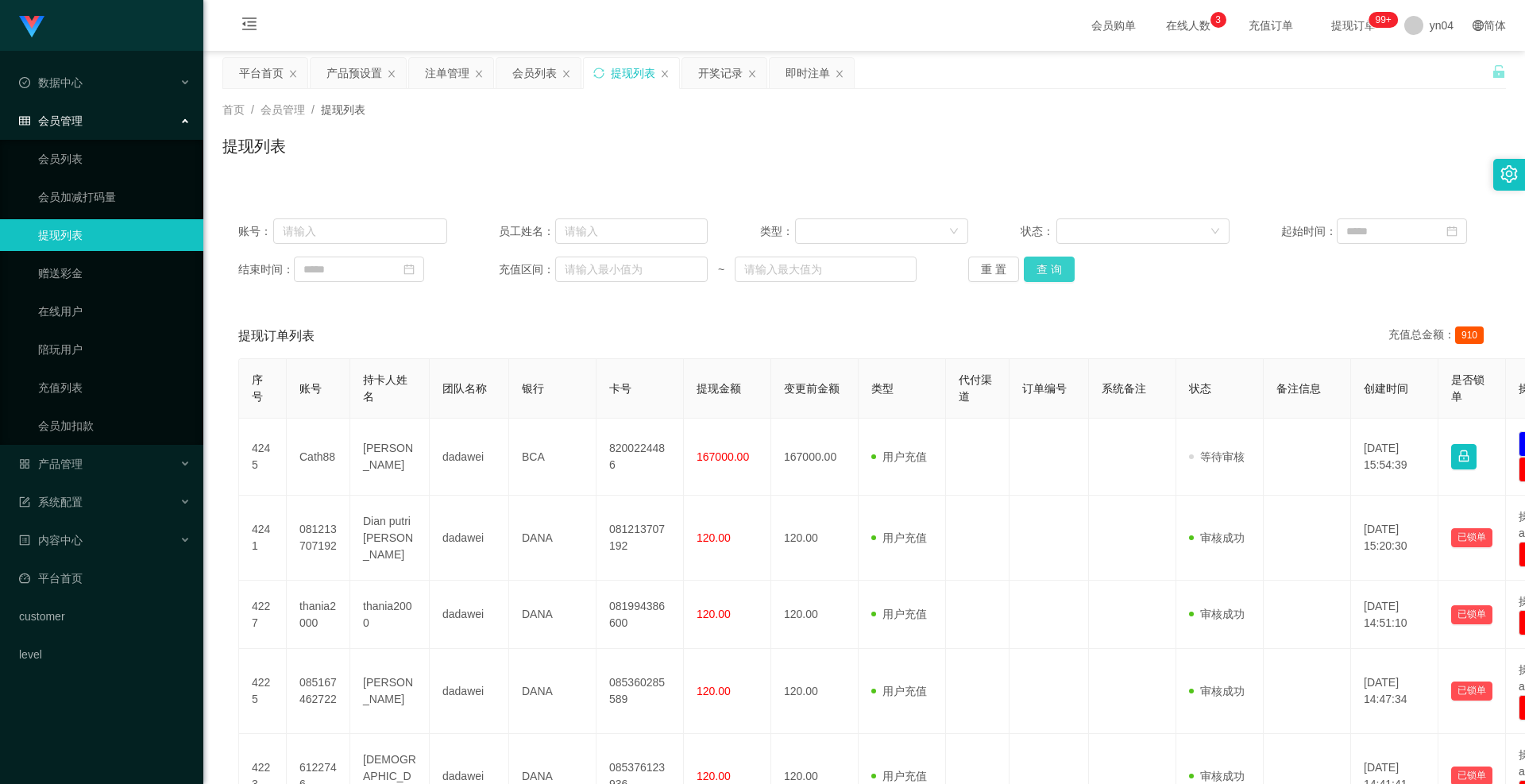
click at [1040, 271] on button "查 询" at bounding box center [1049, 269] width 50 height 26
click at [1040, 271] on div "重 置 查 询" at bounding box center [1072, 269] width 209 height 26
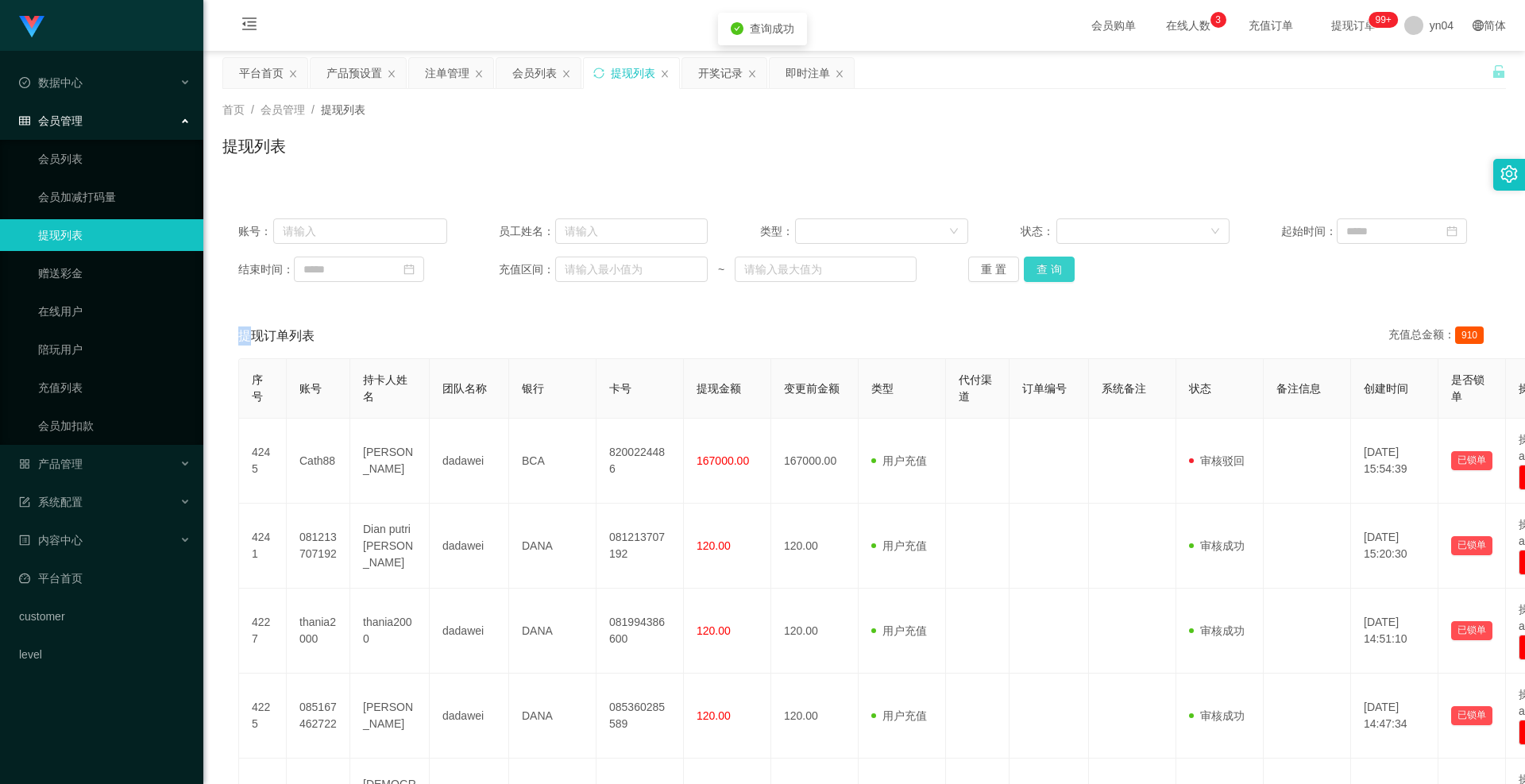
click at [1040, 271] on button "查 询" at bounding box center [1049, 269] width 50 height 26
click at [1038, 271] on div "重 置 查 询" at bounding box center [1072, 269] width 209 height 26
click at [1037, 271] on button "查 询" at bounding box center [1049, 269] width 50 height 26
click at [1037, 271] on div "重 置 查 询" at bounding box center [1072, 269] width 209 height 26
click at [1037, 271] on button "查 询" at bounding box center [1058, 269] width 68 height 26
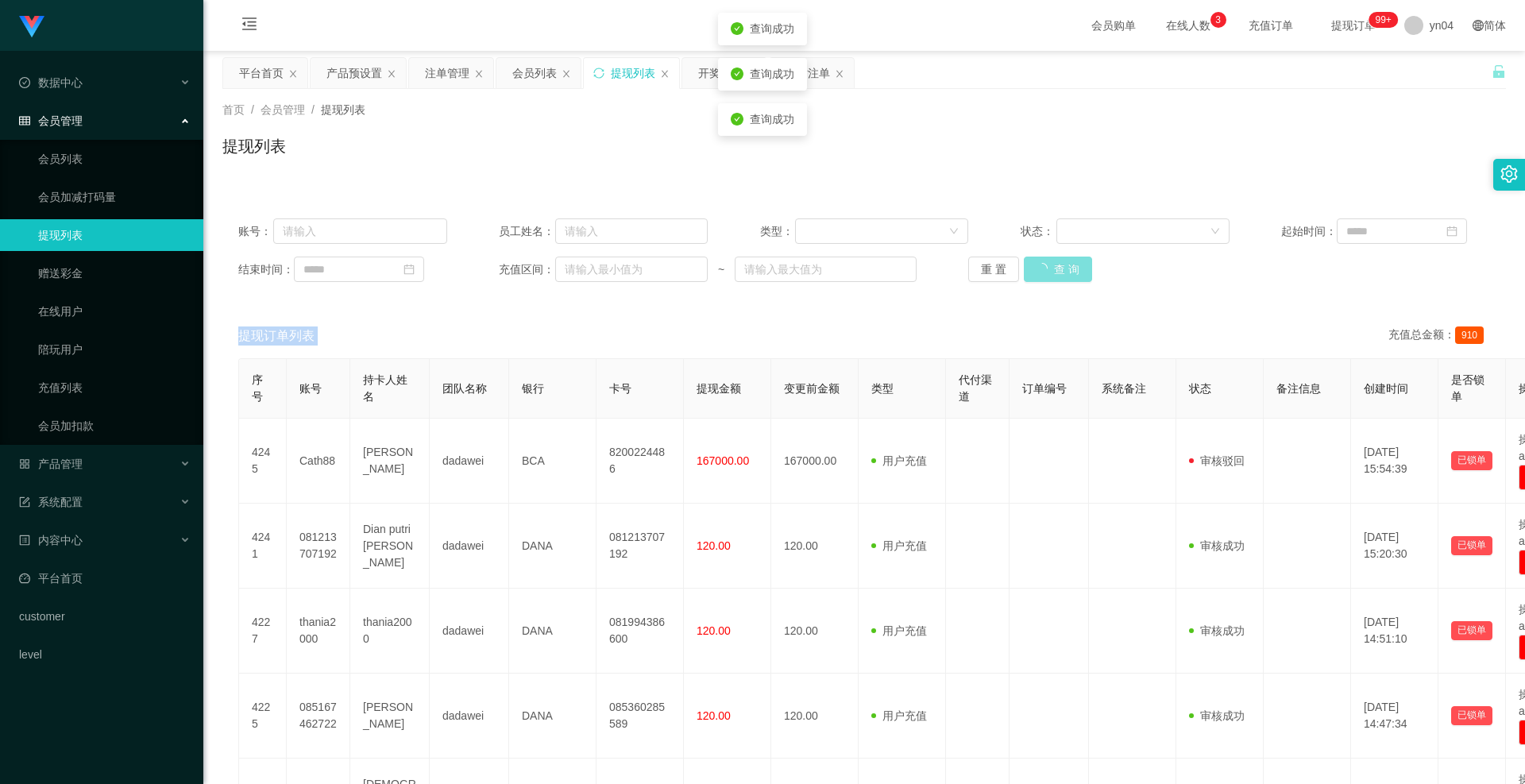
click at [1037, 271] on div "重 置 查 询" at bounding box center [1072, 269] width 209 height 26
click at [1036, 271] on button "查 询" at bounding box center [1049, 269] width 50 height 26
click at [1036, 271] on div "重 置 查 询" at bounding box center [1072, 269] width 209 height 26
click at [1035, 271] on button "查 询" at bounding box center [1058, 269] width 68 height 26
click at [1035, 271] on div "重 置 查 询" at bounding box center [1072, 269] width 209 height 26
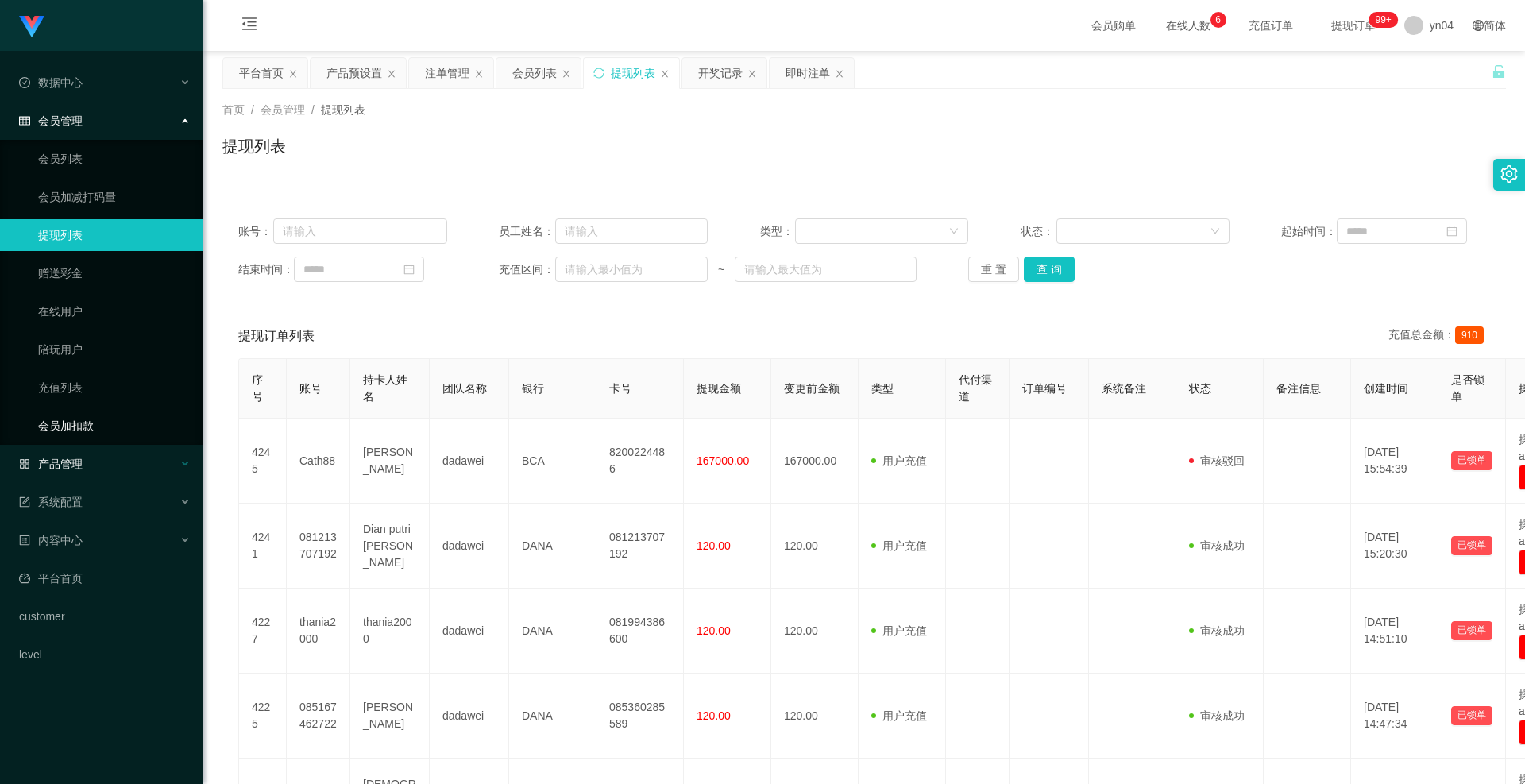
click at [96, 456] on div "产品管理" at bounding box center [102, 464] width 203 height 32
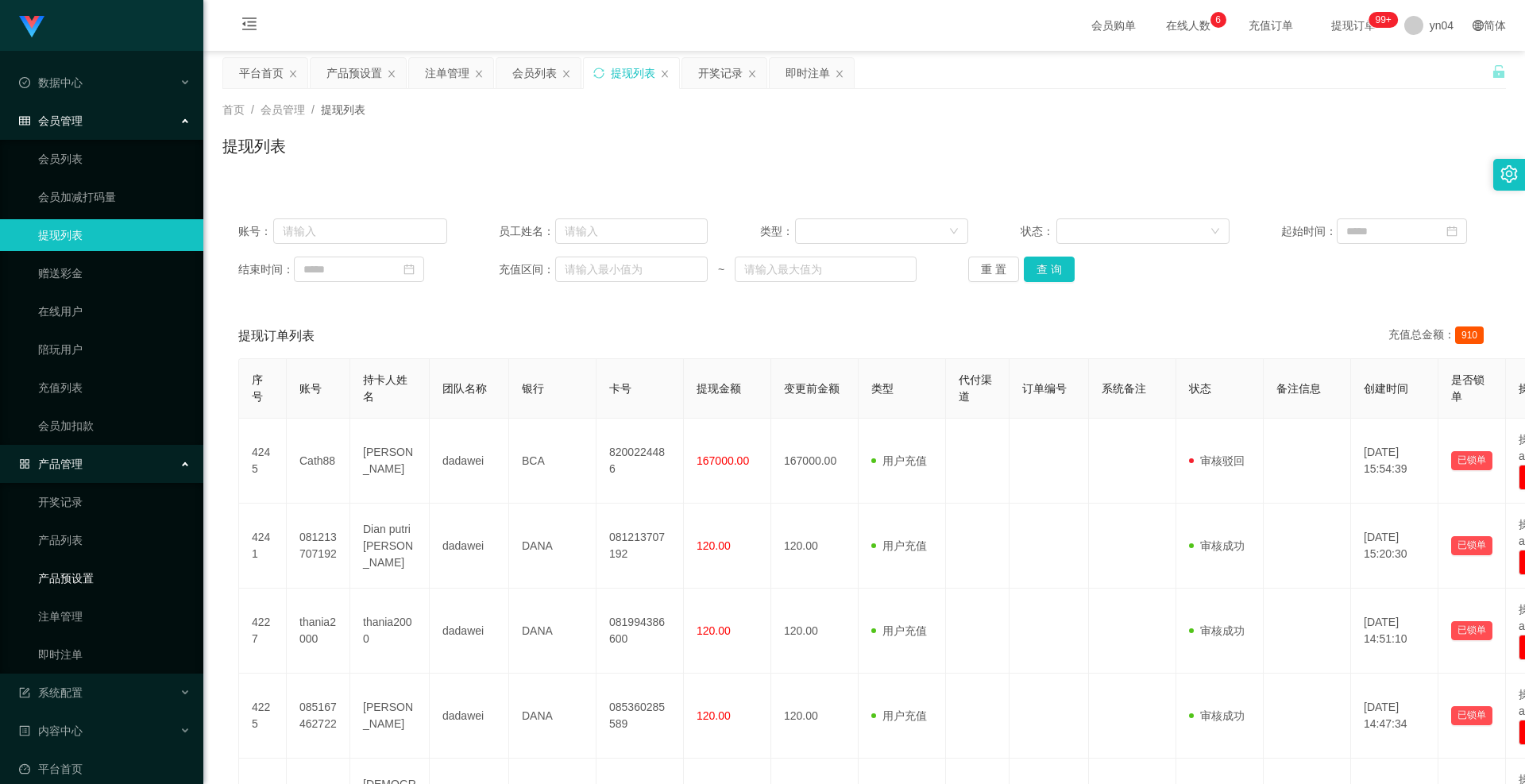
click at [81, 570] on link "产品预设置" at bounding box center [115, 578] width 152 height 32
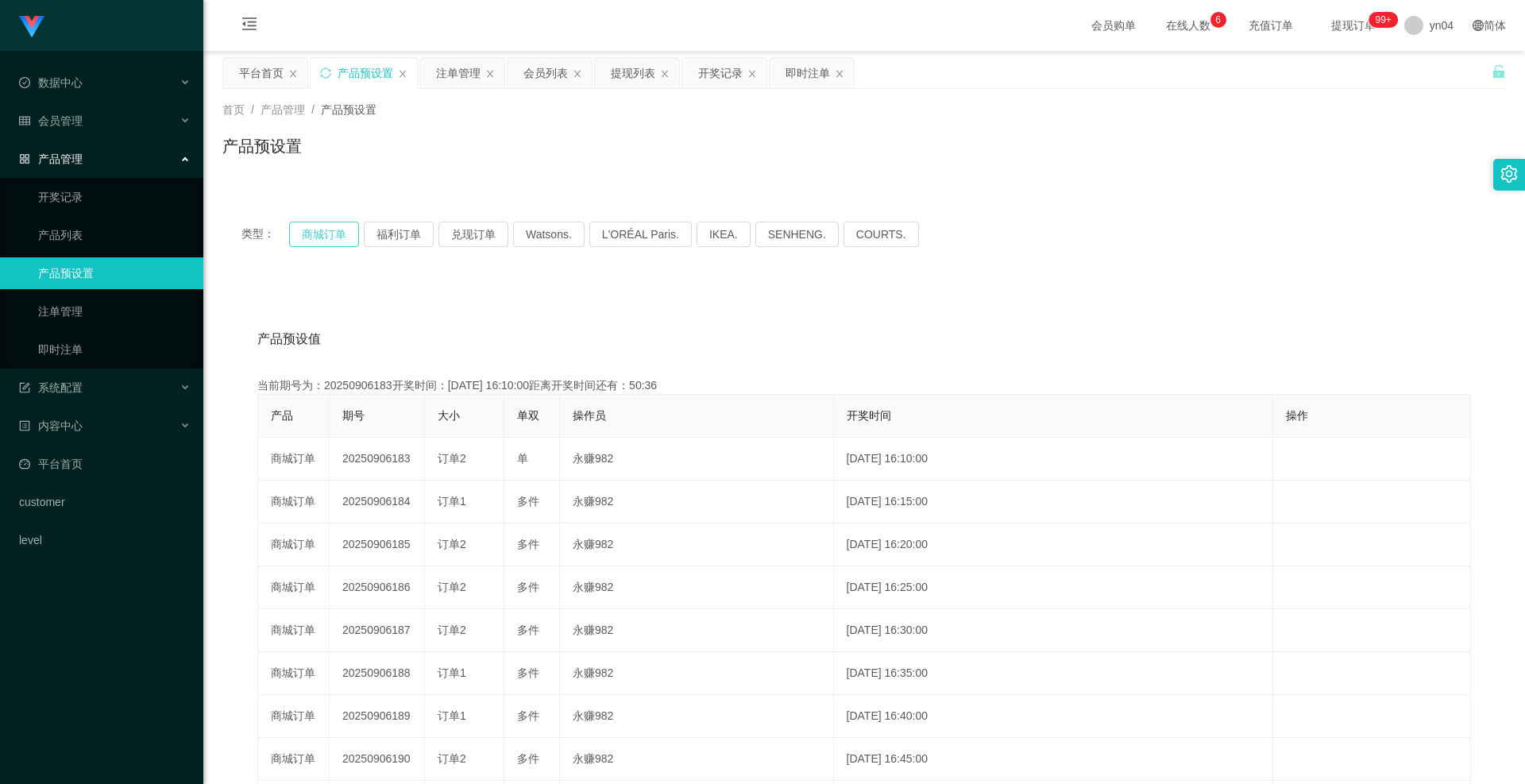
click at [332, 227] on button "商城订单" at bounding box center [324, 235] width 70 height 26
click at [78, 127] on span "会员管理" at bounding box center [50, 121] width 63 height 13
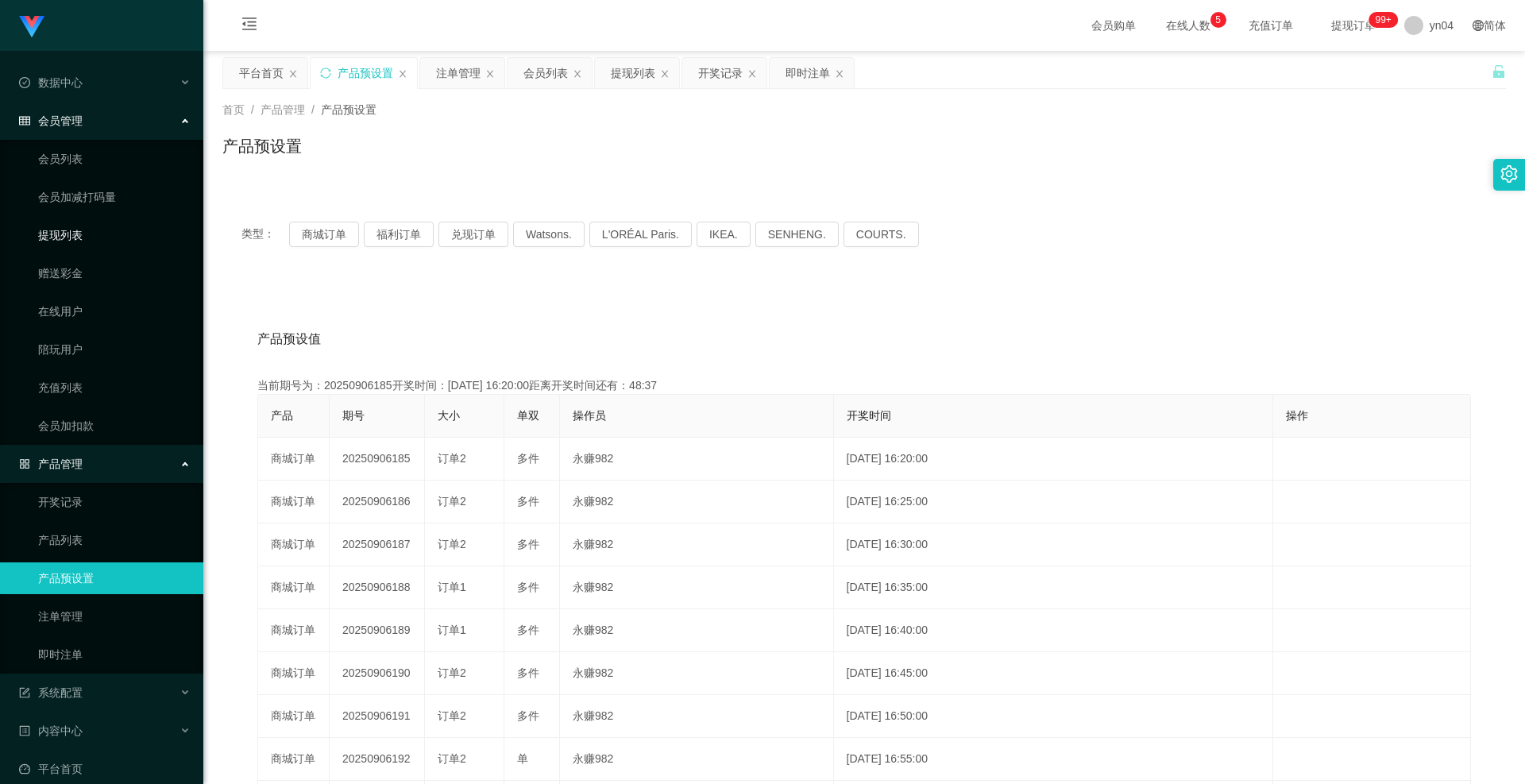
click at [83, 236] on link "提现列表" at bounding box center [115, 235] width 152 height 32
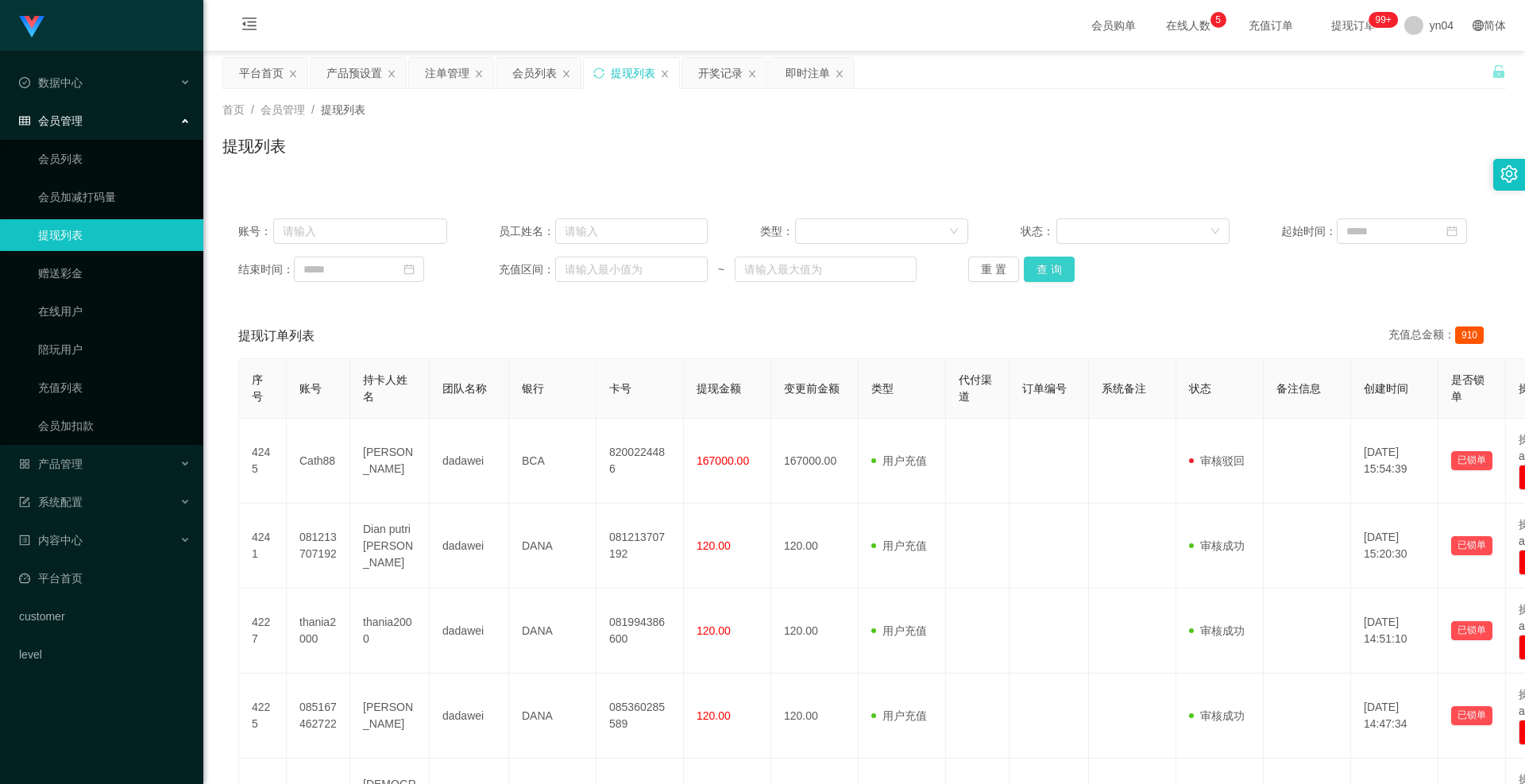
click at [1050, 274] on button "查 询" at bounding box center [1049, 269] width 50 height 26
click at [1050, 274] on div "重 置 查 询" at bounding box center [1072, 269] width 209 height 26
